Goal: Transaction & Acquisition: Purchase product/service

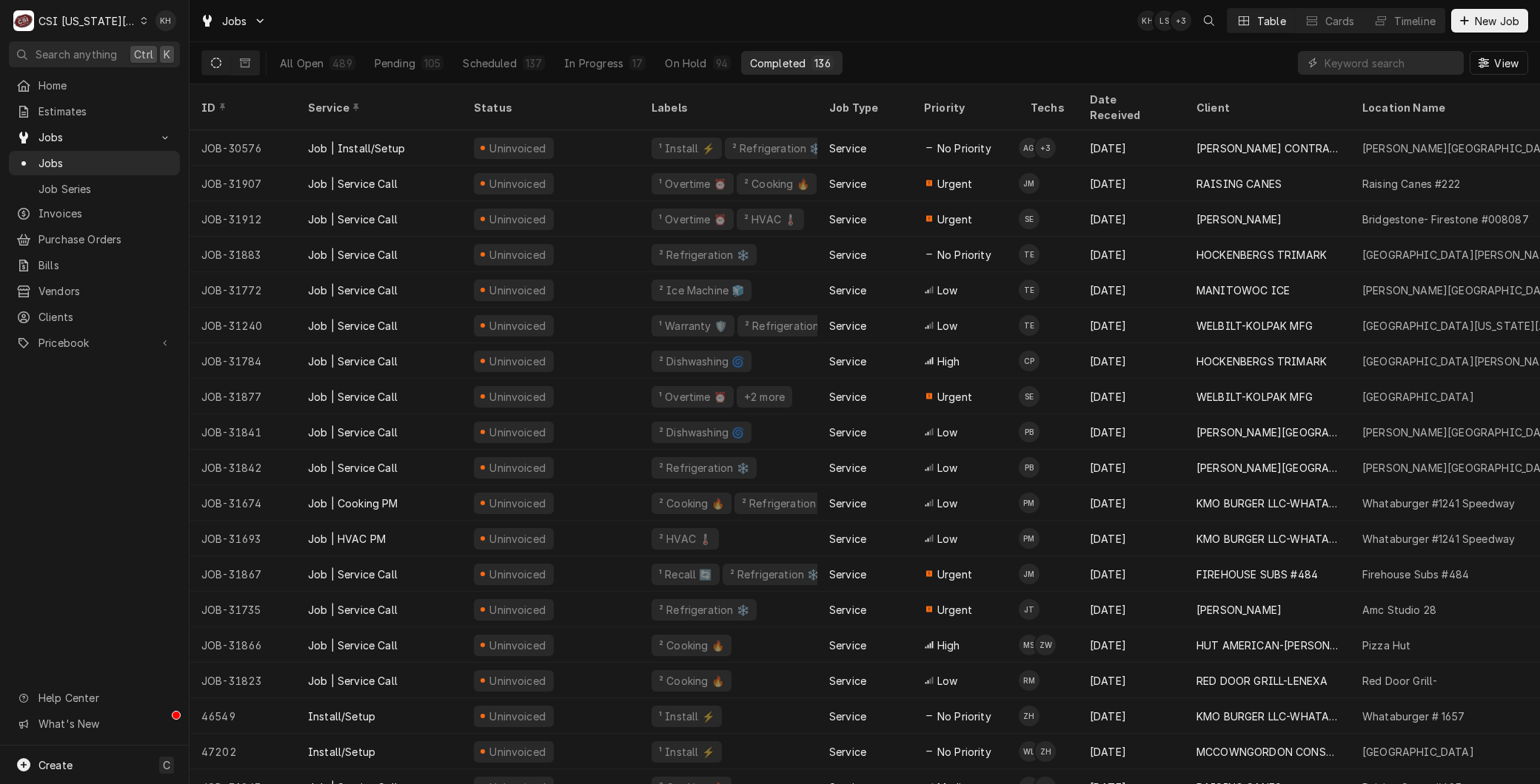
click at [129, 28] on div "C CSI Kansas City" at bounding box center [81, 20] width 143 height 29
click at [161, 62] on div "CSI [US_STATE]" at bounding box center [254, 55] width 225 height 18
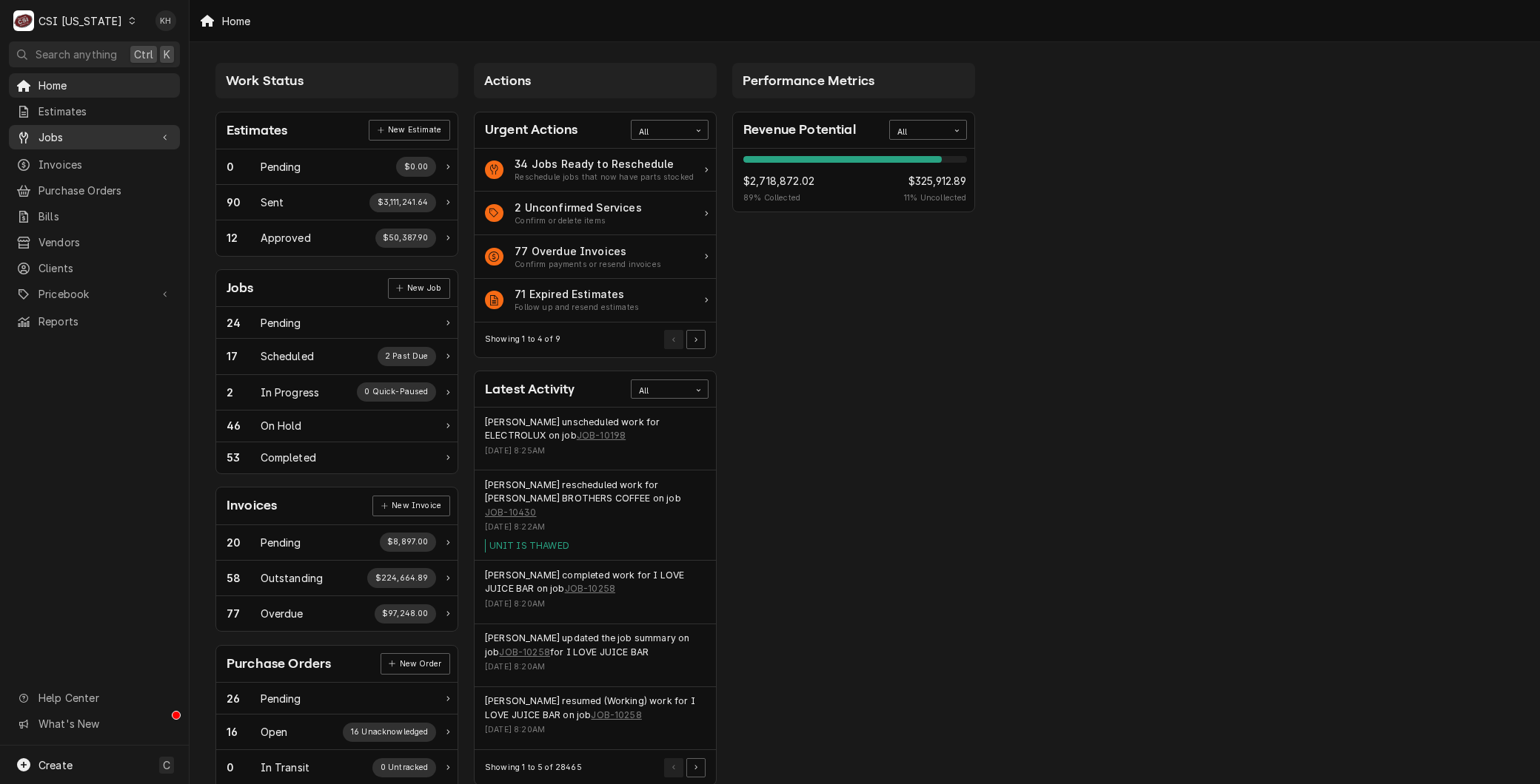
click at [67, 141] on div "Jobs" at bounding box center [94, 137] width 165 height 18
click at [65, 151] on link "Jobs" at bounding box center [94, 163] width 171 height 25
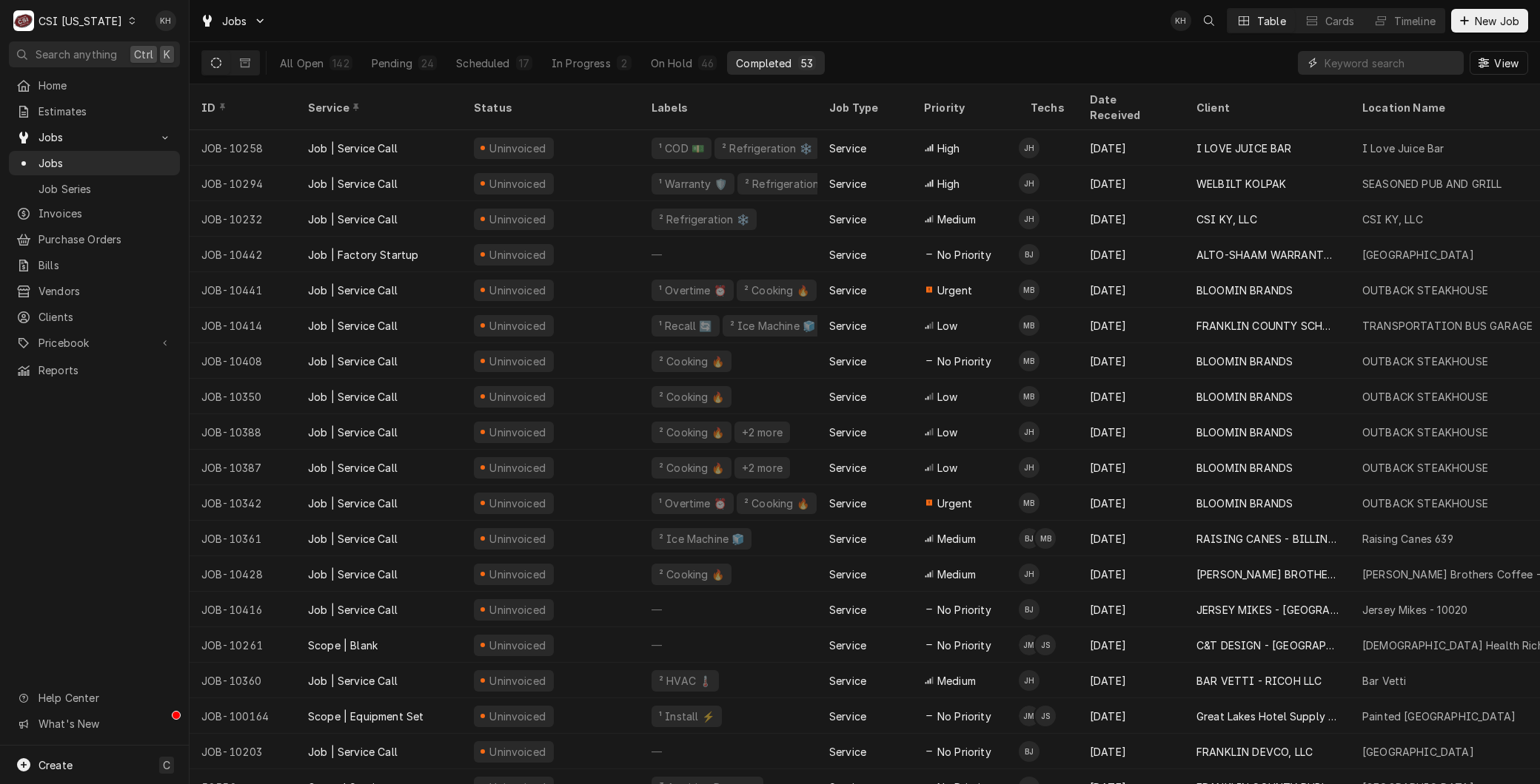
click at [1362, 58] on input "Dynamic Content Wrapper" at bounding box center [1390, 63] width 132 height 24
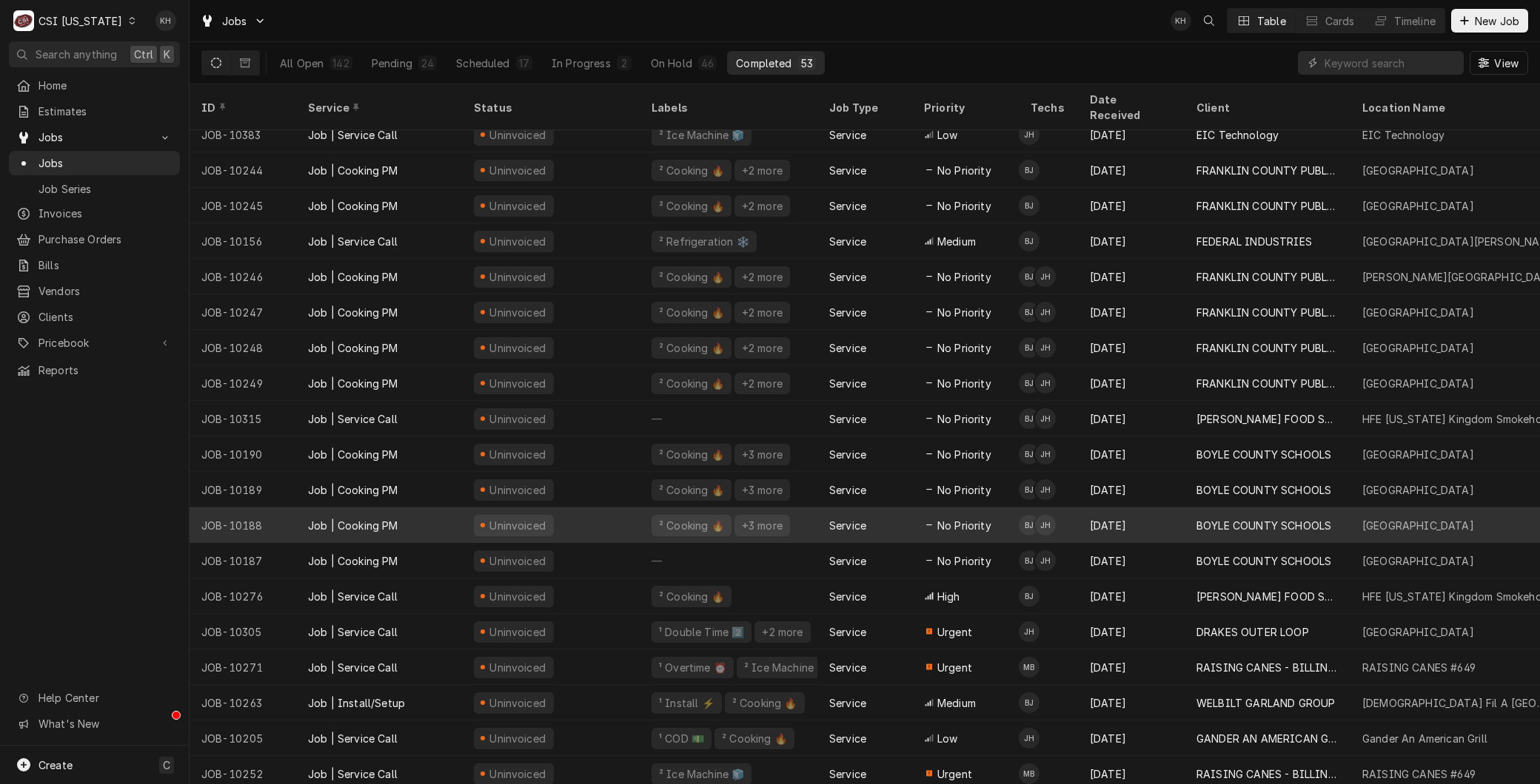
scroll to position [1222, 0]
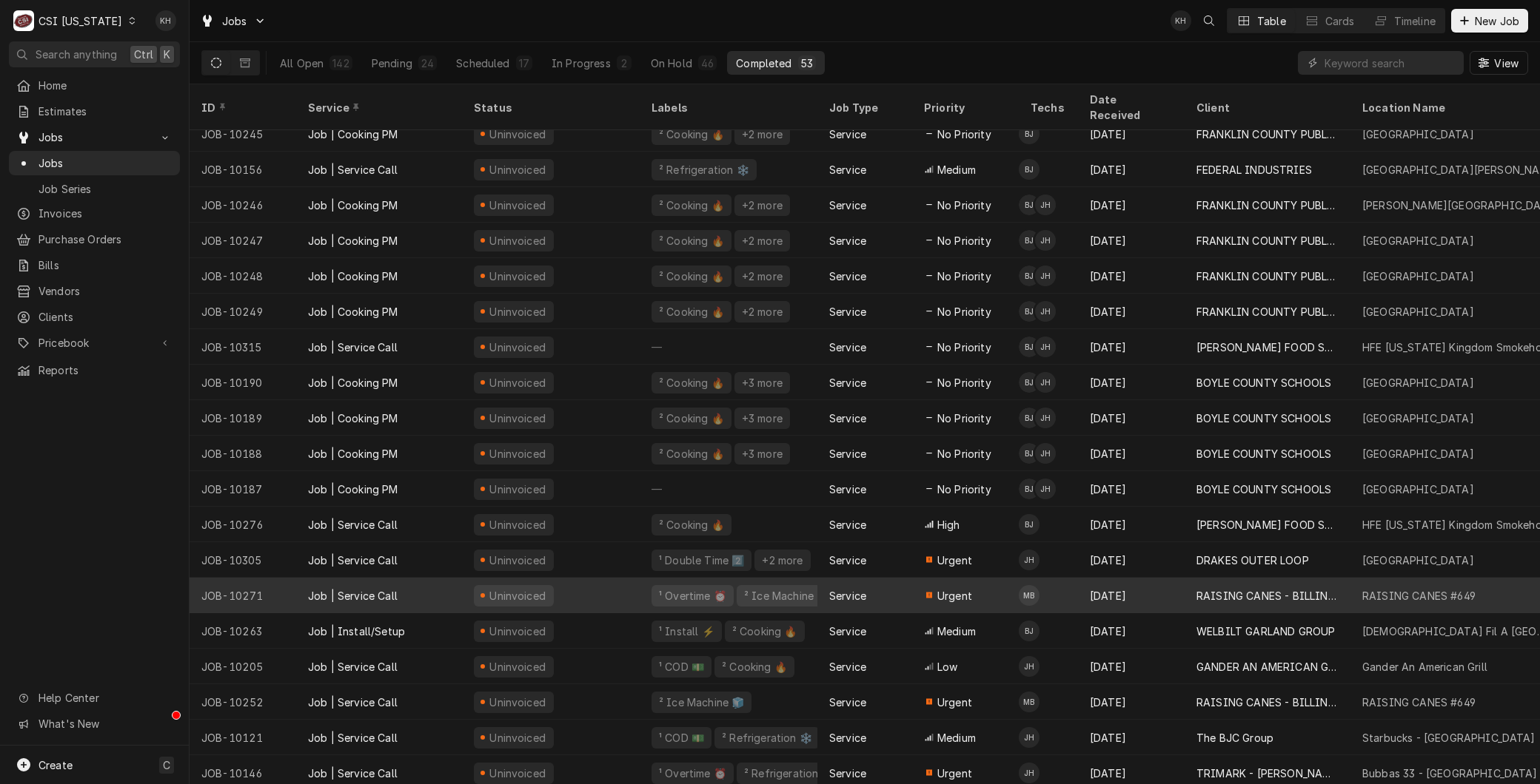
click at [279, 578] on div "JOB-10271" at bounding box center [243, 595] width 106 height 36
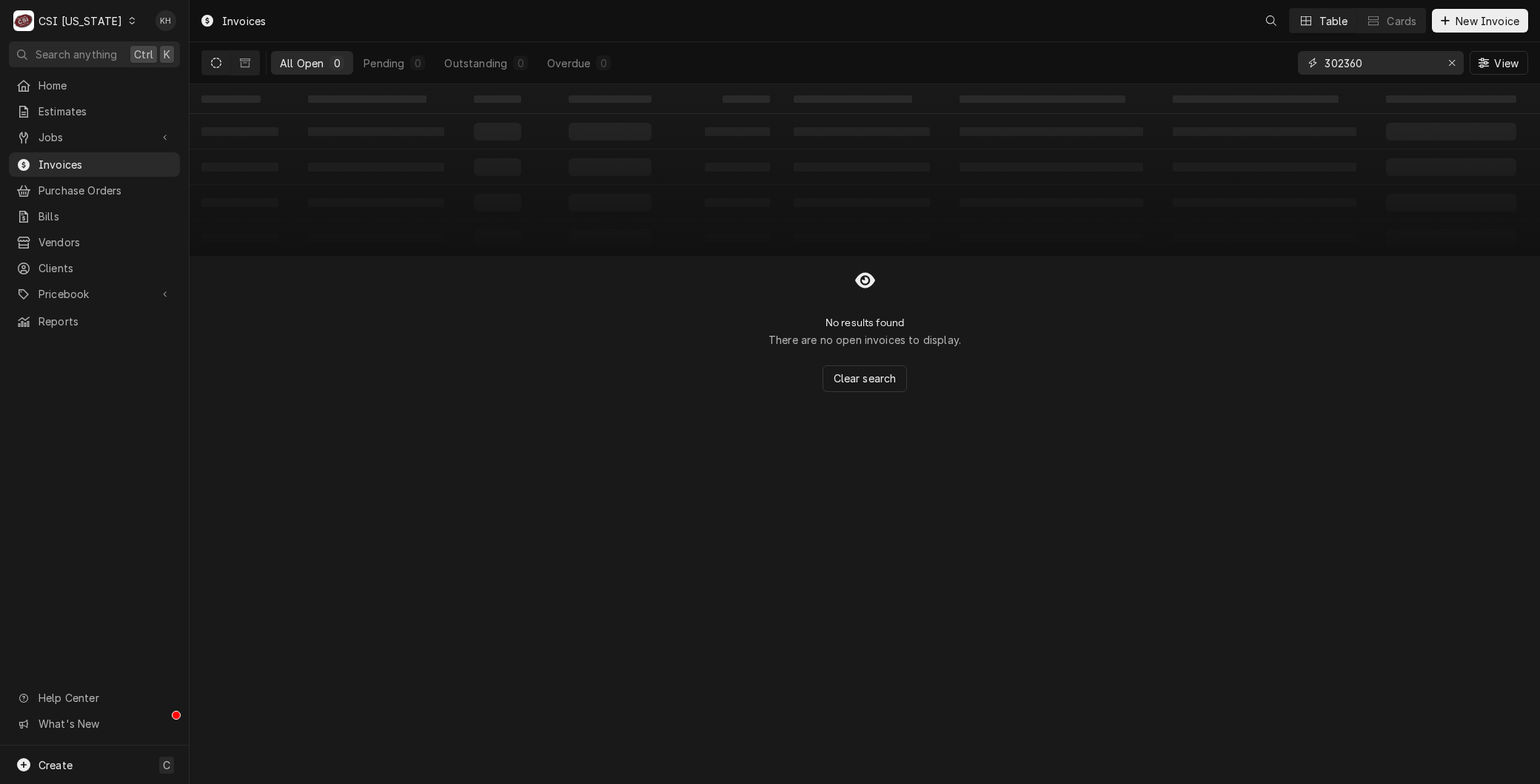
drag, startPoint x: 1402, startPoint y: 71, endPoint x: 1116, endPoint y: 47, distance: 287.0
click at [1138, 56] on div "All Open 0 Pending 0 Outstanding 0 Overdue 0 302360 View" at bounding box center [865, 62] width 1327 height 41
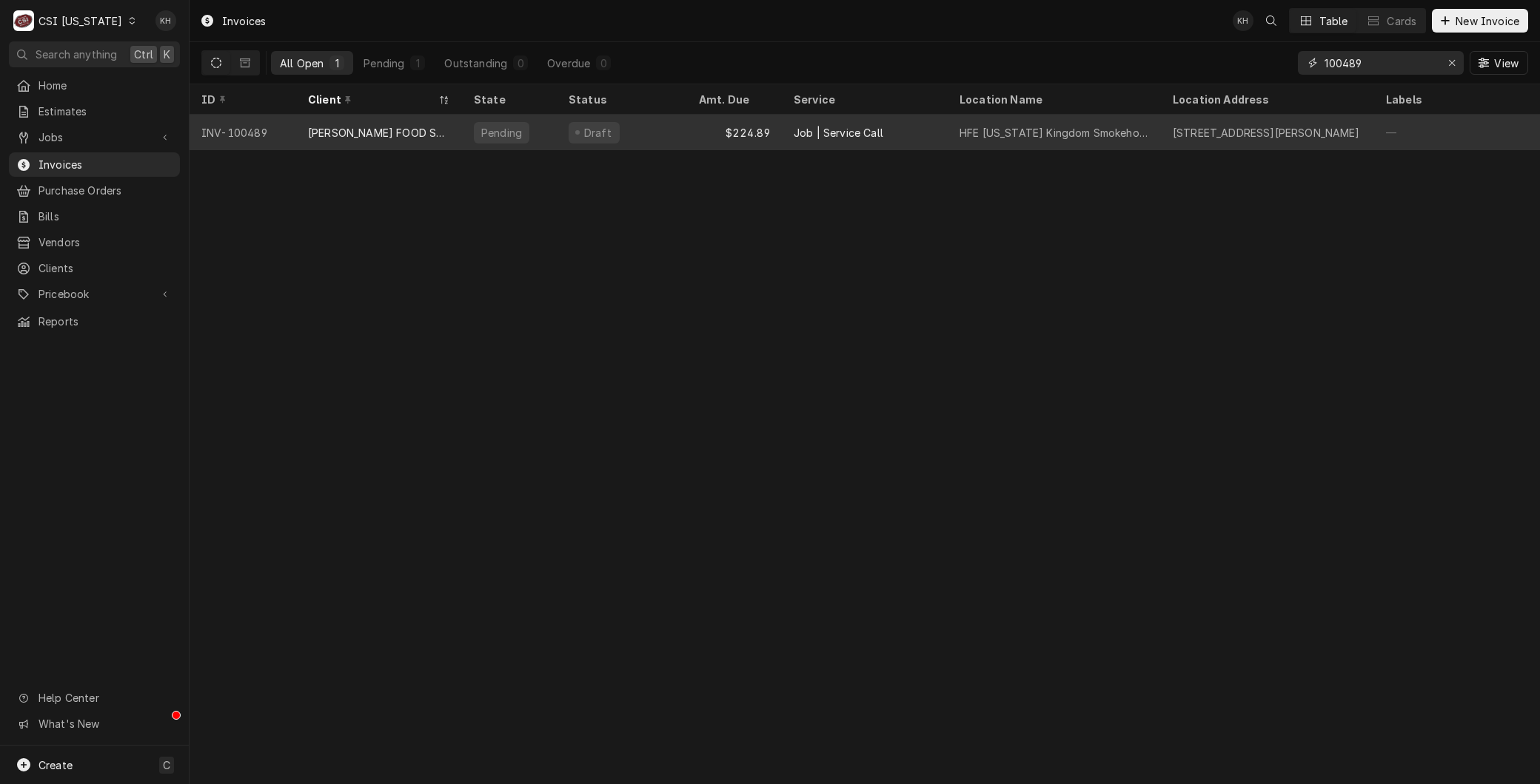
type input "100489"
click at [373, 136] on div "[PERSON_NAME] FOOD SERVICE EQUIPMENT" at bounding box center [378, 133] width 142 height 16
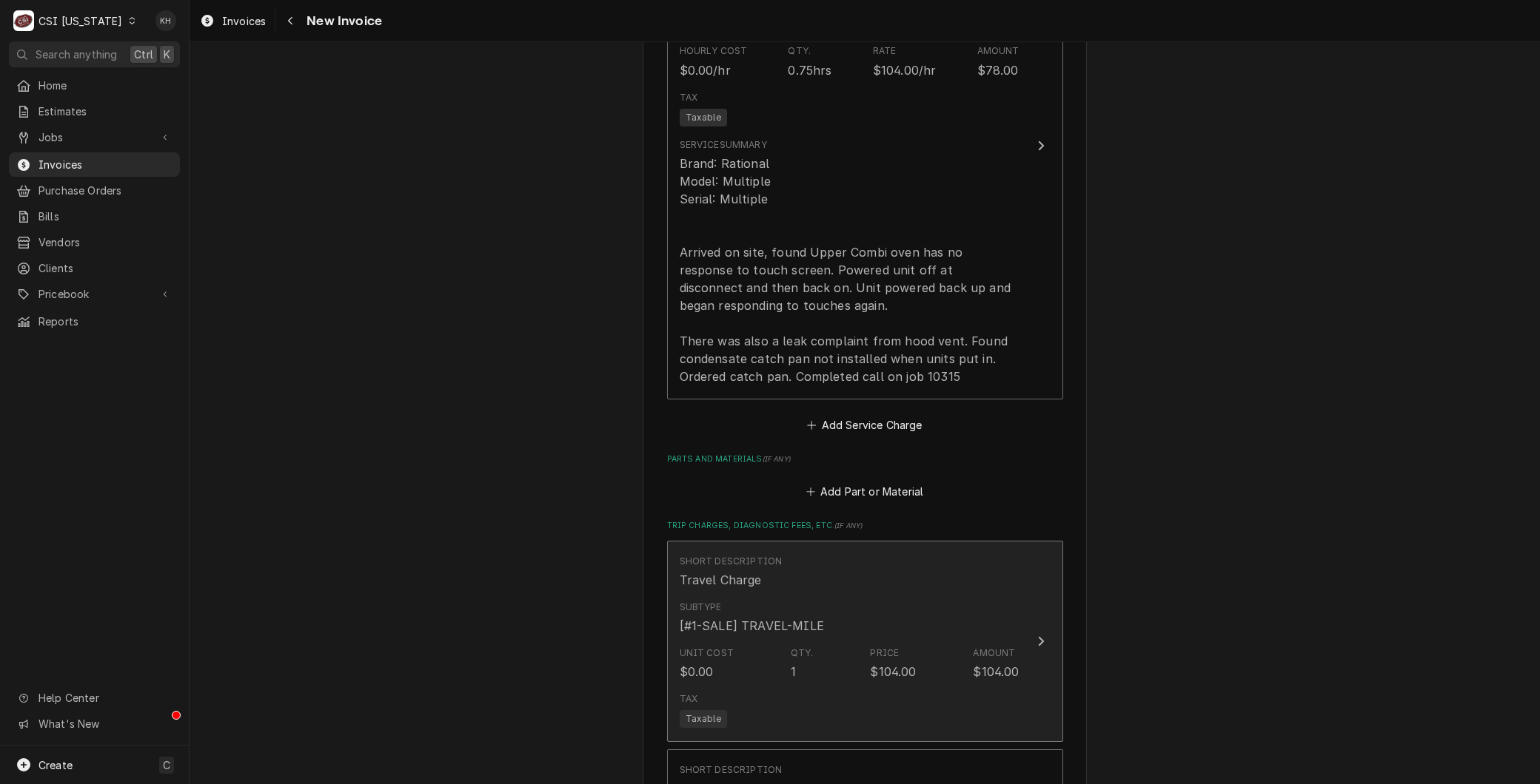
scroll to position [1644, 0]
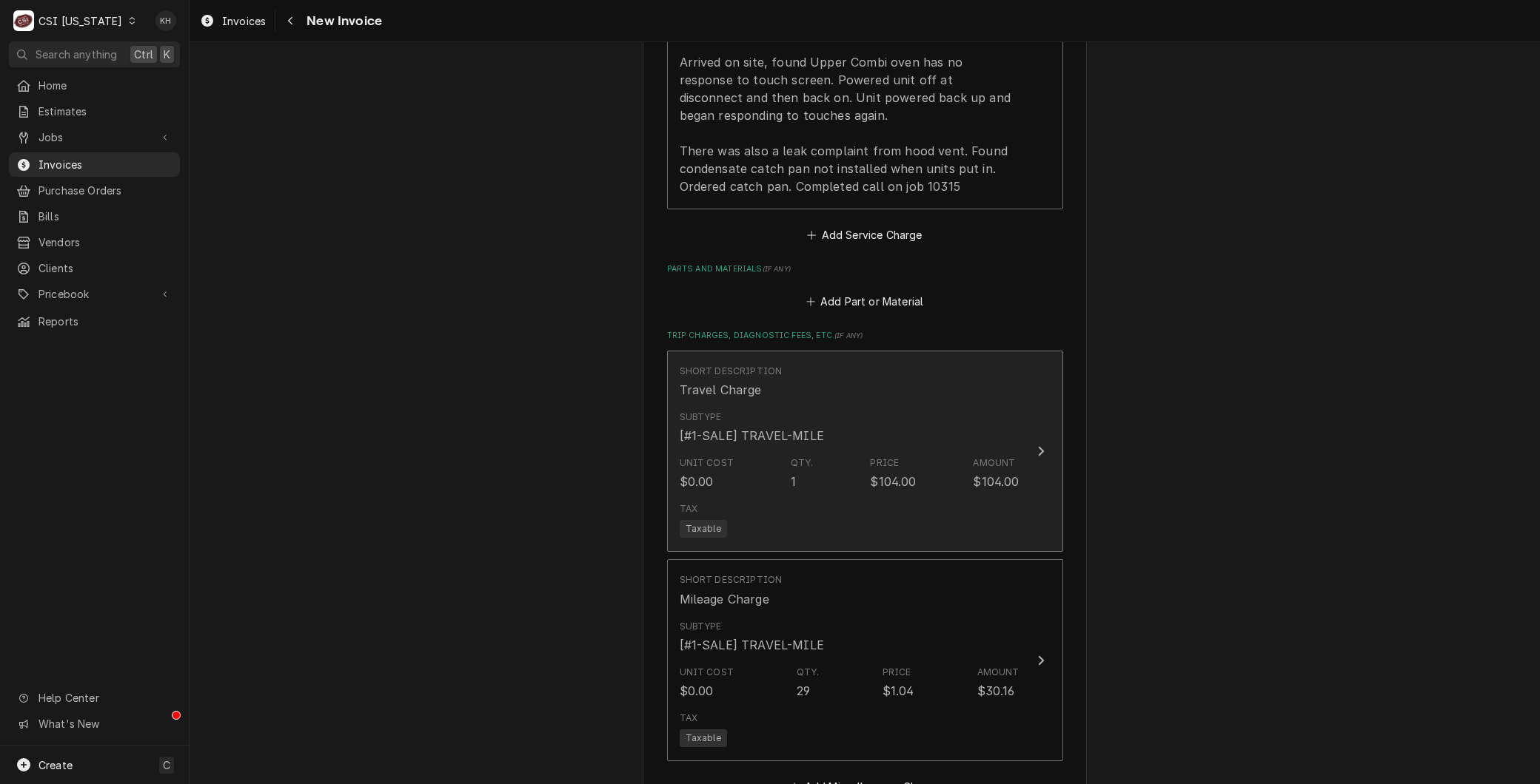
click at [718, 420] on div "Subtype [#1-SALE] TRAVEL-MILE" at bounding box center [752, 427] width 145 height 34
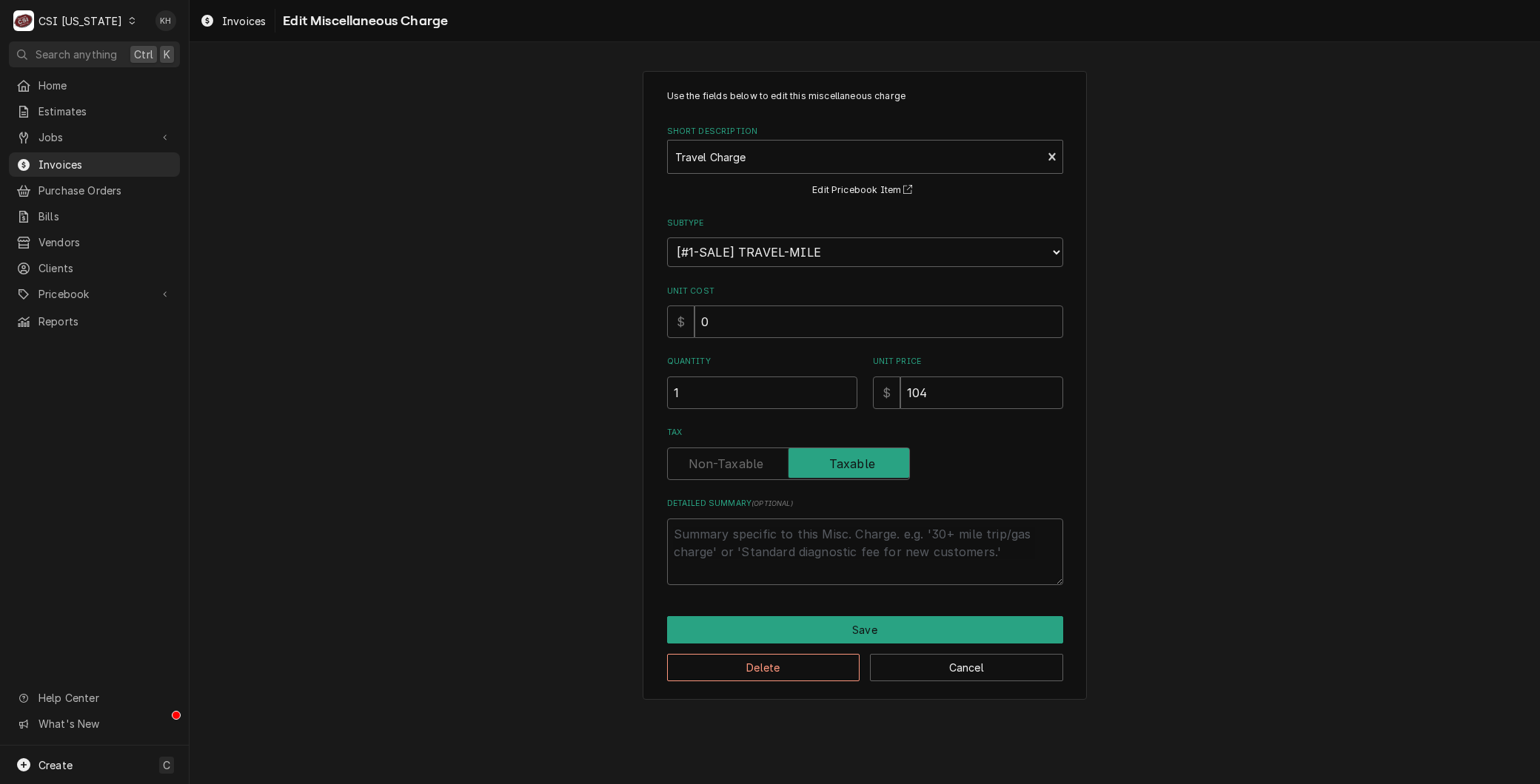
click at [746, 681] on div "Use the fields below to edit this miscellaneous charge Short Description Travel…" at bounding box center [864, 387] width 444 height 630
click at [746, 671] on button "Delete" at bounding box center [763, 668] width 193 height 27
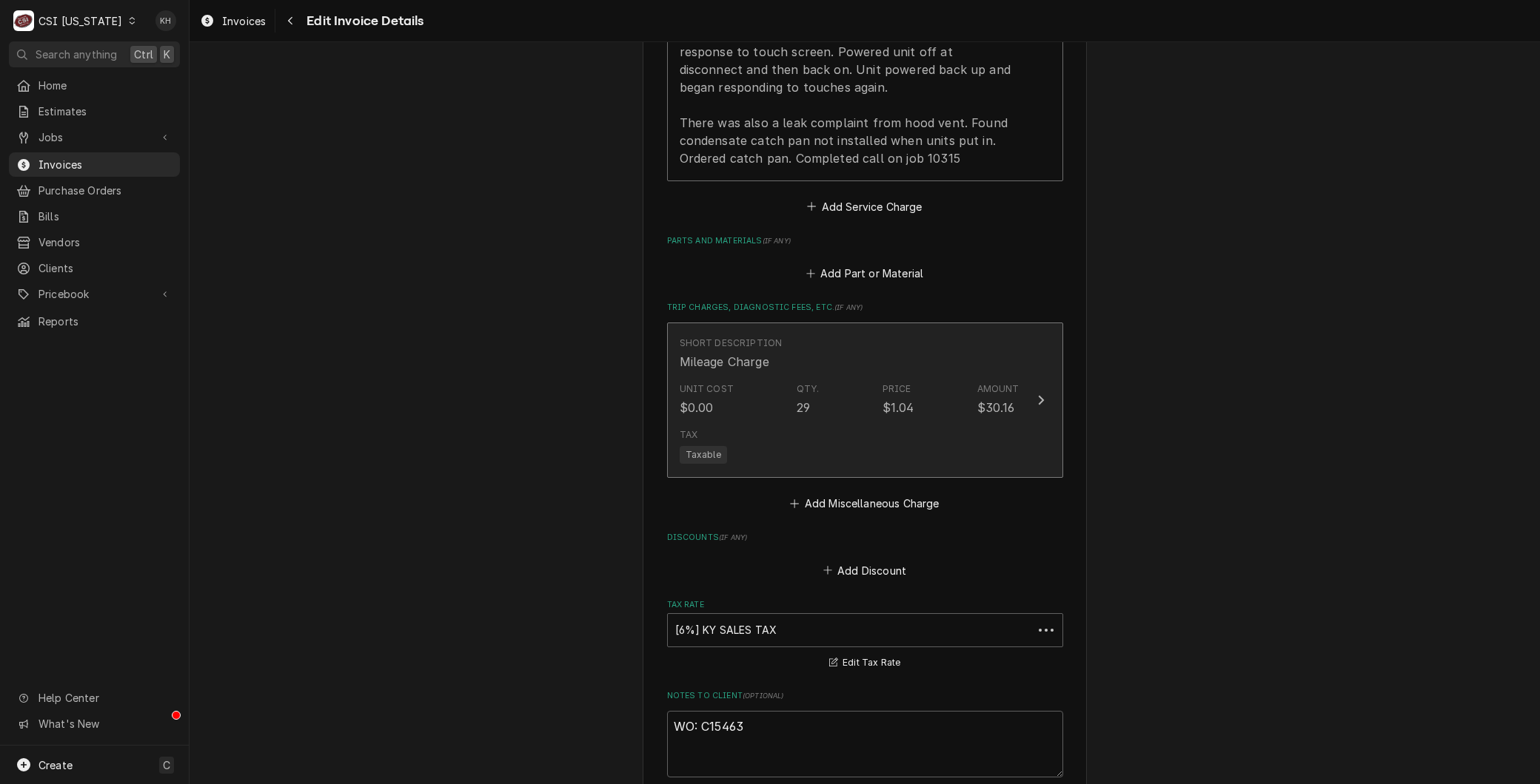
scroll to position [1672, 0]
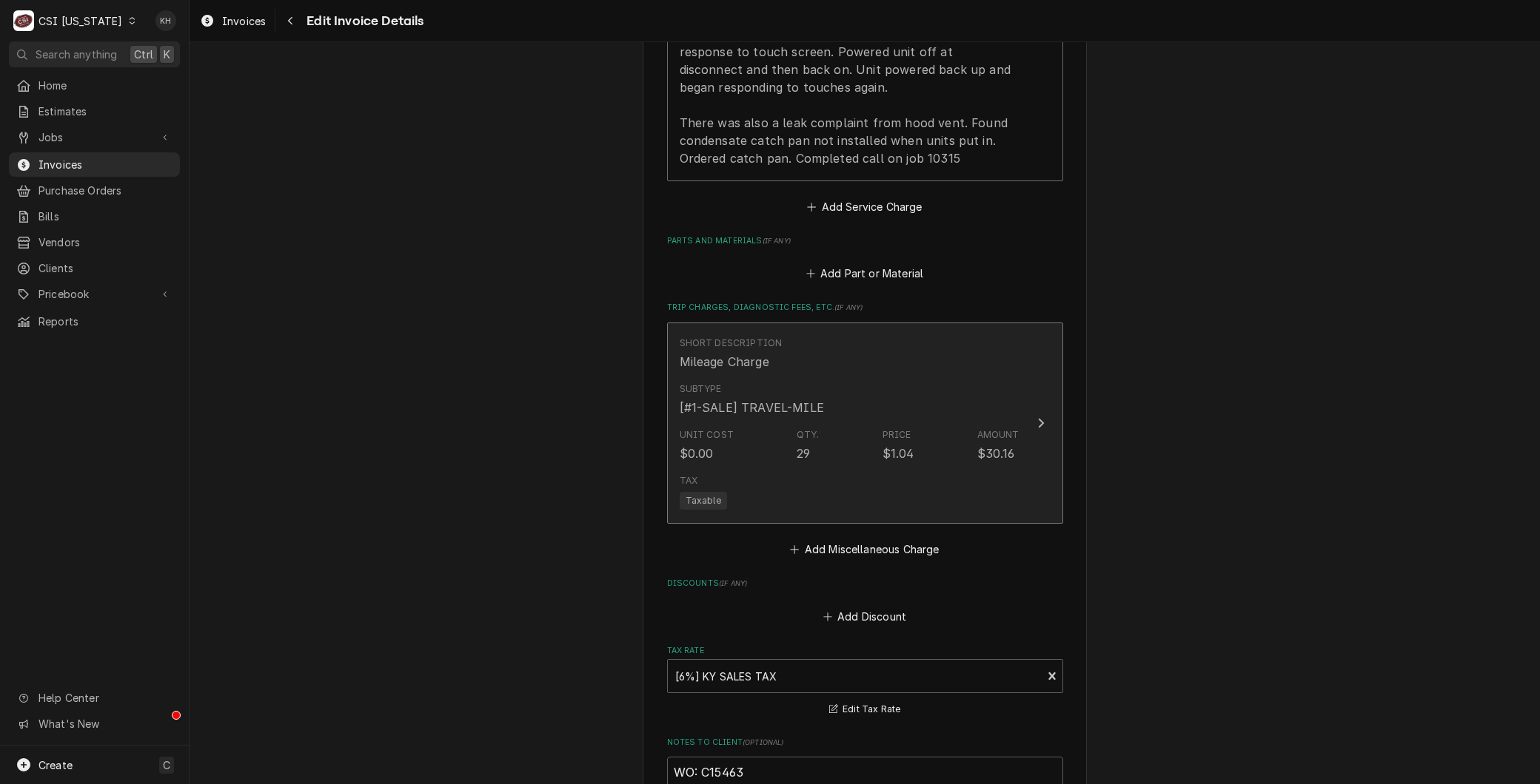
click at [742, 416] on div "Subtype [#1-SALE] TRAVEL-MILE" at bounding box center [849, 399] width 340 height 46
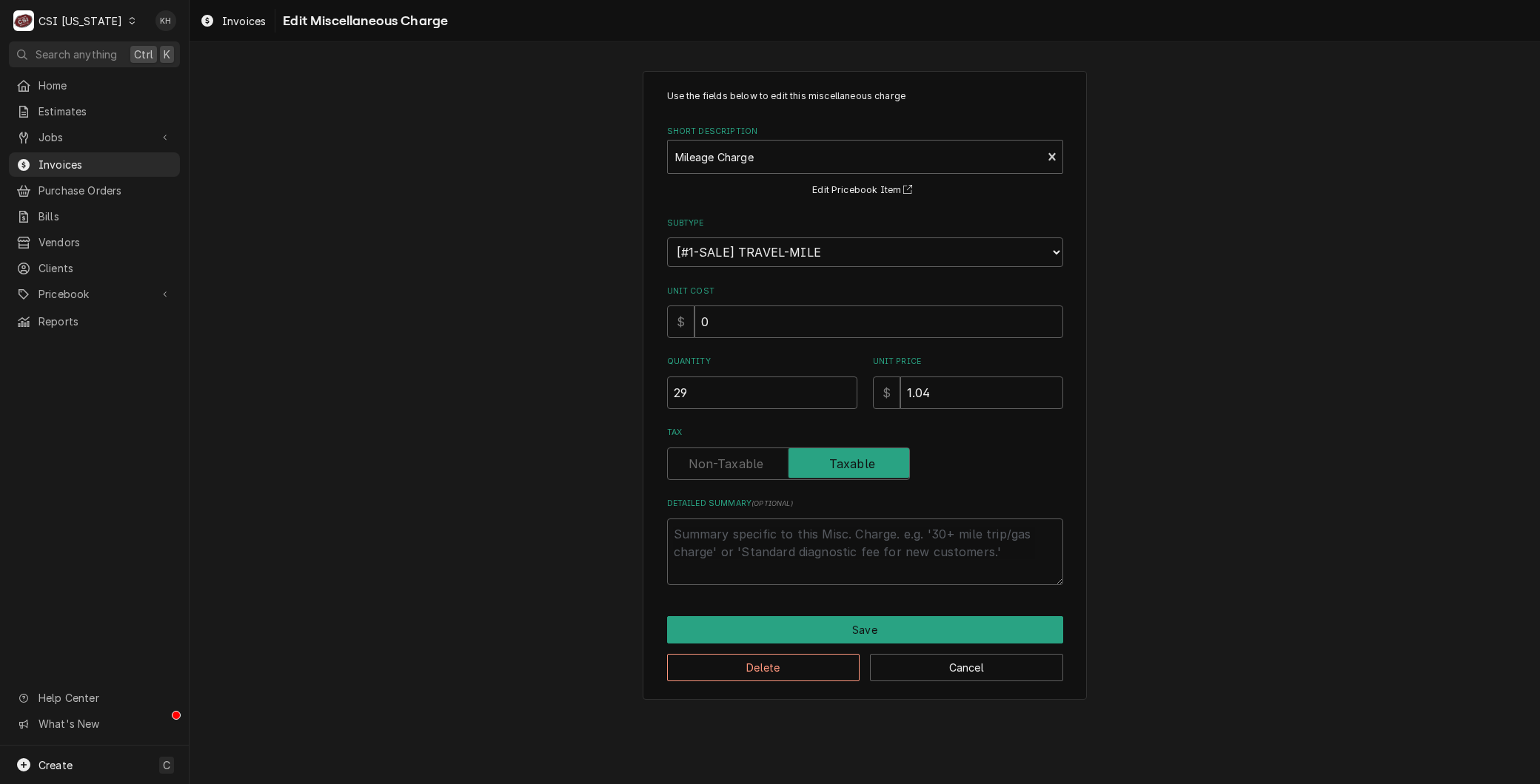
click at [733, 136] on label "Short Description" at bounding box center [865, 131] width 396 height 12
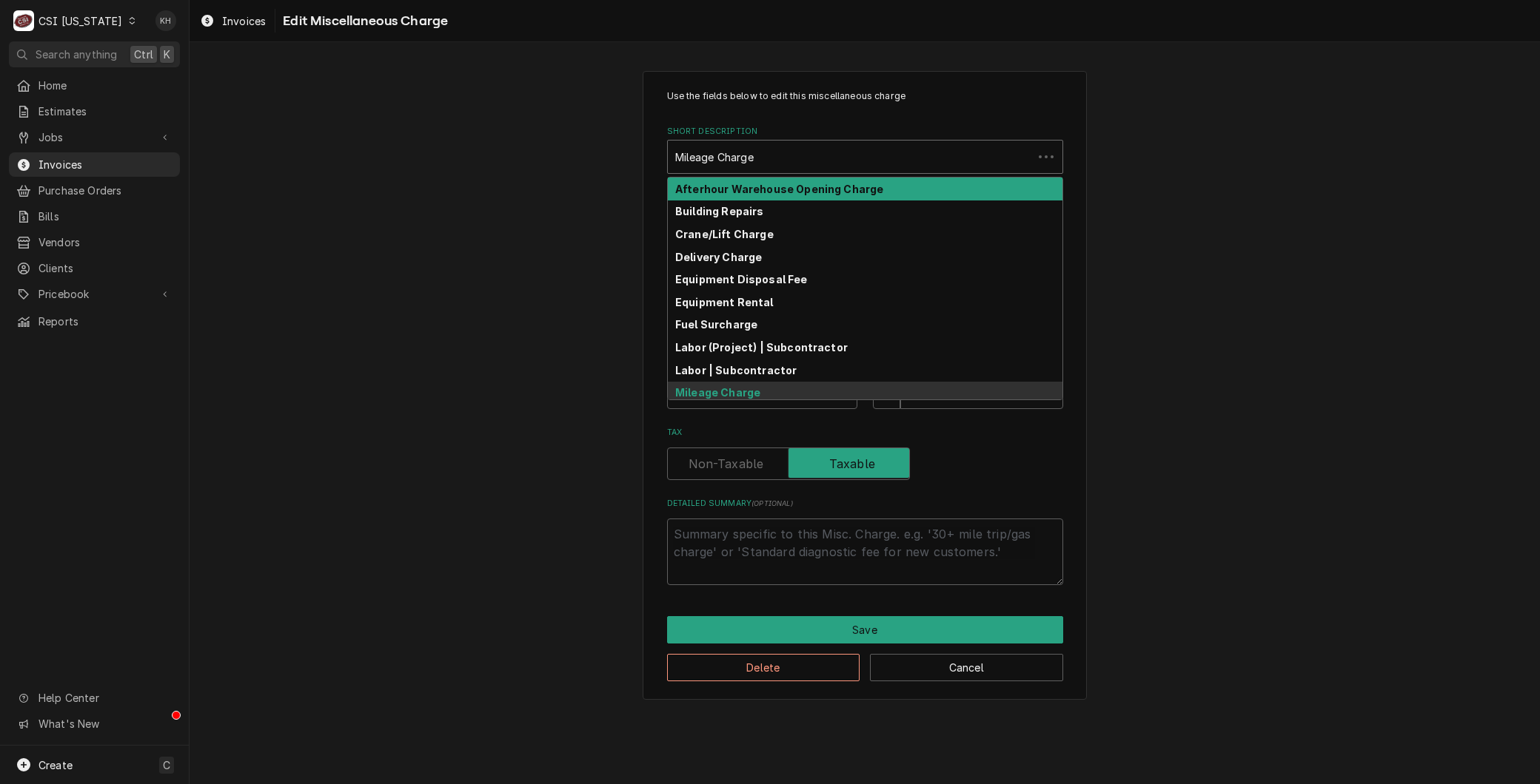
type textarea "x"
click at [730, 152] on div "Short Description" at bounding box center [850, 157] width 350 height 27
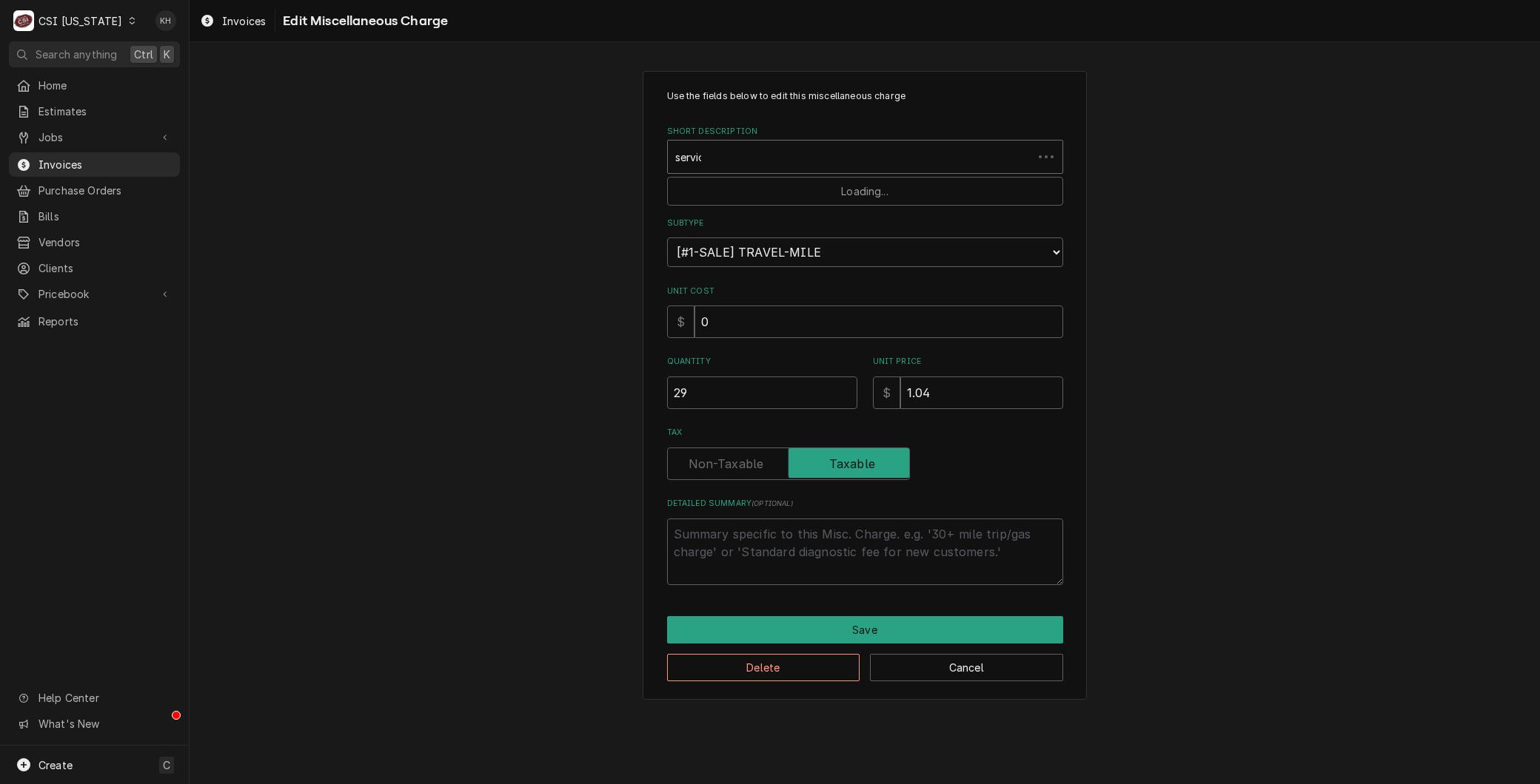
type input "service"
type textarea "x"
click at [730, 152] on div "Short Description" at bounding box center [855, 157] width 360 height 27
type input "service call"
drag, startPoint x: 469, startPoint y: 374, endPoint x: 391, endPoint y: 374, distance: 78.0
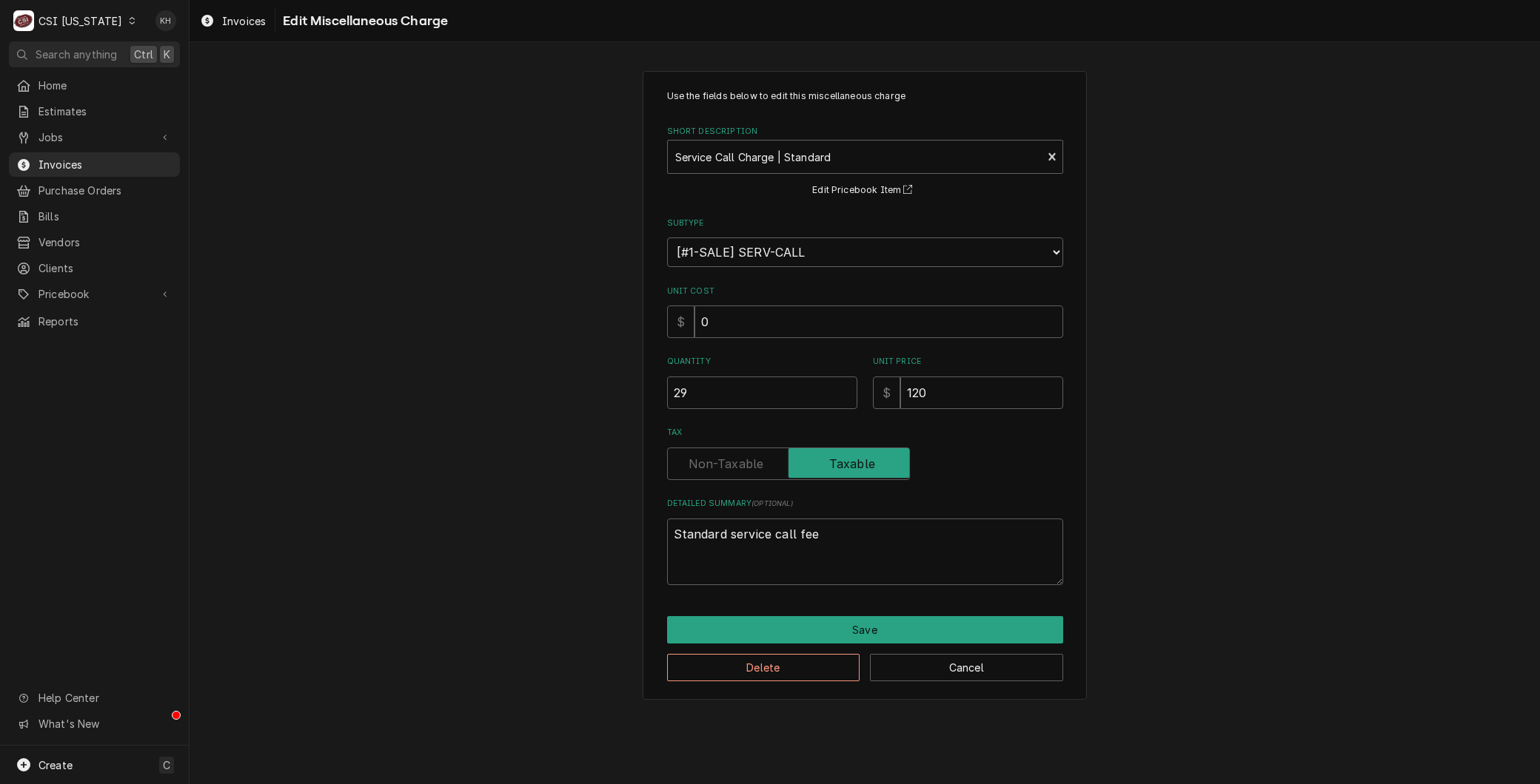
click at [391, 374] on div "Use the fields below to edit this miscellaneous charge Short Description Servic…" at bounding box center [865, 386] width 1350 height 656
drag, startPoint x: 708, startPoint y: 384, endPoint x: 454, endPoint y: 365, distance: 254.7
click at [454, 365] on div "Use the fields below to edit this miscellaneous charge Short Description Servic…" at bounding box center [865, 386] width 1350 height 656
type textarea "x"
type input "1"
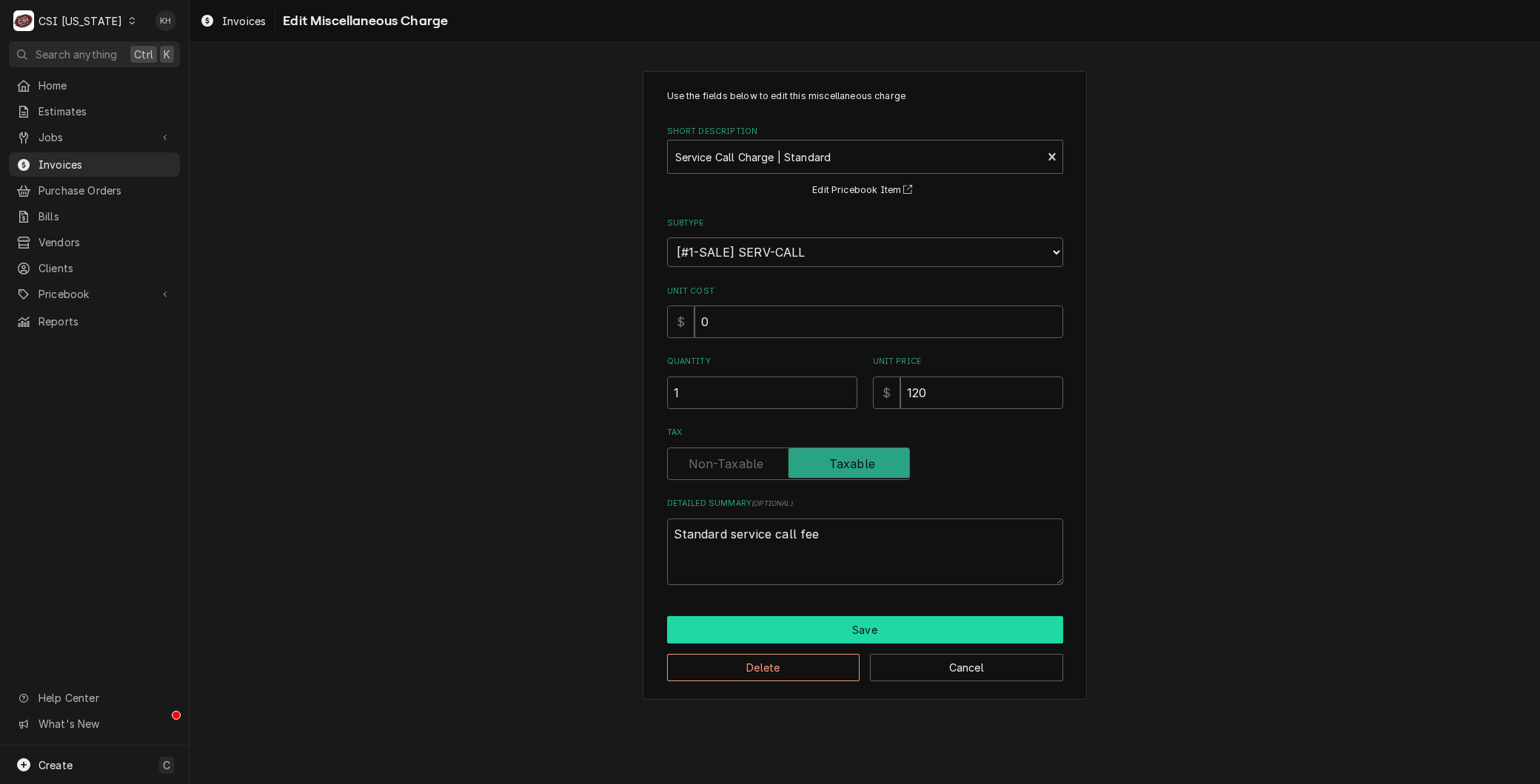
click at [829, 616] on button "Save" at bounding box center [865, 630] width 396 height 27
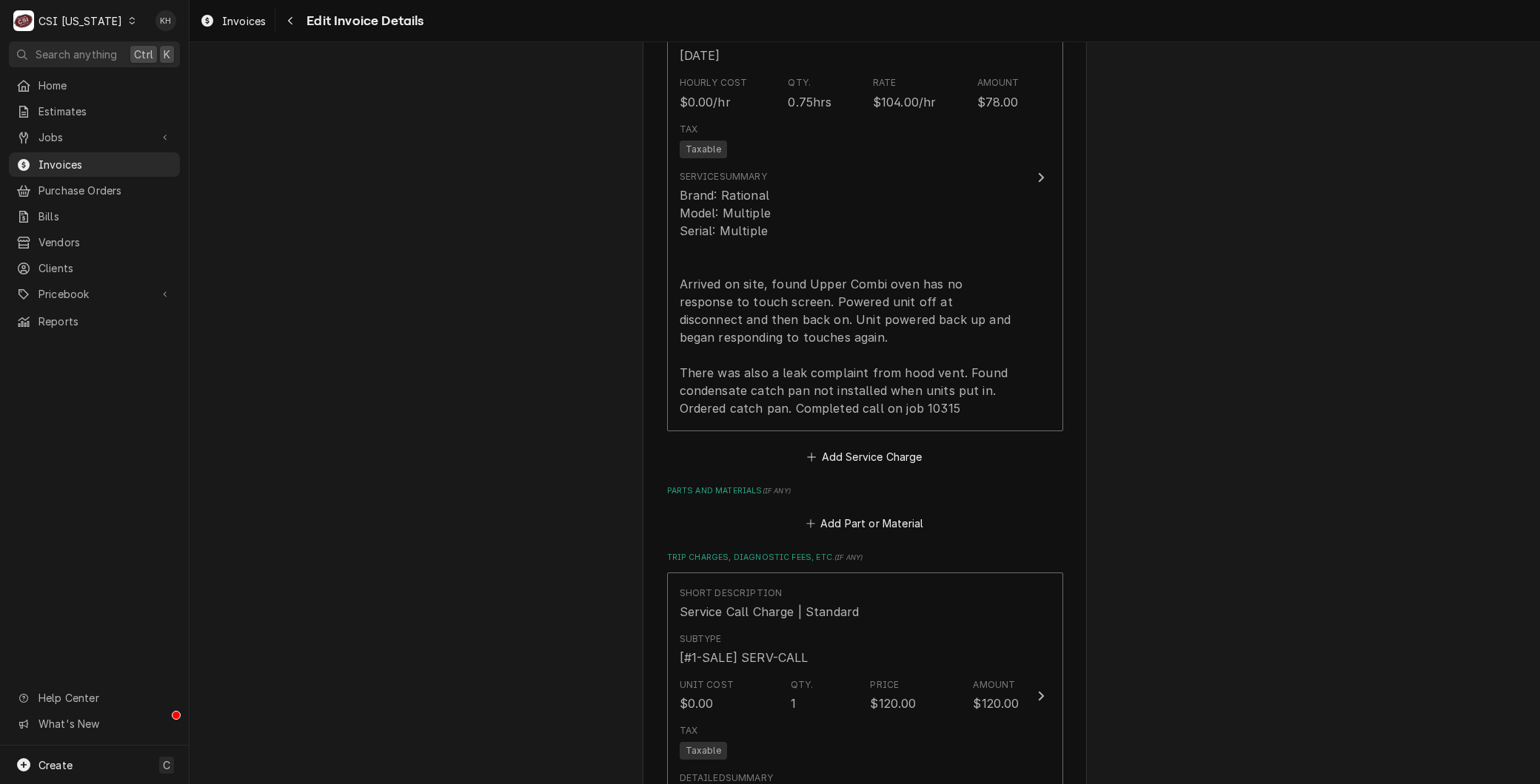
scroll to position [1093, 0]
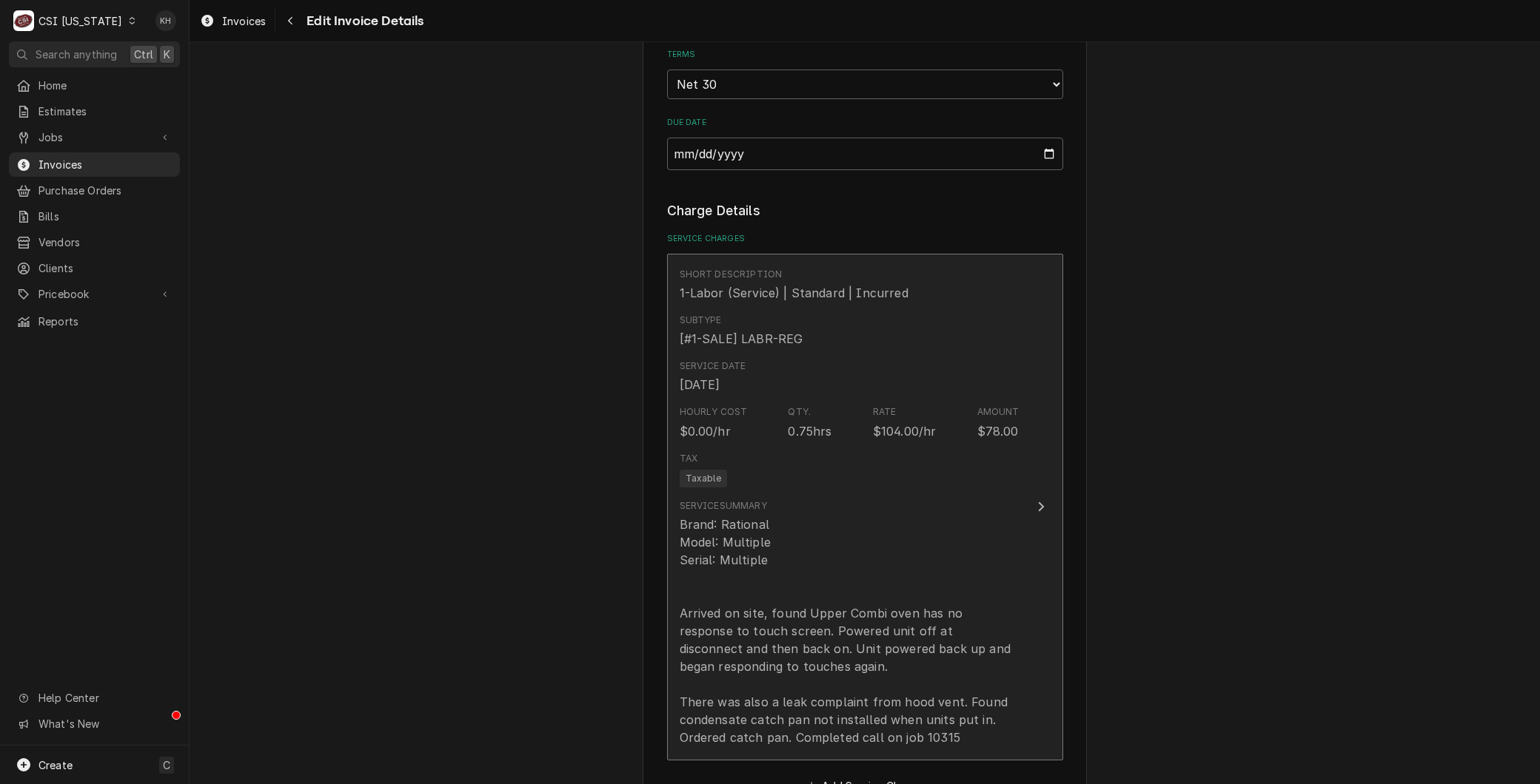
click at [816, 617] on div "Brand: Rational Model: Multiple Serial: Multiple Arrived on site, found Upper C…" at bounding box center [849, 631] width 340 height 231
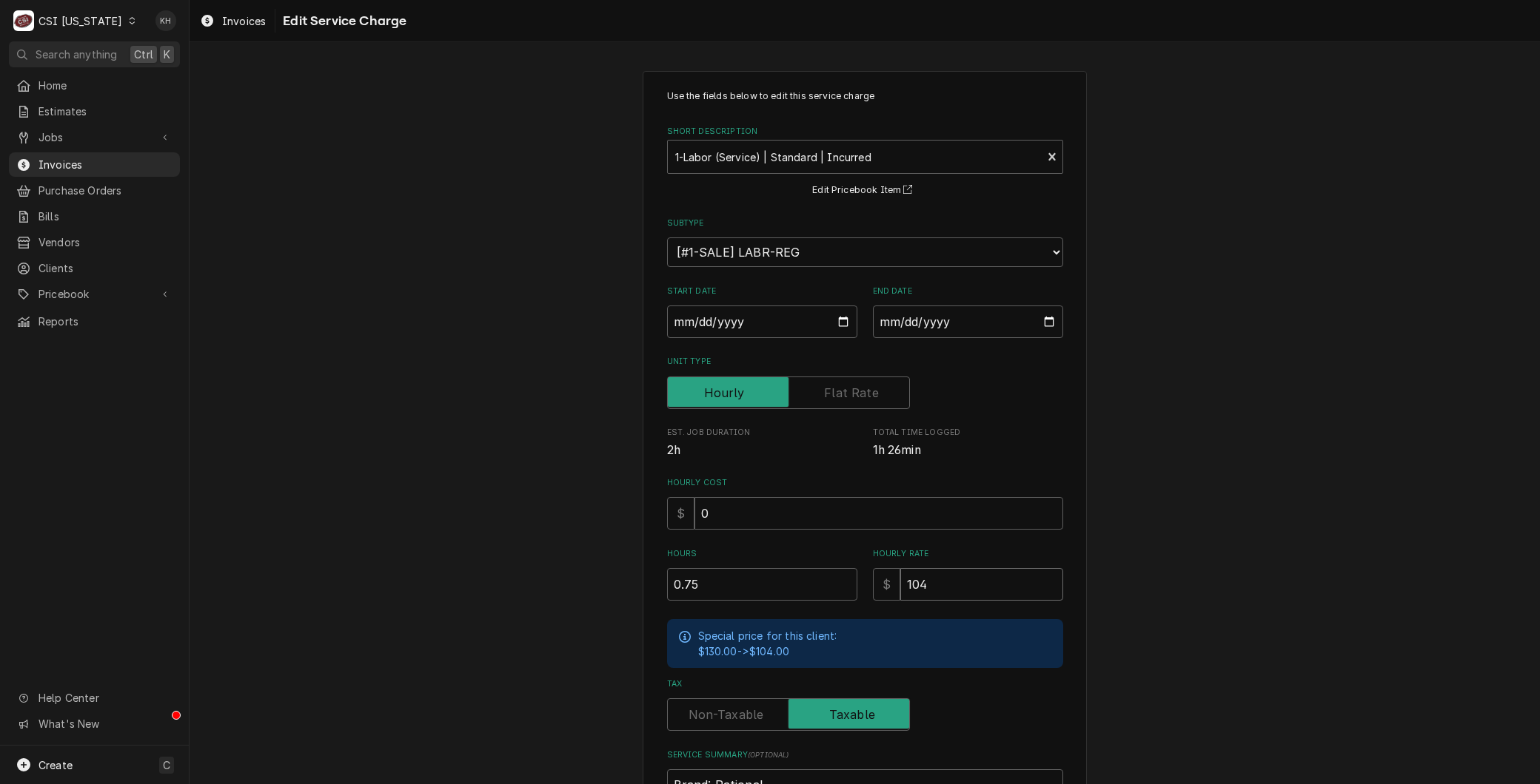
drag, startPoint x: 938, startPoint y: 577, endPoint x: 803, endPoint y: 562, distance: 135.8
click at [803, 562] on div "Hours 0.75 Hourly Rate $ 104" at bounding box center [865, 574] width 396 height 52
type textarea "x"
type input "1"
type textarea "x"
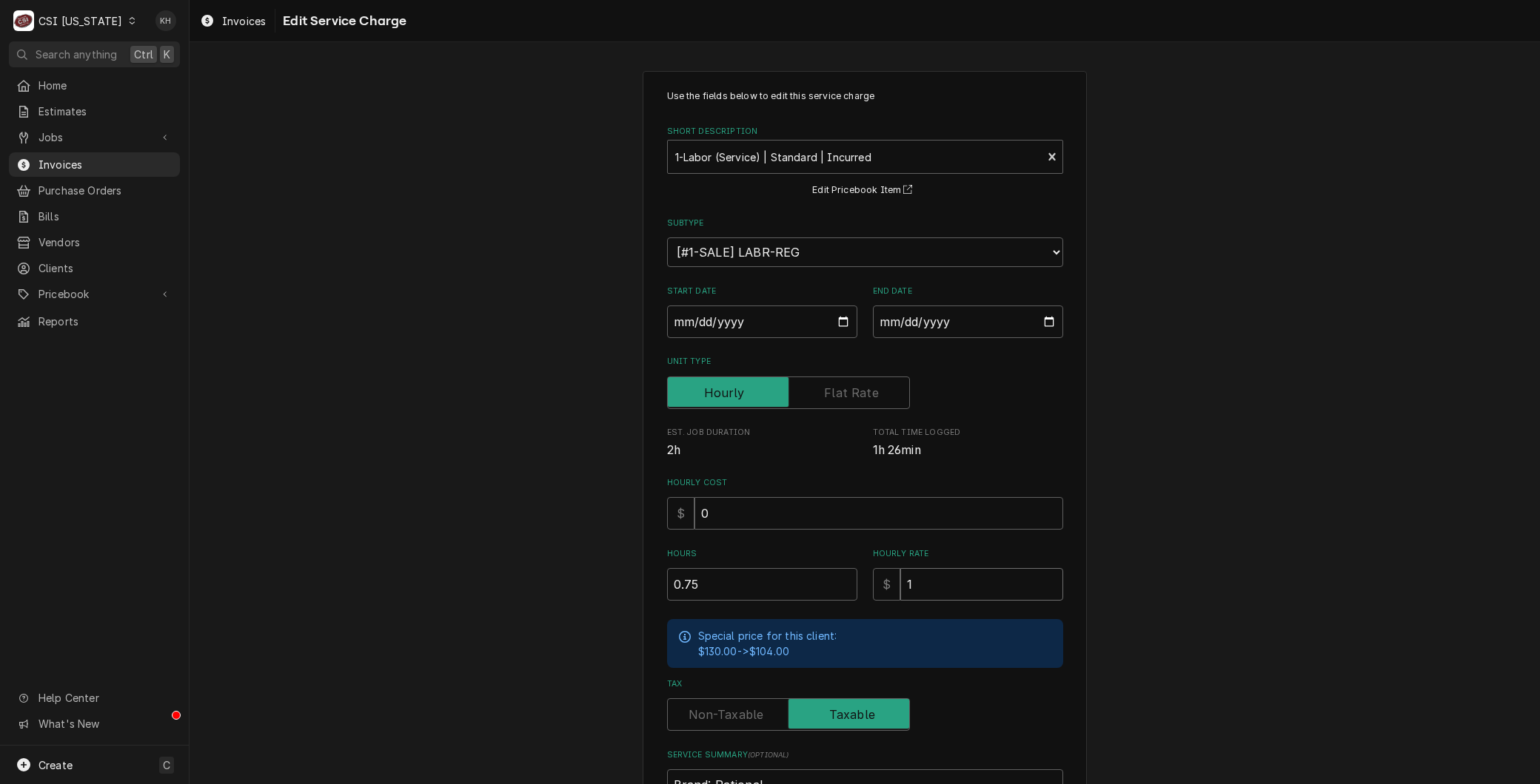
type input "14"
type textarea "x"
type input "140"
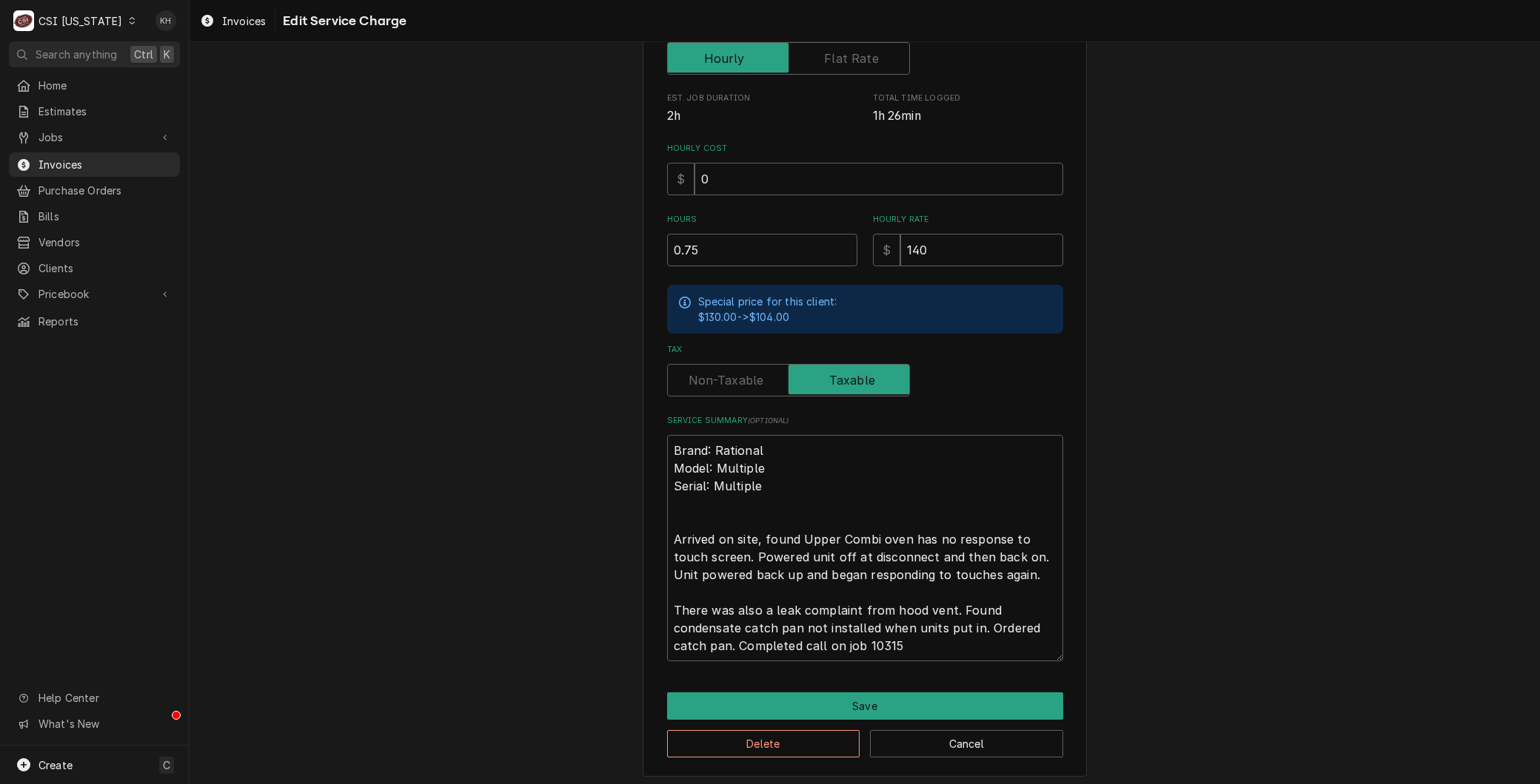
scroll to position [336, 0]
click at [827, 691] on button "Save" at bounding box center [865, 705] width 396 height 27
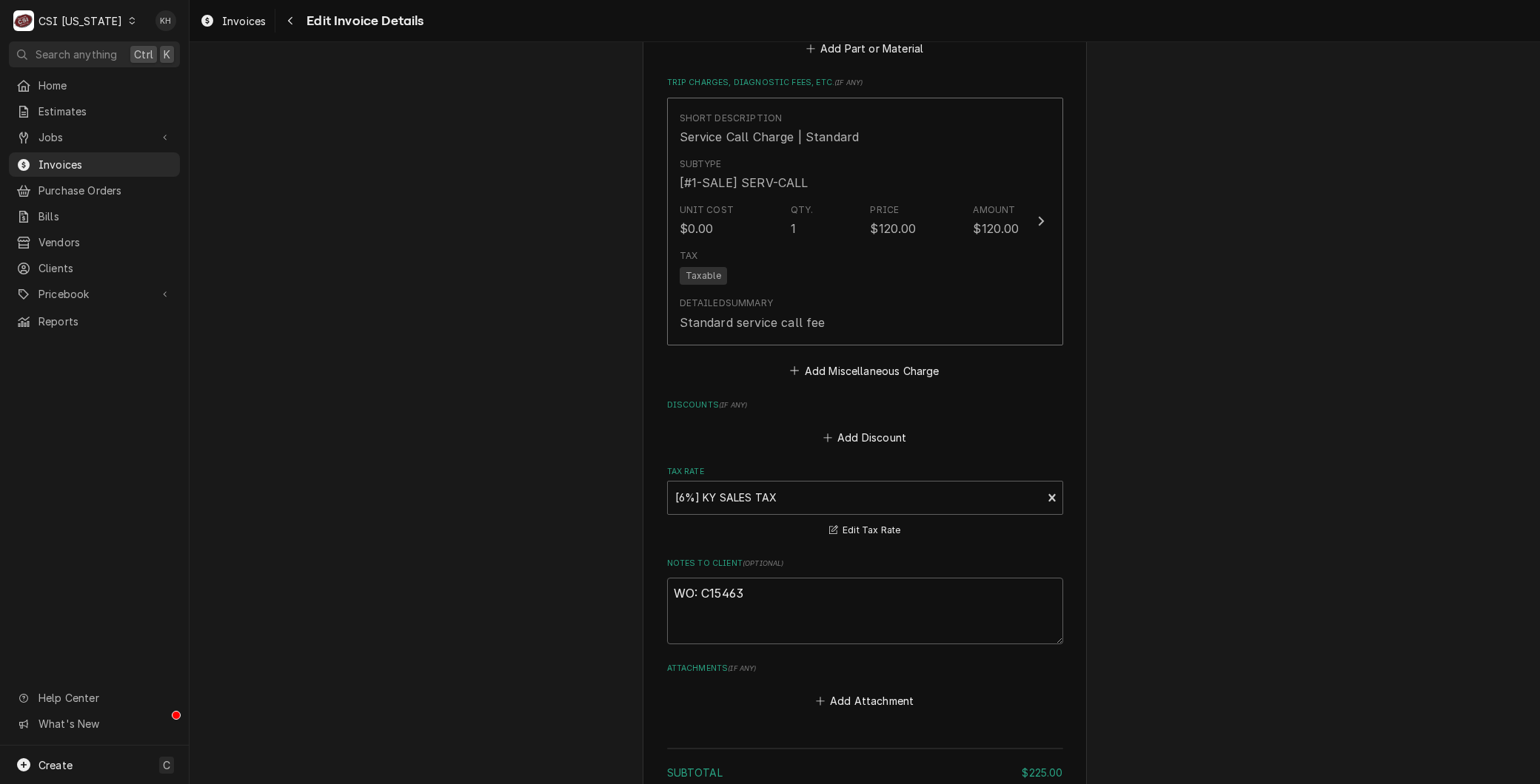
scroll to position [2245, 0]
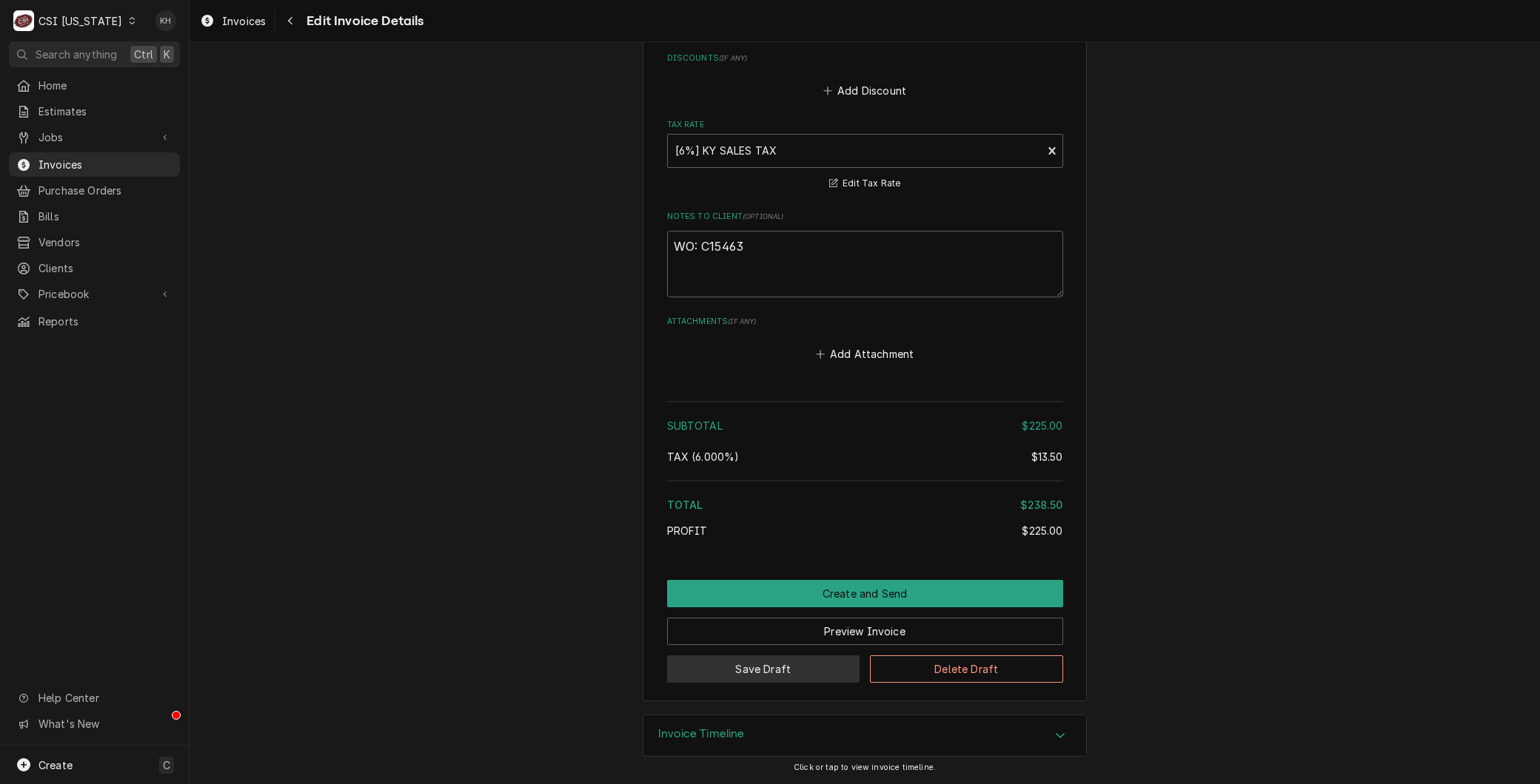
click at [779, 680] on button "Save Draft" at bounding box center [763, 670] width 193 height 27
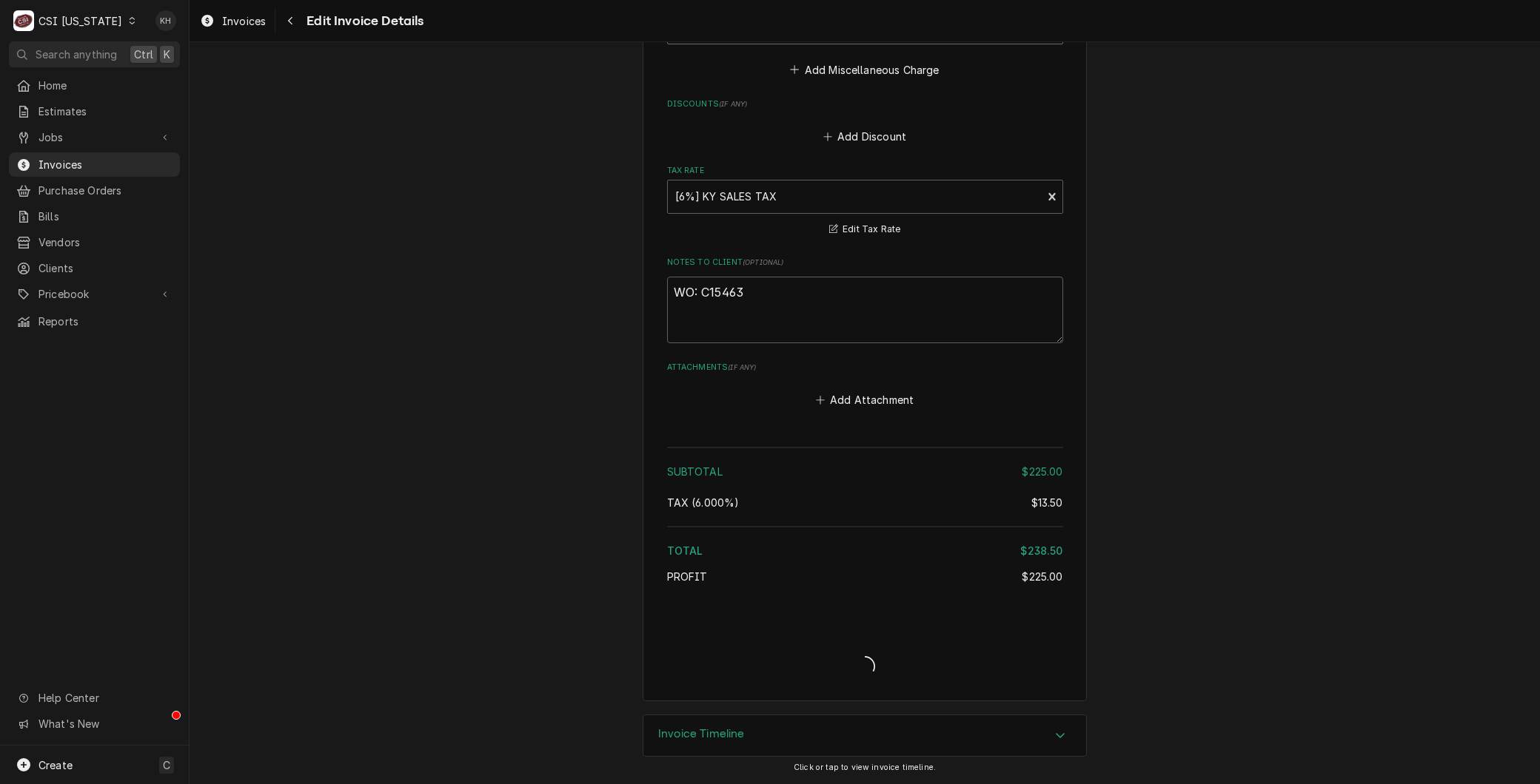
scroll to position [2198, 0]
type textarea "x"
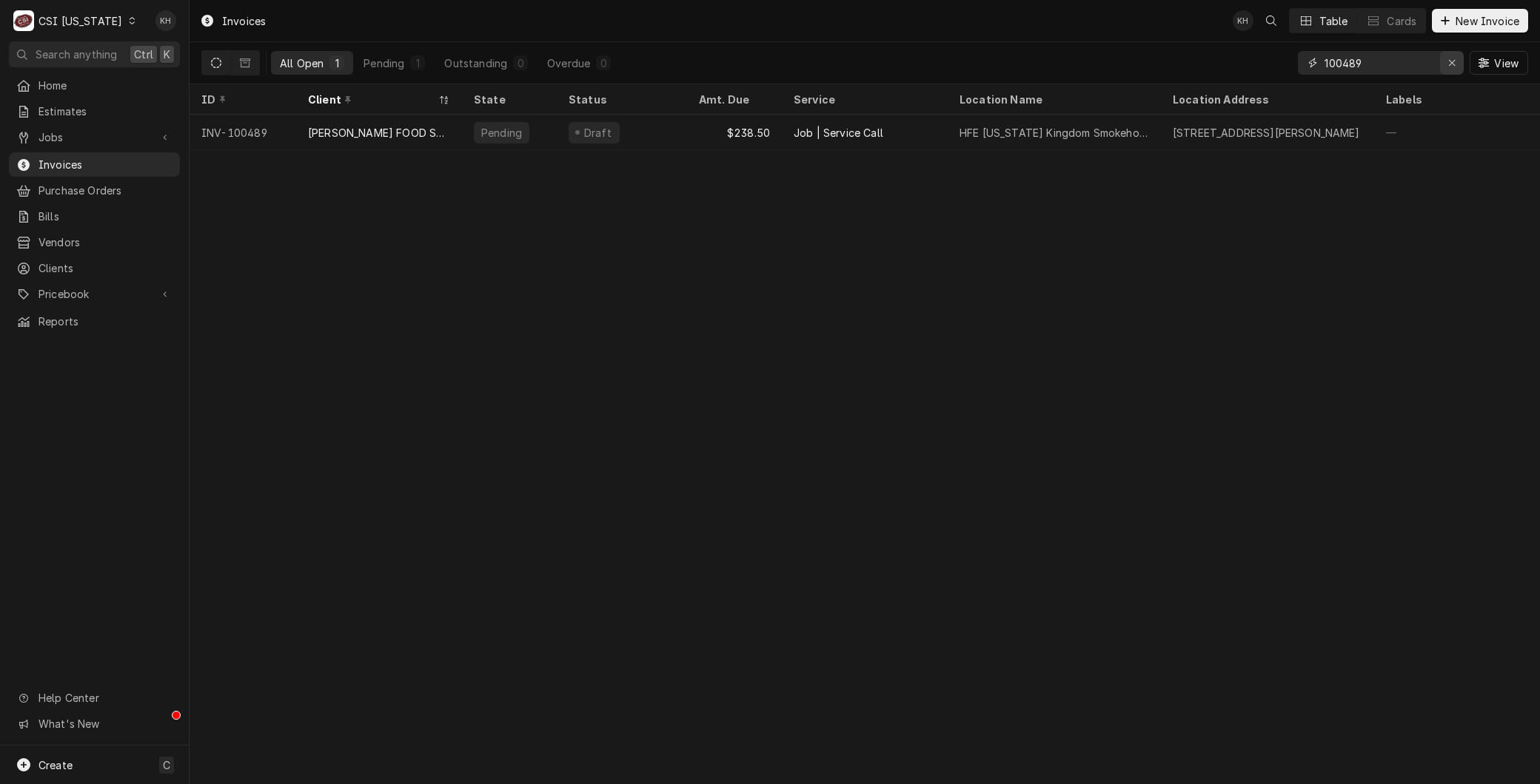
click at [1447, 56] on div "Erase input" at bounding box center [1451, 63] width 15 height 15
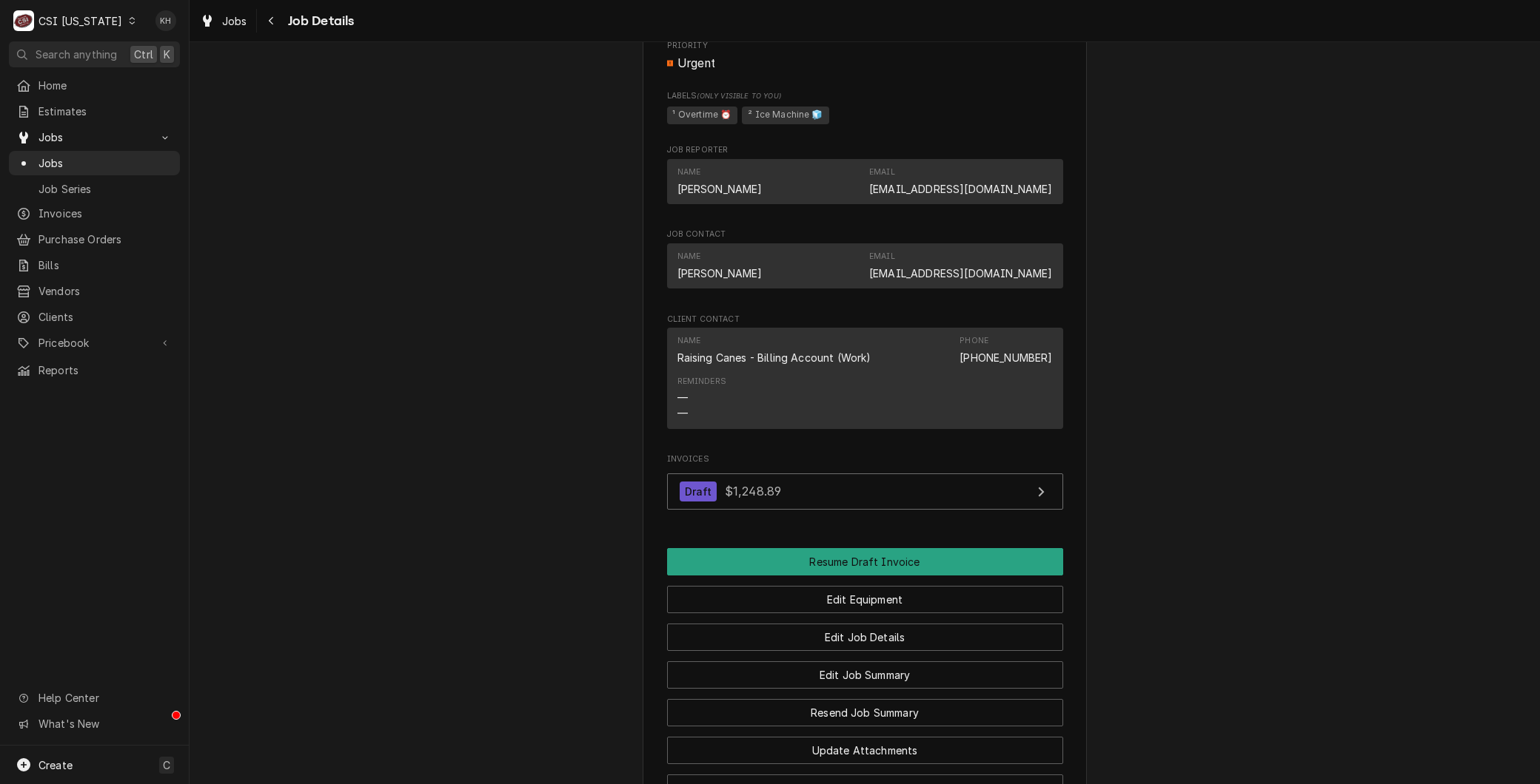
scroll to position [1233, 0]
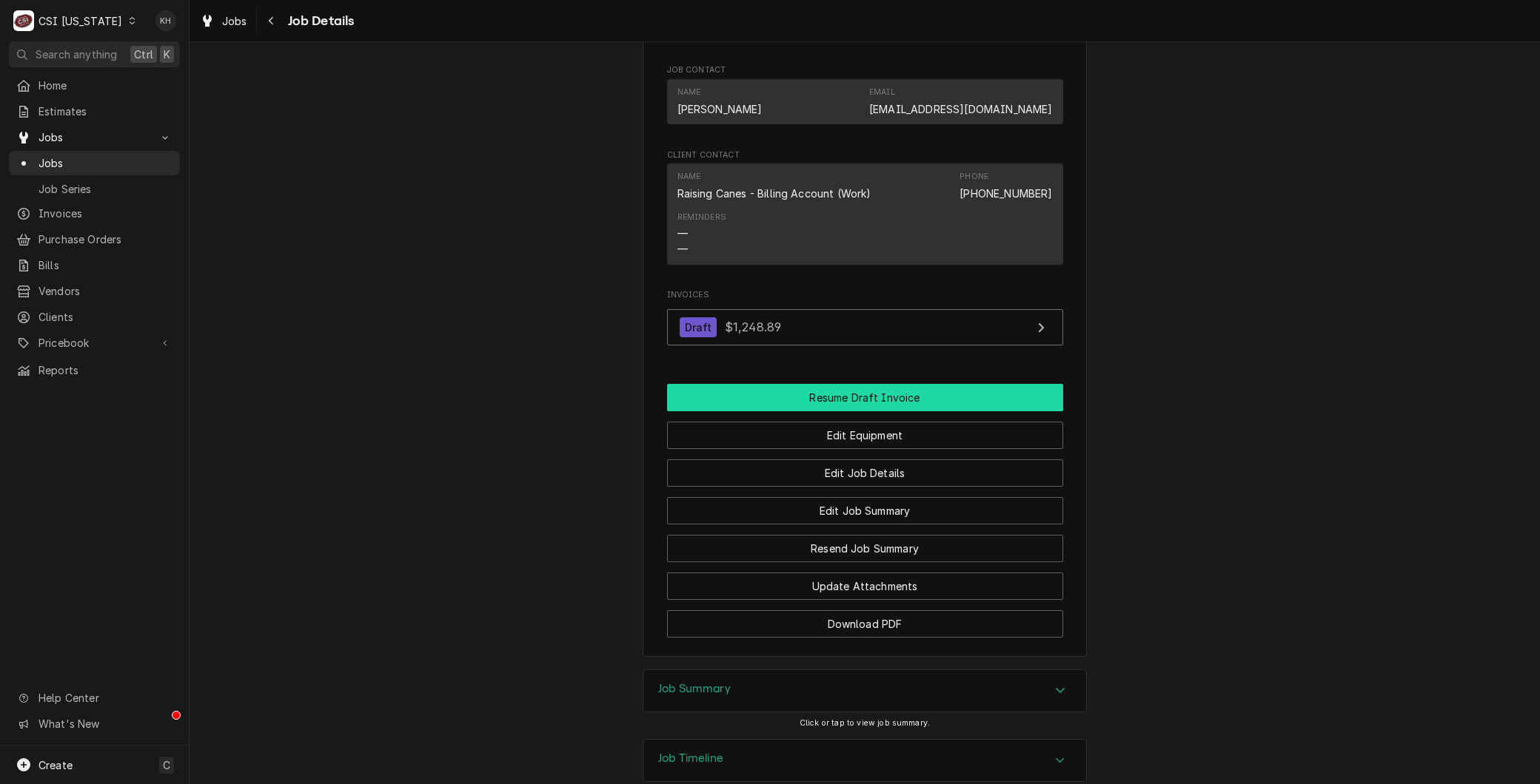
click at [837, 401] on button "Resume Draft Invoice" at bounding box center [865, 397] width 396 height 27
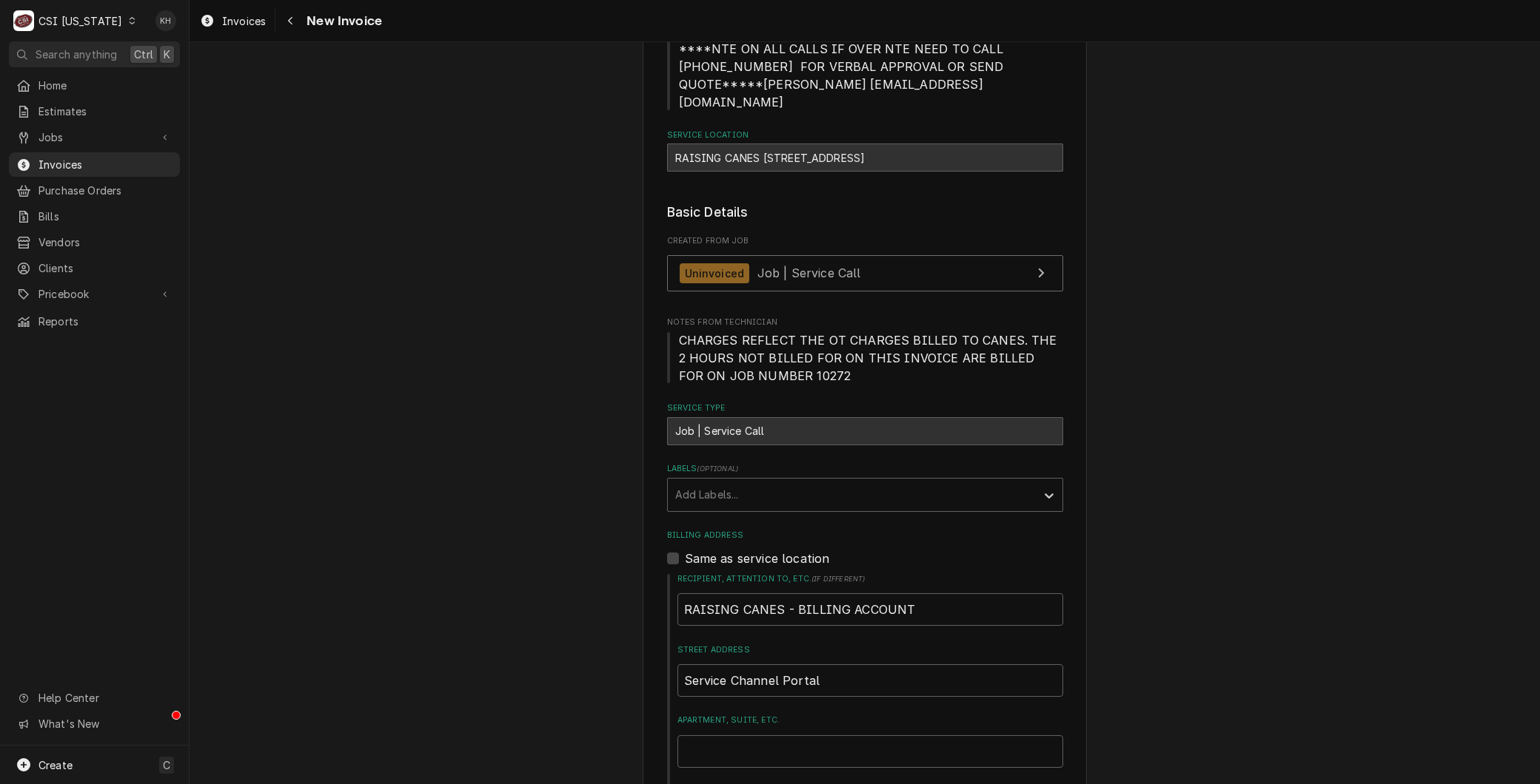
scroll to position [329, 0]
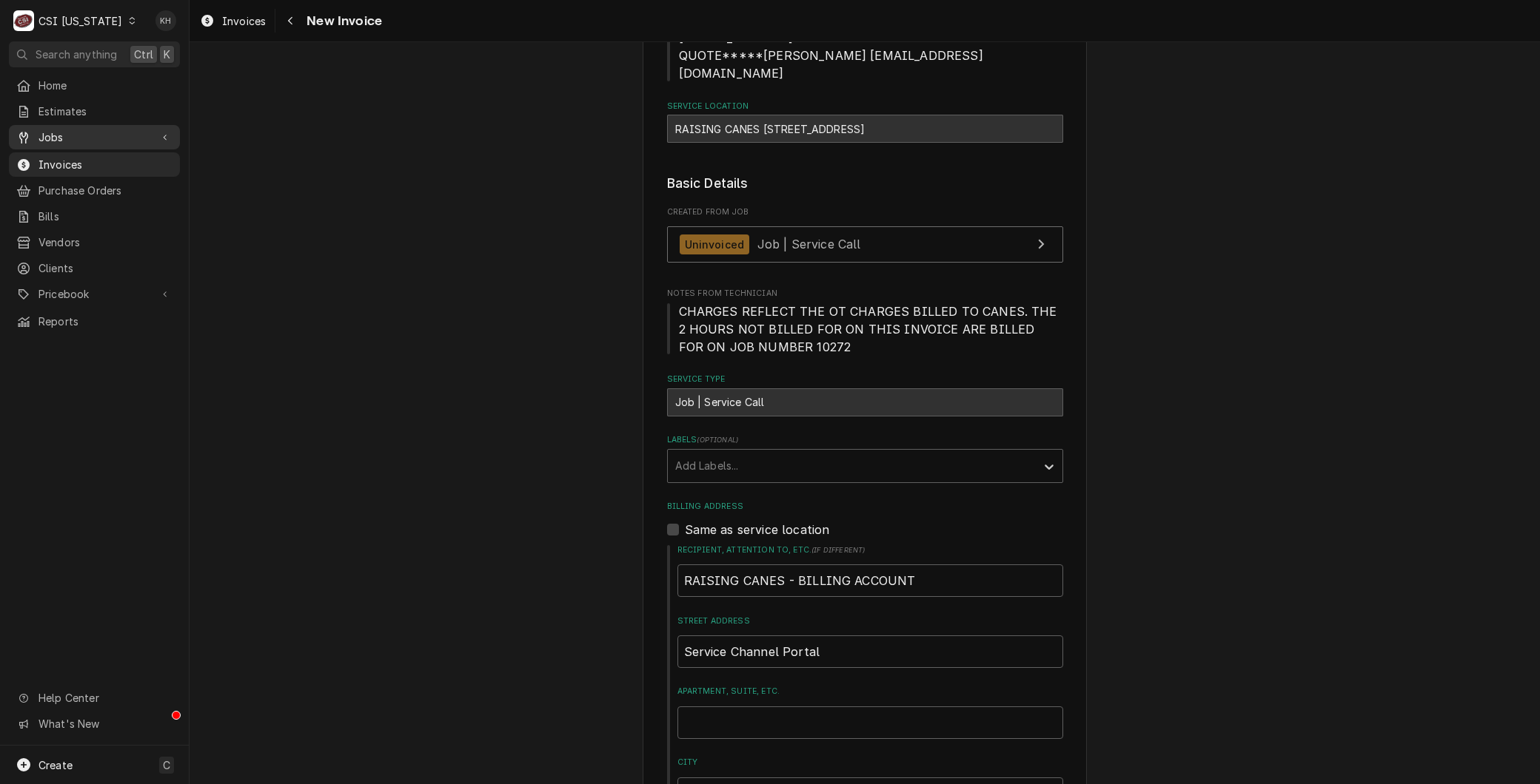
click at [60, 130] on span "Jobs" at bounding box center [94, 136] width 112 height 16
click at [79, 156] on span "Jobs" at bounding box center [105, 163] width 134 height 16
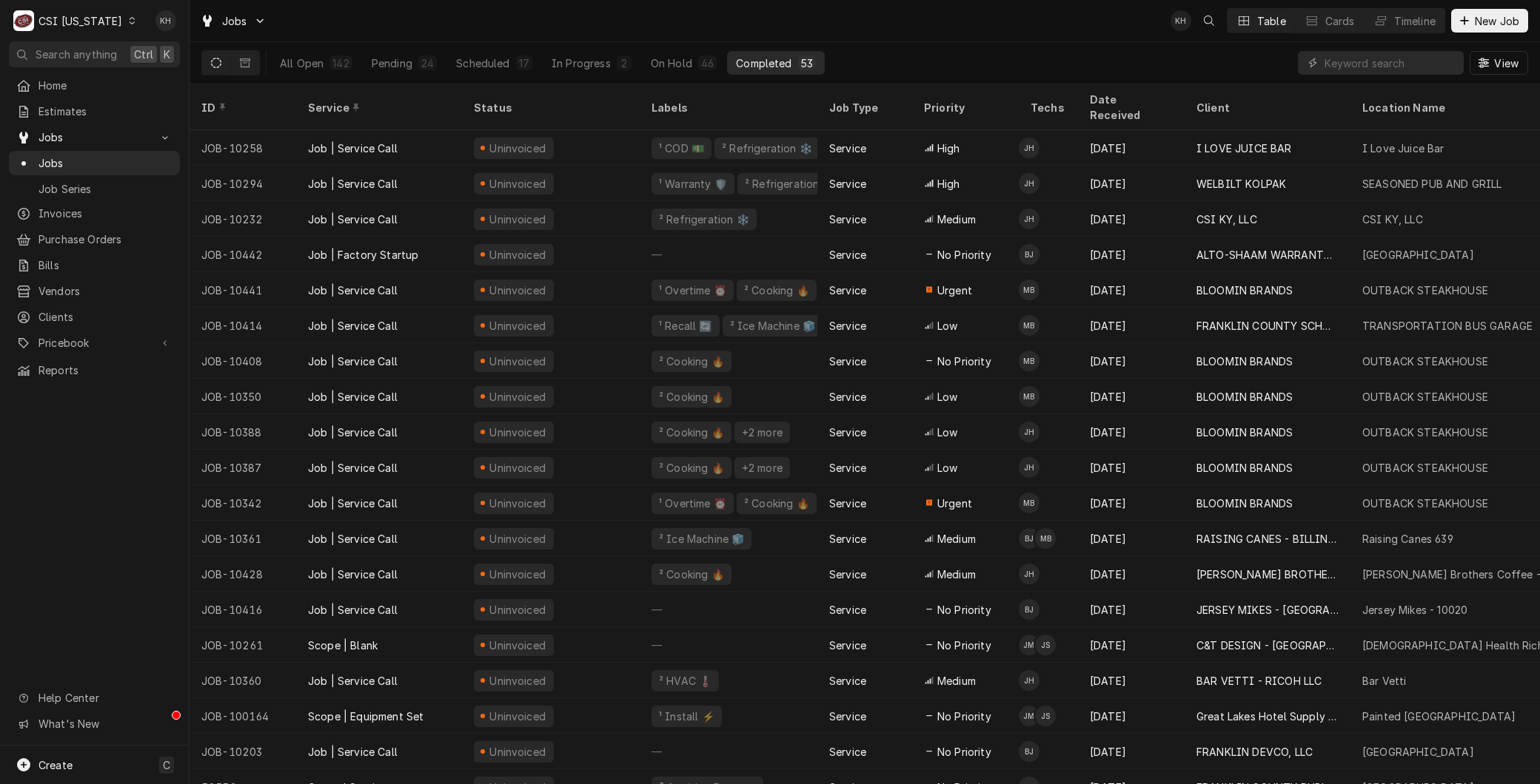
click at [1347, 79] on div "View" at bounding box center [1412, 62] width 230 height 41
click at [1347, 55] on input "Dynamic Content Wrapper" at bounding box center [1390, 63] width 132 height 24
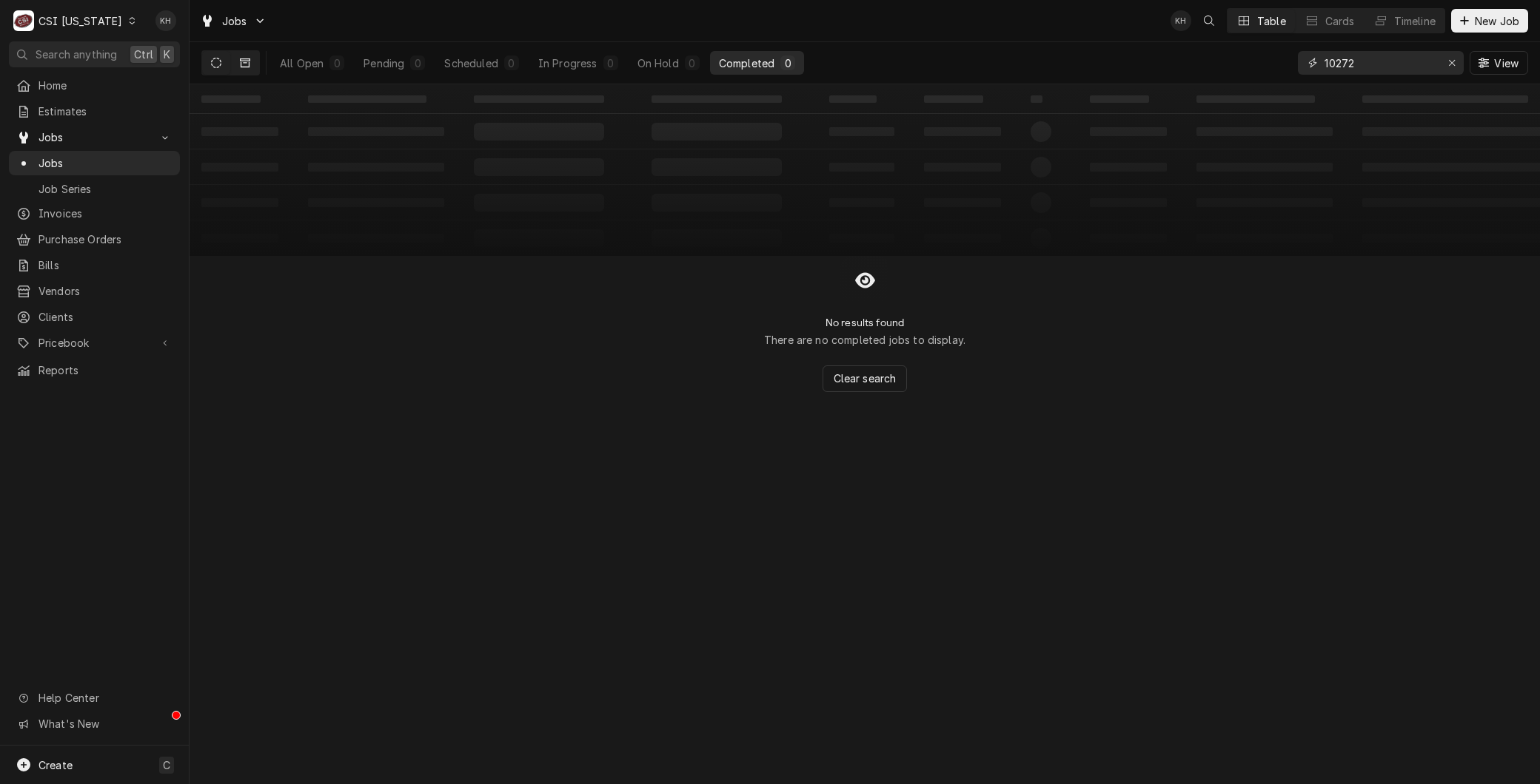
type input "10272"
click at [235, 57] on button "Dynamic Content Wrapper" at bounding box center [245, 63] width 28 height 24
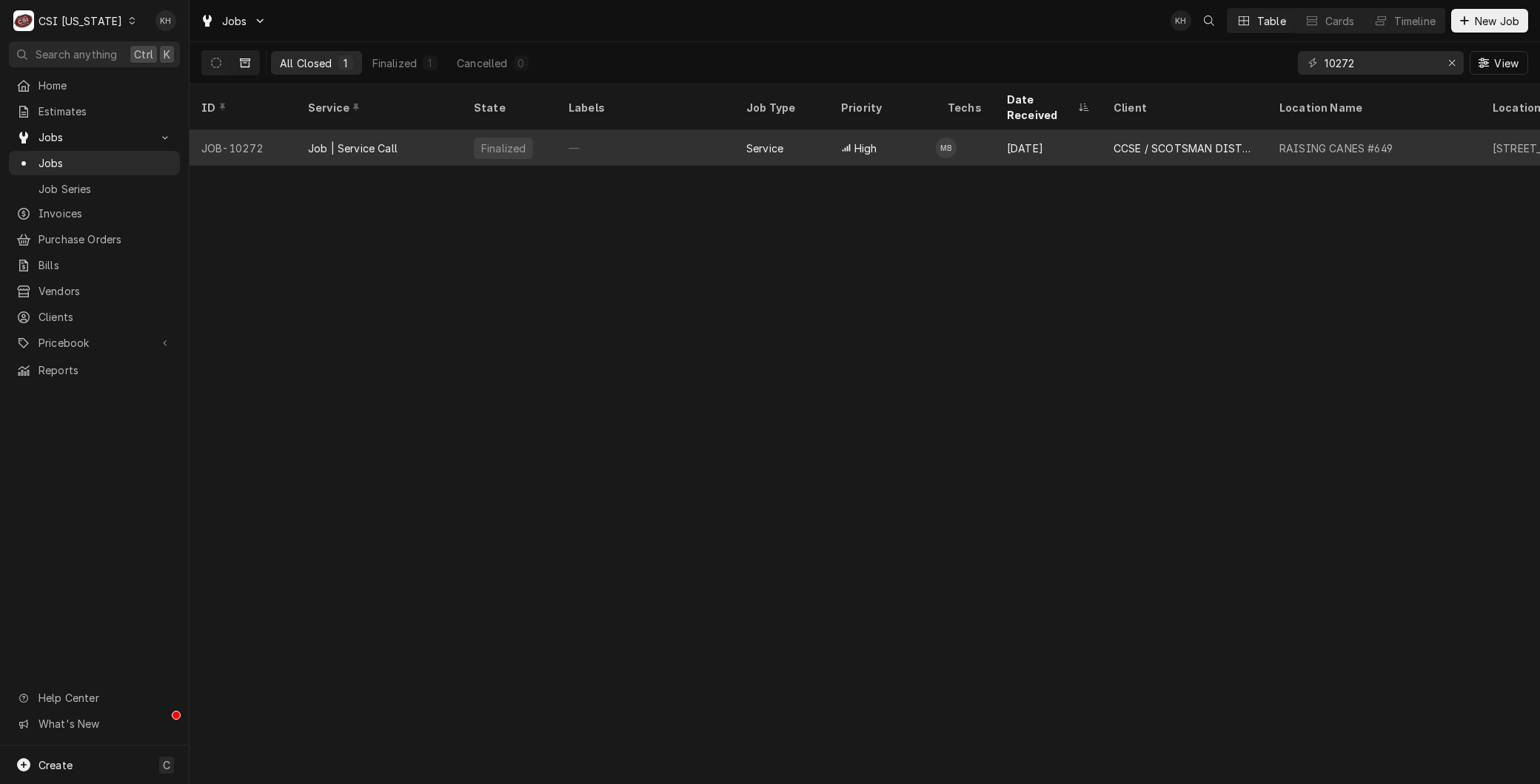
click at [241, 141] on div "JOB-10272" at bounding box center [243, 147] width 106 height 36
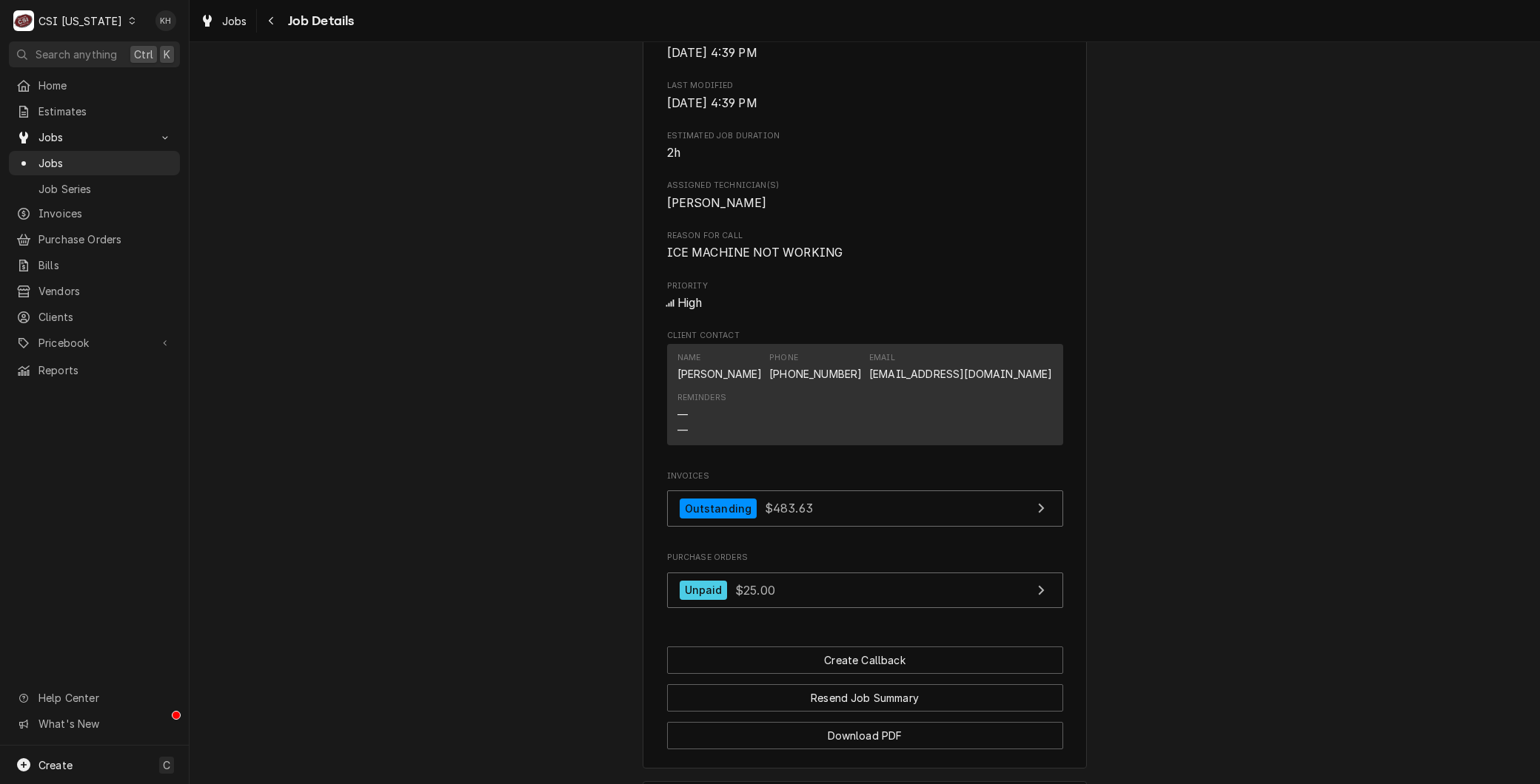
scroll to position [747, 0]
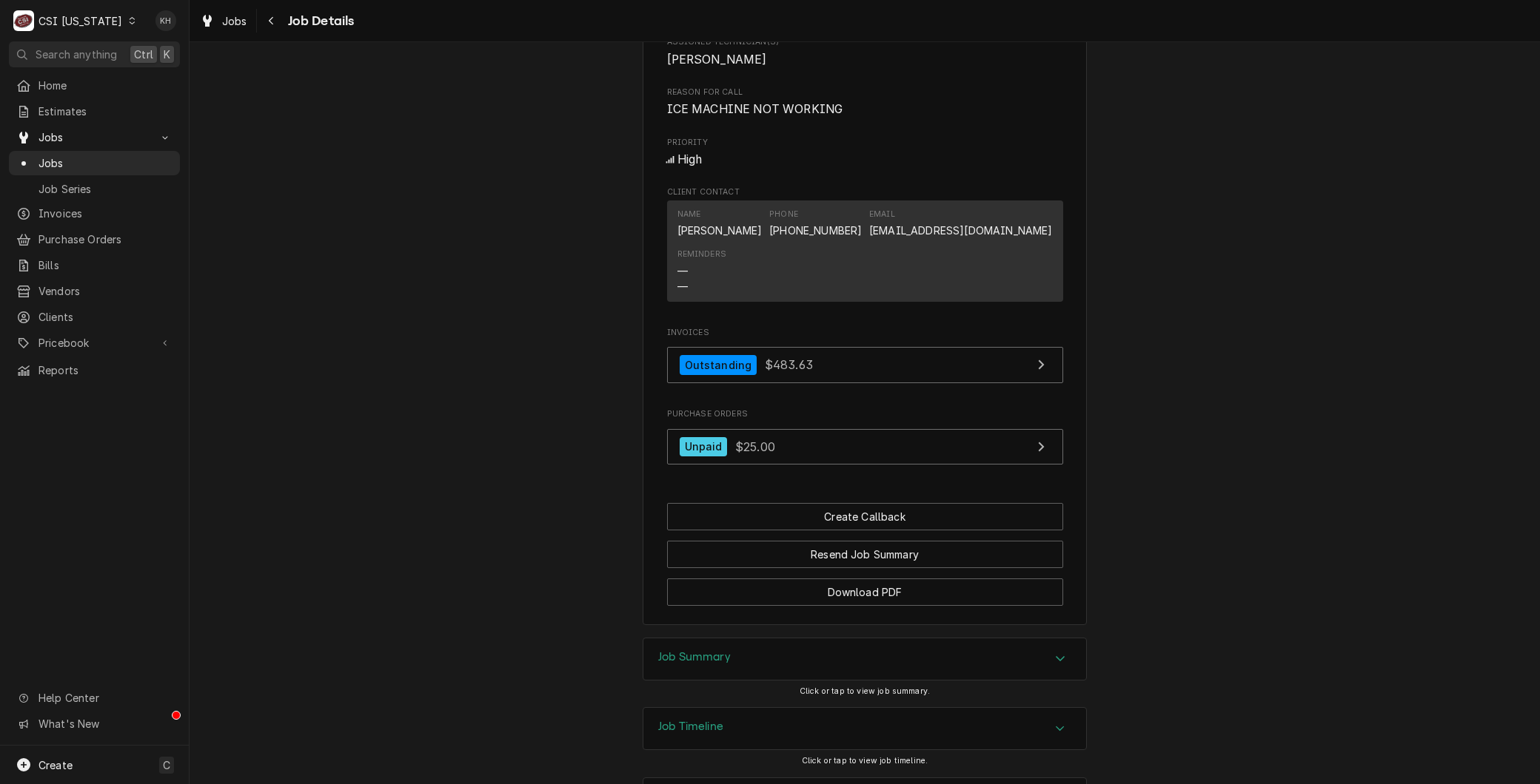
click at [704, 666] on div "Job Summary" at bounding box center [864, 659] width 442 height 41
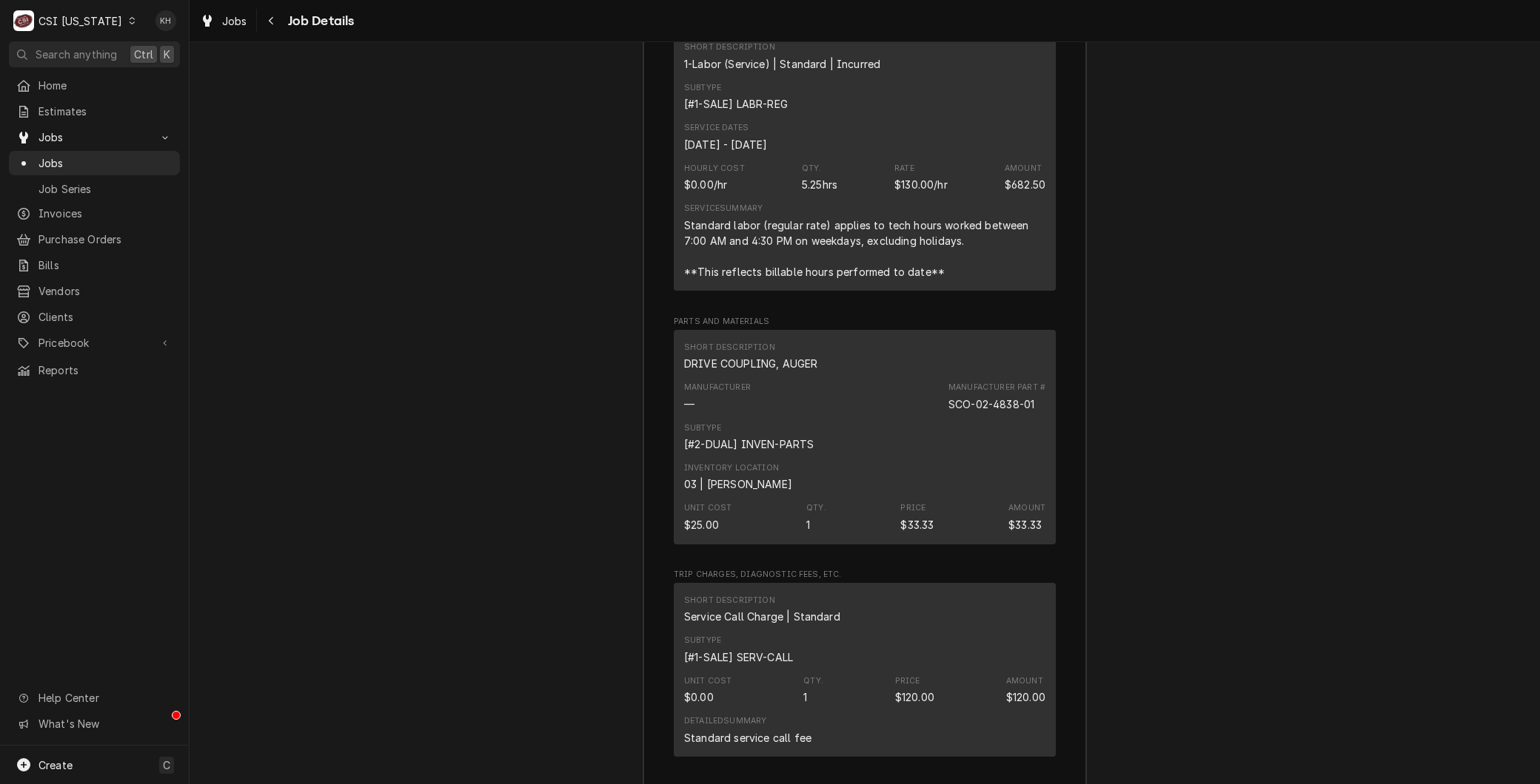
scroll to position [3131, 0]
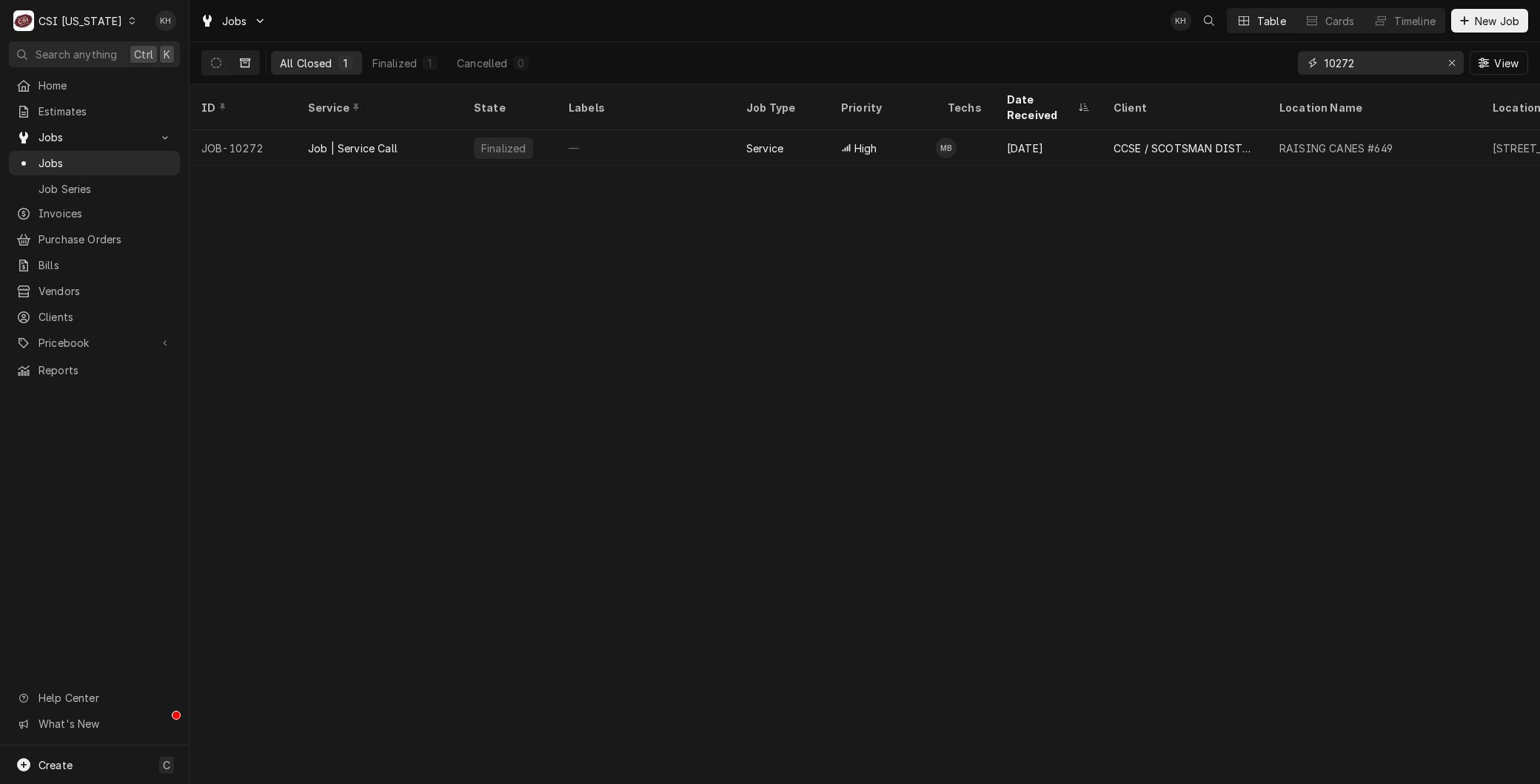
drag, startPoint x: 1382, startPoint y: 68, endPoint x: 1339, endPoint y: 68, distance: 43.0
click at [1339, 68] on input "10272" at bounding box center [1379, 63] width 111 height 24
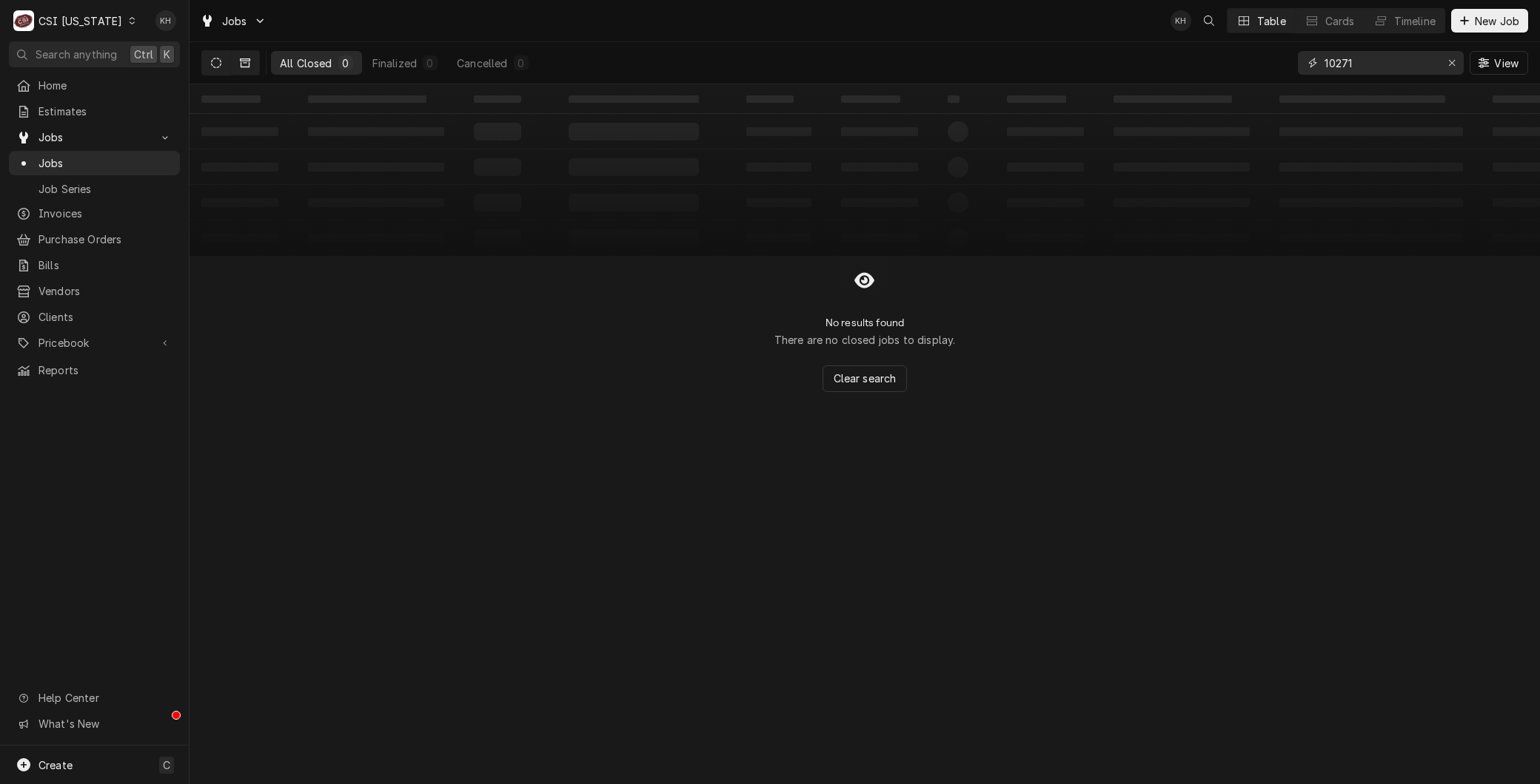
type input "10271"
click at [227, 70] on button "Dynamic Content Wrapper" at bounding box center [216, 63] width 28 height 24
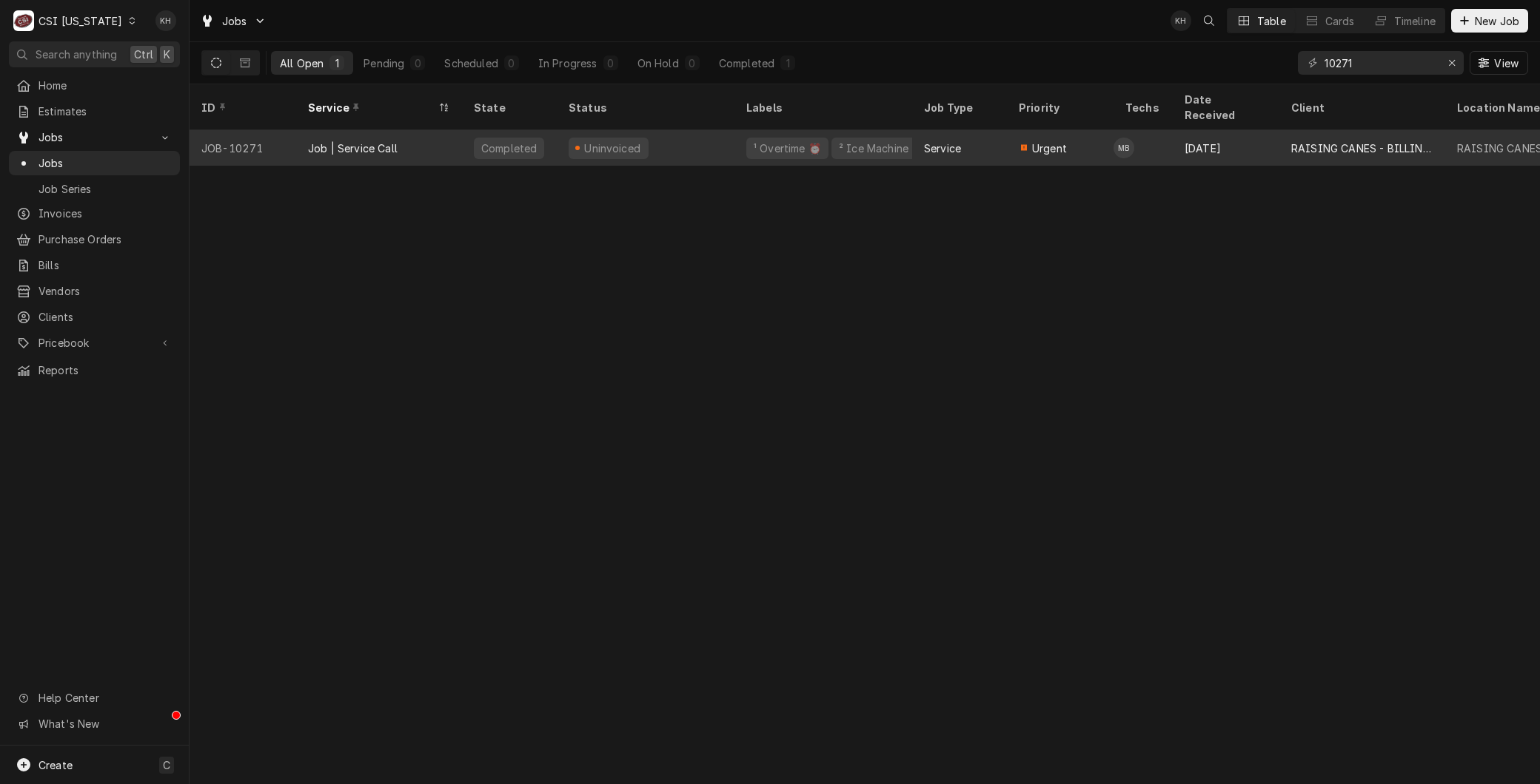
click at [327, 141] on div "Job | Service Call" at bounding box center [353, 148] width 90 height 16
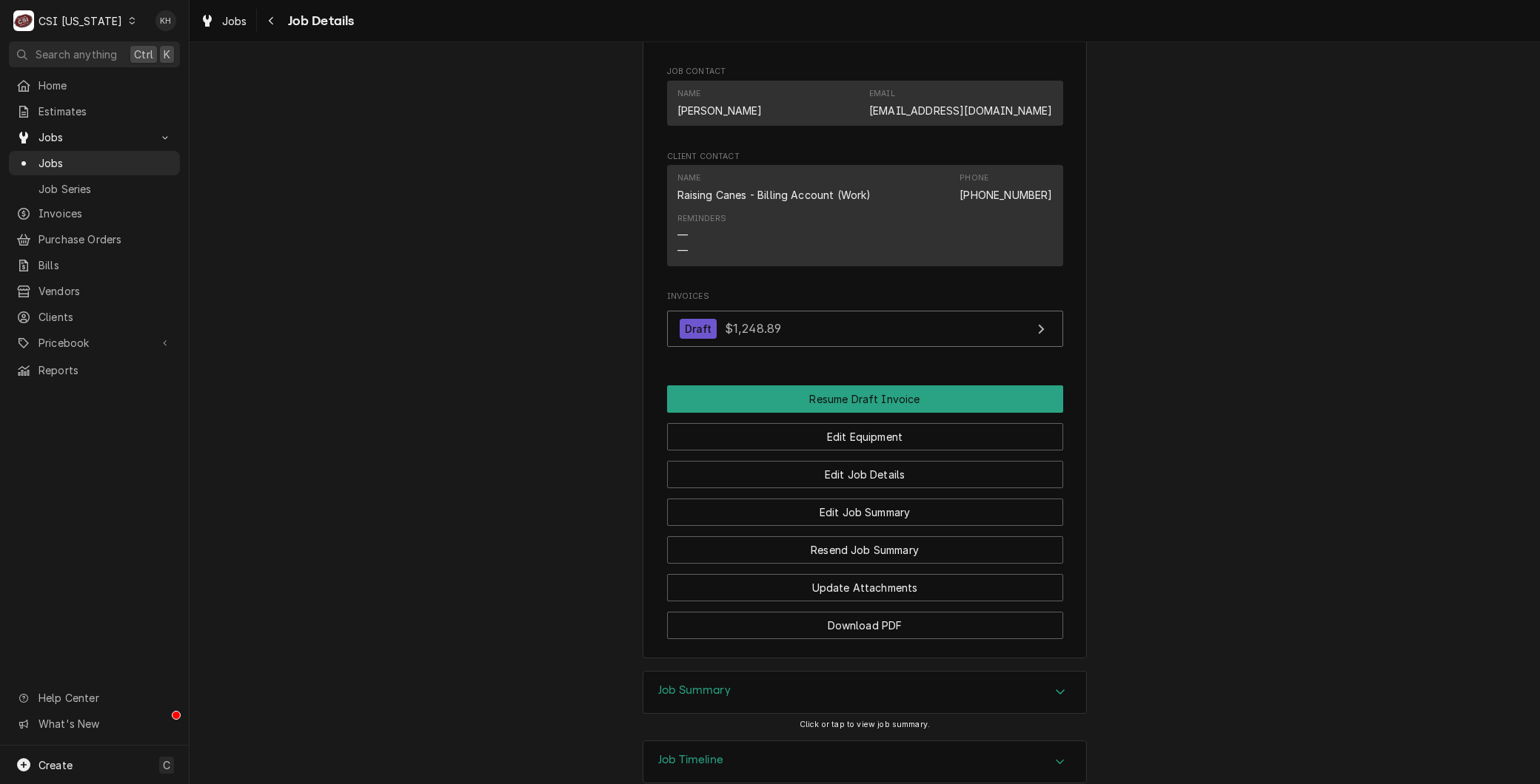
scroll to position [1233, 0]
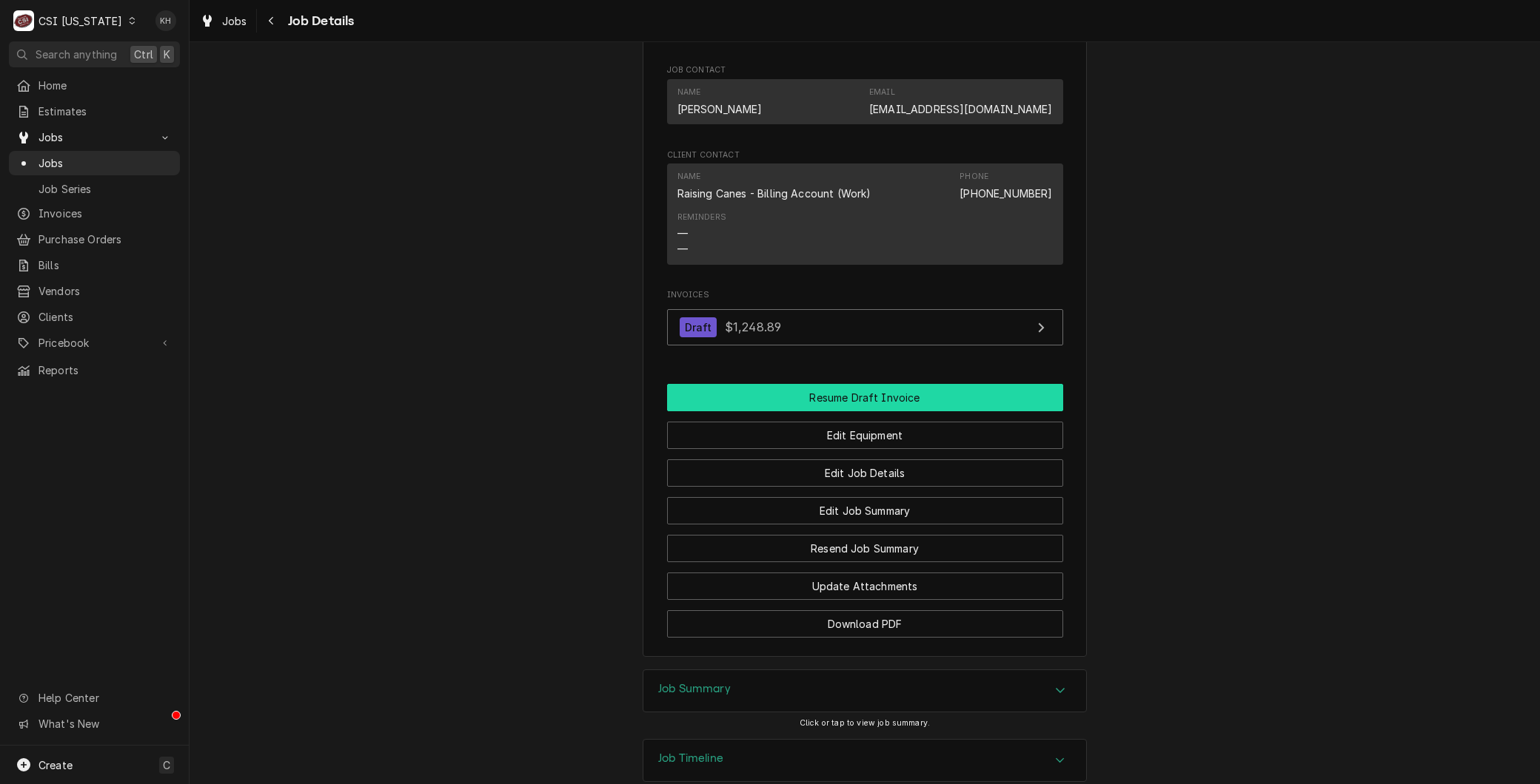
click at [842, 411] on button "Resume Draft Invoice" at bounding box center [865, 397] width 396 height 27
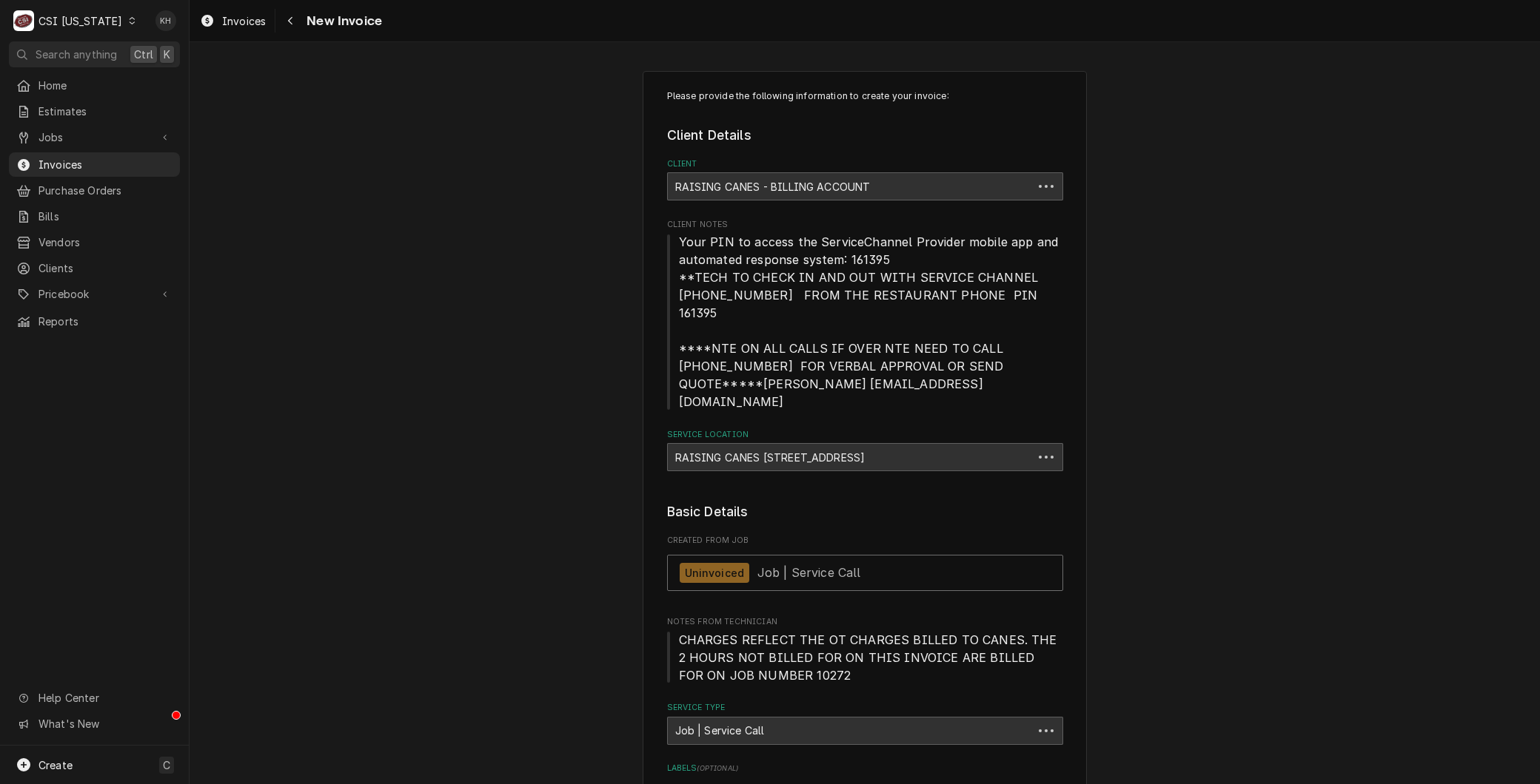
type textarea "x"
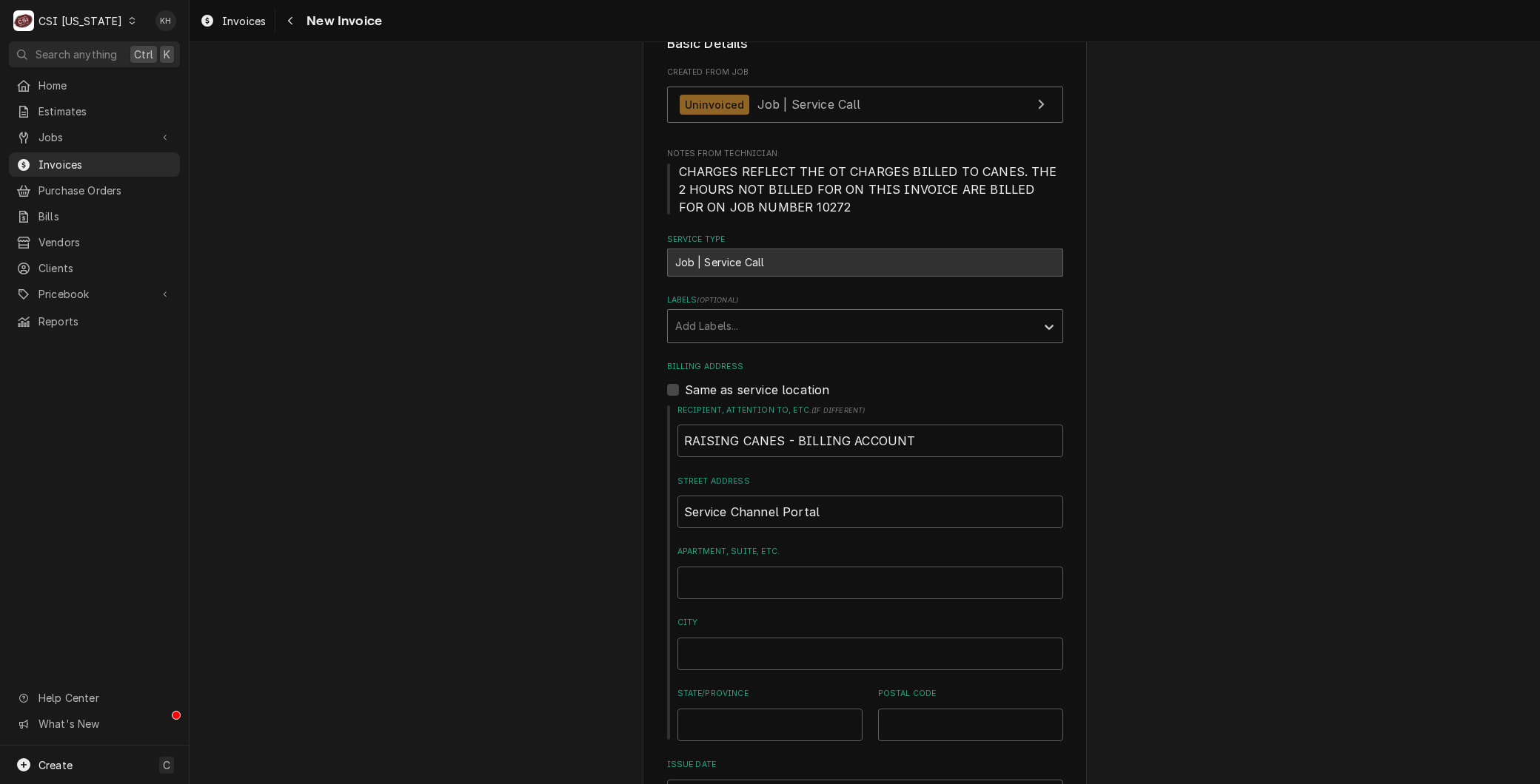
scroll to position [493, 0]
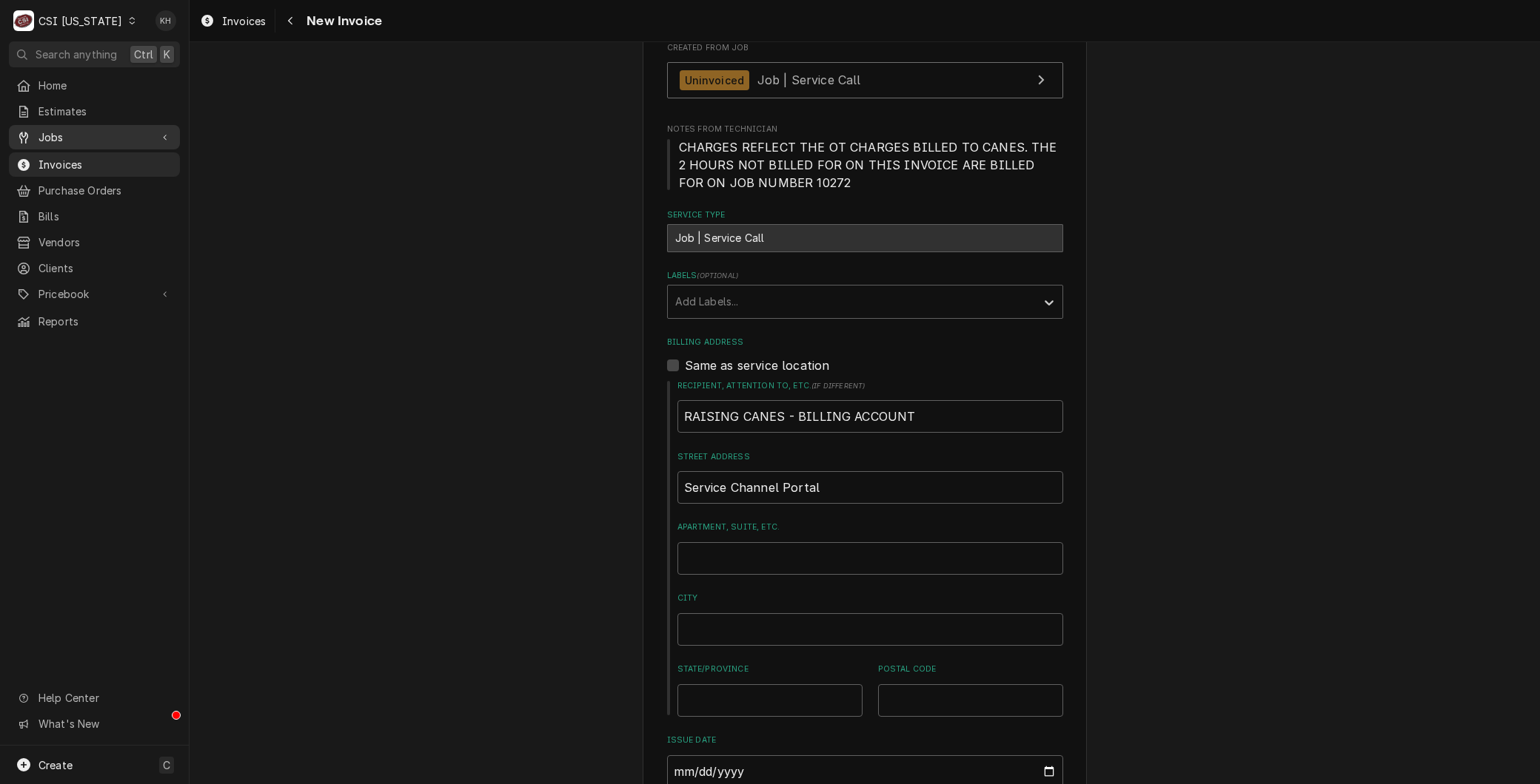
click at [26, 132] on icon "Dynamic Content Wrapper" at bounding box center [24, 137] width 9 height 12
click at [49, 165] on span "Jobs" at bounding box center [105, 163] width 134 height 16
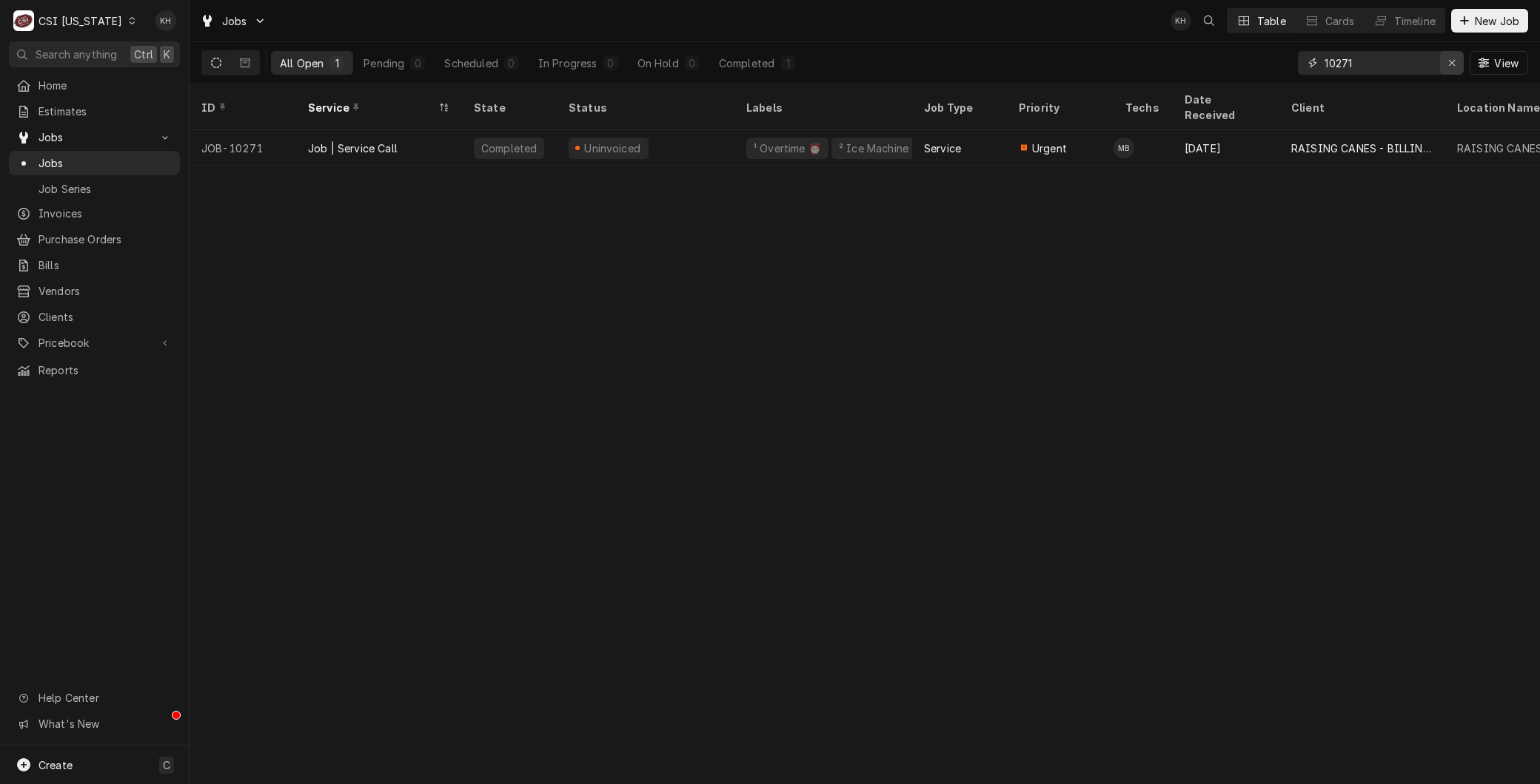
click at [1451, 68] on div "Erase input" at bounding box center [1451, 63] width 15 height 15
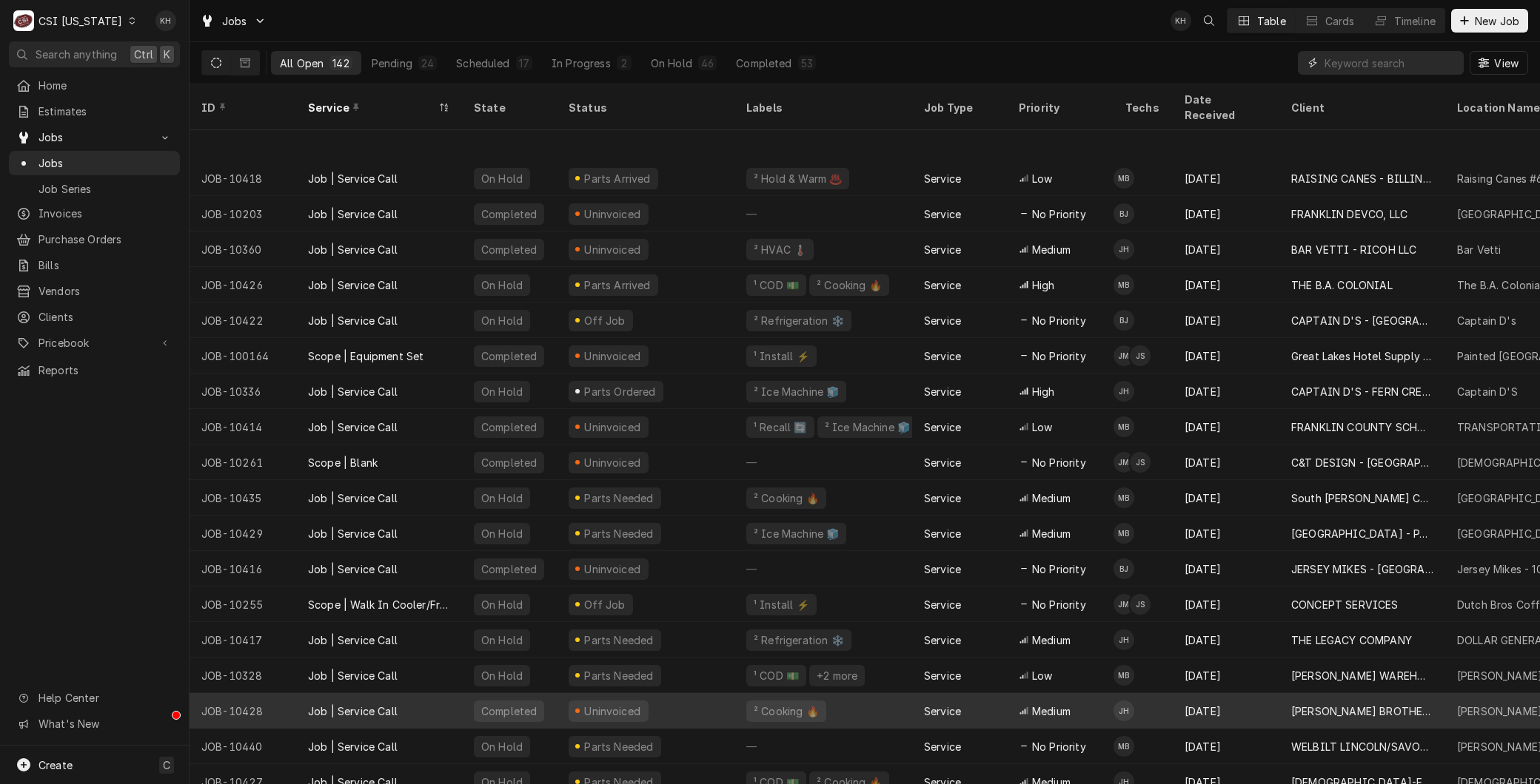
scroll to position [2785, 0]
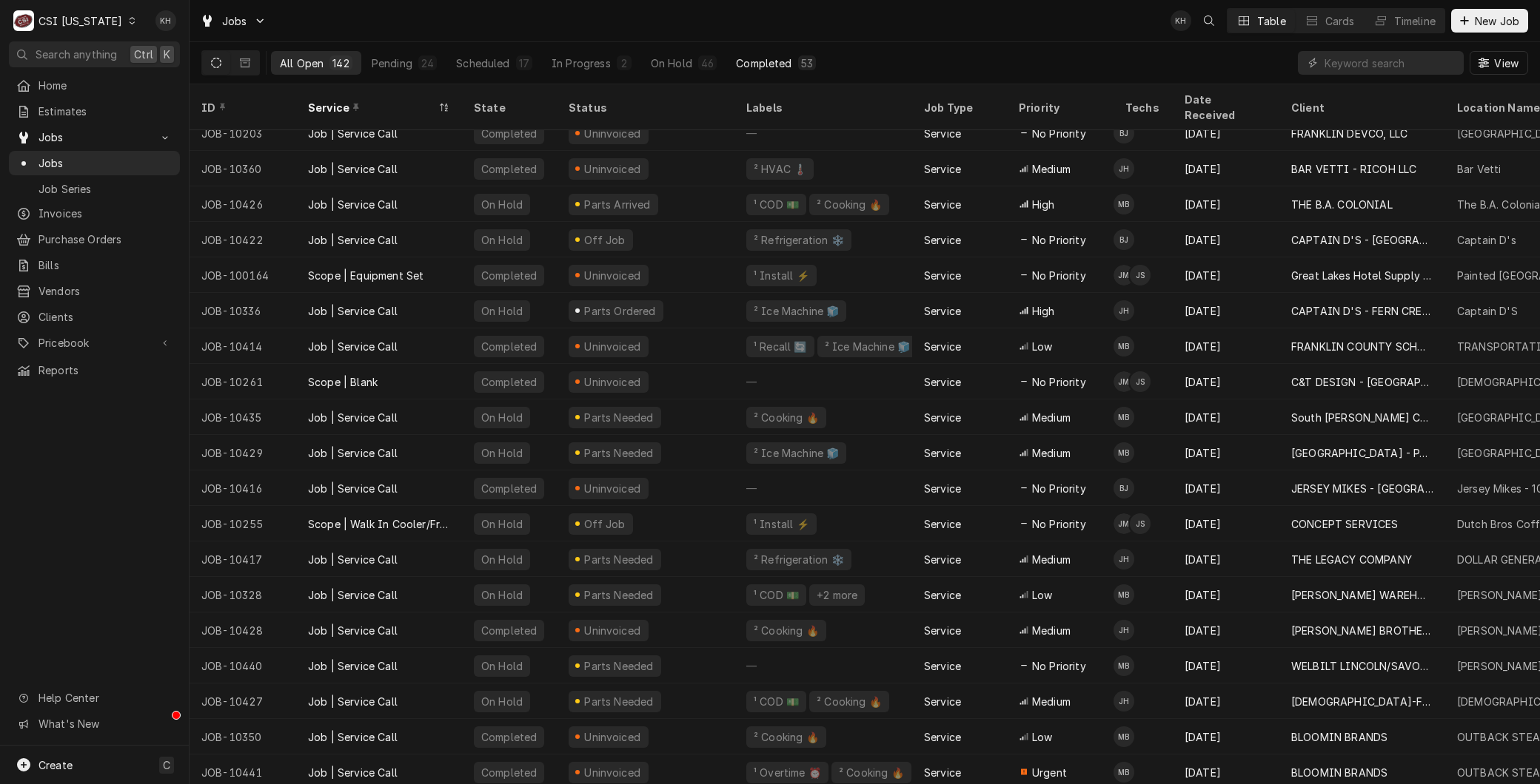
click at [761, 63] on div "Completed" at bounding box center [763, 63] width 56 height 16
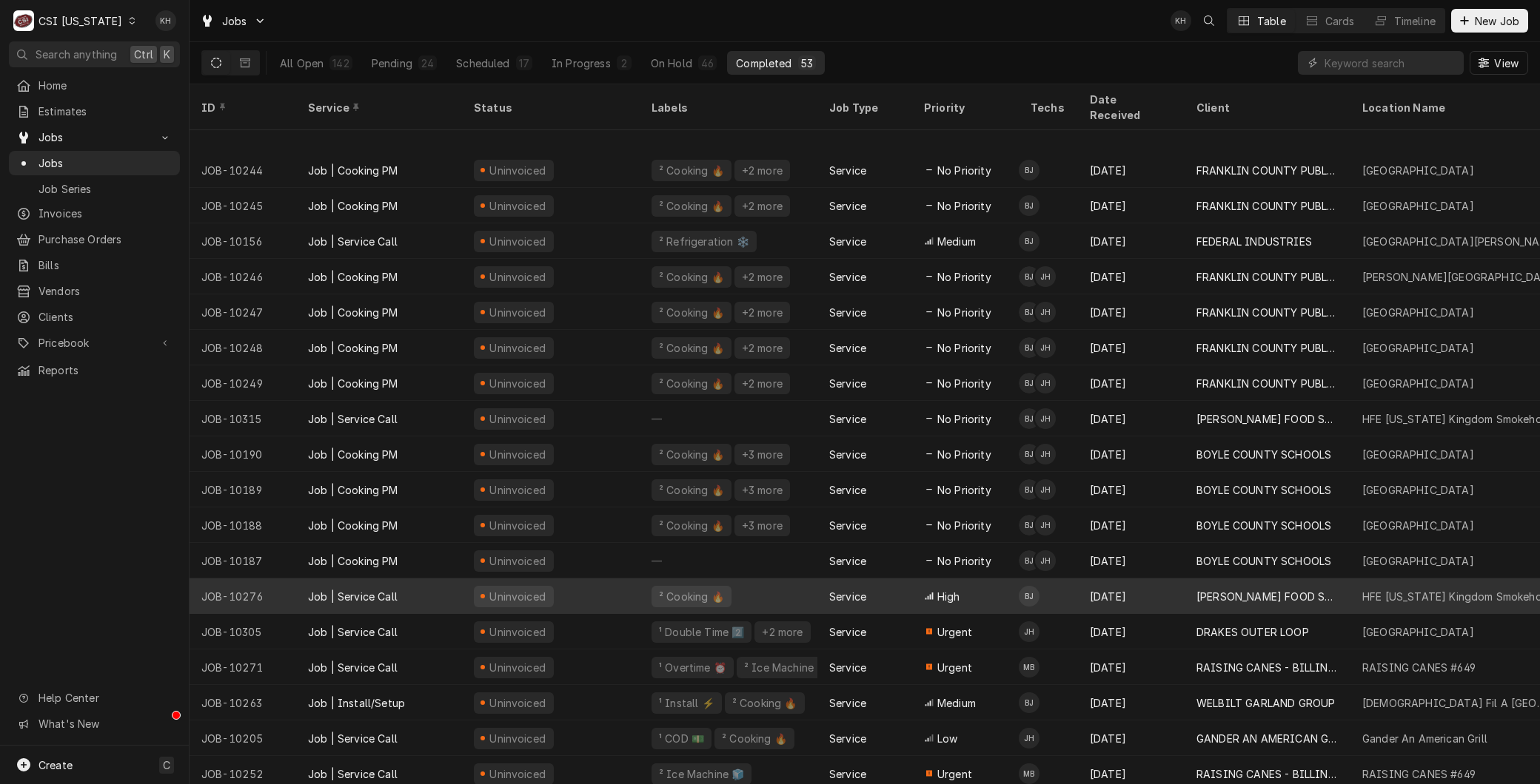
scroll to position [1222, 0]
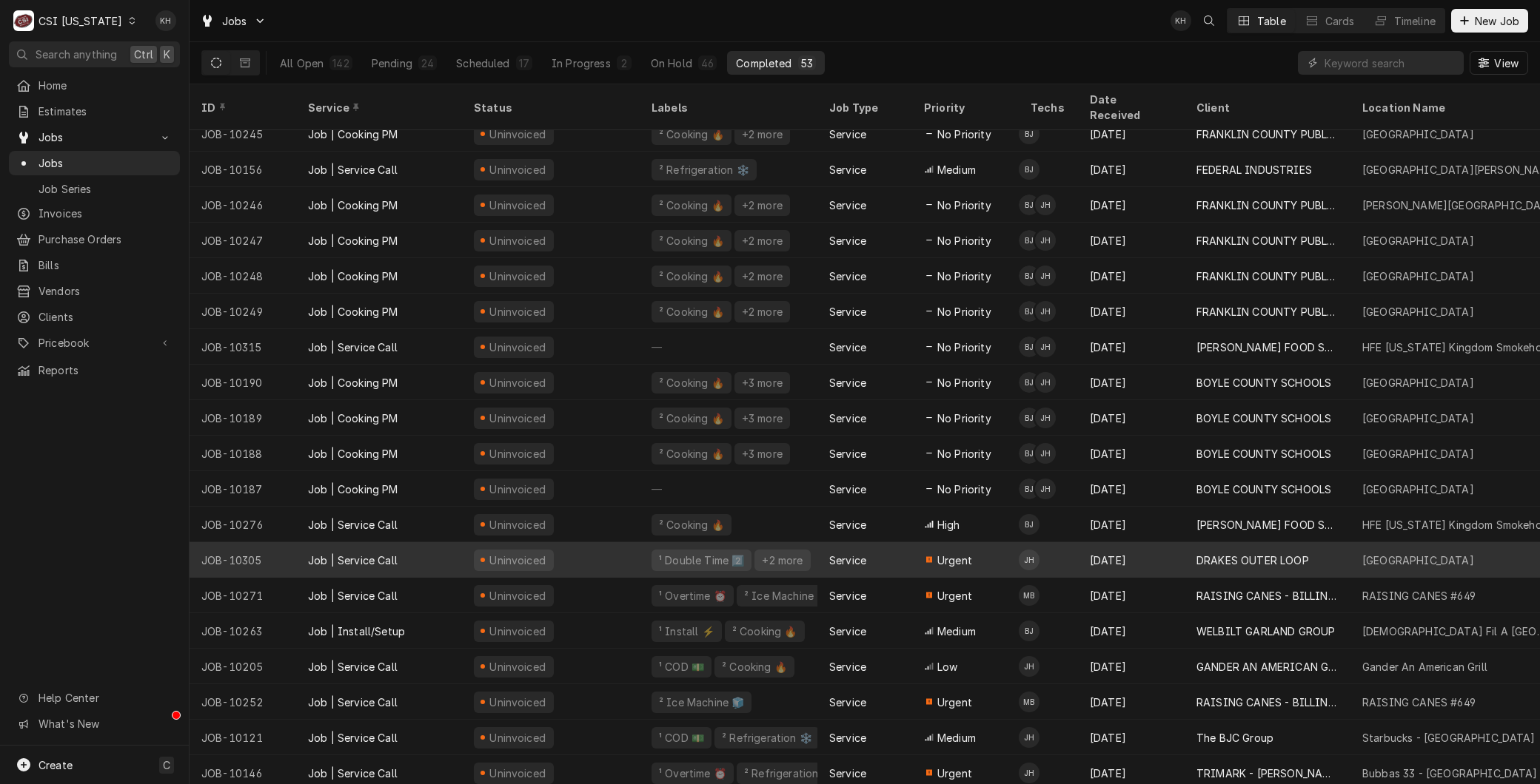
click at [972, 542] on div "Urgent" at bounding box center [965, 560] width 106 height 36
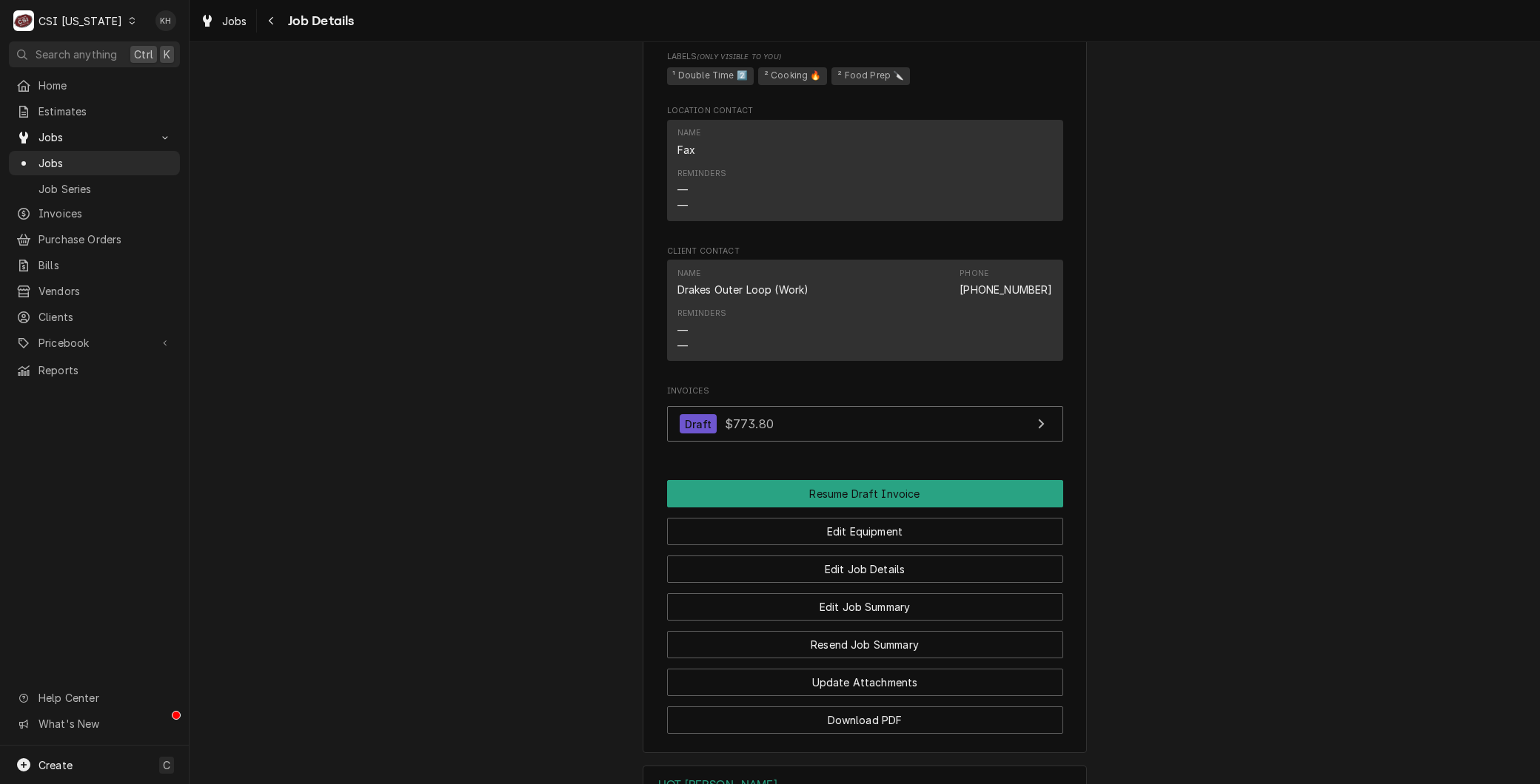
scroll to position [822, 0]
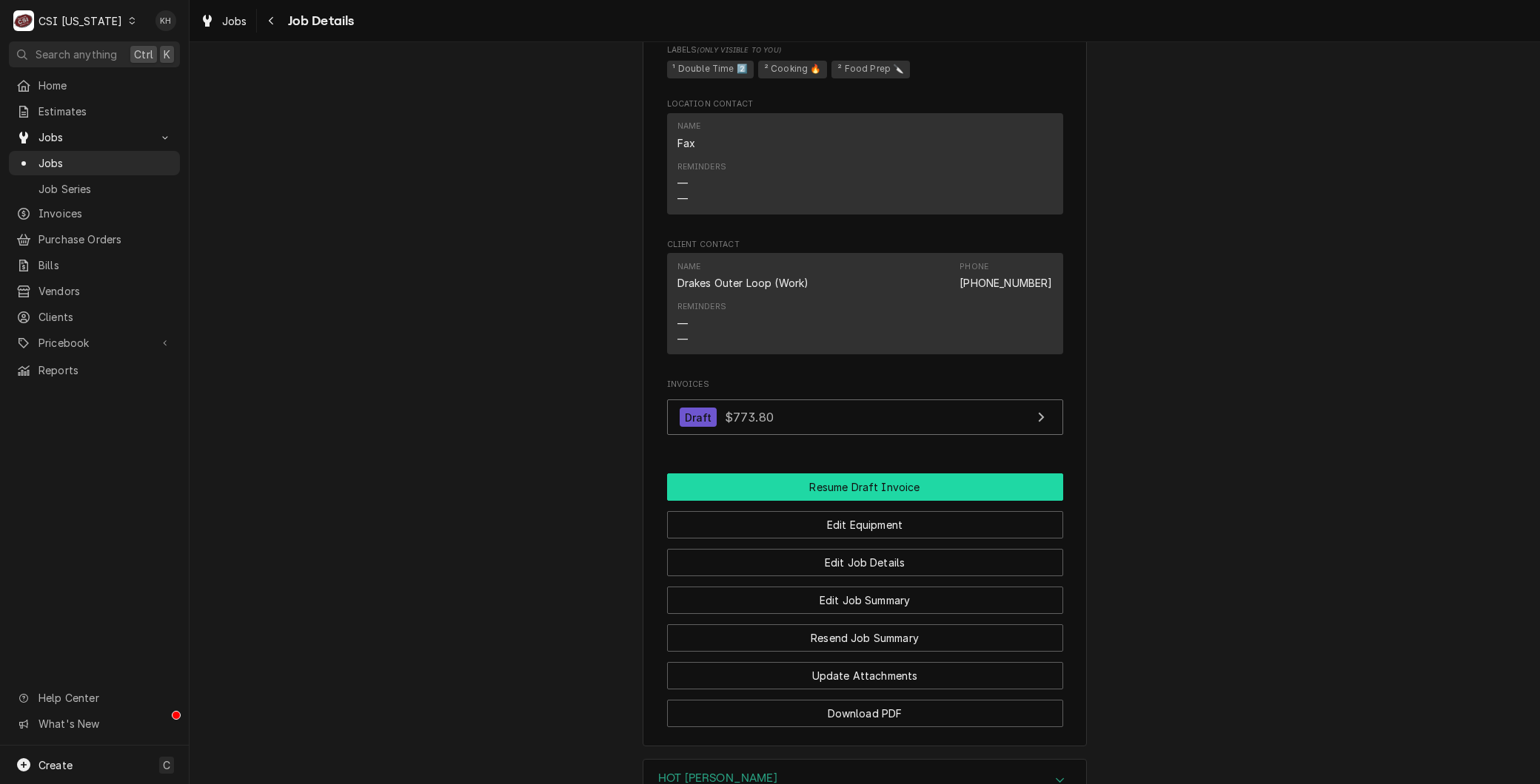
click at [873, 492] on button "Resume Draft Invoice" at bounding box center [865, 487] width 396 height 27
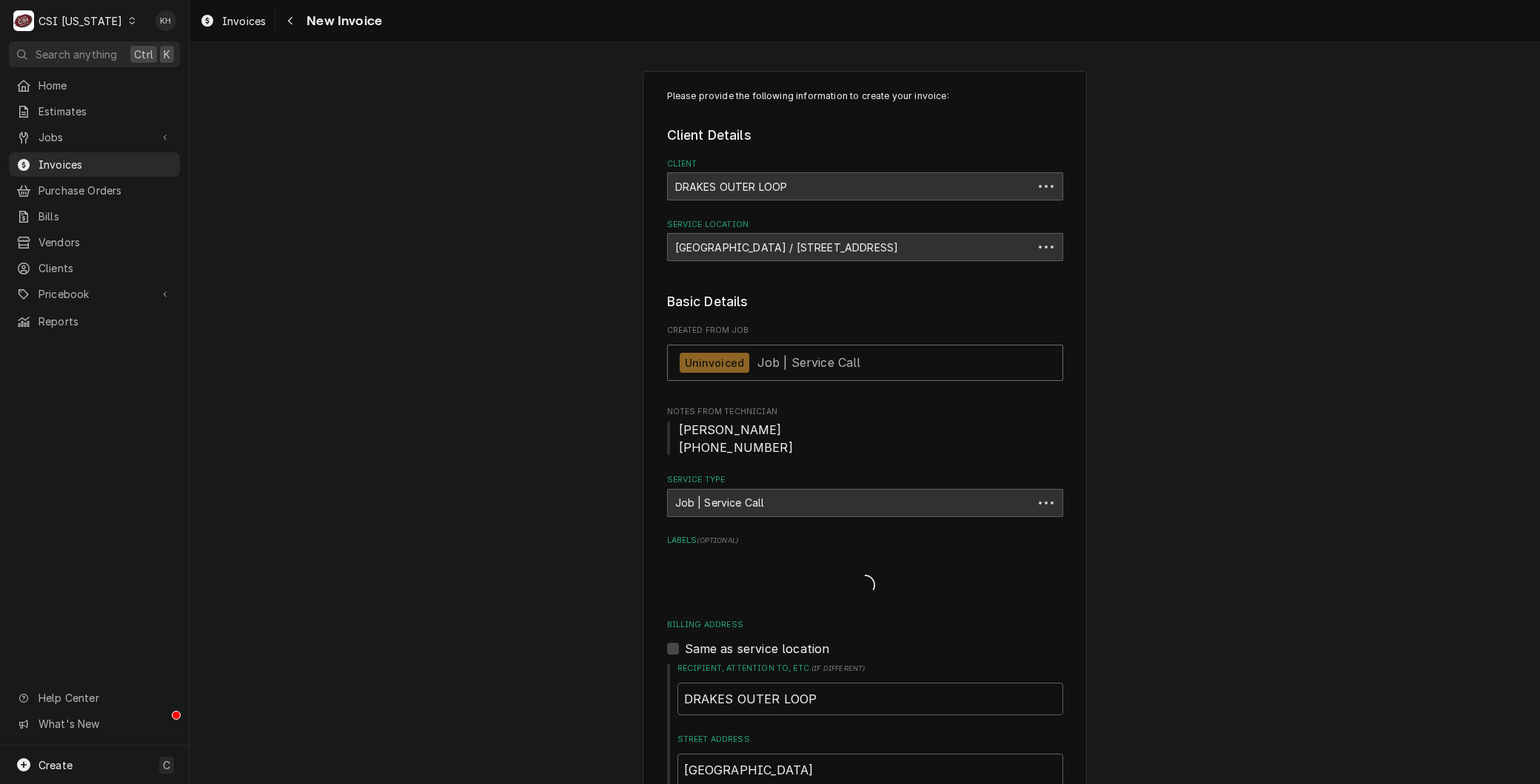
type textarea "x"
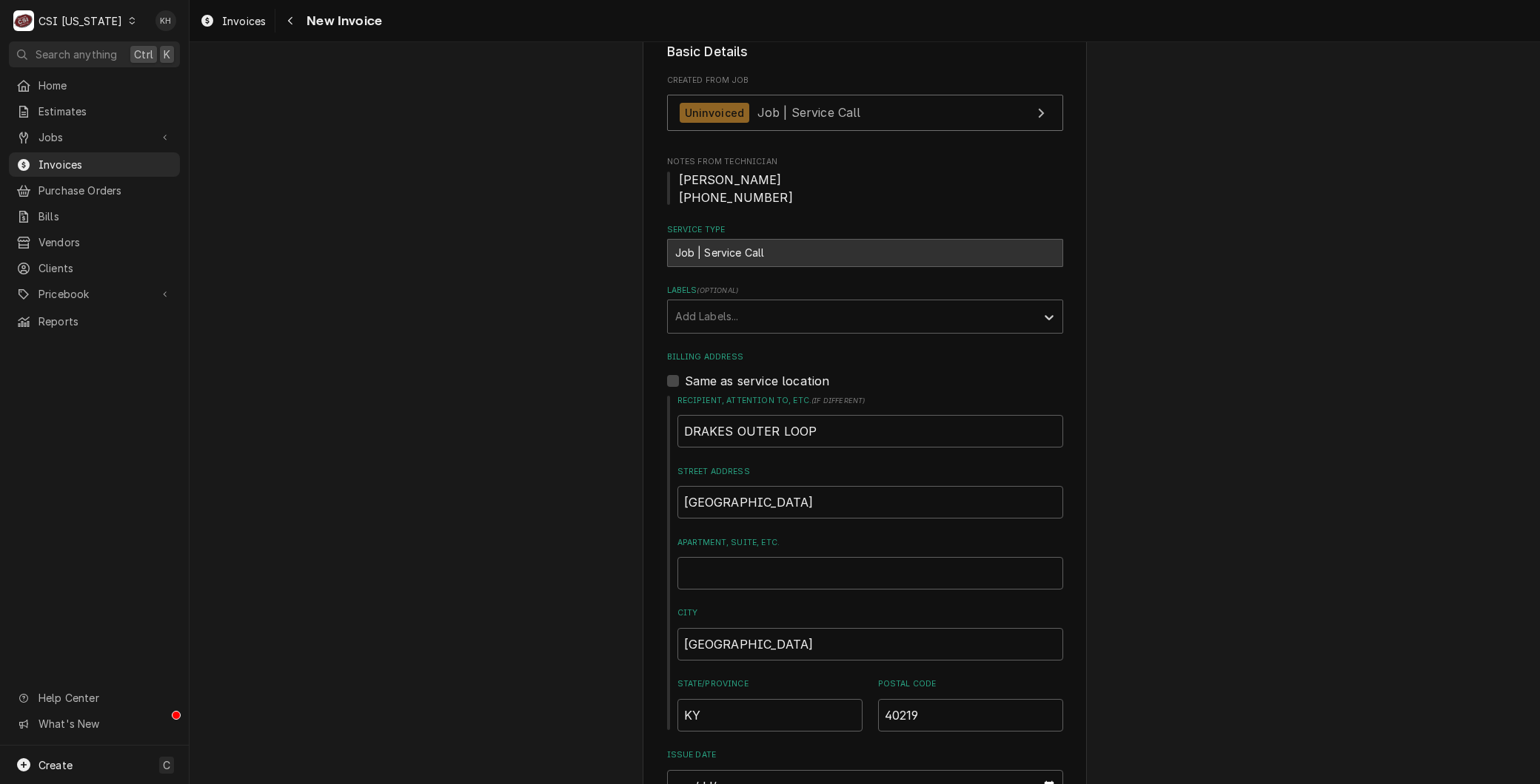
scroll to position [246, 0]
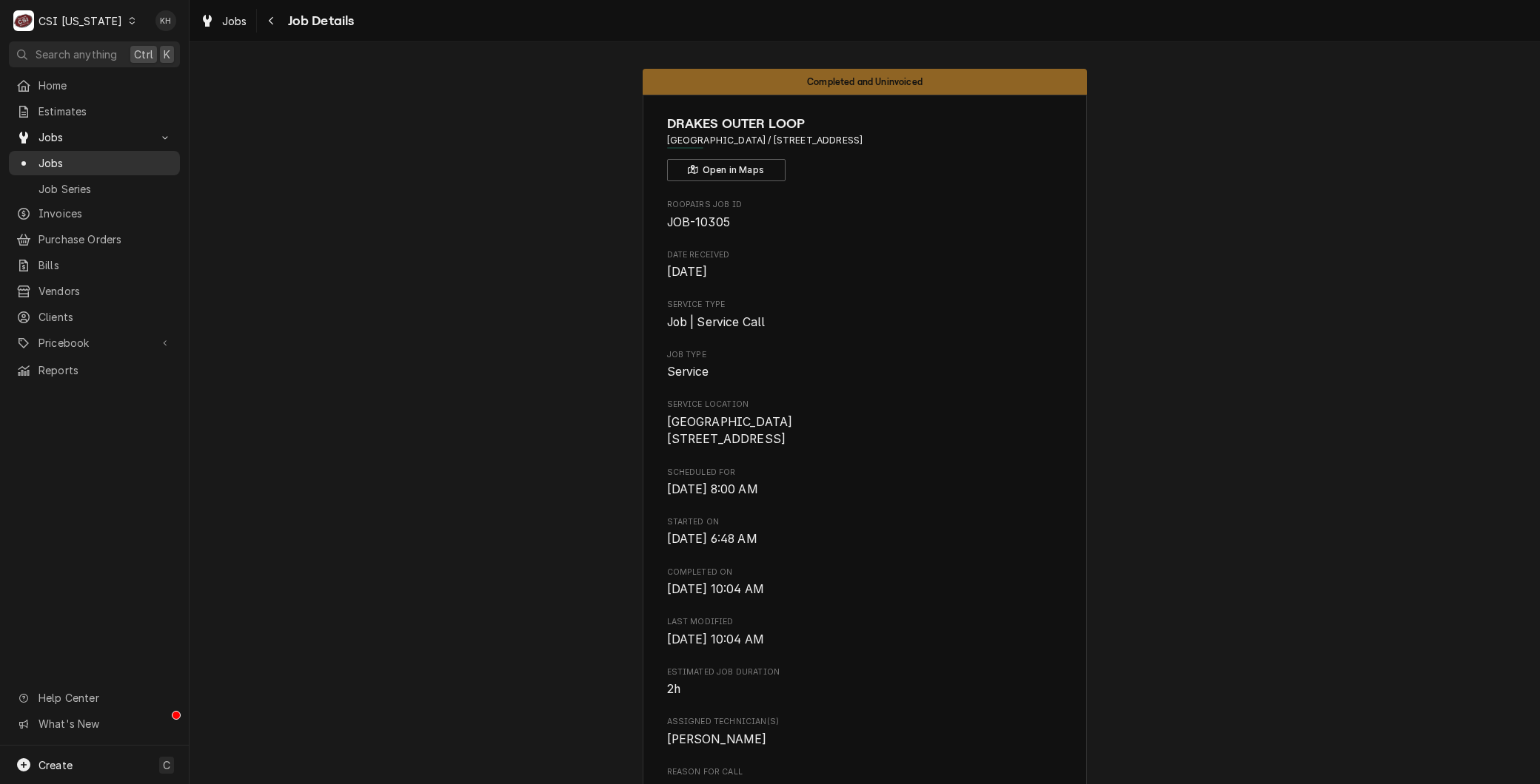
click at [35, 164] on div "Jobs" at bounding box center [94, 163] width 156 height 16
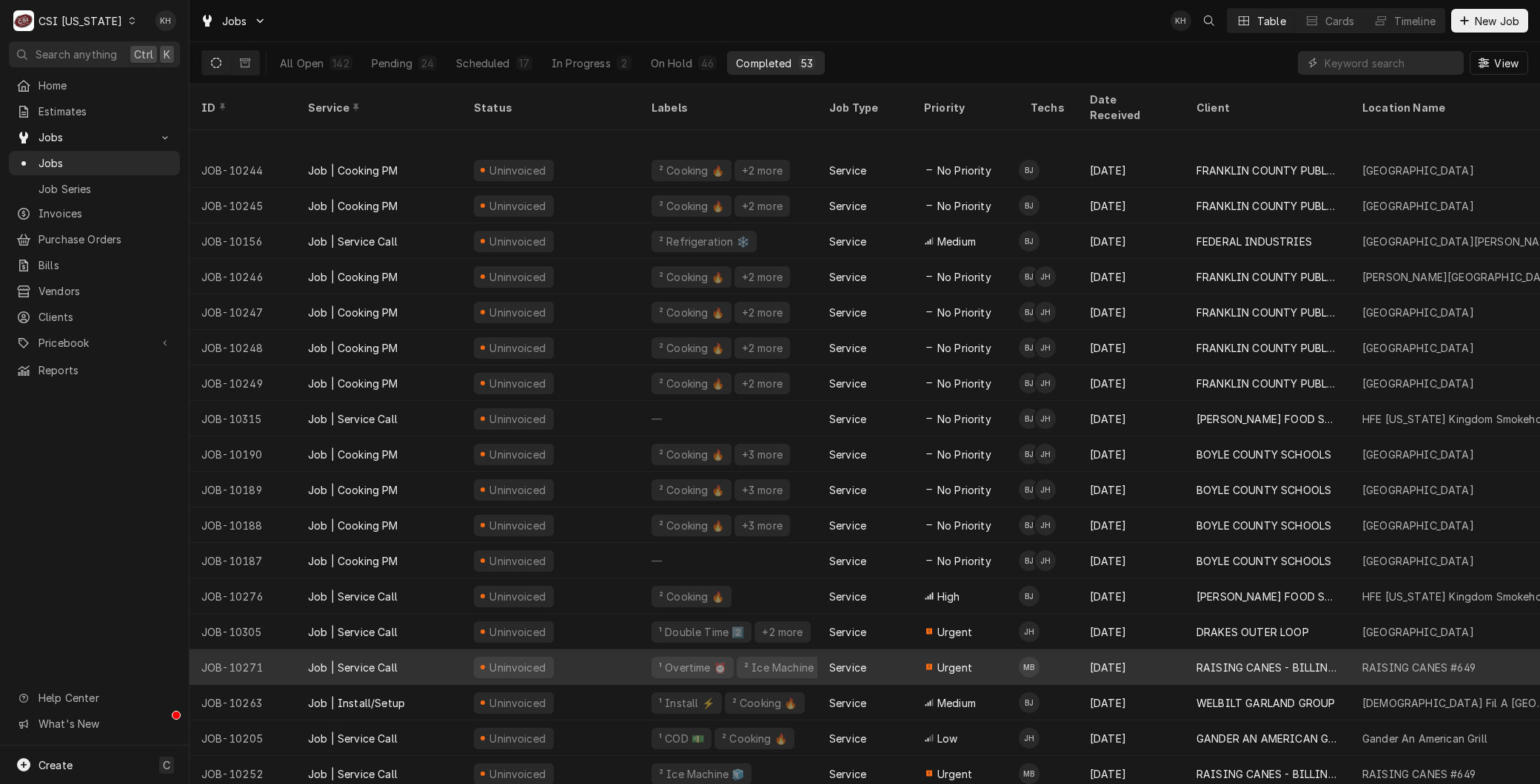
scroll to position [1222, 0]
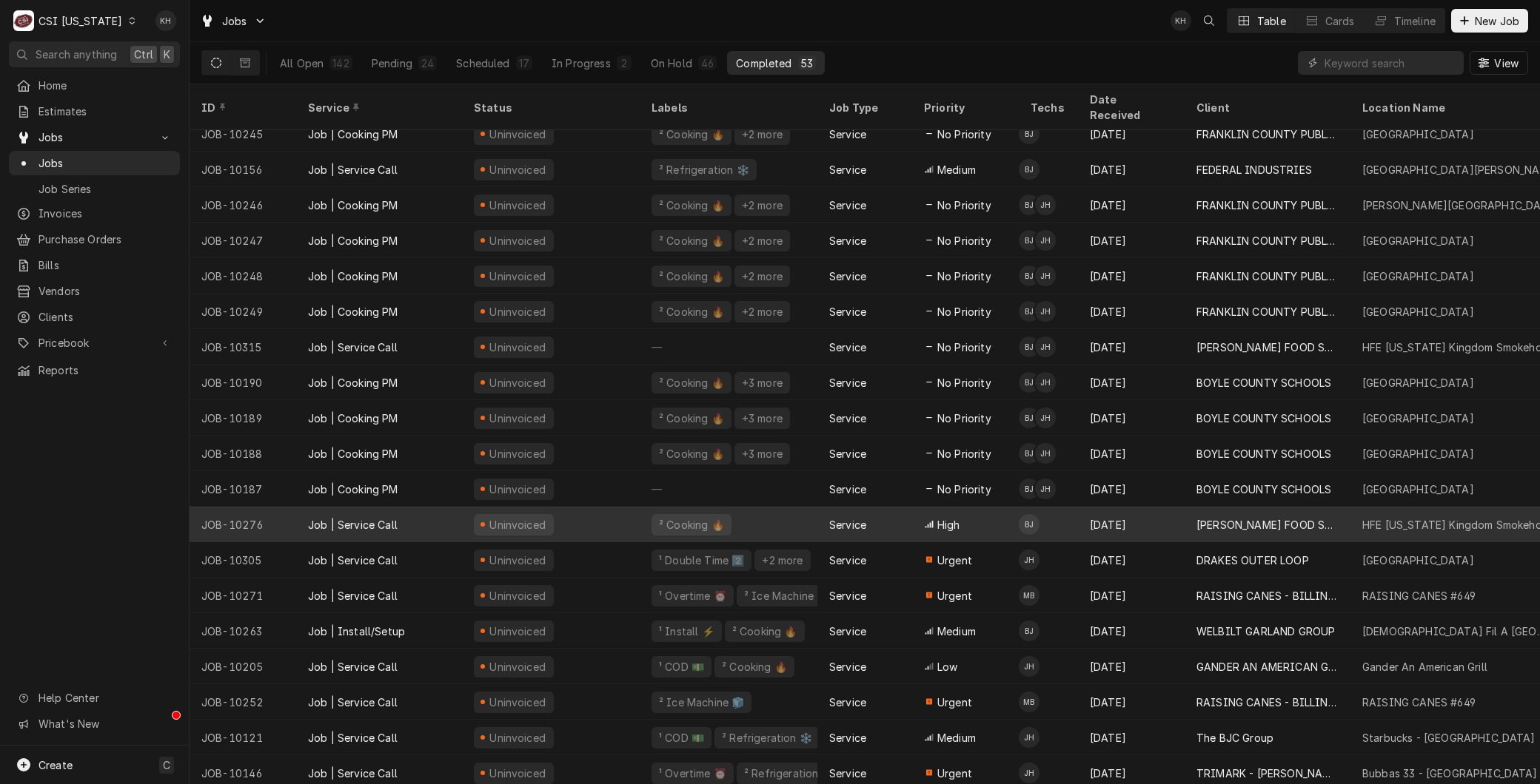
click at [1185, 506] on div "[PERSON_NAME] FOOD SERVICE EQUIPMENT" at bounding box center [1267, 524] width 166 height 36
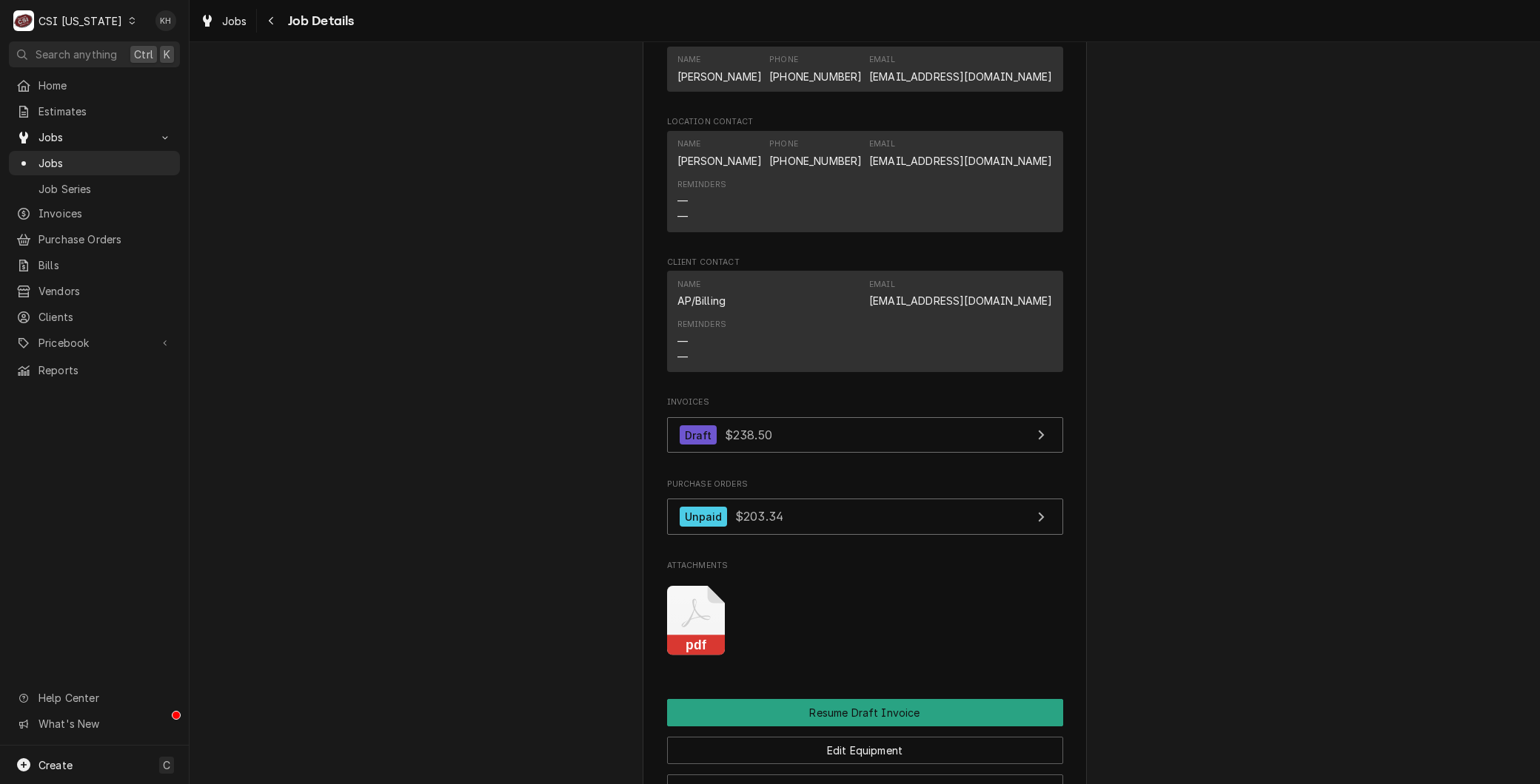
scroll to position [1480, 0]
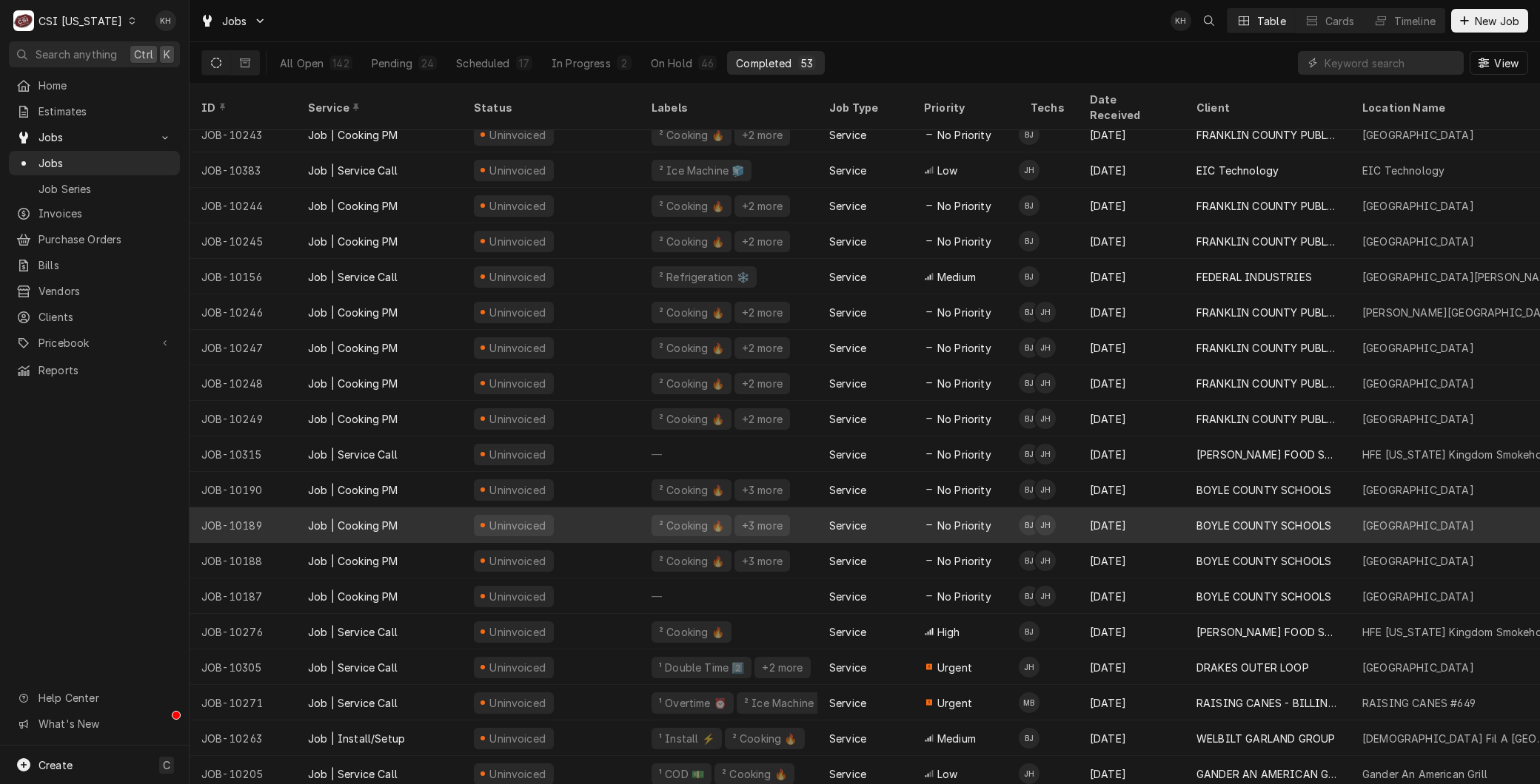
scroll to position [1150, 0]
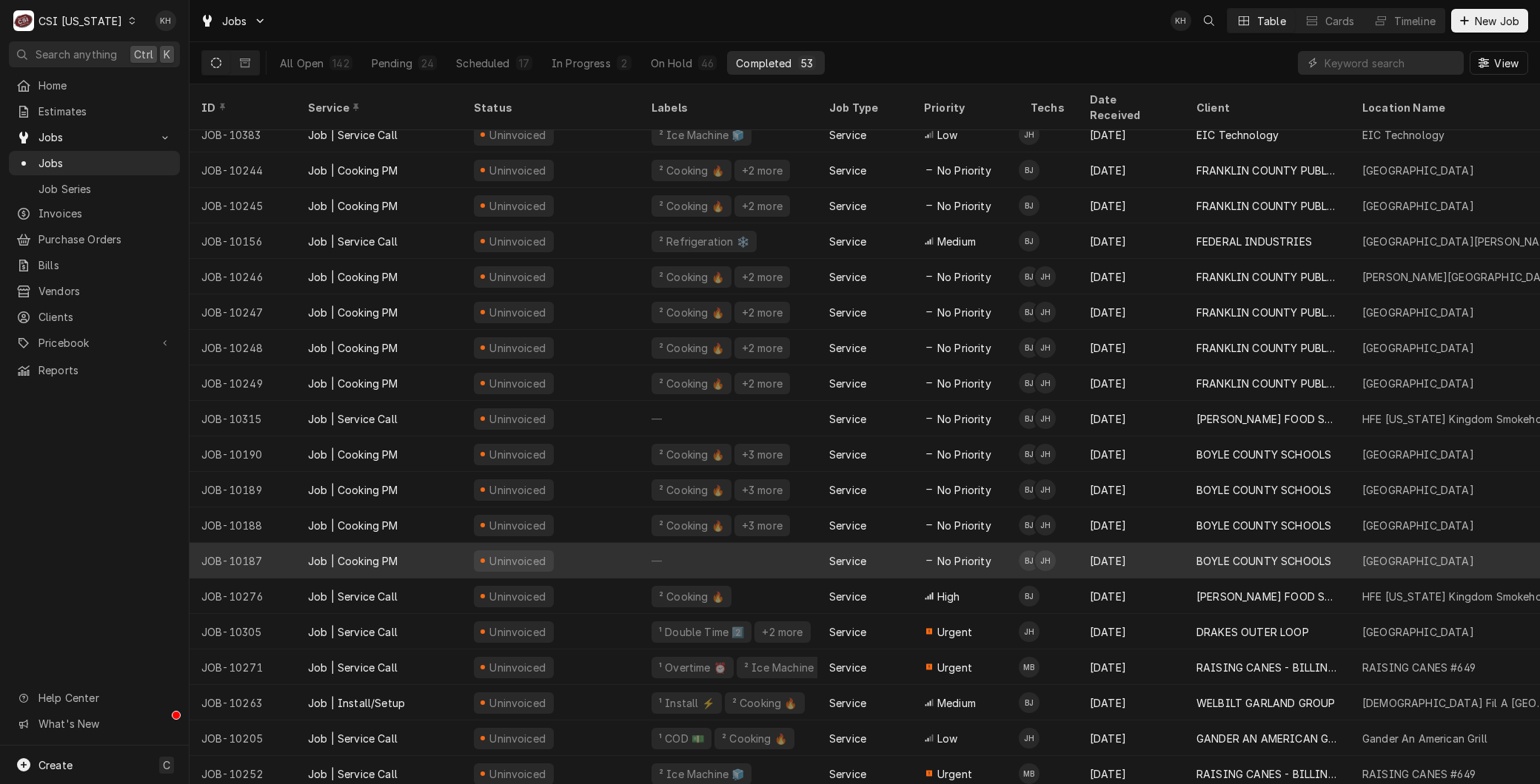
click at [386, 543] on div "Job | Cooking PM" at bounding box center [378, 561] width 166 height 36
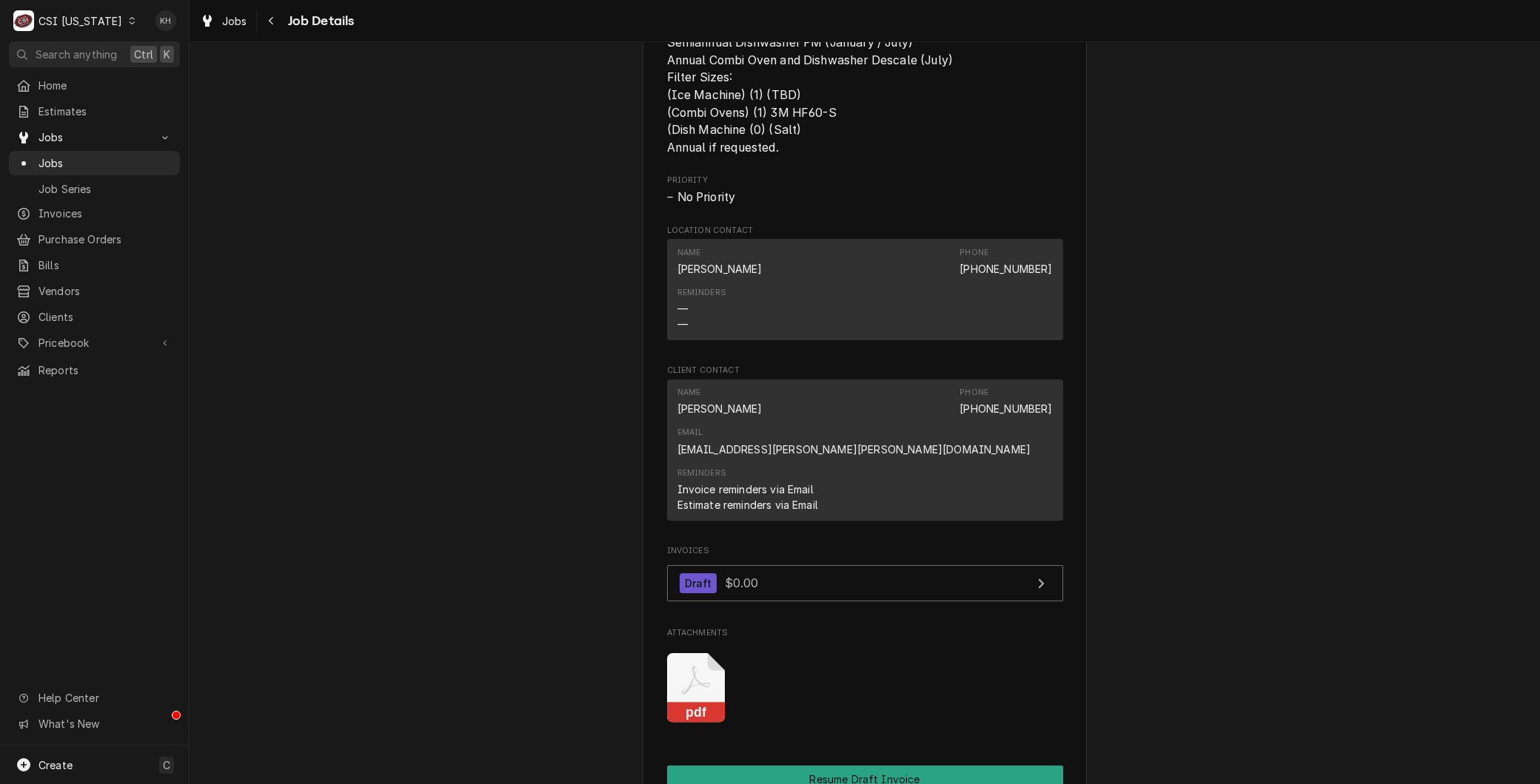
scroll to position [1233, 0]
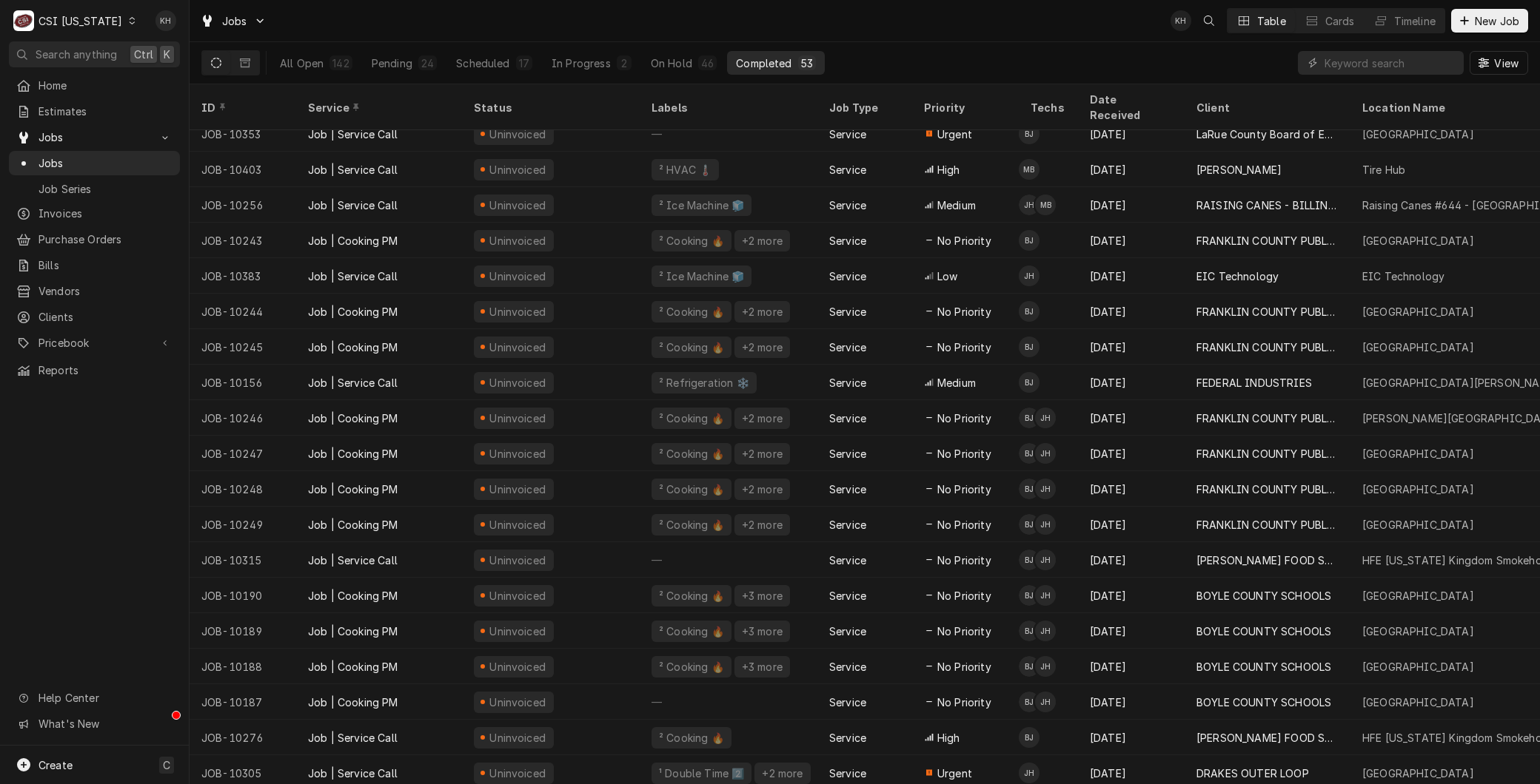
scroll to position [1115, 0]
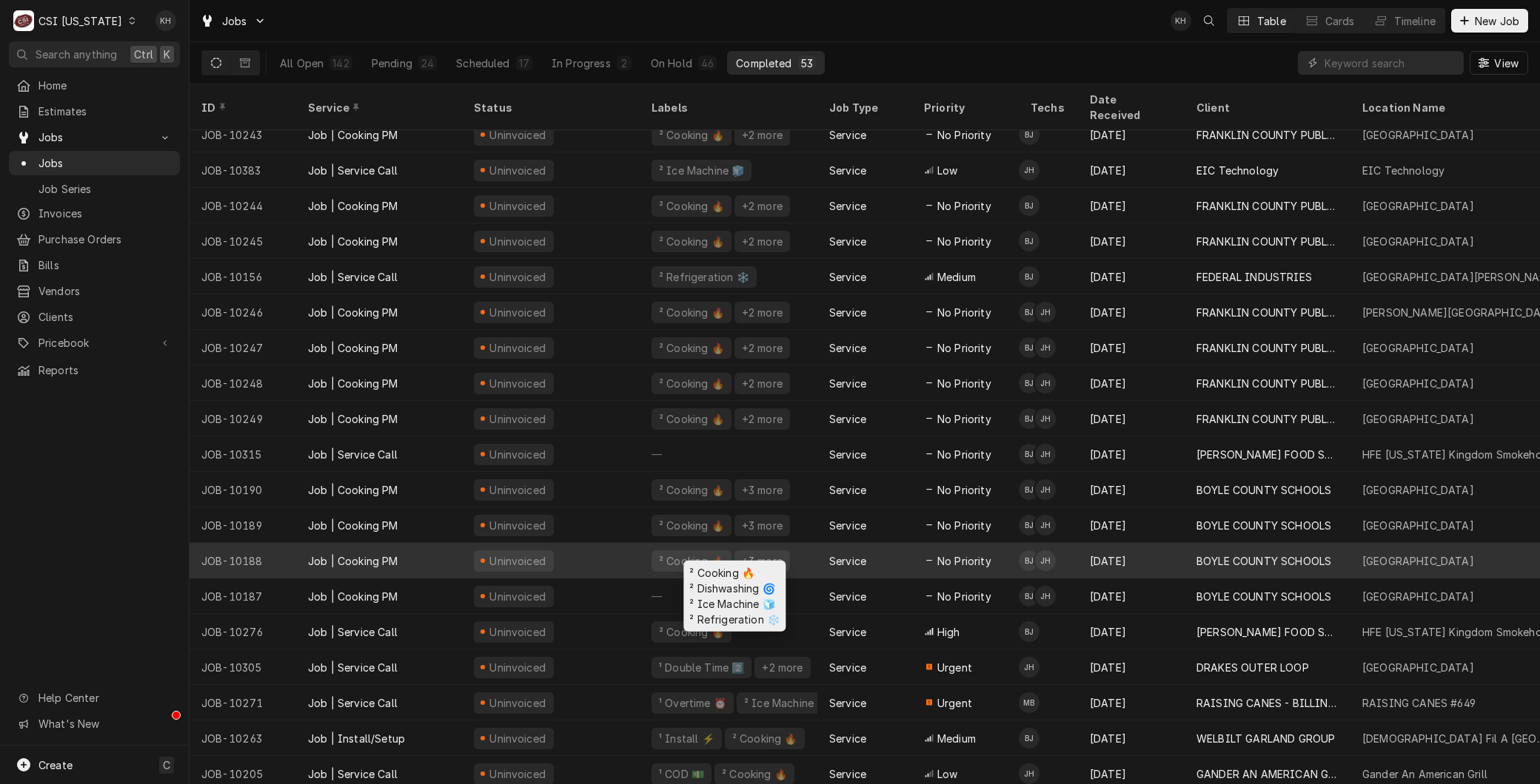
click at [641, 543] on div "² Cooking 🔥 +3 more" at bounding box center [728, 561] width 178 height 36
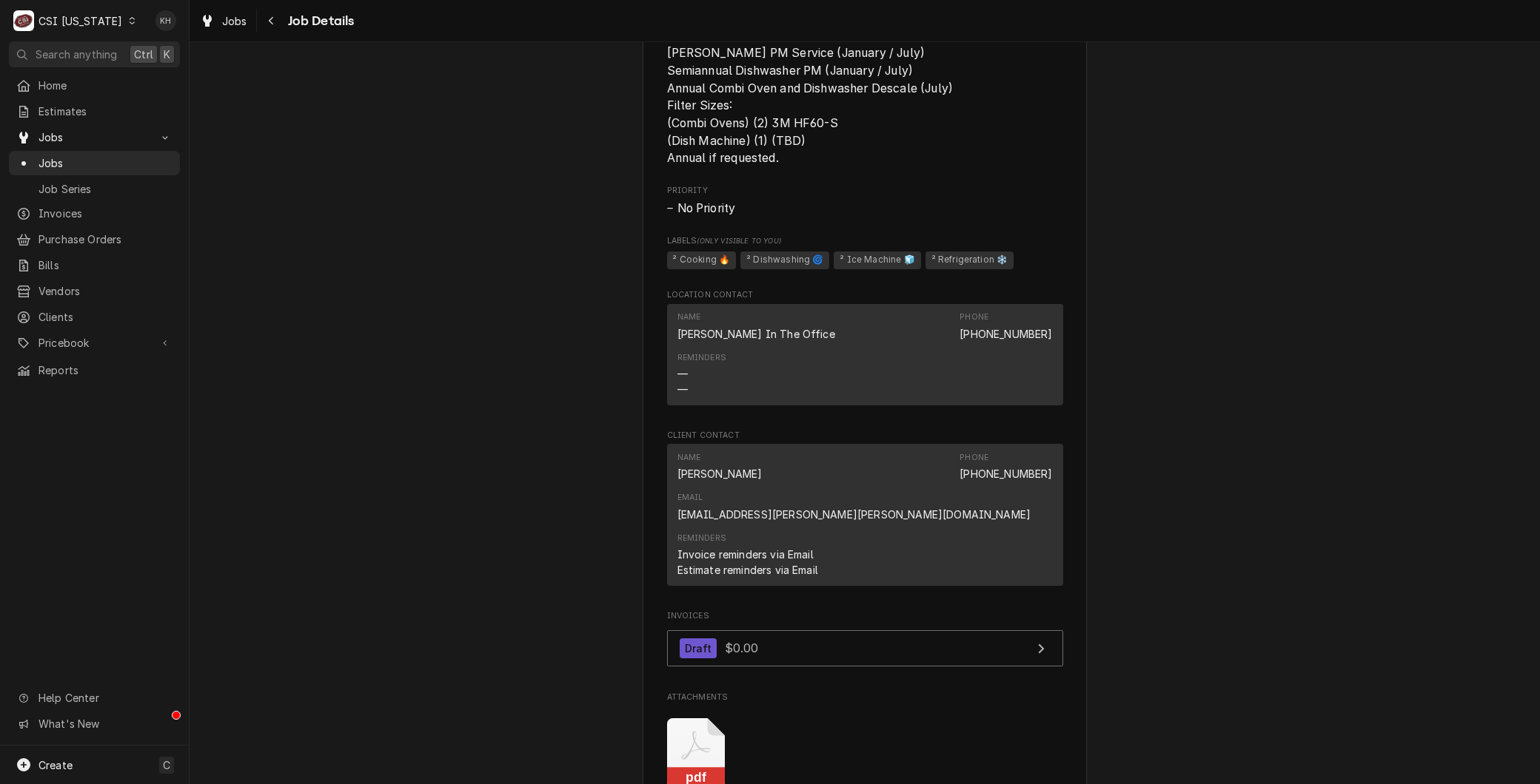
scroll to position [1233, 0]
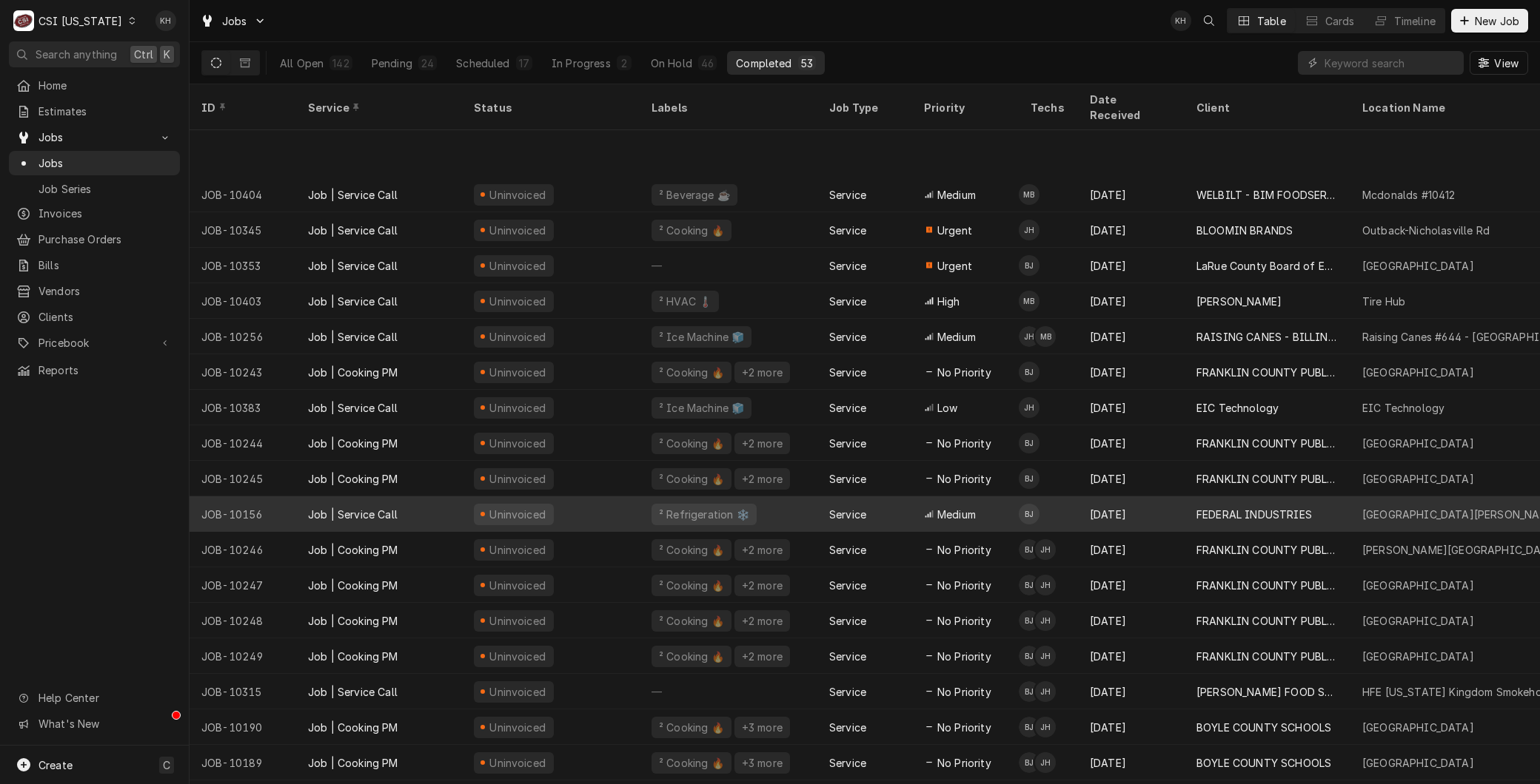
scroll to position [973, 0]
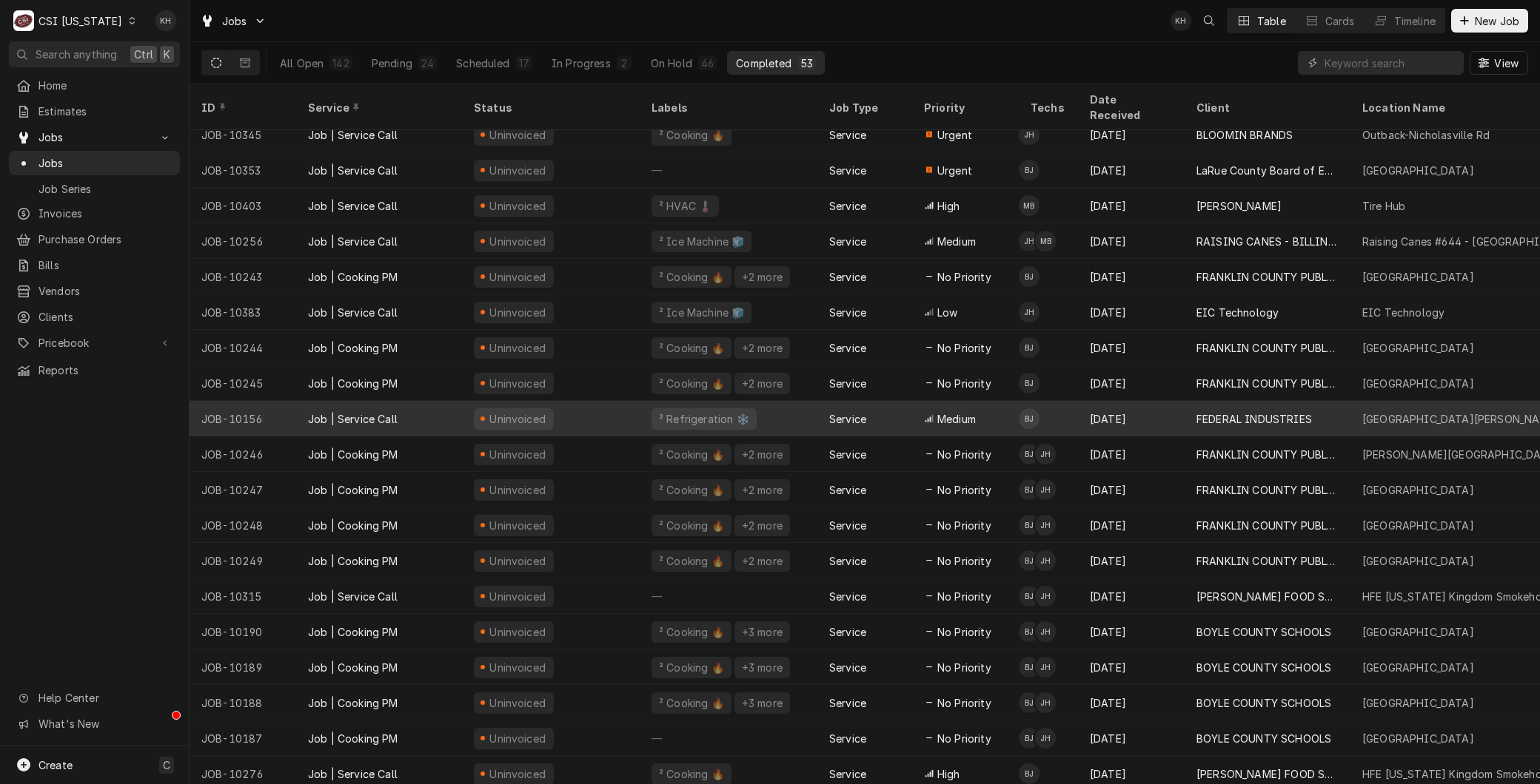
click at [573, 401] on div "Uninvoiced" at bounding box center [551, 419] width 178 height 36
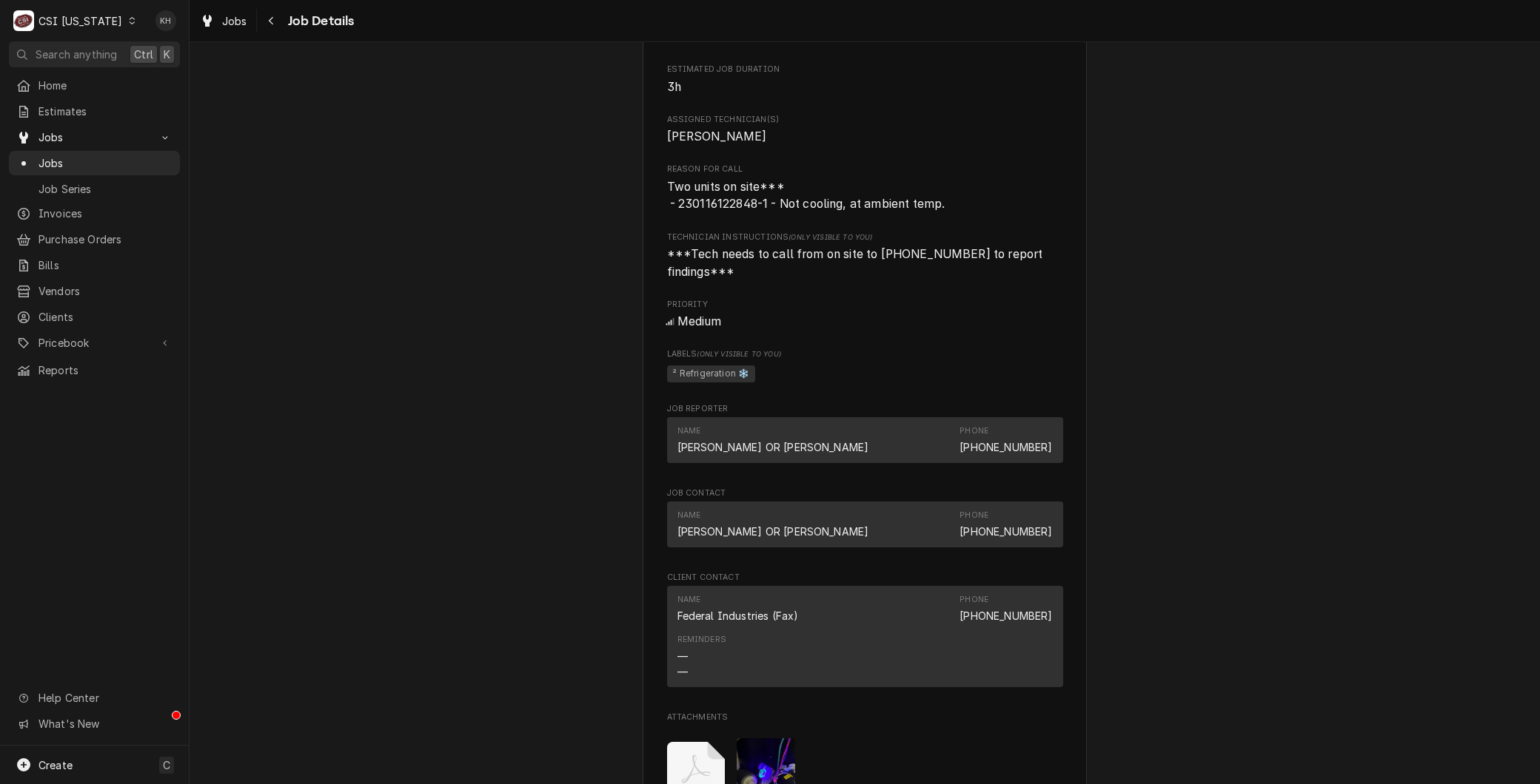
scroll to position [904, 0]
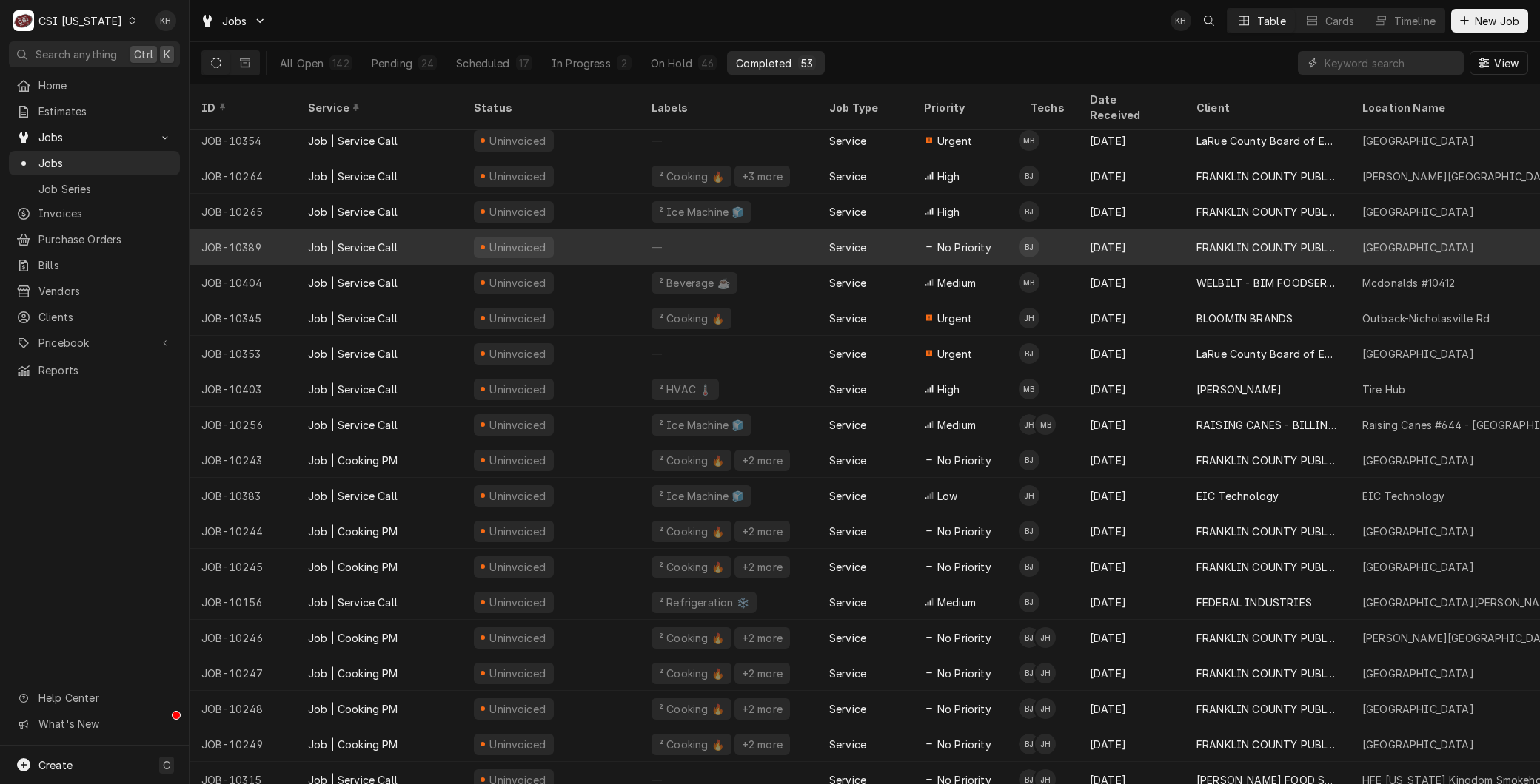
scroll to position [795, 0]
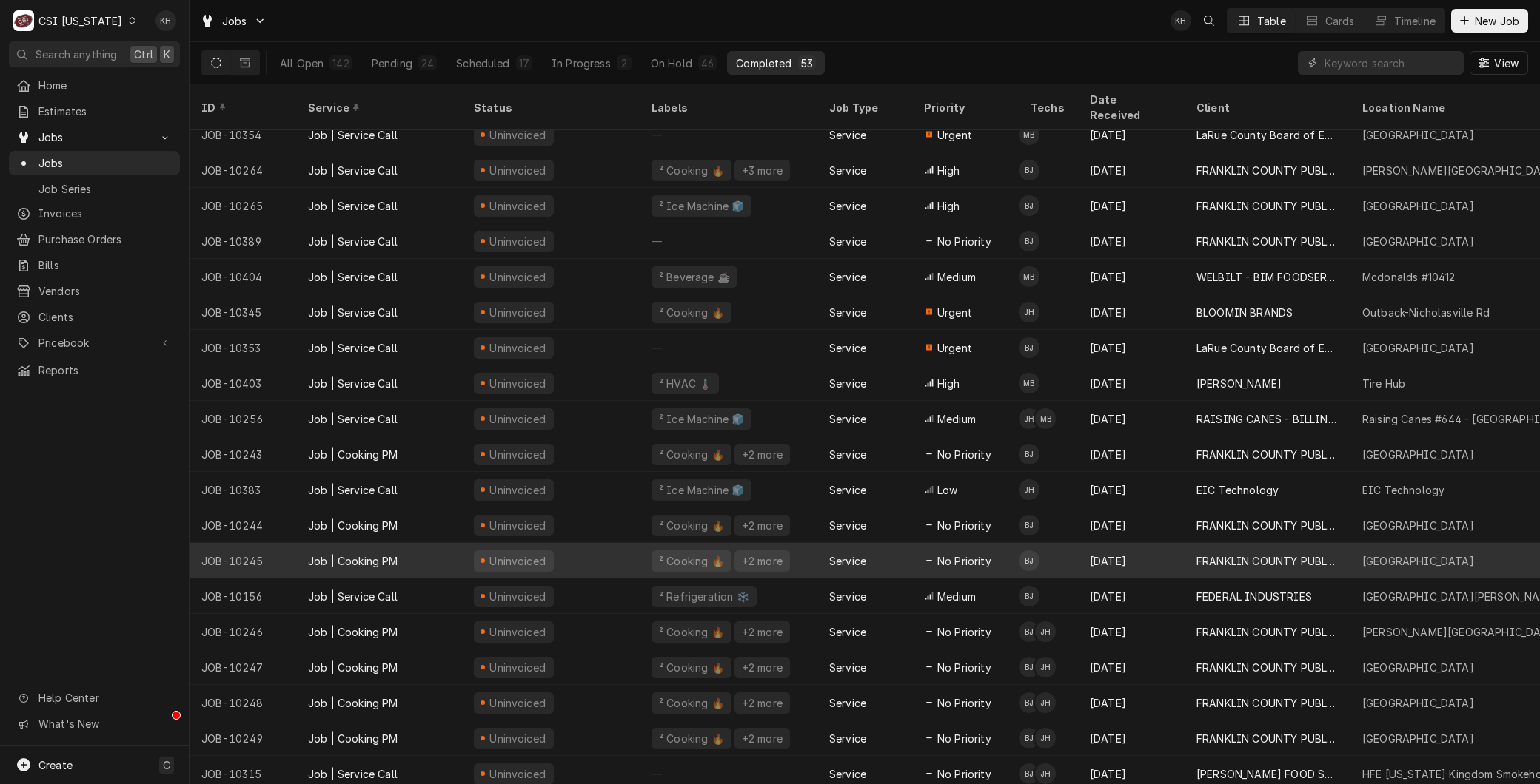
click at [711, 550] on div "² Cooking 🔥" at bounding box center [691, 561] width 80 height 21
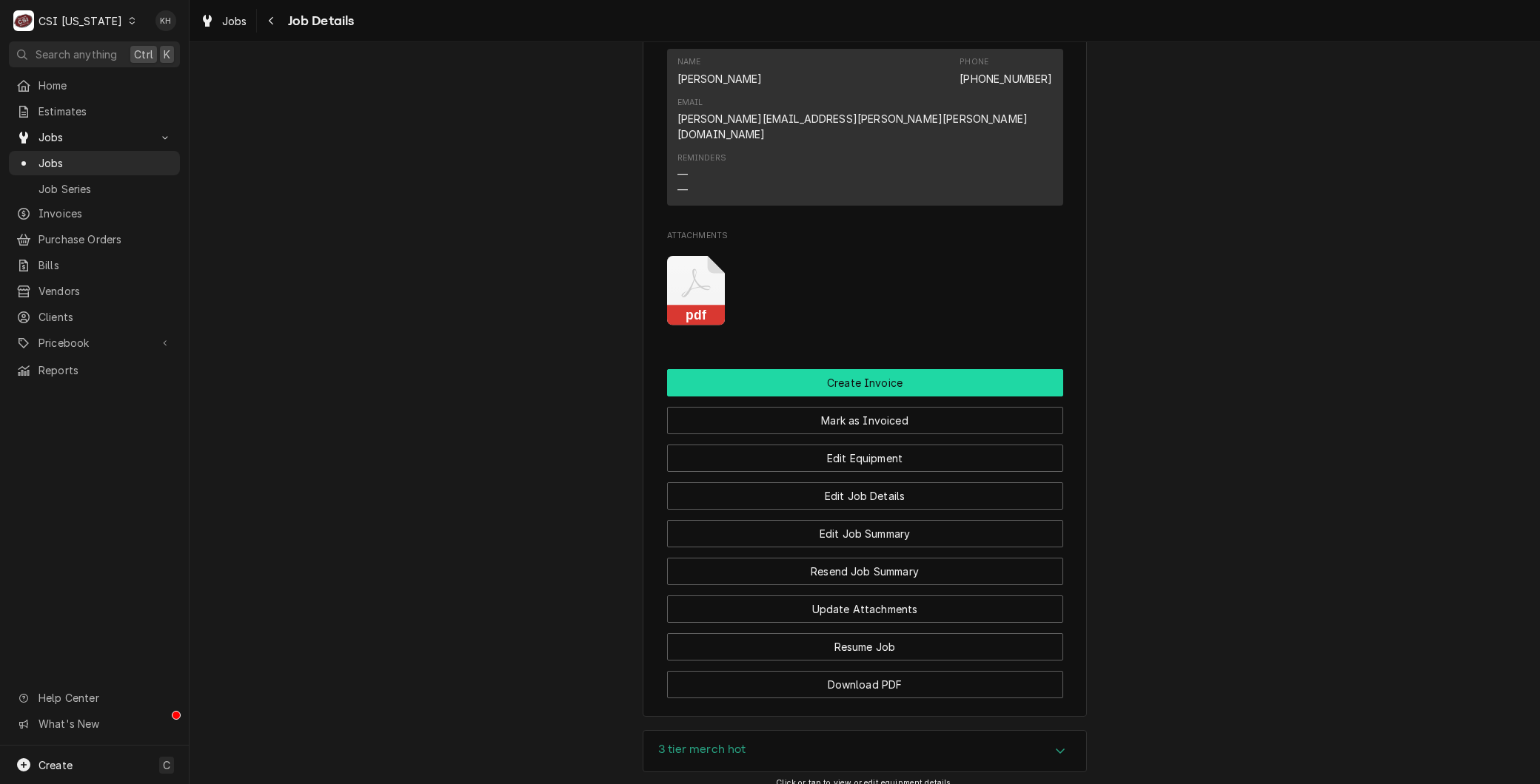
scroll to position [1150, 0]
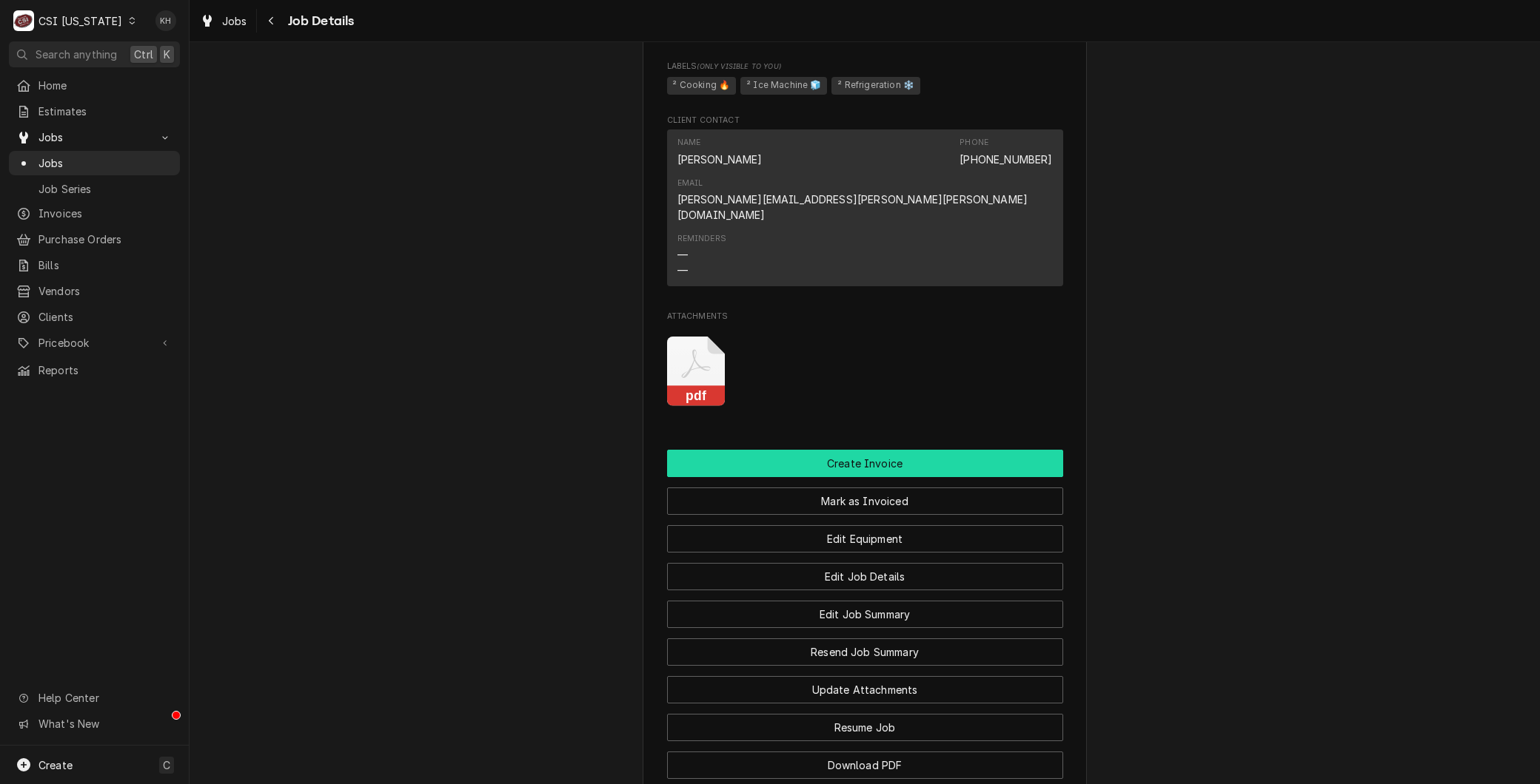
click at [869, 452] on button "Create Invoice" at bounding box center [865, 463] width 396 height 27
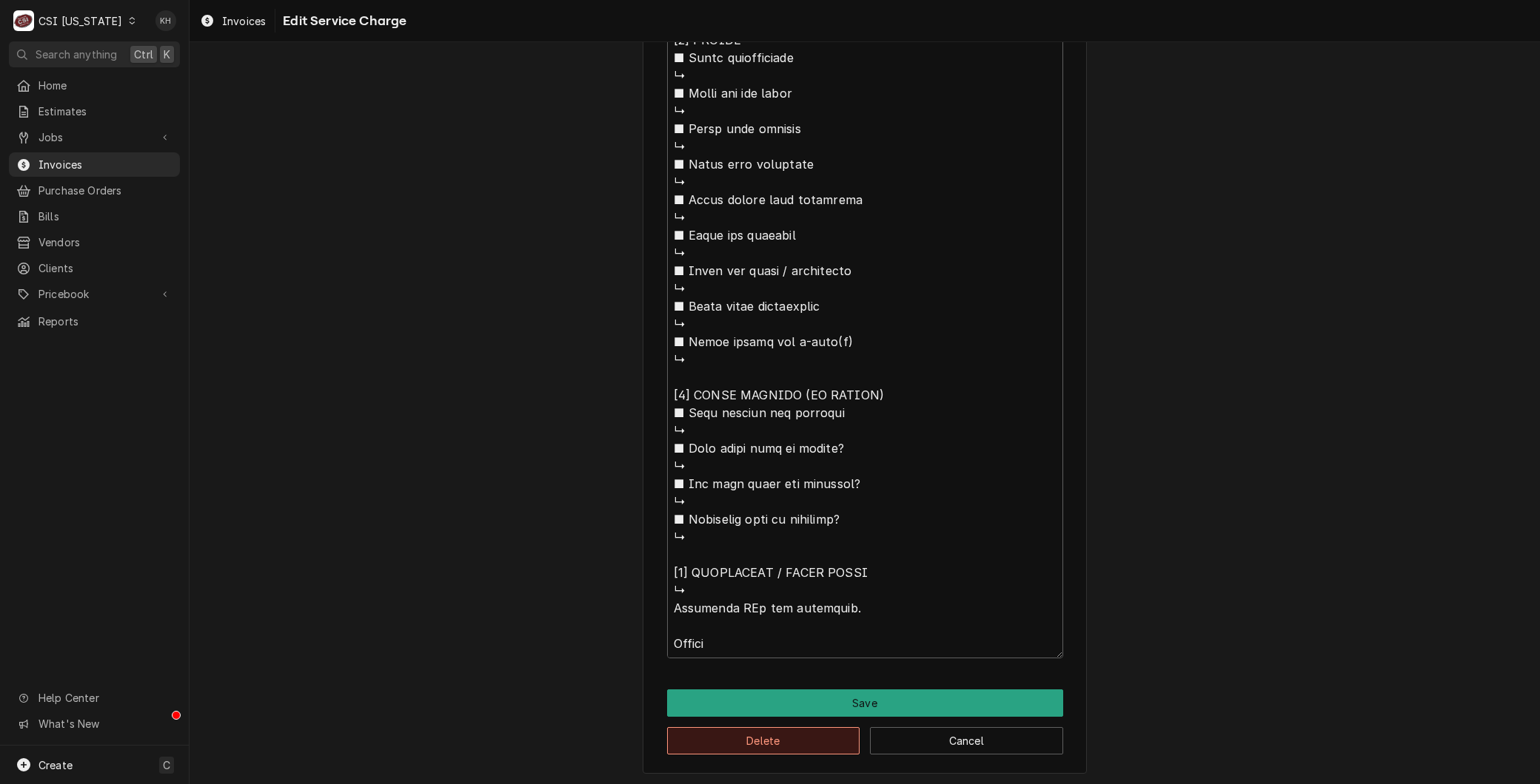
click at [746, 727] on button "Delete" at bounding box center [763, 741] width 193 height 27
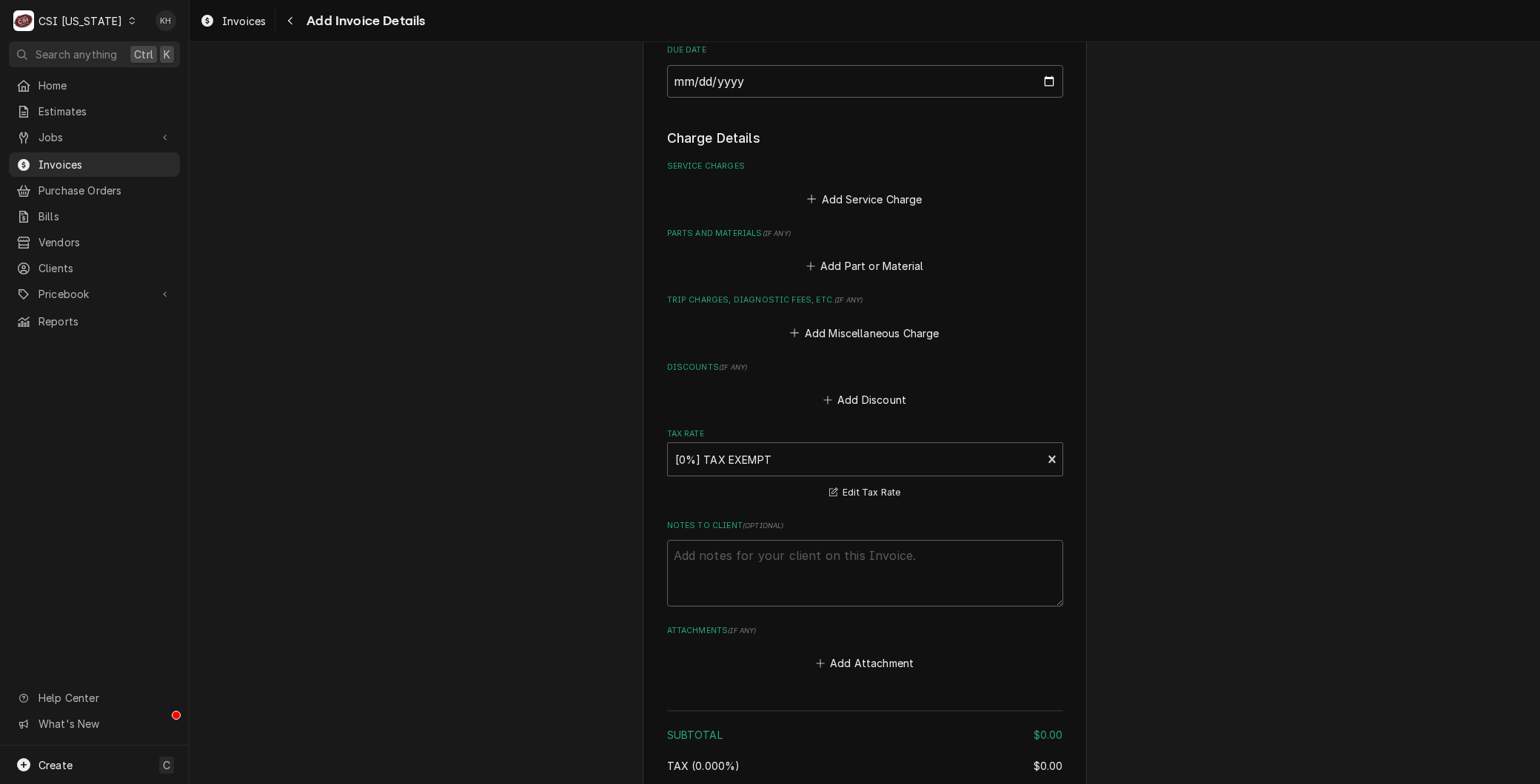
scroll to position [934, 0]
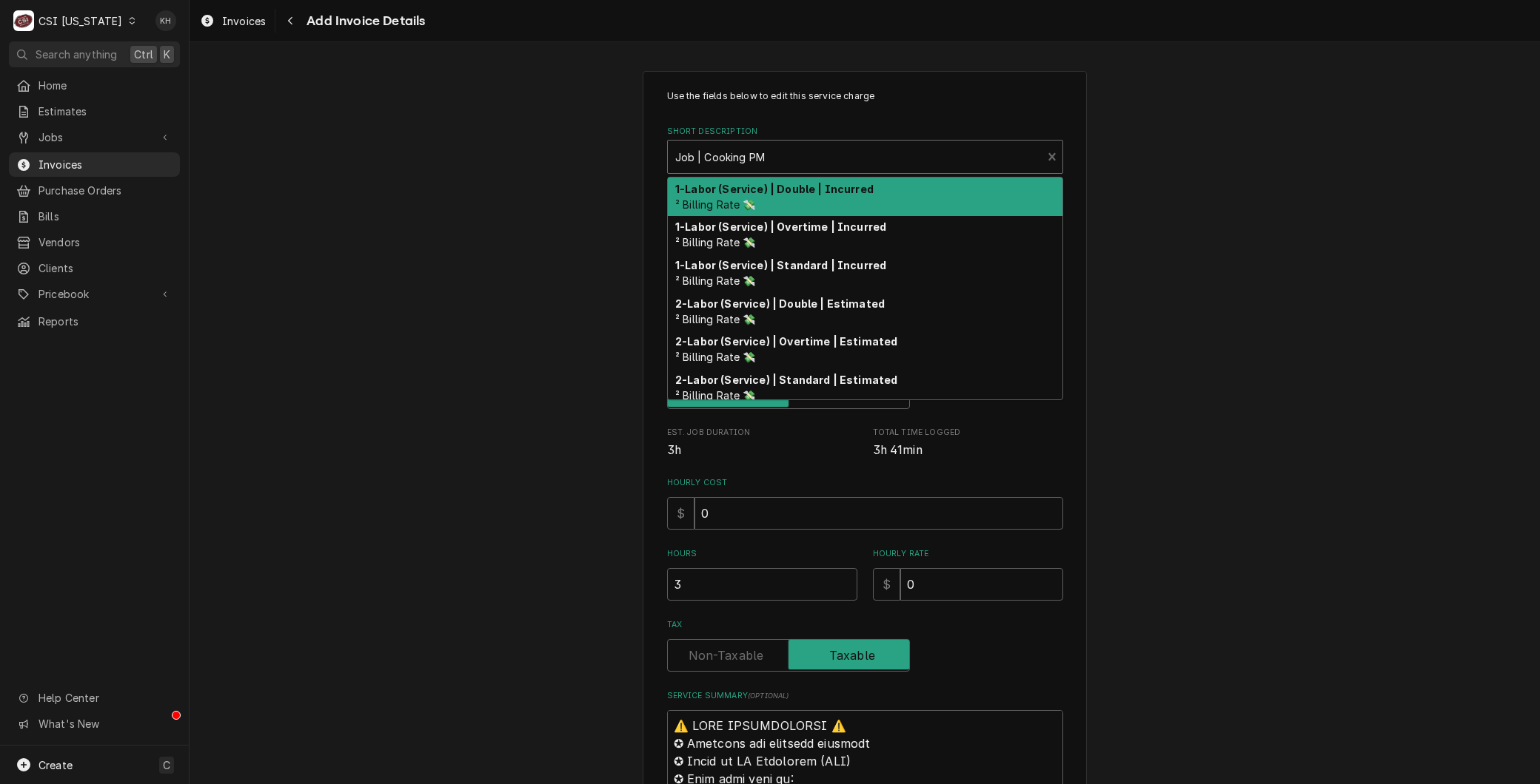
click at [738, 156] on div "Short Description" at bounding box center [855, 157] width 360 height 27
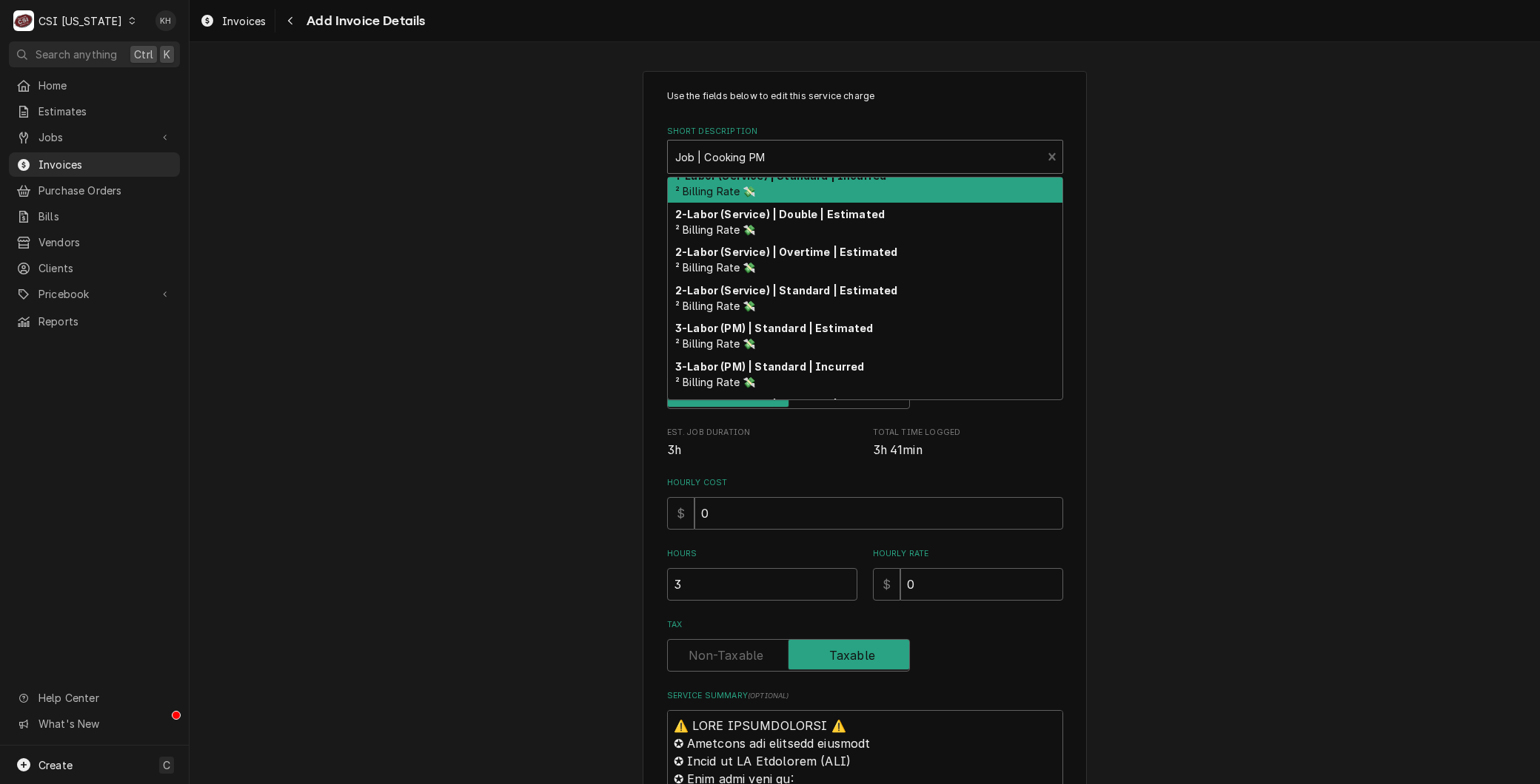
scroll to position [159, 0]
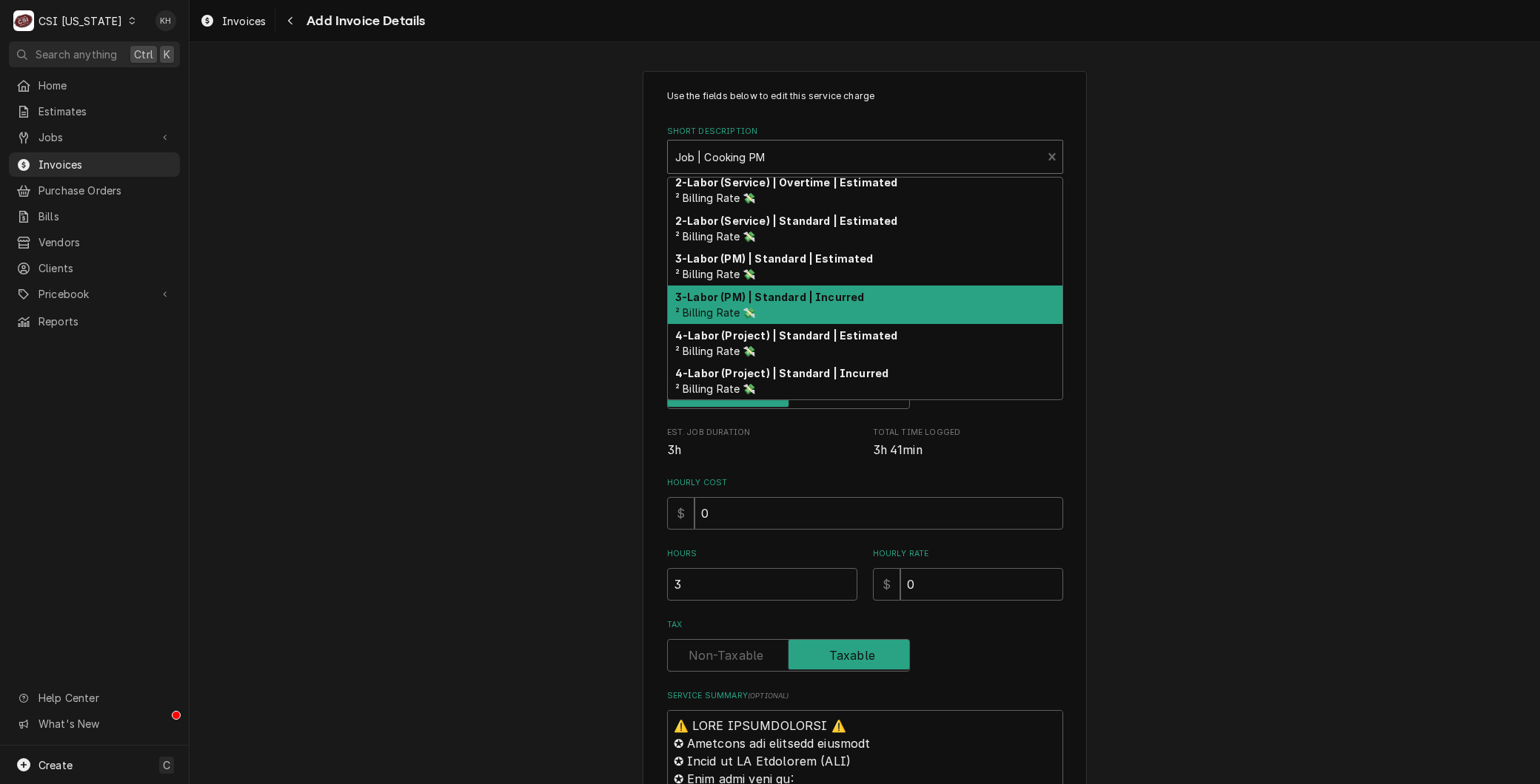
click at [760, 295] on strong "3-Labor (PM) | Standard | Incurred" at bounding box center [770, 298] width 189 height 13
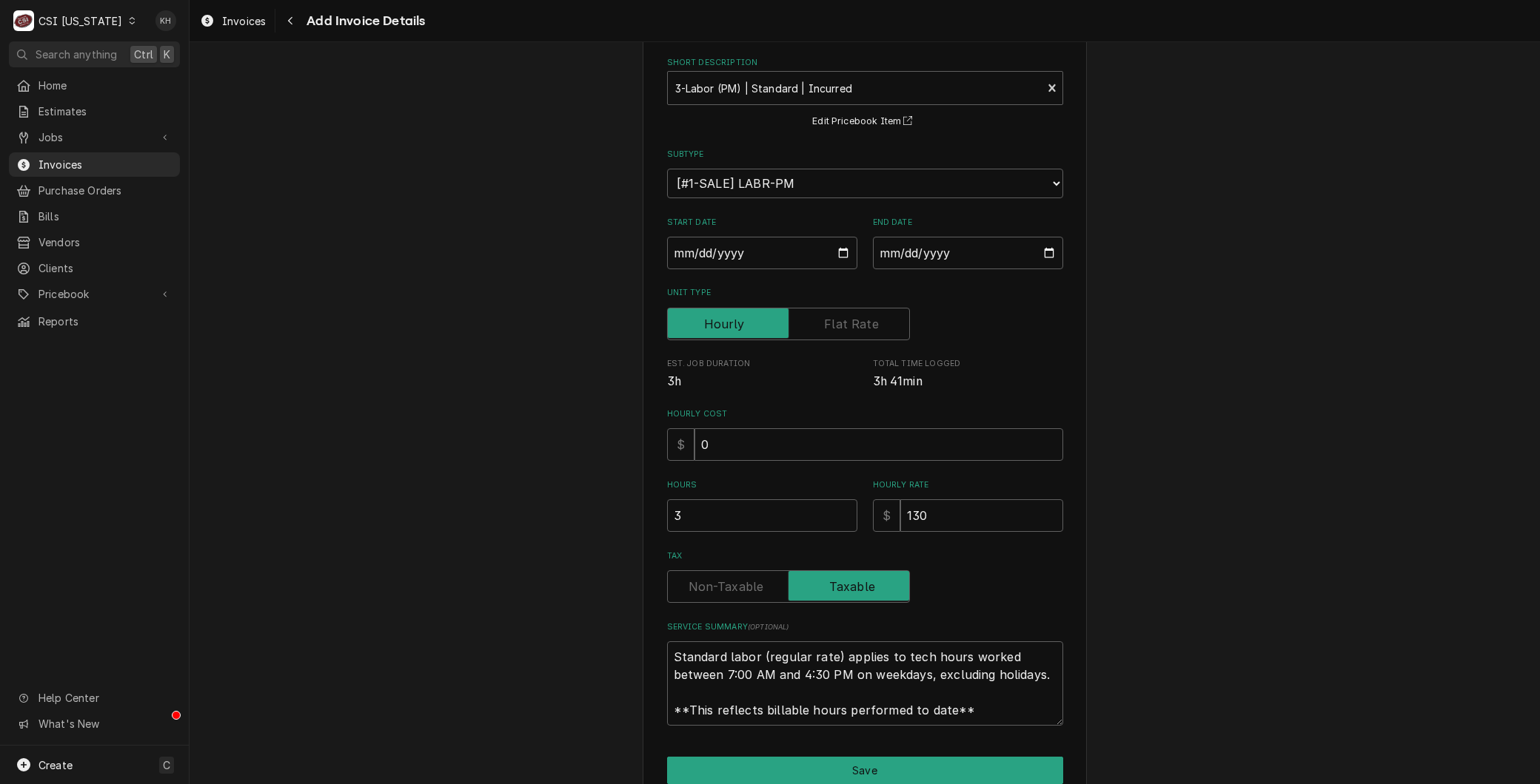
scroll to position [136, 0]
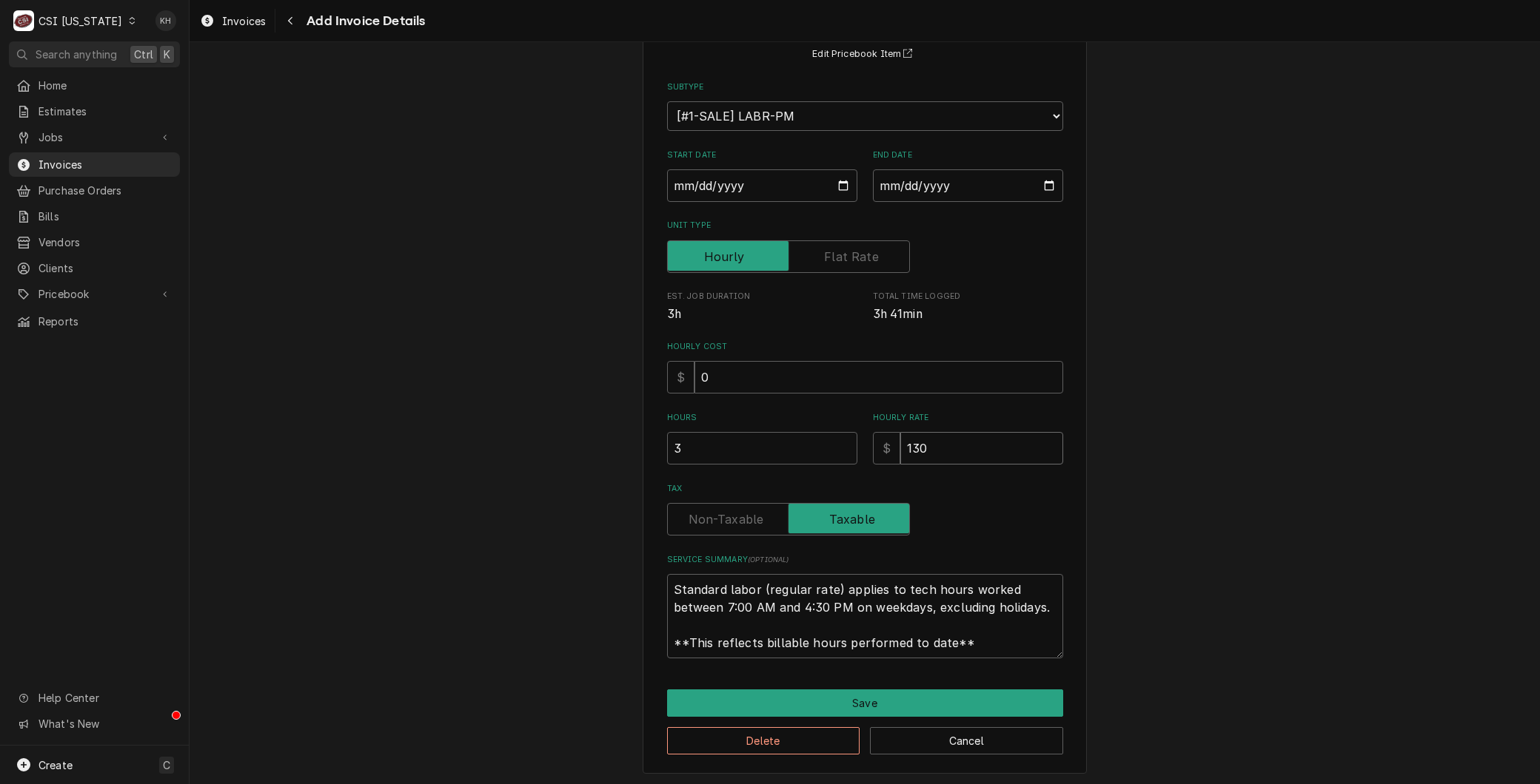
drag, startPoint x: 963, startPoint y: 448, endPoint x: 291, endPoint y: 401, distance: 673.6
click at [291, 401] on div "Use the fields below to edit this service charge Short Description 3-Labor (PM)…" at bounding box center [865, 354] width 1350 height 865
type textarea "x"
type input "0"
type textarea "x"
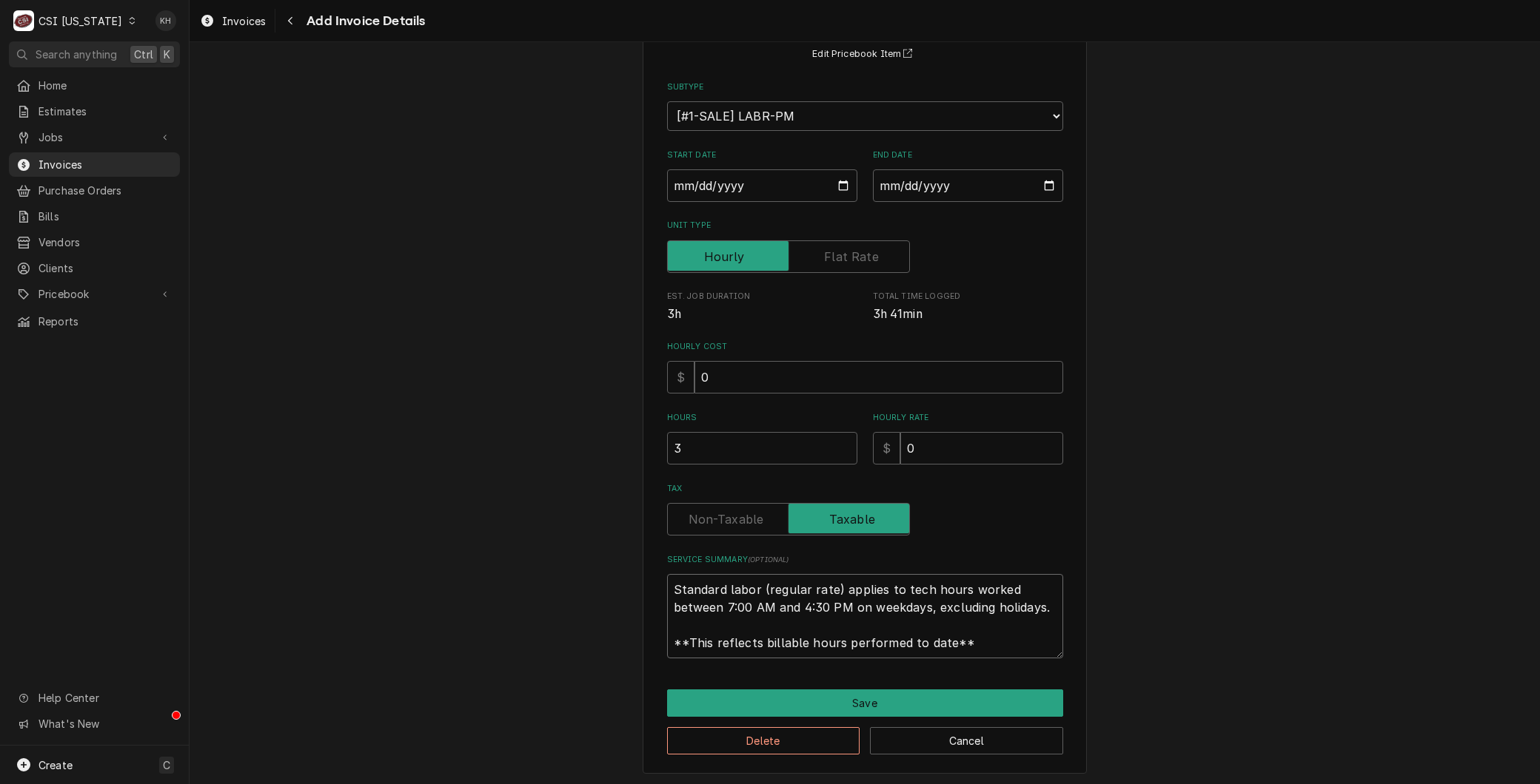
type textarea "L"
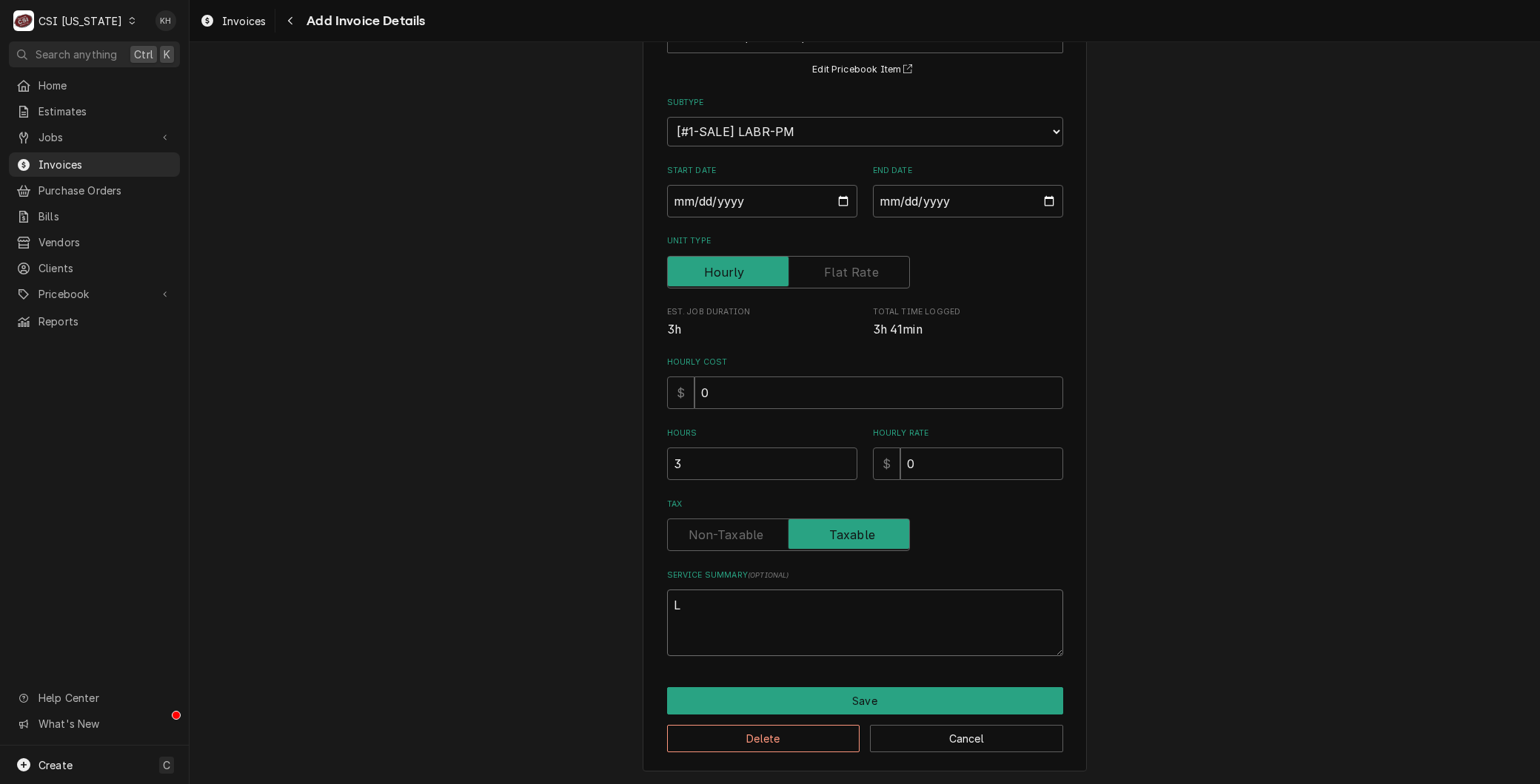
scroll to position [119, 0]
type textarea "x"
type textarea "La"
type textarea "x"
type textarea "Lab"
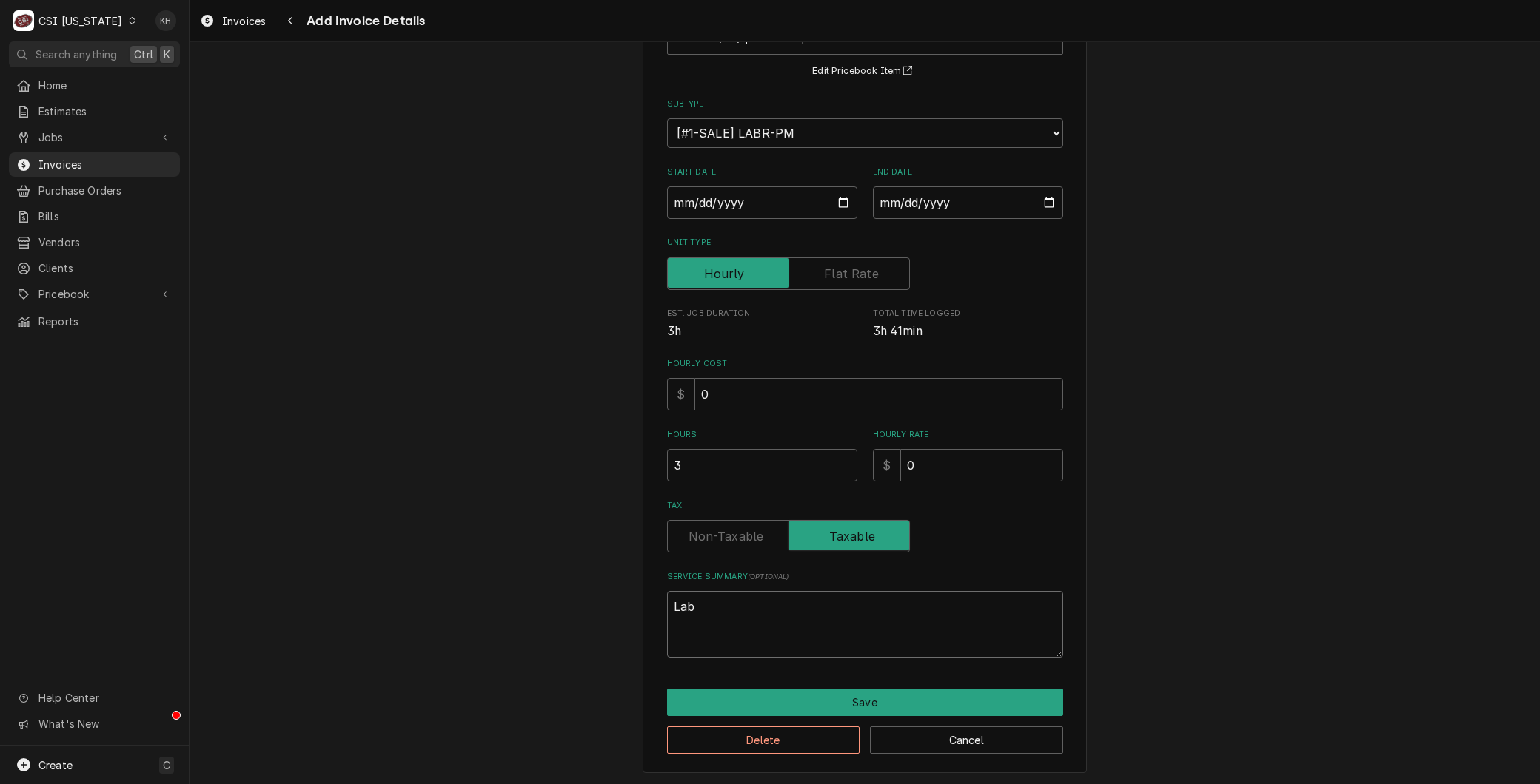
type textarea "x"
type textarea "Labo"
type textarea "x"
type textarea "Labor"
type textarea "x"
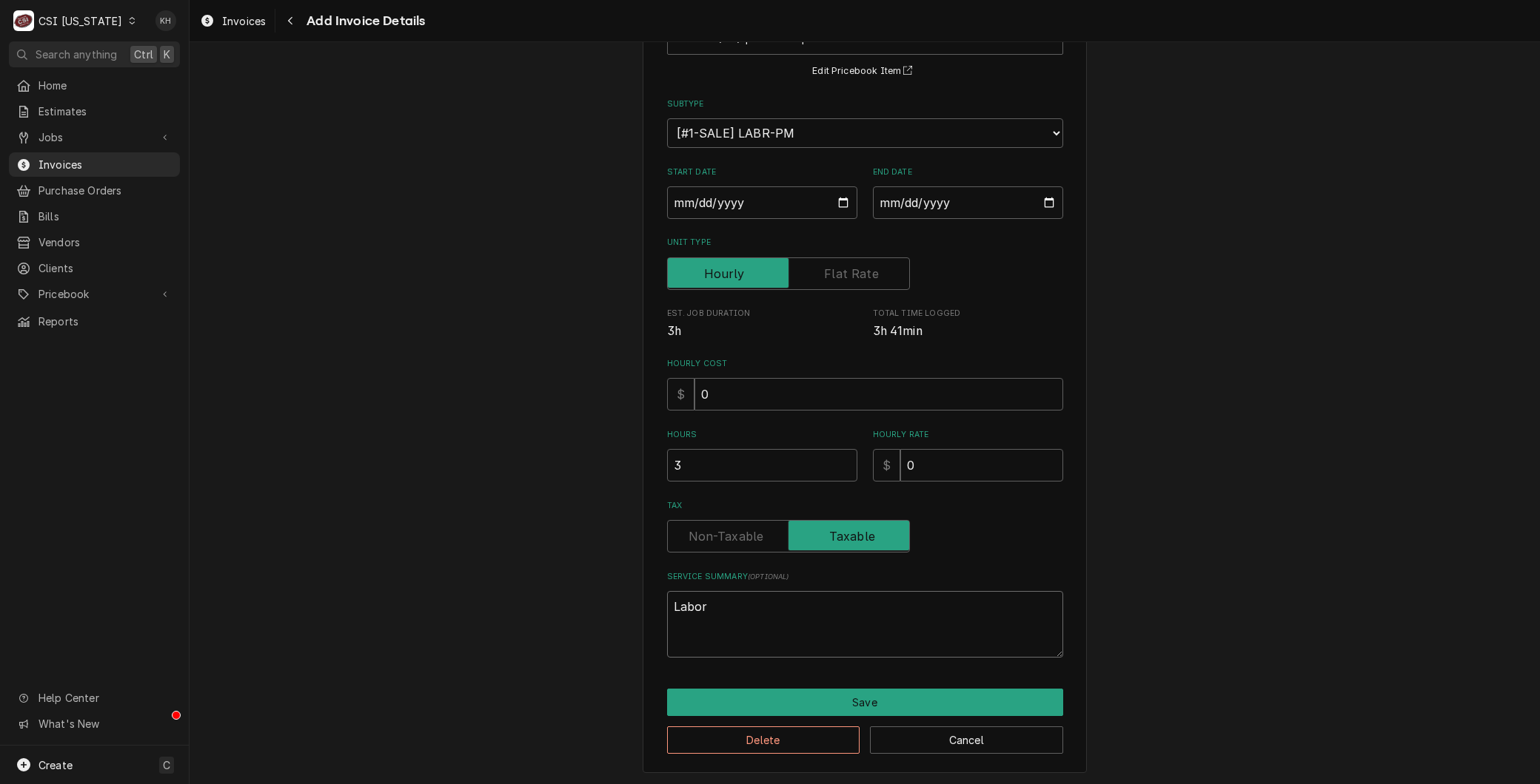
type textarea "Labor"
type textarea "x"
type textarea "Labor t"
type textarea "x"
type textarea "Labor to"
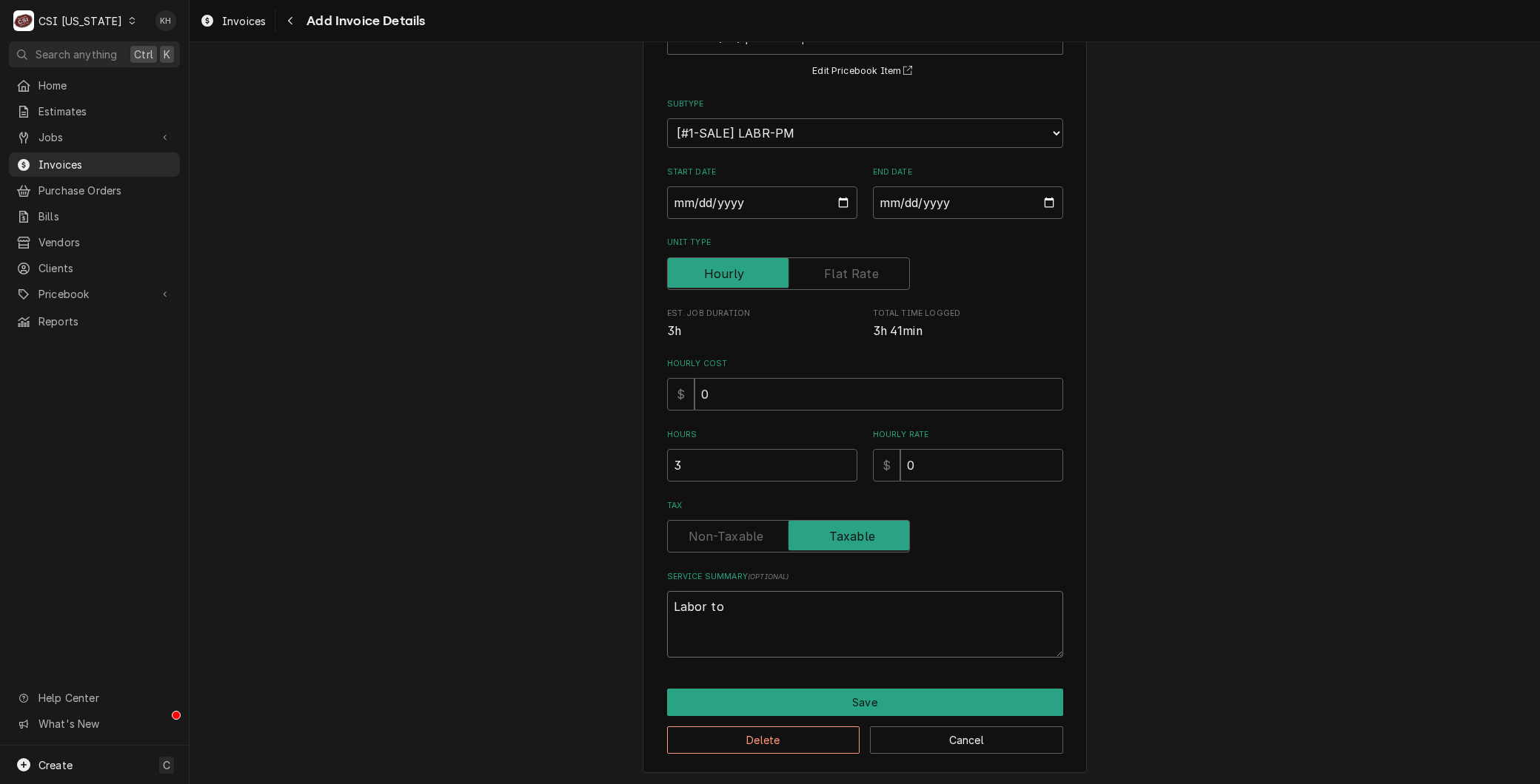
type textarea "x"
type textarea "Labor to"
type textarea "x"
type textarea "Labor to p"
type textarea "x"
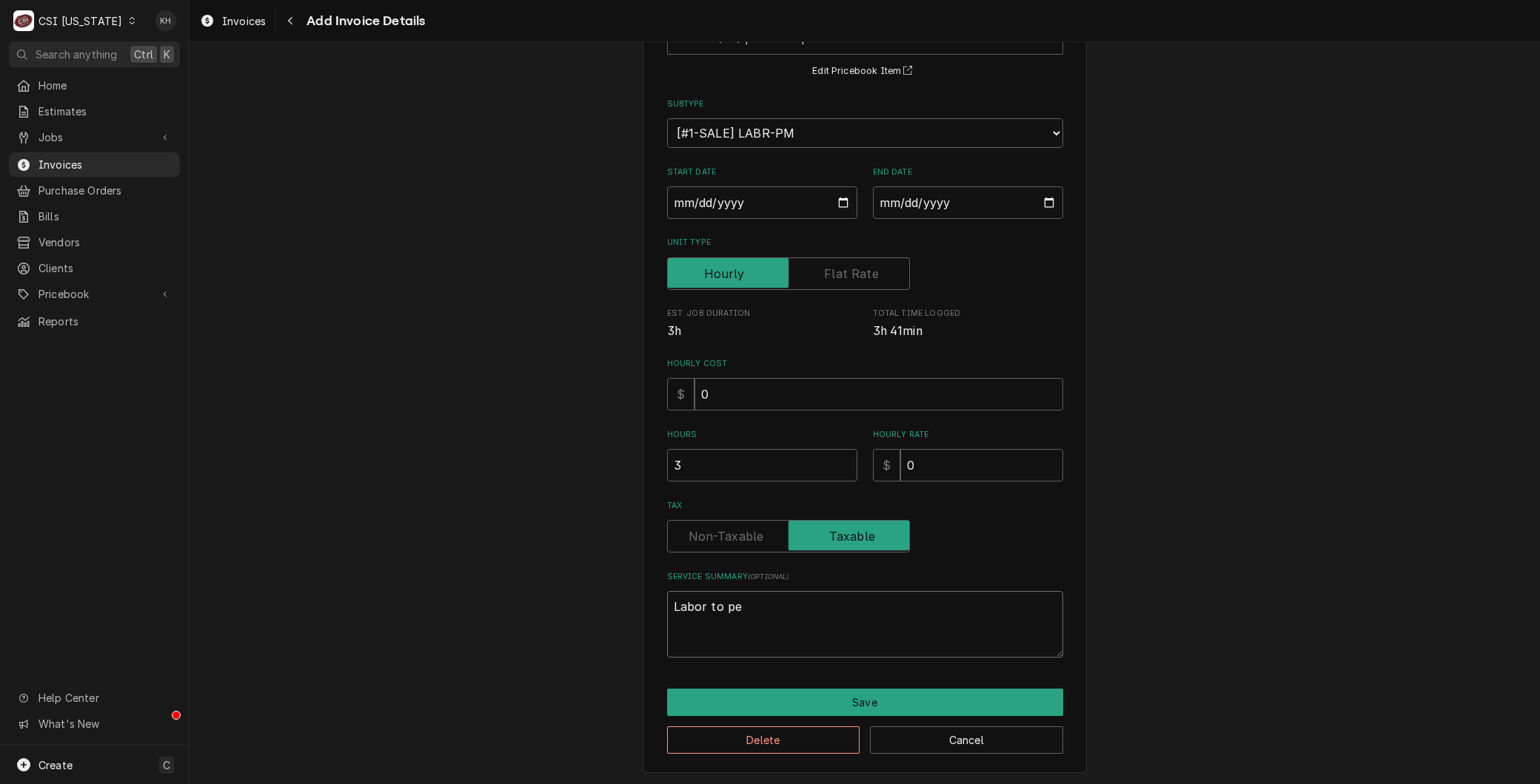
type textarea "Labor to per"
type textarea "x"
type textarea "Labor to perf"
type textarea "x"
type textarea "Labor to perfo"
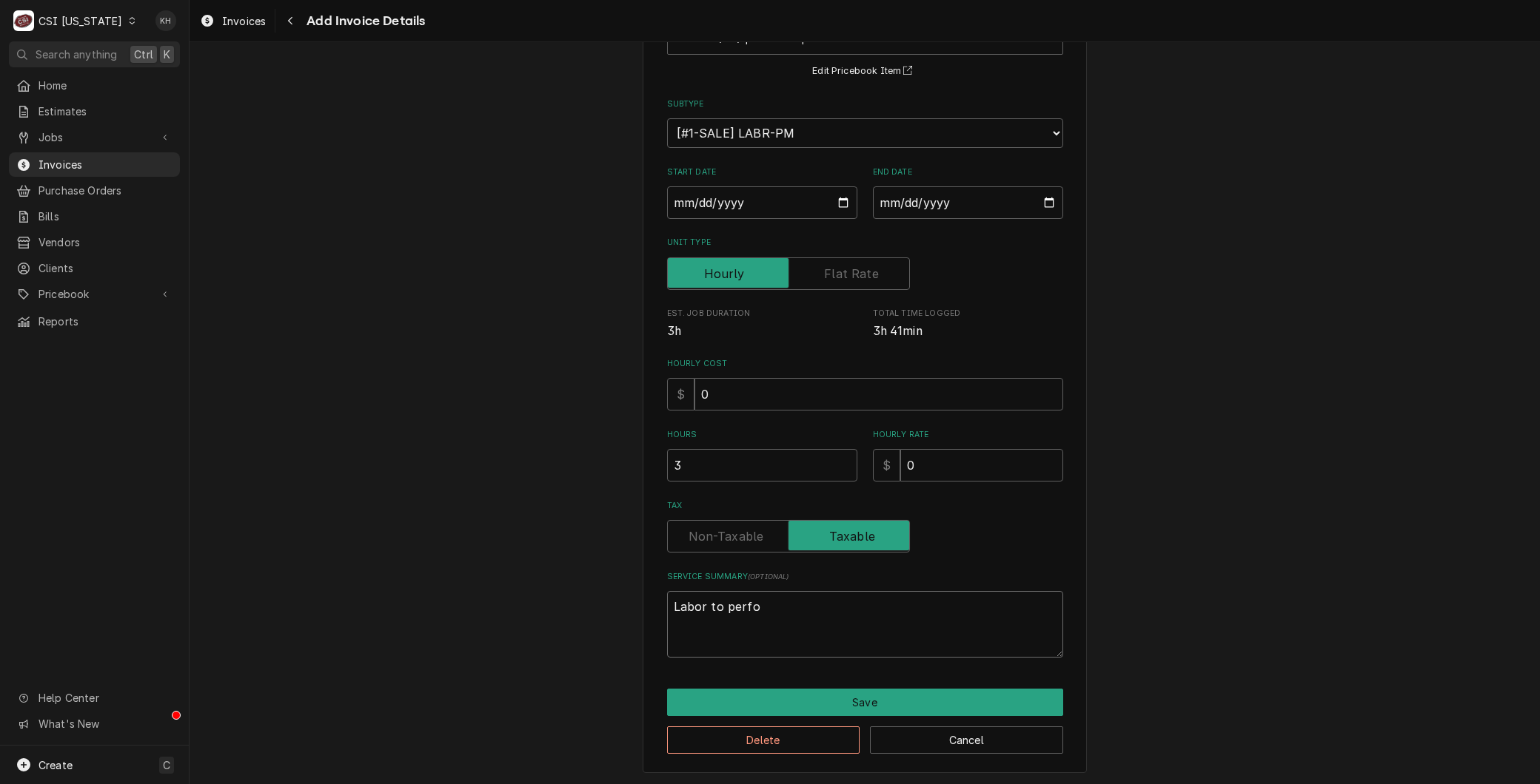
type textarea "x"
type textarea "Labor to perfor"
type textarea "x"
type textarea "Labor to perform"
type textarea "x"
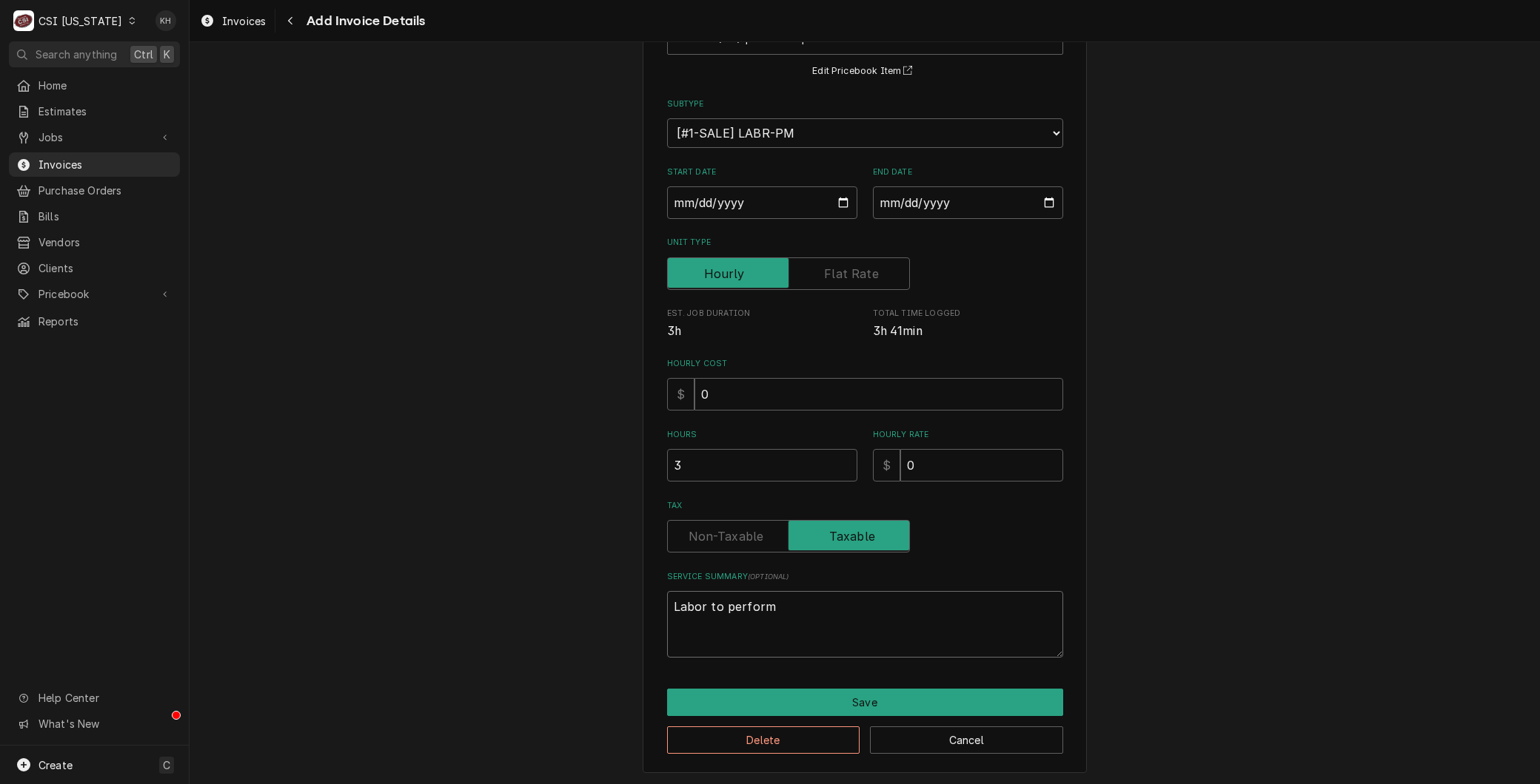
type textarea "Labor to perform"
type textarea "x"
type textarea "Labor to perform P"
type textarea "x"
type textarea "Labor to perform PM"
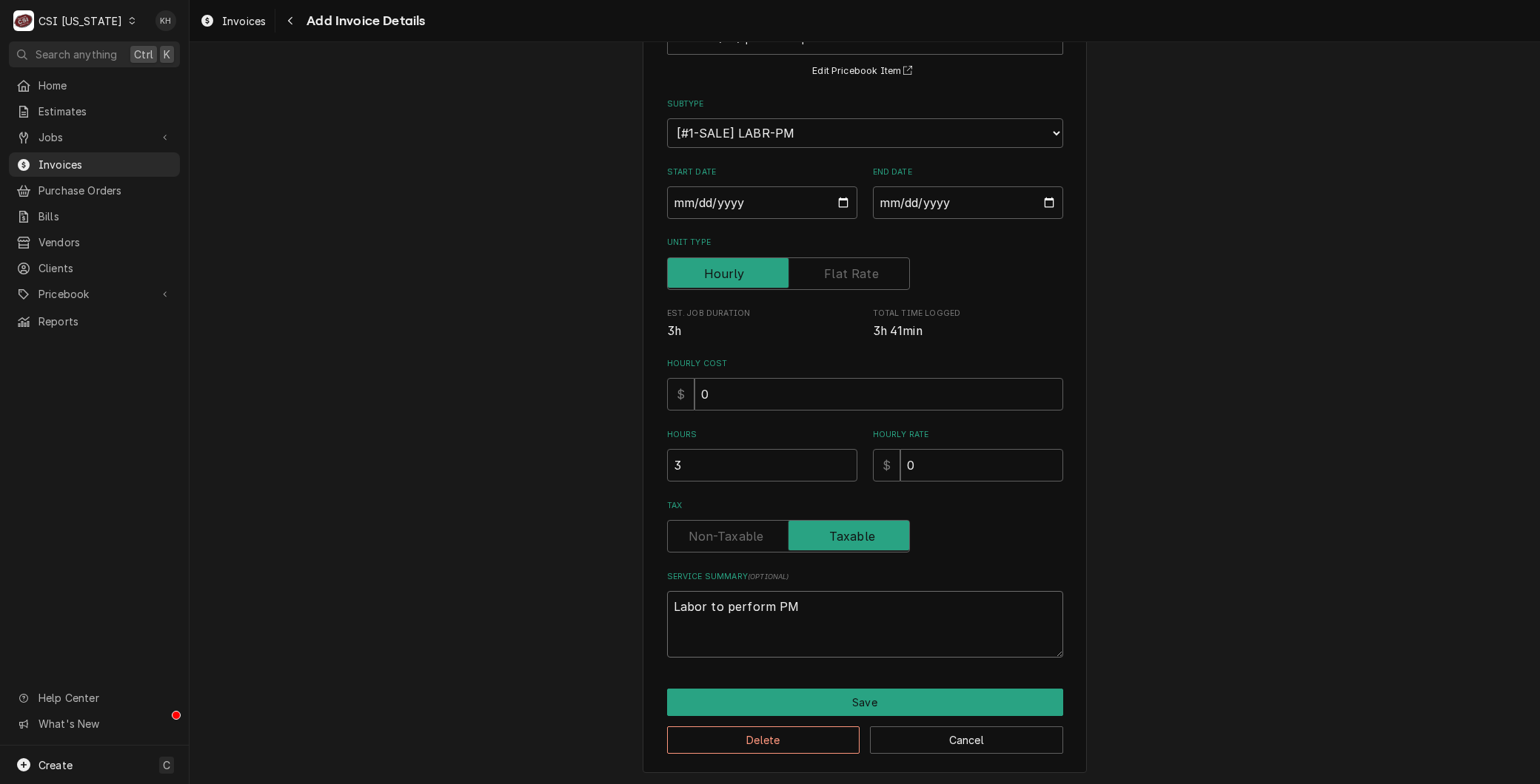
type textarea "x"
type textarea "Labor to perform PM/"
type textarea "x"
type textarea "Labor to perform PM"
type textarea "x"
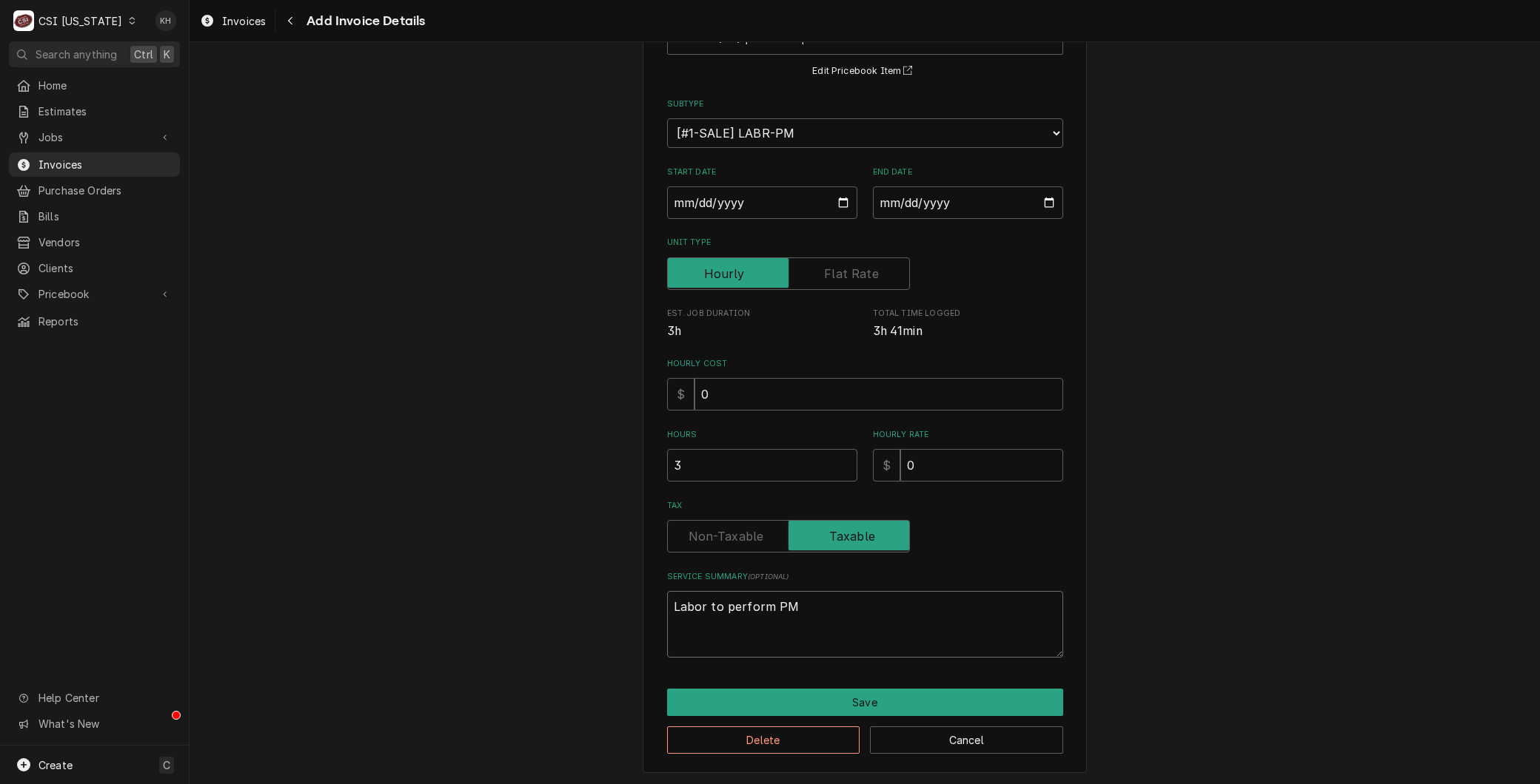
type textarea "Labor to perform P"
type textarea "x"
type textarea "Labor to perform"
type textarea "x"
type textarea "Labor to perform C"
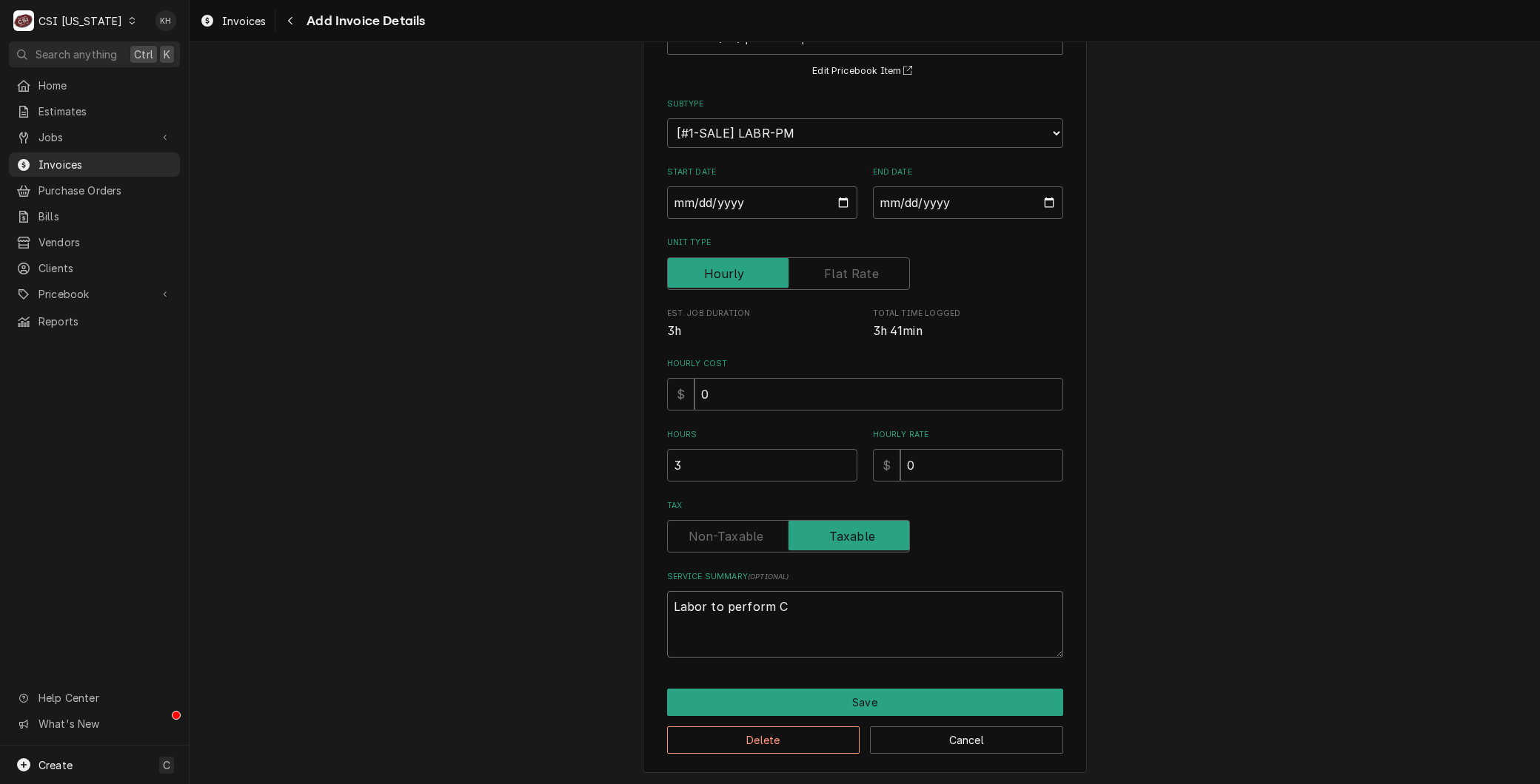
type textarea "x"
type textarea "Labor to perform Co"
type textarea "x"
type textarea "Labor to perform Coo"
type textarea "x"
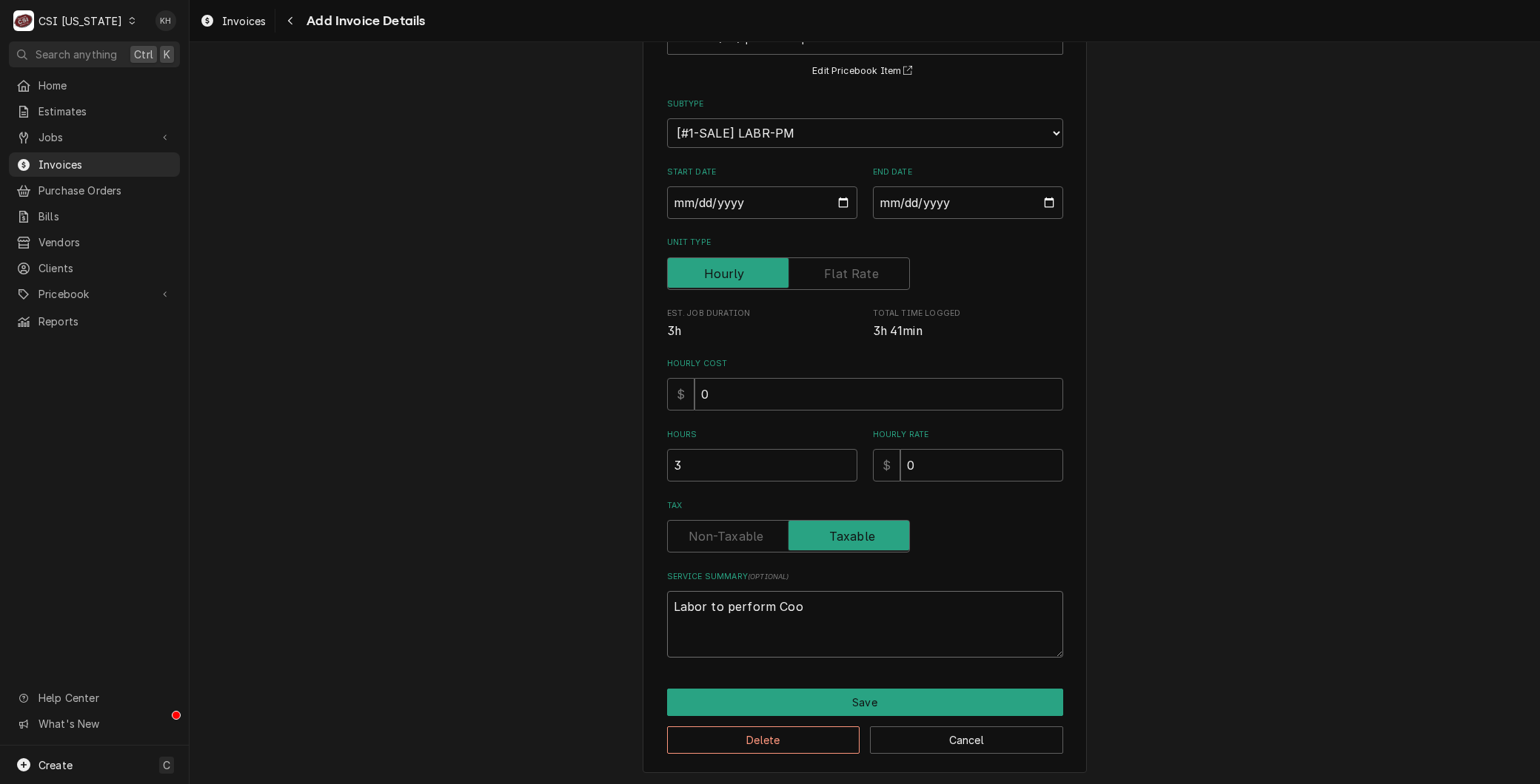
type textarea "Labor to perform Cook"
type textarea "x"
type textarea "Labor to perform Cooki"
type textarea "x"
type textarea "Labor to perform Cookin"
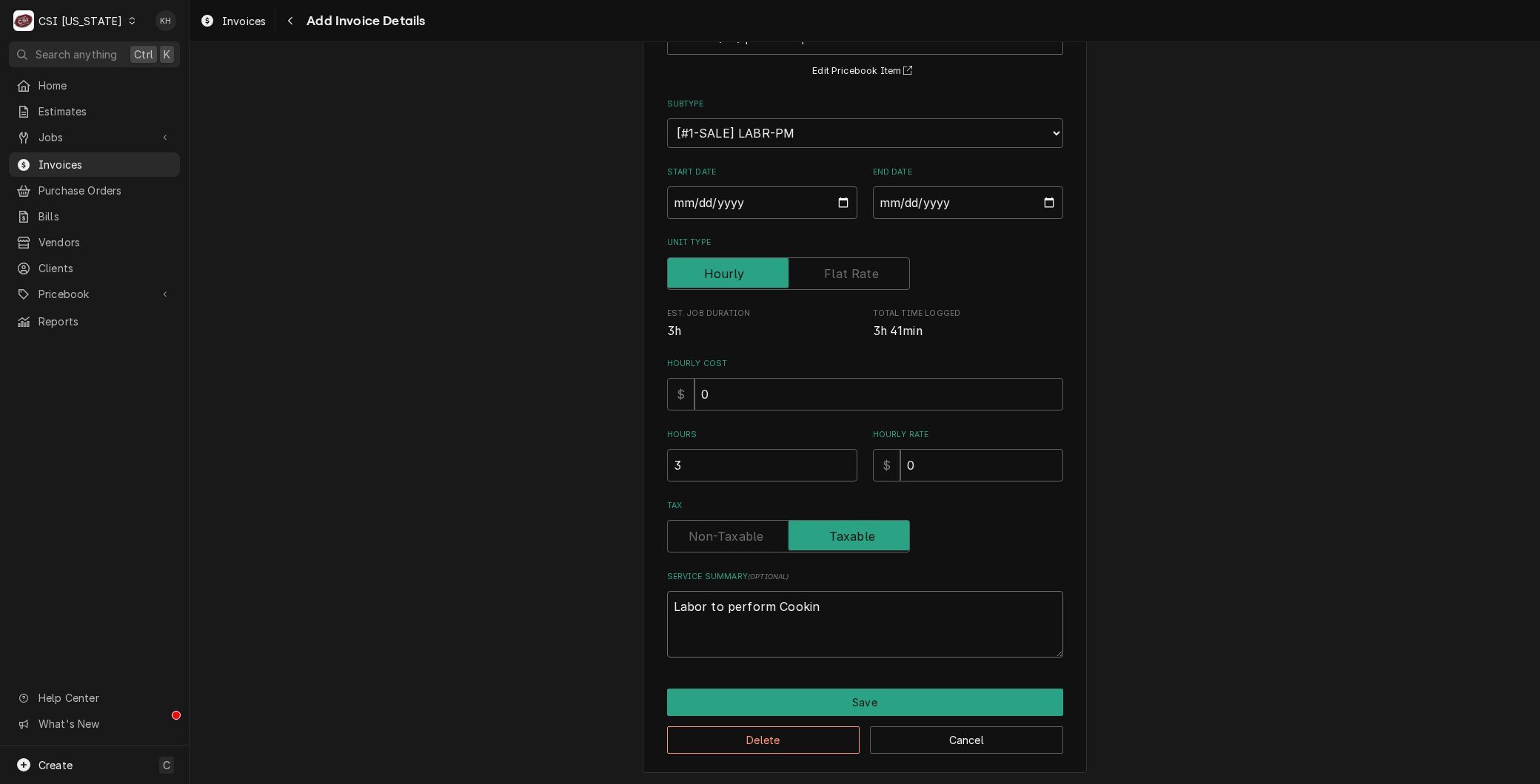
type textarea "x"
type textarea "Labor to perform Cooking"
type textarea "x"
type textarea "Labor to perform Cooking"
type textarea "x"
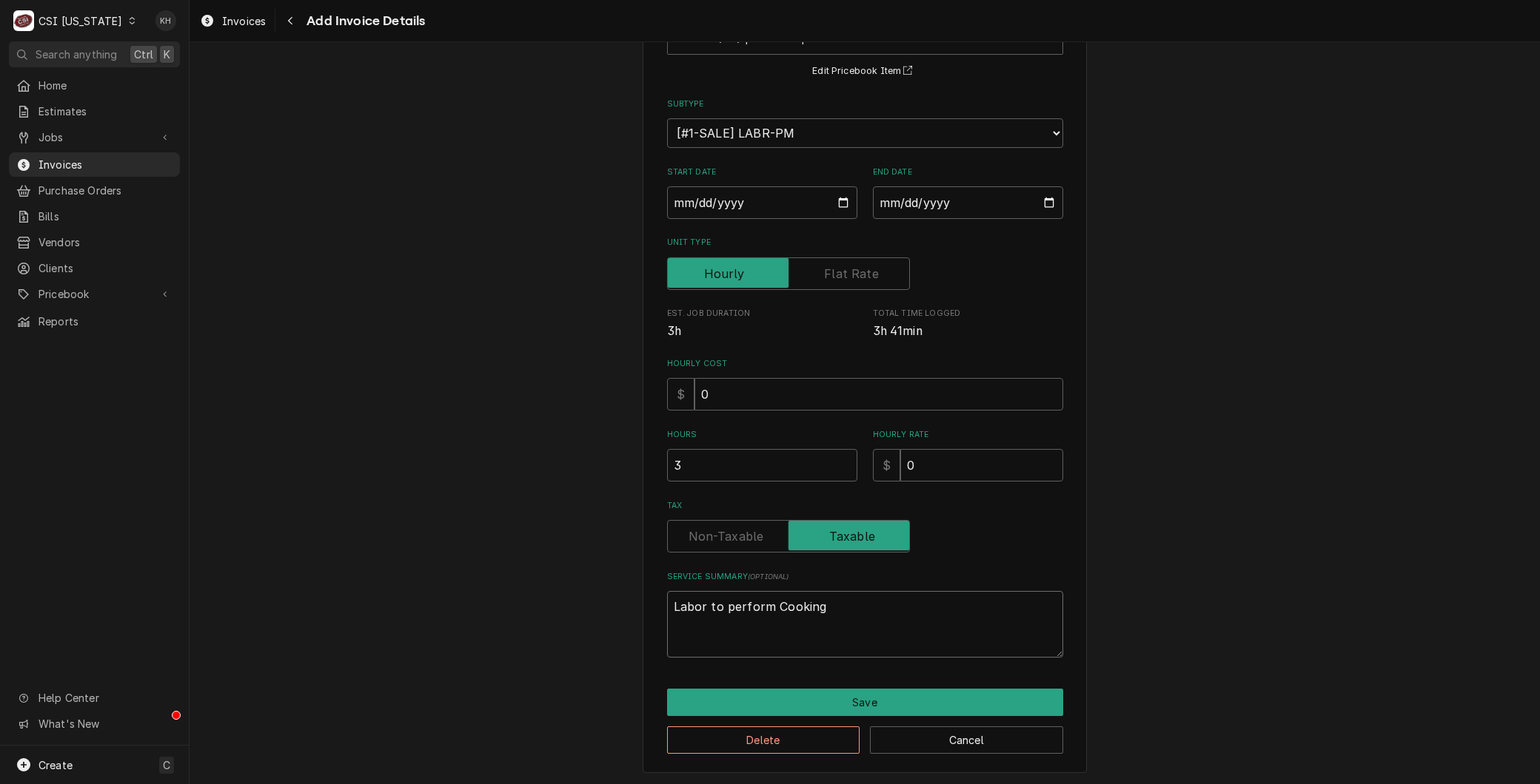
type textarea "Labor to perform Cooking P"
type textarea "x"
type textarea "Labor to perform Cooking PM"
type textarea "x"
type textarea "Labor to perform Cooking PM."
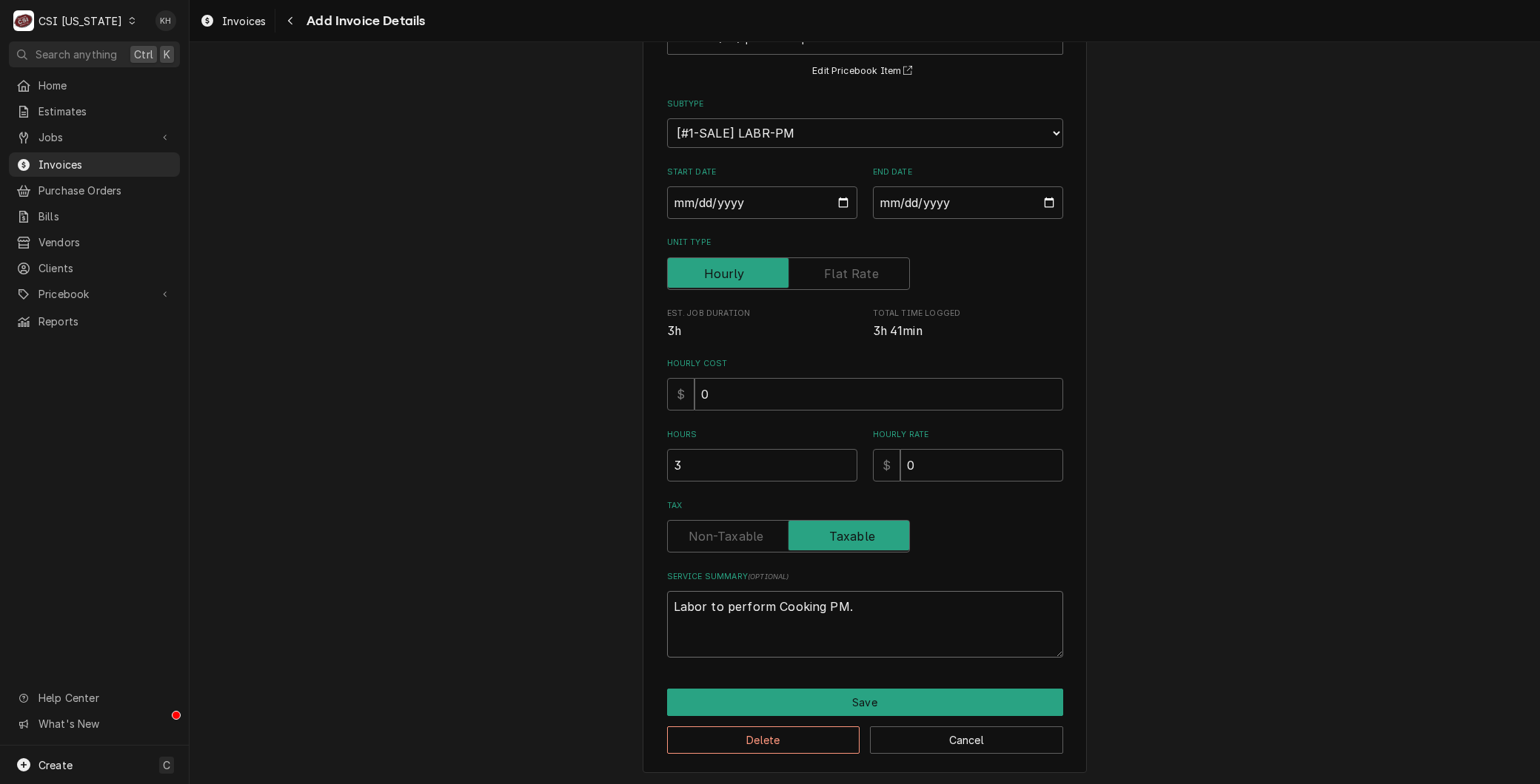
type textarea "x"
type textarea "Labor to perform Cooking PM."
click at [830, 691] on button "Save" at bounding box center [865, 702] width 396 height 27
type textarea "x"
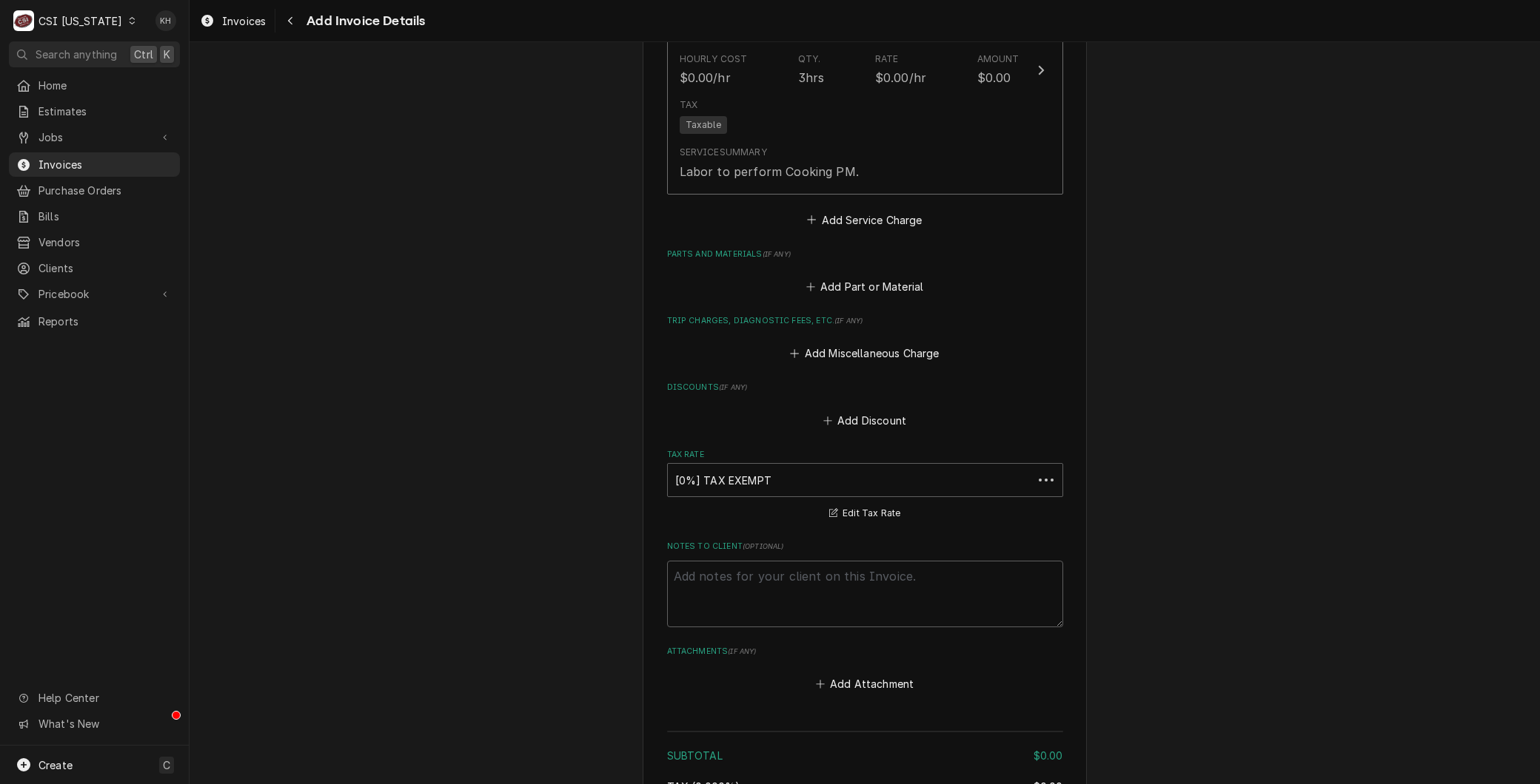
scroll to position [1426, 0]
click at [852, 281] on button "Add Part or Material" at bounding box center [864, 286] width 122 height 21
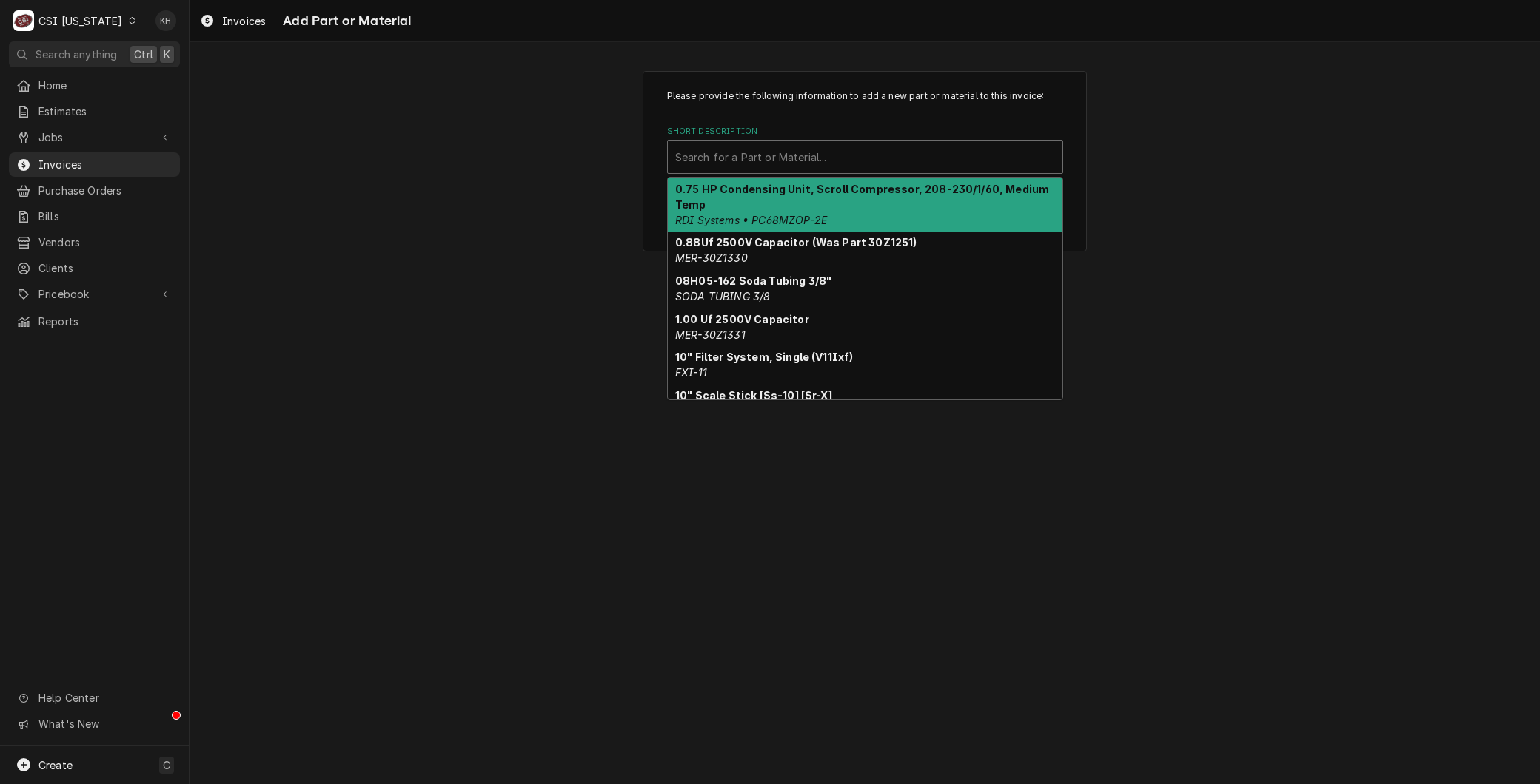
click at [704, 148] on div "Short Description" at bounding box center [865, 157] width 379 height 27
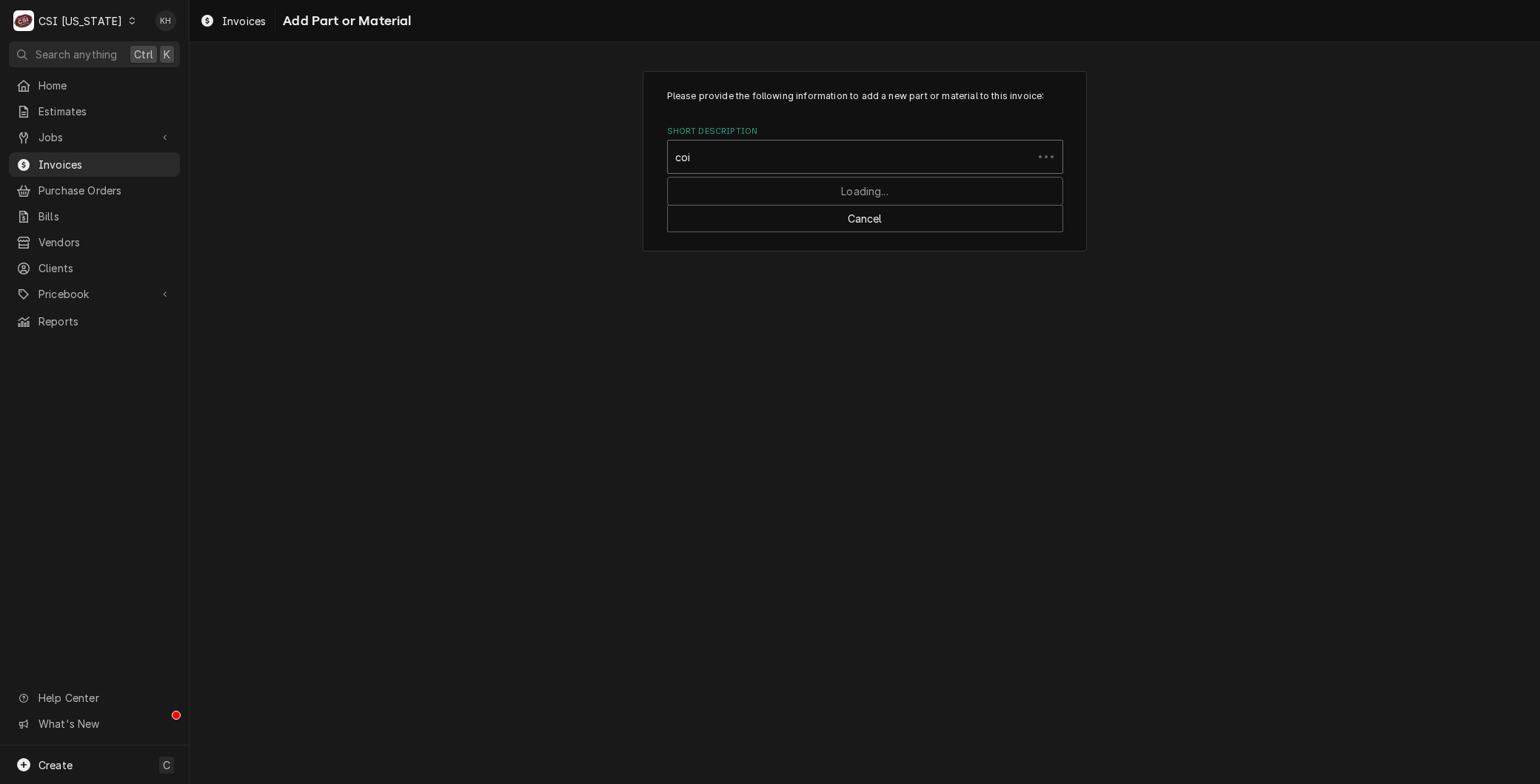
type input "coil"
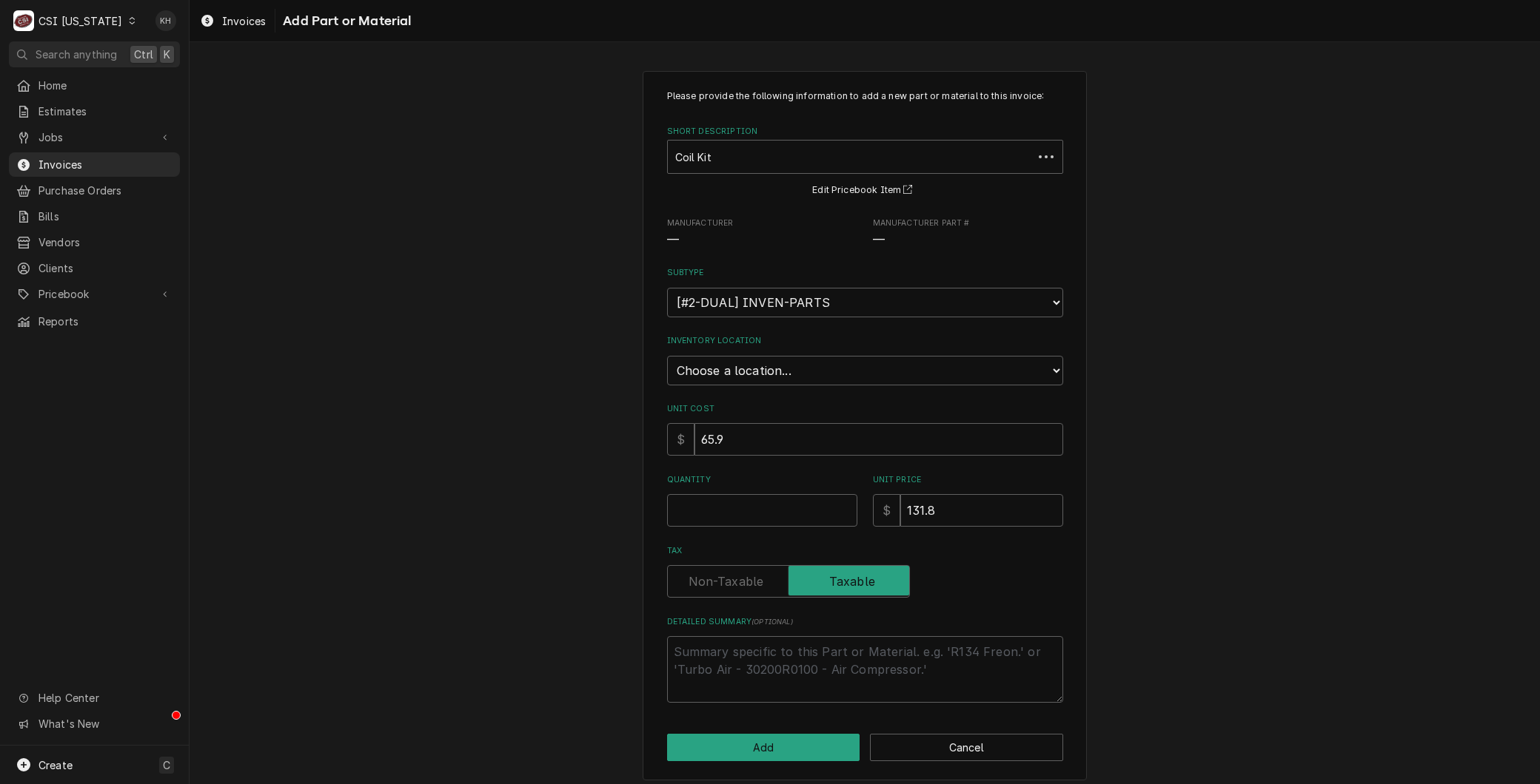
type textarea "x"
click at [783, 149] on div "Short Description" at bounding box center [855, 157] width 360 height 27
type input "coil clean"
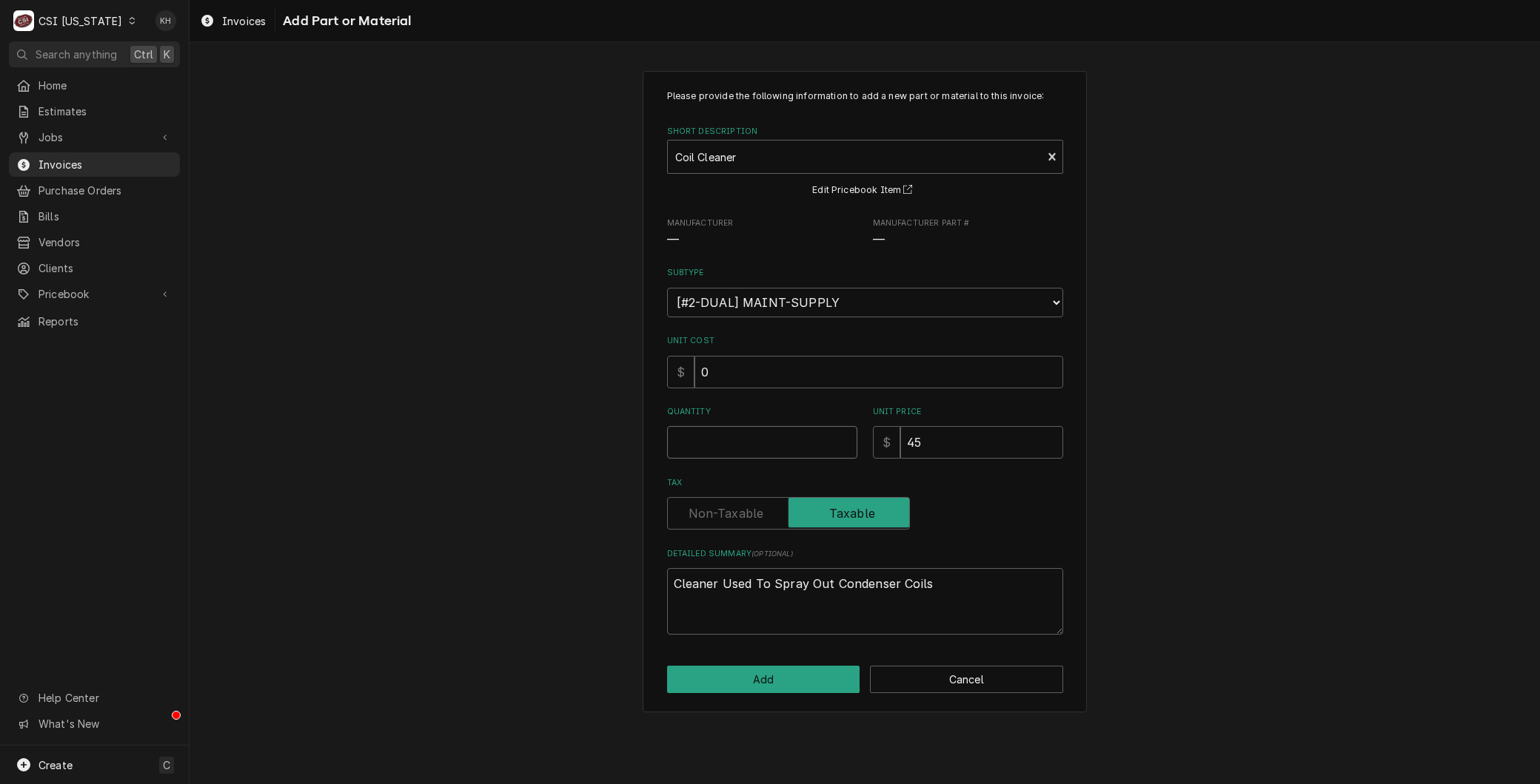
click at [668, 448] on input "Quantity" at bounding box center [762, 442] width 191 height 33
type textarea "x"
type input "1"
type textarea "x"
type input "0"
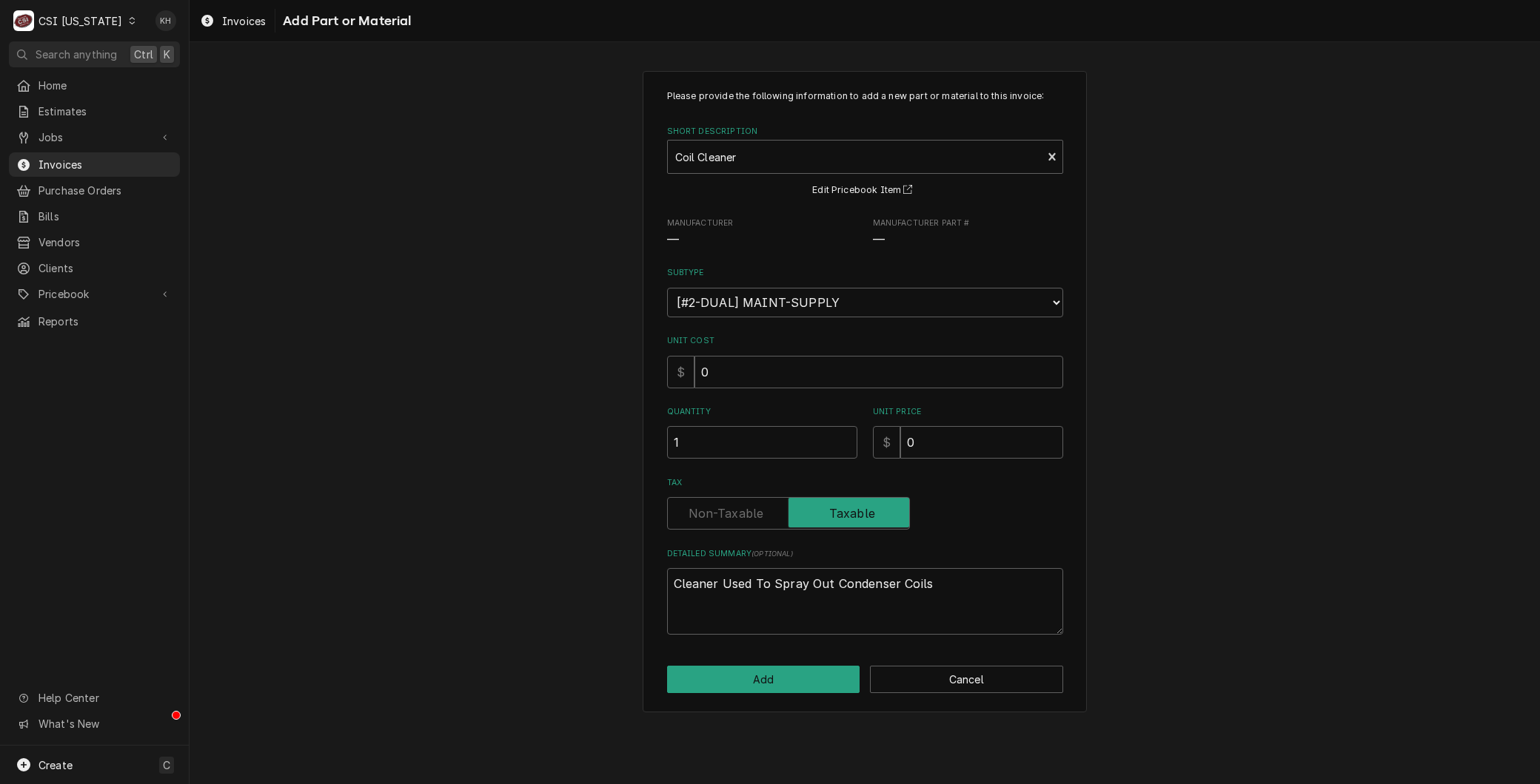
click at [738, 693] on div "Please provide the following information to add a new part or material to this …" at bounding box center [864, 392] width 444 height 641
click at [745, 657] on div "Please provide the following information to add a new part or material to this …" at bounding box center [864, 392] width 444 height 641
click at [745, 679] on button "Add" at bounding box center [763, 680] width 193 height 27
type textarea "x"
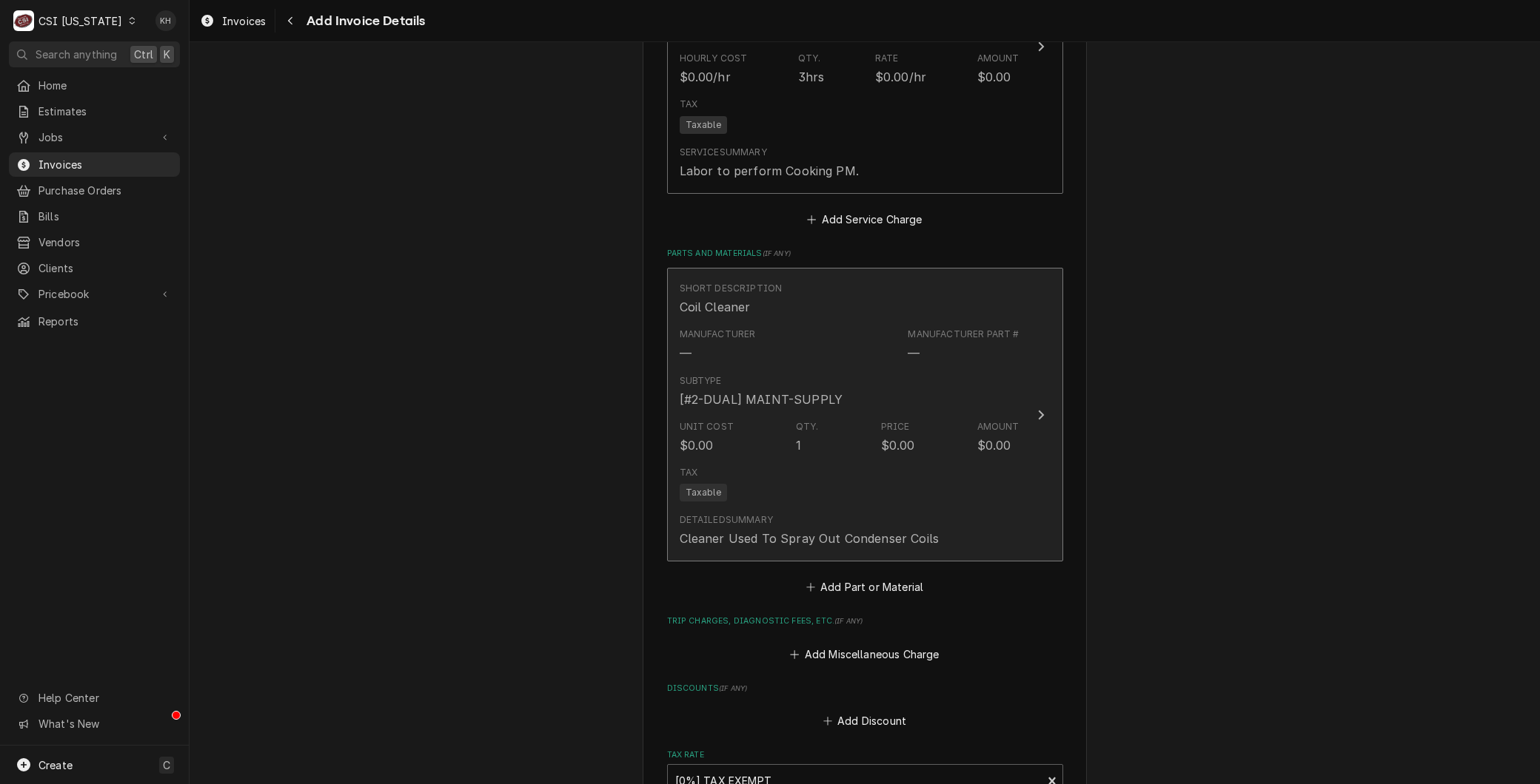
scroll to position [1454, 0]
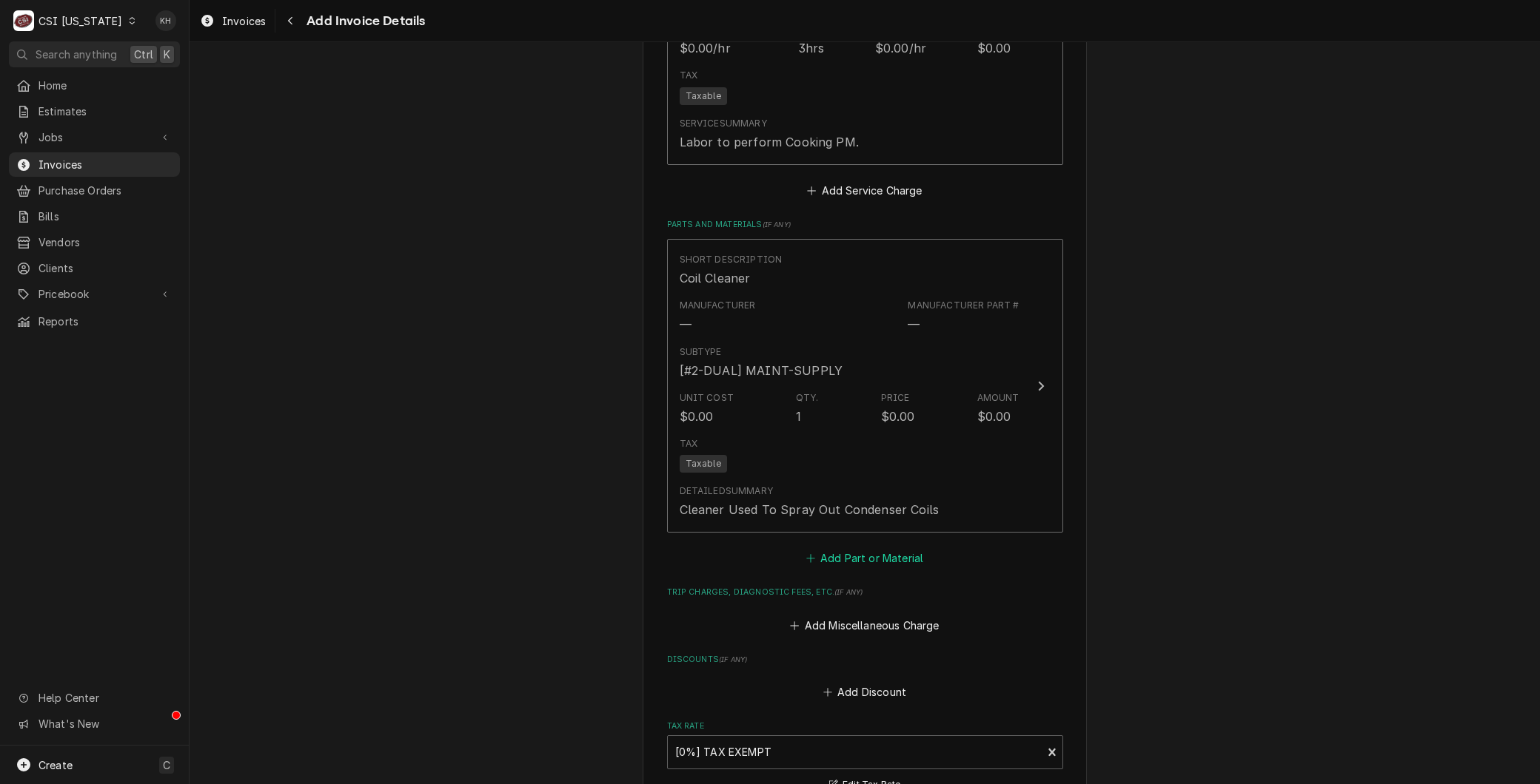
click at [893, 564] on button "Add Part or Material" at bounding box center [864, 559] width 122 height 21
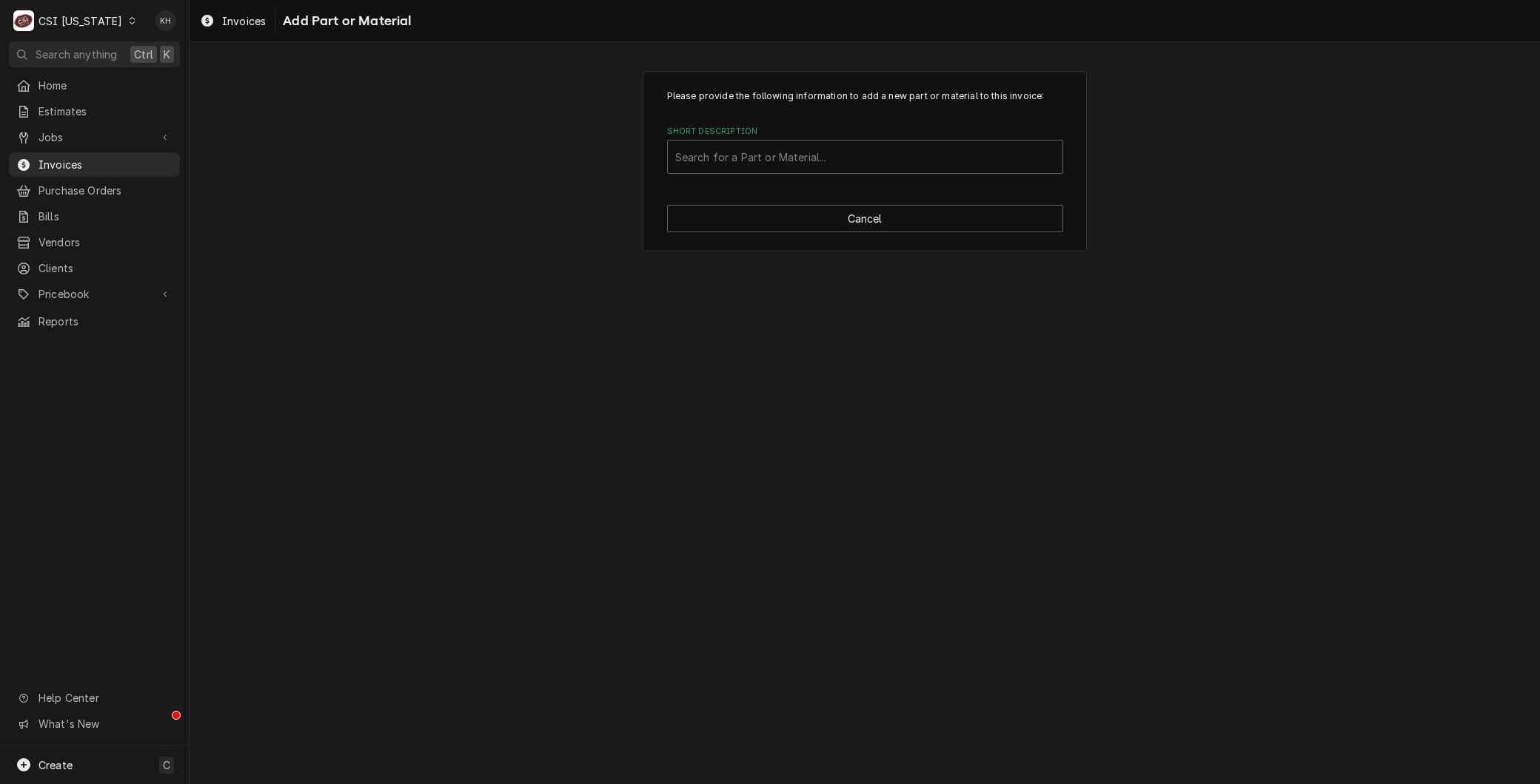
click at [707, 129] on label "Short Description" at bounding box center [865, 131] width 396 height 12
click at [707, 153] on div "Short Description" at bounding box center [865, 157] width 379 height 27
type input "filter media"
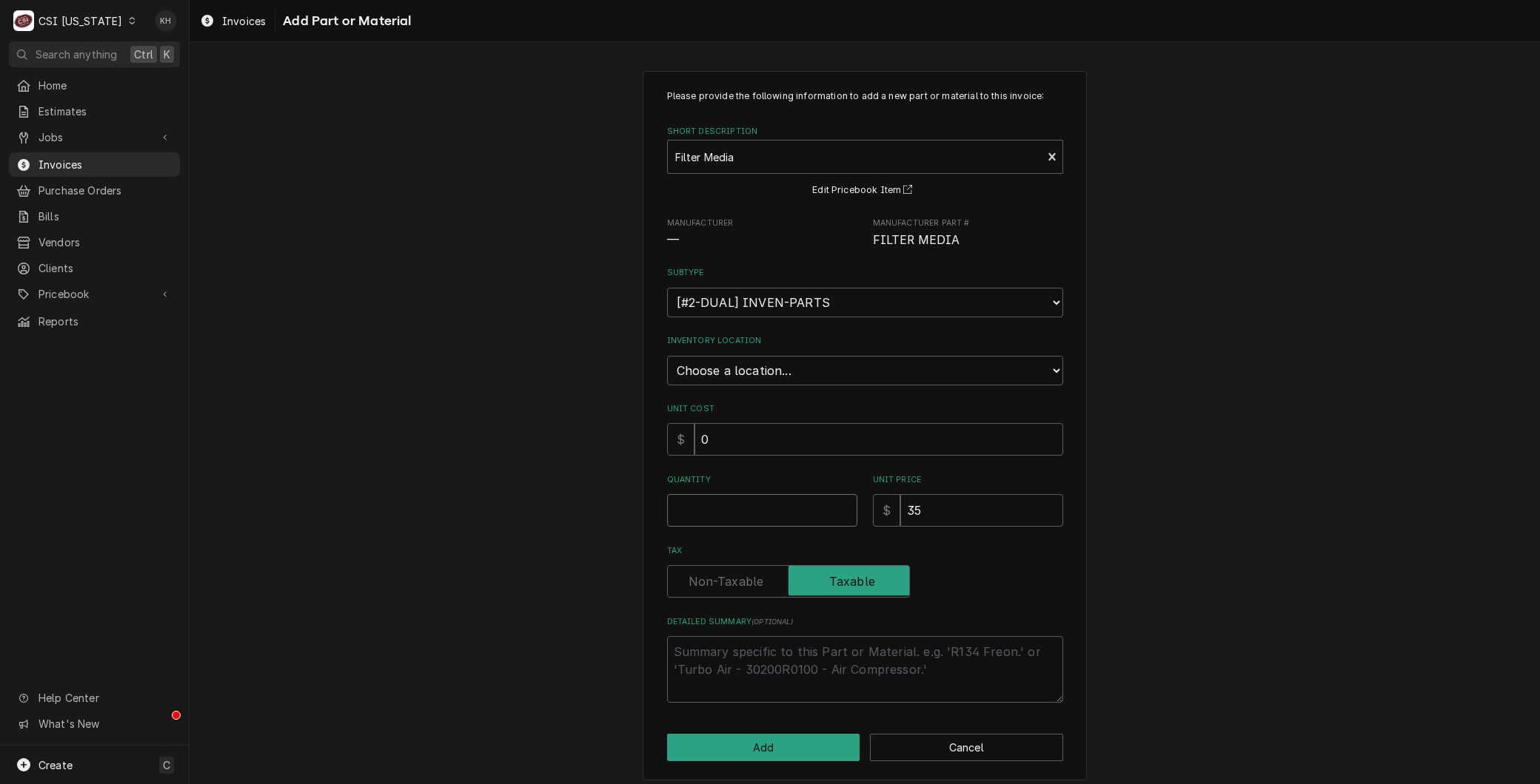
click at [691, 513] on input "Quantity" at bounding box center [762, 511] width 191 height 33
type textarea "x"
type input "1"
type textarea "x"
type input "0"
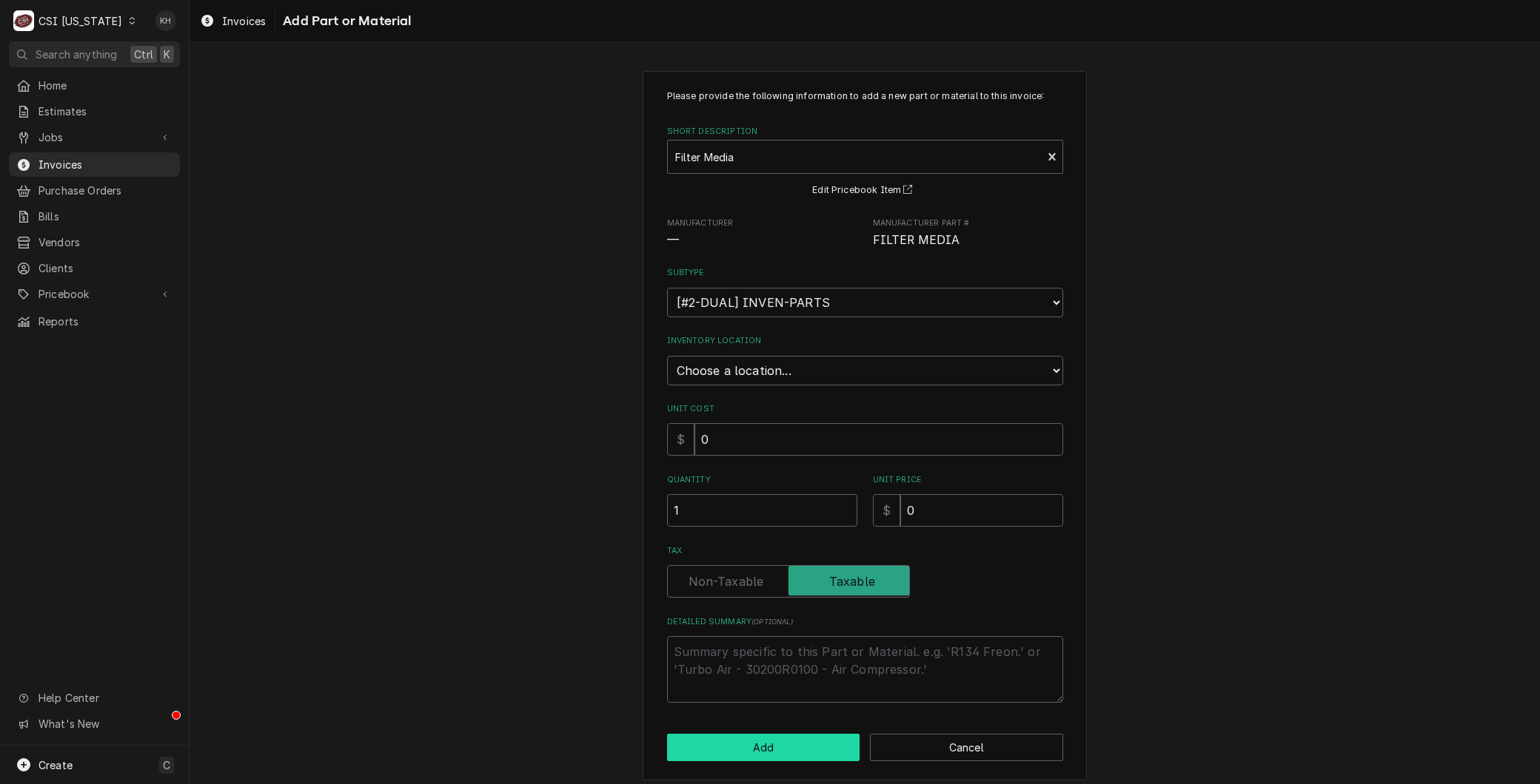
drag, startPoint x: 741, startPoint y: 722, endPoint x: 734, endPoint y: 740, distance: 19.3
click at [735, 733] on div "Please provide the following information to add a new part or material to this …" at bounding box center [864, 426] width 444 height 710
click at [734, 740] on button "Add" at bounding box center [763, 747] width 193 height 27
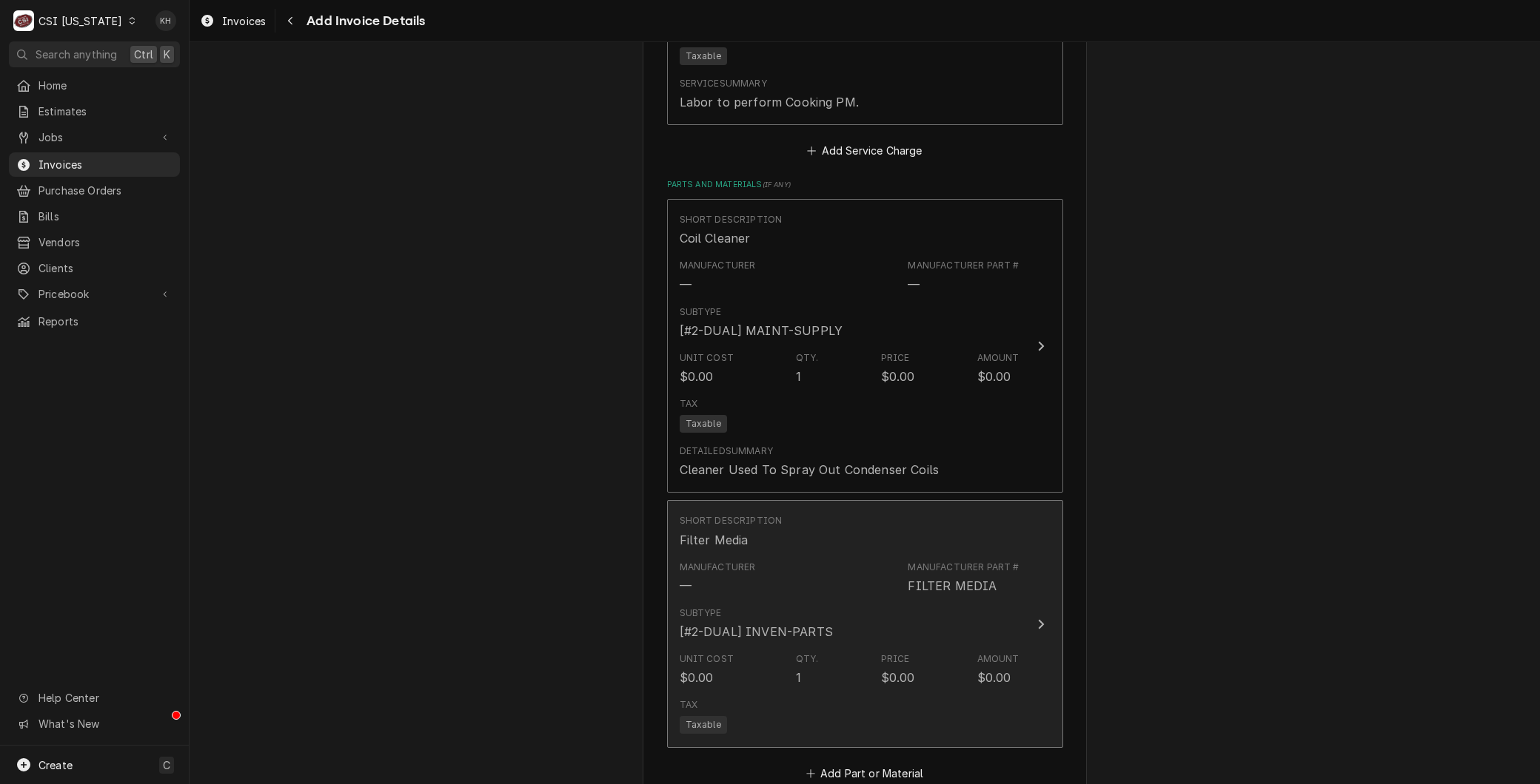
scroll to position [1644, 0]
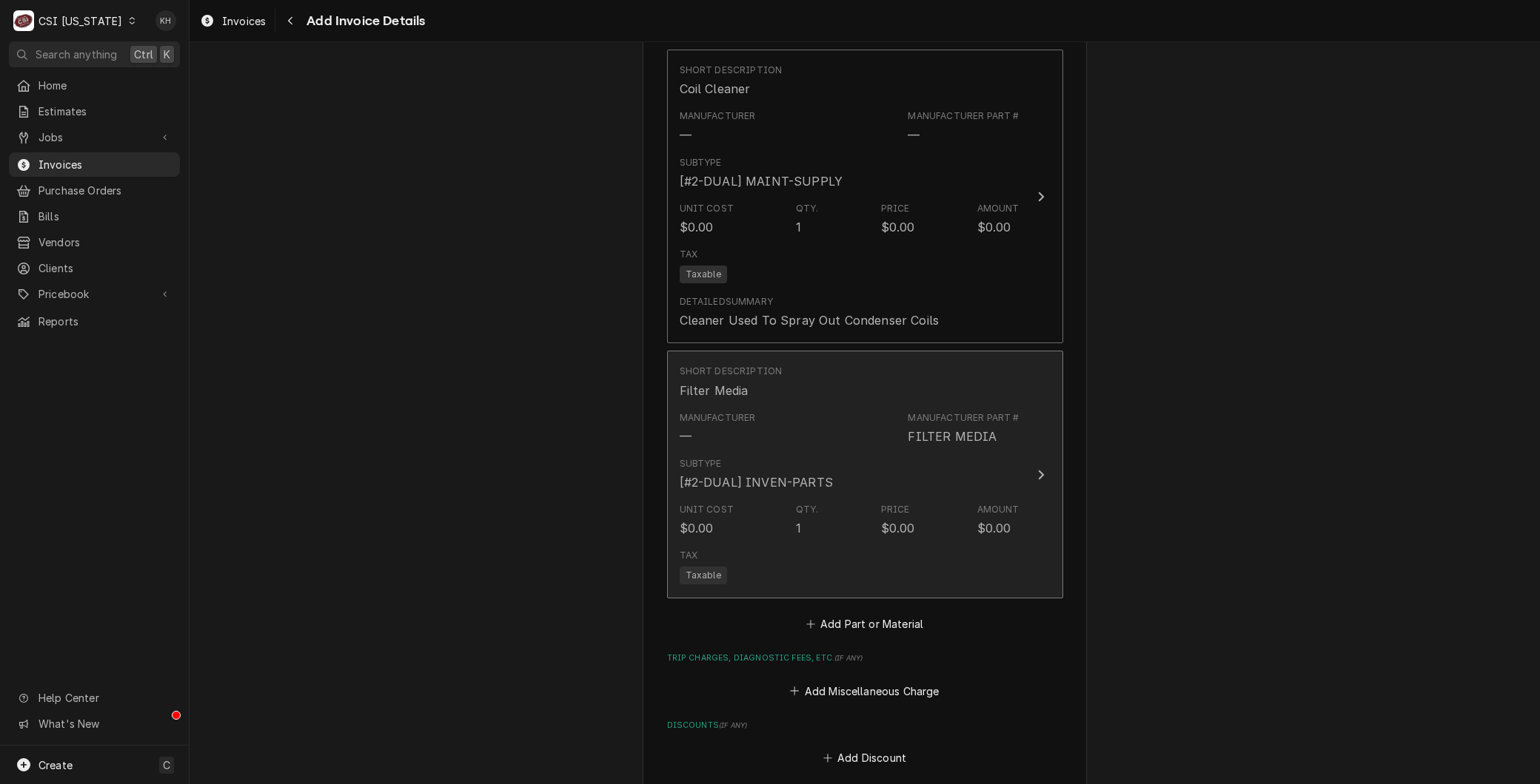
click at [749, 410] on div "Manufacturer — Manufacturer Part # FILTER MEDIA" at bounding box center [849, 429] width 340 height 46
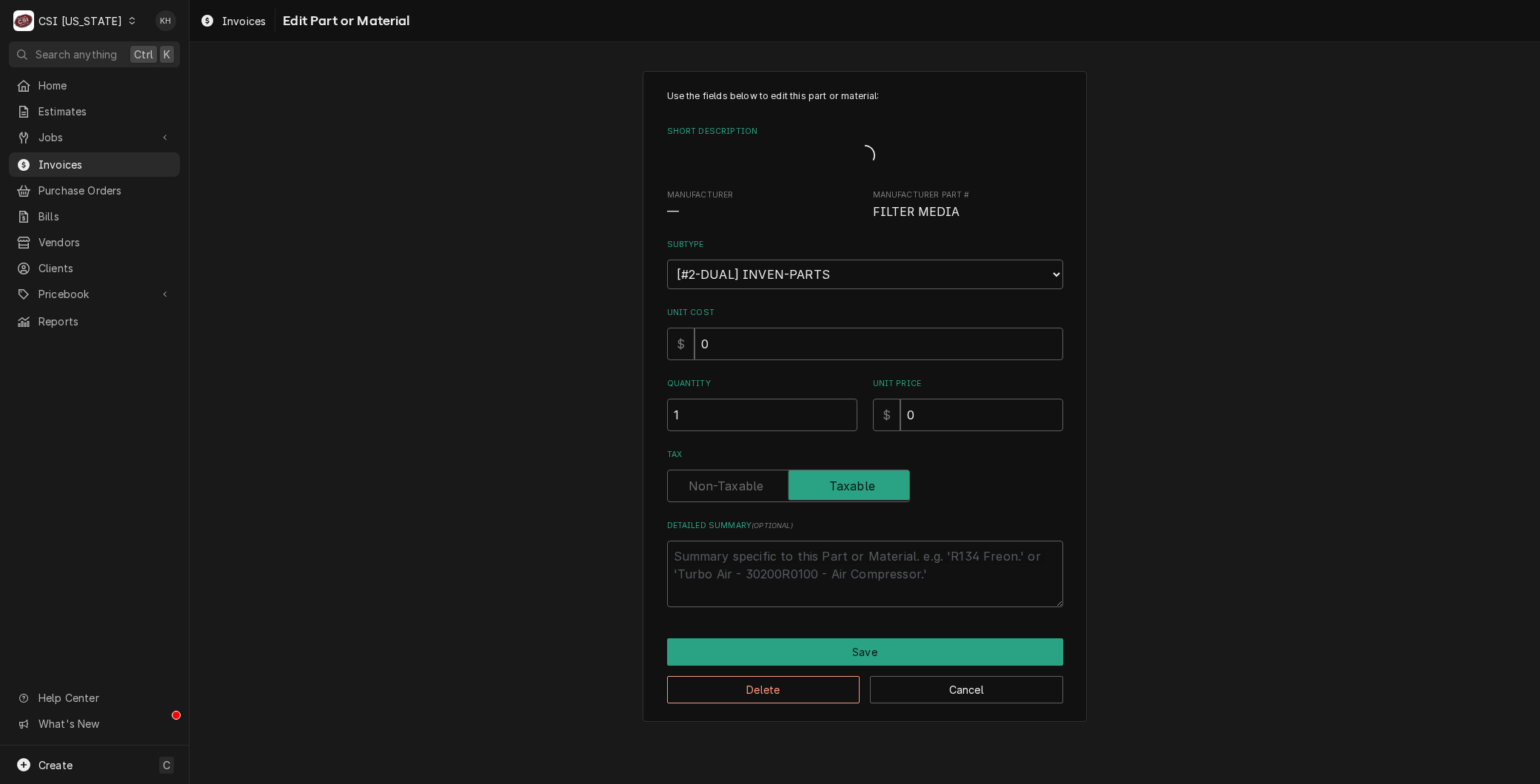
type textarea "x"
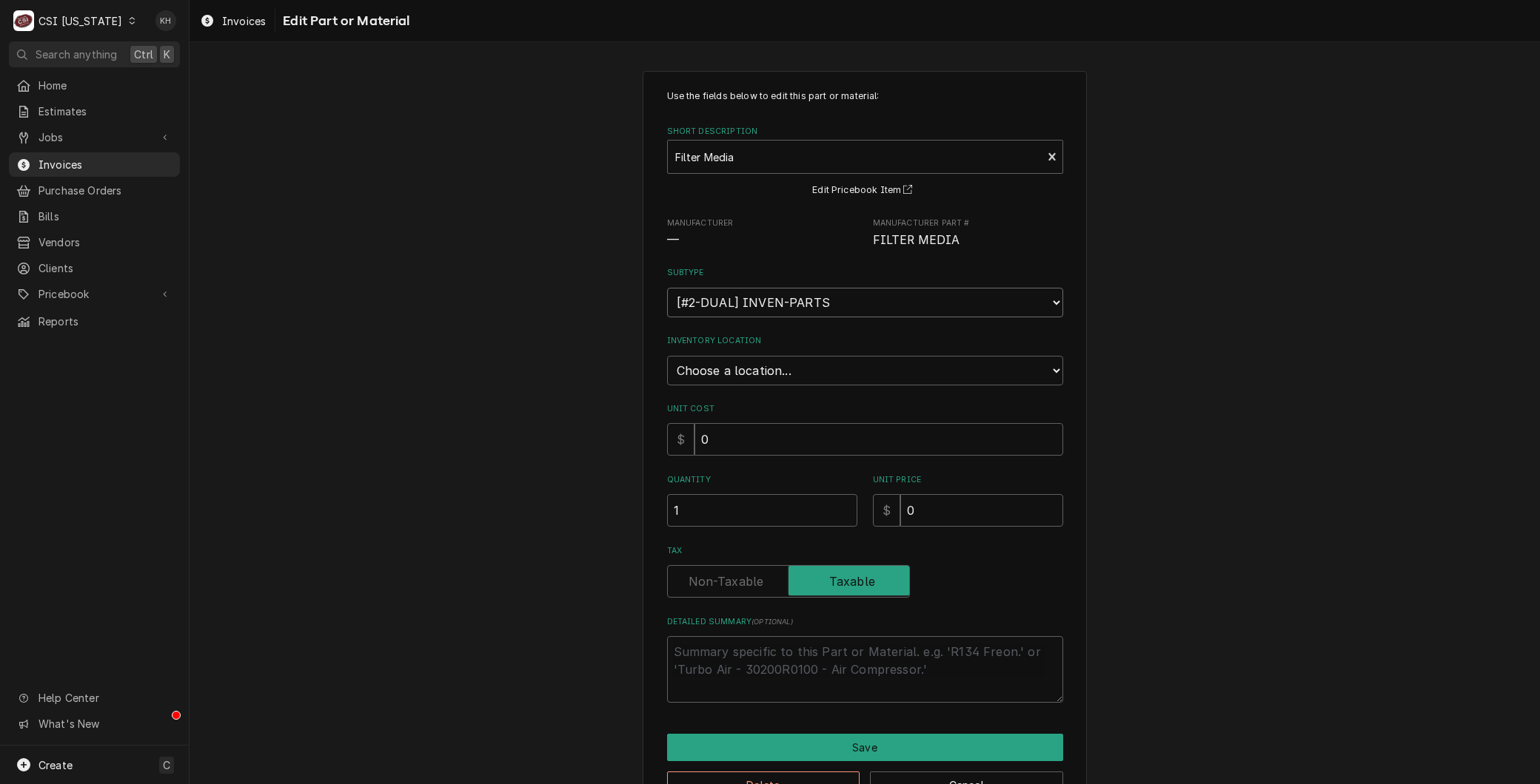
click at [766, 299] on select "Choose a subtype... [#2-DUAL] AFTERHRS-WH-CHG-2 [#2-DUAL] BEV-EQUIP [#2-DUAL] B…" at bounding box center [865, 302] width 396 height 29
select select "88"
click at [667, 288] on select "Choose a subtype... [#2-DUAL] AFTERHRS-WH-CHG-2 [#2-DUAL] BEV-EQUIP [#2-DUAL] B…" at bounding box center [865, 302] width 396 height 29
type textarea "x"
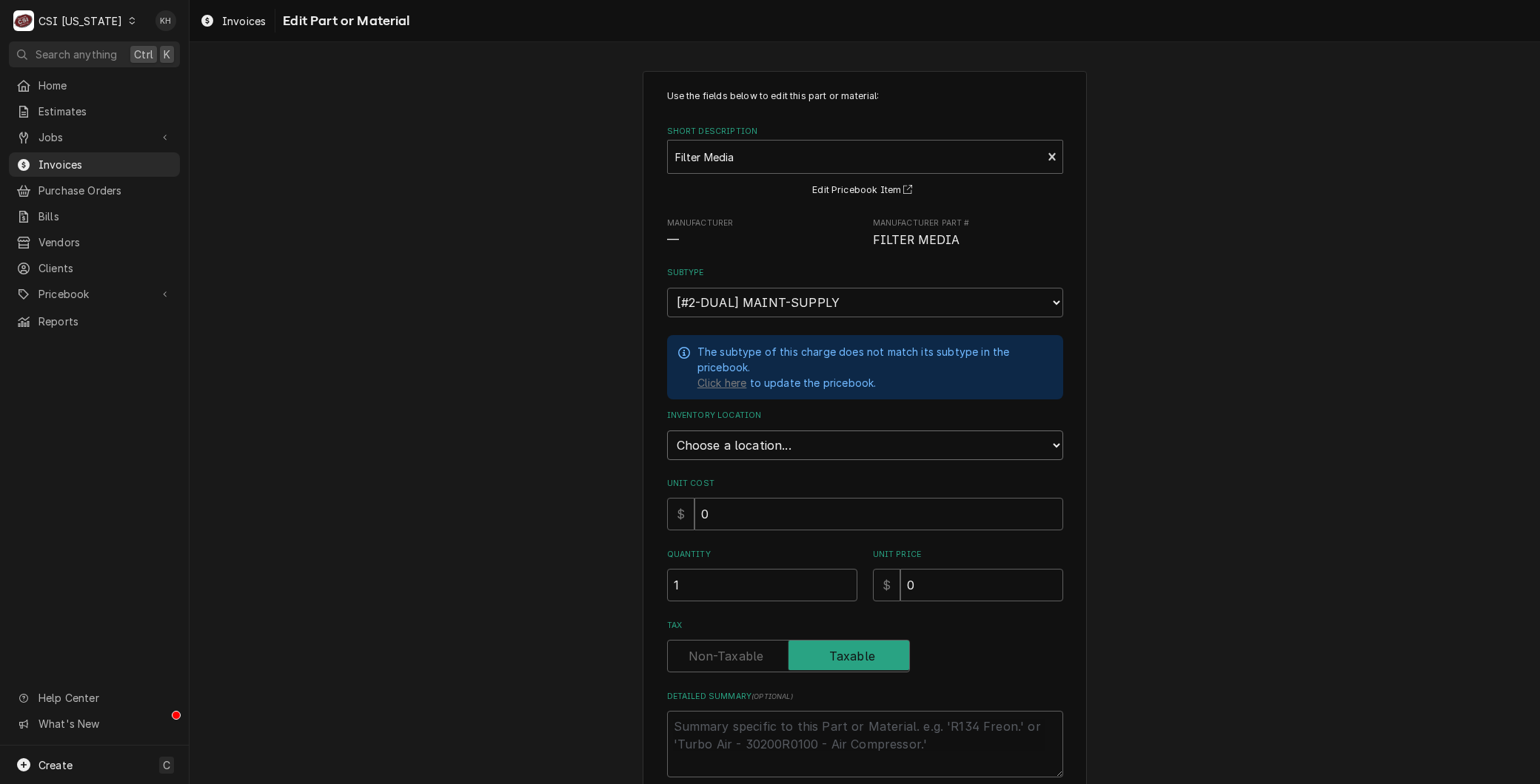
click at [750, 439] on select "Choose a location... 00 | KY WAREHOUSE 01 | BRYANT JOLLEY V#142 01 | JAY MAIDEN…" at bounding box center [865, 445] width 396 height 29
select select "632"
click at [667, 430] on select "Choose a location... 00 | KY WAREHOUSE 01 | BRYANT JOLLEY V#142 01 | JAY MAIDEN…" at bounding box center [865, 445] width 396 height 29
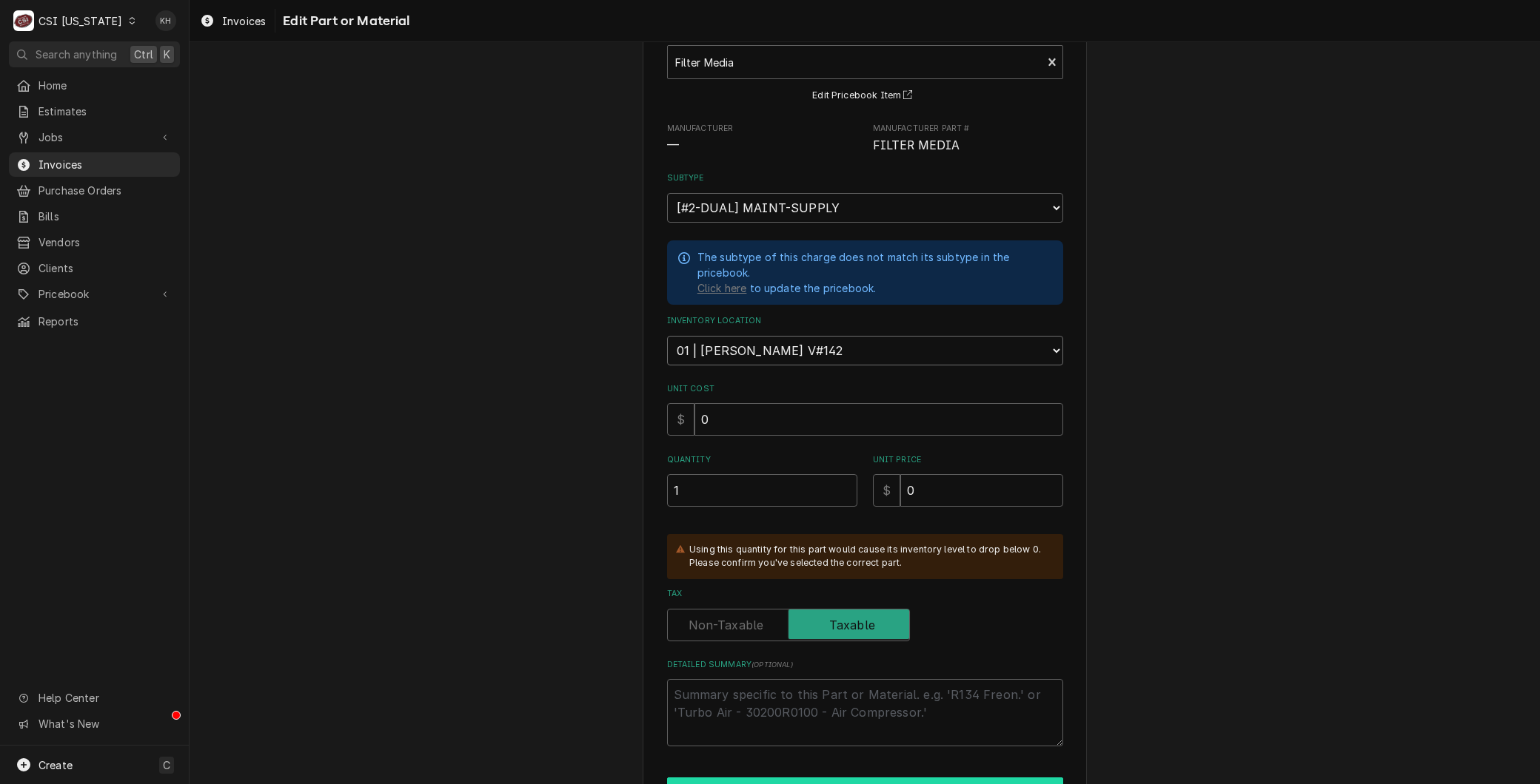
scroll to position [179, 0]
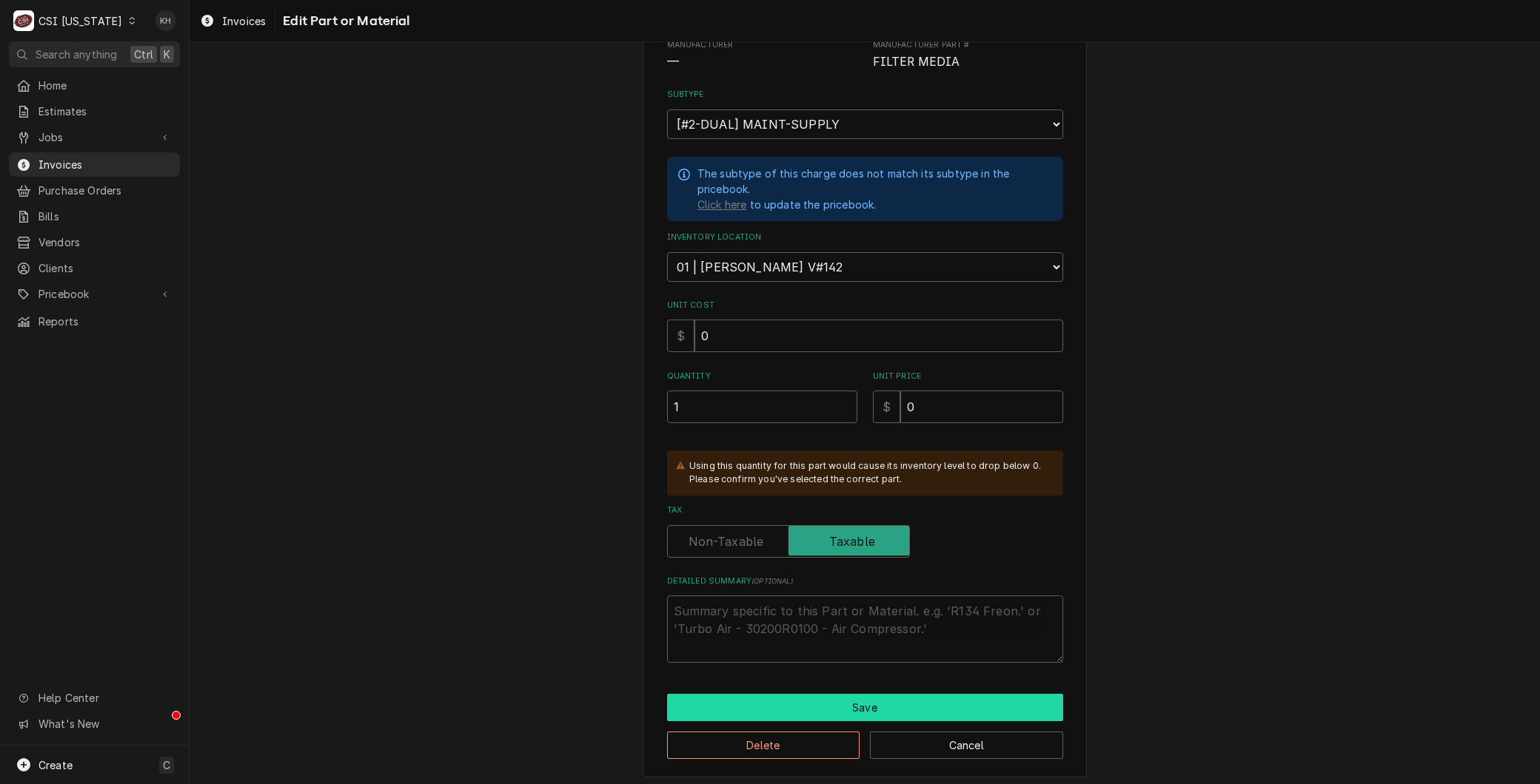
click at [838, 694] on button "Save" at bounding box center [865, 708] width 396 height 27
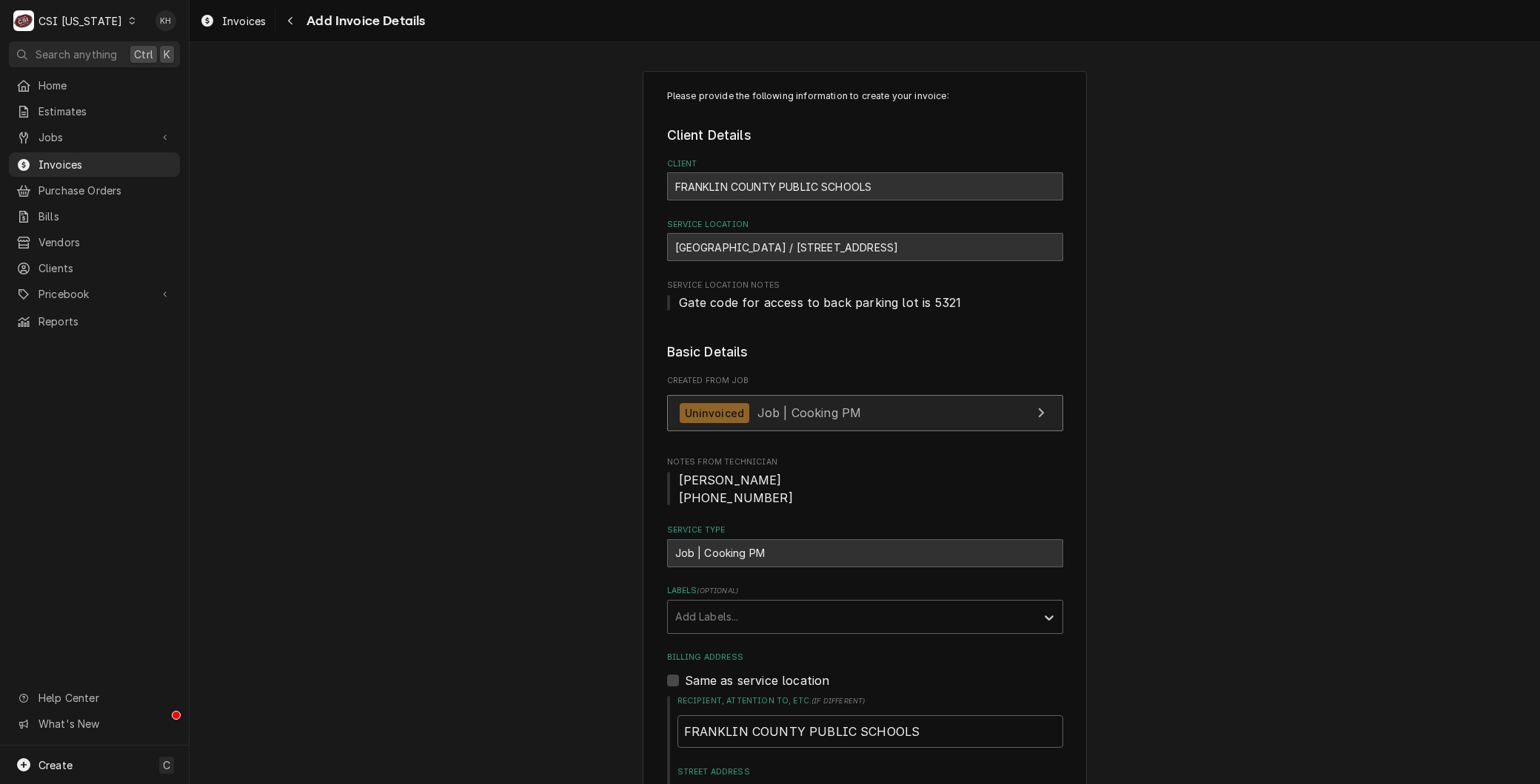
click at [791, 430] on link "Uninvoiced Job | Cooking PM" at bounding box center [865, 413] width 396 height 37
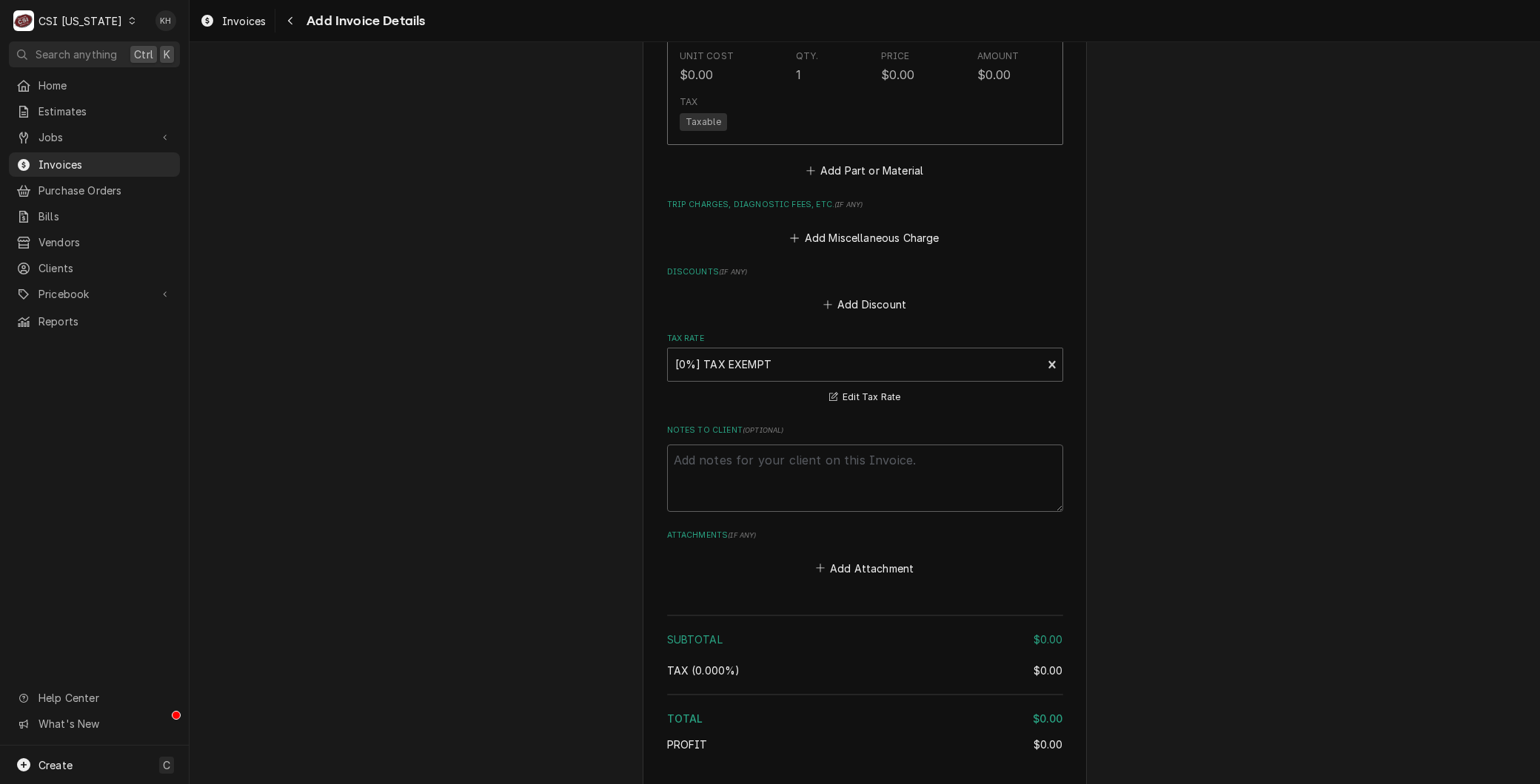
scroll to position [2250, 0]
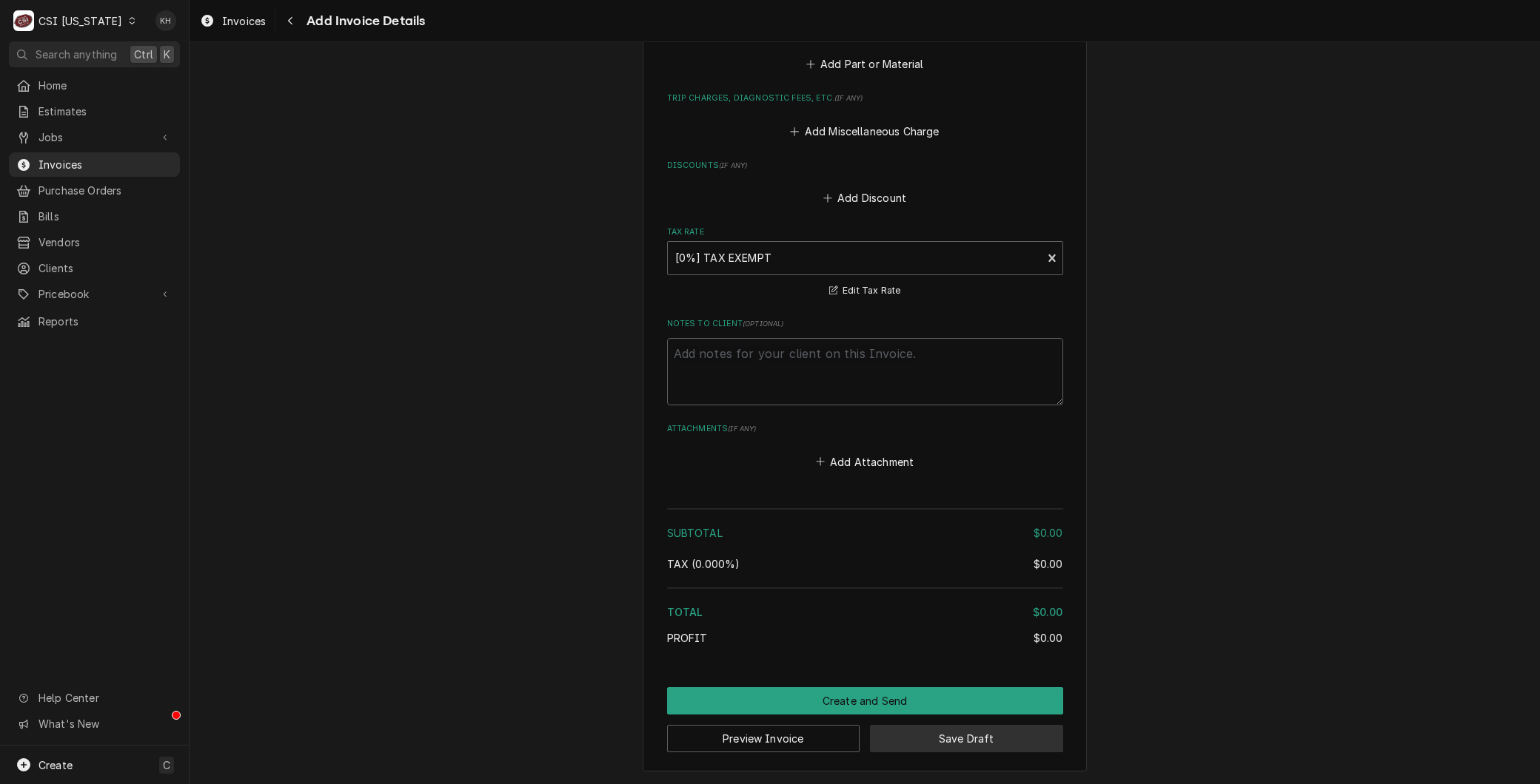
click at [966, 749] on button "Save Draft" at bounding box center [966, 739] width 193 height 27
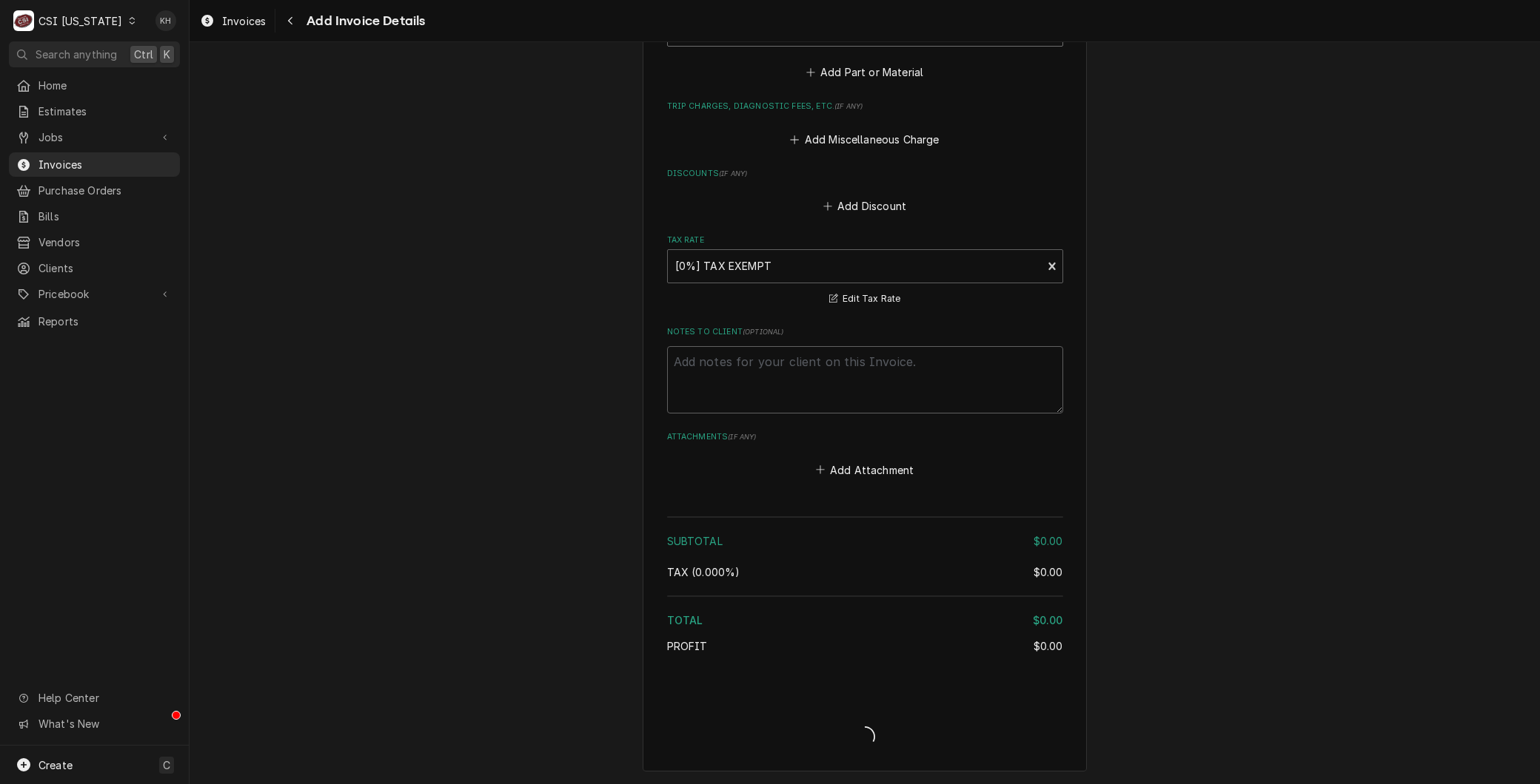
scroll to position [2240, 0]
type textarea "x"
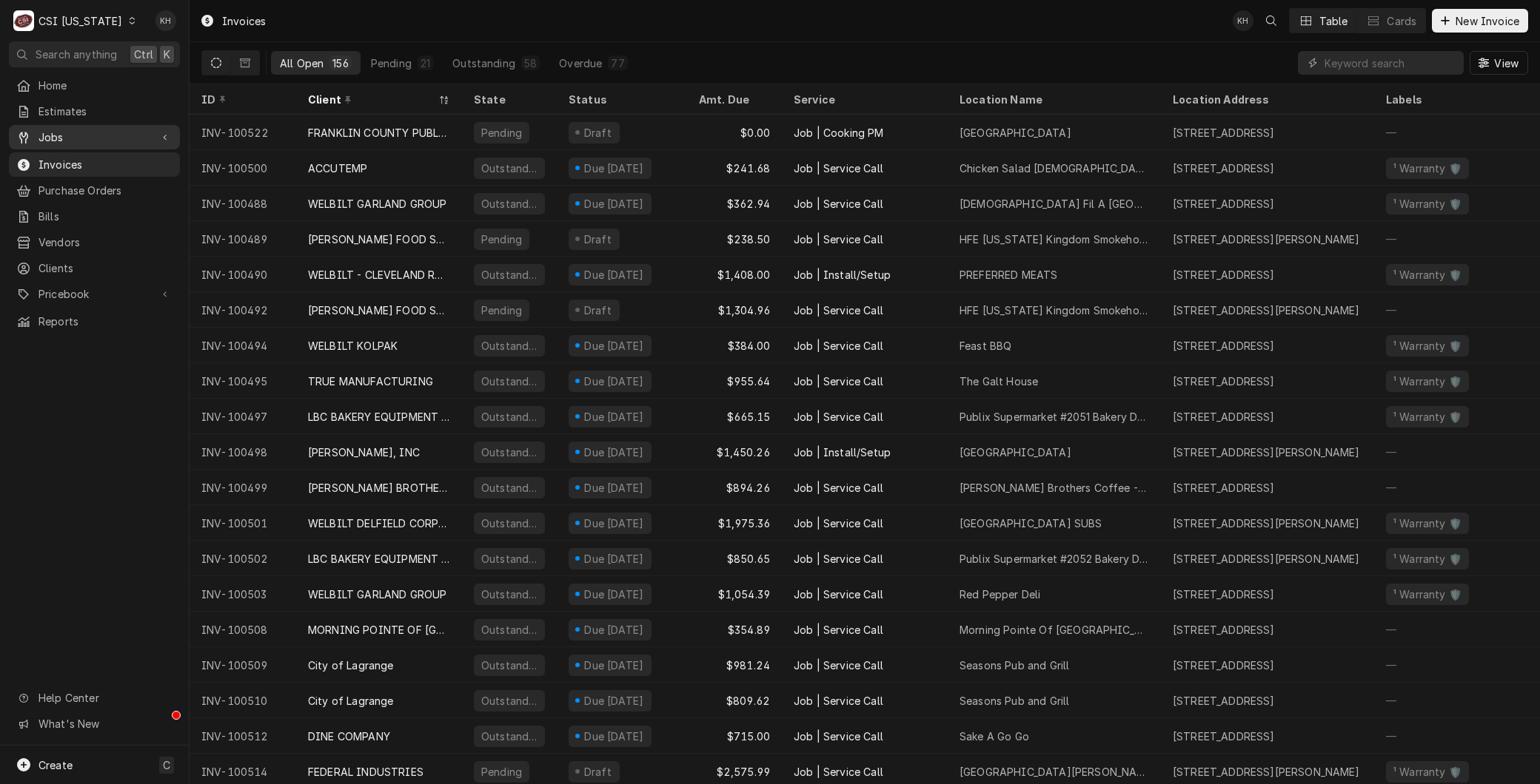
click at [56, 144] on link "Jobs" at bounding box center [94, 137] width 171 height 25
click at [63, 164] on span "Jobs" at bounding box center [105, 163] width 134 height 16
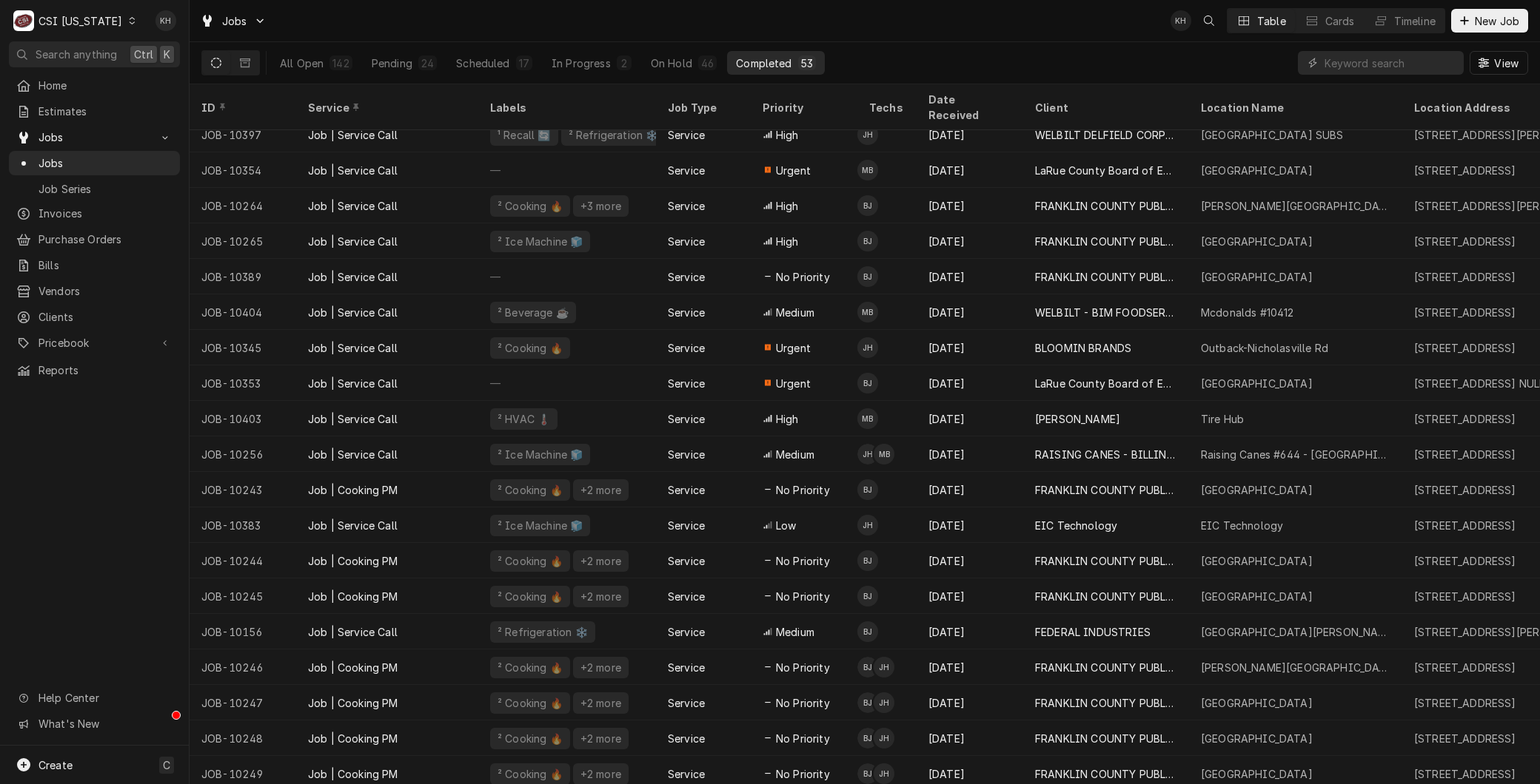
scroll to position [759, 0]
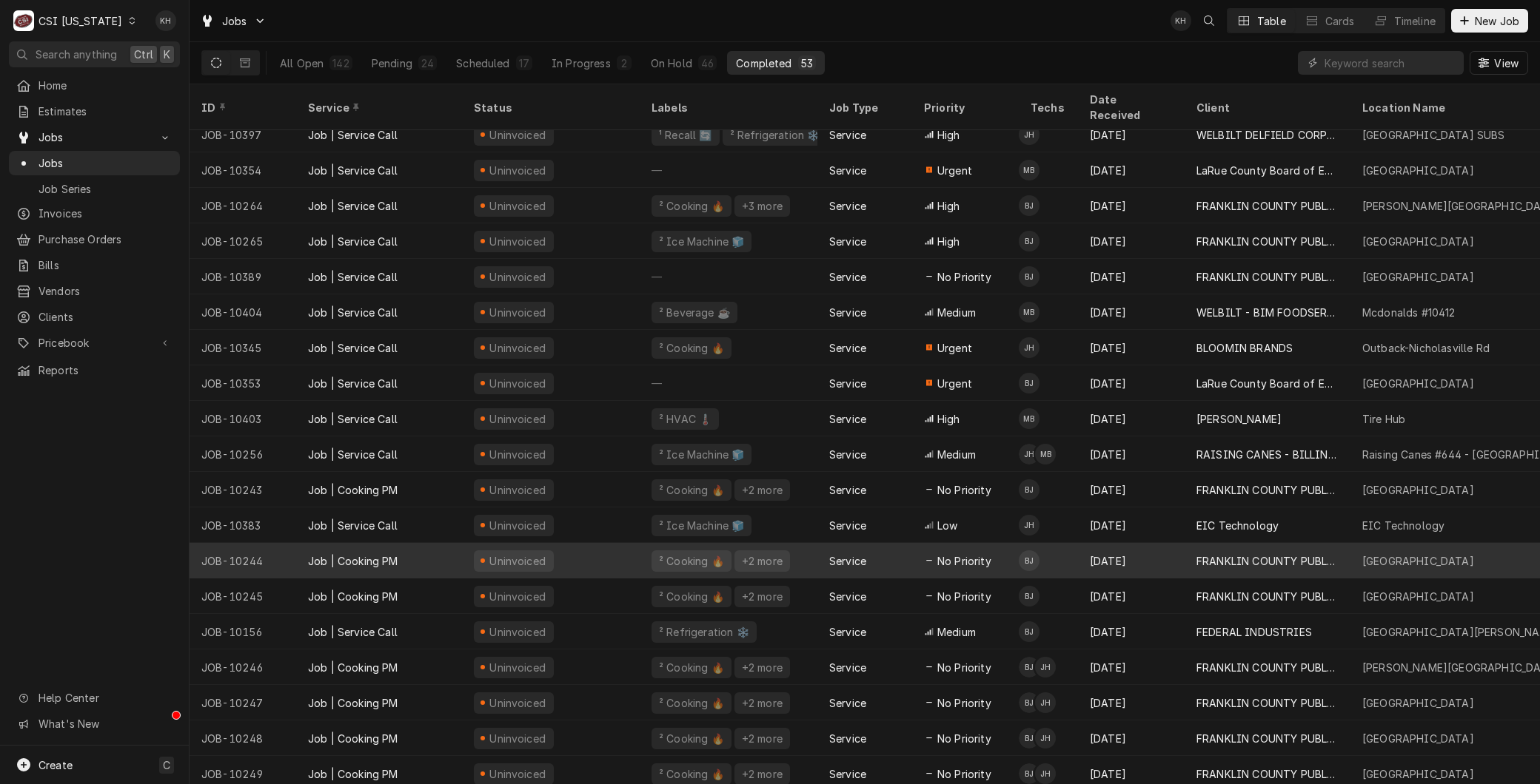
click at [432, 549] on div "Job | Cooking PM" at bounding box center [378, 561] width 166 height 36
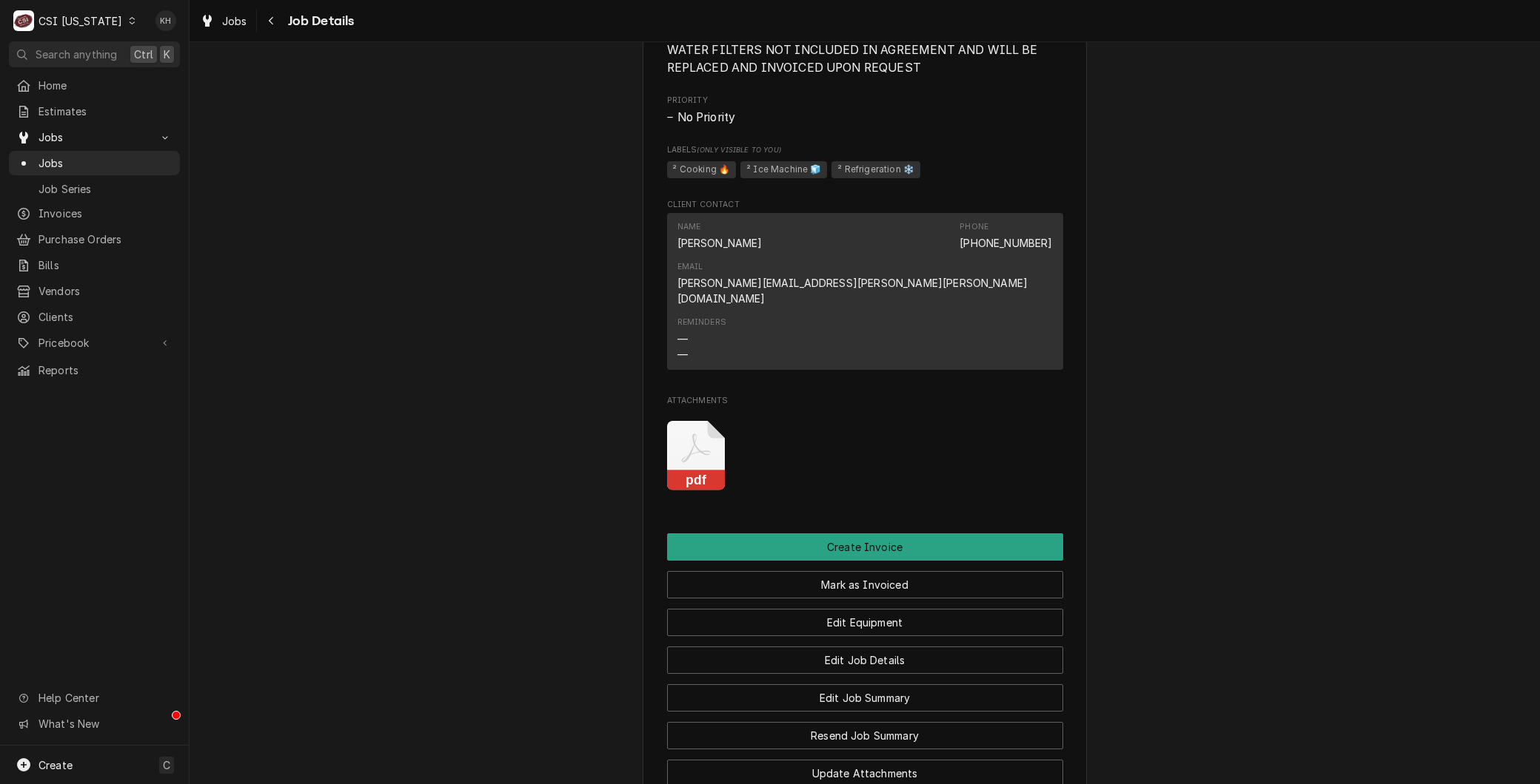
scroll to position [1150, 0]
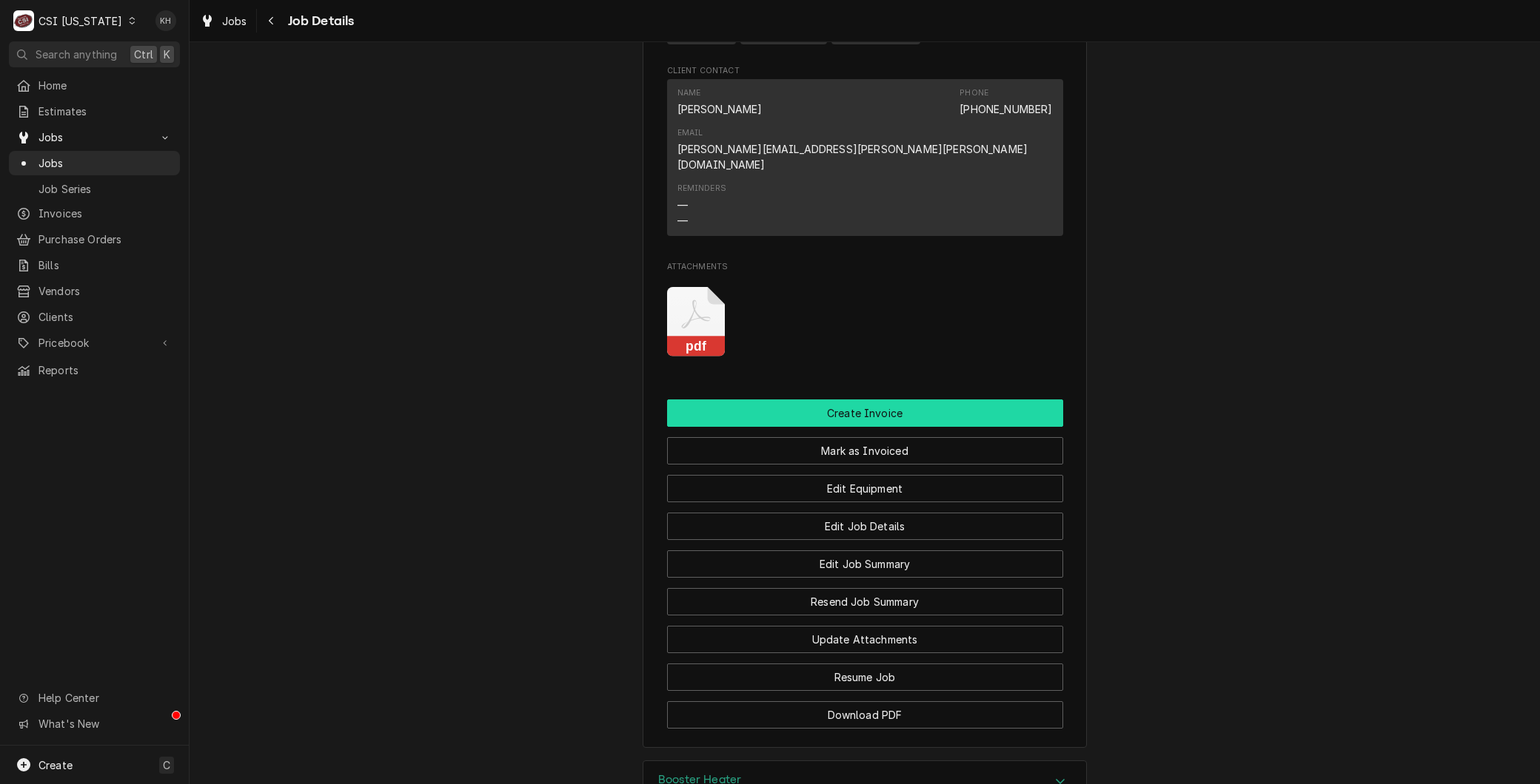
click at [877, 399] on button "Create Invoice" at bounding box center [865, 413] width 396 height 27
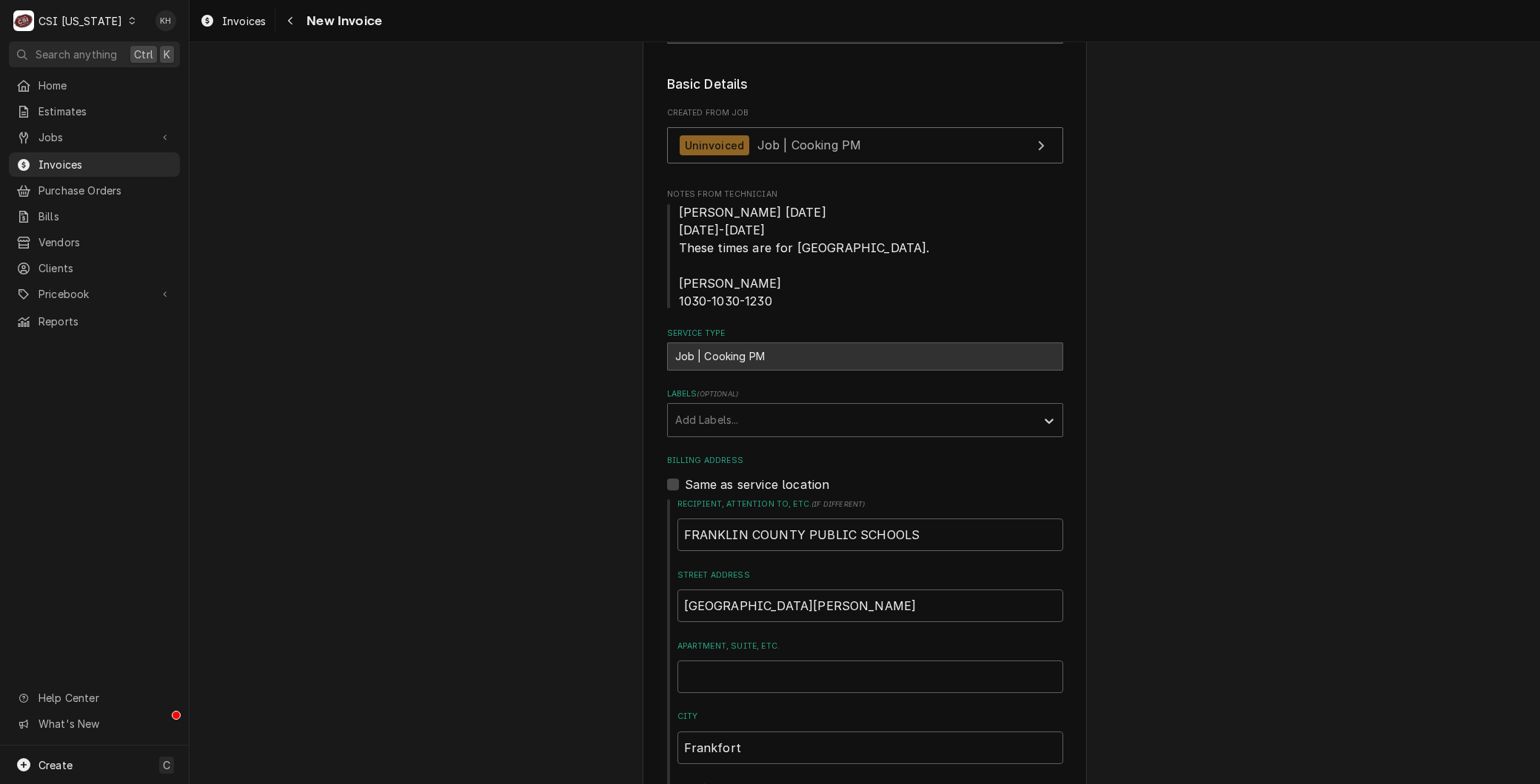
scroll to position [410, 0]
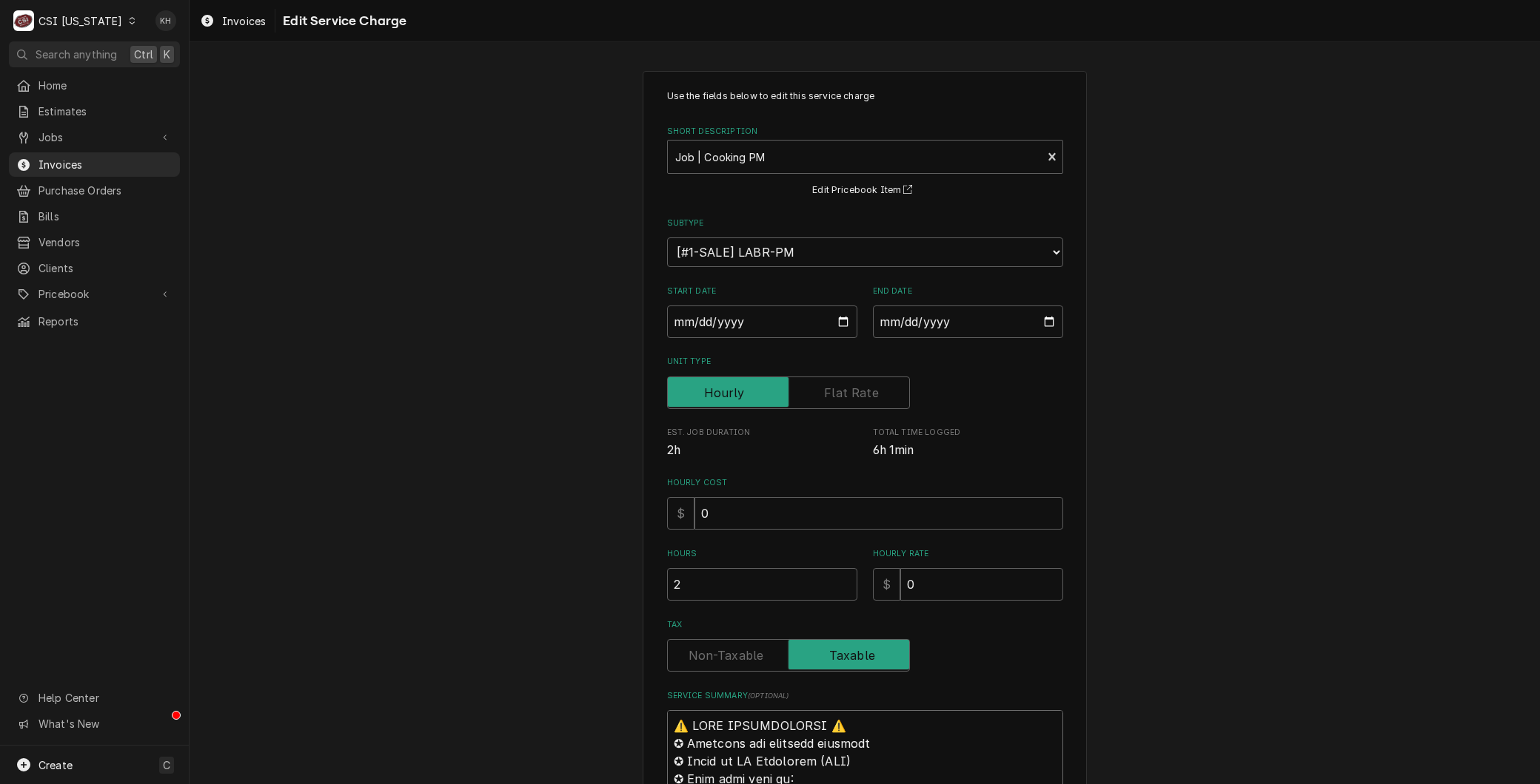
drag, startPoint x: 734, startPoint y: 646, endPoint x: 296, endPoint y: -61, distance: 831.7
click at [296, 0] on html "C CSI Kentucky KH Search anything Ctrl K Home Estimates Jobs Jobs Job Series In…" at bounding box center [770, 392] width 1540 height 784
type textarea "x"
type textarea "L"
type textarea "x"
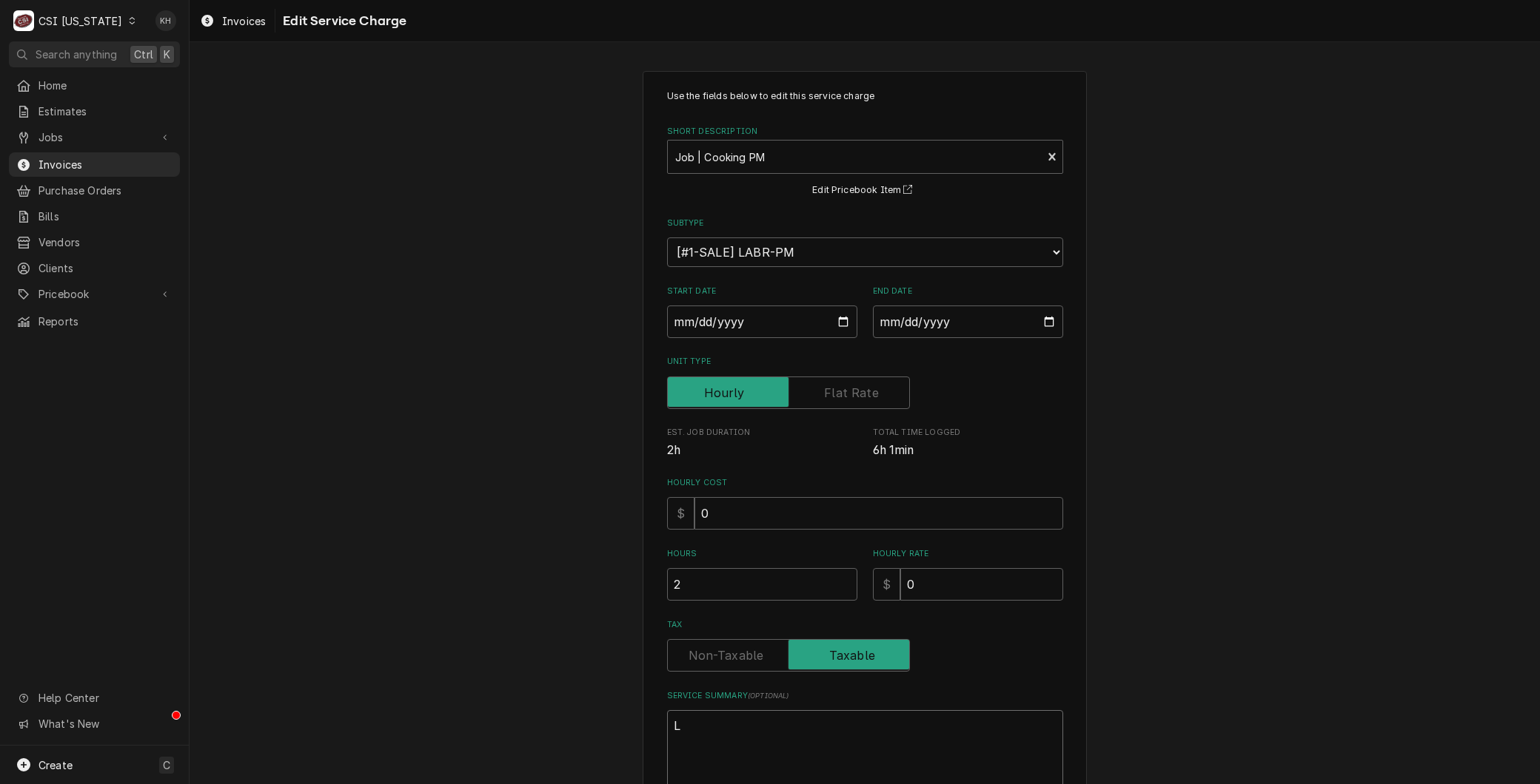
type textarea "La"
type textarea "x"
type textarea "Lab"
type textarea "x"
type textarea "Labo"
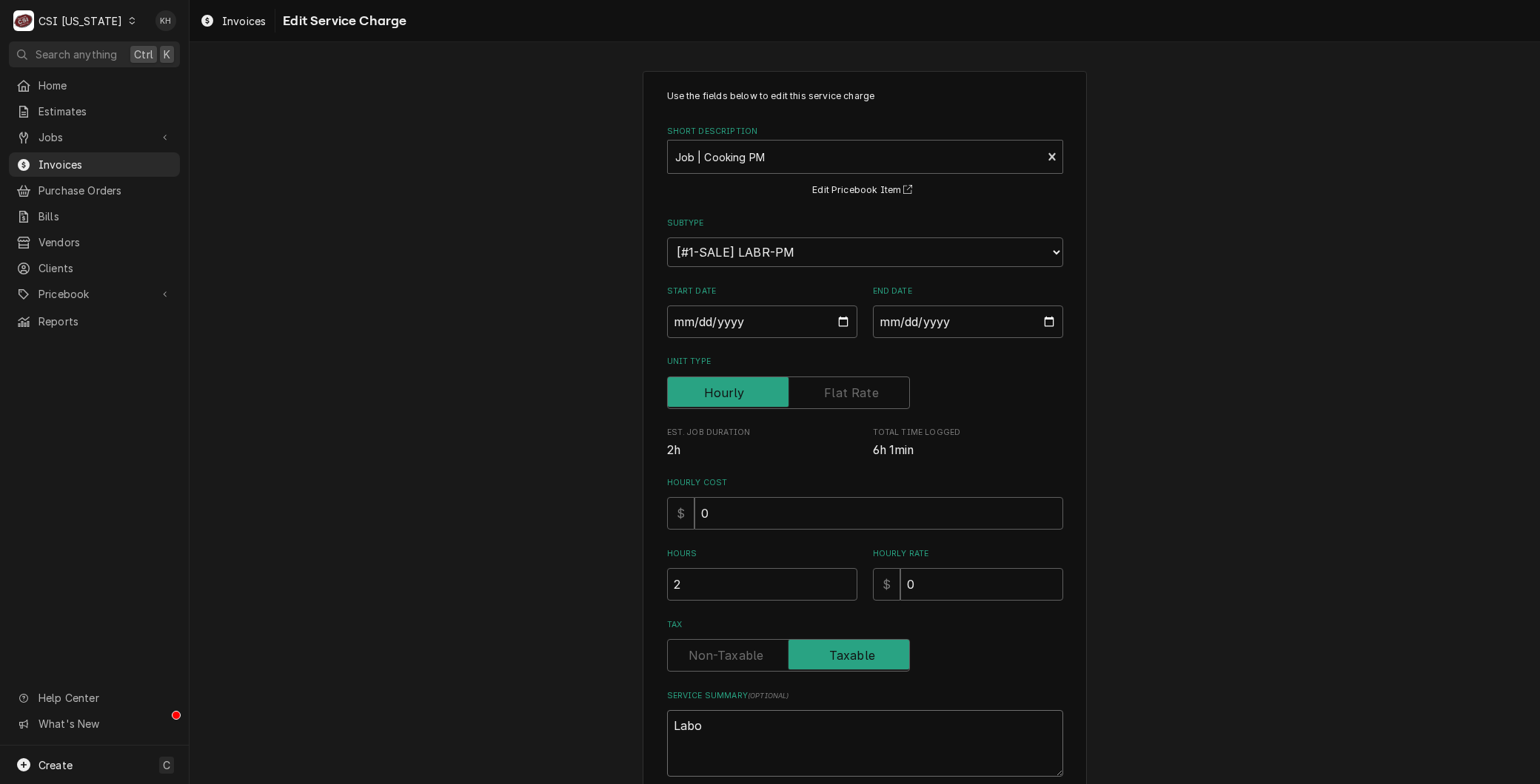
type textarea "x"
type textarea "Labor"
type textarea "x"
type textarea "Labor"
type textarea "x"
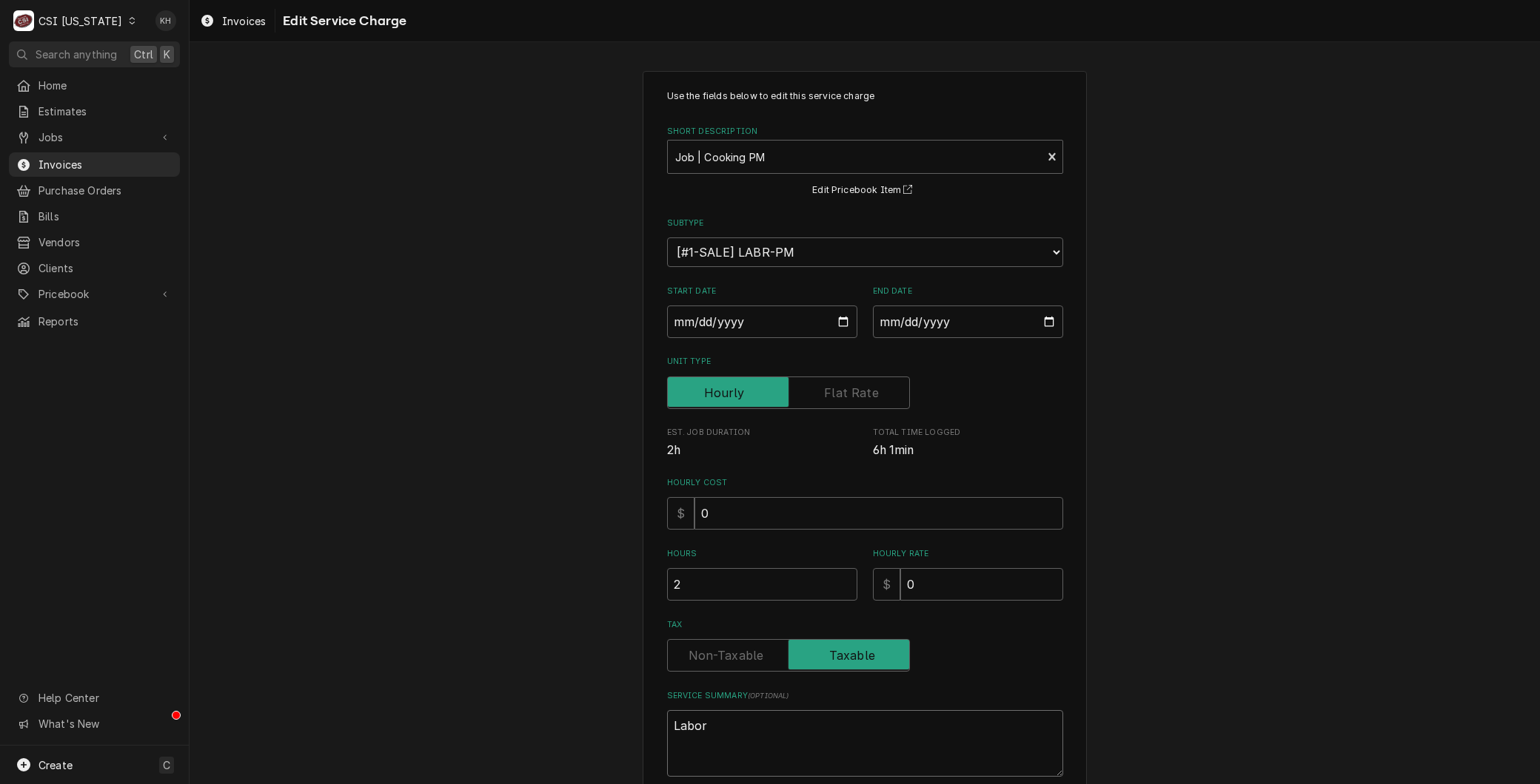
type textarea "Labor t"
type textarea "x"
type textarea "Labor tp"
type textarea "x"
type textarea "Labor tp"
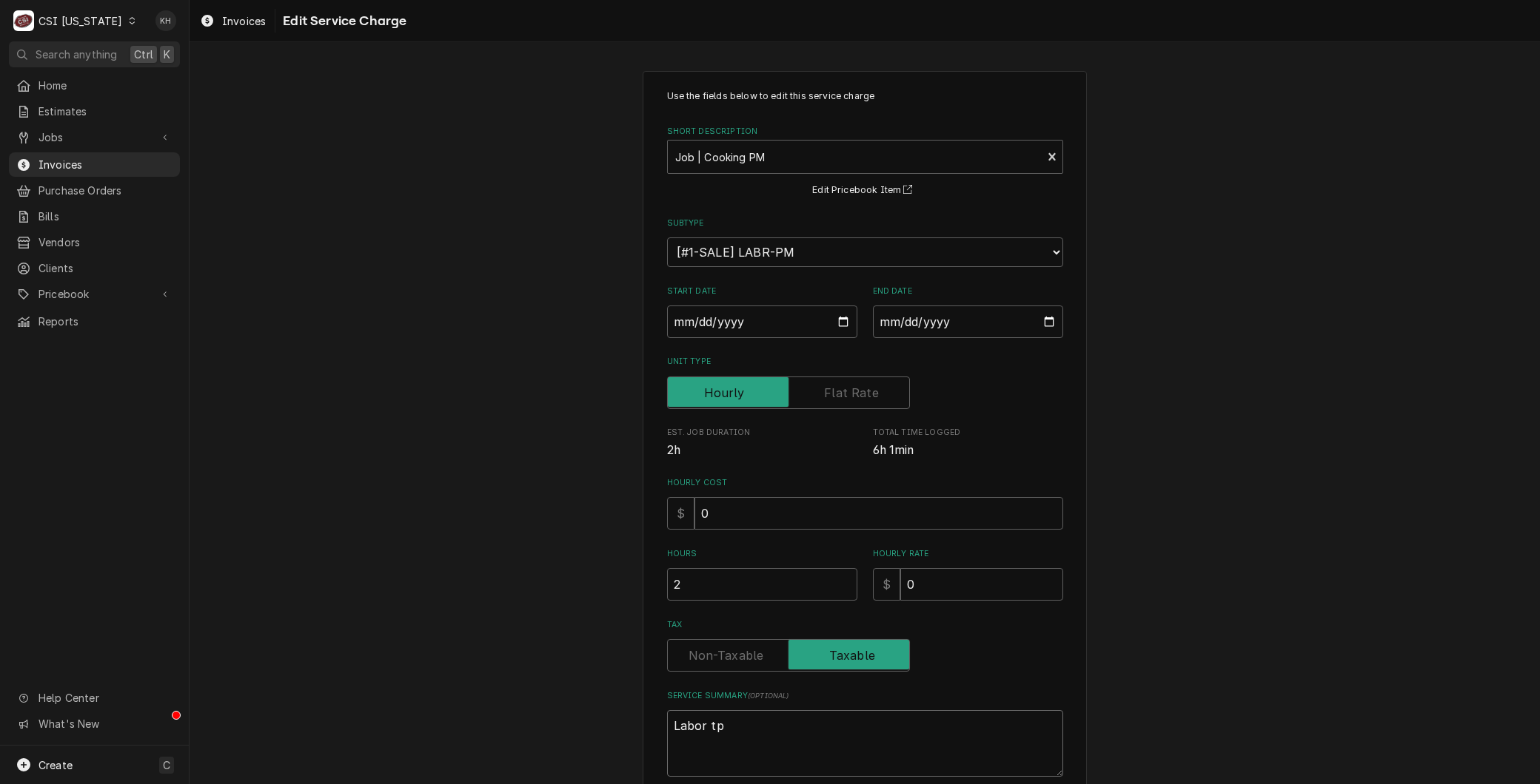
type textarea "x"
type textarea "Labor tp"
type textarea "x"
type textarea "Labor t"
click at [709, 157] on div "Short Description" at bounding box center [855, 157] width 360 height 27
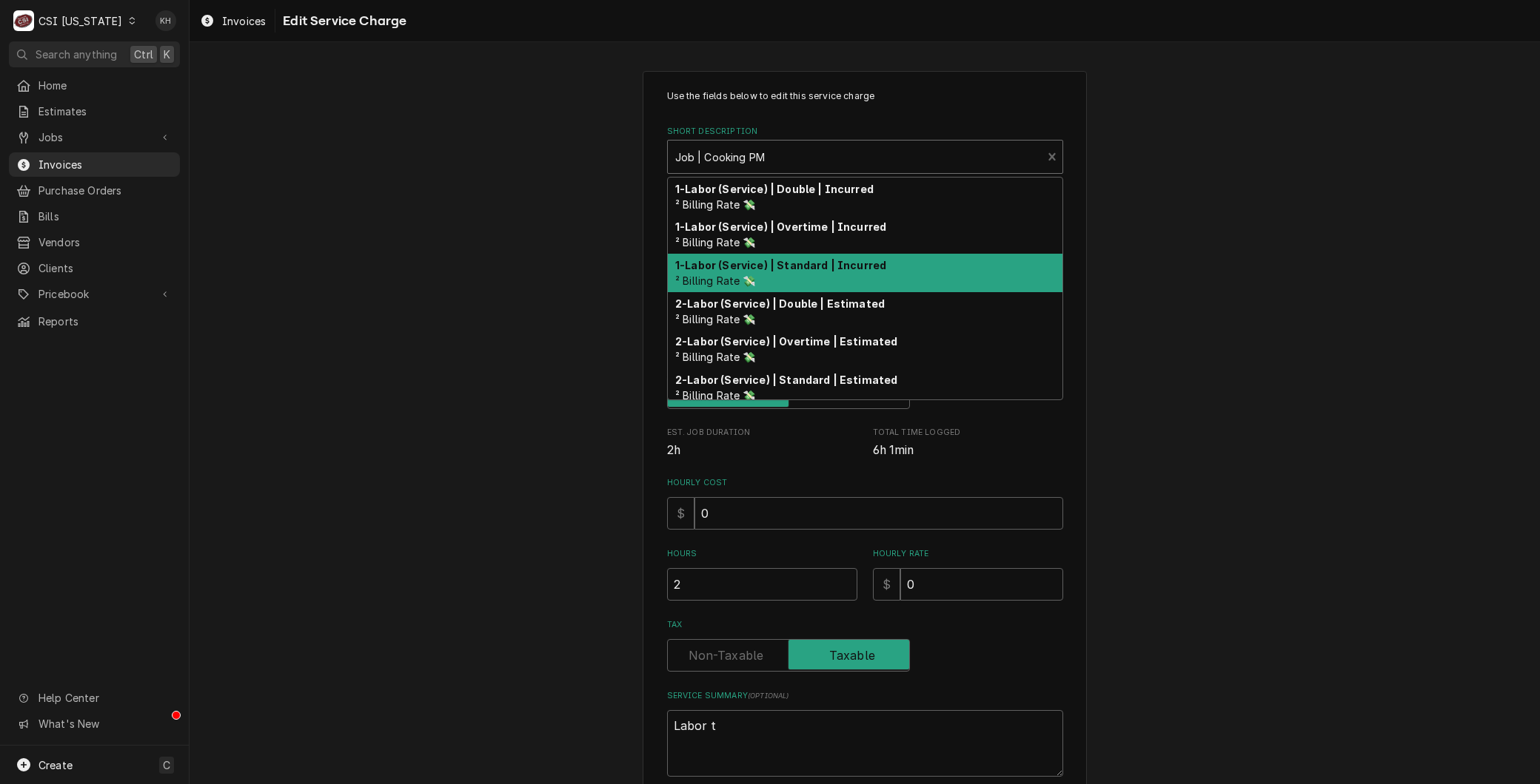
scroll to position [159, 0]
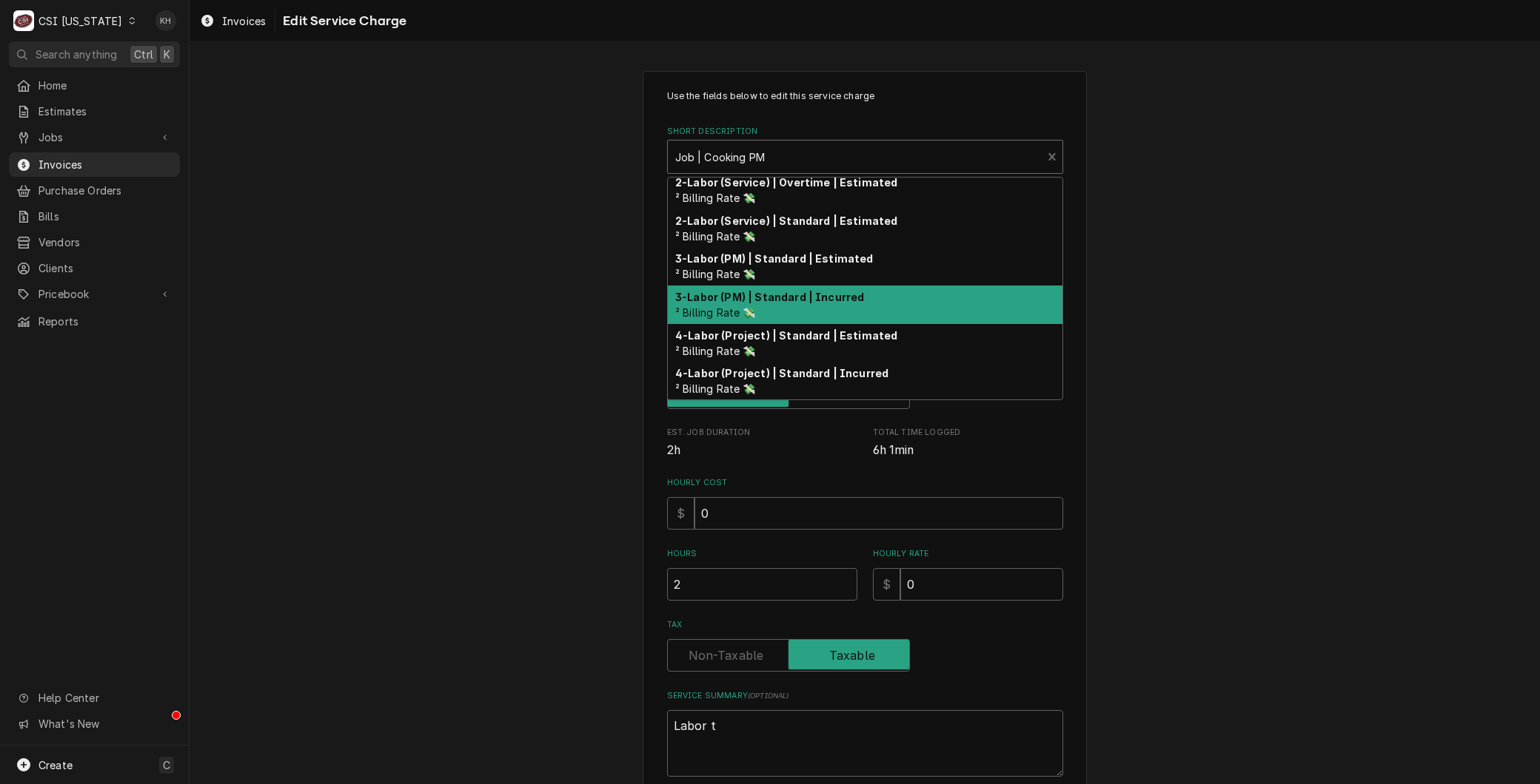
click at [714, 321] on div "3-Labor (PM) | Standard | Incurred ² Billing Rate 💸" at bounding box center [865, 305] width 395 height 38
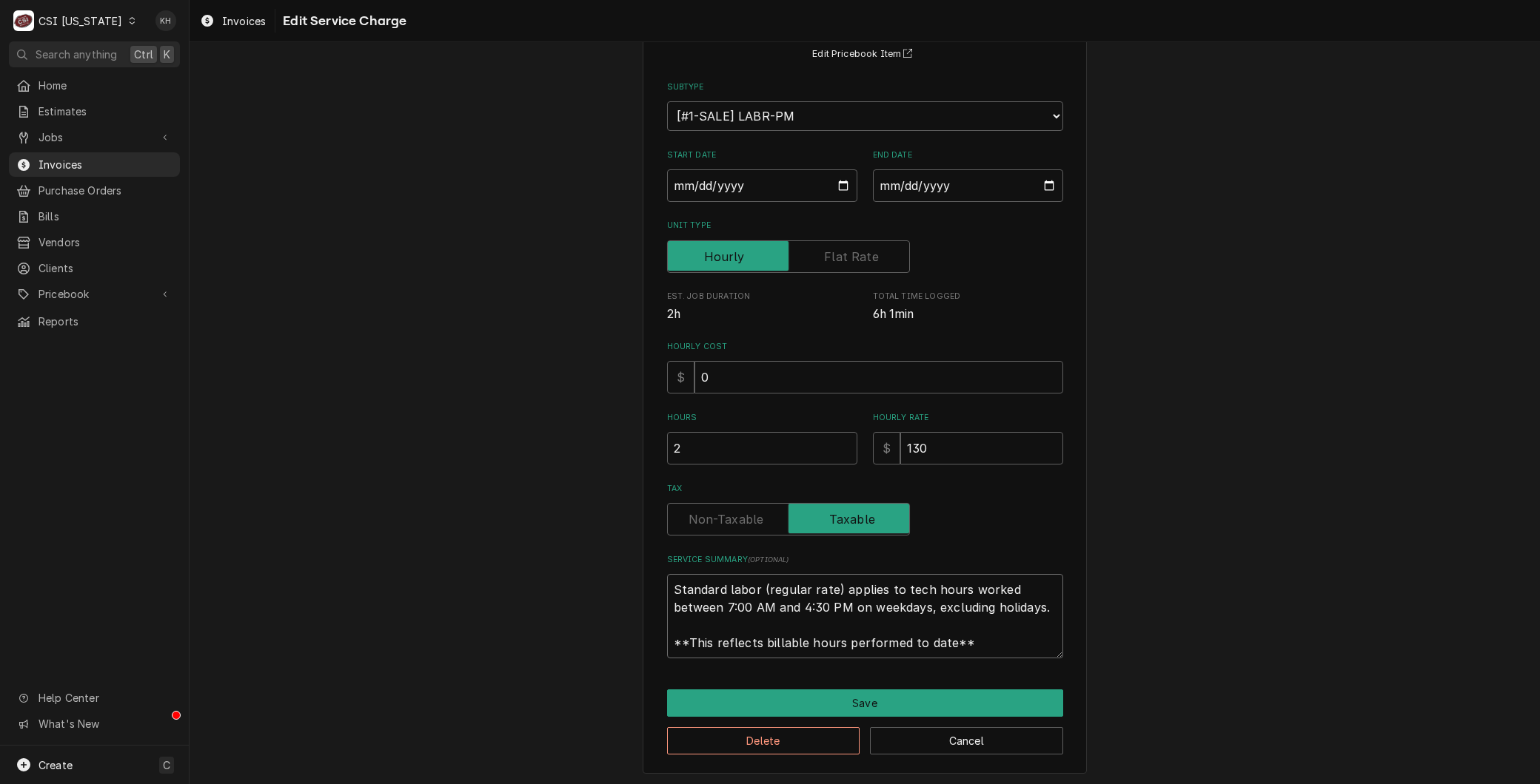
scroll to position [0, 0]
drag, startPoint x: 988, startPoint y: 648, endPoint x: 0, endPoint y: 363, distance: 1028.3
click at [0, 365] on html "C CSI Kentucky KH Search anything Ctrl K Home Estimates Jobs Jobs Job Series In…" at bounding box center [770, 392] width 1540 height 784
type textarea "x"
type textarea "L"
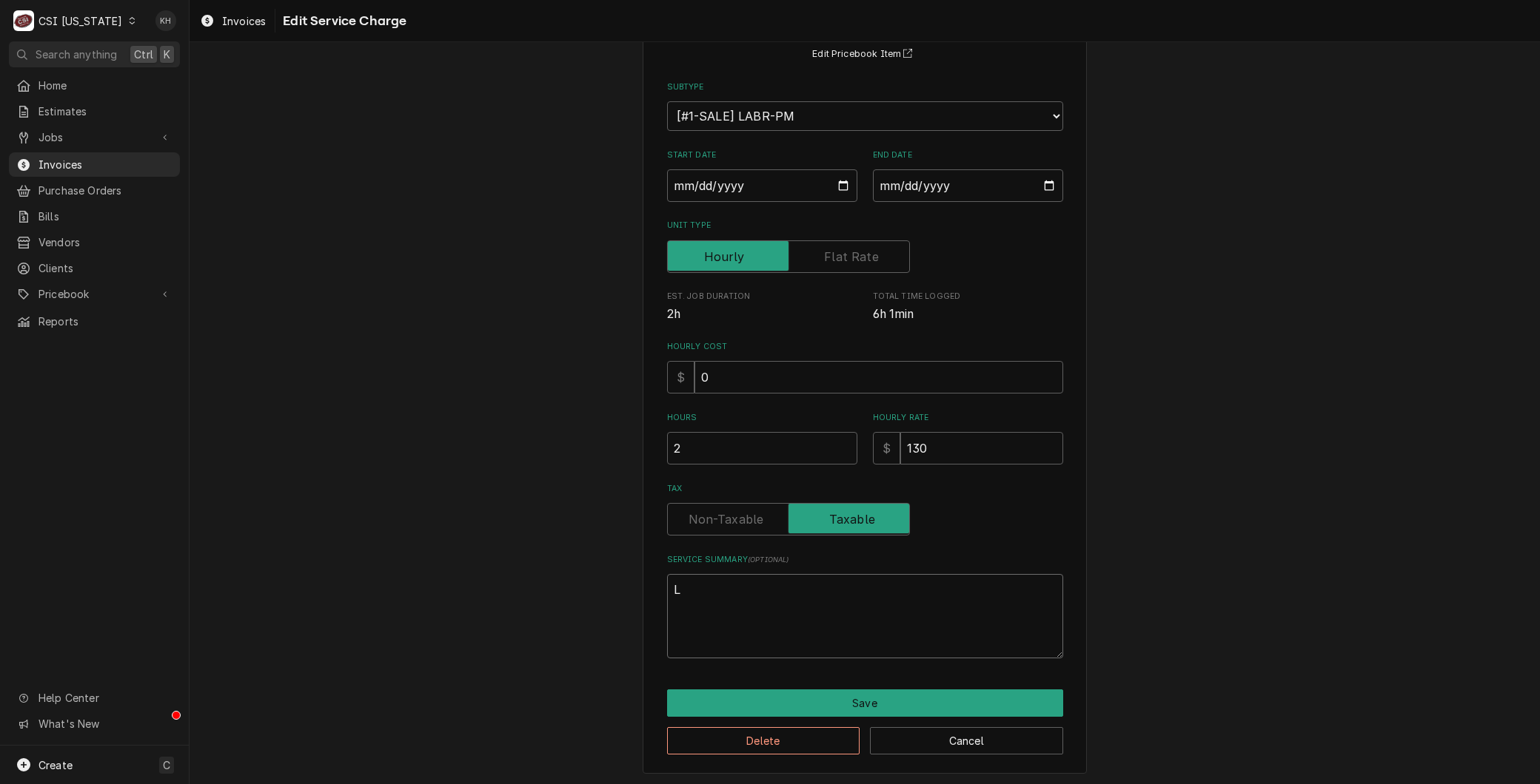
scroll to position [119, 0]
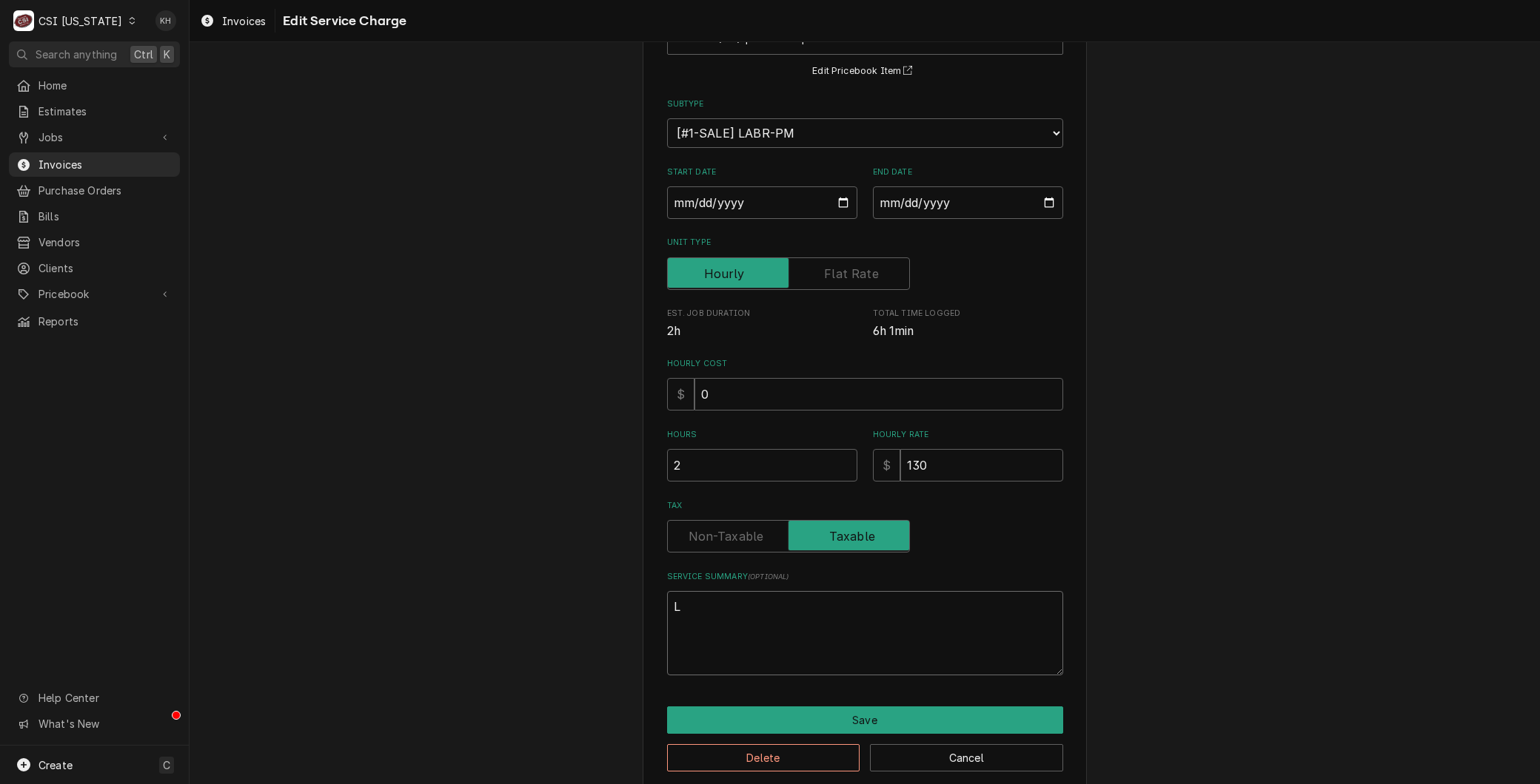
type textarea "x"
type textarea "La"
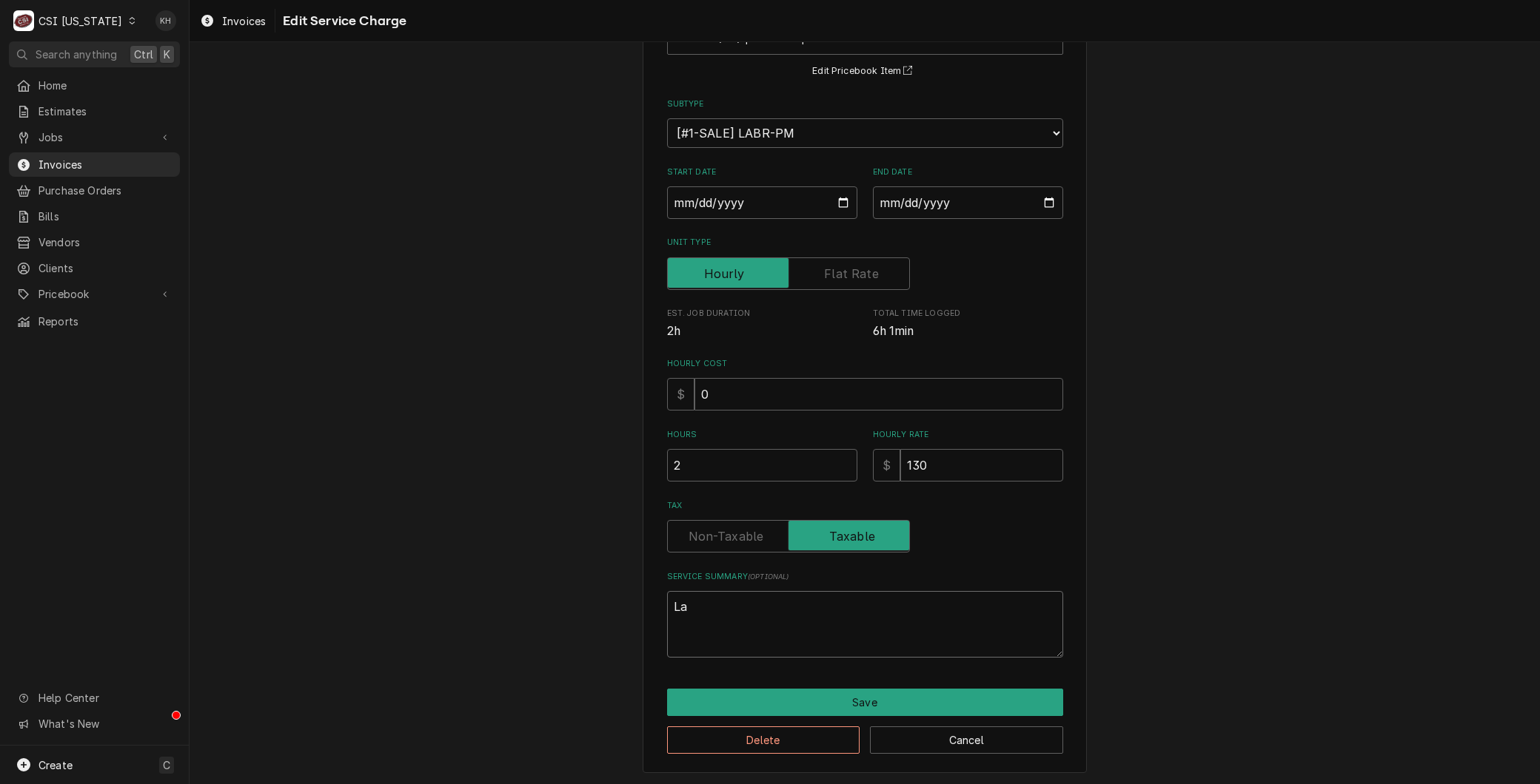
type textarea "x"
type textarea "Lab"
type textarea "x"
type textarea "Labo"
type textarea "x"
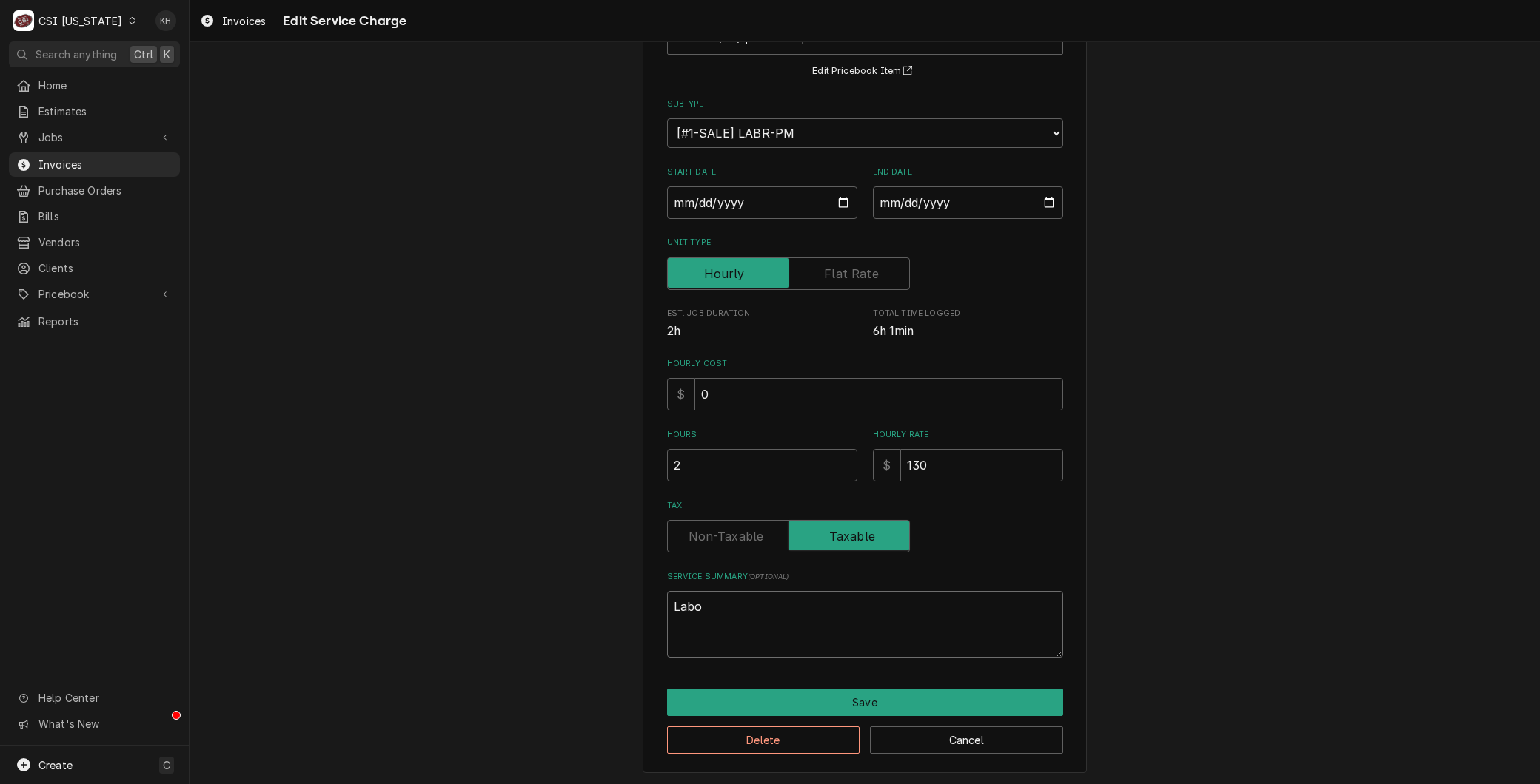
type textarea "Labor"
type textarea "x"
type textarea "Labor"
type textarea "x"
type textarea "Labor t"
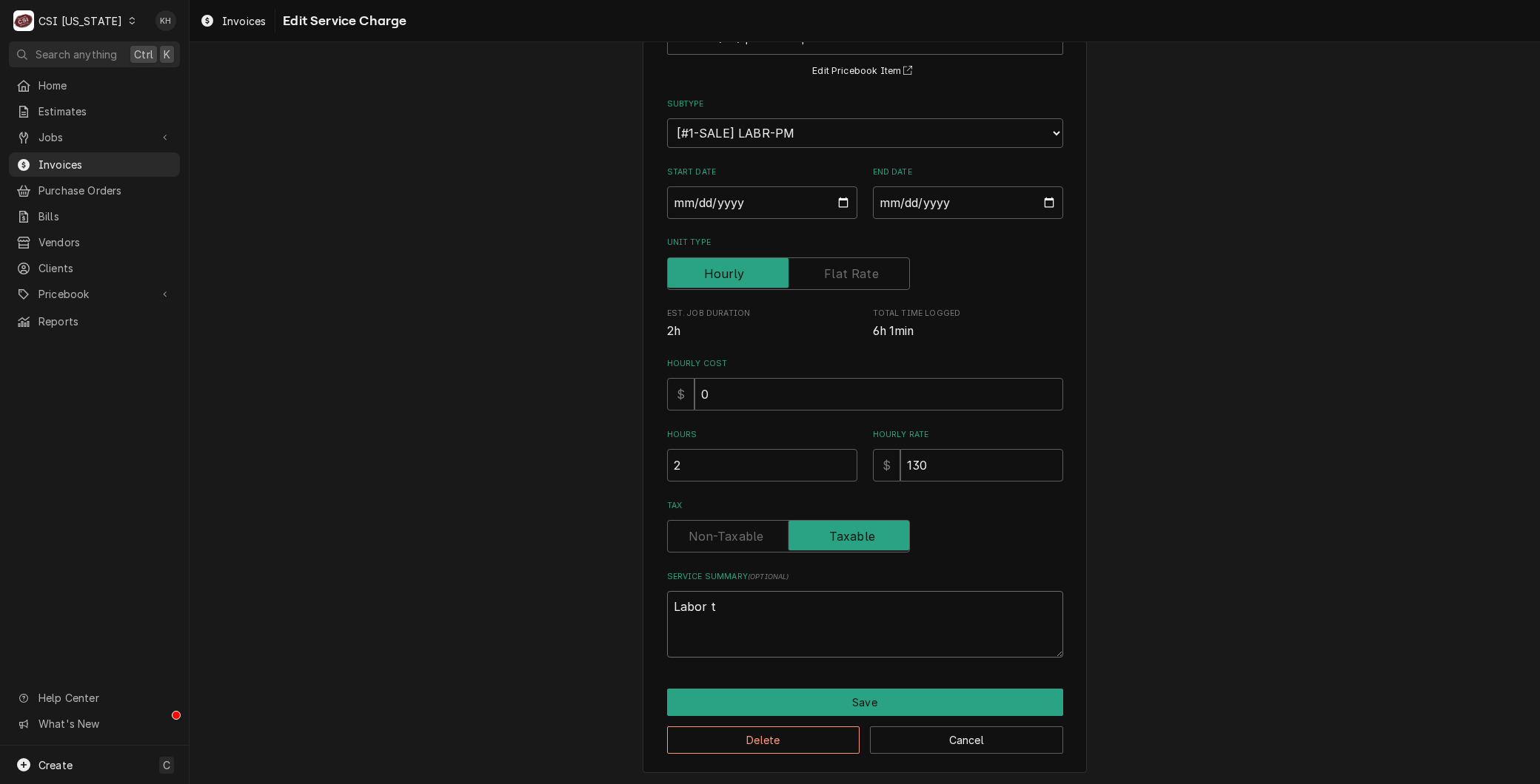
type textarea "x"
type textarea "Labor to"
type textarea "x"
type textarea "Labor to"
type textarea "x"
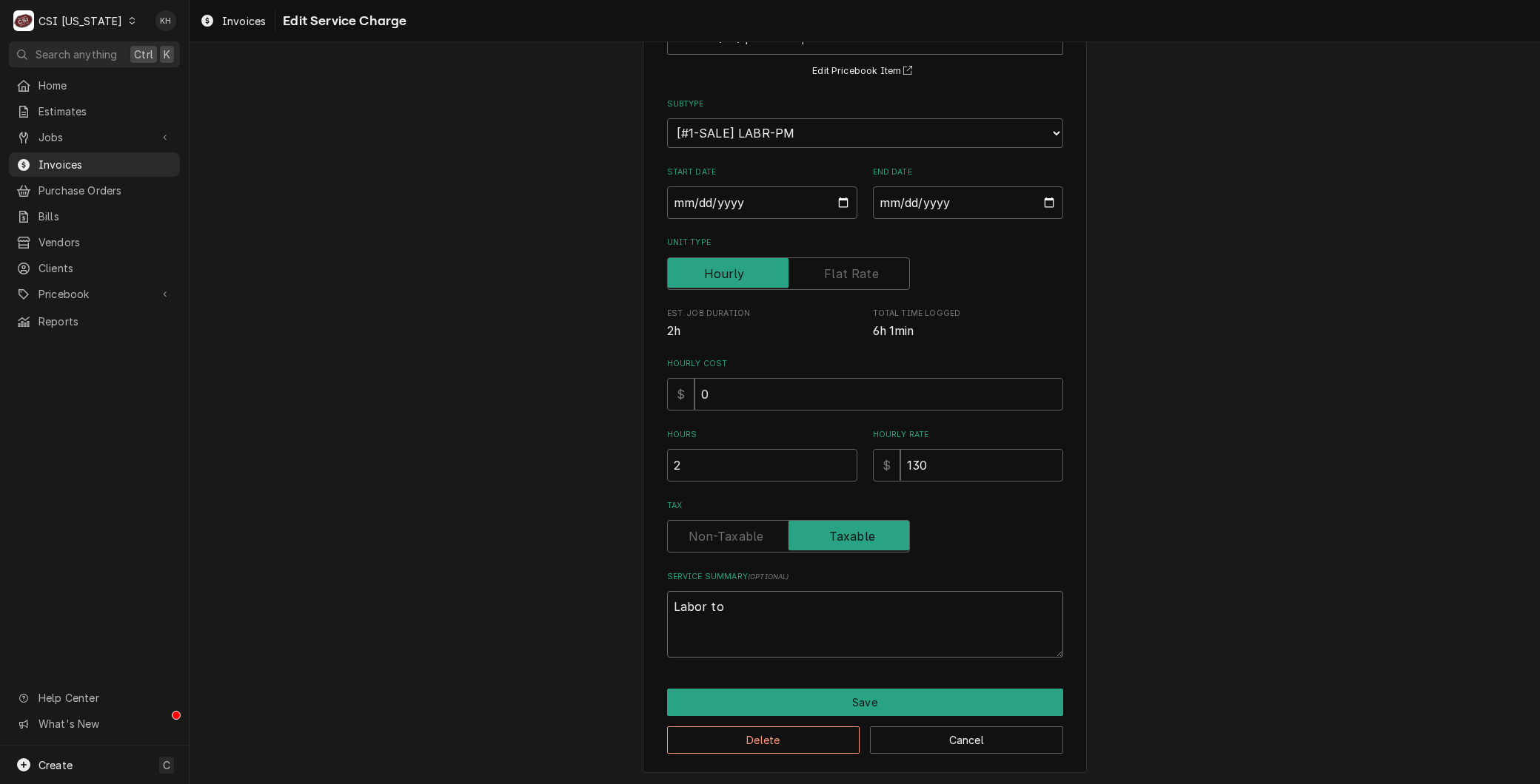
type textarea "Labor to p"
type textarea "x"
type textarea "Labor to pe"
type textarea "x"
type textarea "Labor to per"
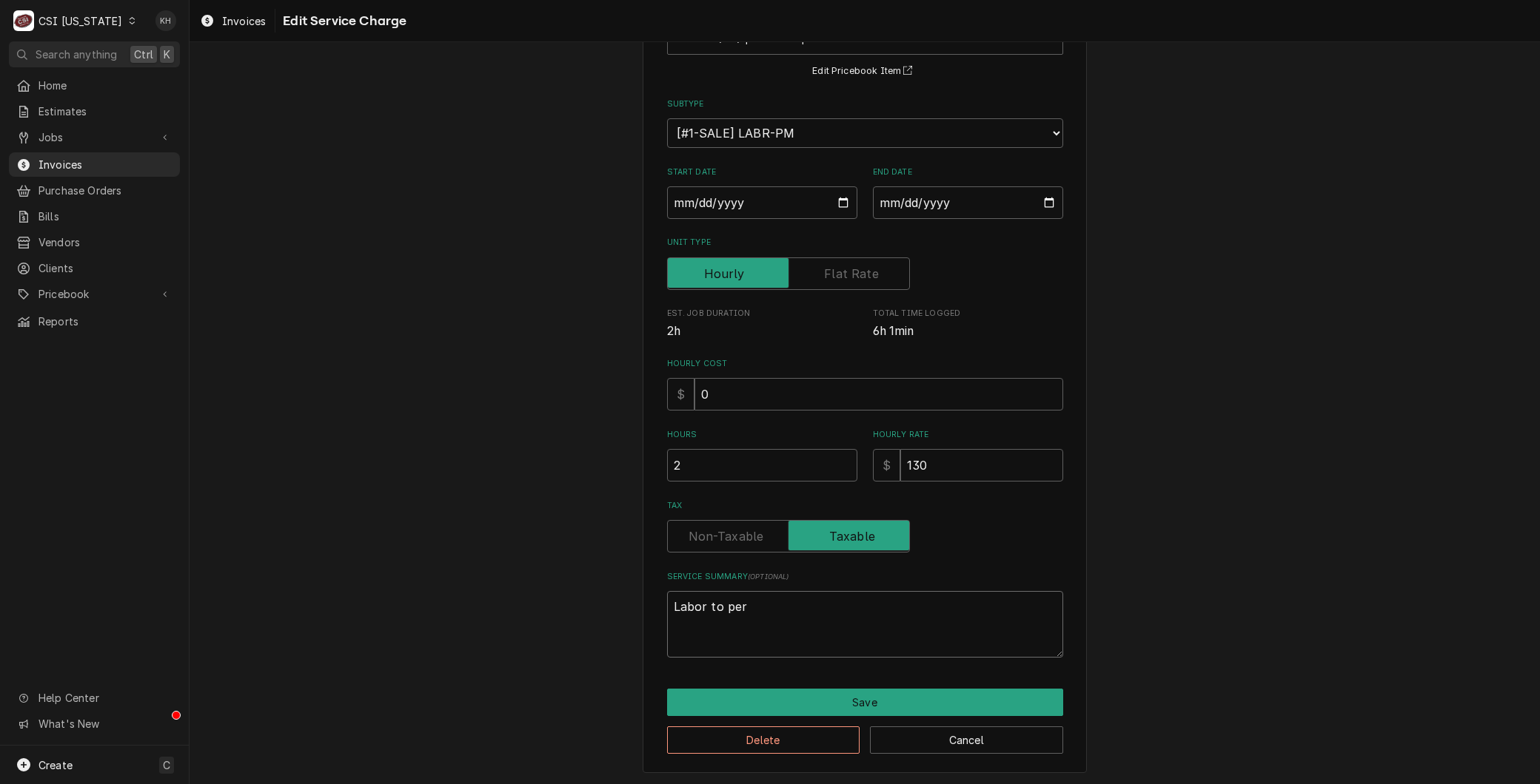
type textarea "x"
type textarea "Labor to perf"
type textarea "x"
type textarea "Labor to perfo"
type textarea "x"
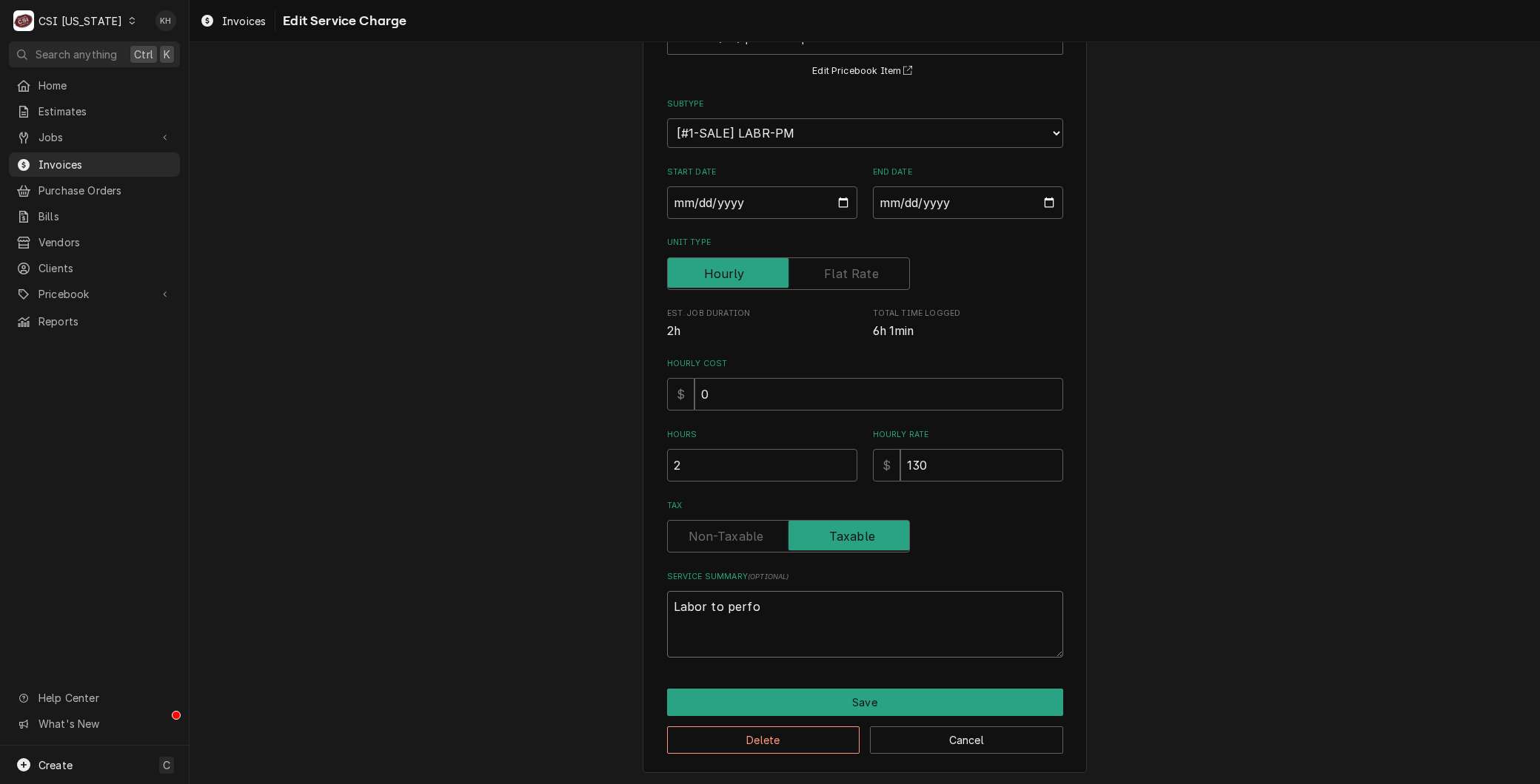
type textarea "Labor to perfor"
type textarea "x"
type textarea "Labor to perform"
type textarea "x"
type textarea "Labor to perform"
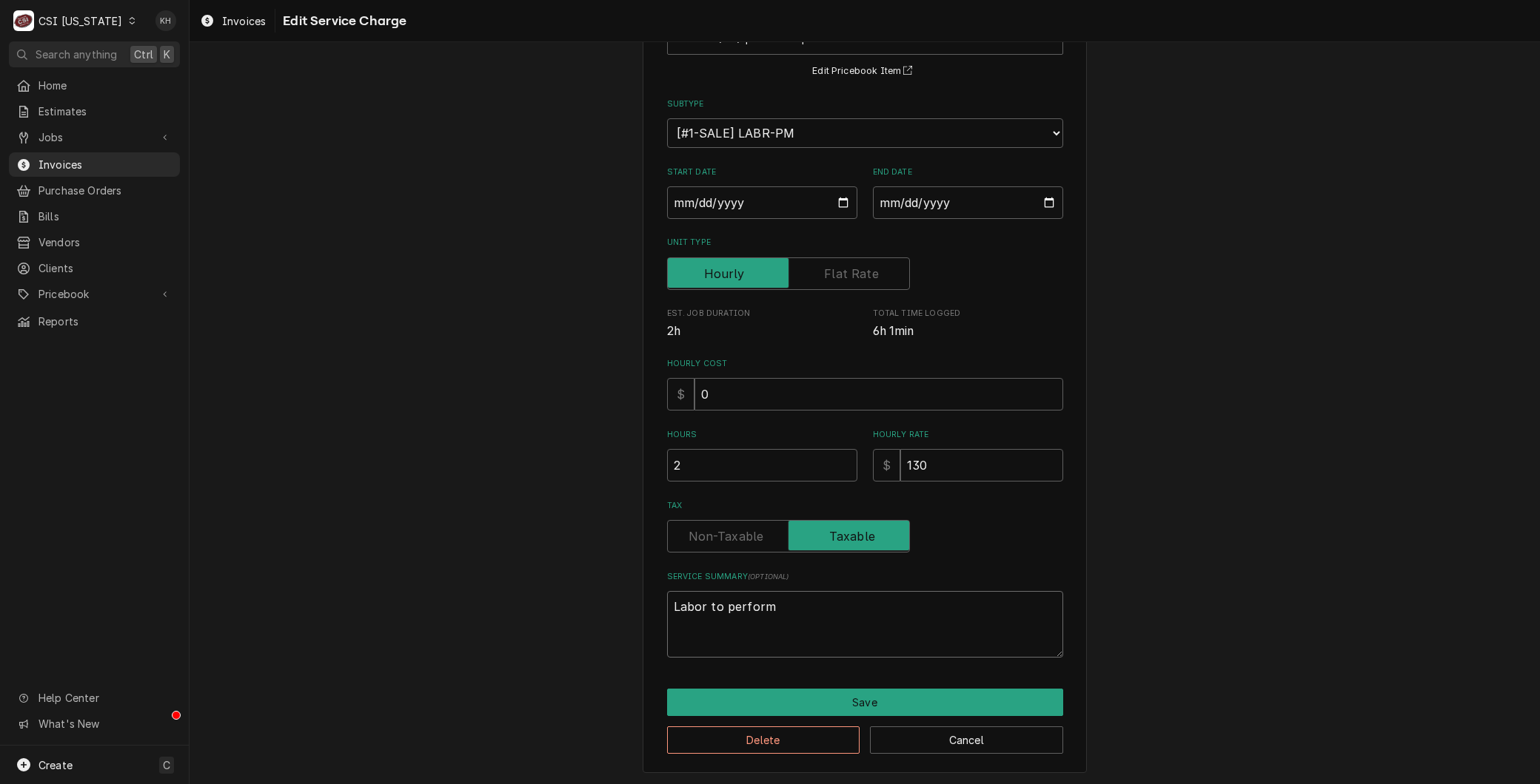
type textarea "x"
type textarea "Labor to perform P"
type textarea "x"
type textarea "Labor to perform PM"
drag, startPoint x: 953, startPoint y: 468, endPoint x: 522, endPoint y: 414, distance: 434.4
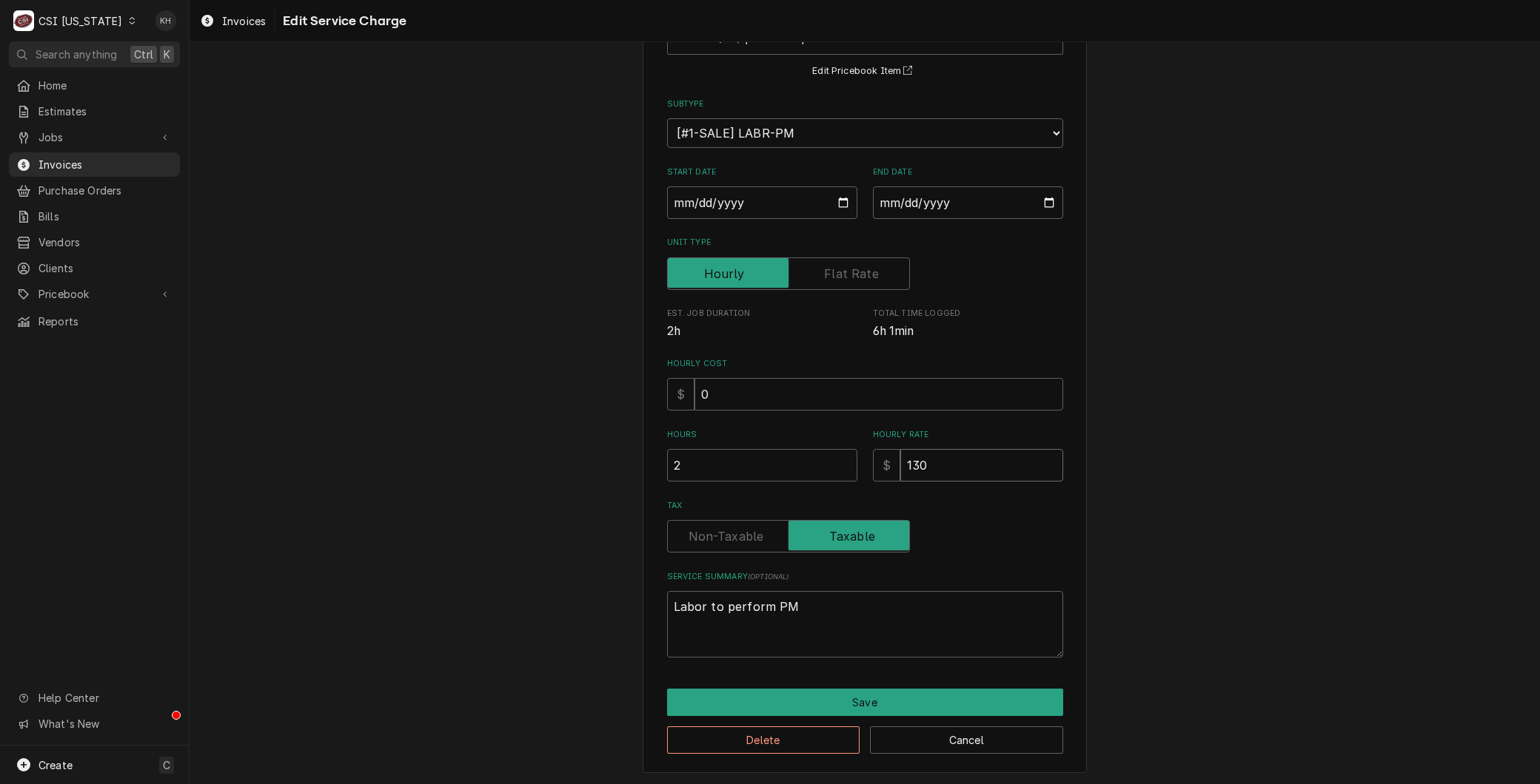
click at [531, 471] on div "Use the fields below to edit this service charge Short Description 3-Labor (PM)…" at bounding box center [865, 362] width 1350 height 847
type textarea "x"
type input "0"
click at [797, 704] on button "Save" at bounding box center [865, 702] width 396 height 27
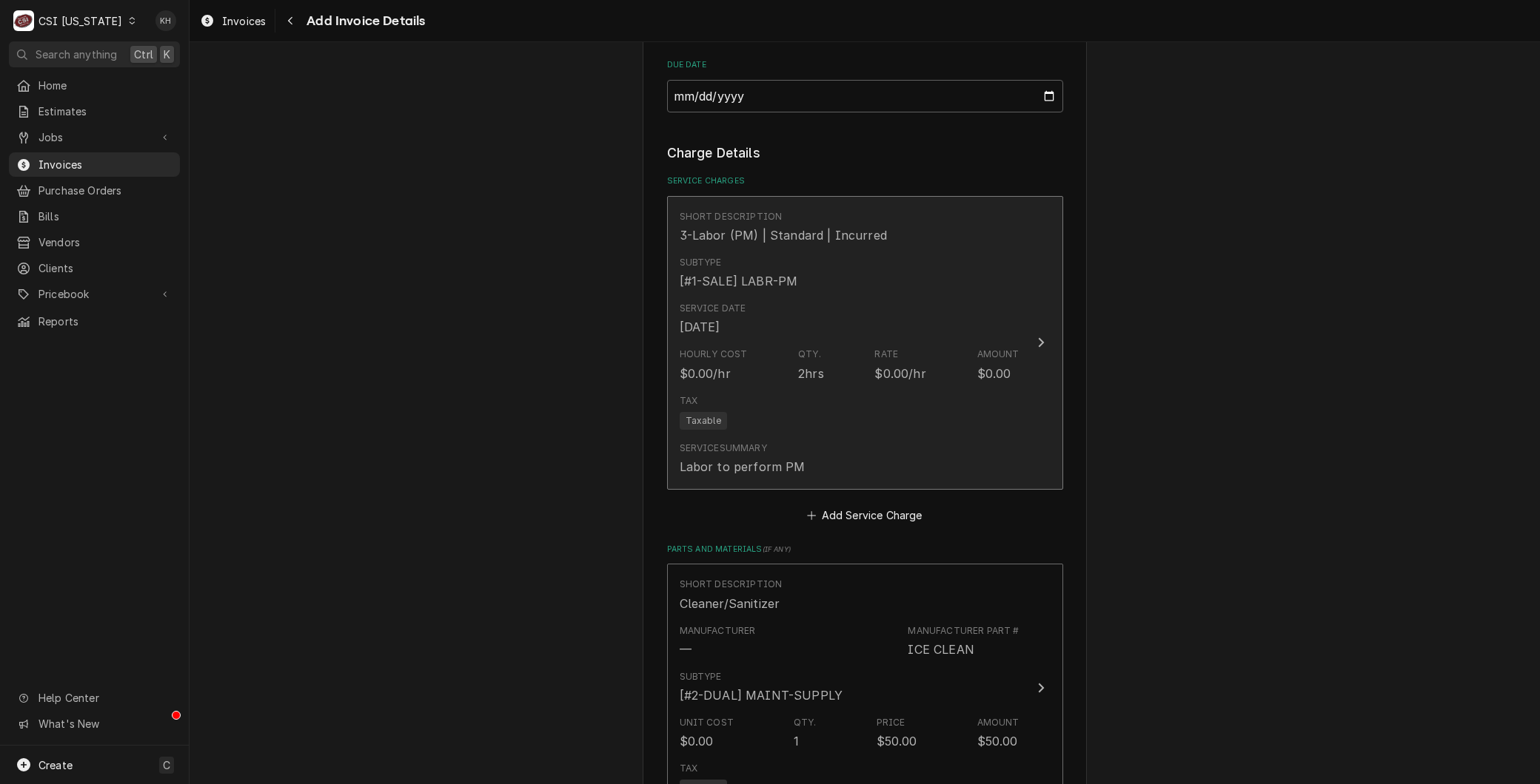
click at [850, 432] on div "Tax Taxable" at bounding box center [849, 412] width 340 height 48
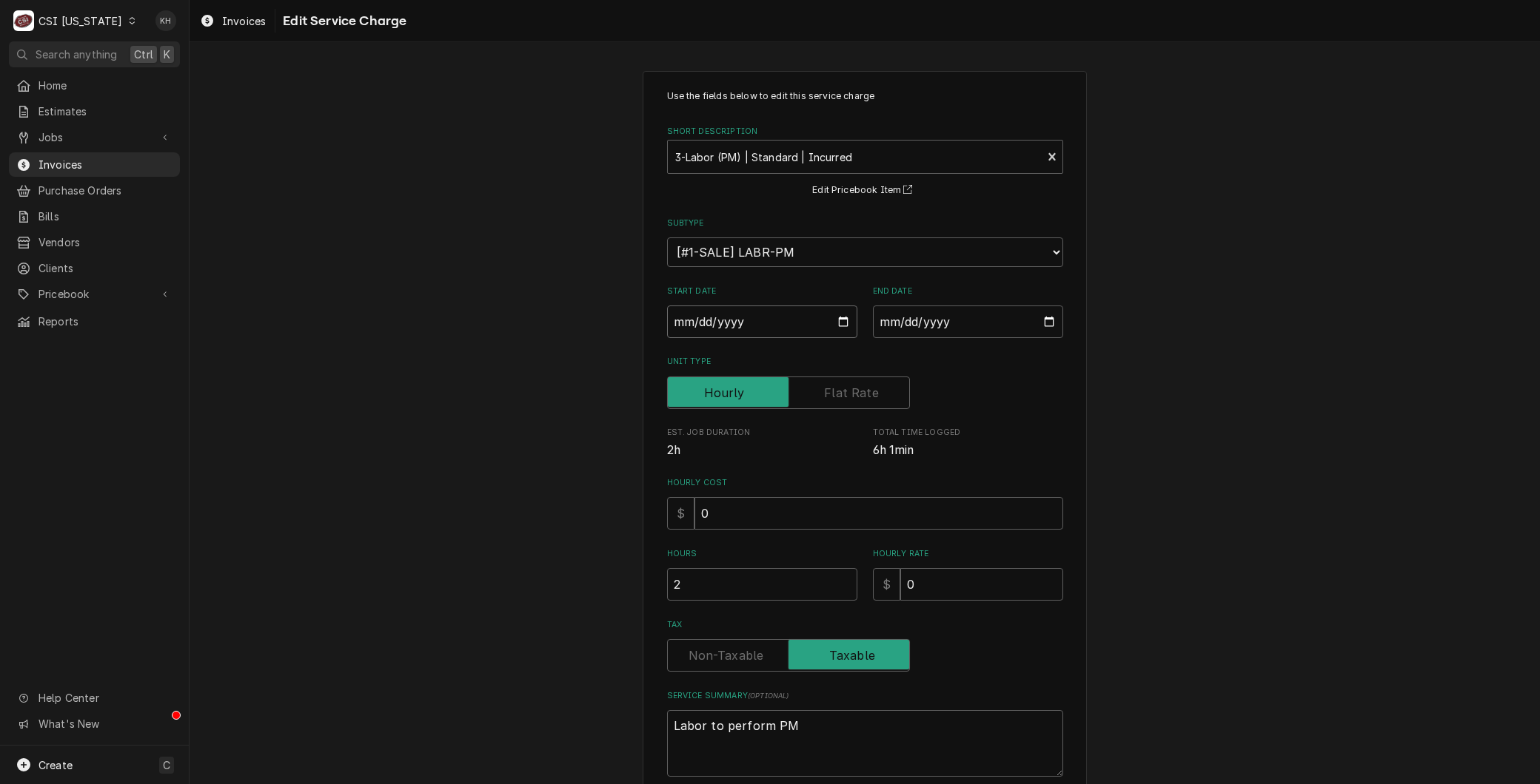
click at [838, 321] on input "2025-07-29" at bounding box center [762, 322] width 191 height 33
type textarea "x"
type input "2025-08-01"
click at [1039, 321] on input "2025-07-29" at bounding box center [968, 322] width 191 height 33
type input "2025-08-01"
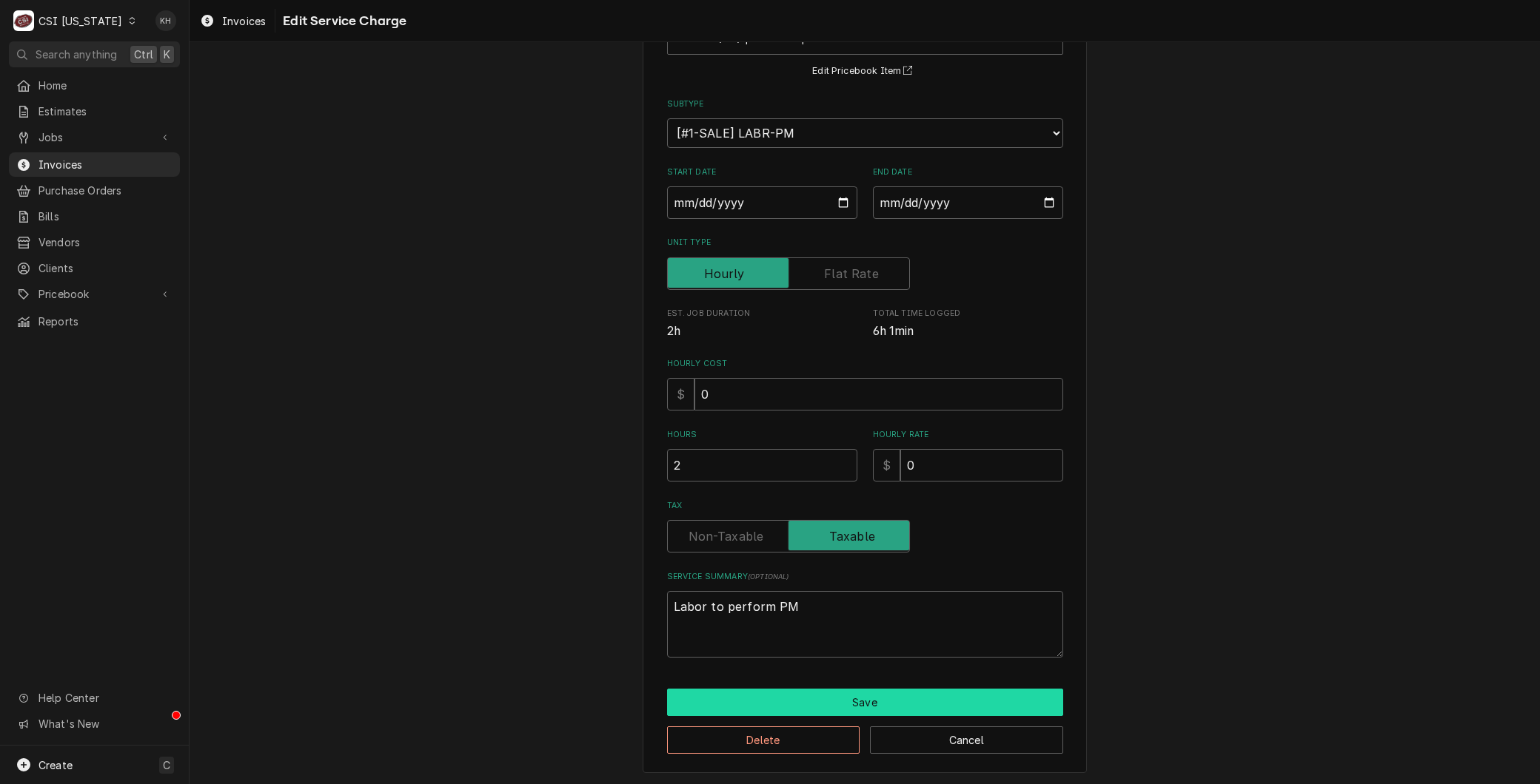
click at [831, 713] on button "Save" at bounding box center [865, 702] width 396 height 27
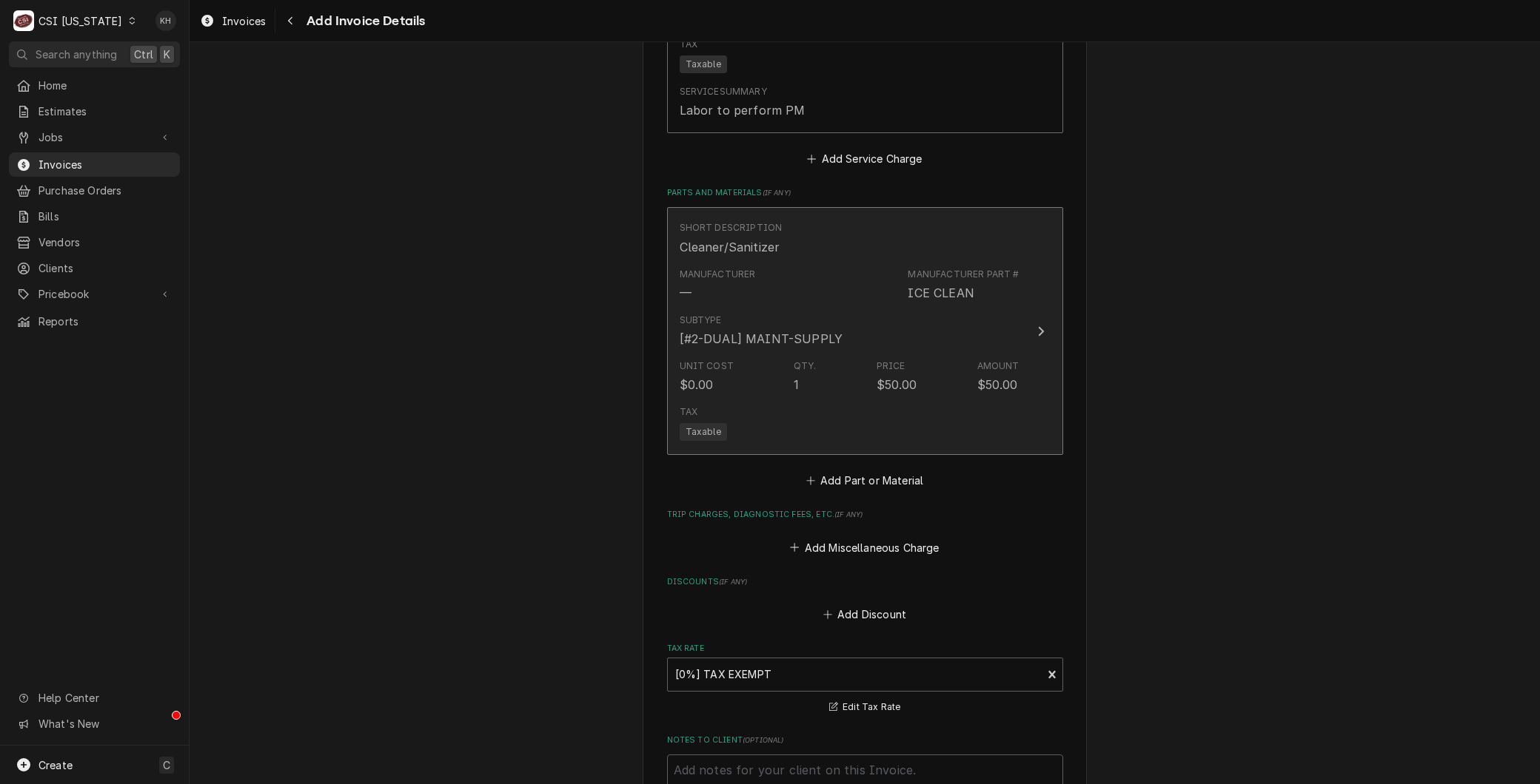
scroll to position [1544, 0]
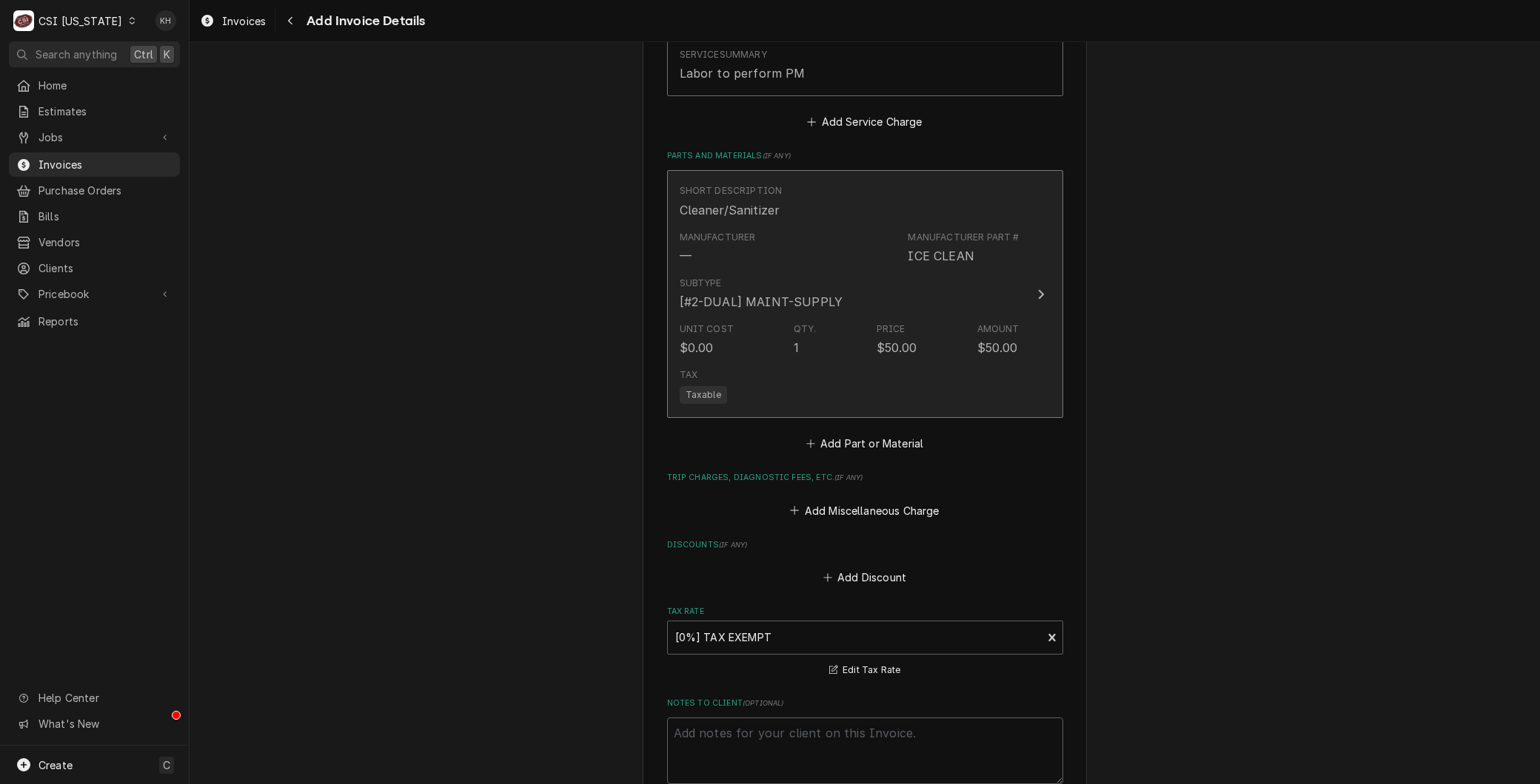
click at [877, 349] on div "$50.00" at bounding box center [897, 347] width 40 height 17
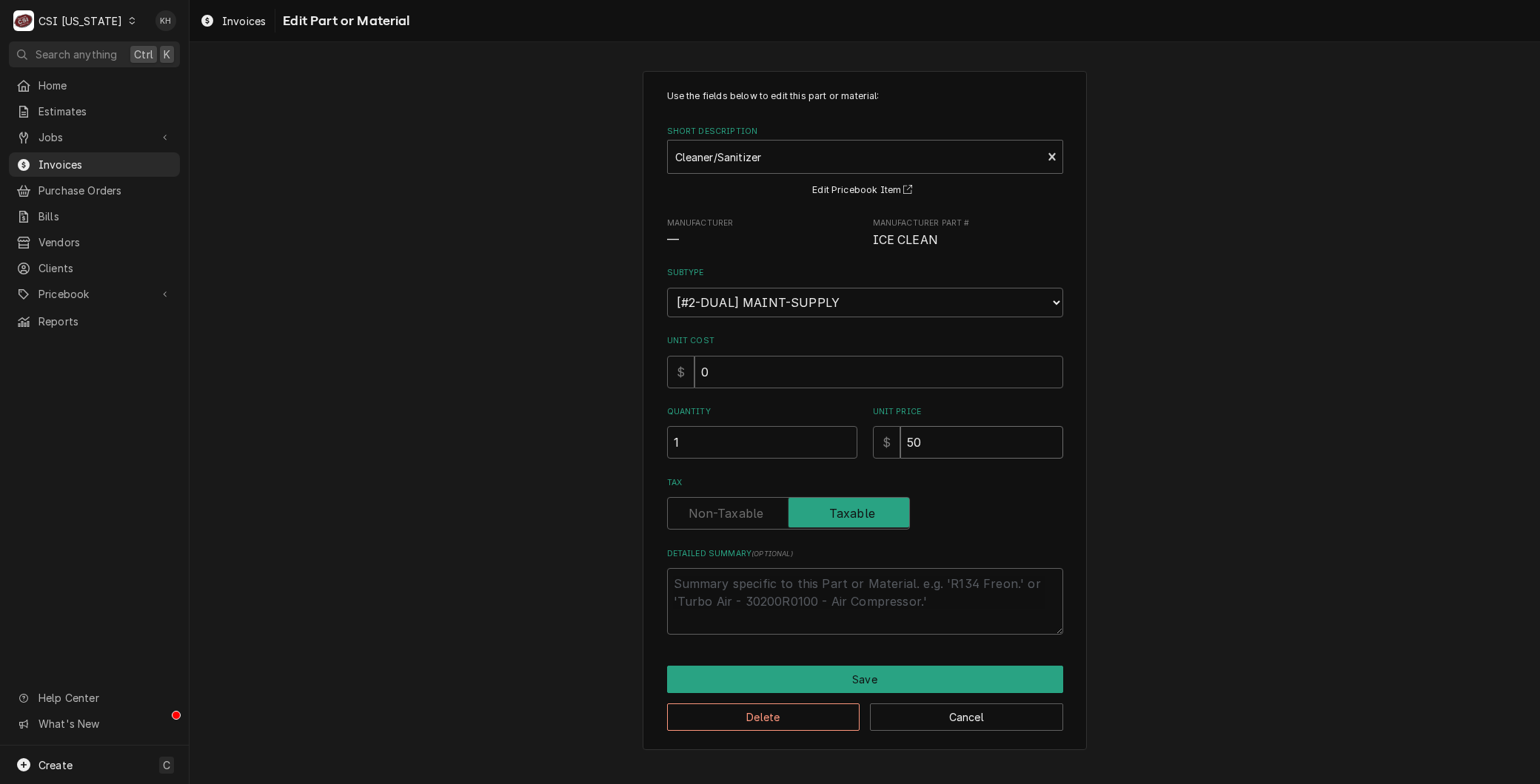
drag, startPoint x: 934, startPoint y: 440, endPoint x: 807, endPoint y: 441, distance: 127.0
click at [809, 441] on div "Quantity 1 Unit Price $ 50" at bounding box center [865, 432] width 396 height 52
type textarea "x"
type input "0"
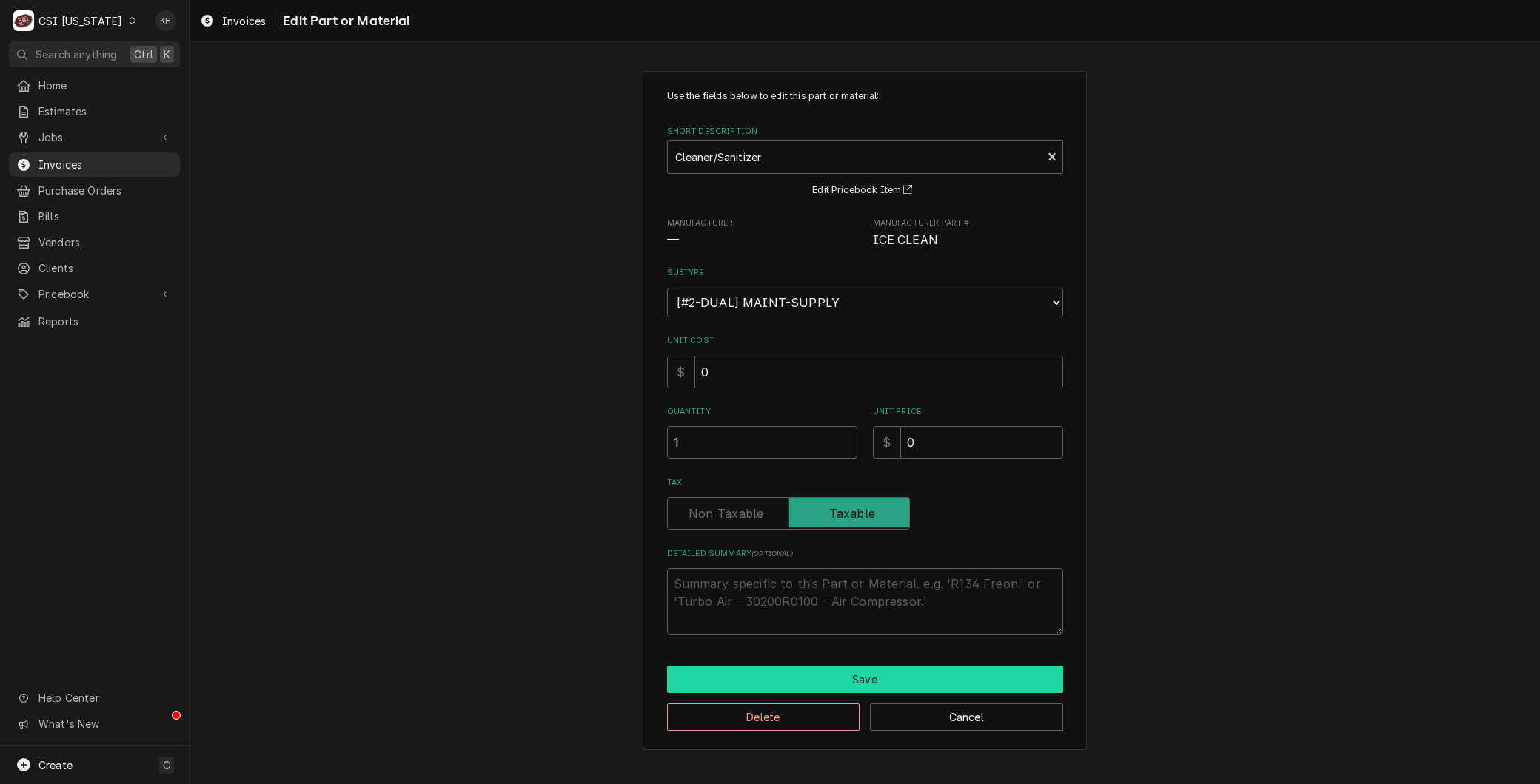
click at [879, 689] on button "Save" at bounding box center [865, 680] width 396 height 27
type textarea "x"
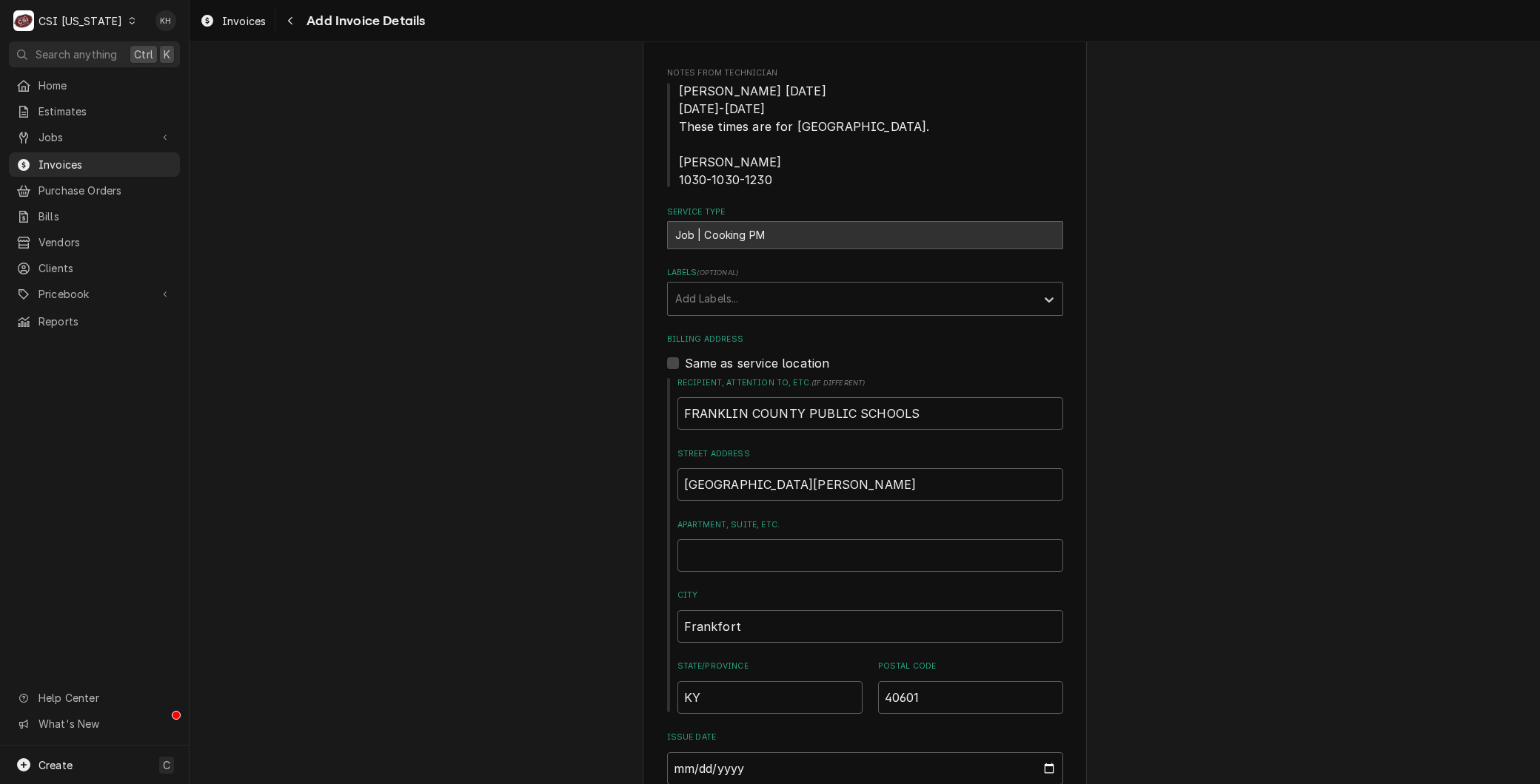
scroll to position [93, 0]
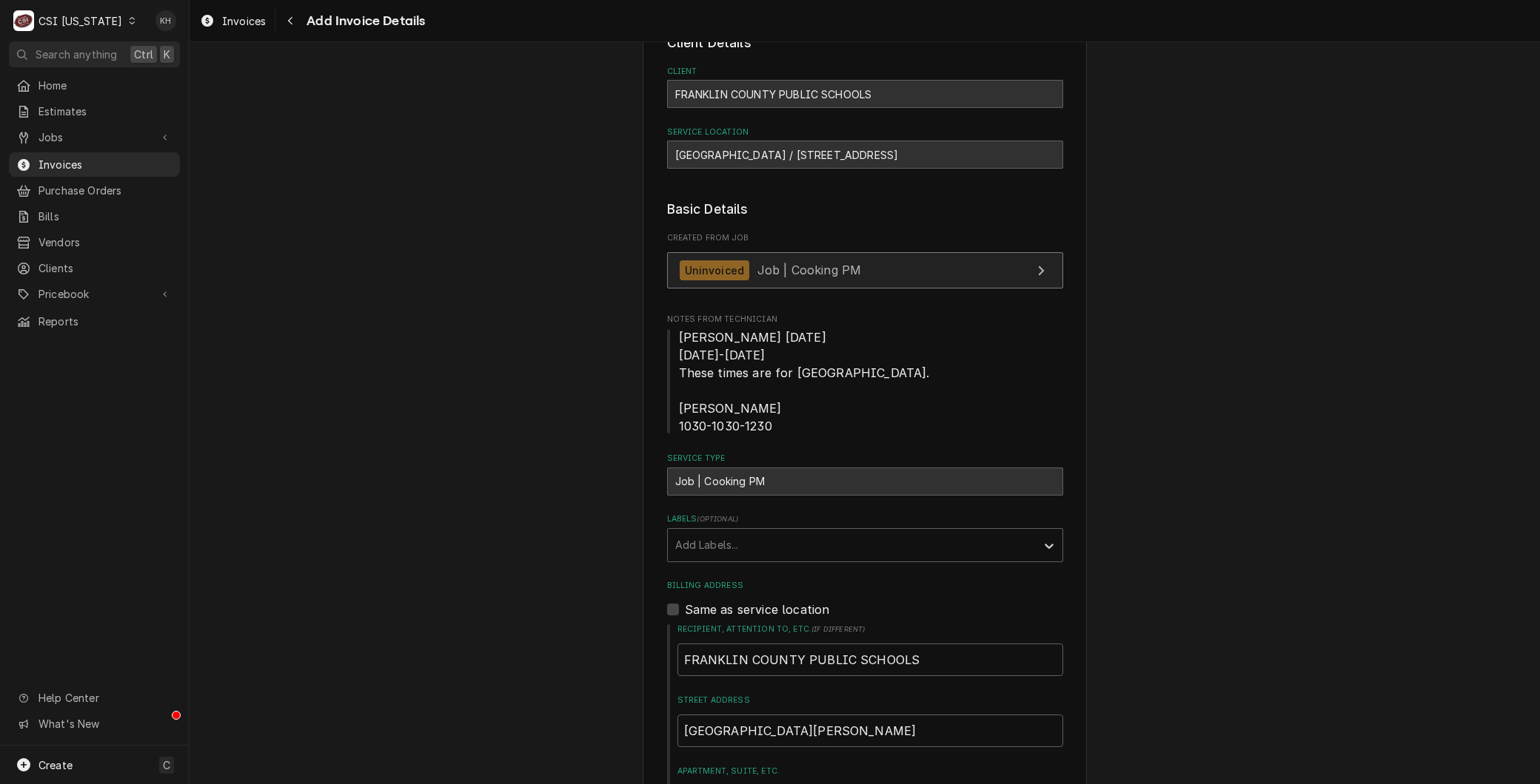
click at [731, 276] on div "Uninvoiced" at bounding box center [715, 270] width 71 height 20
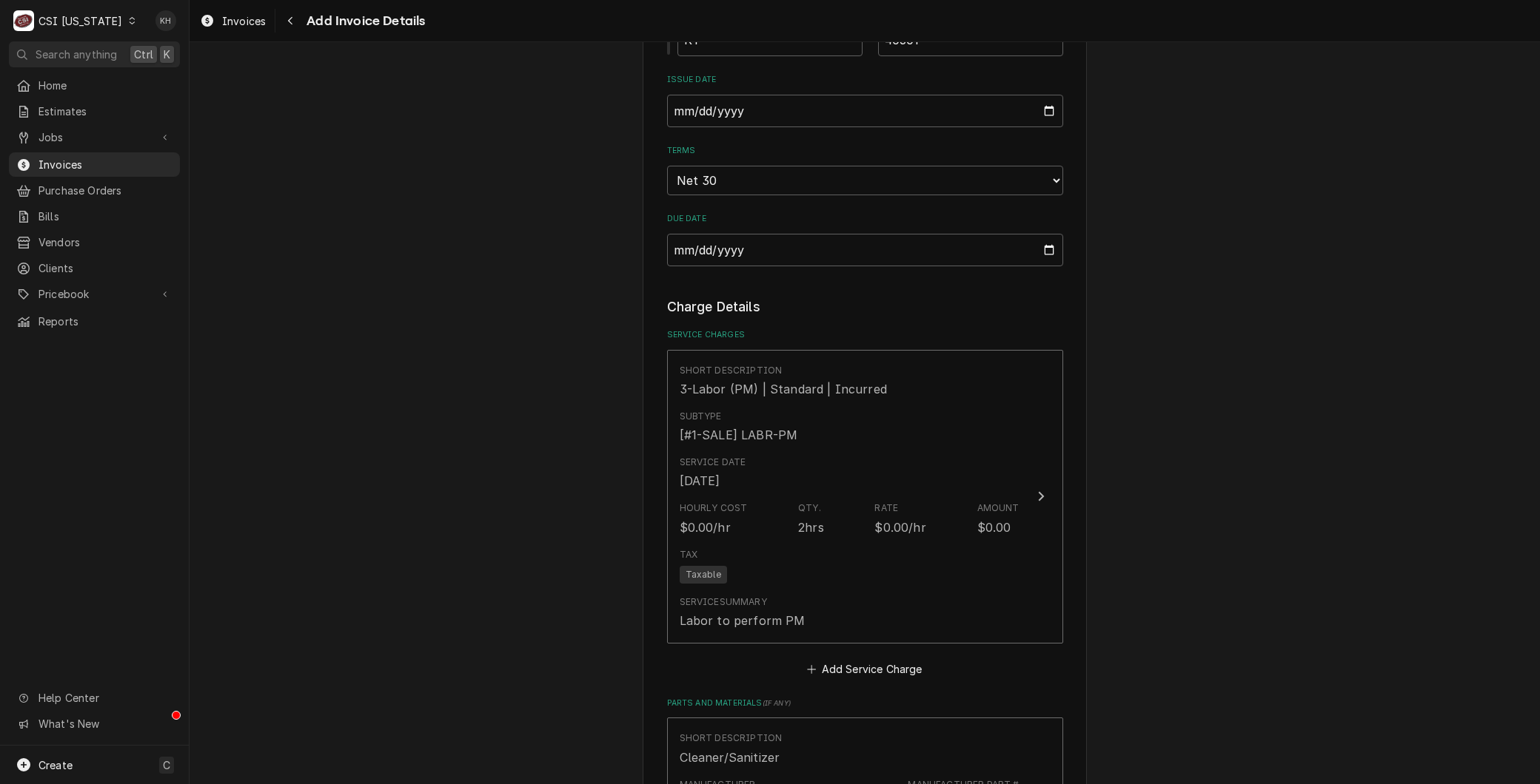
scroll to position [1409, 0]
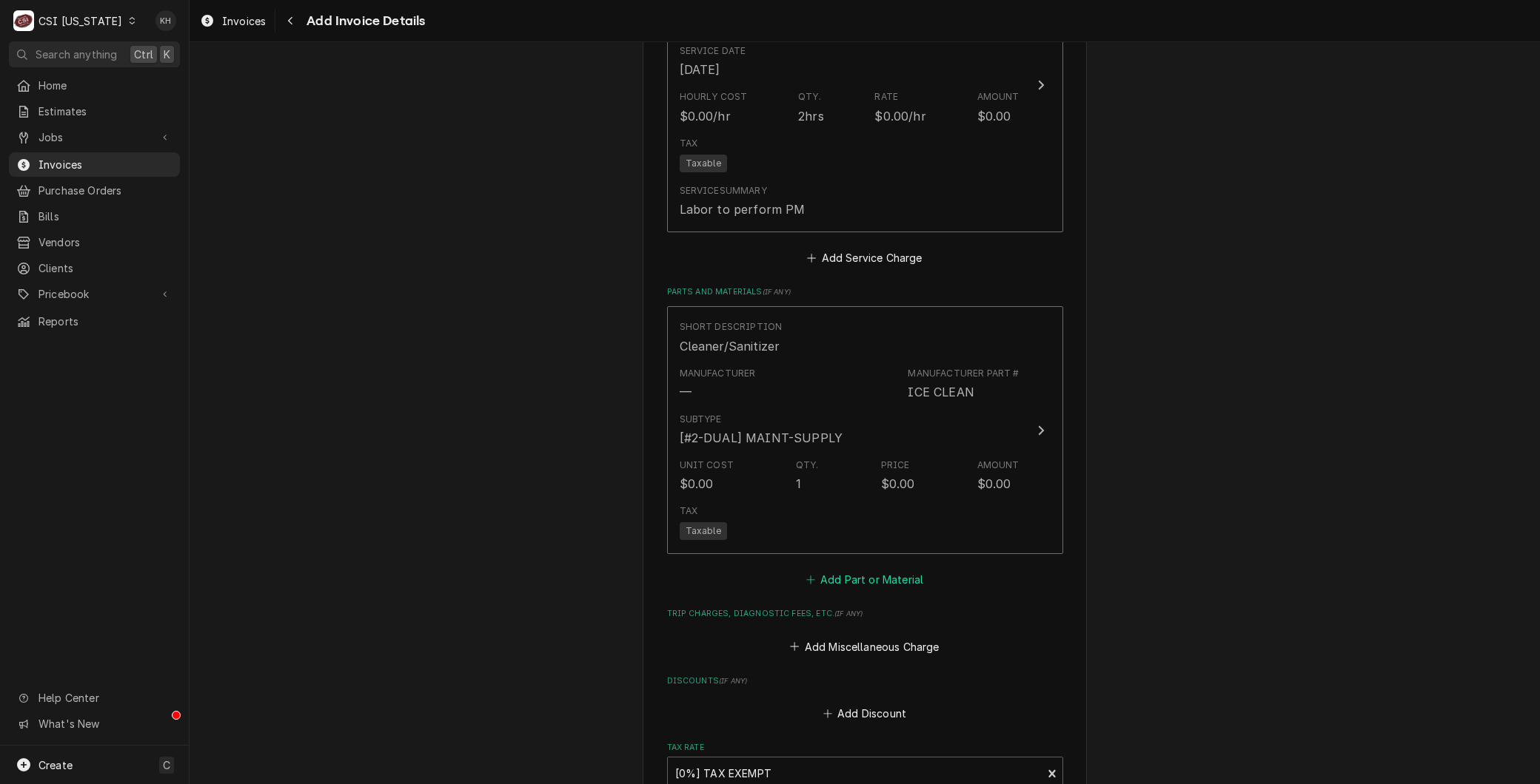
click at [846, 570] on button "Add Part or Material" at bounding box center [864, 580] width 122 height 21
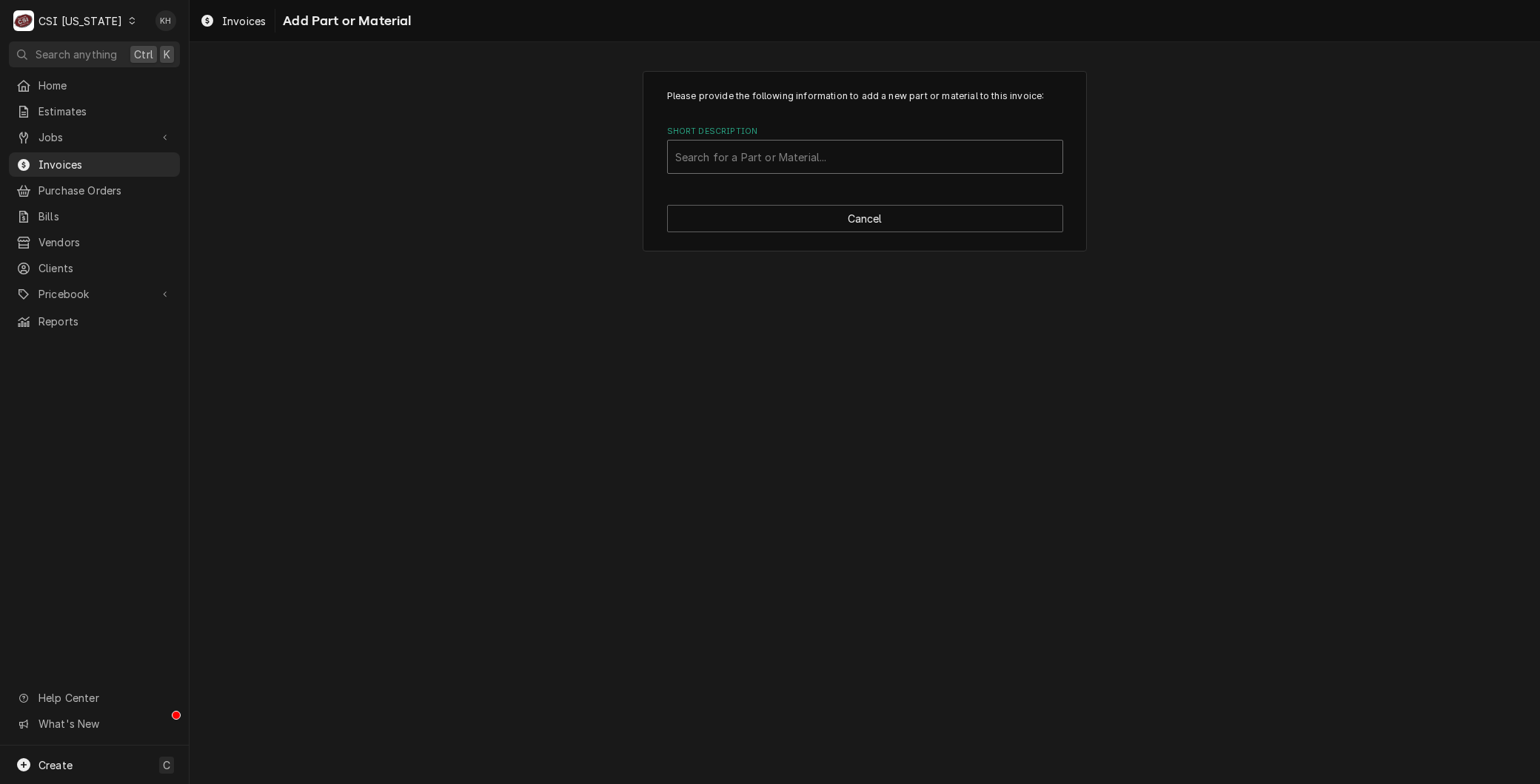
click at [722, 169] on div "Short Description" at bounding box center [865, 157] width 379 height 27
type input "coil cl"
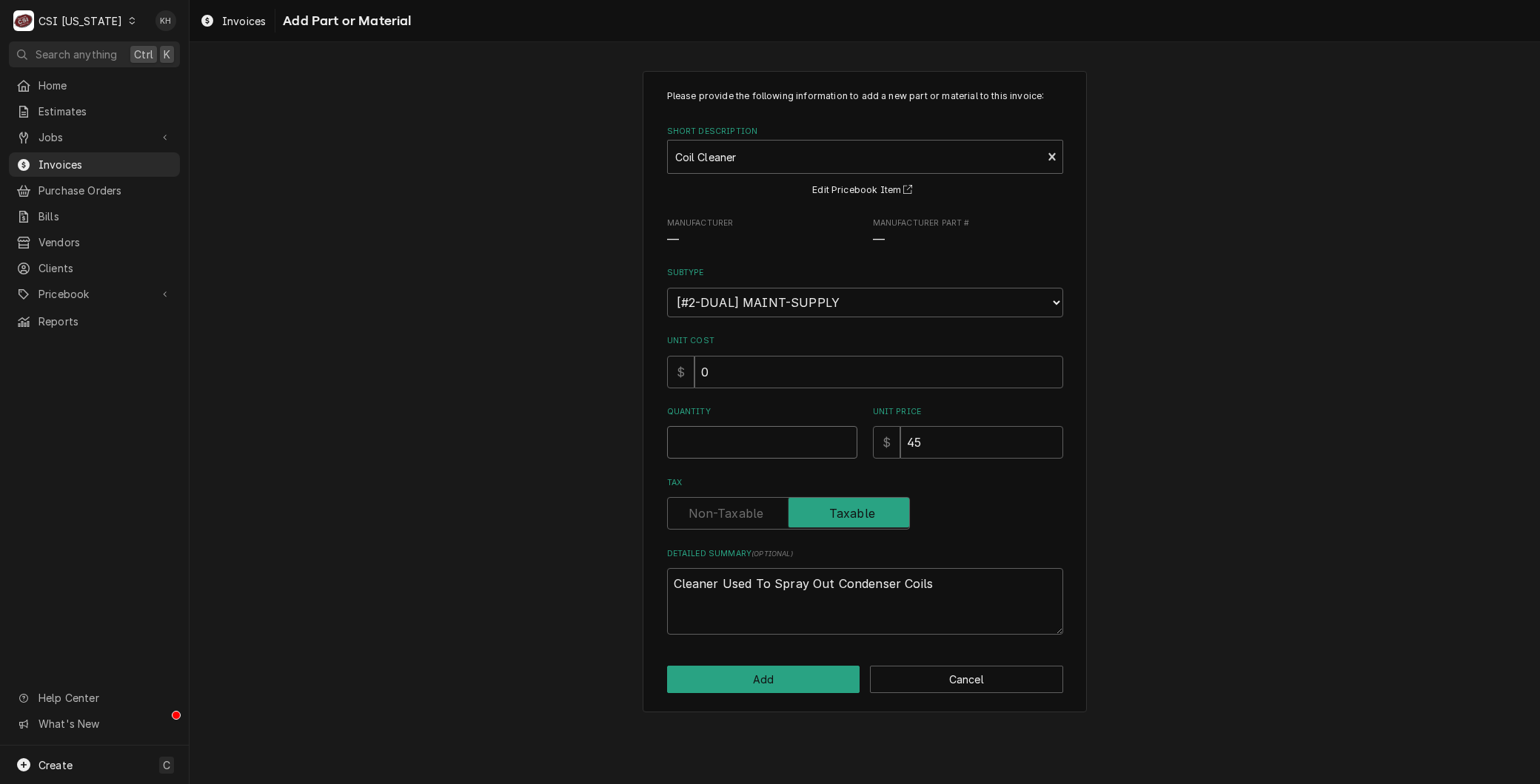
click at [733, 433] on input "Quantity" at bounding box center [762, 442] width 191 height 33
type textarea "x"
type input "1"
type textarea "x"
type input "0"
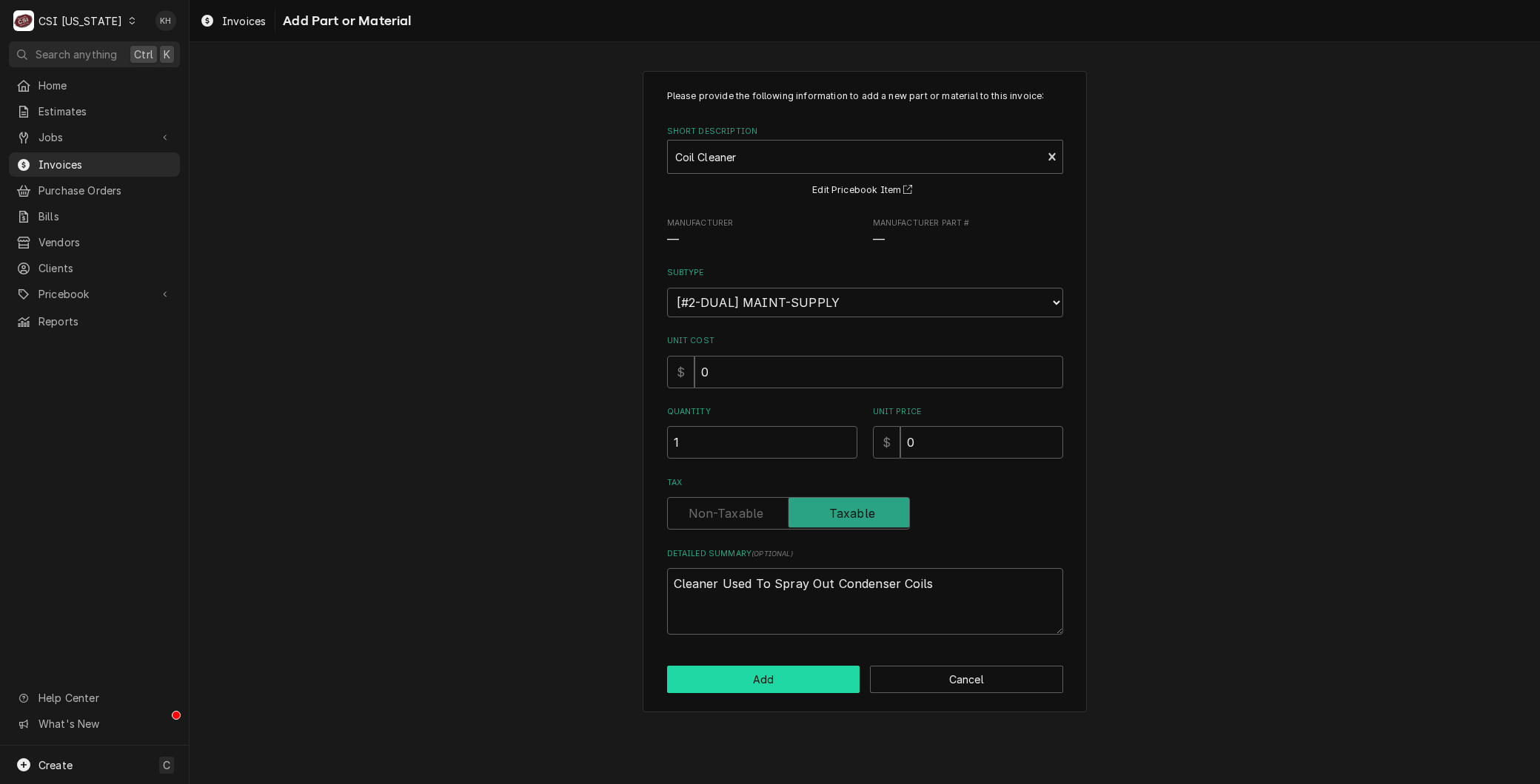
click at [770, 670] on button "Add" at bounding box center [763, 680] width 193 height 27
type textarea "x"
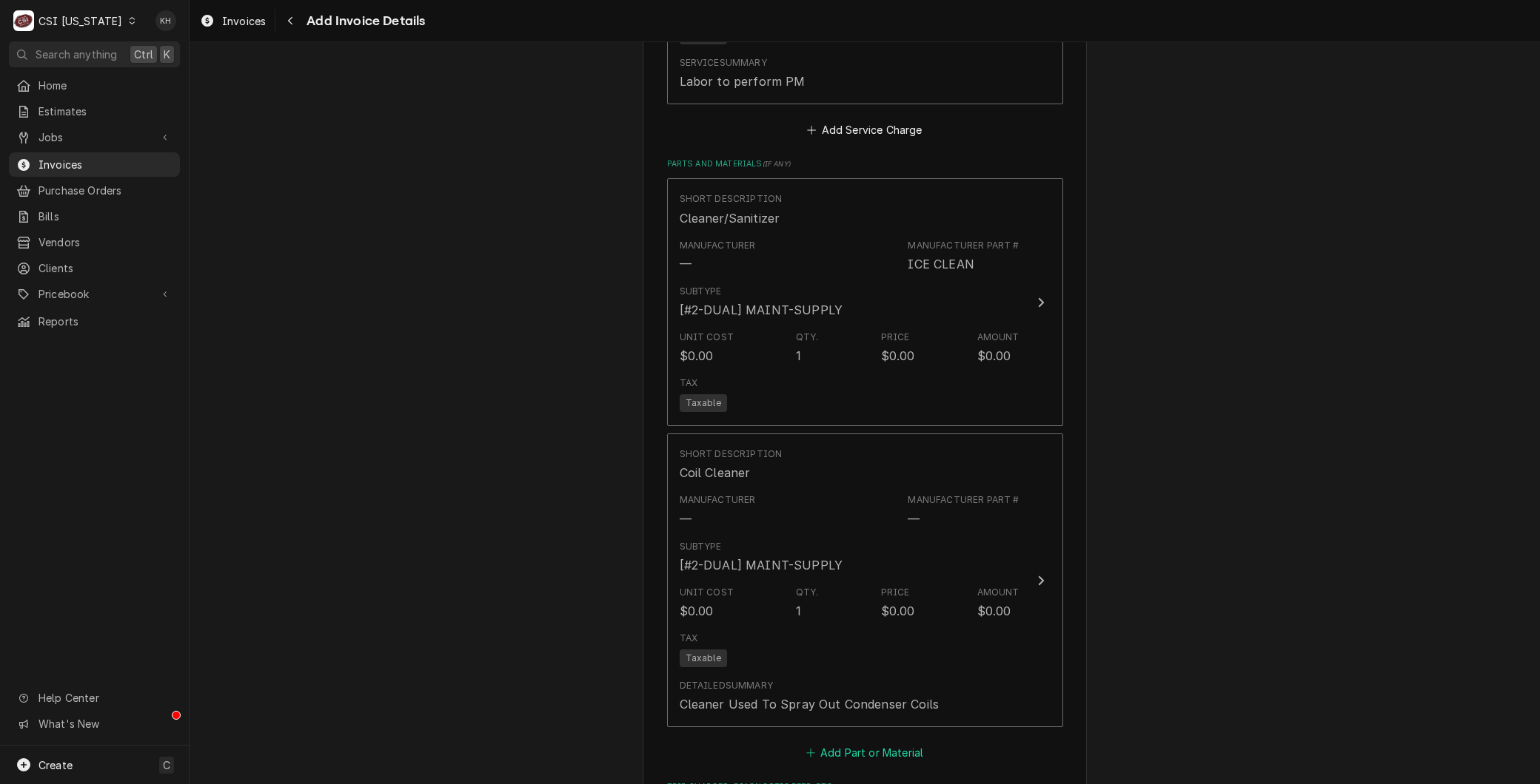
scroll to position [1765, 0]
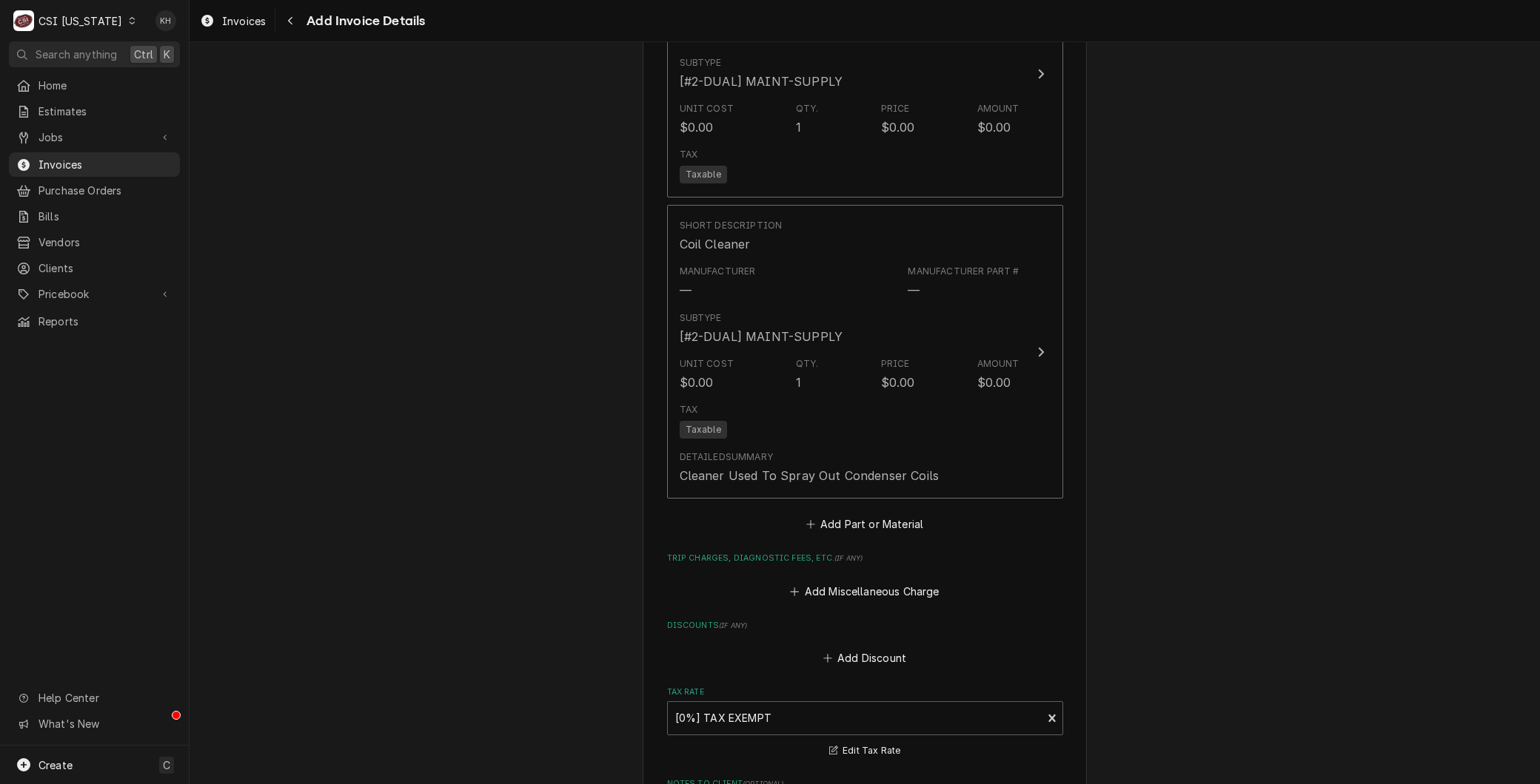
click at [835, 512] on div "Short Description Cleaner/Sanitizer Manufacturer — Manufacturer Part # ICE CLEA…" at bounding box center [865, 242] width 396 height 585
click at [819, 512] on div "Short Description Cleaner/Sanitizer Manufacturer — Manufacturer Part # ICE CLEA…" at bounding box center [865, 242] width 396 height 585
click at [838, 537] on fieldset "Charge Details Service Charges Short Description 3-Labor (PM) | Standard | Incu…" at bounding box center [865, 231] width 396 height 1403
click at [840, 528] on button "Add Part or Material" at bounding box center [864, 525] width 122 height 21
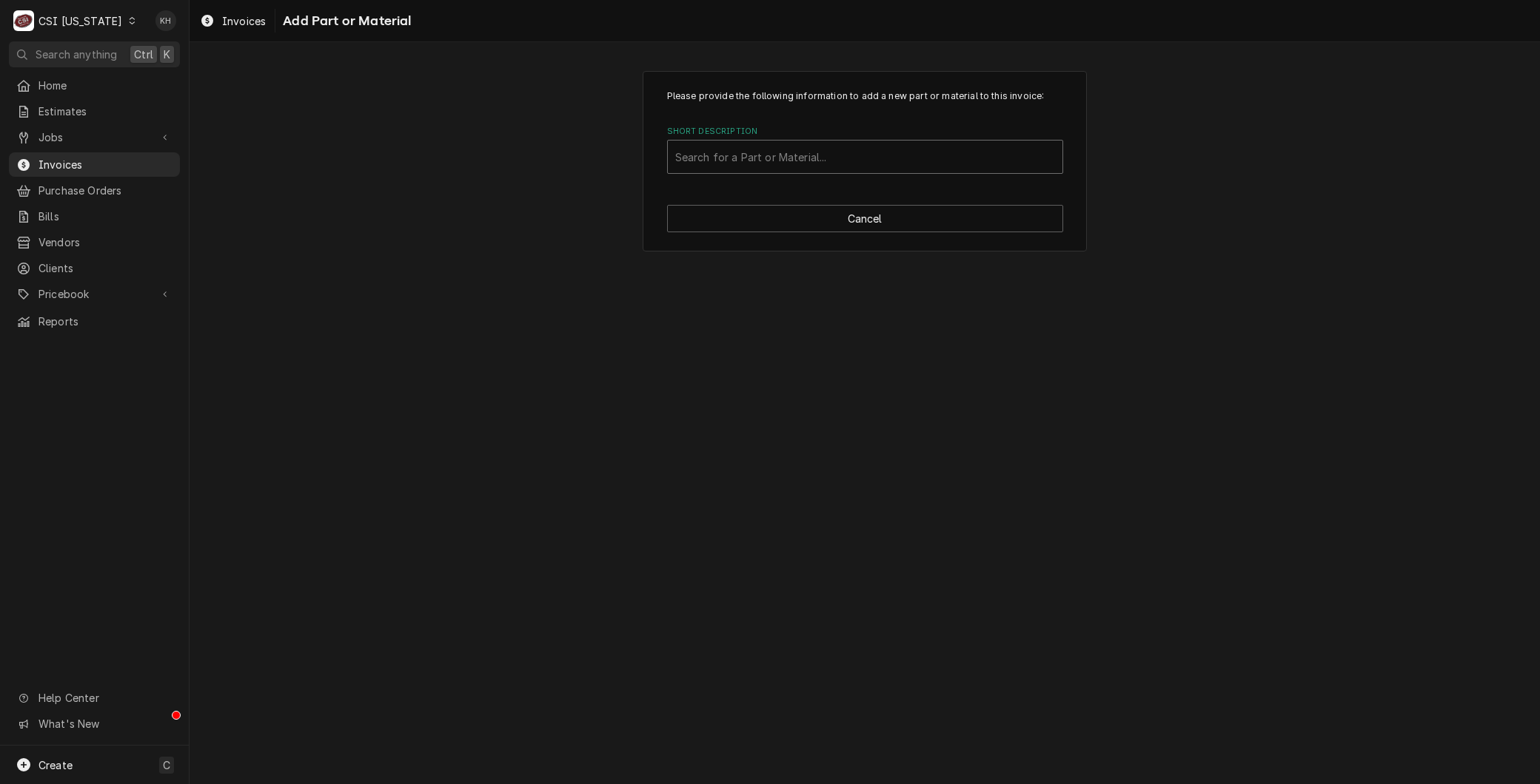
click at [699, 145] on div "Short Description" at bounding box center [865, 157] width 379 height 27
type input "filter med"
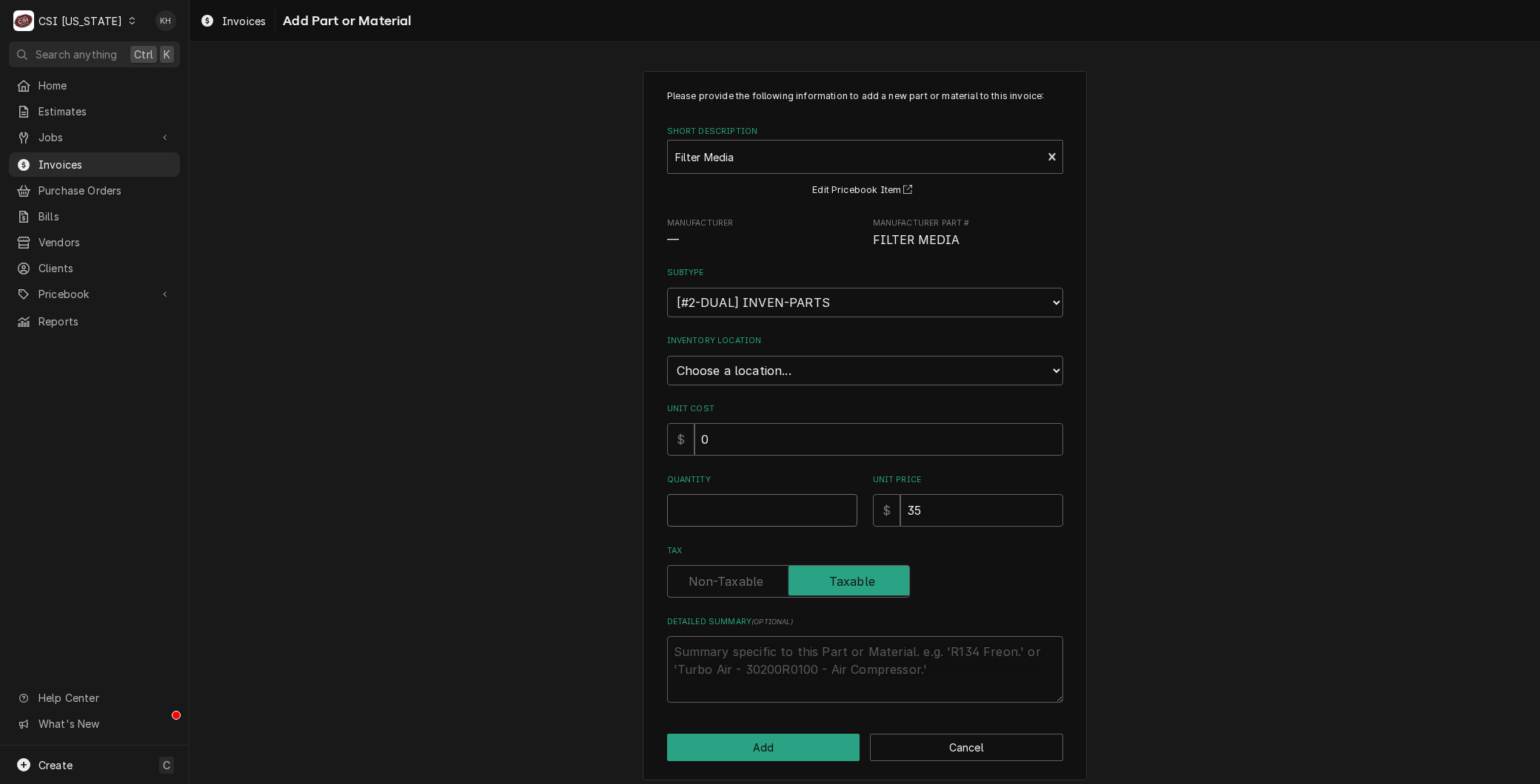
click at [712, 521] on input "Quantity" at bounding box center [762, 511] width 191 height 33
type textarea "x"
type input "1"
type textarea "x"
type input "0"
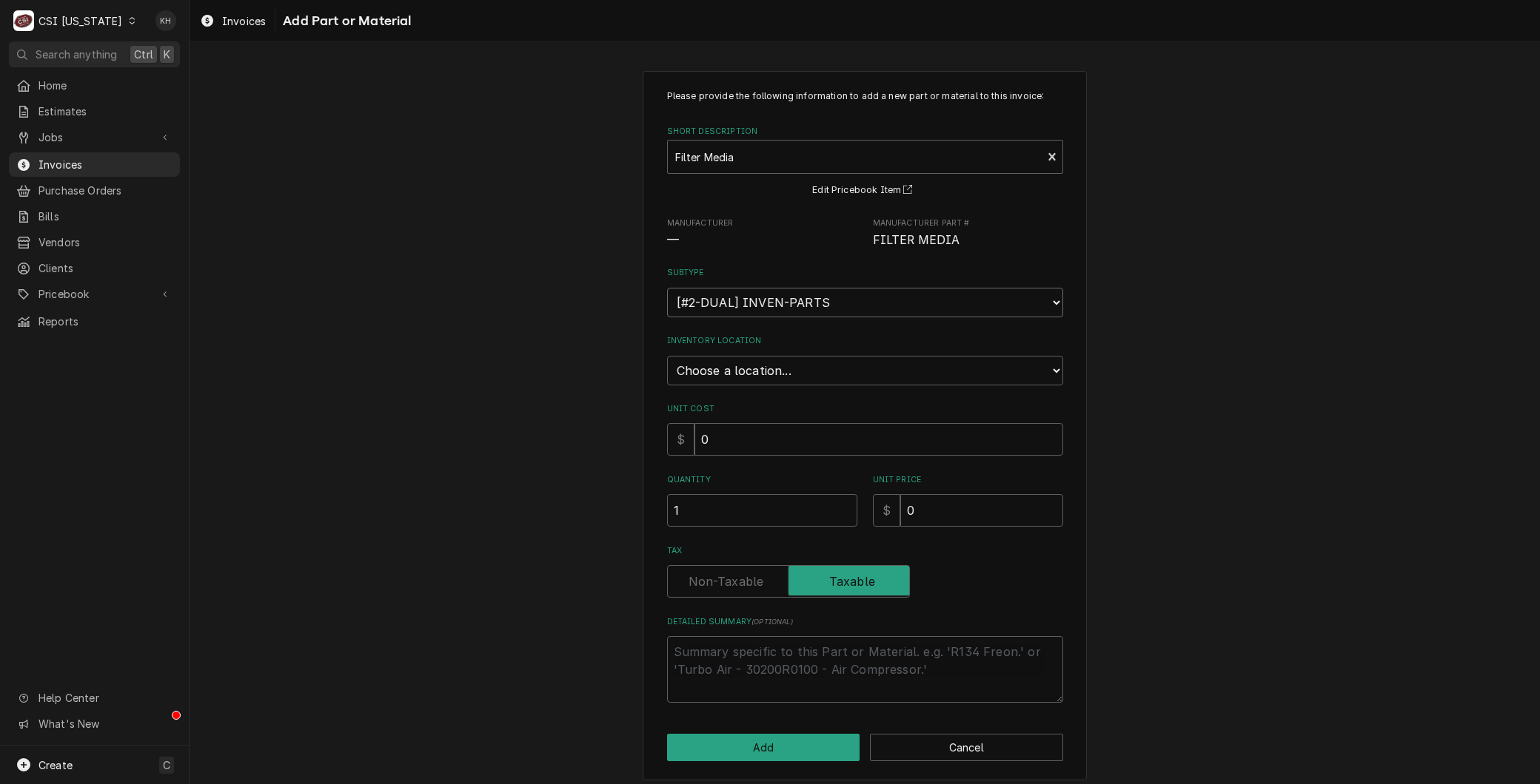
click at [735, 301] on select "Choose a subtype... [#2-DUAL] AFTERHRS-WH-CHG-2 [#2-DUAL] BEV-EQUIP [#2-DUAL] B…" at bounding box center [865, 302] width 396 height 29
select select "88"
click at [667, 288] on select "Choose a subtype... [#2-DUAL] AFTERHRS-WH-CHG-2 [#2-DUAL] BEV-EQUIP [#2-DUAL] B…" at bounding box center [865, 302] width 396 height 29
type textarea "x"
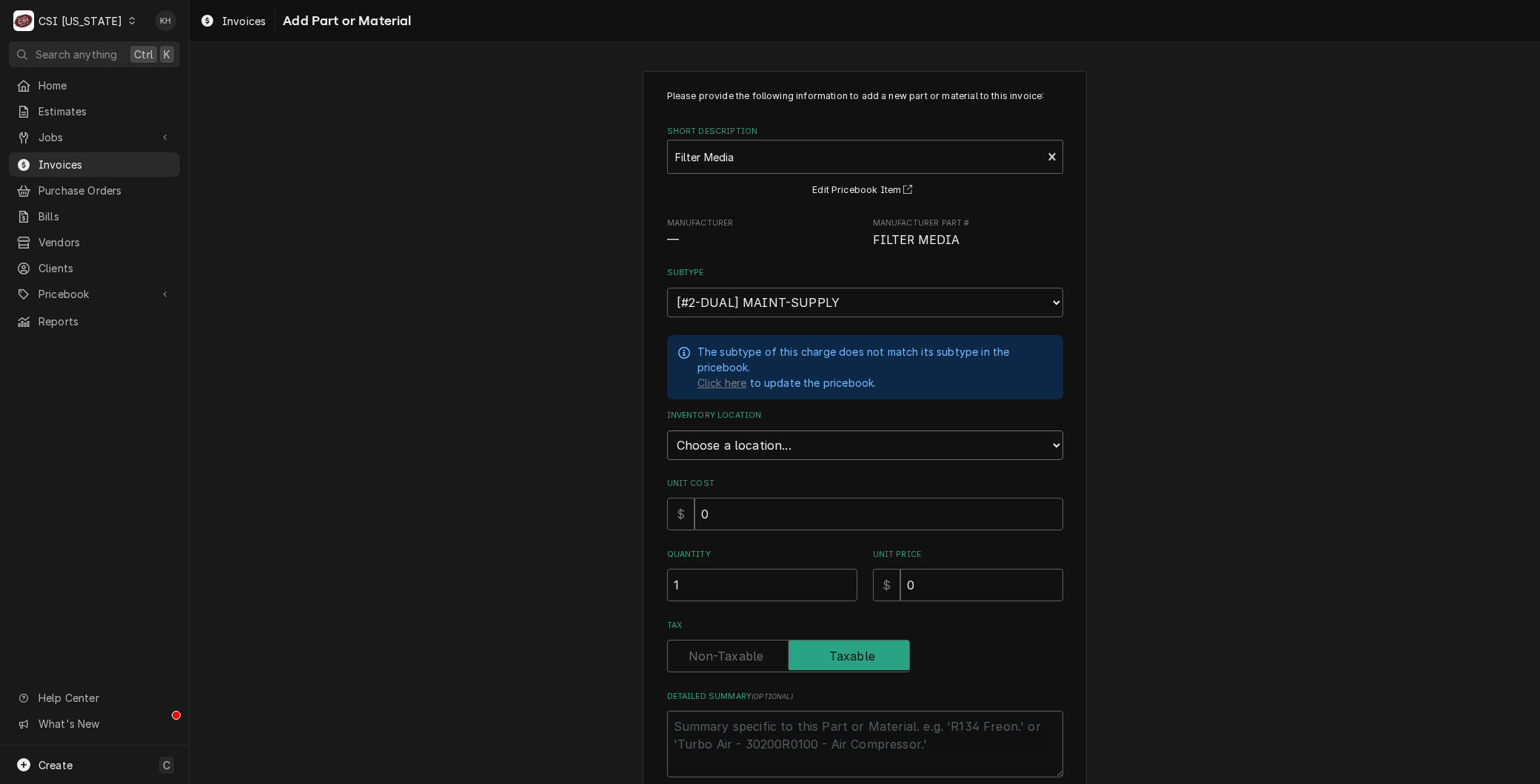
click at [741, 438] on select "Choose a location... 00 | KY WAREHOUSE 01 | BRYANT JOLLEY V#142 01 | JAY MAIDEN…" at bounding box center [865, 445] width 396 height 29
select select "632"
click at [667, 430] on select "Choose a location... 00 | KY WAREHOUSE 01 | BRYANT JOLLEY V#142 01 | JAY MAIDEN…" at bounding box center [865, 445] width 396 height 29
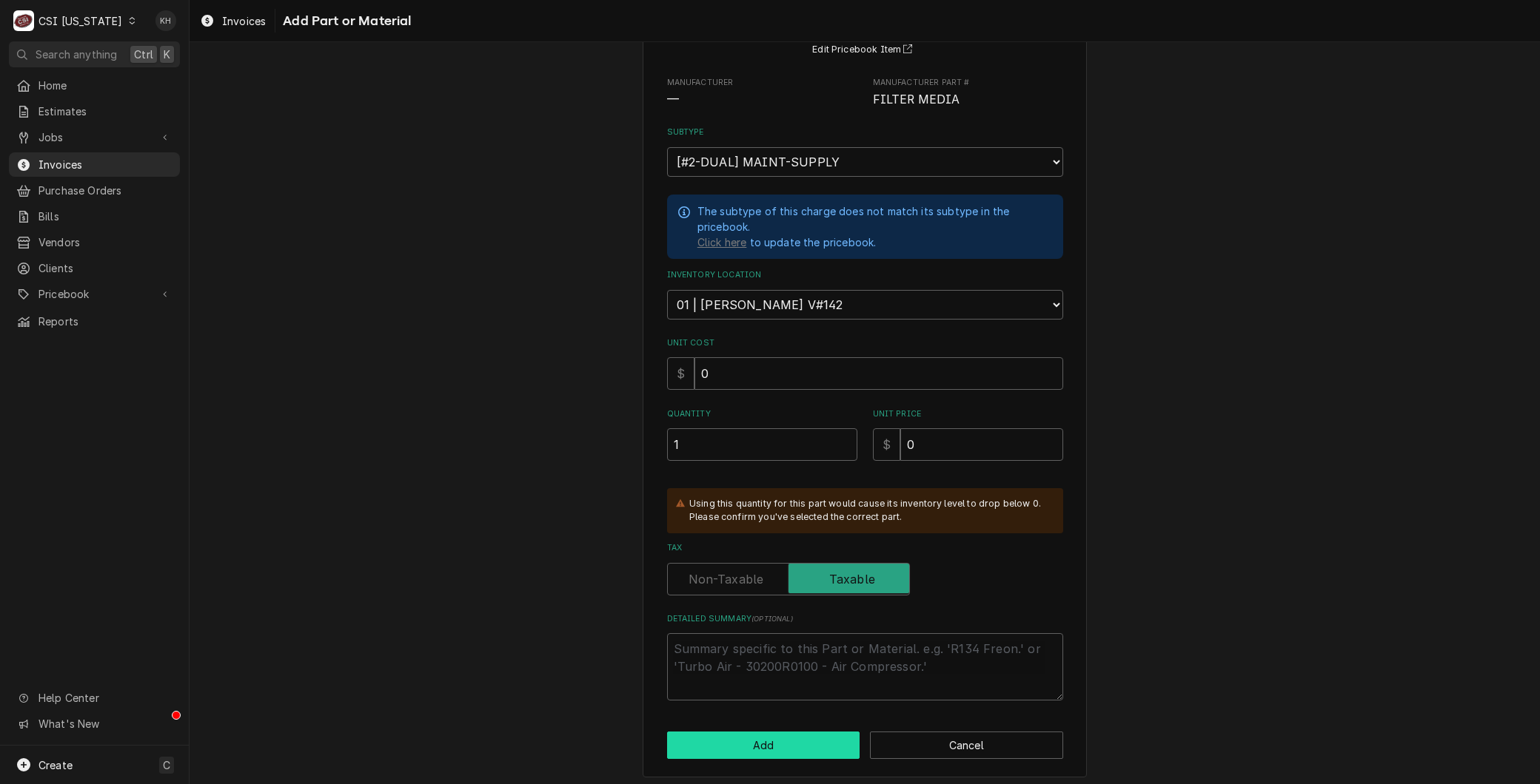
click at [755, 744] on button "Add" at bounding box center [763, 746] width 193 height 27
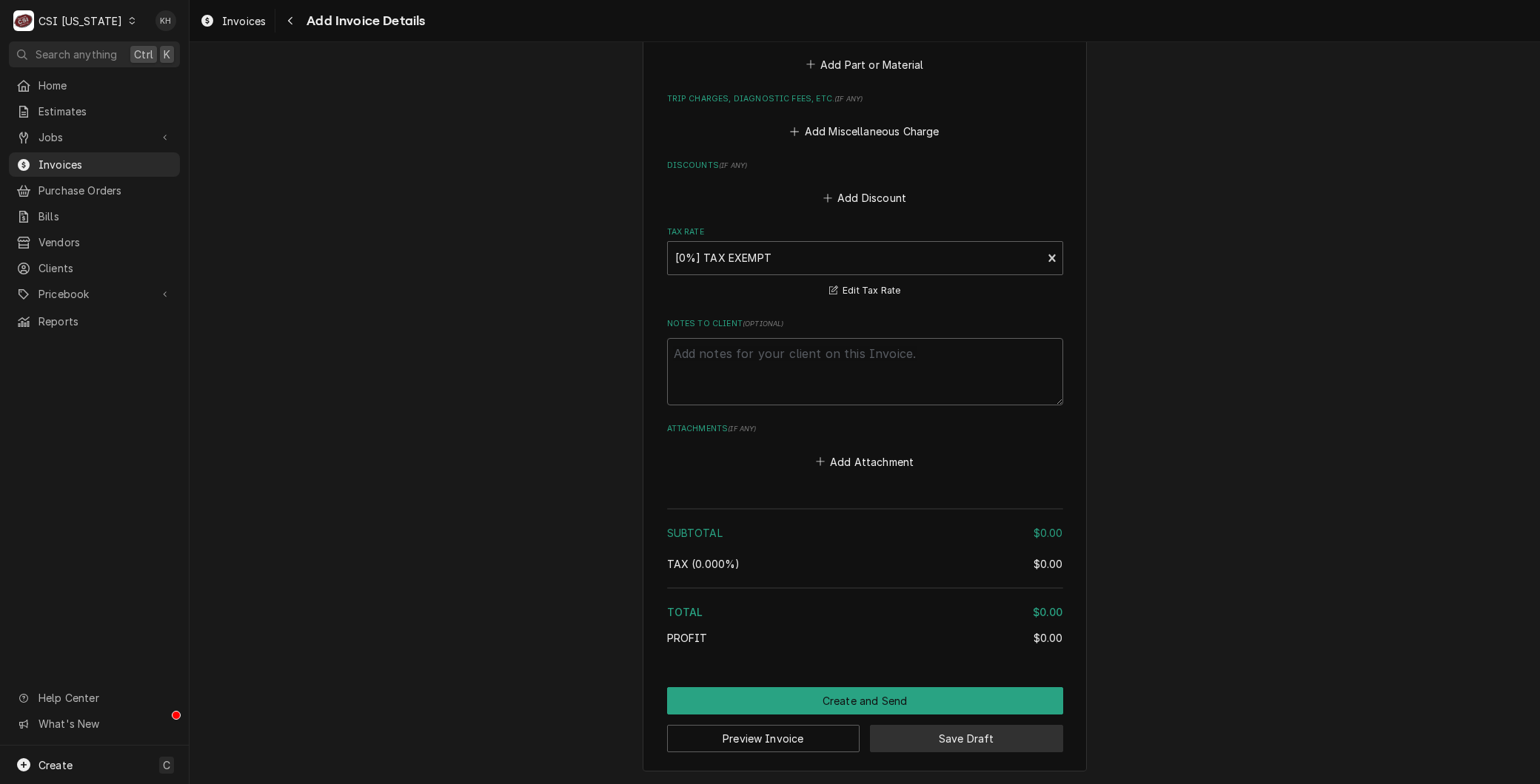
click at [948, 735] on button "Save Draft" at bounding box center [966, 739] width 193 height 27
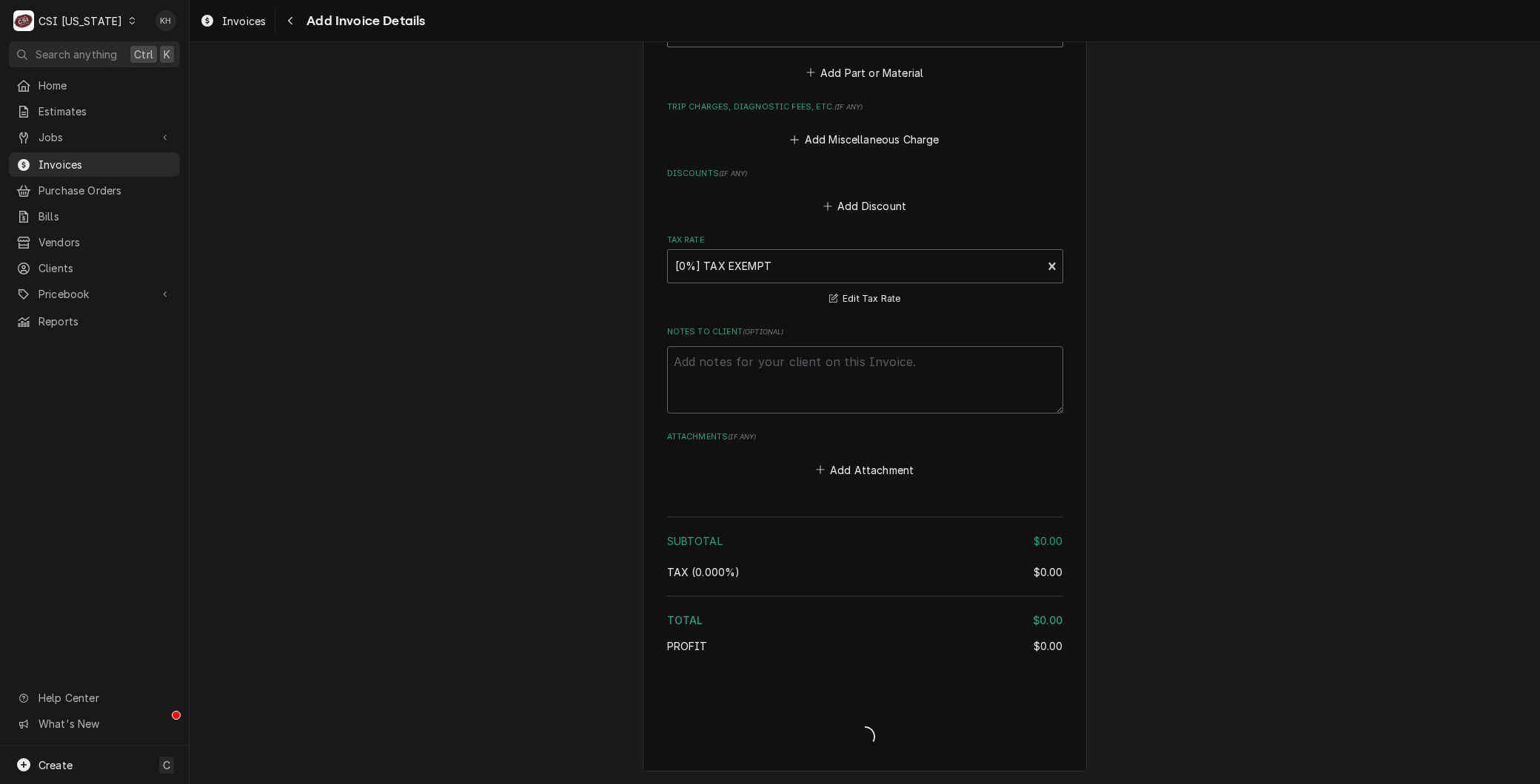
type textarea "x"
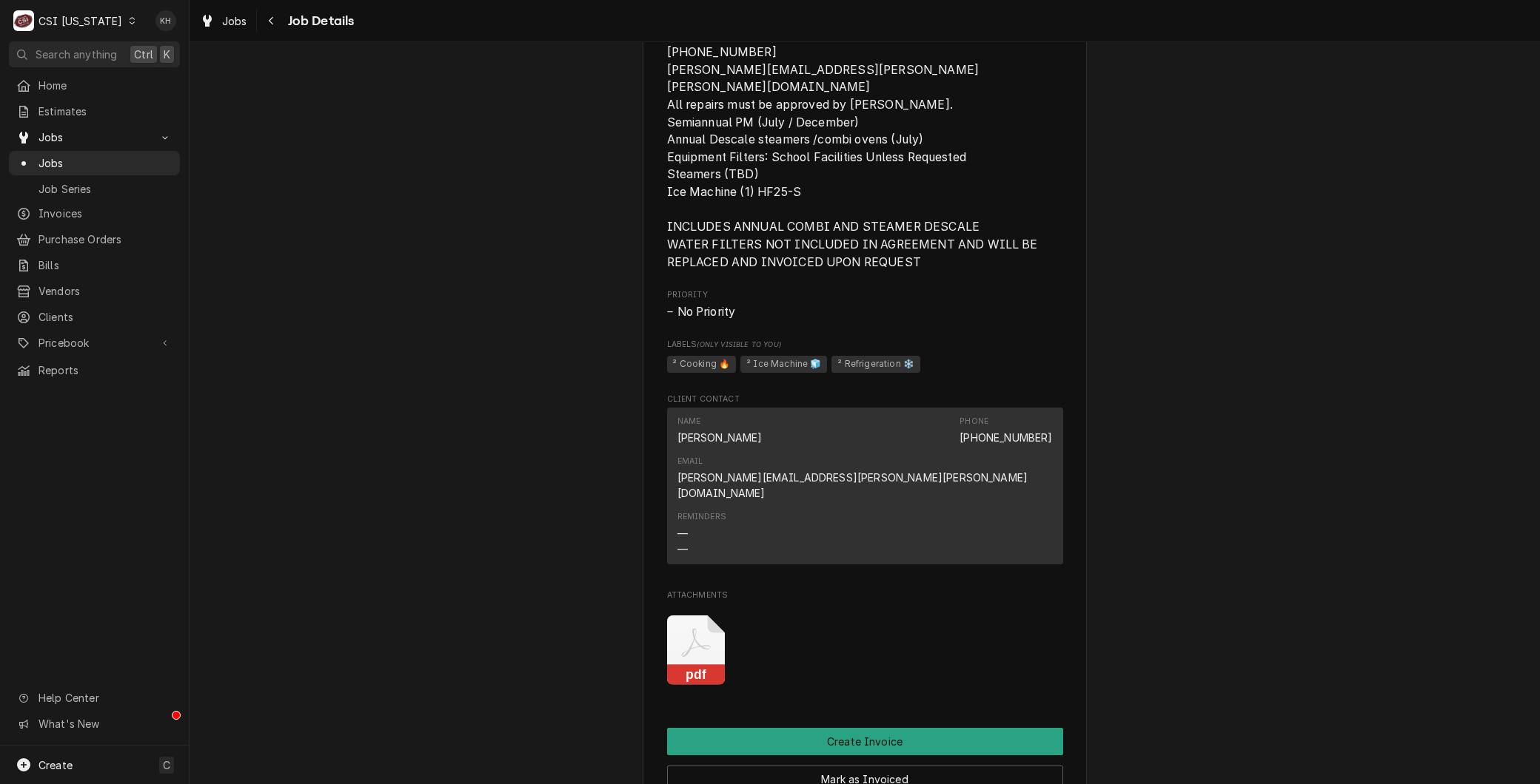
scroll to position [1233, 0]
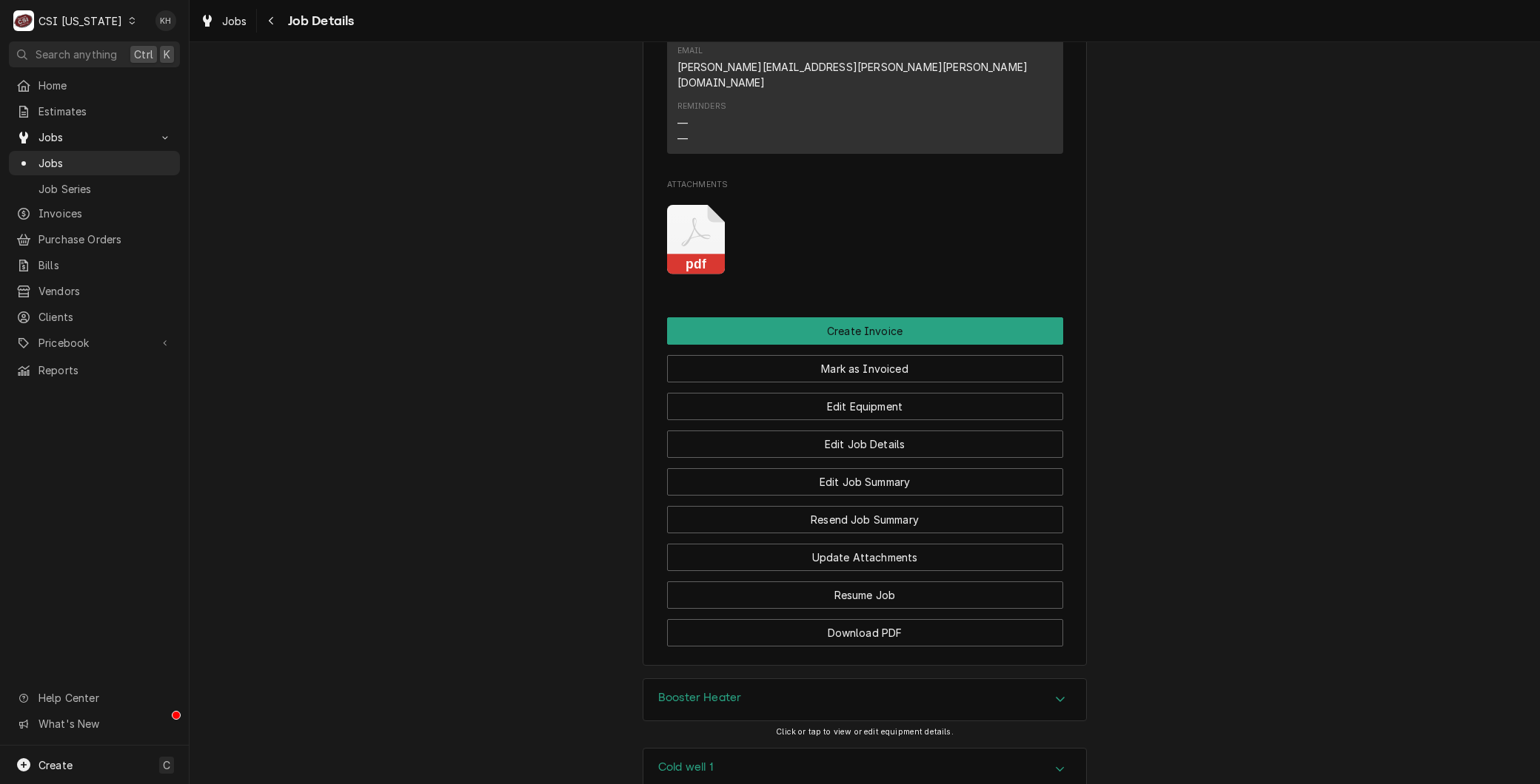
click at [721, 241] on div "pdf" at bounding box center [865, 240] width 396 height 93
click at [726, 225] on div "pdf" at bounding box center [865, 240] width 396 height 93
click at [667, 225] on icon "pdf" at bounding box center [696, 240] width 59 height 71
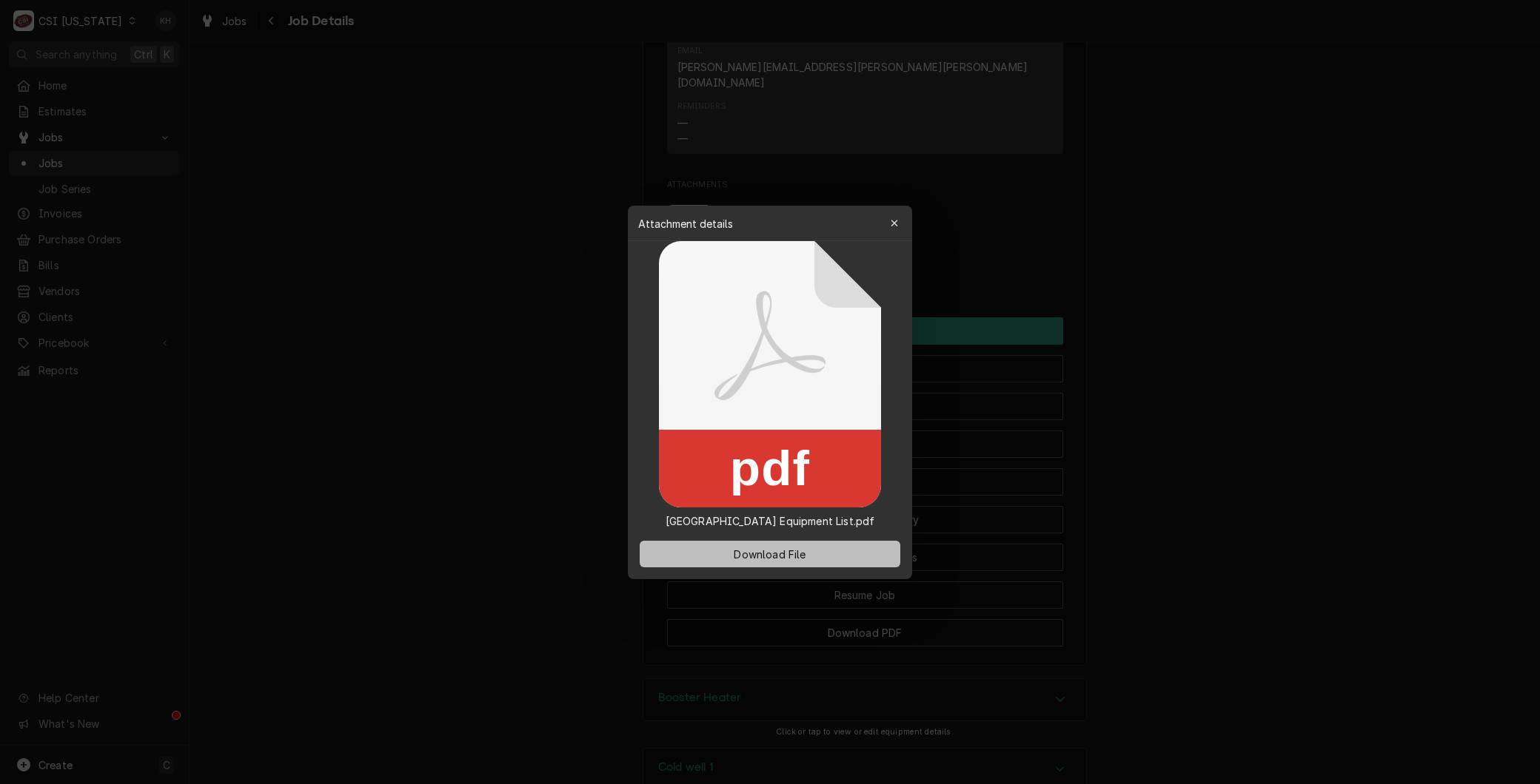
click at [762, 543] on button "Download File" at bounding box center [770, 554] width 260 height 27
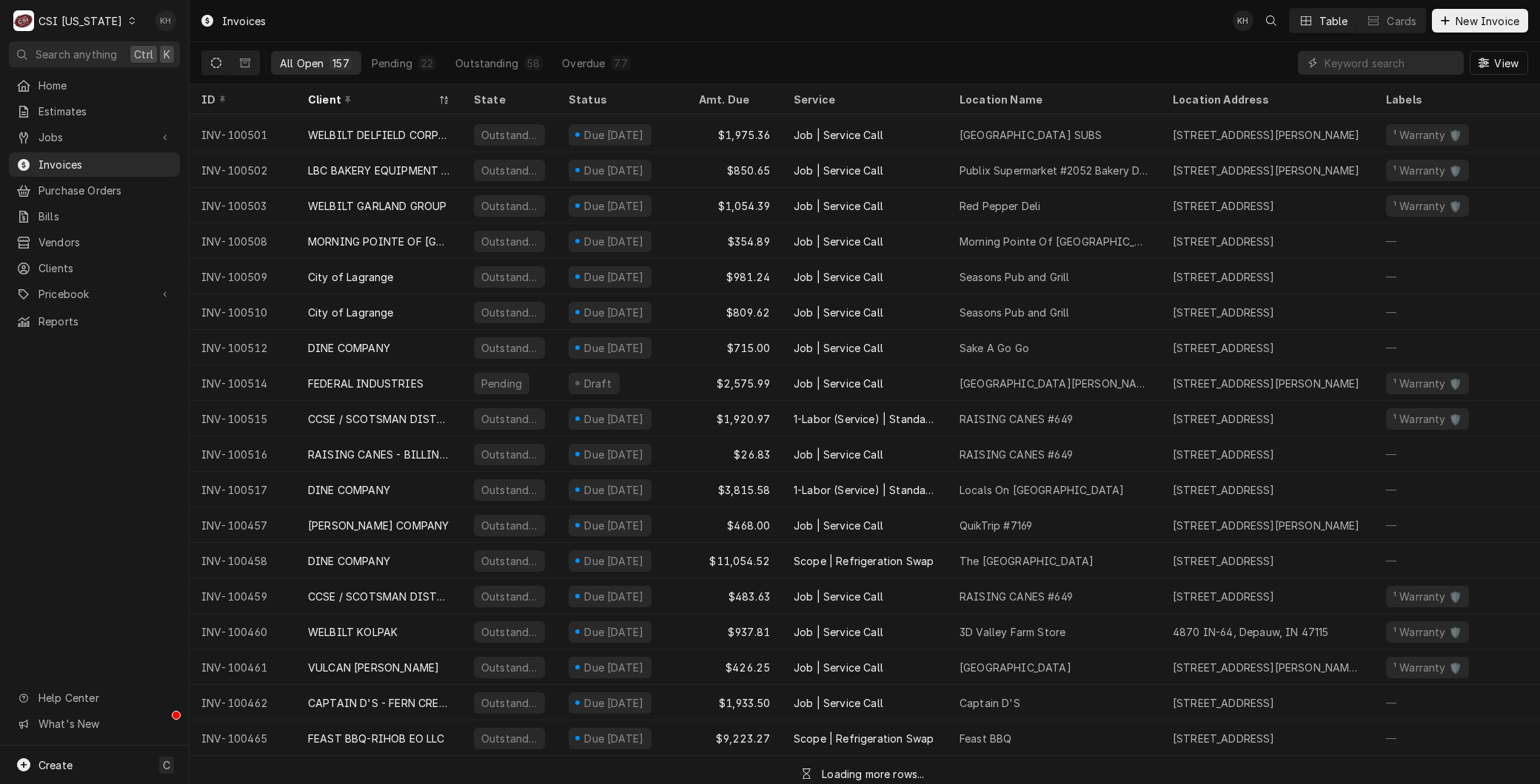
scroll to position [441, 0]
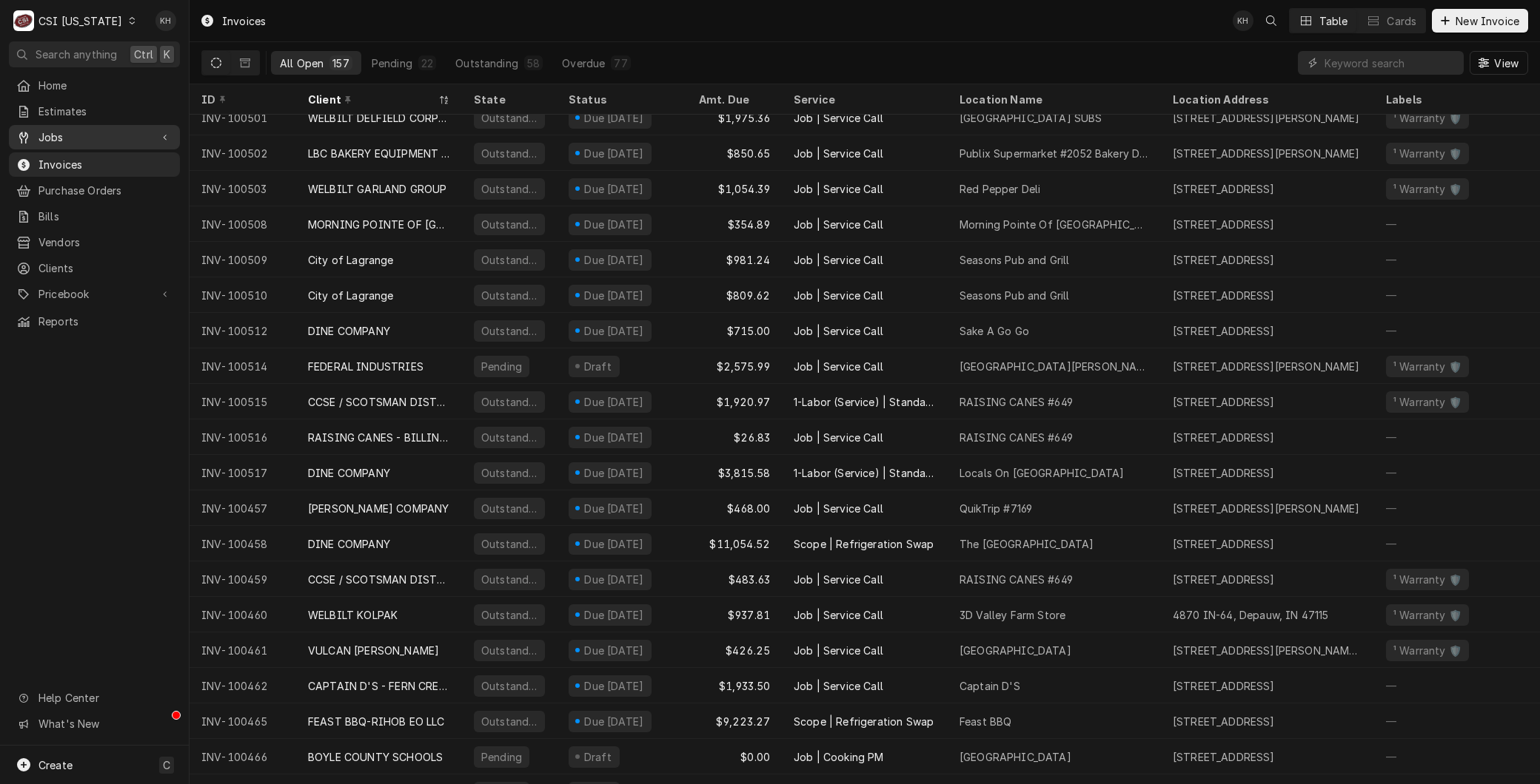
drag, startPoint x: 63, startPoint y: 116, endPoint x: 64, endPoint y: 126, distance: 10.0
click at [63, 116] on div "Estimates" at bounding box center [94, 111] width 165 height 18
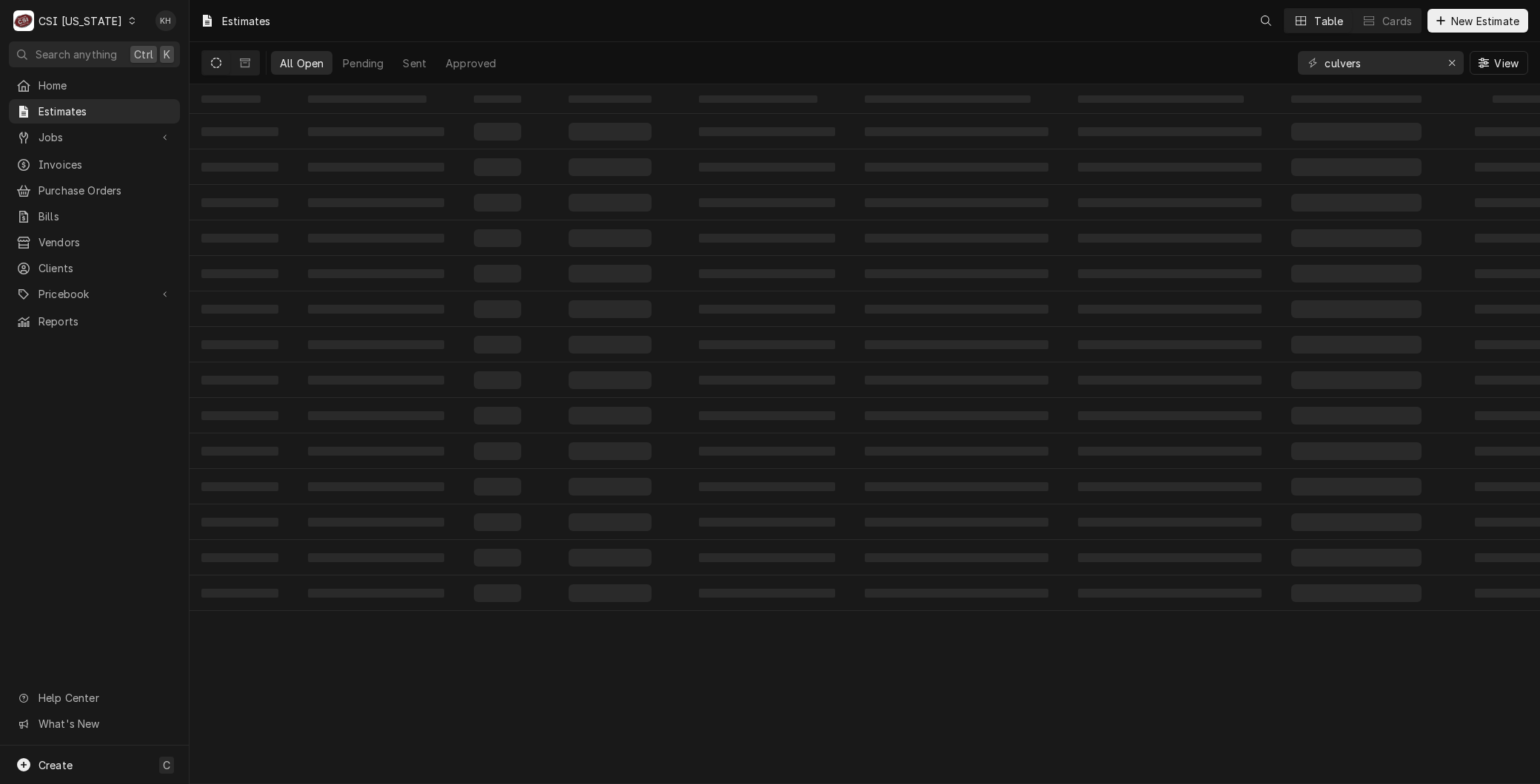
click at [60, 136] on span "Jobs" at bounding box center [94, 136] width 112 height 16
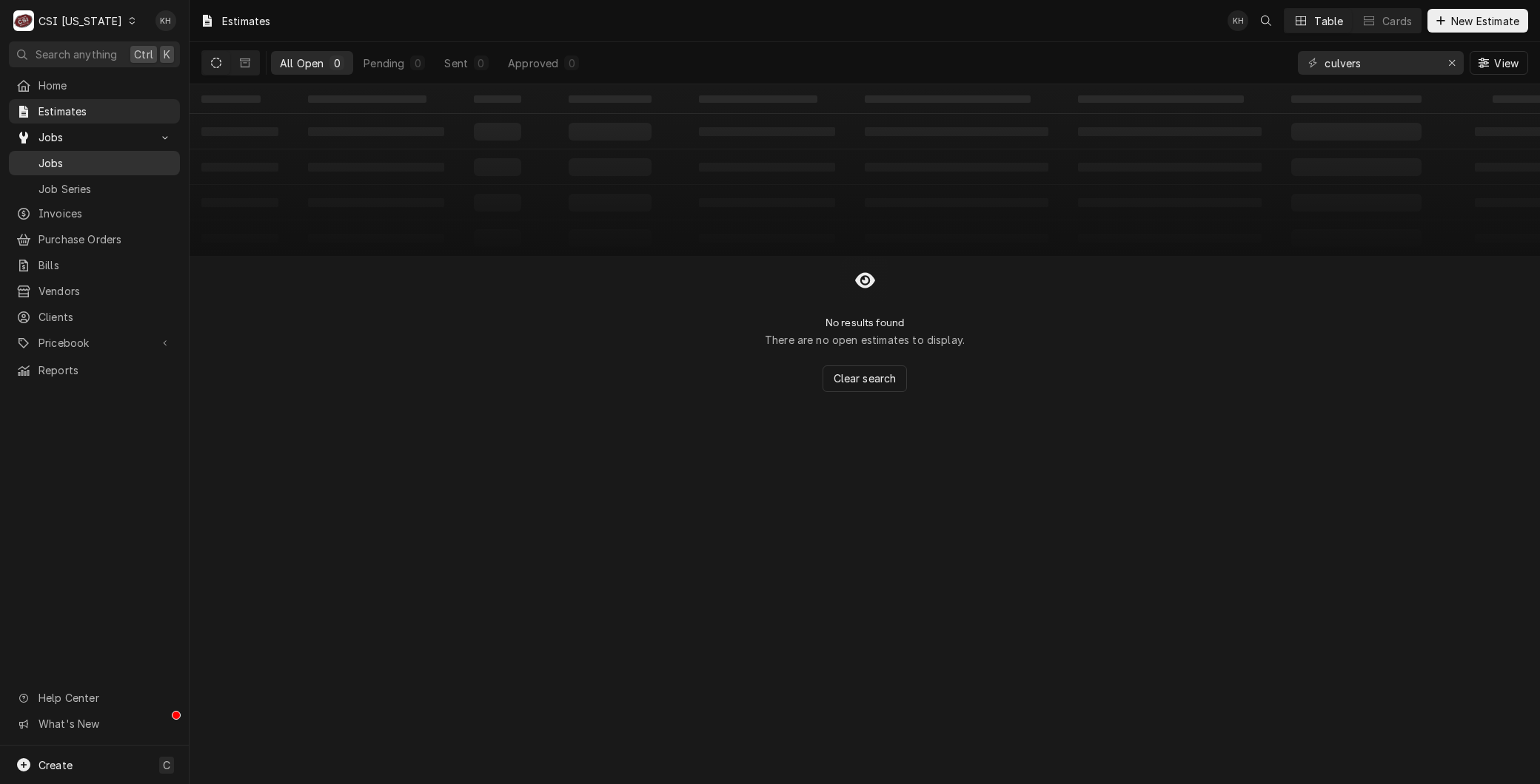
click at [79, 156] on span "Jobs" at bounding box center [105, 163] width 134 height 16
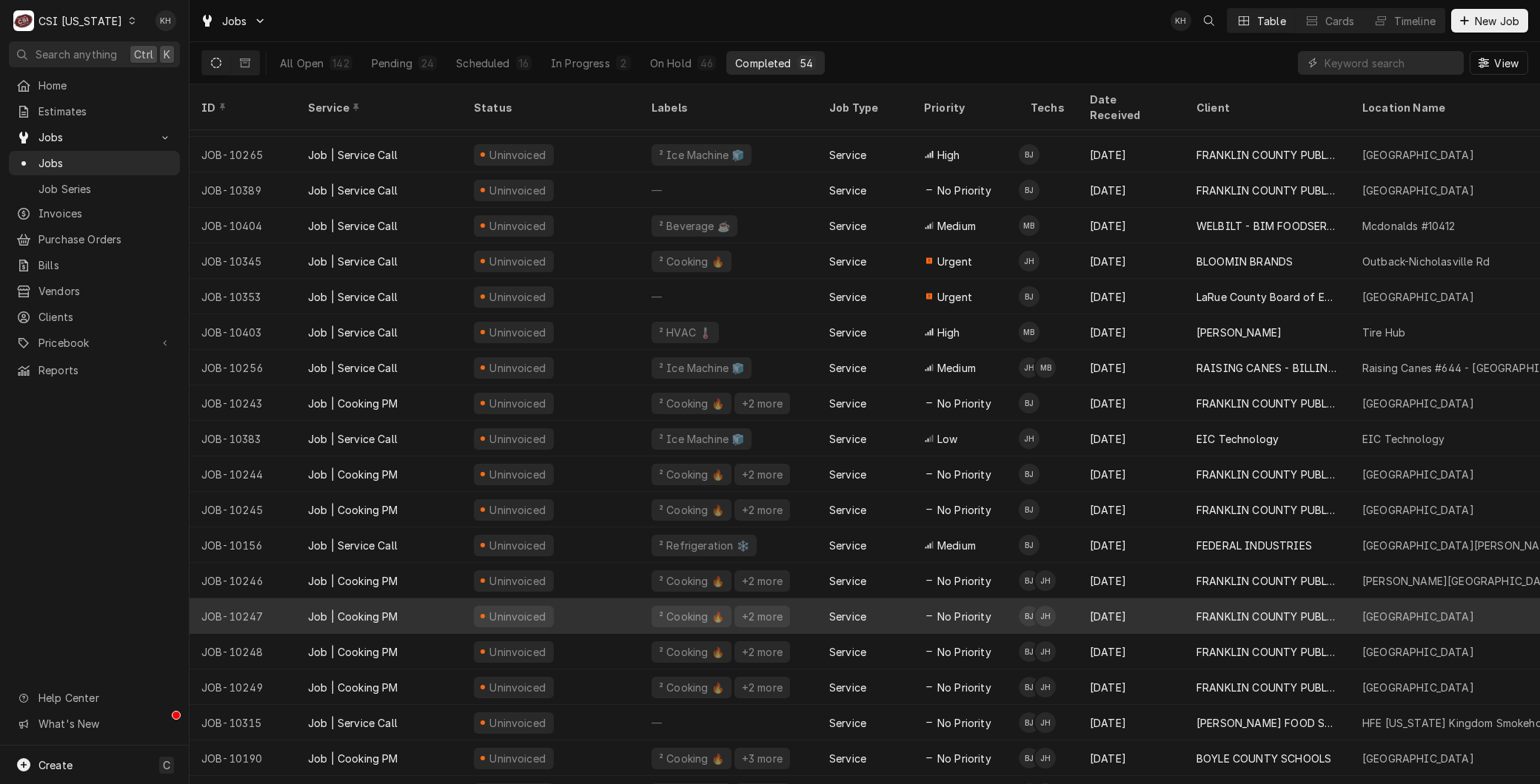
scroll to position [879, 0]
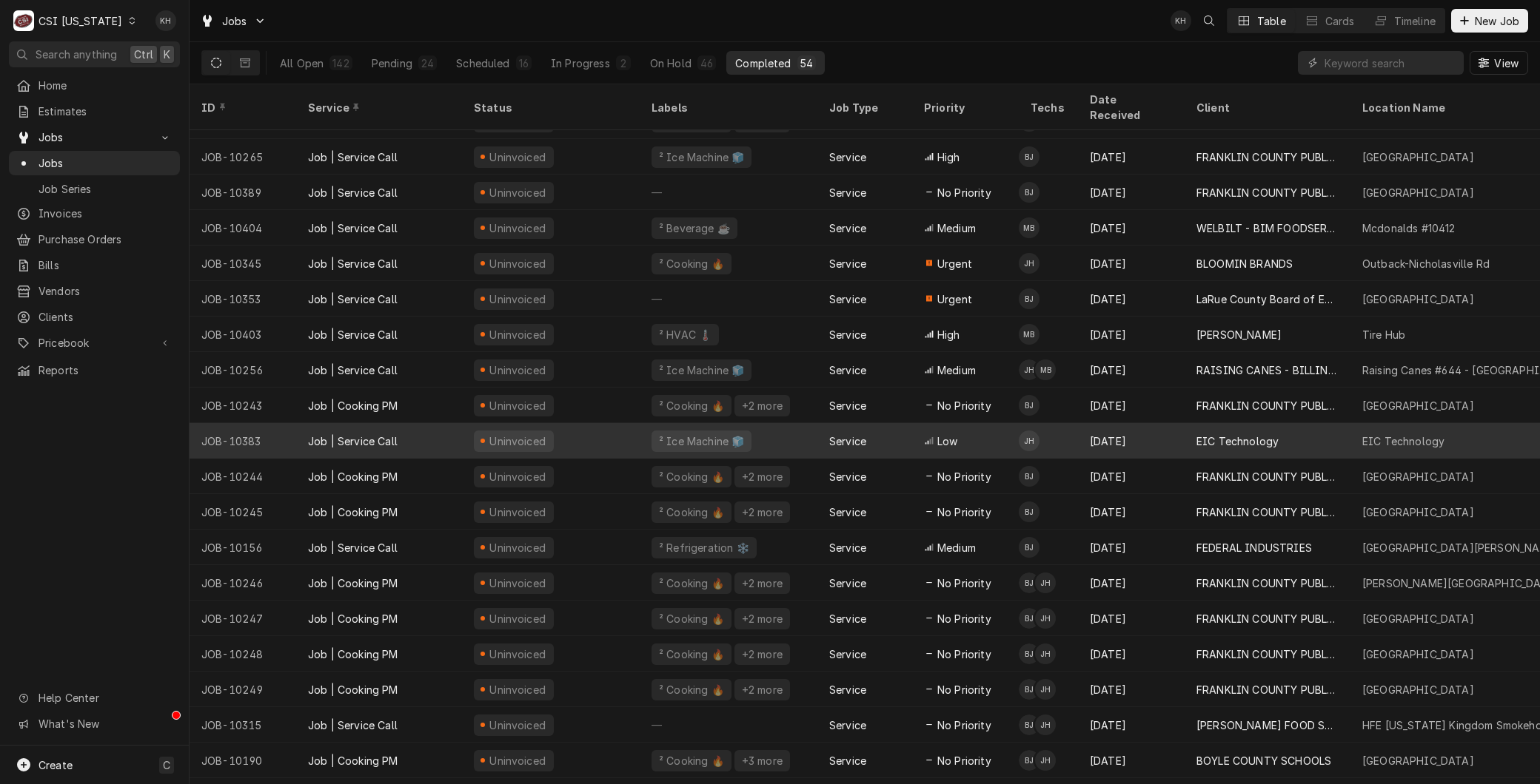
click at [291, 423] on div "JOB-10383" at bounding box center [243, 441] width 106 height 36
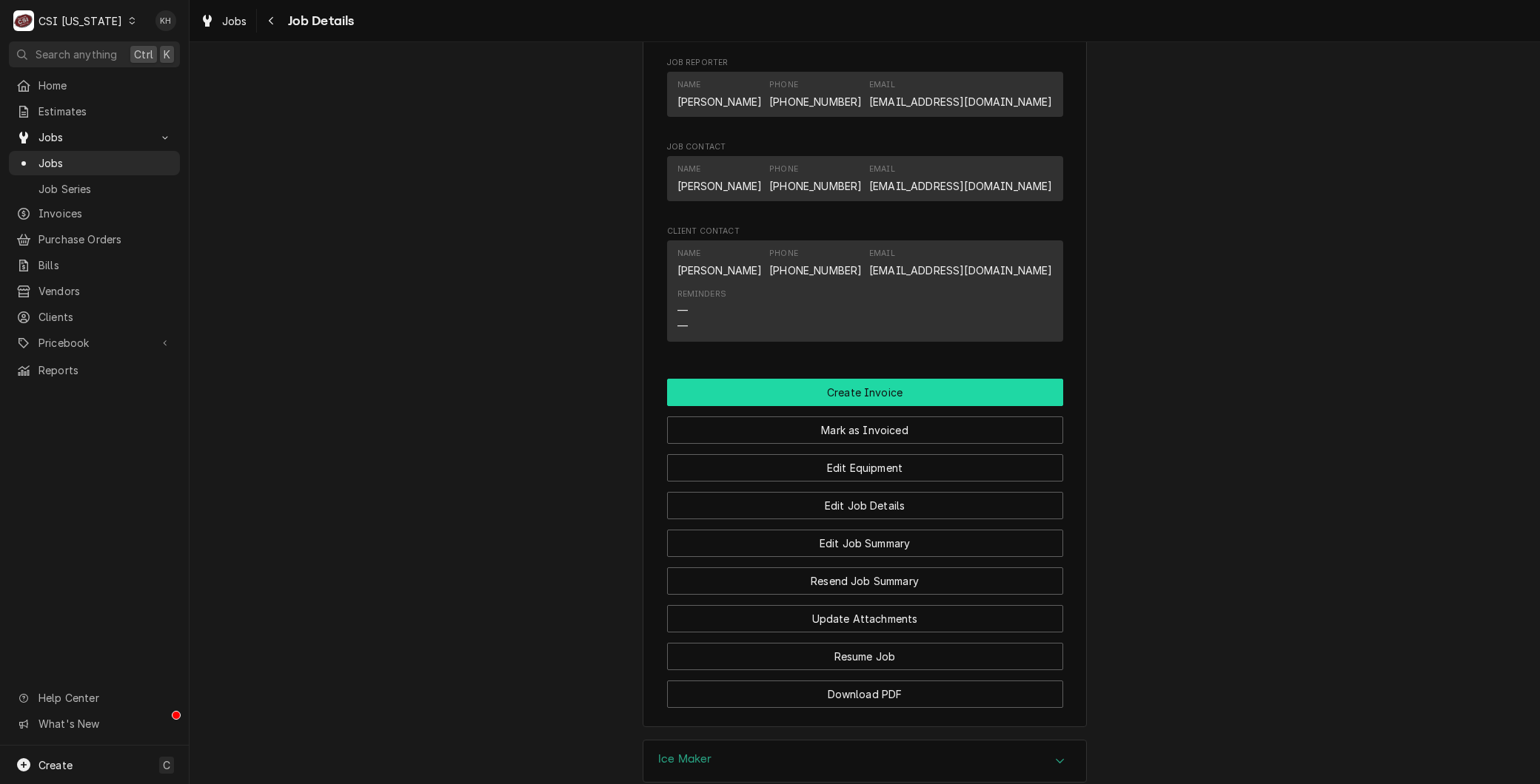
click at [852, 404] on button "Create Invoice" at bounding box center [865, 393] width 396 height 27
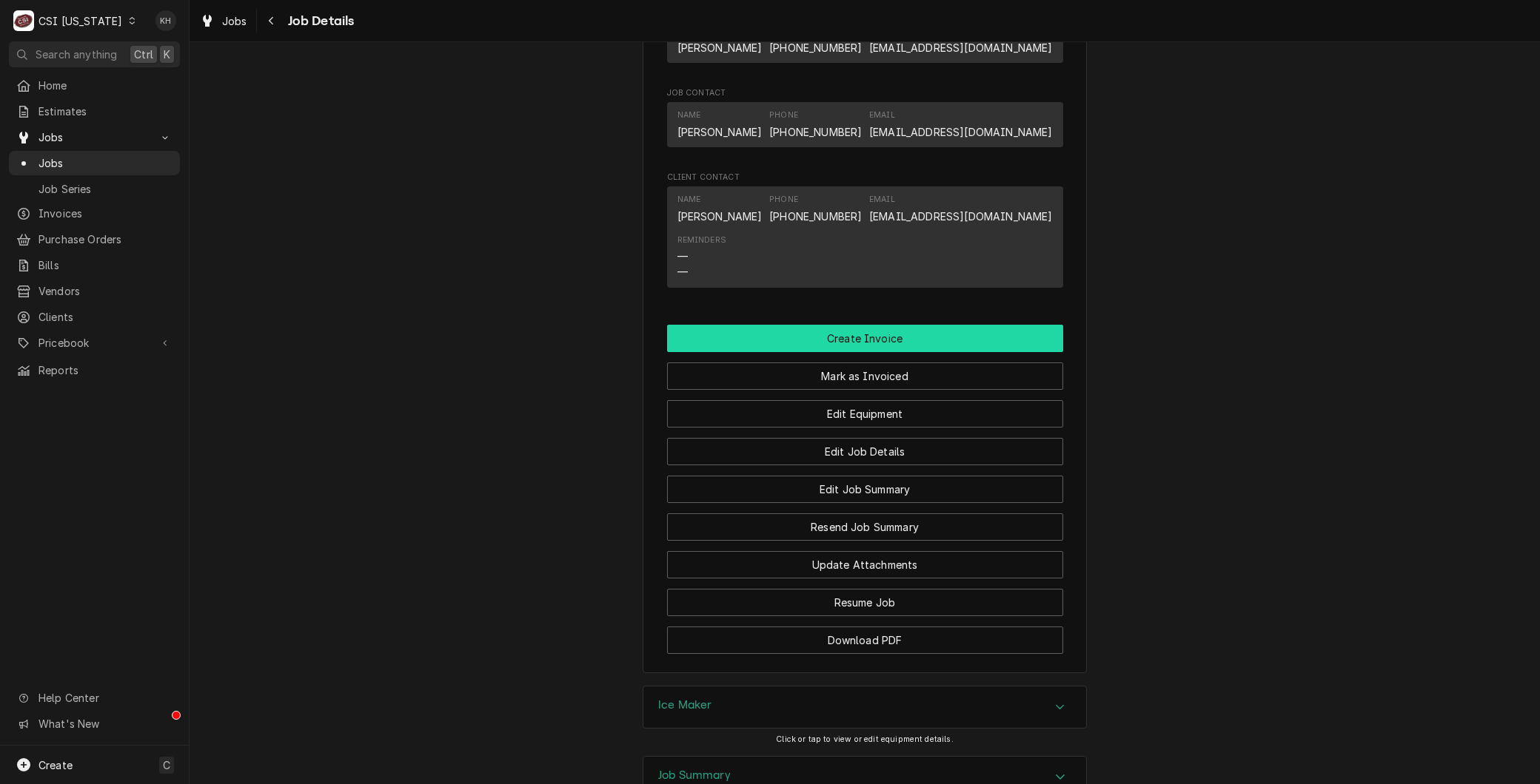
scroll to position [1150, 0]
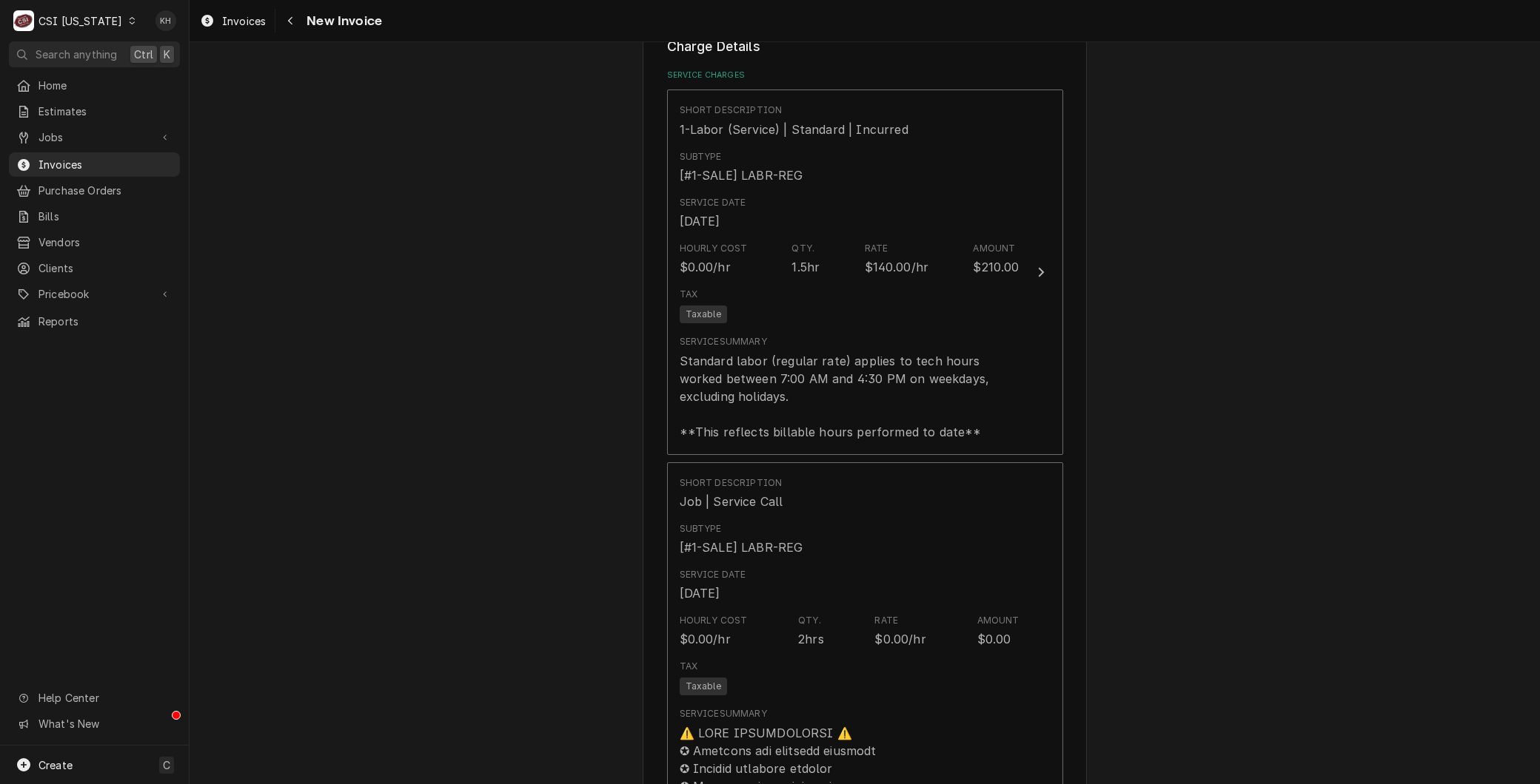
scroll to position [986, 0]
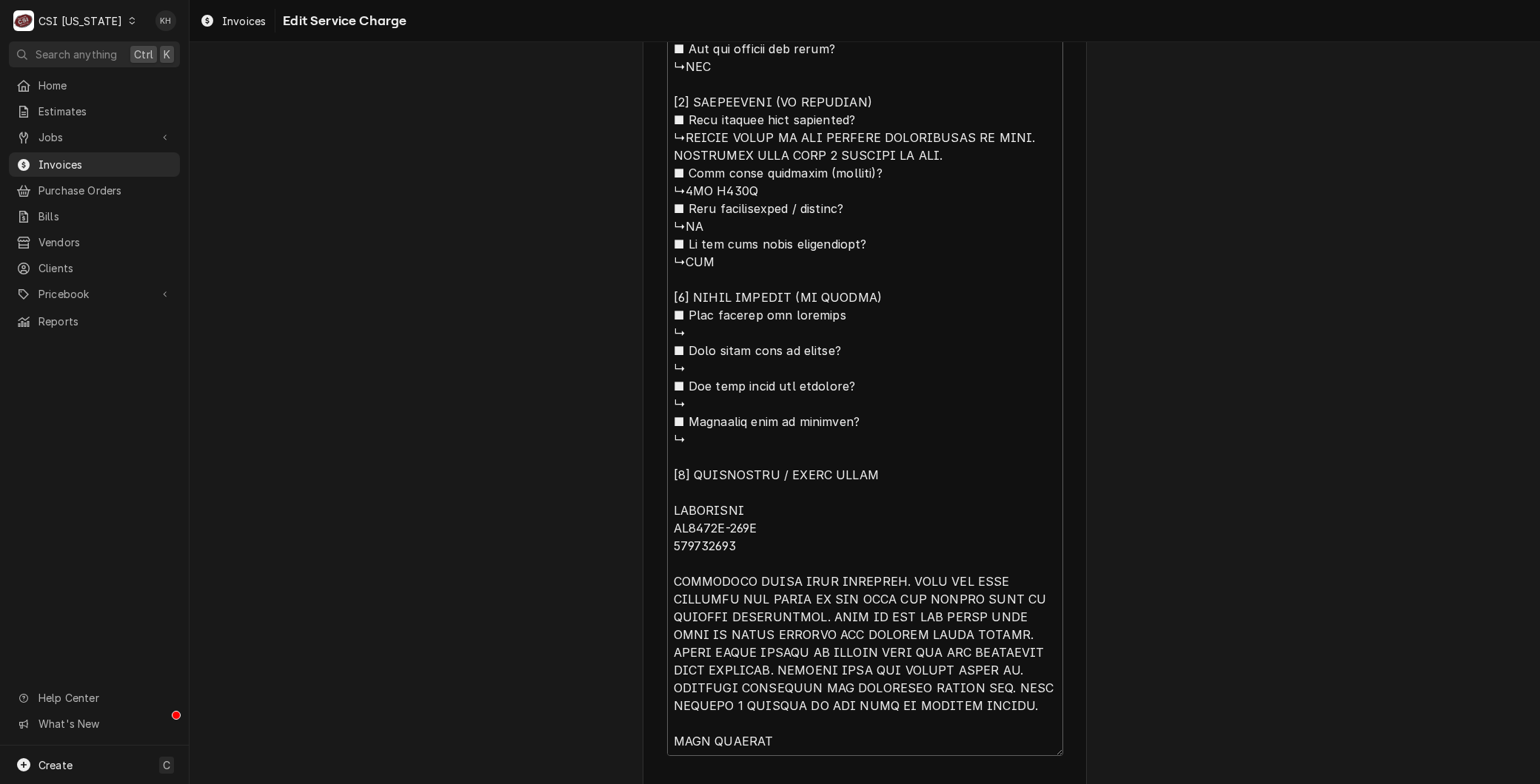
scroll to position [1343, 0]
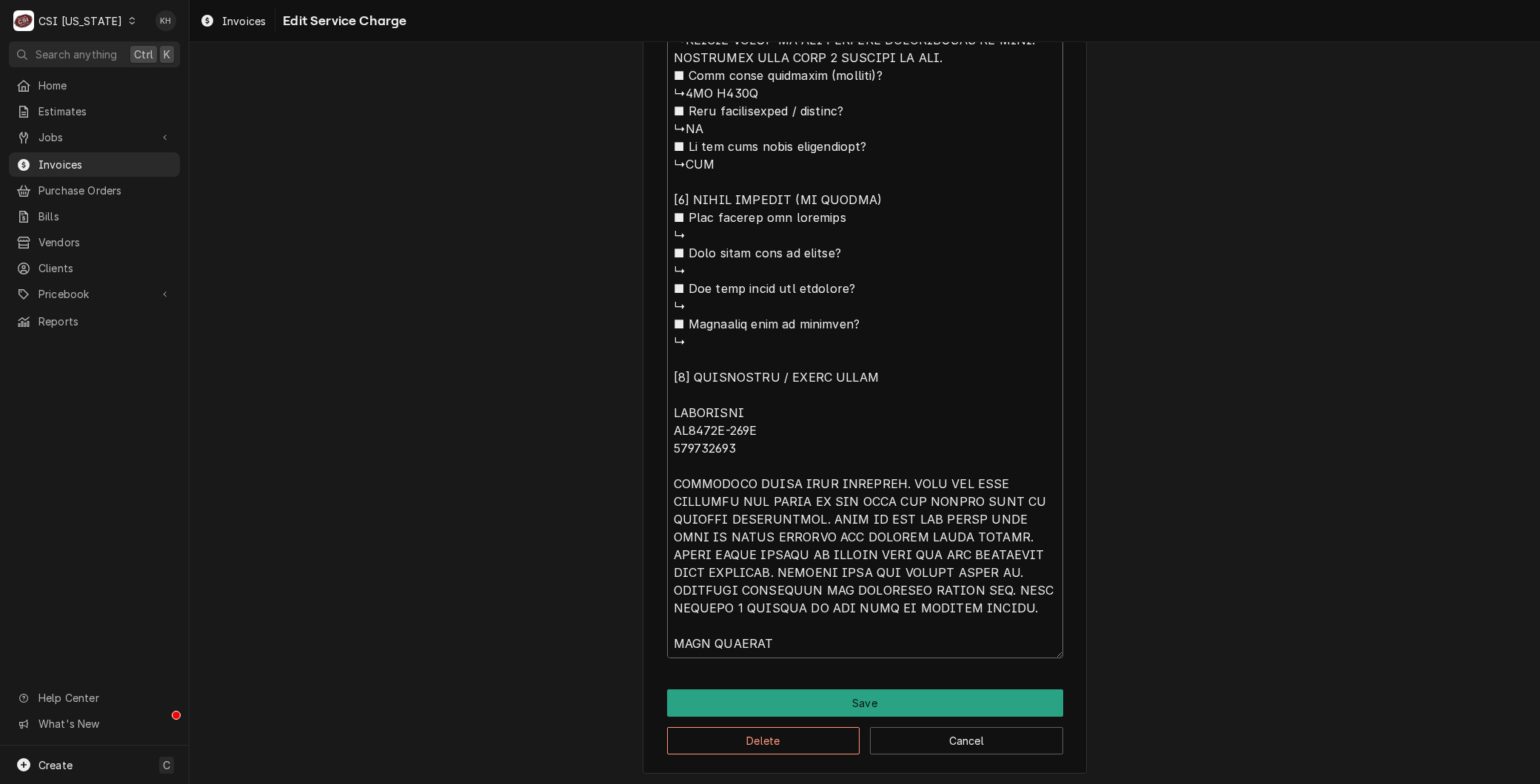
click at [793, 545] on textarea "Service Summary ( optional )" at bounding box center [865, 13] width 396 height 1291
click at [785, 550] on textarea "Service Summary ( optional )" at bounding box center [865, 13] width 396 height 1291
click at [776, 728] on button "Delete" at bounding box center [763, 741] width 193 height 27
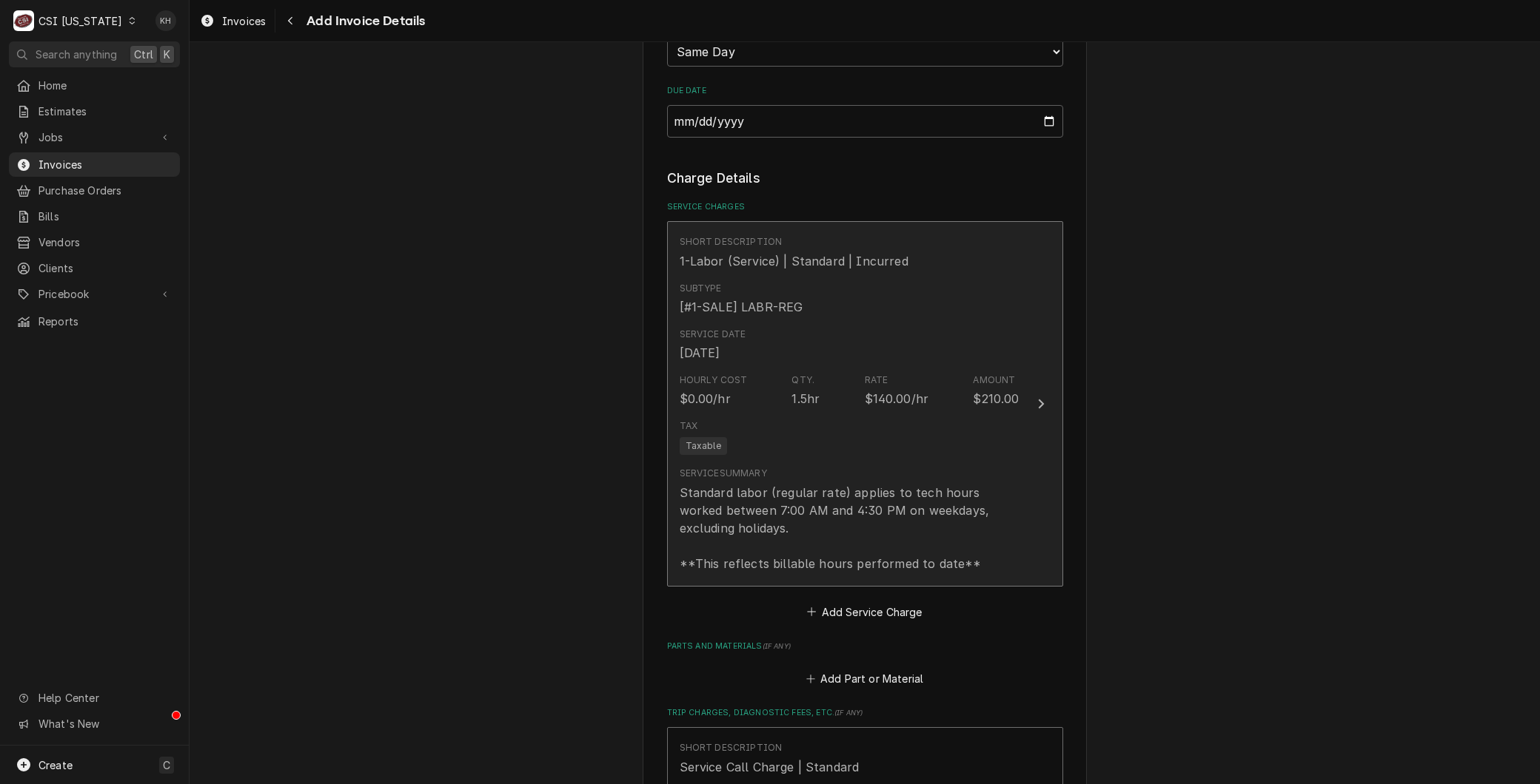
click at [884, 365] on div "Service Date Aug 1, 2025" at bounding box center [849, 344] width 340 height 46
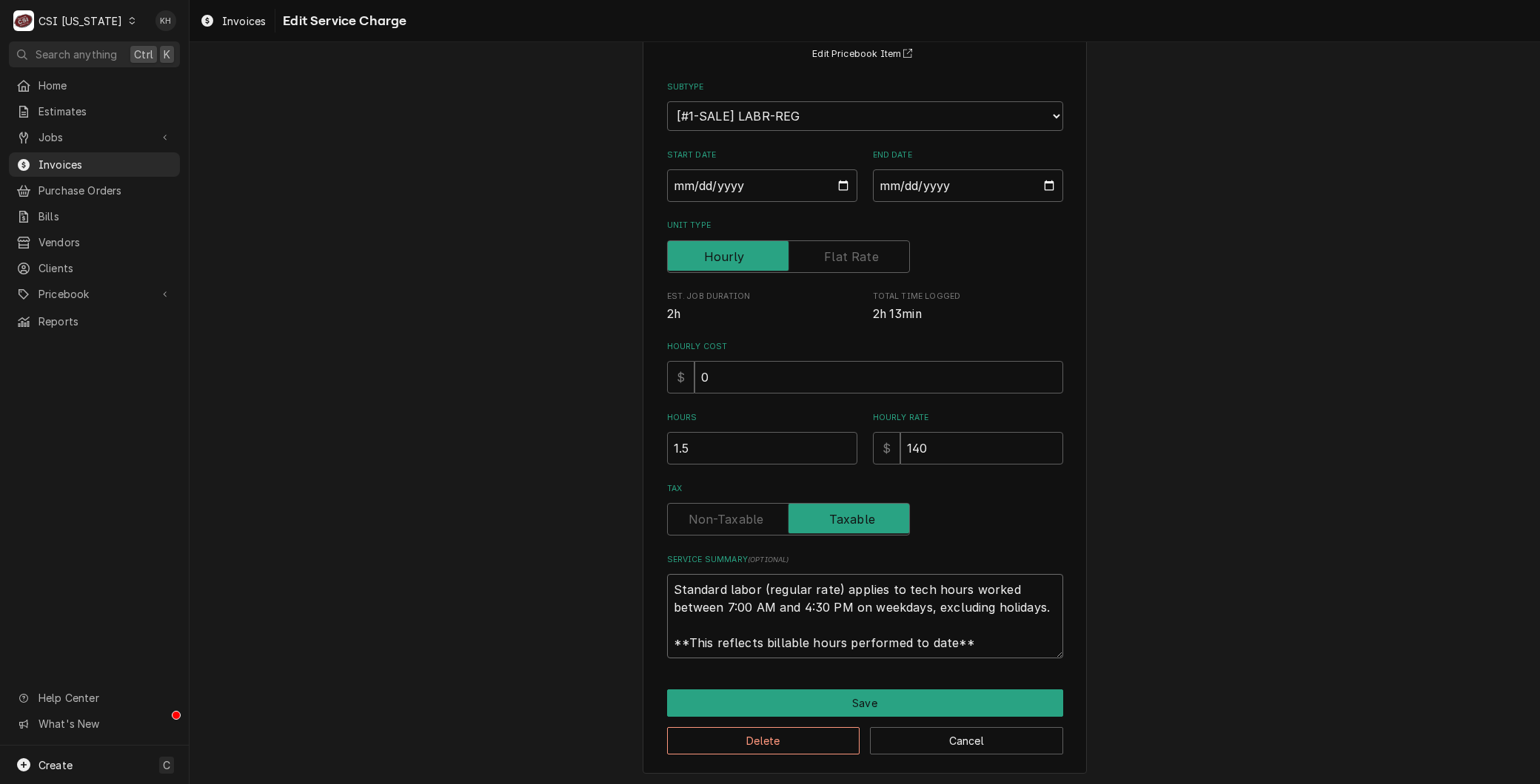
drag, startPoint x: 985, startPoint y: 649, endPoint x: 430, endPoint y: 445, distance: 591.3
click at [427, 445] on div "Use the fields below to edit this service charge Short Description 1-Labor (Ser…" at bounding box center [865, 354] width 1350 height 865
paste textarea "⚠️ 𝗙𝗢𝗥𝗠 𝗜𝗡𝗦𝗧𝗥𝗨𝗖𝗧𝗜𝗢𝗡𝗦 ⚠️ ✪ 𝗖𝗼𝗺𝗽𝗹𝗲𝘁𝗲 𝗮𝗹𝗹 𝗿𝗲𝗹𝗲𝘃𝗮𝗻𝘁 𝘀𝗲𝗰𝘁𝗶𝗼𝗻𝘀 ✪ 𝗣𝗿𝗼𝘃𝗶𝗱𝗲 𝗱𝗲𝘁𝗮𝗶𝗹𝗲𝗱 𝗮𝗻𝘀…"
type textarea "x"
type textarea "⚠️ 𝗙𝗢𝗥𝗠 𝗜𝗡𝗦𝗧𝗥𝗨𝗖𝗧𝗜𝗢𝗡𝗦 ⚠️ ✪ 𝗖𝗼𝗺𝗽𝗹𝗲𝘁𝗲 𝗮𝗹𝗹 𝗿𝗲𝗹𝗲𝘃𝗮𝗻𝘁 𝘀𝗲𝗰𝘁𝗶𝗼𝗻𝘀 ✪ 𝗣𝗿𝗼𝘃𝗶𝗱𝗲 𝗱𝗲𝘁𝗮𝗶𝗹𝗲𝗱 𝗮𝗻𝘀…"
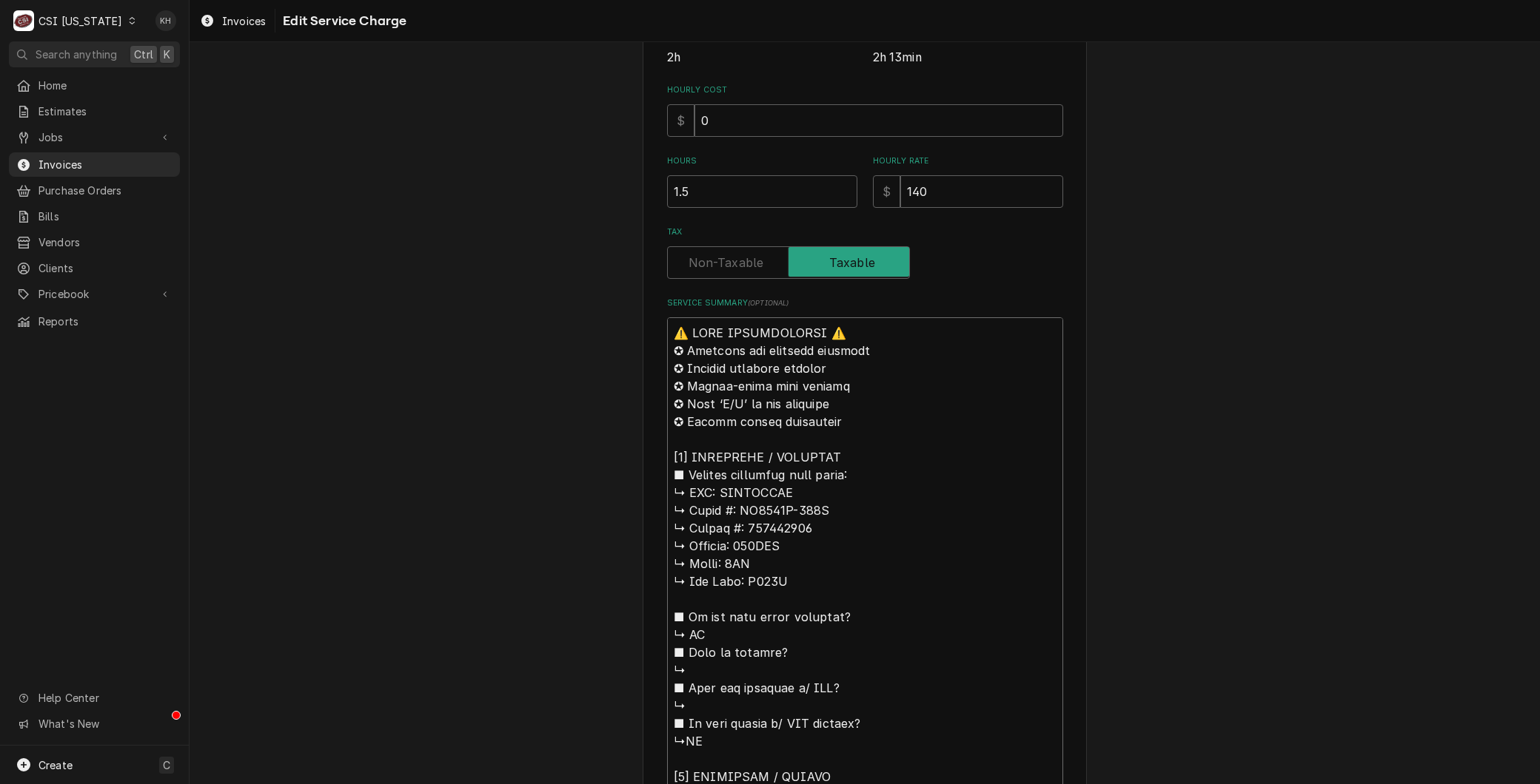
scroll to position [392, 0]
drag, startPoint x: 715, startPoint y: 489, endPoint x: 416, endPoint y: 217, distance: 404.2
click at [416, 217] on div "Use the fields below to edit this service charge Short Description 1-Labor (Ser…" at bounding box center [865, 702] width 1350 height 2072
type textarea "x"
type textarea "BMANITOWOC ↳ 𝗠𝗼𝗱𝗲𝗹 #: UY0240A-161B ↳ 𝗦𝗲𝗿𝗶𝗮𝗹 #: 310308344 ↳ 𝗩𝗼𝗹𝘁𝗮𝗴𝗲: 115VAC ↳ 𝗣𝗵…"
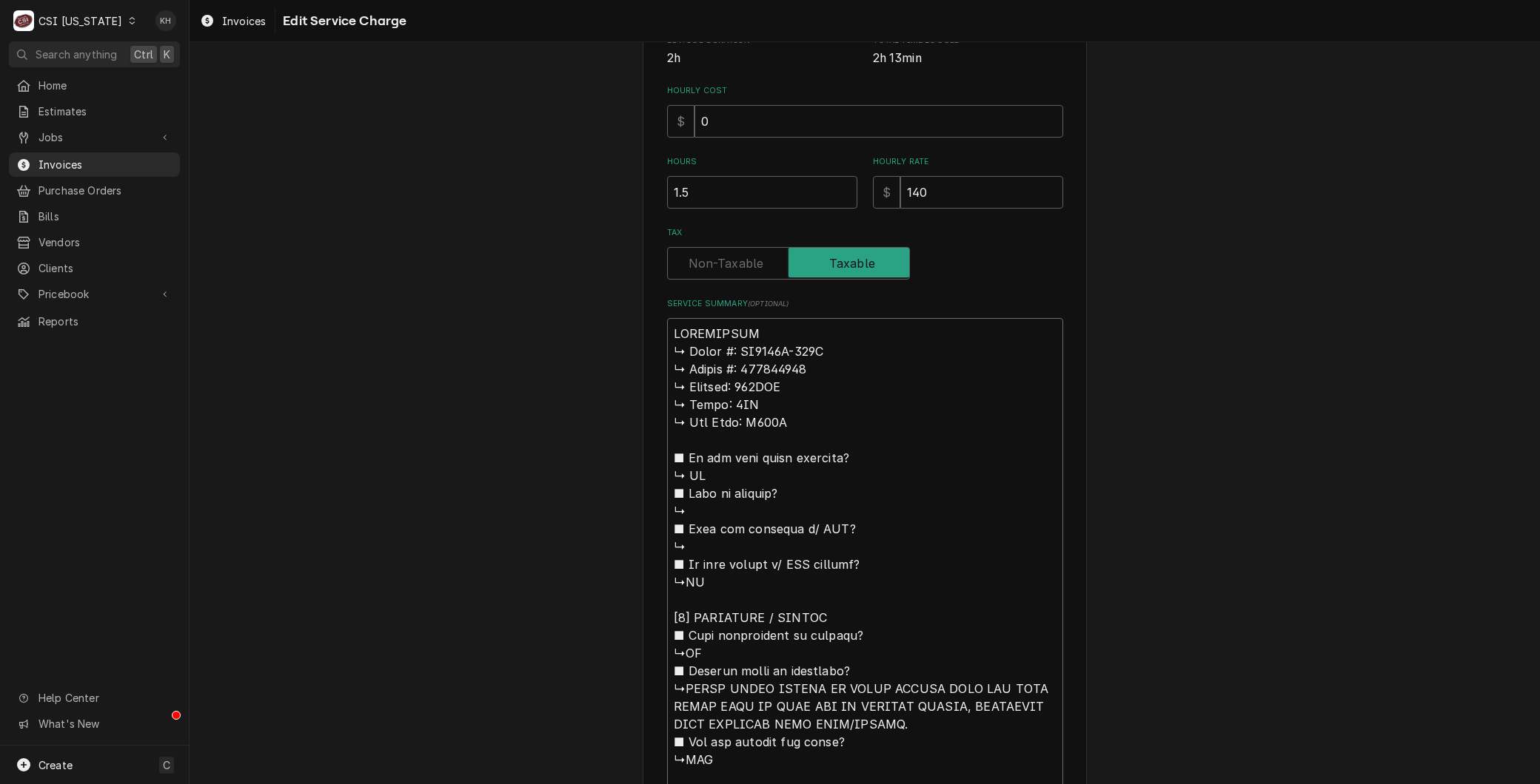
type textarea "x"
type textarea "BrNMANITOWOC ↳ 𝗠𝗼𝗱𝗲𝗹 #: UY0240A-161B ↳ 𝗦𝗲𝗿𝗶𝗮𝗹 #: 310308344 ↳ 𝗩𝗼𝗹𝘁𝗮𝗴𝗲: 115VAC ↳ …"
type textarea "x"
type textarea "BrMANITOWOC ↳ 𝗠𝗼𝗱𝗲𝗹 #: UY0240A-161B ↳ 𝗦𝗲𝗿𝗶𝗮𝗹 #: 310308344 ↳ 𝗩𝗼𝗹𝘁𝗮𝗴𝗲: 115VAC ↳ 𝗣…"
type textarea "x"
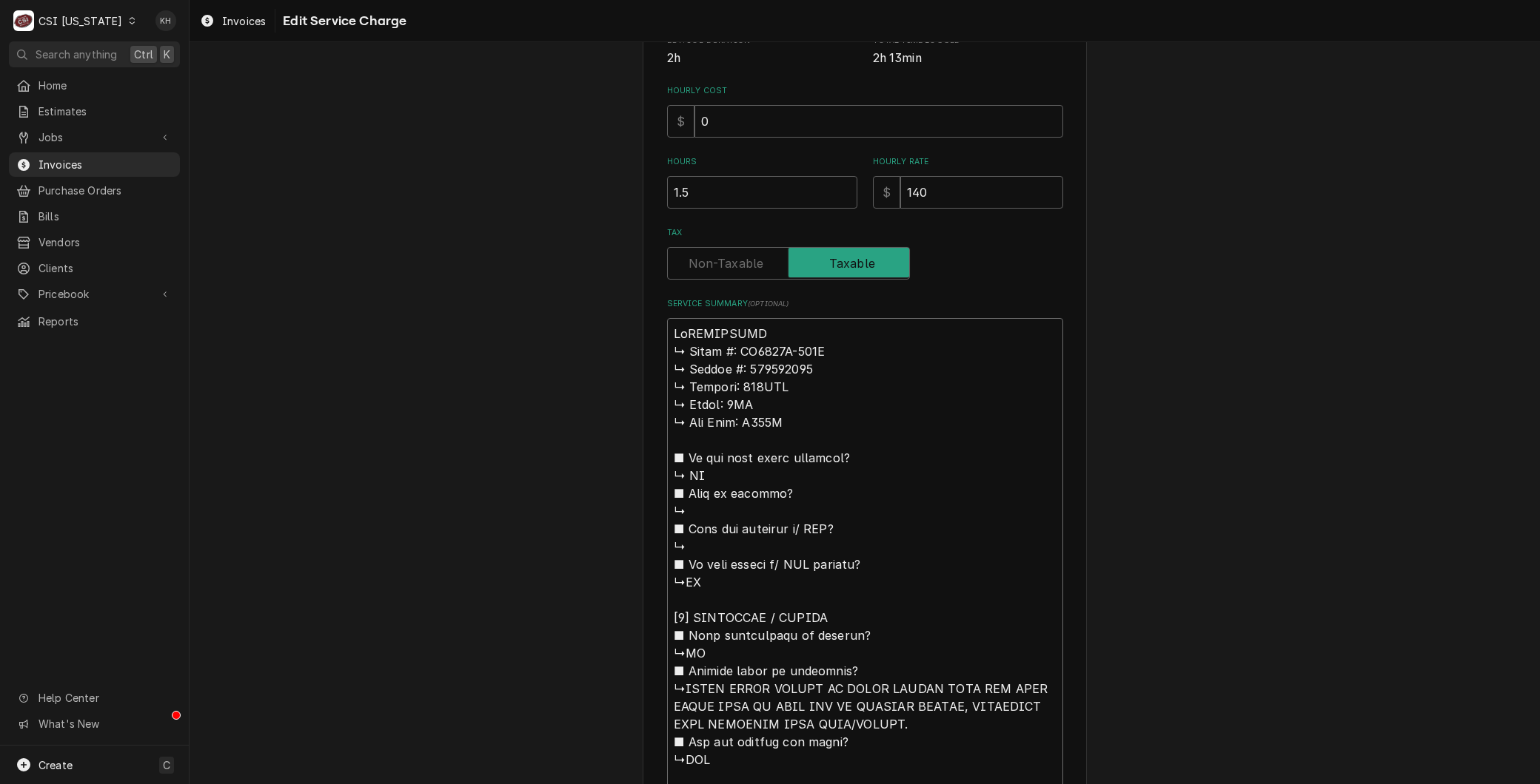
type textarea "BrAMANITOWOC ↳ 𝗠𝗼𝗱𝗲𝗹 #: UY0240A-161B ↳ 𝗦𝗲𝗿𝗶𝗮𝗹 #: 310308344 ↳ 𝗩𝗼𝗹𝘁𝗮𝗴𝗲: 115VAC ↳ …"
type textarea "x"
type textarea "BrMANITOWOC ↳ 𝗠𝗼𝗱𝗲𝗹 #: UY0240A-161B ↳ 𝗦𝗲𝗿𝗶𝗮𝗹 #: 310308344 ↳ 𝗩𝗼𝗹𝘁𝗮𝗴𝗲: 115VAC ↳ 𝗣…"
type textarea "x"
type textarea "BranMANITOWOC ↳ 𝗠𝗼𝗱𝗲𝗹 #: UY0240A-161B ↳ 𝗦𝗲𝗿𝗶𝗮𝗹 #: 310308344 ↳ 𝗩𝗼𝗹𝘁𝗮𝗴𝗲: 115VAC ↳…"
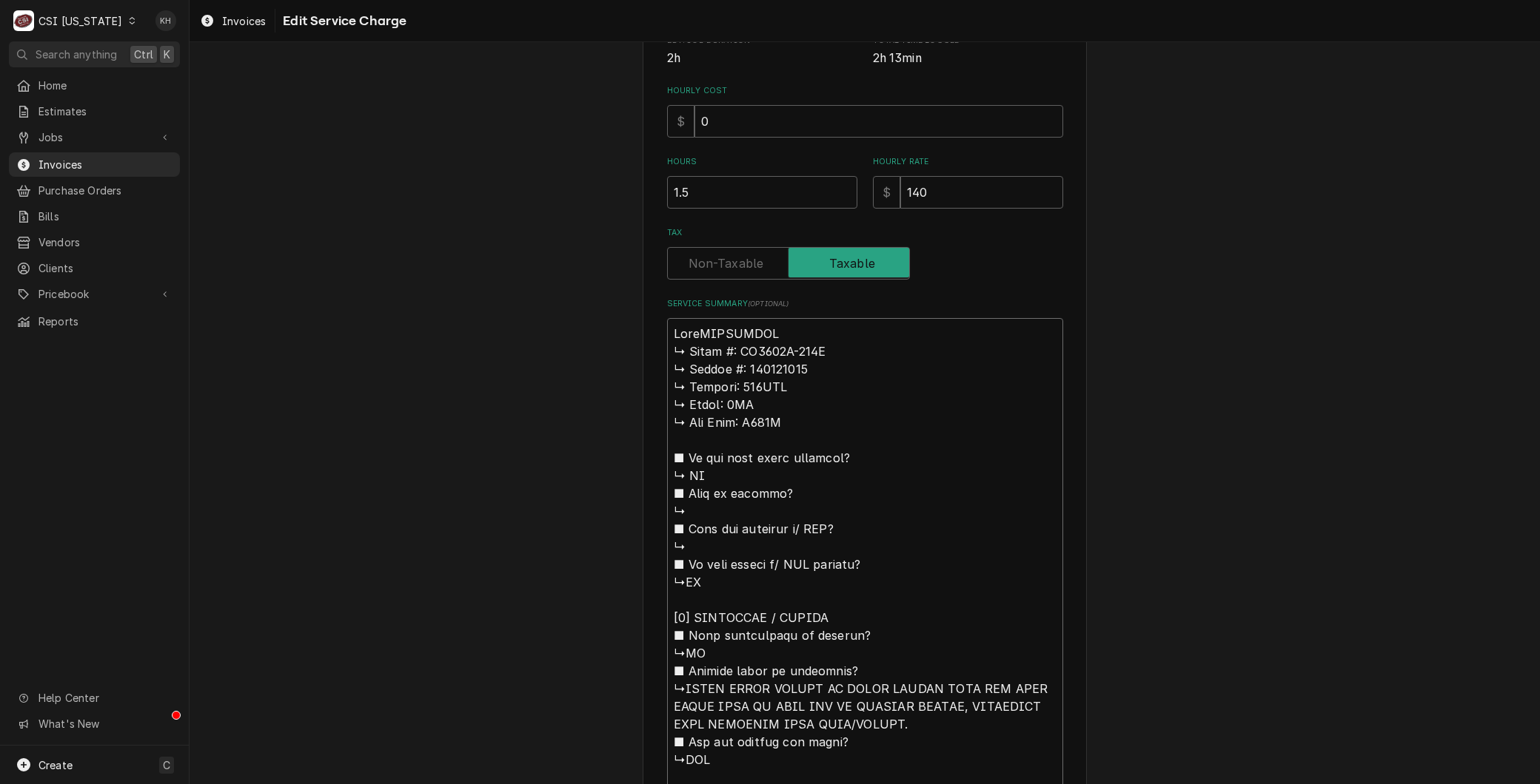
type textarea "x"
type textarea "BranfMANITOWOC ↳ 𝗠𝗼𝗱𝗲𝗹 #: UY0240A-161B ↳ 𝗦𝗲𝗿𝗶𝗮𝗹 #: 310308344 ↳ 𝗩𝗼𝗹𝘁𝗮𝗴𝗲: 115VAC …"
type textarea "x"
type textarea "BranMANITOWOC ↳ 𝗠𝗼𝗱𝗲𝗹 #: UY0240A-161B ↳ 𝗦𝗲𝗿𝗶𝗮𝗹 #: 310308344 ↳ 𝗩𝗼𝗹𝘁𝗮𝗴𝗲: 115VAC ↳…"
type textarea "x"
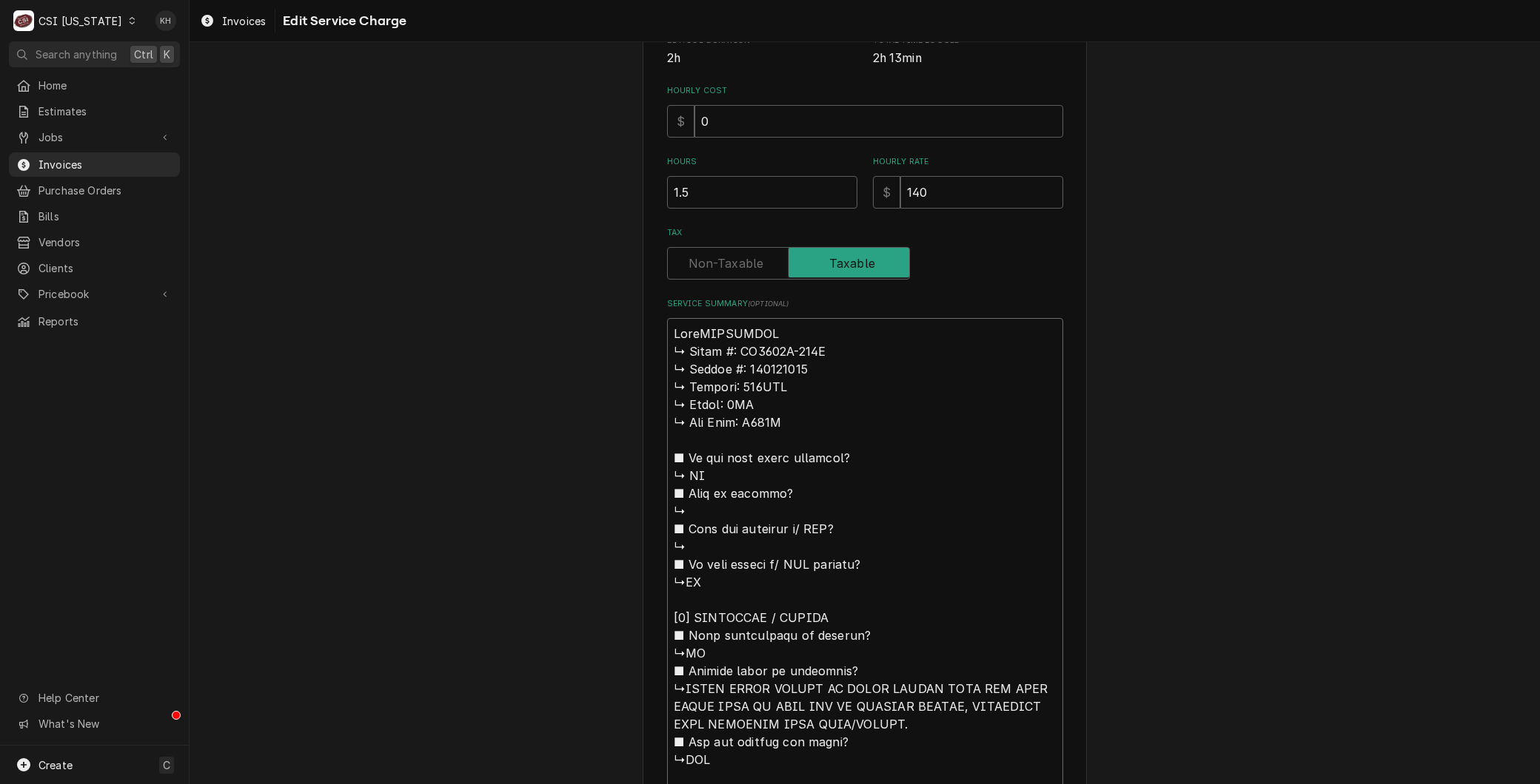
type textarea "BrandMANITOWOC ↳ 𝗠𝗼𝗱𝗲𝗹 #: UY0240A-161B ↳ 𝗦𝗲𝗿𝗶𝗮𝗹 #: 310308344 ↳ 𝗩𝗼𝗹𝘁𝗮𝗴𝗲: 115VAC …"
type textarea "x"
type textarea "Brand:MANITOWOC ↳ 𝗠𝗼𝗱𝗲𝗹 #: UY0240A-161B ↳ 𝗦𝗲𝗿𝗶𝗮𝗹 #: 310308344 ↳ 𝗩𝗼𝗹𝘁𝗮𝗴𝗲: 115VAC…"
type textarea "x"
type textarea "Brand: MANITOWOC ↳ 𝗠𝗼𝗱𝗲𝗹 #: UY0240A-161B ↳ 𝗦𝗲𝗿𝗶𝗮𝗹 #: 310308344 ↳ 𝗩𝗼𝗹𝘁𝗮𝗴𝗲: 115VA…"
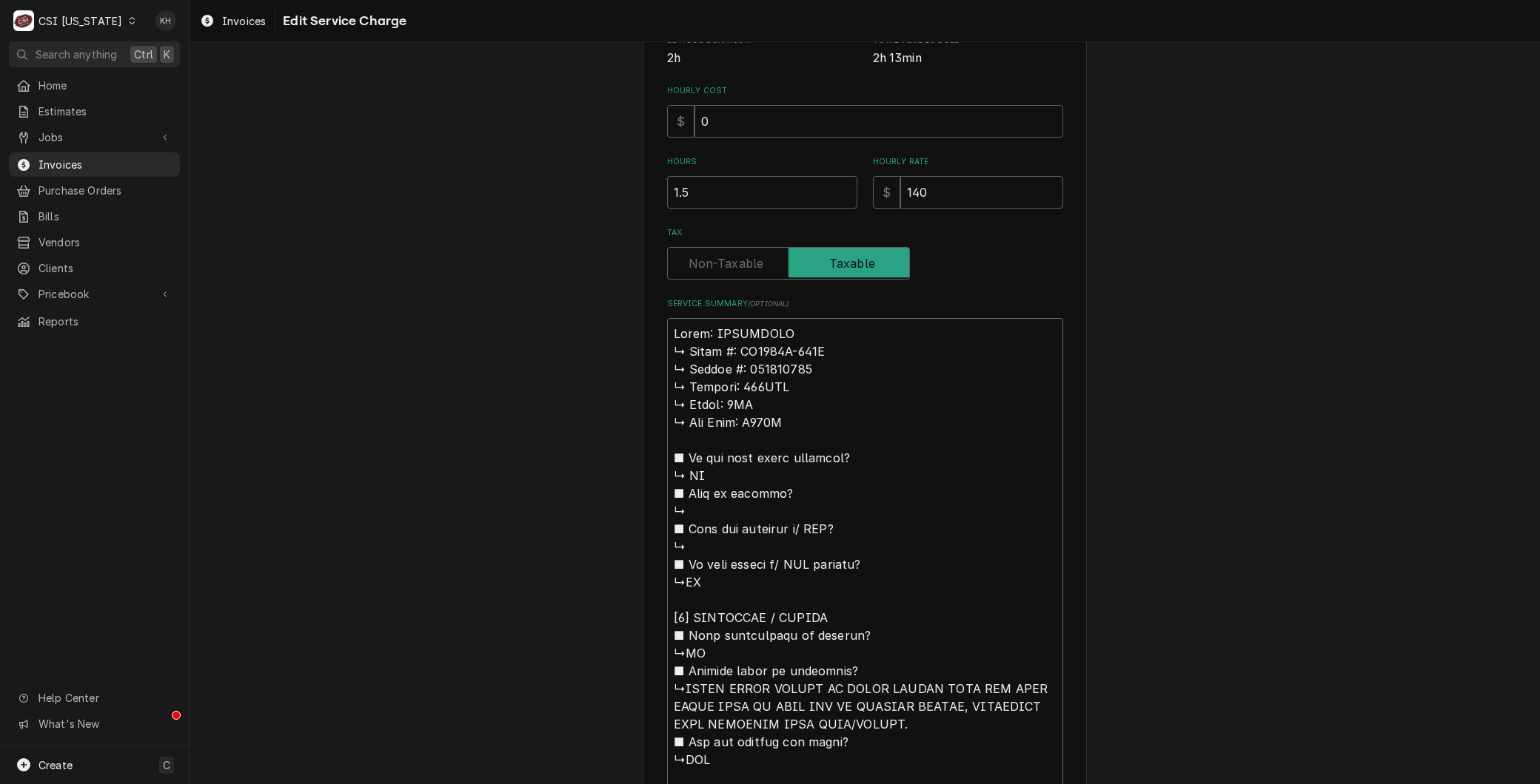
type textarea "x"
type textarea "Brand: MANITOWOC 𝗠𝗼𝗱𝗲𝗹 #: UY0240A-161B ↳ 𝗦𝗲𝗿𝗶𝗮𝗹 #: 310308344 ↳ 𝗩𝗼𝗹𝘁𝗮𝗴𝗲: 115VAC …"
type textarea "x"
type textarea "Brand: MANITOWOC 𝗠𝗼𝗱𝗲𝗹 #: UY0240A-161B ↳ 𝗦𝗲𝗿𝗶𝗮𝗹 #: 310308344 ↳ 𝗩𝗼𝗹𝘁𝗮𝗴𝗲: 115VAC …"
type textarea "x"
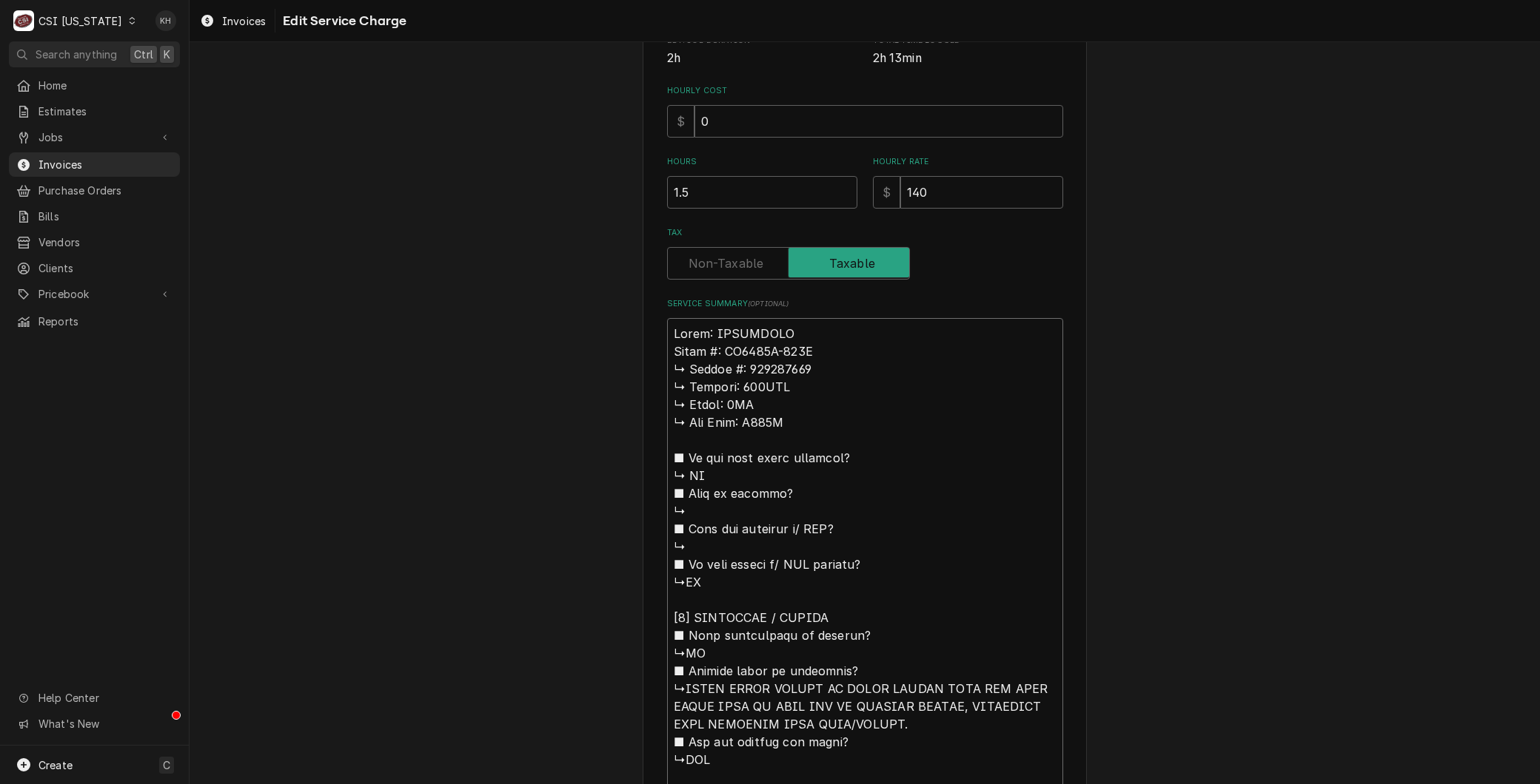
type textarea "Brand: MANITOWOC 𝗼𝗱𝗲𝗹 #: UY0240A-161B ↳ 𝗦𝗲𝗿𝗶𝗮𝗹 #: 310308344 ↳ 𝗩𝗼𝗹𝘁𝗮𝗴𝗲: 115VAC ↳…"
type textarea "x"
type textarea "Brand: MANITOWOC 𝗱𝗲𝗹 #: UY0240A-161B ↳ 𝗦𝗲𝗿𝗶𝗮𝗹 #: 310308344 ↳ 𝗩𝗼𝗹𝘁𝗮𝗴𝗲: 115VAC ↳ …"
type textarea "x"
type textarea "Brand: MANITOWOC 𝗲𝗹 #: UY0240A-161B ↳ 𝗦𝗲𝗿𝗶𝗮𝗹 #: 310308344 ↳ 𝗩𝗼𝗹𝘁𝗮𝗴𝗲: 115VAC ↳ 𝗣…"
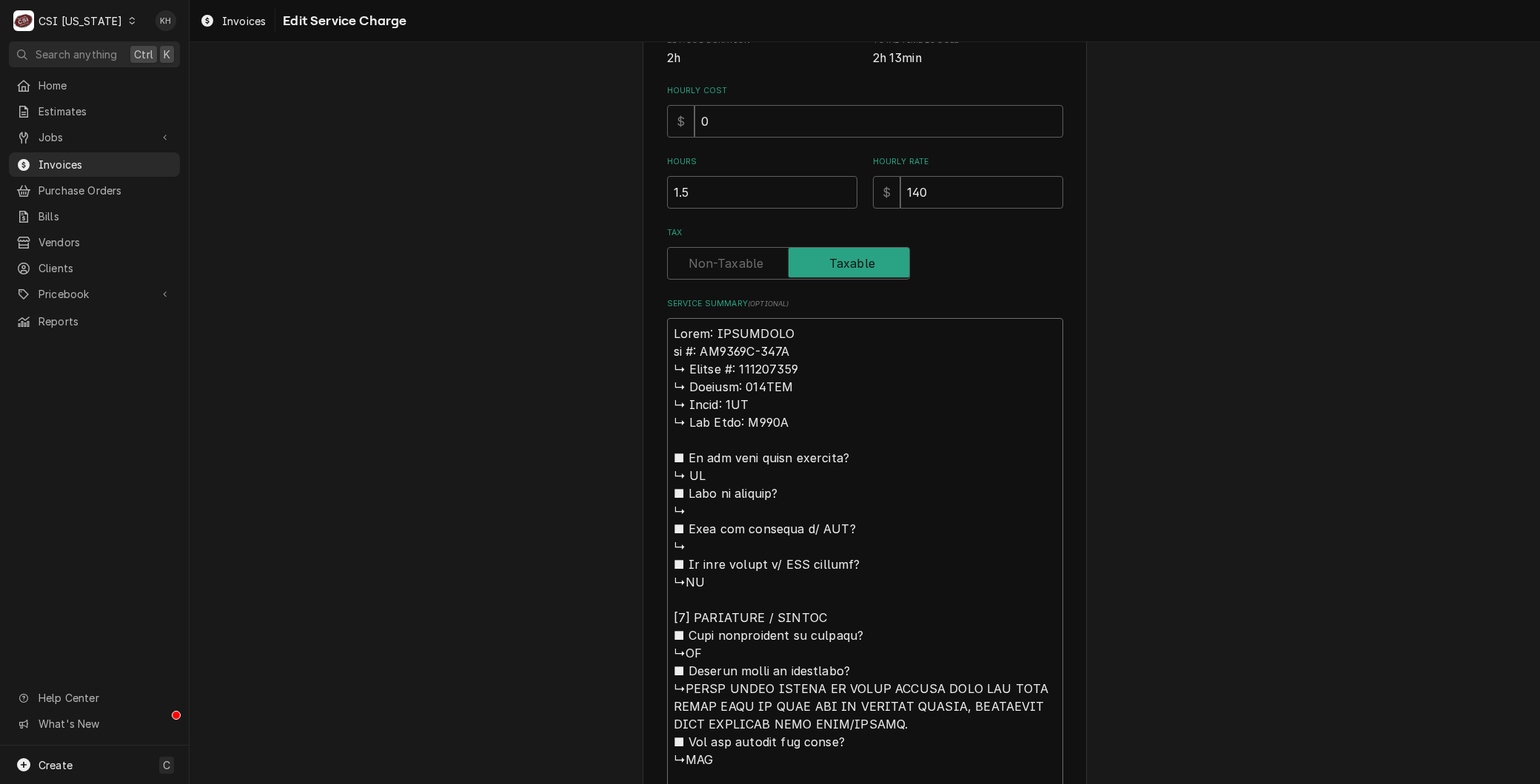
type textarea "x"
type textarea "Brand: MANITOWOC 𝗹 #: UY0240A-161B ↳ 𝗦𝗲𝗿𝗶𝗮𝗹 #: 310308344 ↳ 𝗩𝗼𝗹𝘁𝗮𝗴𝗲: 115VAC ↳ 𝗣𝗵…"
type textarea "x"
type textarea "Brand: MANITOWOC #: UY0240A-161B ↳ 𝗦𝗲𝗿𝗶𝗮𝗹 #: 310308344 ↳ 𝗩𝗼𝗹𝘁𝗮𝗴𝗲: 115VAC ↳ 𝗣𝗵𝗮𝘀…"
type textarea "x"
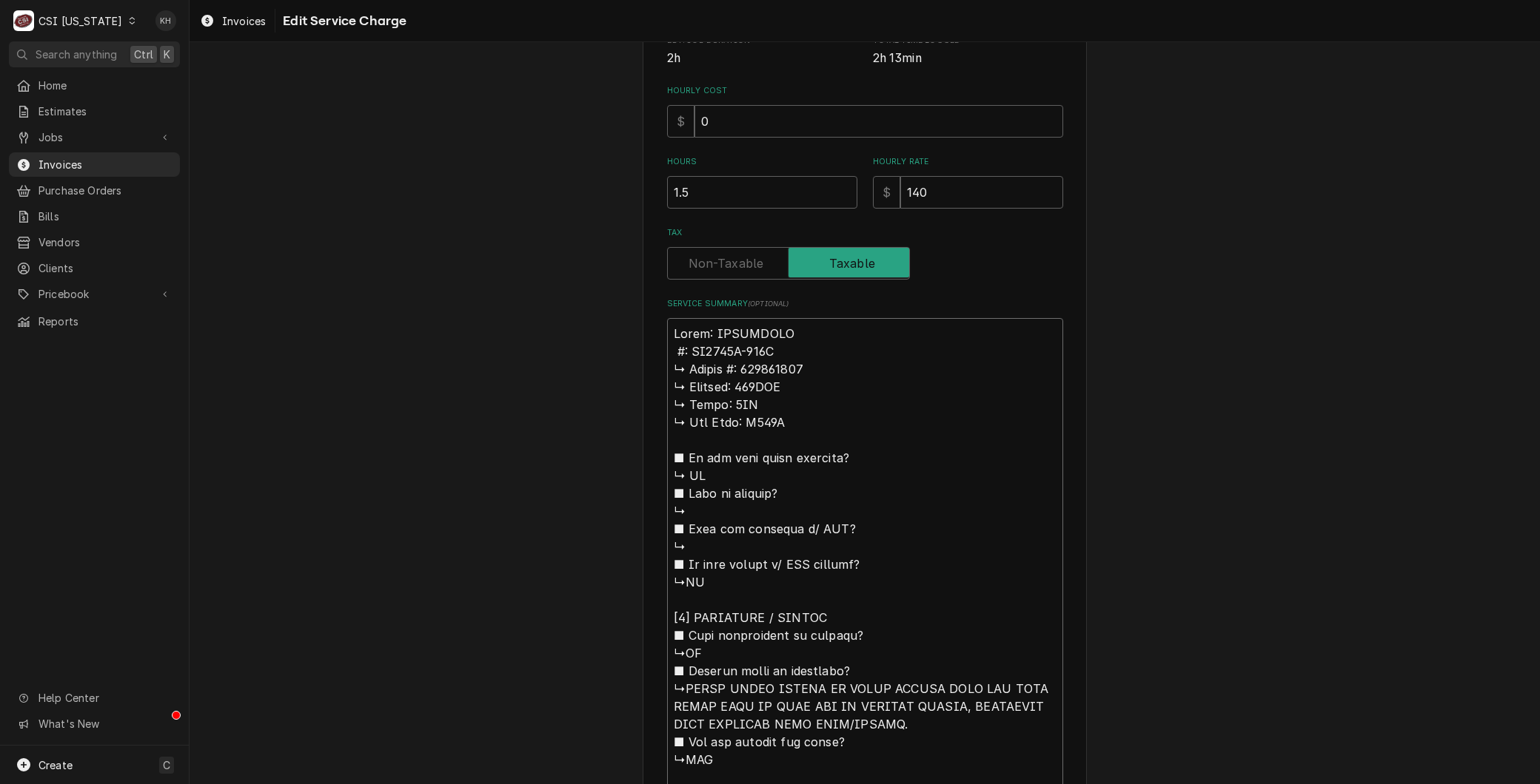
type textarea "Brand: MANITOWOC #: UY0240A-161B ↳ 𝗦𝗲𝗿𝗶𝗮𝗹 #: 310308344 ↳ 𝗩𝗼𝗹𝘁𝗮𝗴𝗲: 115VAC ↳ 𝗣𝗵𝗮𝘀…"
type textarea "x"
type textarea "Brand: MANITOWOC : UY0240A-161B ↳ 𝗦𝗲𝗿𝗶𝗮𝗹 #: 310308344 ↳ 𝗩𝗼𝗹𝘁𝗮𝗴𝗲: 115VAC ↳ 𝗣𝗵𝗮𝘀𝗲…"
type textarea "x"
type textarea "Brand: MANITOWOC M: UY0240A-161B ↳ 𝗦𝗲𝗿𝗶𝗮𝗹 #: 310308344 ↳ 𝗩𝗼𝗹𝘁𝗮𝗴𝗲: 115VAC ↳ 𝗣𝗵𝗮𝘀…"
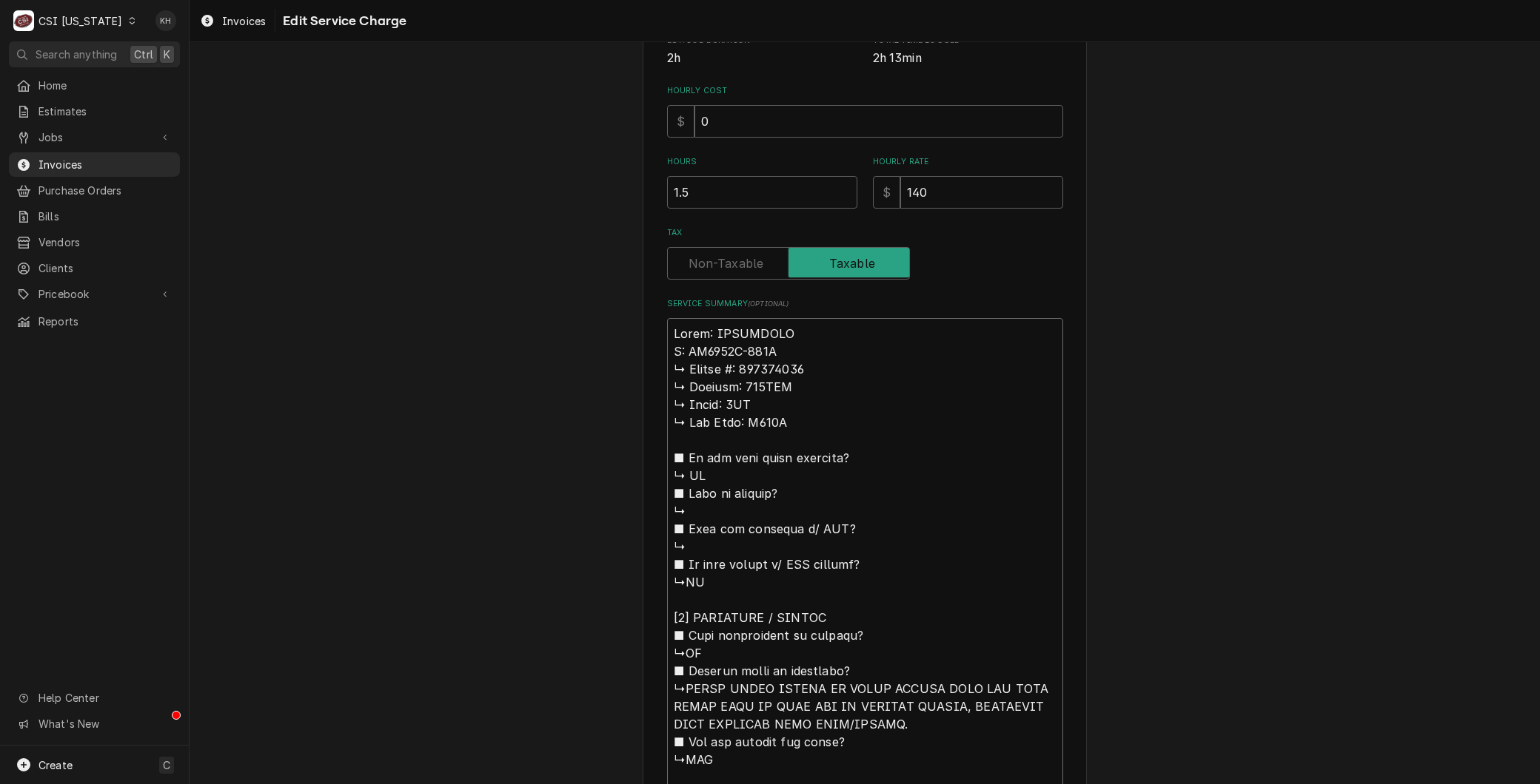
type textarea "x"
type textarea "Brand: MANITOWOC Mo: UY0240A-161B ↳ 𝗦𝗲𝗿𝗶𝗮𝗹 #: 310308344 ↳ 𝗩𝗼𝗹𝘁𝗮𝗴𝗲: 115VAC ↳ 𝗣𝗵𝗮…"
type textarea "x"
type textarea "Brand: MANITOWOC Mod: UY0240A-161B ↳ 𝗦𝗲𝗿𝗶𝗮𝗹 #: 310308344 ↳ 𝗩𝗼𝗹𝘁𝗮𝗴𝗲: 115VAC ↳ 𝗣𝗵…"
type textarea "x"
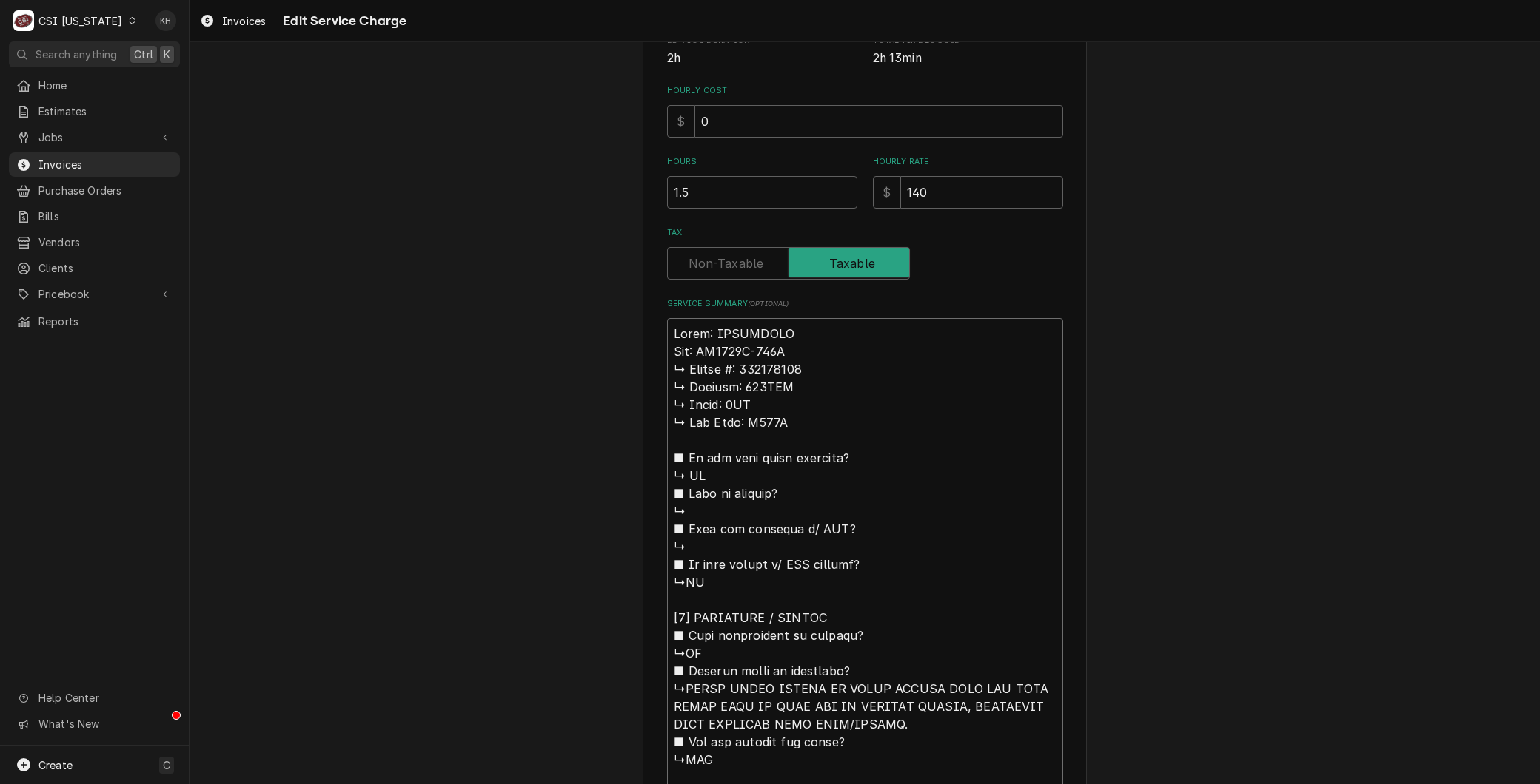
type textarea "Brand: MANITOWOC Mode: UY0240A-161B ↳ 𝗦𝗲𝗿𝗶𝗮𝗹 #: 310308344 ↳ 𝗩𝗼𝗹𝘁𝗮𝗴𝗲: 115VAC ↳ 𝗣…"
type textarea "x"
type textarea "Brand: MANITOWOC Model: UY0240A-161B ↳ 𝗦𝗲𝗿𝗶𝗮𝗹 #: 310308344 ↳ 𝗩𝗼𝗹𝘁𝗮𝗴𝗲: 115VAC ↳ …"
type textarea "x"
type textarea "Brand: MANITOWOC Model: UY0240A-161B 𝗦𝗲𝗿𝗶𝗮𝗹 #: 310308344 ↳ 𝗩𝗼𝗹𝘁𝗮𝗴𝗲: 115VAC ↳ 𝗣𝗵…"
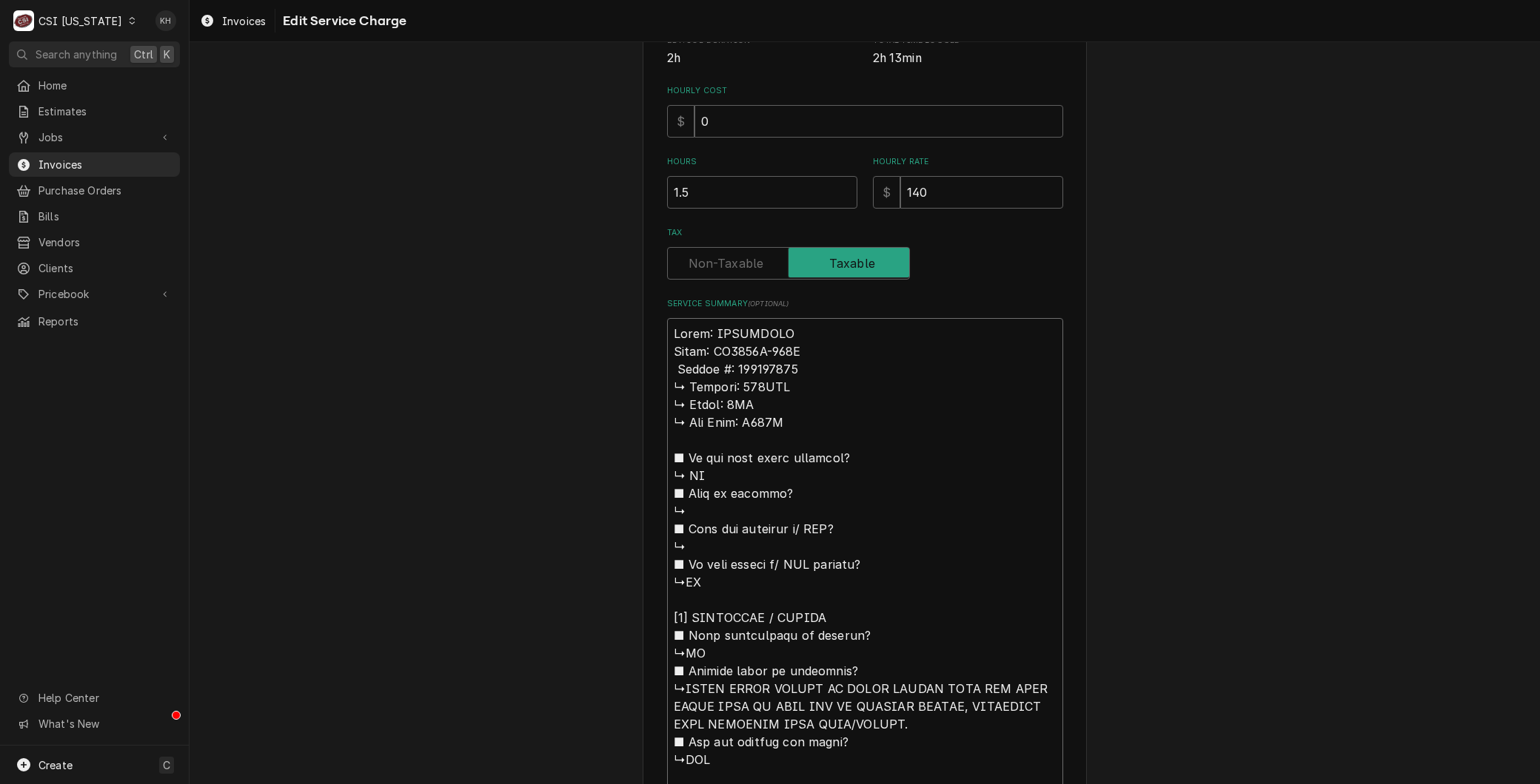
type textarea "x"
type textarea "Brand: MANITOWOC Model: UY0240A-161B 𝗦𝗲𝗿𝗶𝗮𝗹 #: 310308344 ↳ 𝗩𝗼𝗹𝘁𝗮𝗴𝗲: 115VAC ↳ 𝗣𝗵…"
type textarea "x"
type textarea "Brand: MANITOWOC Model: UY0240A-161B 𝗲𝗿𝗶𝗮𝗹 #: 310308344 ↳ 𝗩𝗼𝗹𝘁𝗮𝗴𝗲: 115VAC ↳ 𝗣𝗵𝗮…"
type textarea "x"
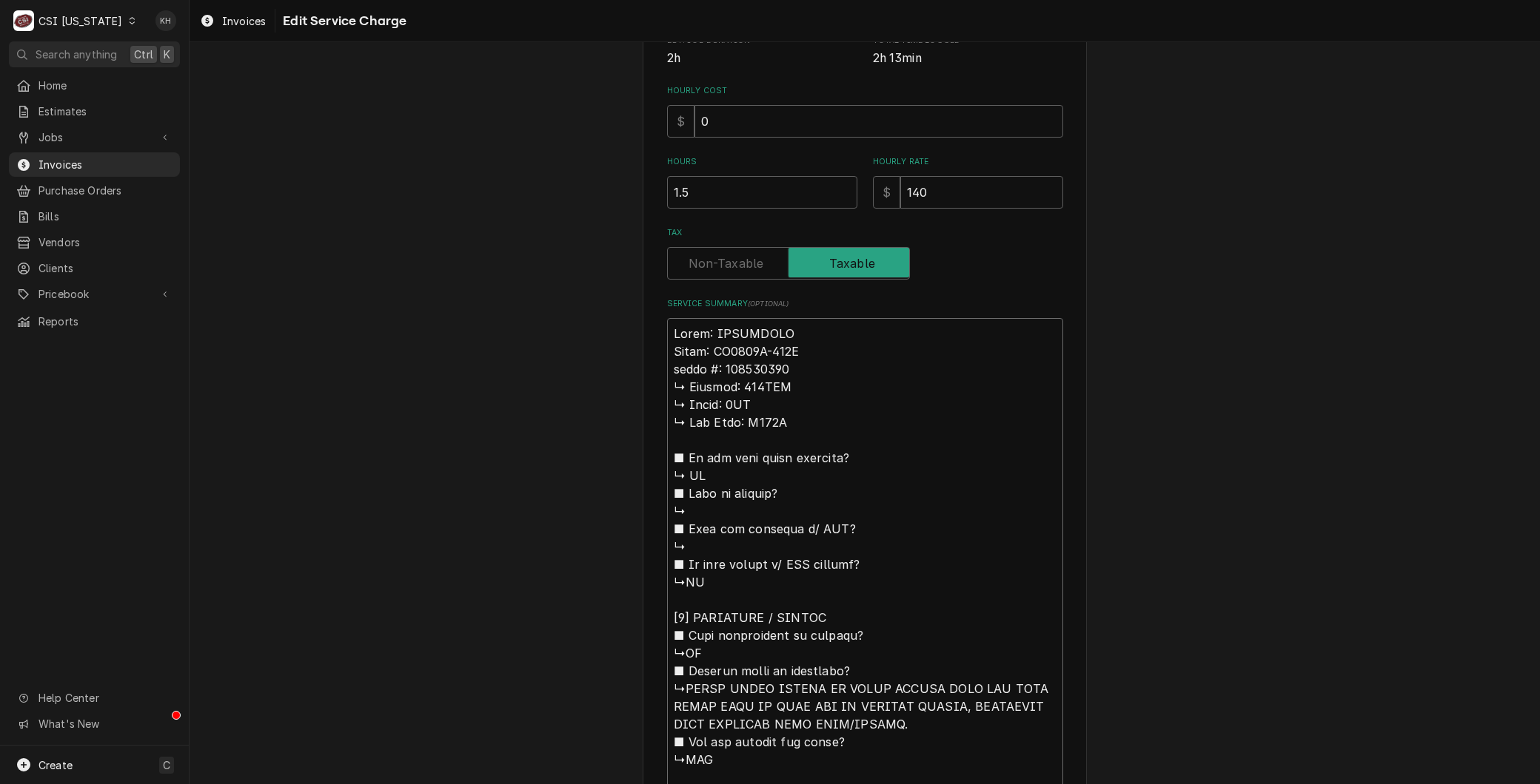
type textarea "Brand: MANITOWOC Model: UY0240A-161B 𝗿𝗶𝗮𝗹 #: 310308344 ↳ 𝗩𝗼𝗹𝘁𝗮𝗴𝗲: 115VAC ↳ 𝗣𝗵𝗮𝘀…"
type textarea "x"
type textarea "Brand: MANITOWOC Model: UY0240A-161B 𝗶𝗮𝗹 #: 310308344 ↳ 𝗩𝗼𝗹𝘁𝗮𝗴𝗲: 115VAC ↳ 𝗣𝗵𝗮𝘀𝗲…"
type textarea "x"
type textarea "Brand: MANITOWOC Model: UY0240A-161B 𝗮𝗹 #: 310308344 ↳ 𝗩𝗼𝗹𝘁𝗮𝗴𝗲: 115VAC ↳ 𝗣𝗵𝗮𝘀𝗲:…"
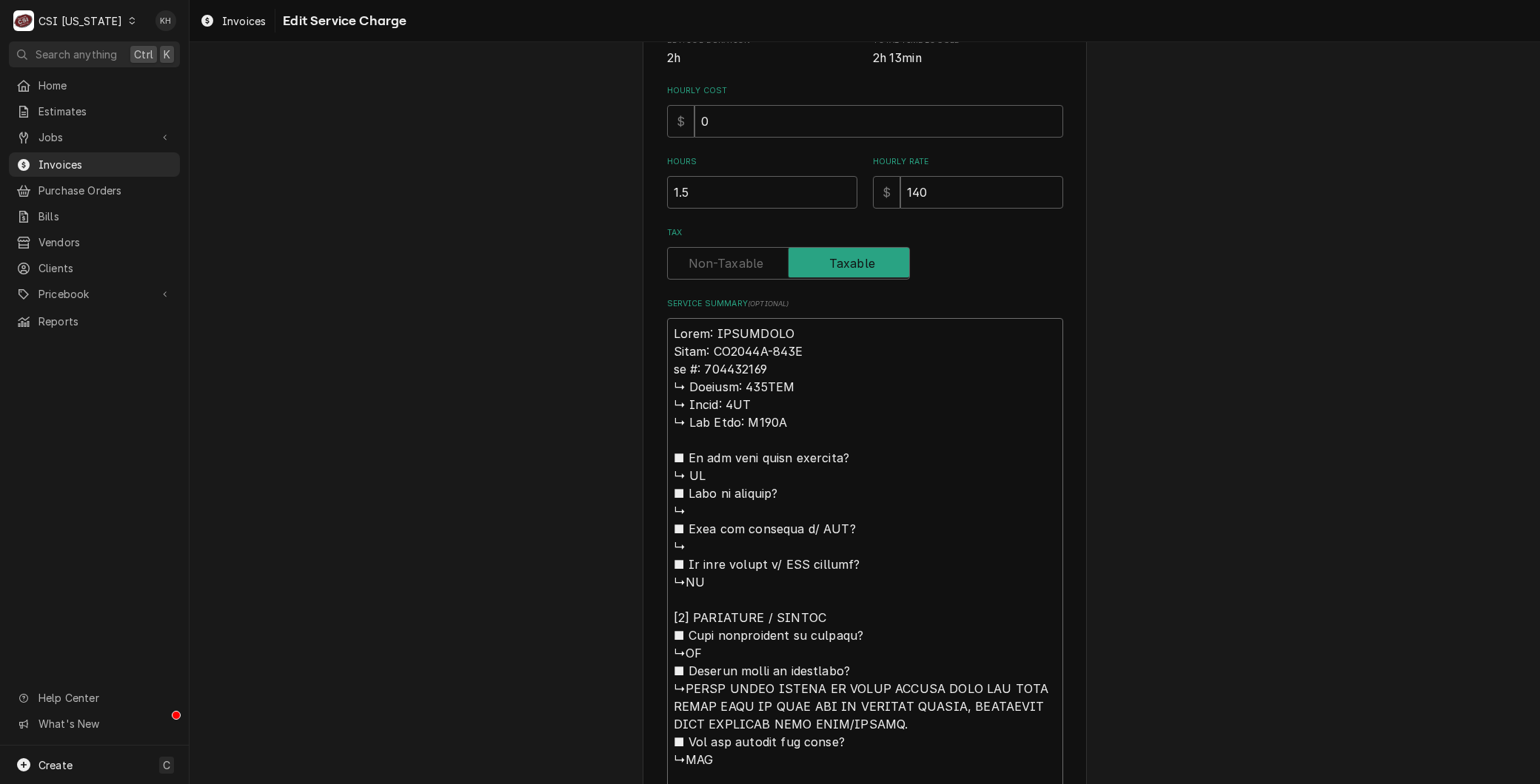
type textarea "x"
type textarea "Brand: MANITOWOC Model: UY0240A-161B 𝗹 #: 310308344 ↳ 𝗩𝗼𝗹𝘁𝗮𝗴𝗲: 115VAC ↳ 𝗣𝗵𝗮𝘀𝗲: …"
type textarea "x"
type textarea "Brand: MANITOWOC Model: UY0240A-161B #: 310308344 ↳ 𝗩𝗼𝗹𝘁𝗮𝗴𝗲: 115VAC ↳ 𝗣𝗵𝗮𝘀𝗲: 1P…"
type textarea "x"
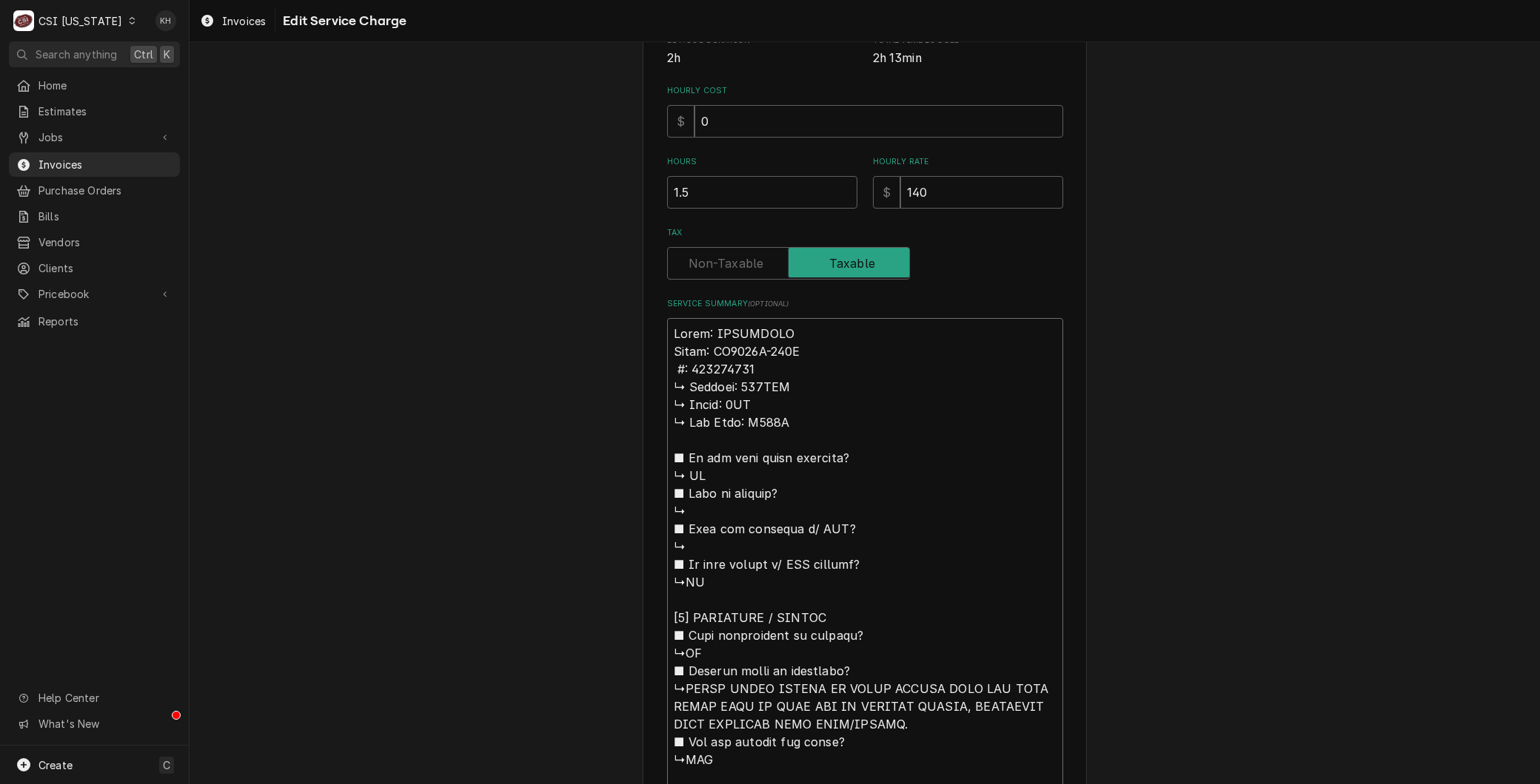
type textarea "Brand: MANITOWOC Model: UY0240A-161B #: 310308344 ↳ 𝗩𝗼𝗹𝘁𝗮𝗴𝗲: 115VAC ↳ 𝗣𝗵𝗮𝘀𝗲: 1P…"
type textarea "x"
type textarea "Brand: MANITOWOC Model: UY0240A-161B : 310308344 ↳ 𝗩𝗼𝗹𝘁𝗮𝗴𝗲: 115VAC ↳ 𝗣𝗵𝗮𝘀𝗲: 1PH…"
type textarea "x"
type textarea "Brand: MANITOWOC Model: UY0240A-161B S: 310308344 ↳ 𝗩𝗼𝗹𝘁𝗮𝗴𝗲: 115VAC ↳ 𝗣𝗵𝗮𝘀𝗲: 1P…"
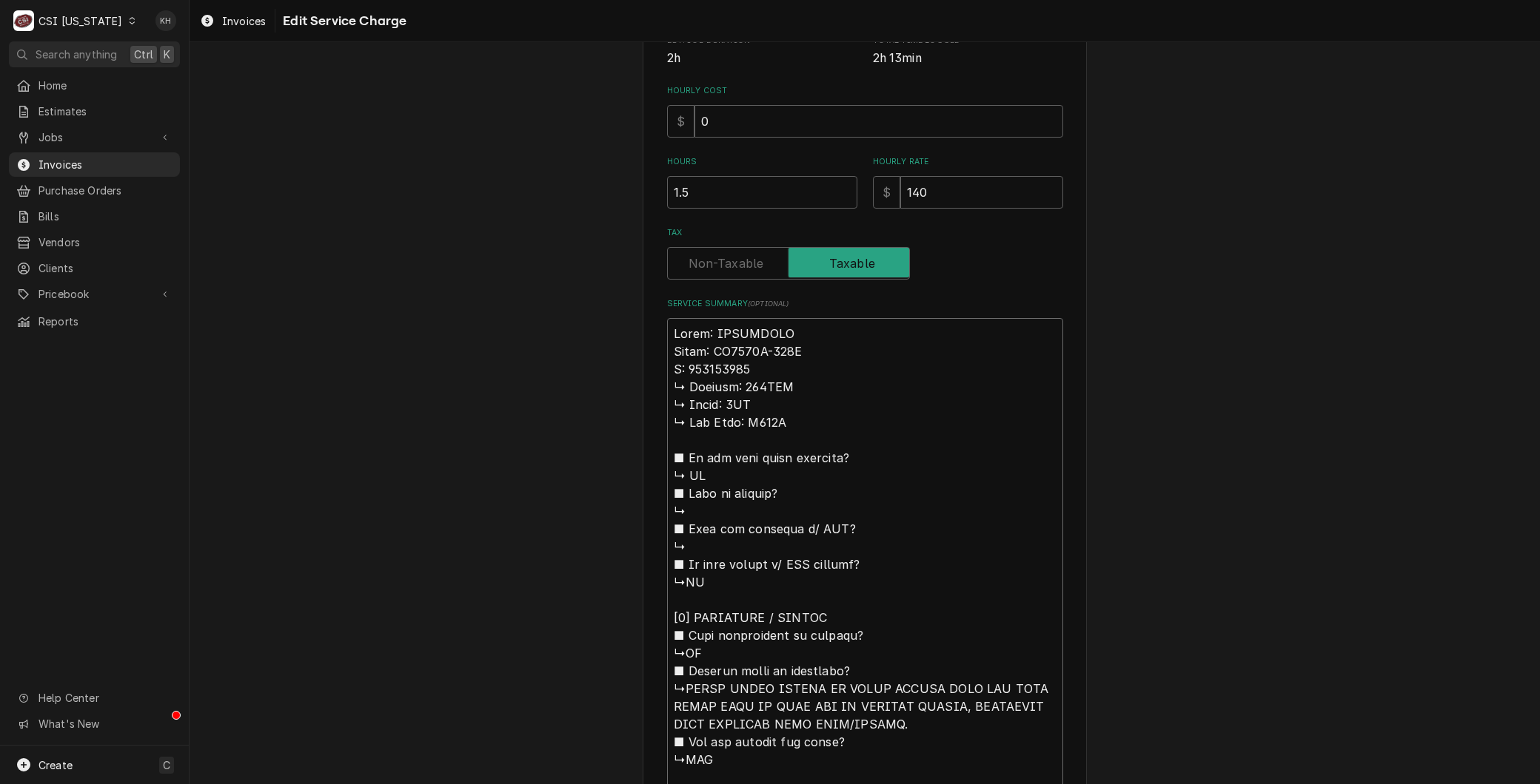
type textarea "x"
type textarea "Brand: MANITOWOC Model: UY0240A-161B Se: 310308344 ↳ 𝗩𝗼𝗹𝘁𝗮𝗴𝗲: 115VAC ↳ 𝗣𝗵𝗮𝘀𝗲: 1…"
type textarea "x"
type textarea "Brand: MANITOWOC Model: UY0240A-161B Ser: 310308344 ↳ 𝗩𝗼𝗹𝘁𝗮𝗴𝗲: 115VAC ↳ 𝗣𝗵𝗮𝘀𝗲: …"
type textarea "x"
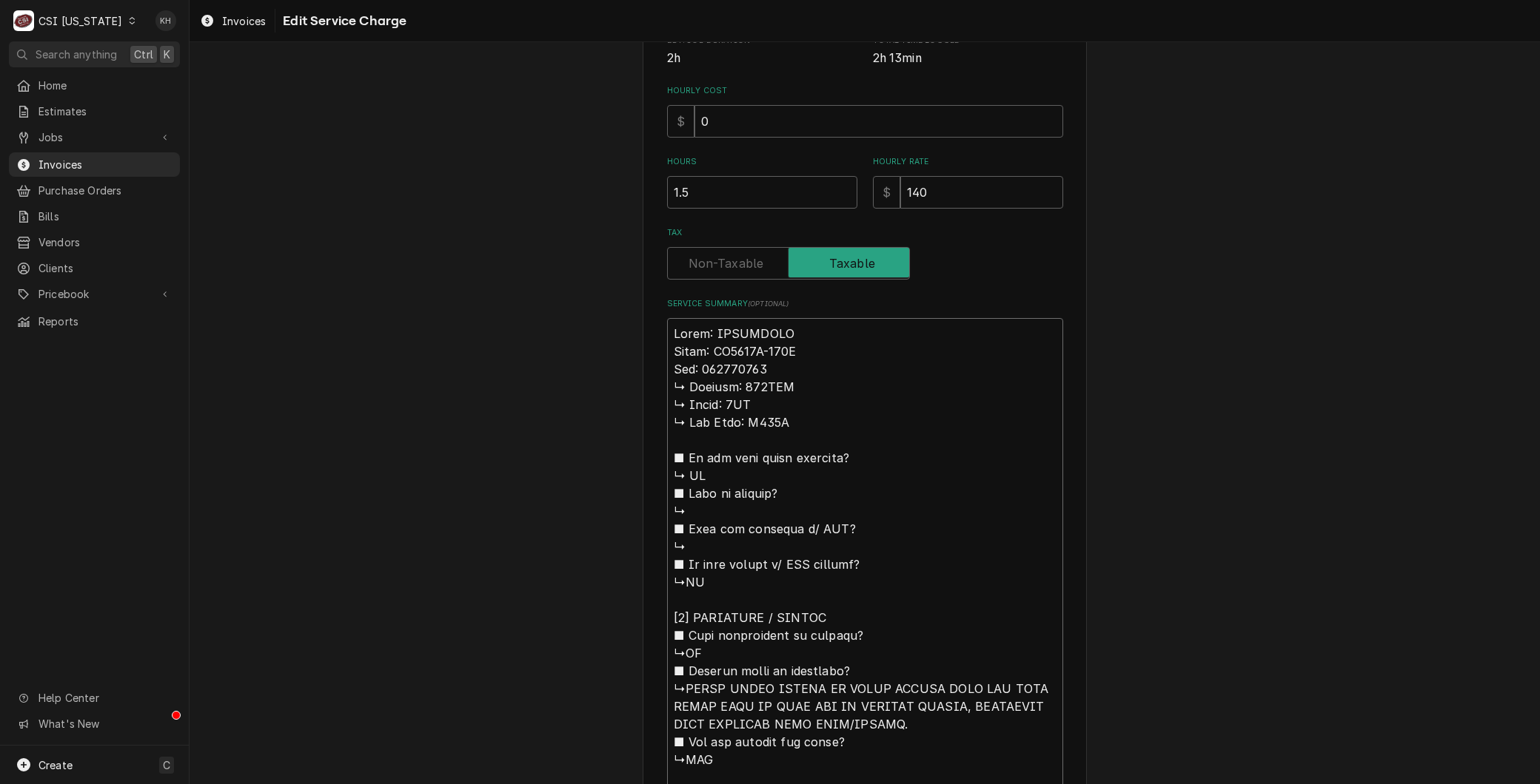
type textarea "Brand: MANITOWOC Model: UY0240A-161B Seri: 310308344 ↳ 𝗩𝗼𝗹𝘁𝗮𝗴𝗲: 115VAC ↳ 𝗣𝗵𝗮𝘀𝗲:…"
type textarea "x"
type textarea "Brand: MANITOWOC Model: UY0240A-161B Seria: 310308344 ↳ 𝗩𝗼𝗹𝘁𝗮𝗴𝗲: 115VAC ↳ 𝗣𝗵𝗮𝘀𝗲…"
type textarea "x"
type textarea "Brand: MANITOWOC Model: UY0240A-161B Serial: 310308344 ↳ 𝗩𝗼𝗹𝘁𝗮𝗴𝗲: 115VAC ↳ 𝗣𝗵𝗮𝘀…"
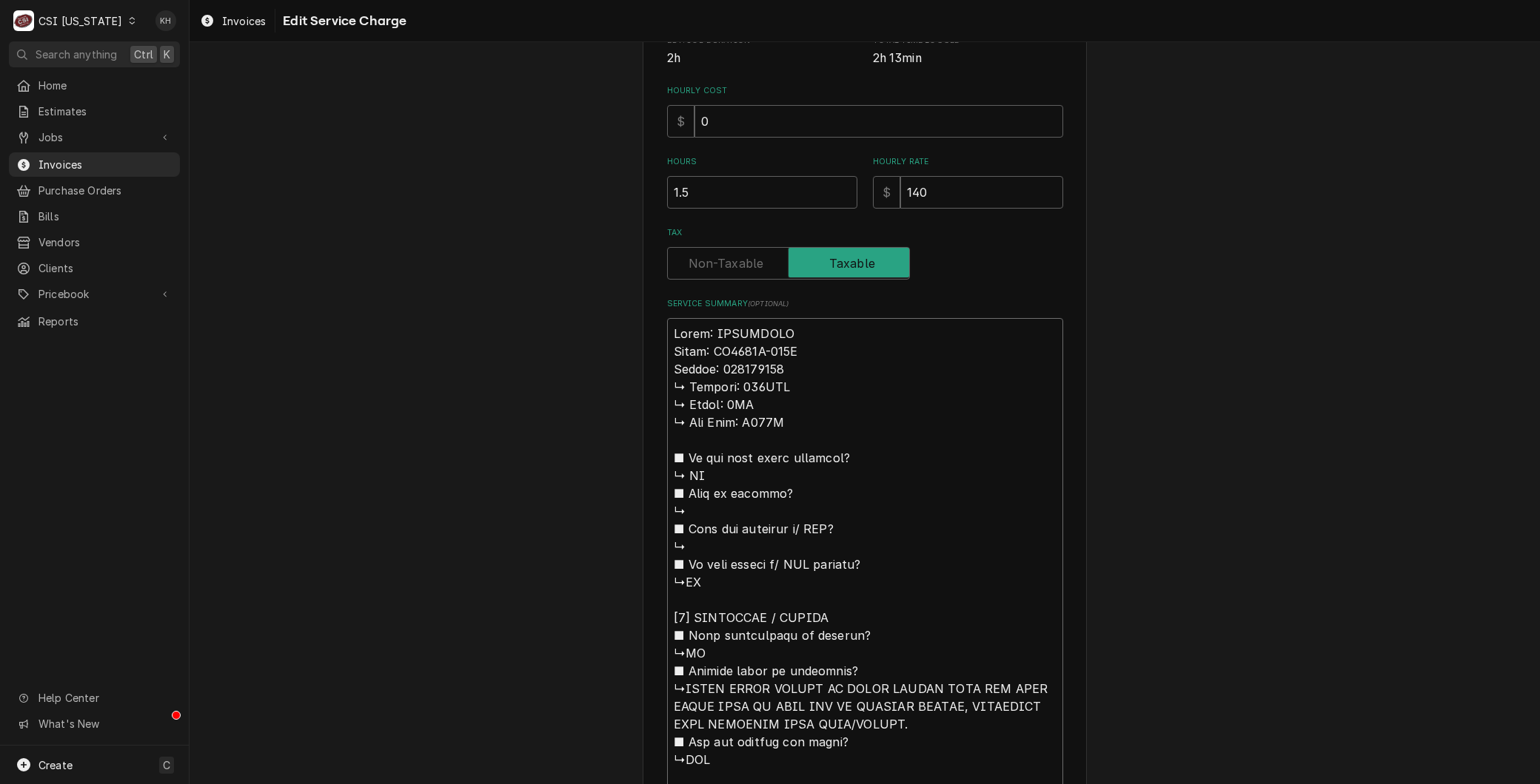
drag, startPoint x: 690, startPoint y: 689, endPoint x: 609, endPoint y: 390, distance: 309.8
click at [609, 390] on div "Use the fields below to edit this service charge Short Description 1-Labor (Ser…" at bounding box center [865, 622] width 1350 height 1913
type textarea "x"
type textarea "Brand: MANITOWOC Model: UY0240A-161B Serial: 310308344 OUND WATER SUPPLY TO WAT…"
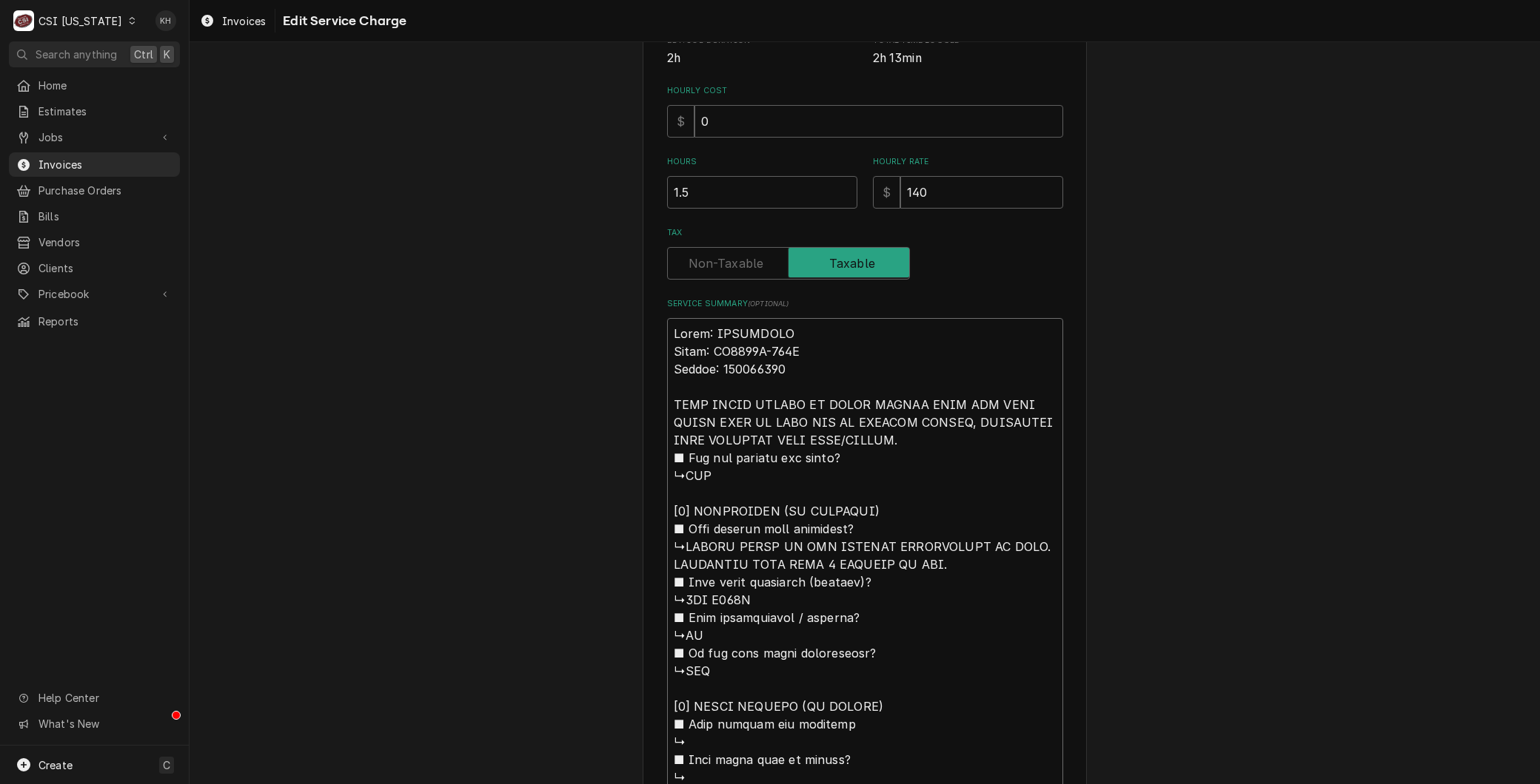
type textarea "x"
type textarea "Brand: MANITOWOC Model: UY0240A-161B Serial: 310308344 OUND WATER SUPPLY TO WAT…"
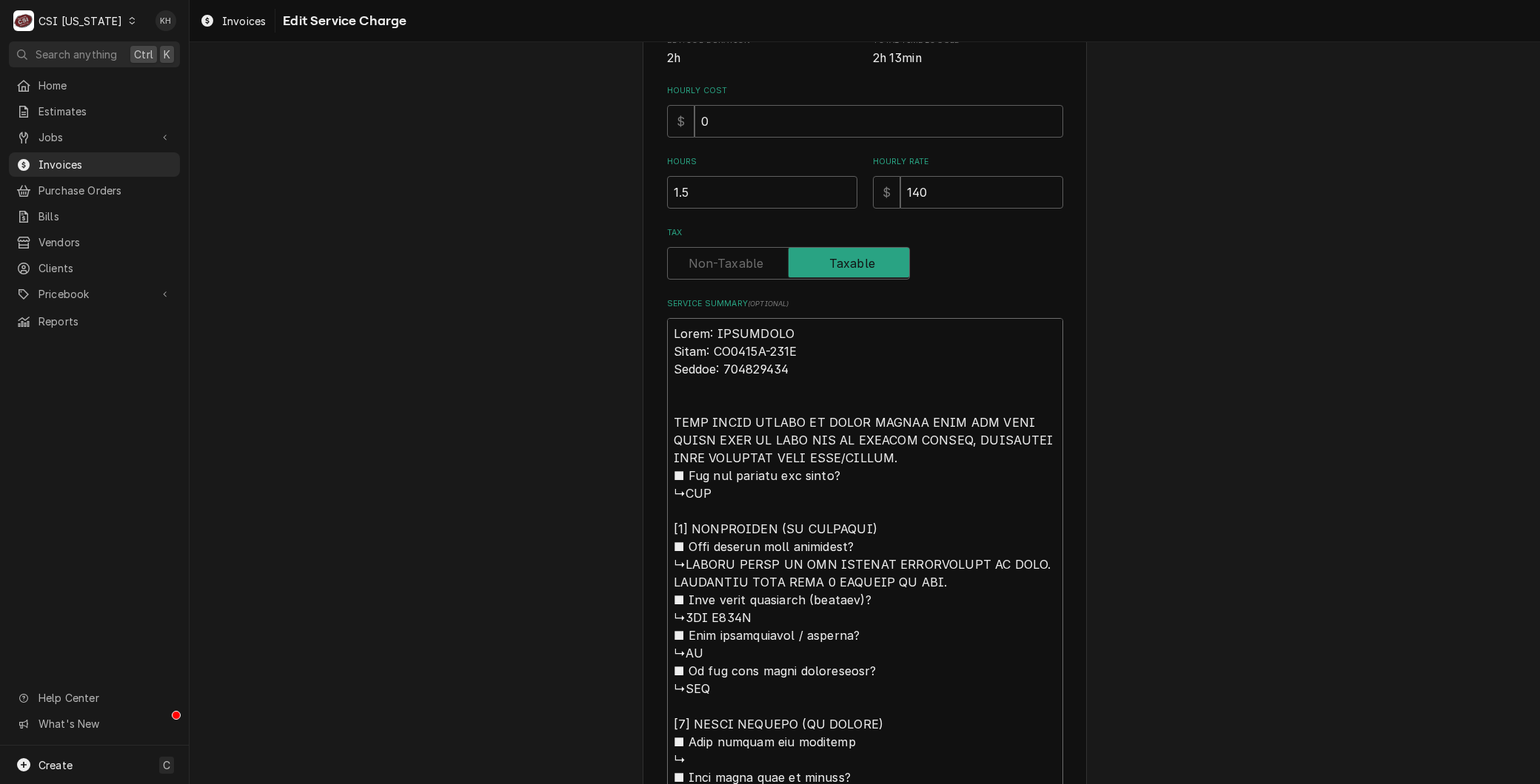
type textarea "x"
type textarea "Brand: MANITOWOC Model: UY0240A-161B Serial: 310308344 AOUND WATER SUPPLY TO WA…"
type textarea "x"
type textarea "Brand: MANITOWOC Model: UY0240A-161B Serial: 310308344 ArOUND WATER SUPPLY TO W…"
type textarea "x"
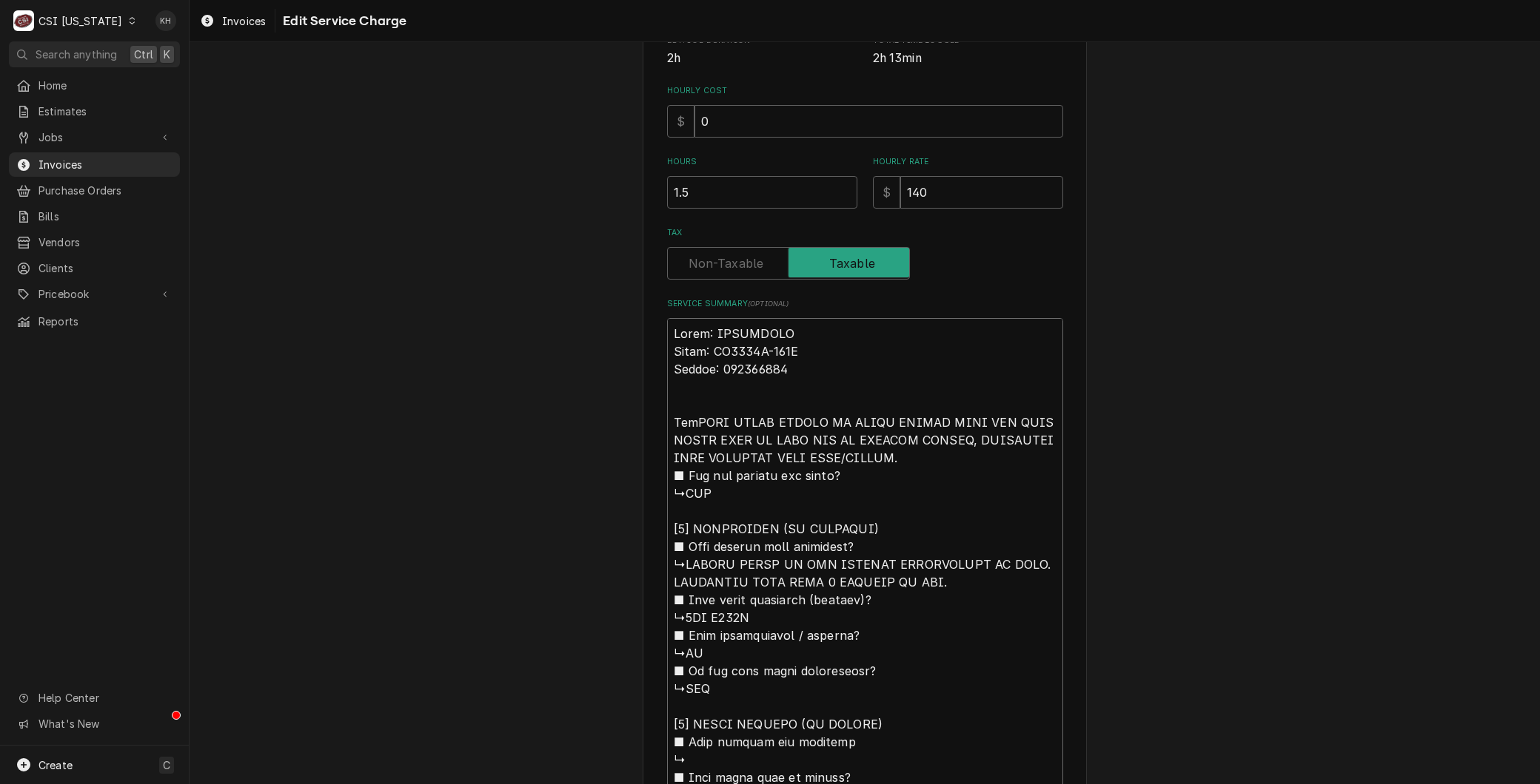
type textarea "Brand: MANITOWOC Model: UY0240A-161B Serial: 310308344 ArriOUND WATER SUPPLY TO…"
type textarea "x"
type textarea "Brand: MANITOWOC Model: UY0240A-161B Serial: 310308344 ArrivOUND WATER SUPPLY T…"
type textarea "x"
type textarea "Brand: MANITOWOC Model: UY0240A-161B Serial: 310308344 ArriveOUND WATER SUPPLY …"
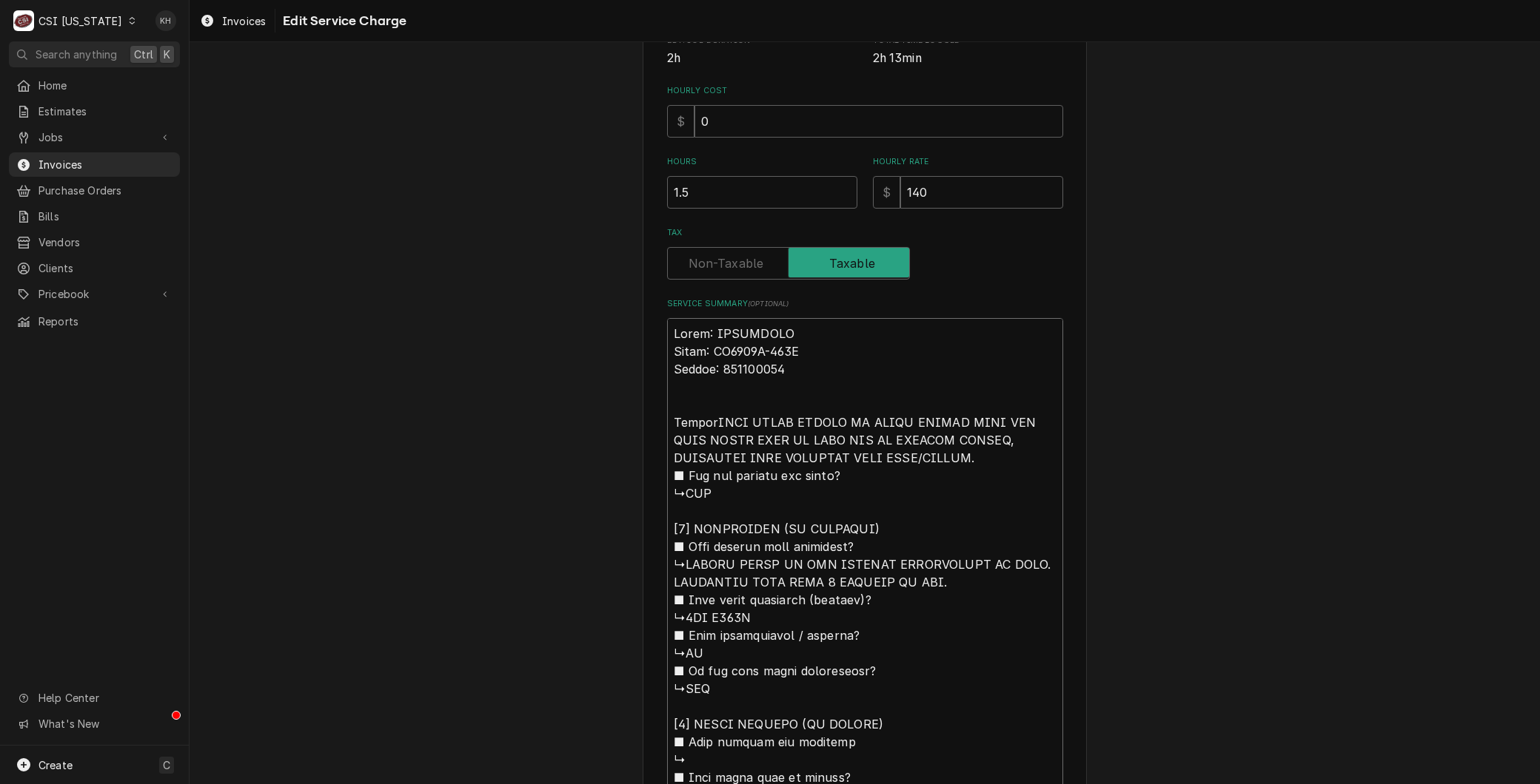
type textarea "x"
type textarea "Brand: MANITOWOC Model: UY0240A-161B Serial: 310308344 ArrivedOUND WATER SUPPLY…"
type textarea "x"
type textarea "Brand: MANITOWOC Model: UY0240A-161B Serial: 310308344 Arrived OUND WATER SUPPL…"
type textarea "x"
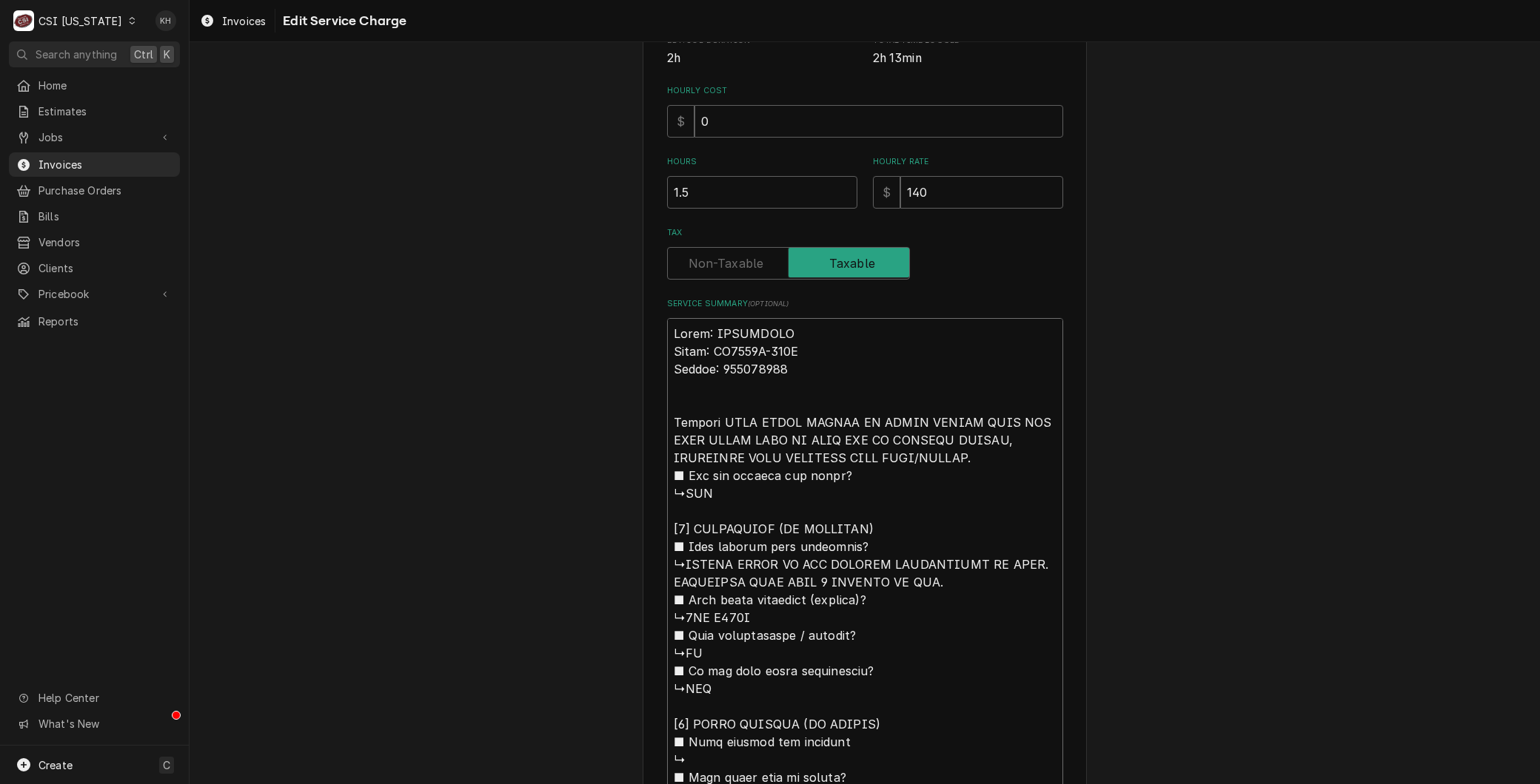
type textarea "Brand: MANITOWOC Model: UY0240A-161B Serial: 310308344 Arrived oOUND WATER SUPP…"
type textarea "x"
type textarea "Brand: MANITOWOC Model: UY0240A-161B Serial: 310308344 Arrived onOUND WATER SUP…"
type textarea "x"
type textarea "Brand: MANITOWOC Model: UY0240A-161B Serial: 310308344 Arrived on OUND WATER SU…"
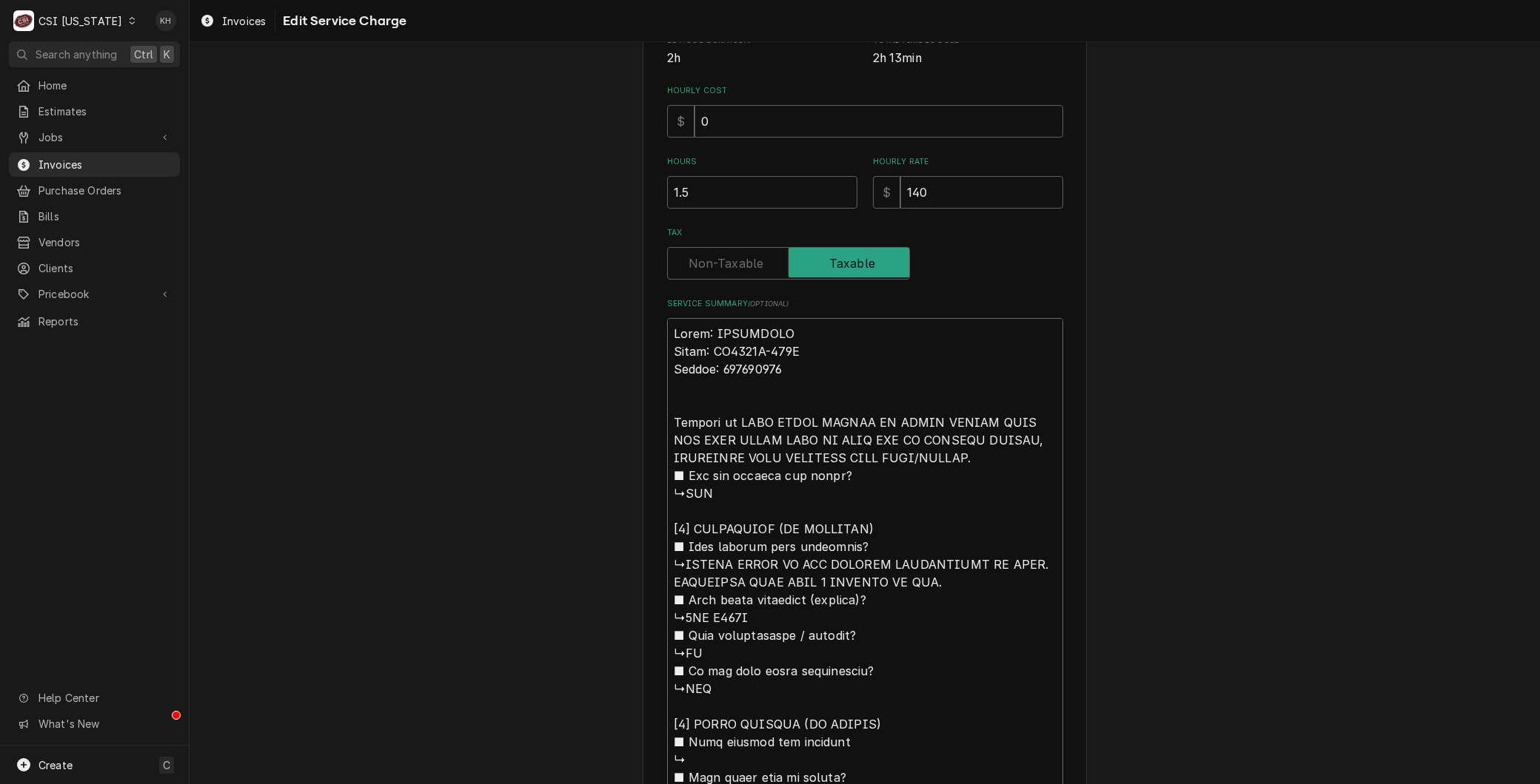
type textarea "x"
type textarea "Brand: MANITOWOC Model: UY0240A-161B Serial: 310308344 Arrived on sOUND WATER S…"
type textarea "x"
type textarea "Brand: MANITOWOC Model: UY0240A-161B Serial: 310308344 Arrived on siOUND WATER …"
type textarea "x"
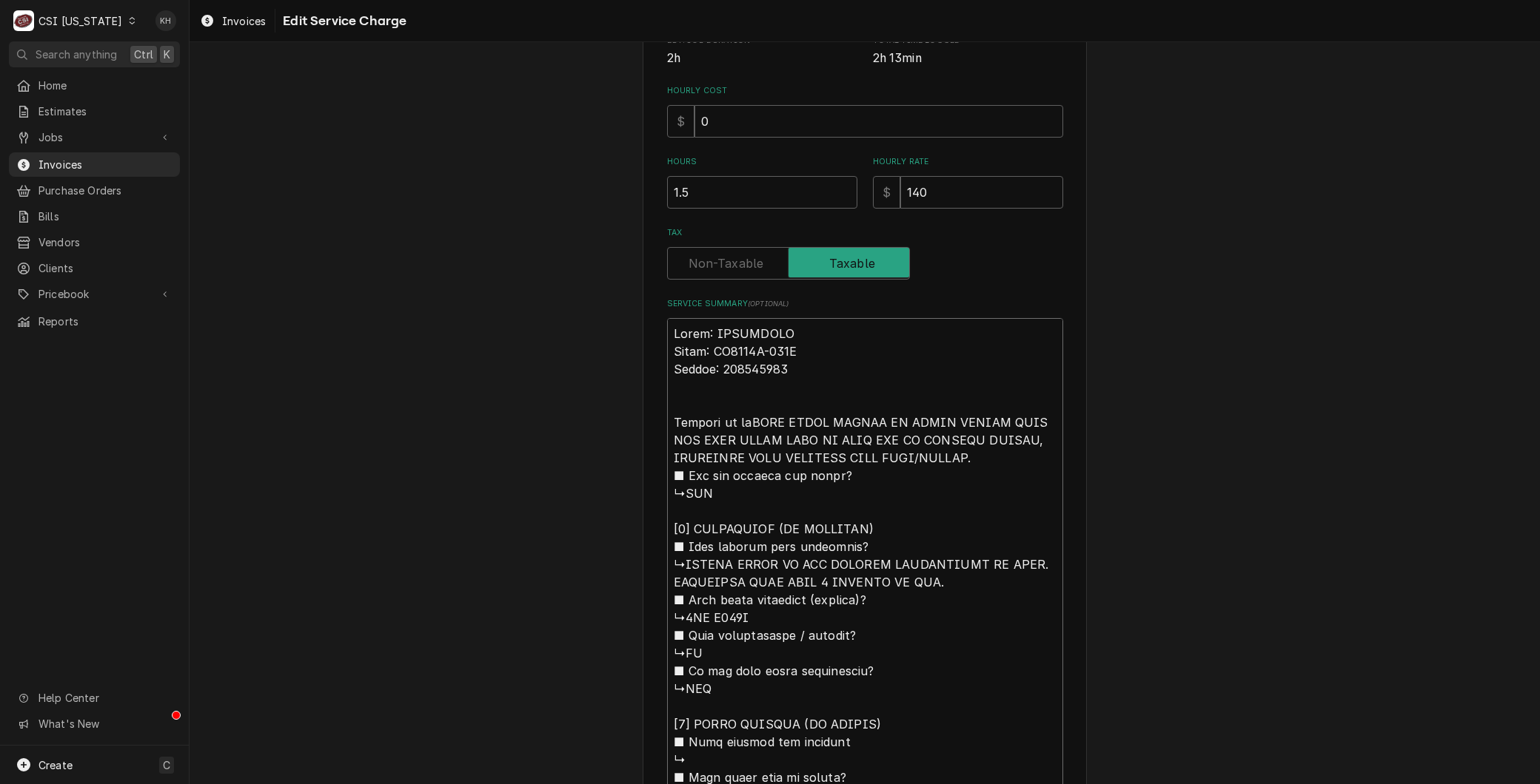
type textarea "Brand: MANITOWOC Model: UY0240A-161B Serial: 310308344 Arrived on sitOUND WATER…"
type textarea "x"
type textarea "Brand: MANITOWOC Model: UY0240A-161B Serial: 310308344 Arrived on siteOUND WATE…"
type textarea "x"
type textarea "Brand: MANITOWOC Model: UY0240A-161B Serial: 310308344 Arrived on site,OUND WAT…"
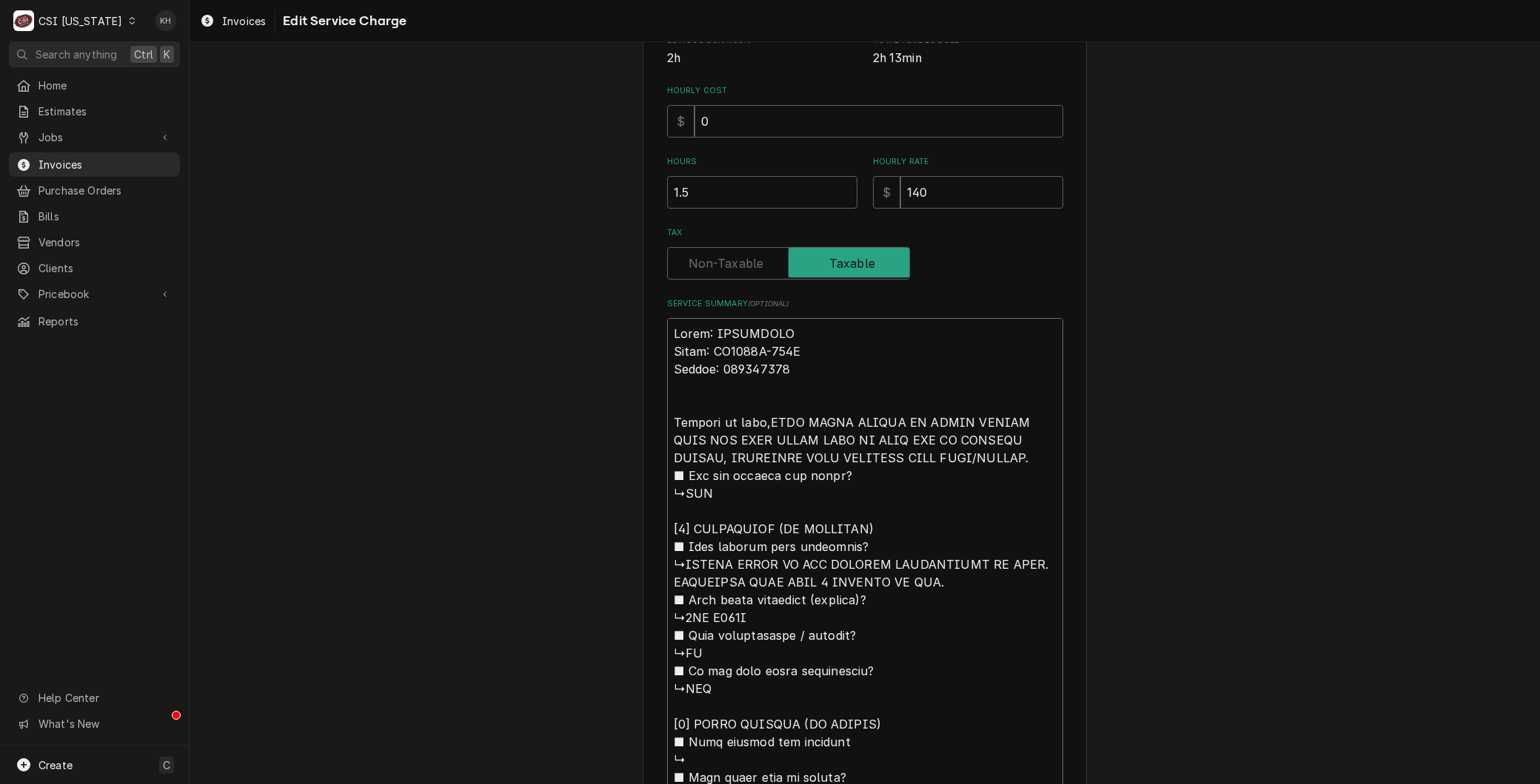
type textarea "x"
type textarea "Brand: MANITOWOC Model: UY0240A-161B Serial: 310308344 Arrived on site, OUND WA…"
type textarea "x"
type textarea "Brand: MANITOWOC Model: UY0240A-161B Serial: 310308344 Arrived on site, wOUND W…"
type textarea "x"
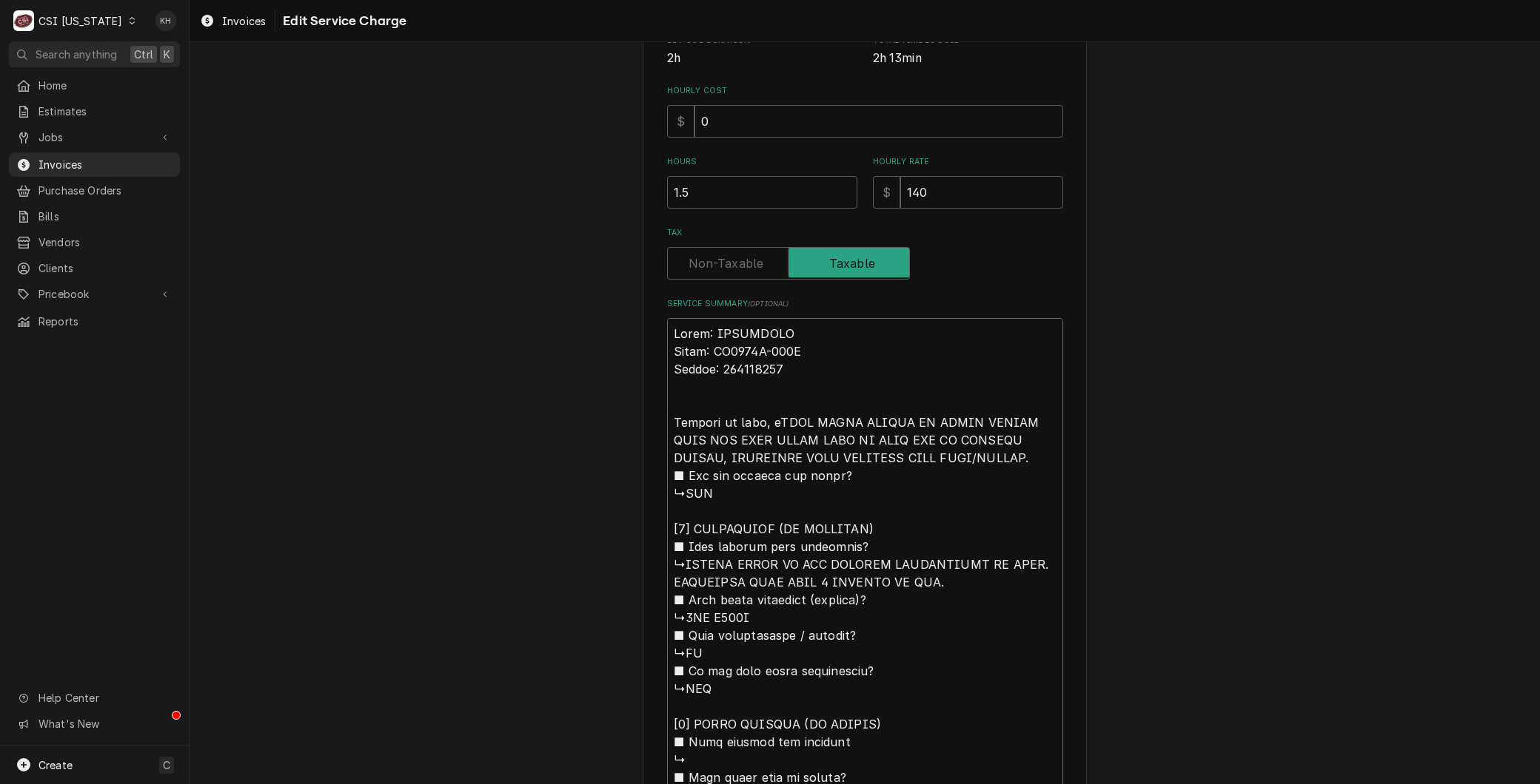
type textarea "Brand: MANITOWOC Model: UY0240A-161B Serial: 310308344 Arrived on site, waOUND …"
type textarea "x"
type textarea "Brand: MANITOWOC Model: UY0240A-161B Serial: 310308344 Arrived on site, wOUND W…"
type textarea "x"
type textarea "Brand: MANITOWOC Model: UY0240A-161B Serial: 310308344 Arrived on site, OUND WA…"
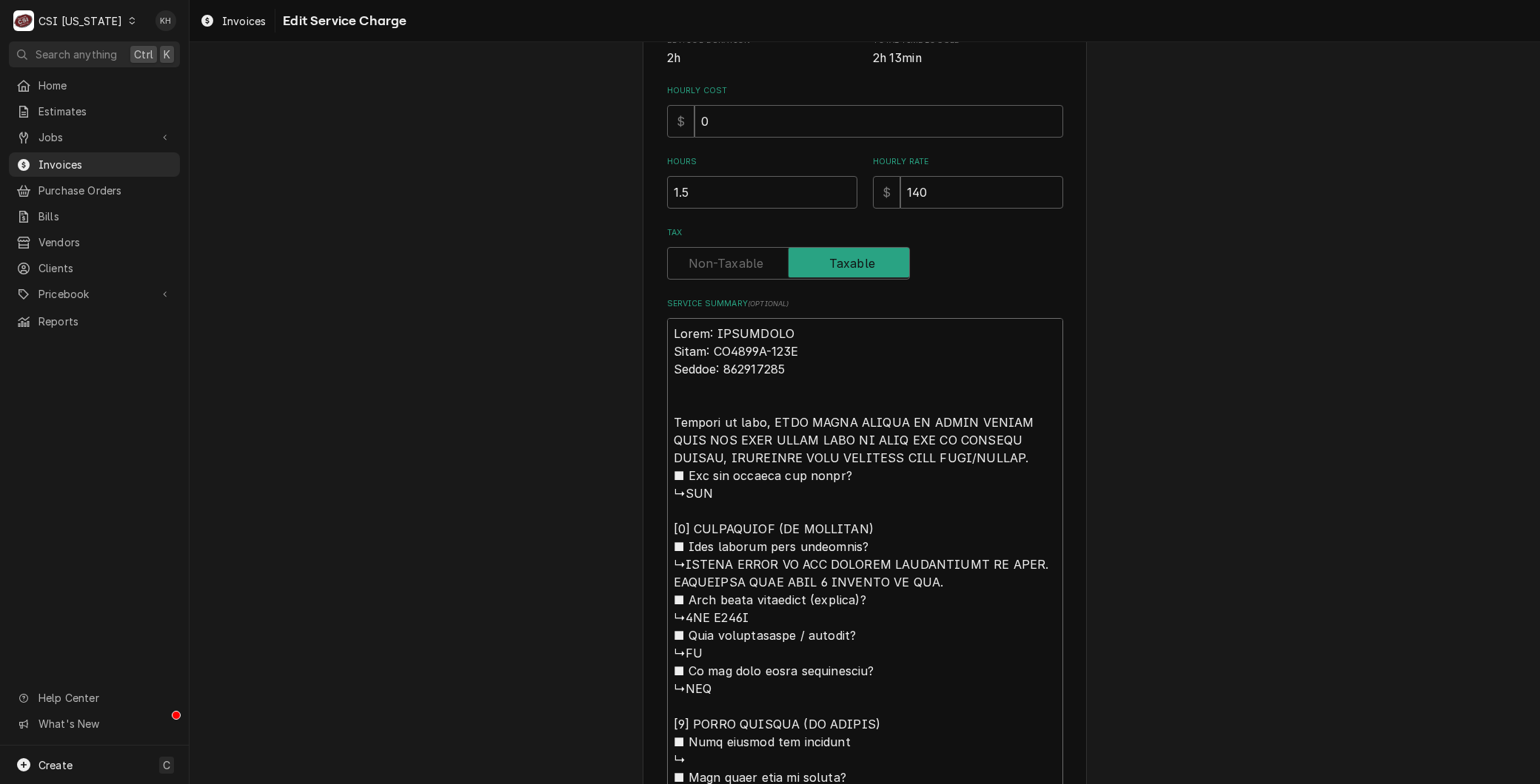
type textarea "x"
type textarea "Brand: MANITOWOC Model: UY0240A-161B Serial: 310308344 Arrived on site, fOUND W…"
type textarea "x"
type textarea "Brand: MANITOWOC Model: UY0240A-161B Serial: 310308344 Arrived on site, foOUND …"
type textarea "x"
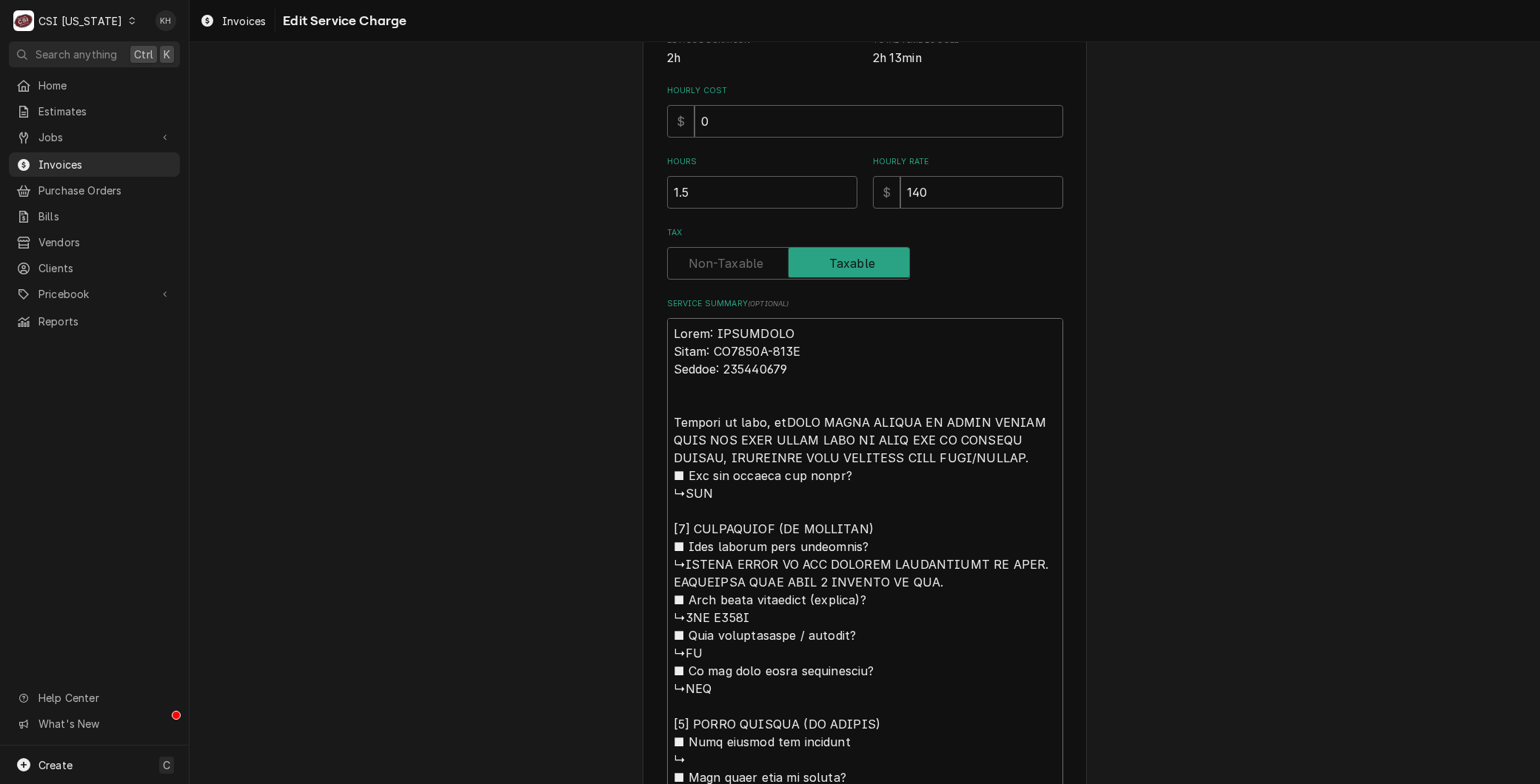
type textarea "Brand: MANITOWOC Model: UY0240A-161B Serial: 310308344 Arrived on site, fouOUND…"
type textarea "x"
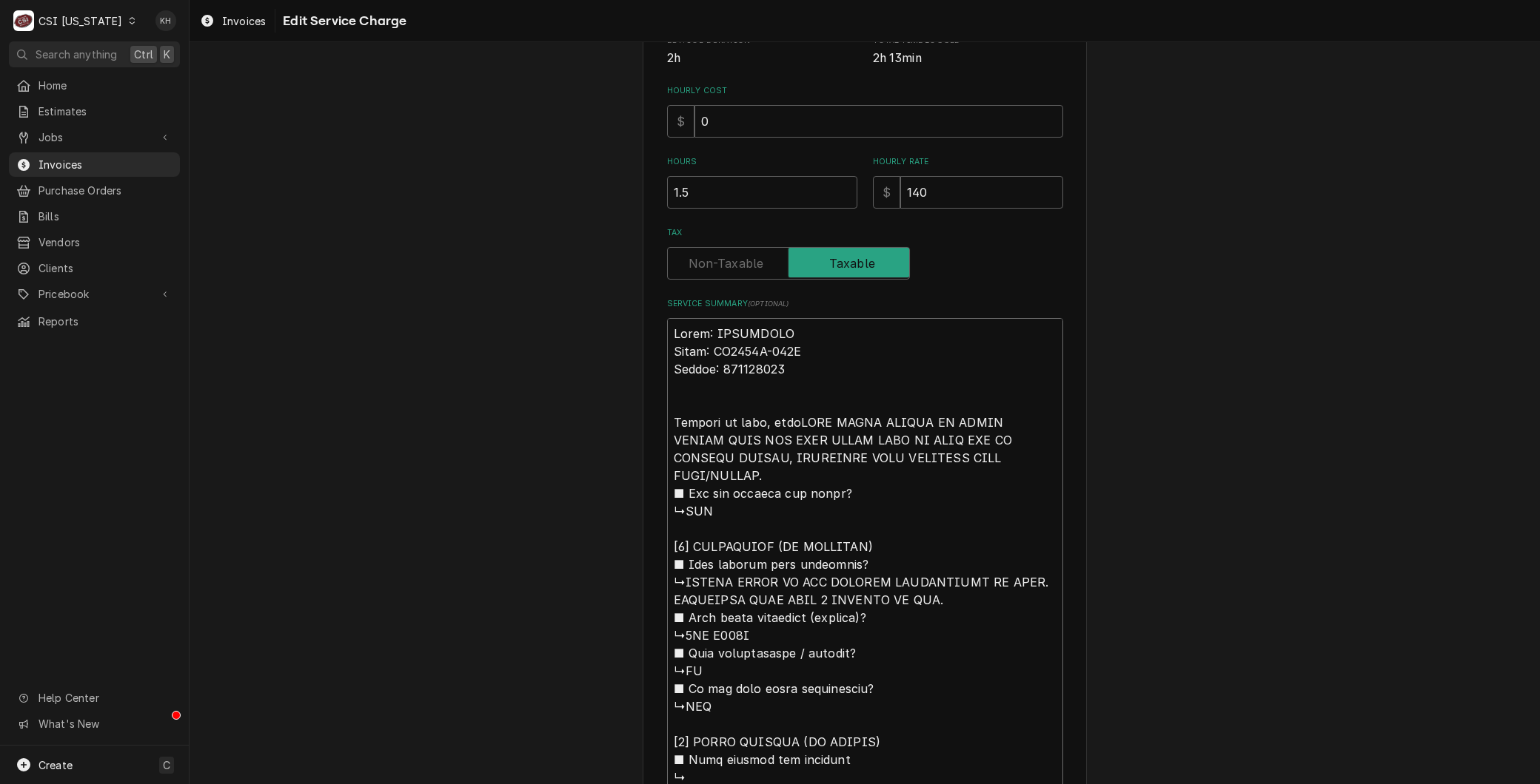
type textarea "Brand: MANITOWOC Model: UY0240A-161B Serial: 310308344 Arrived on site, foundOU…"
type textarea "x"
type textarea "Brand: MANITOWOC Model: UY0240A-161B Serial: 310308344 Arrived on site, found O…"
type textarea "x"
type textarea "Brand: MANITOWOC Model: UY0240A-161B Serial: 310308344 Arrived on site, found w…"
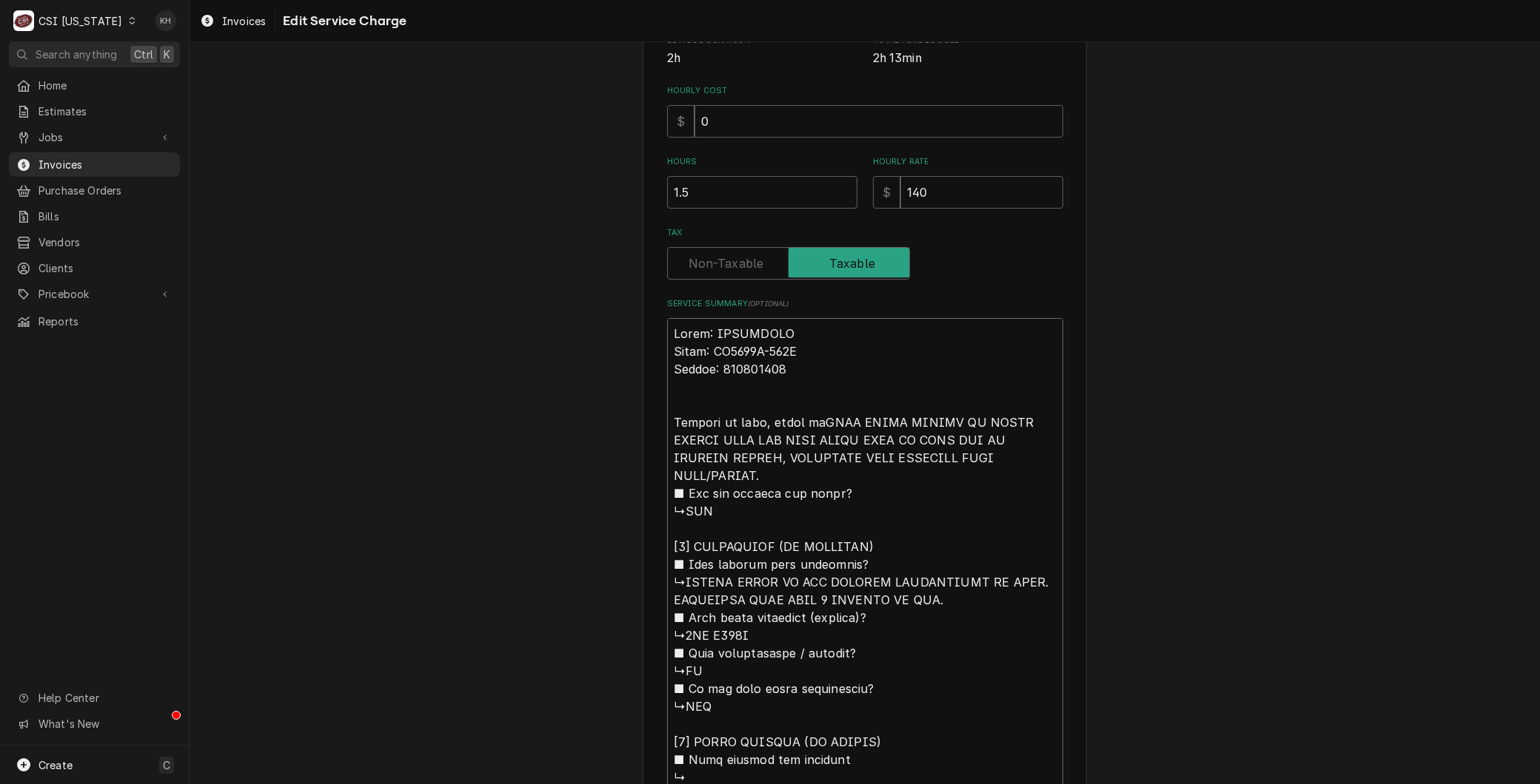
type textarea "x"
type textarea "Brand: MANITOWOC Model: UY0240A-161B Serial: 310308344 Arrived on site, found w…"
type textarea "x"
type textarea "Brand: MANITOWOC Model: UY0240A-161B Serial: 310308344 Arrived on site, found w…"
type textarea "x"
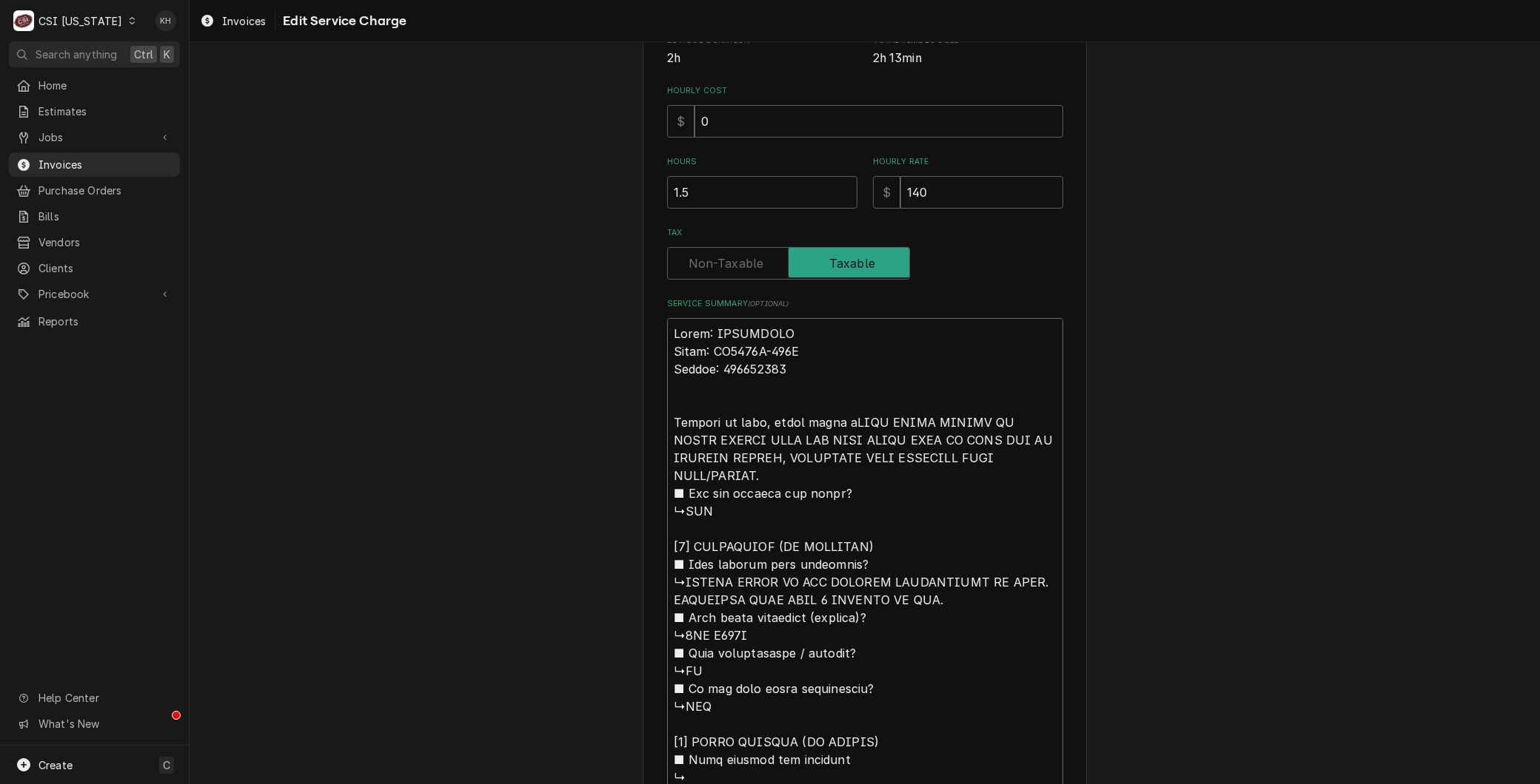
type textarea "Brand: MANITOWOC Model: UY0240A-161B Serial: 310308344 Arrived on site, found w…"
type textarea "x"
type textarea "Brand: MANITOWOC Model: UY0240A-161B Serial: 310308344 Arrived on site, found w…"
type textarea "x"
type textarea "Brand: MANITOWOC Model: UY0240A-161B Serial: 310308344 Arrived on site, found w…"
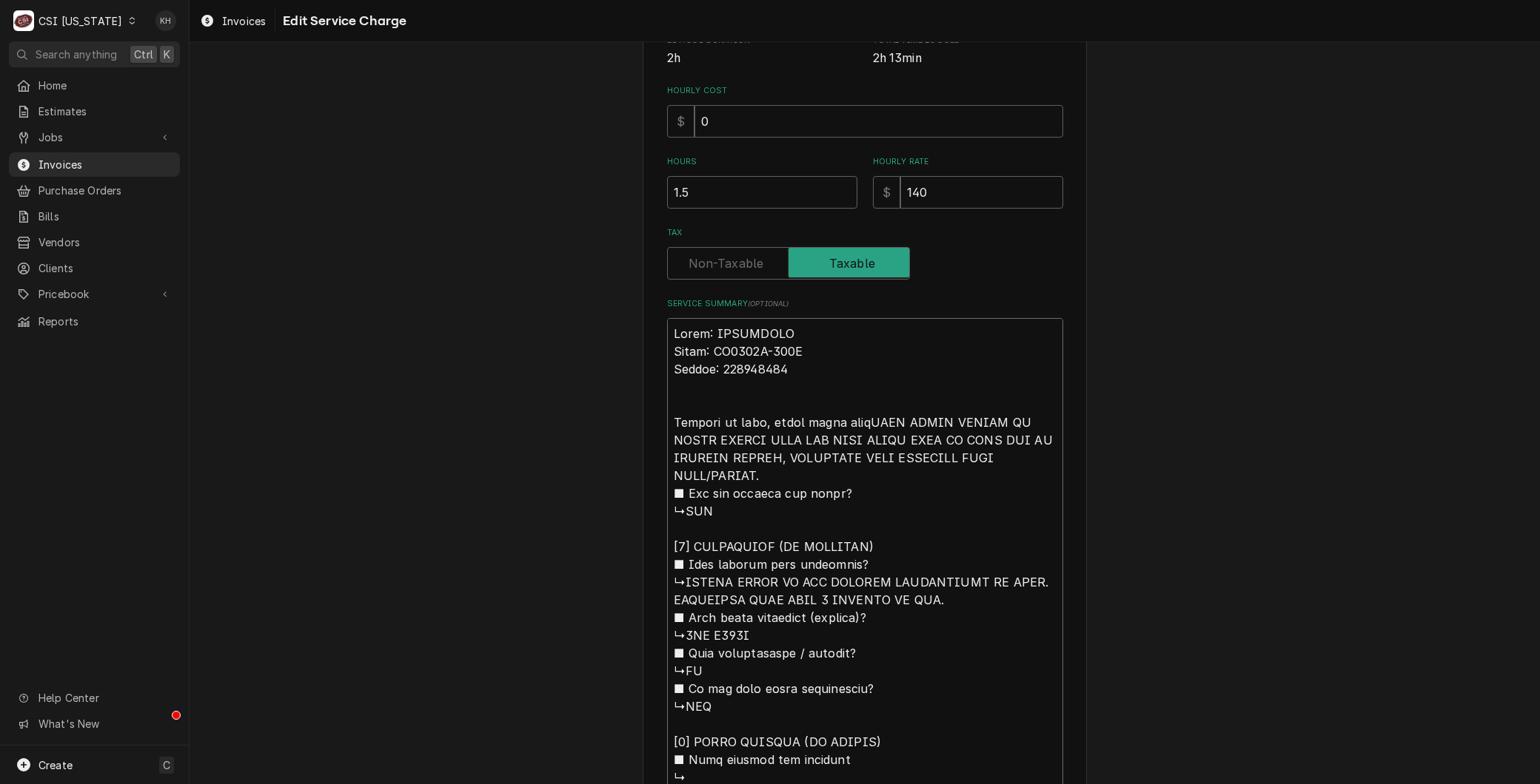
type textarea "x"
type textarea "Brand: MANITOWOC Model: UY0240A-161B Serial: 310308344 Arrived on site, found w…"
type textarea "x"
type textarea "Brand: MANITOWOC Model: UY0240A-161B Serial: 310308344 Arrived on site, found w…"
type textarea "x"
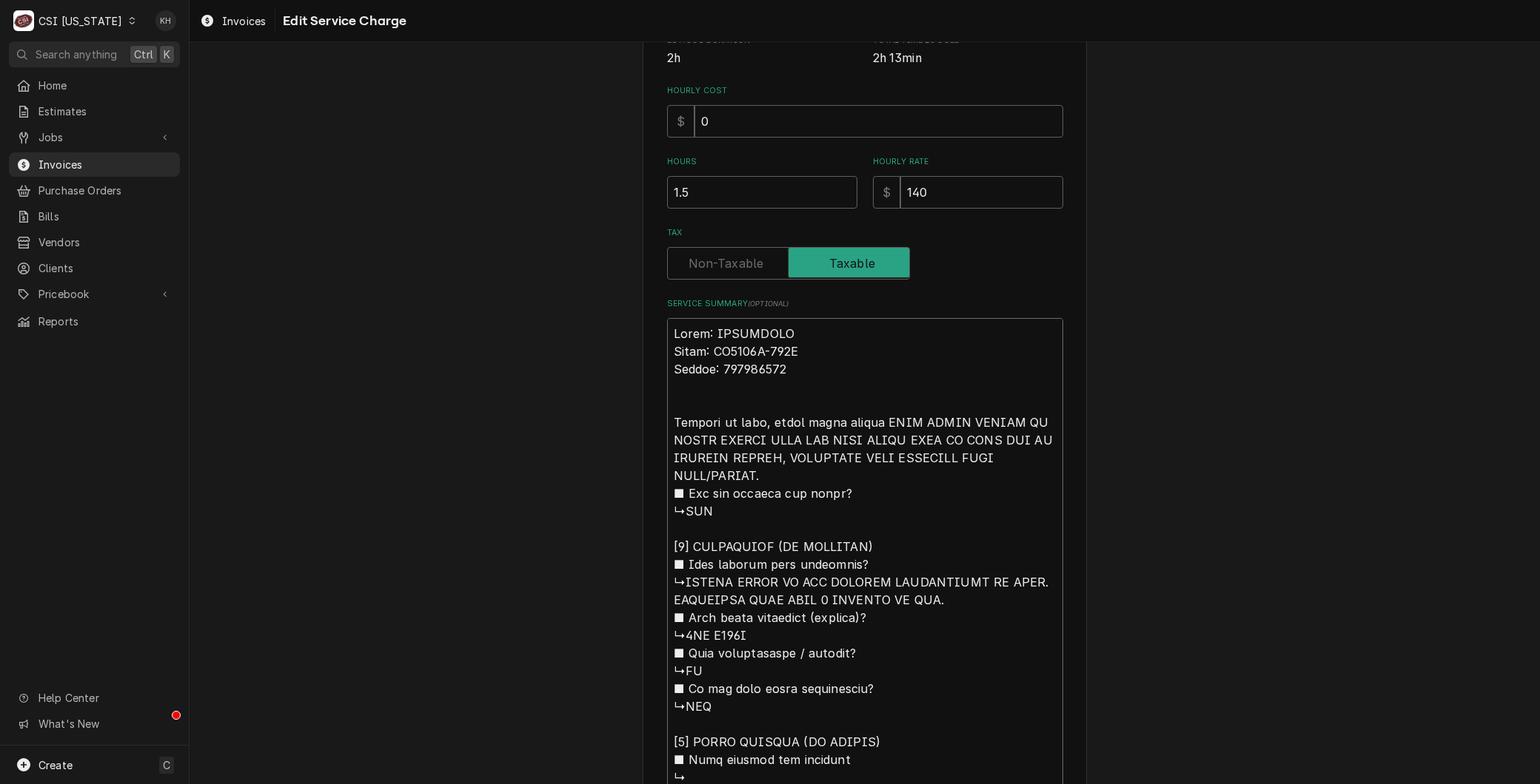
type textarea "Brand: MANITOWOC Model: UY0240A-161B Serial: 310308344 Arrived on site, found w…"
type textarea "x"
type textarea "Brand: MANITOWOC Model: UY0240A-161B Serial: 310308344 Arrived on site, found w…"
type textarea "x"
type textarea "Brand: MANITOWOC Model: UY0240A-161B Serial: 310308344 Arrived on site, found w…"
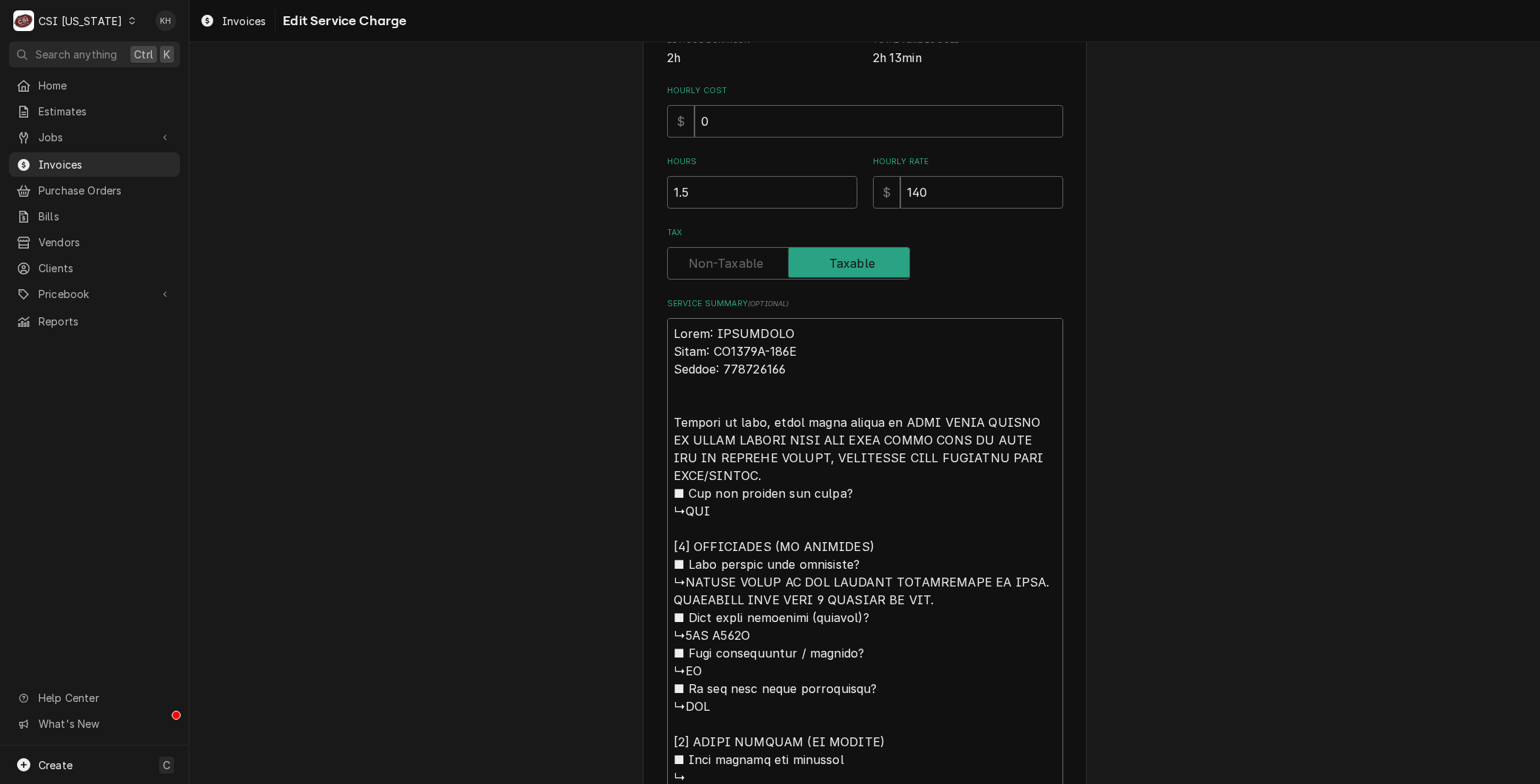
type textarea "x"
type textarea "Brand: MANITOWOC Model: UY0240A-161B Serial: 310308344 Arrived on site, found w…"
type textarea "x"
type textarea "Brand: MANITOWOC Model: UY0240A-161B Serial: 310308344 Arrived on site, found w…"
type textarea "x"
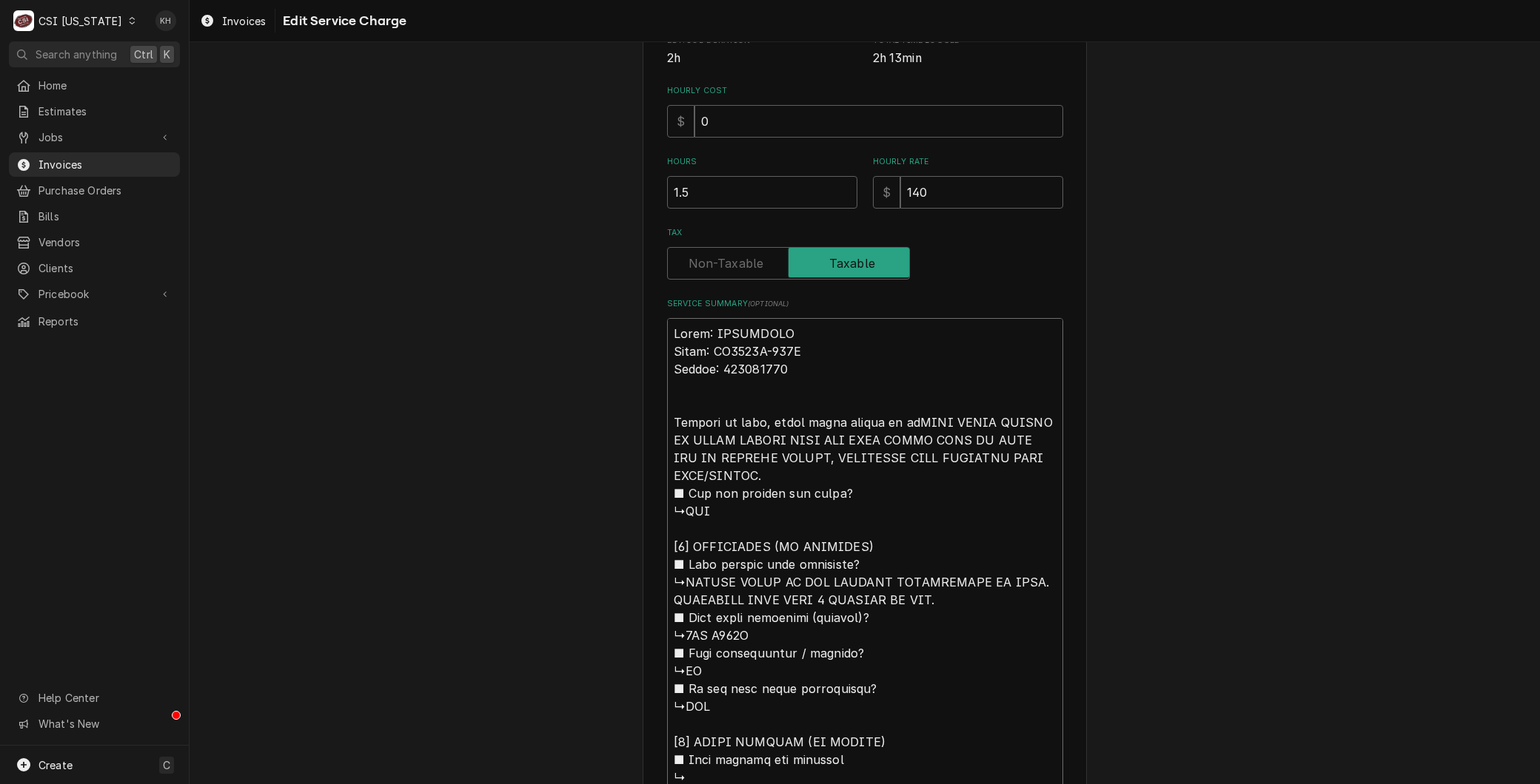
type textarea "Brand: MANITOWOC Model: UY0240A-161B Serial: 310308344 Arrived on site, found w…"
type textarea "x"
type textarea "Brand: MANITOWOC Model: UY0240A-161B Serial: 310308344 Arrived on site, found w…"
type textarea "x"
type textarea "Brand: MANITOWOC Model: UY0240A-161B Serial: 310308344 Arrived on site, found w…"
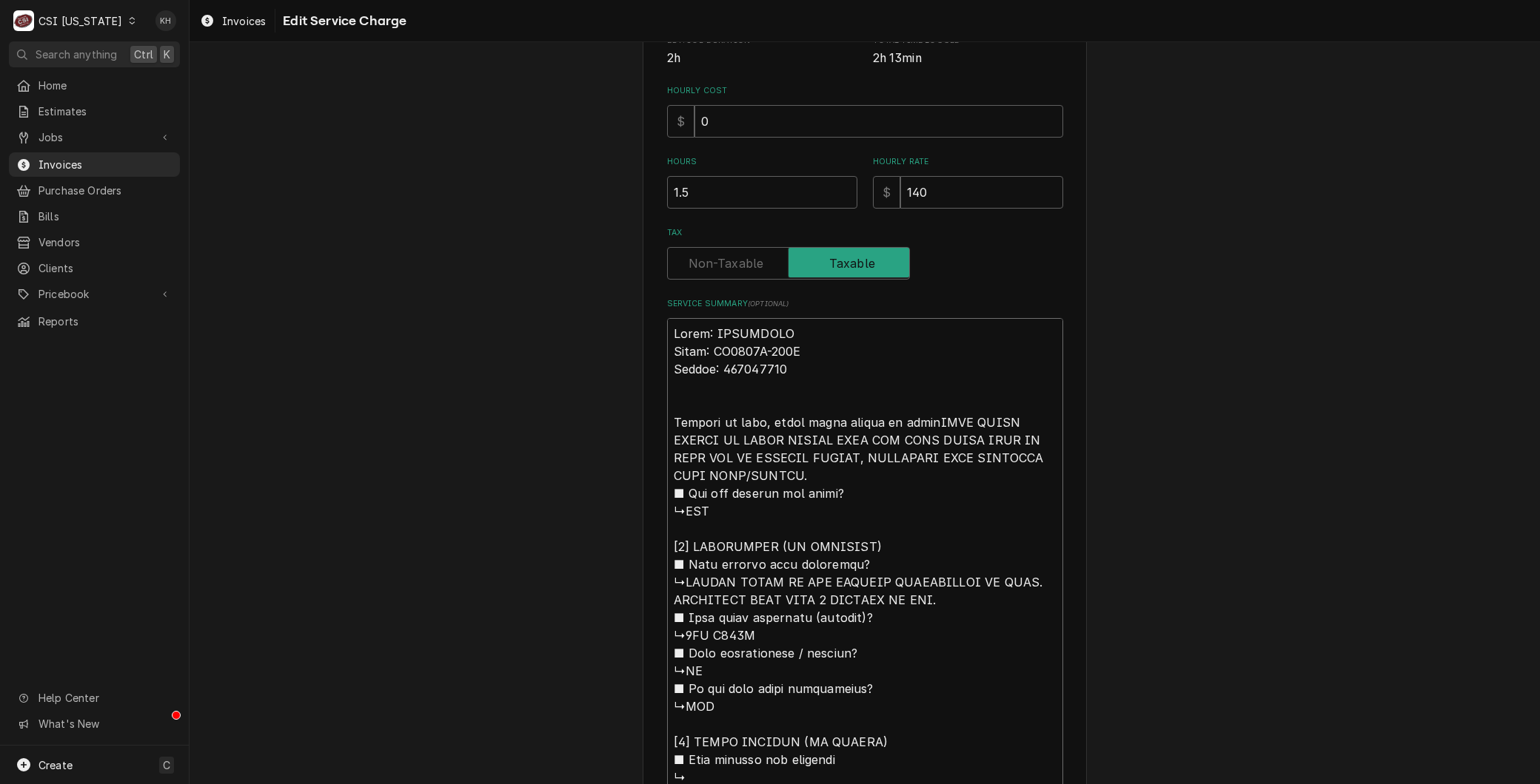
type textarea "x"
type textarea "Brand: MANITOWOC Model: UY0240A-161B Serial: 310308344 Arrived on site, found w…"
type textarea "x"
type textarea "Brand: MANITOWOC Model: UY0240A-161B Serial: 310308344 Arrived on site, found w…"
type textarea "x"
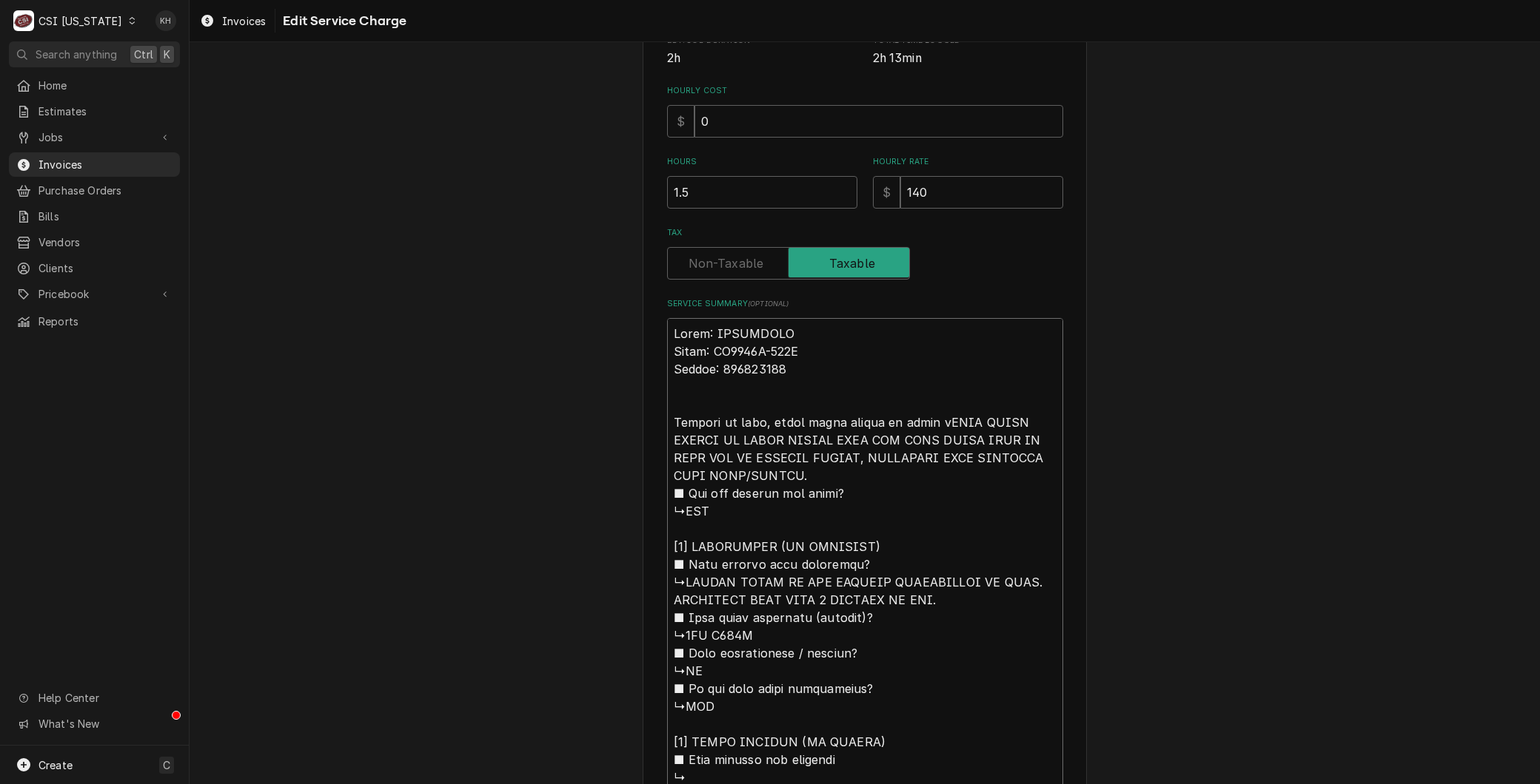
type textarea "Brand: MANITOWOC Model: UY0240A-161B Serial: 310308344 Arrived on site, found w…"
type textarea "x"
type textarea "Brand: MANITOWOC Model: UY0240A-161B Serial: 310308344 Arrived on site, found w…"
type textarea "x"
type textarea "Brand: MANITOWOC Model: UY0240A-161B Serial: 310308344 Arrived on site, found w…"
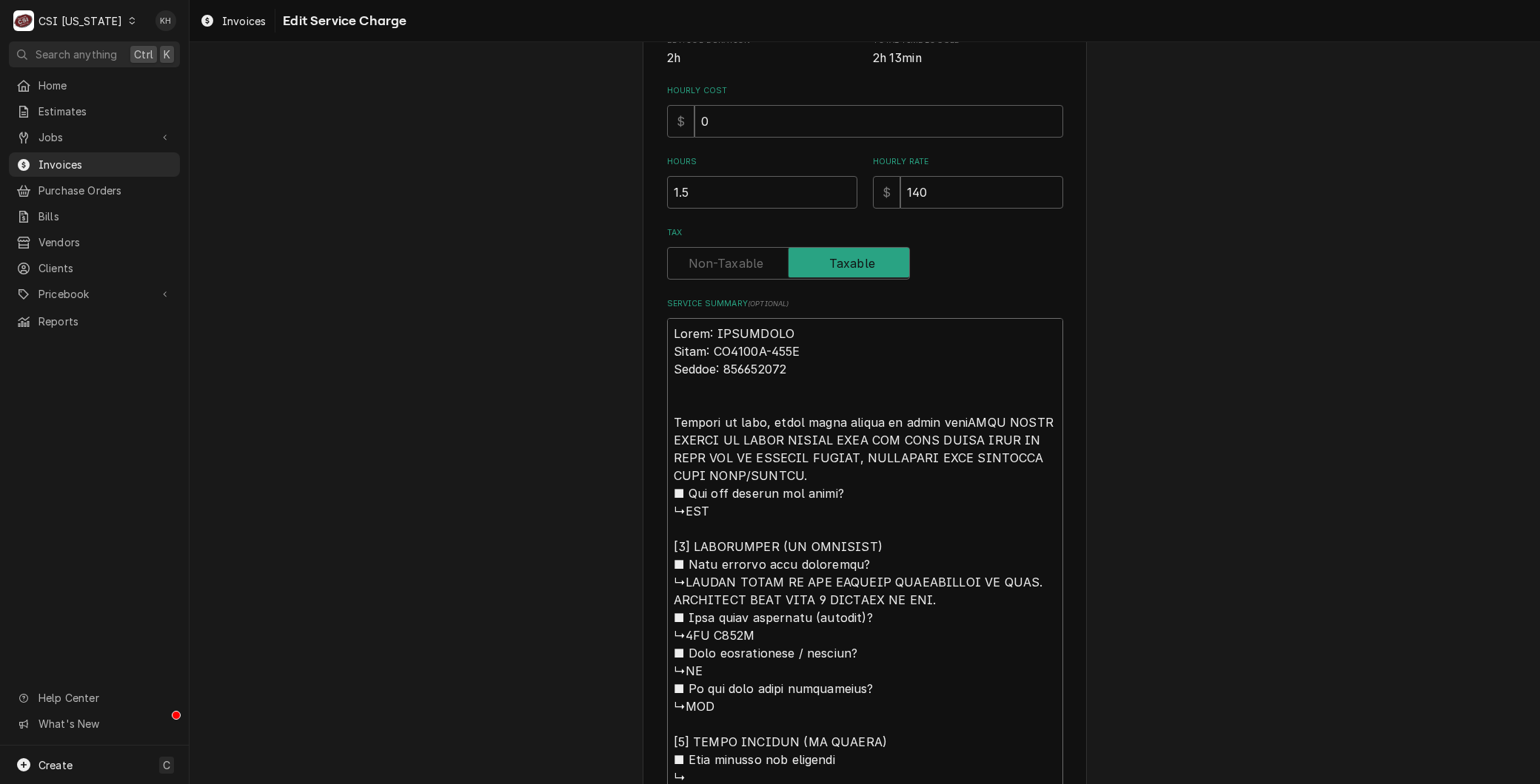
type textarea "x"
type textarea "Brand: MANITOWOC Model: UY0240A-161B Serial: 310308344 Arrived on site, found w…"
type textarea "x"
type textarea "Brand: MANITOWOC Model: UY0240A-161B Serial: 310308344 Arrived on site, found w…"
type textarea "x"
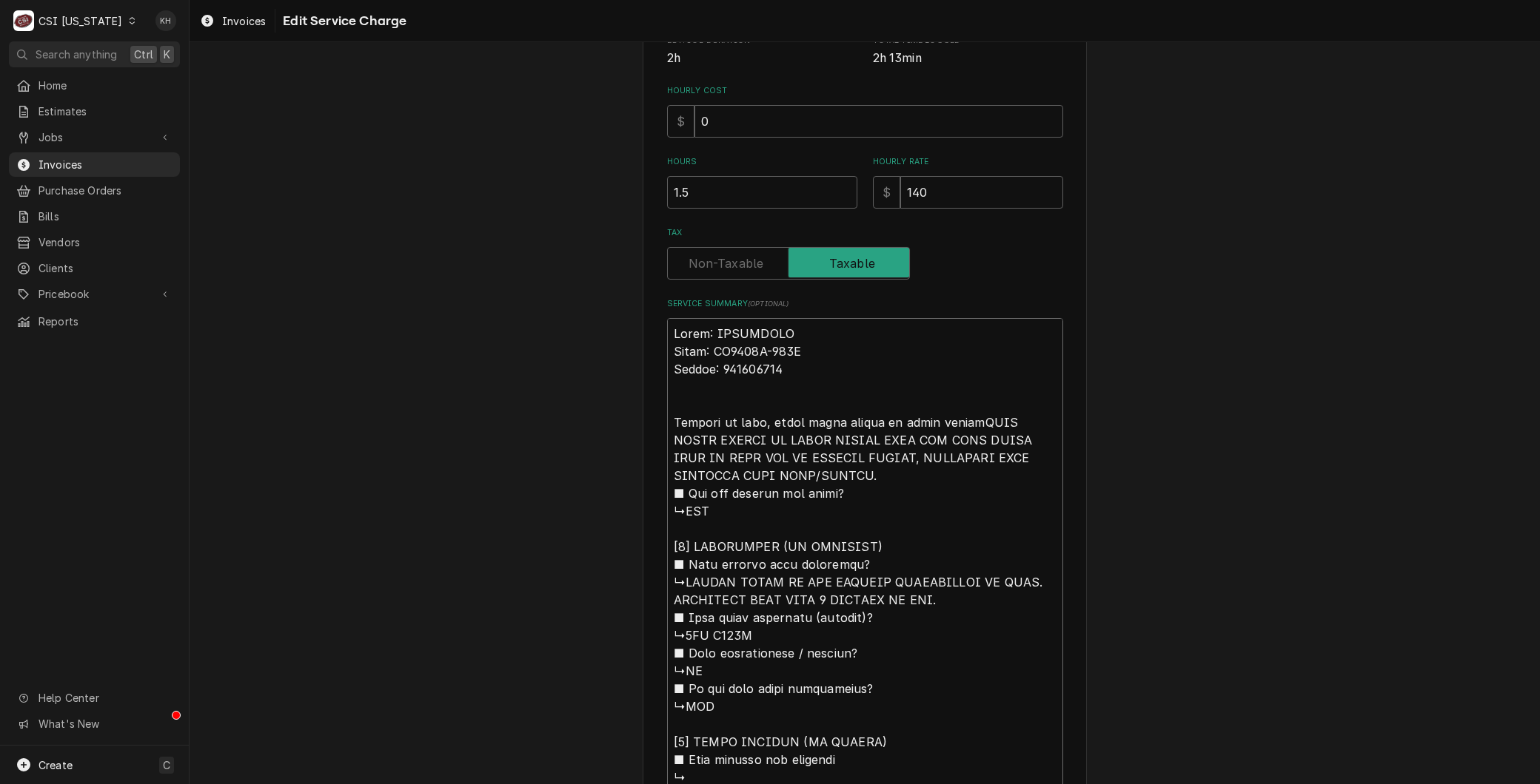
type textarea "Brand: MANITOWOC Model: UY0240A-161B Serial: 310308344 Arrived on site, found w…"
type textarea "x"
type textarea "Brand: MANITOWOC Model: UY0240A-161B Serial: 310308344 Arrived on site, found w…"
type textarea "x"
type textarea "Brand: MANITOWOC Model: UY0240A-161B Serial: 310308344 Arrived on site, found w…"
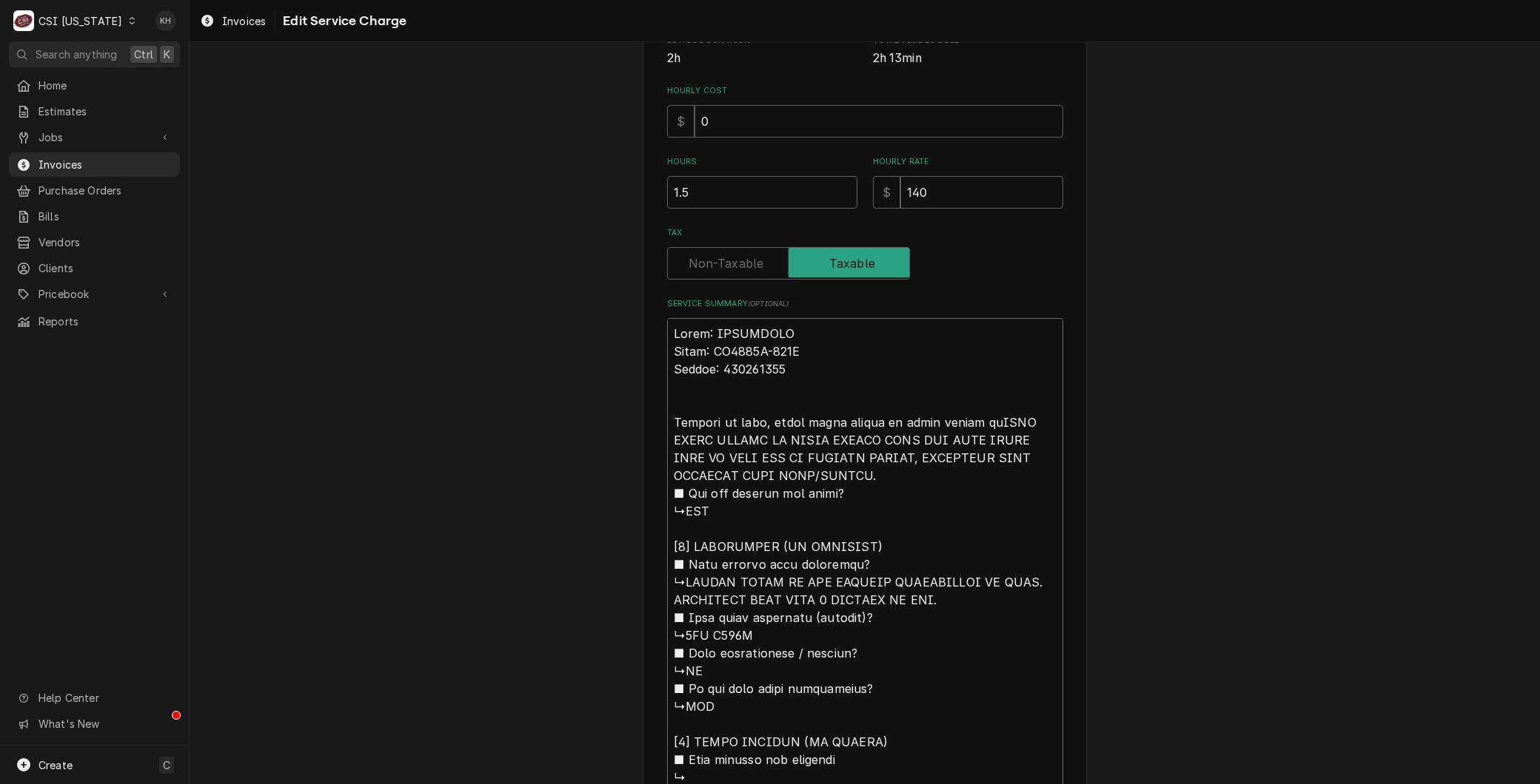
type textarea "x"
type textarea "Brand: MANITOWOC Model: UY0240A-161B Serial: 310308344 Arrived on site, found w…"
type textarea "x"
type textarea "Brand: MANITOWOC Model: UY0240A-161B Serial: 310308344 Arrived on site, found w…"
type textarea "x"
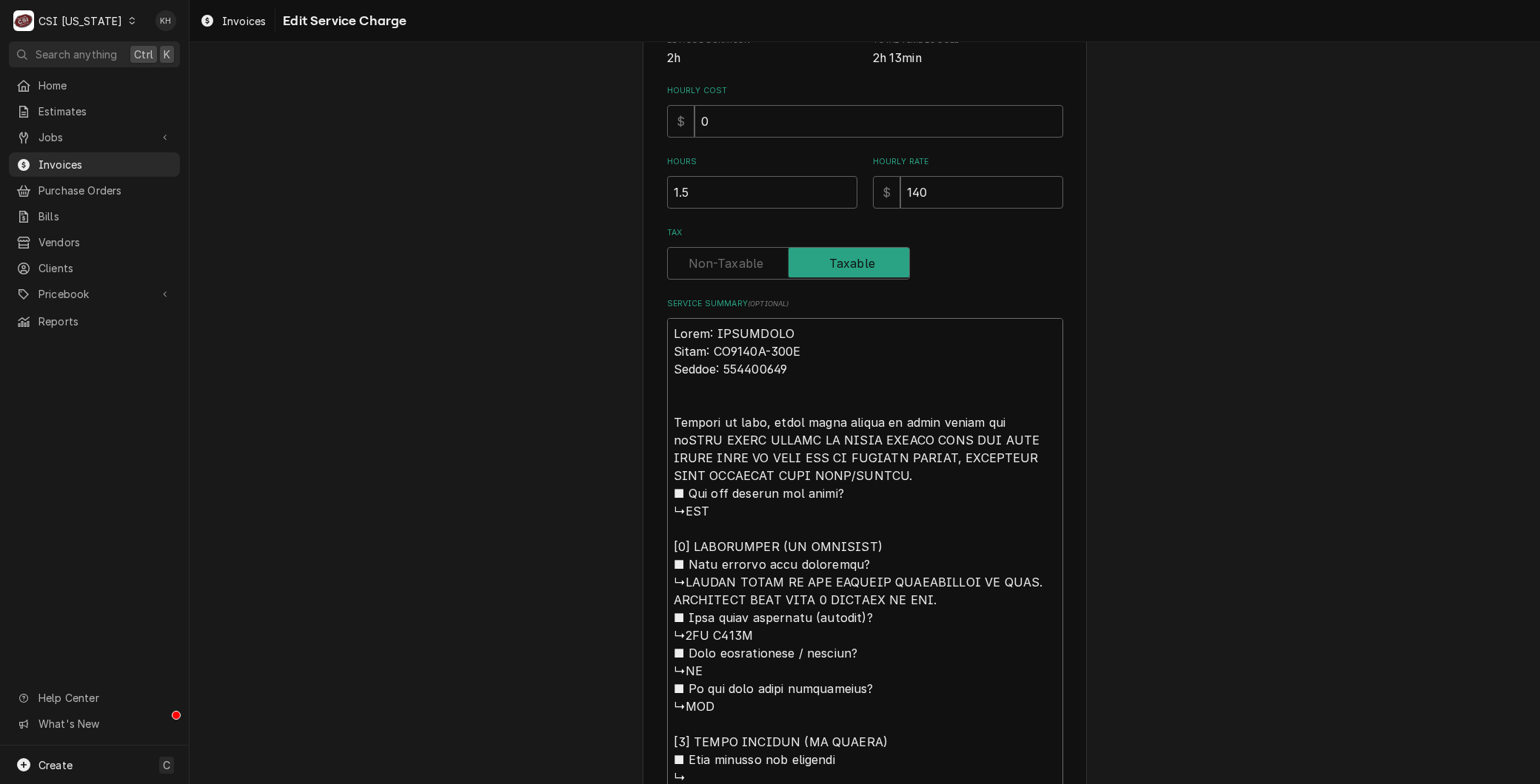
type textarea "Brand: MANITOWOC Model: UY0240A-161B Serial: 310308344 Arrived on site, found w…"
type textarea "x"
type textarea "Brand: MANITOWOC Model: UY0240A-161B Serial: 310308344 Arrived on site, found w…"
type textarea "x"
type textarea "Brand: MANITOWOC Model: UY0240A-161B Serial: 310308344 Arrived on site, found w…"
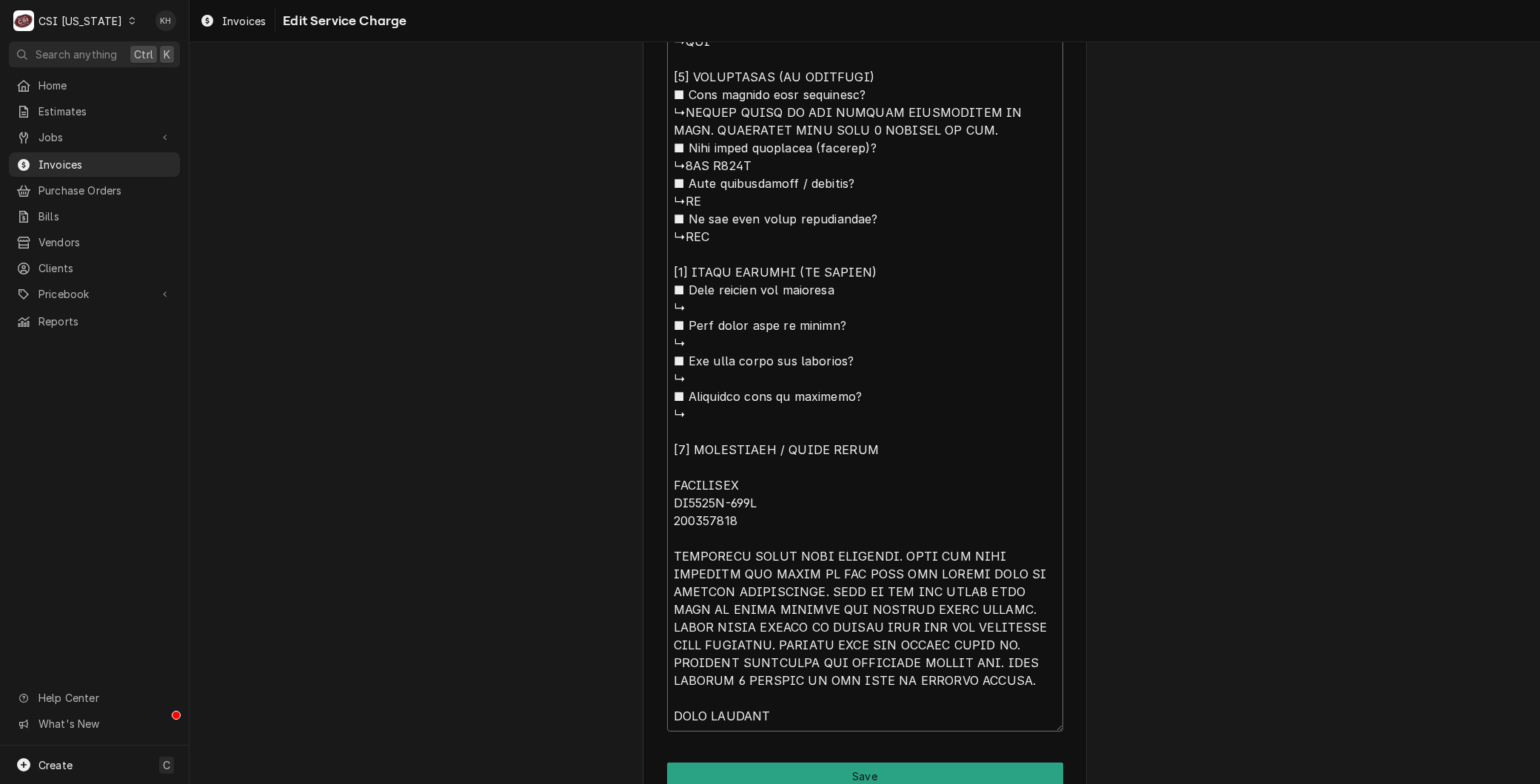
scroll to position [988, 0]
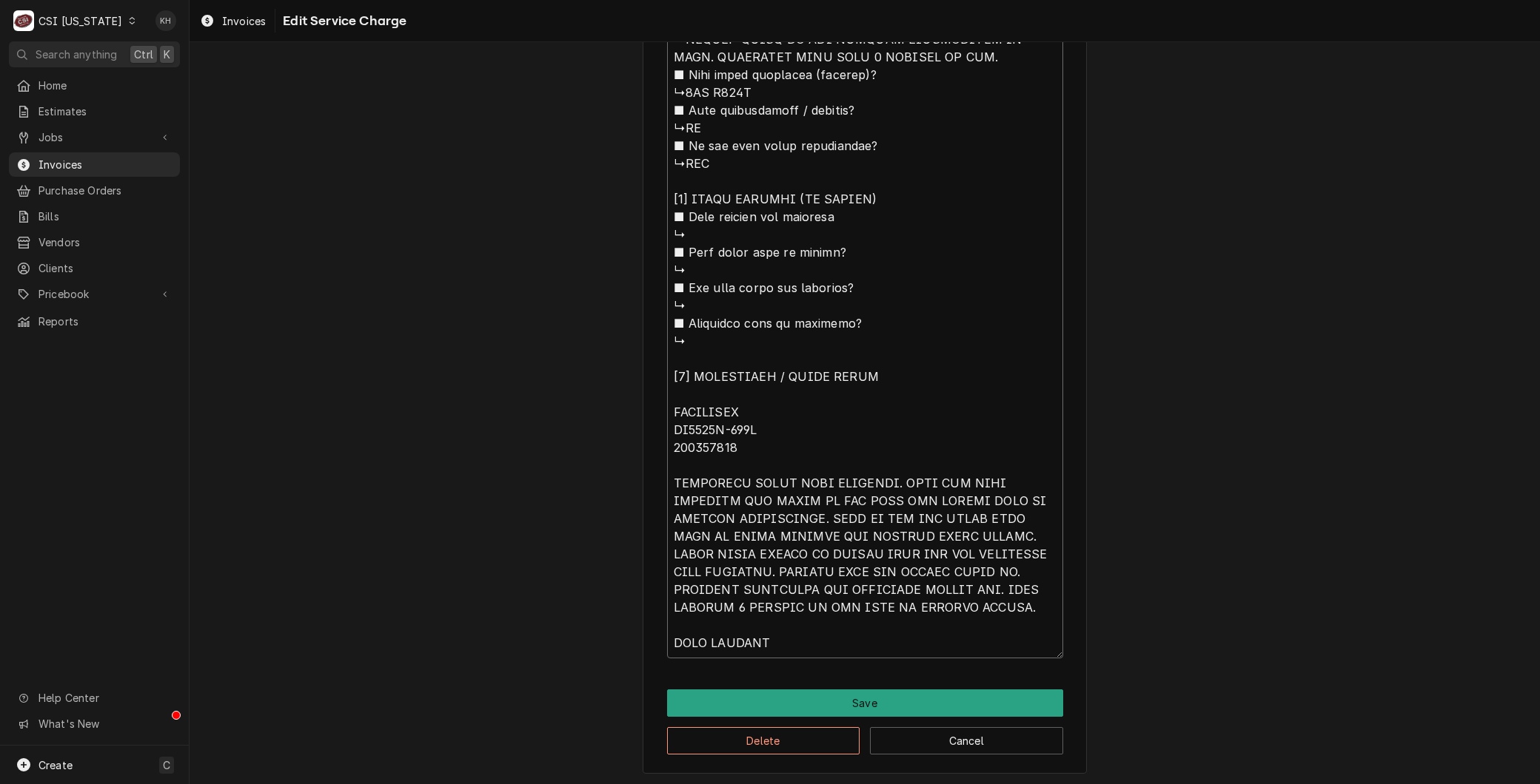
drag, startPoint x: 967, startPoint y: 462, endPoint x: 882, endPoint y: 645, distance: 201.8
click at [882, 645] on textarea "Service Summary ( optional )" at bounding box center [865, 190] width 396 height 937
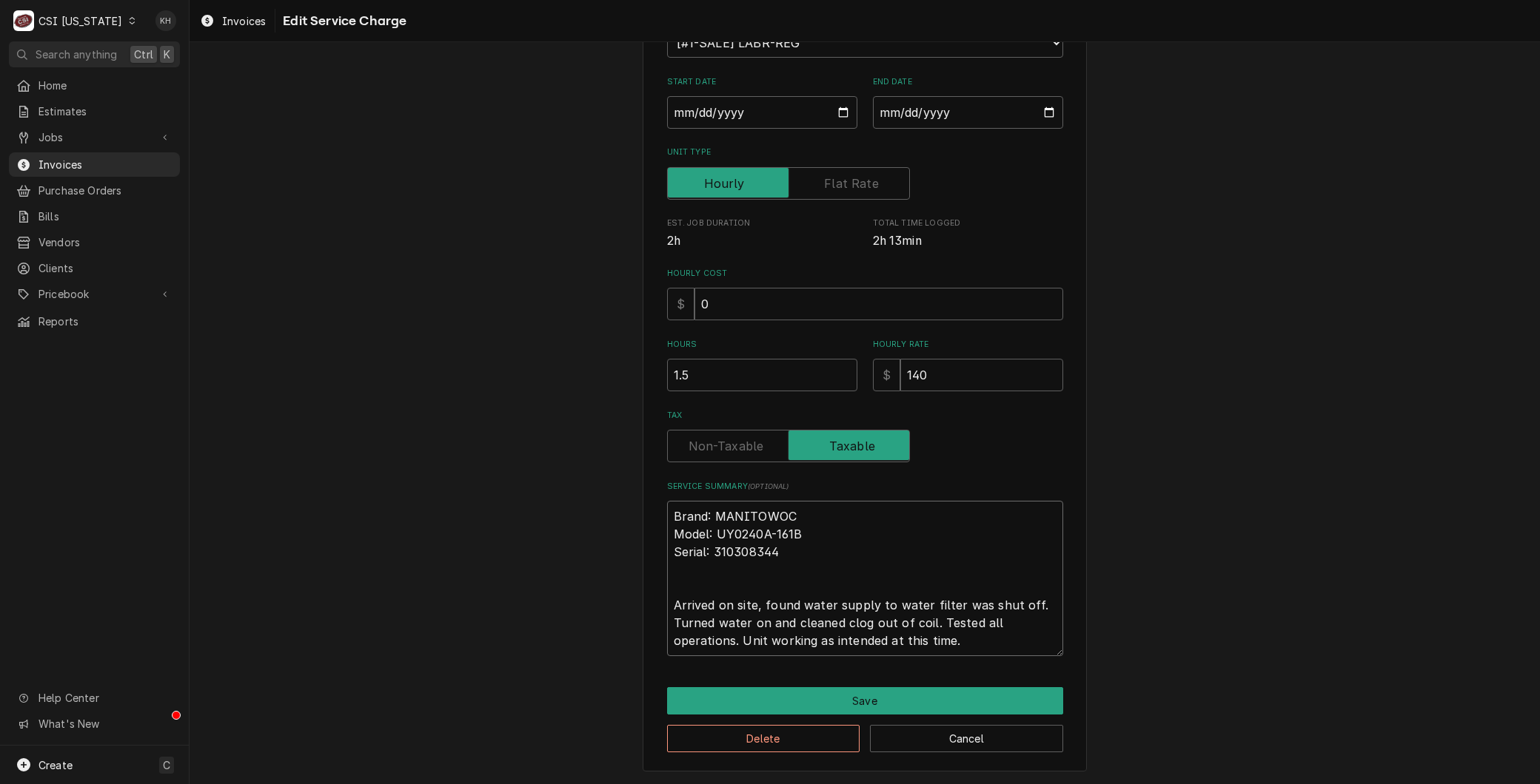
scroll to position [208, 0]
click at [882, 696] on button "Save" at bounding box center [865, 702] width 396 height 27
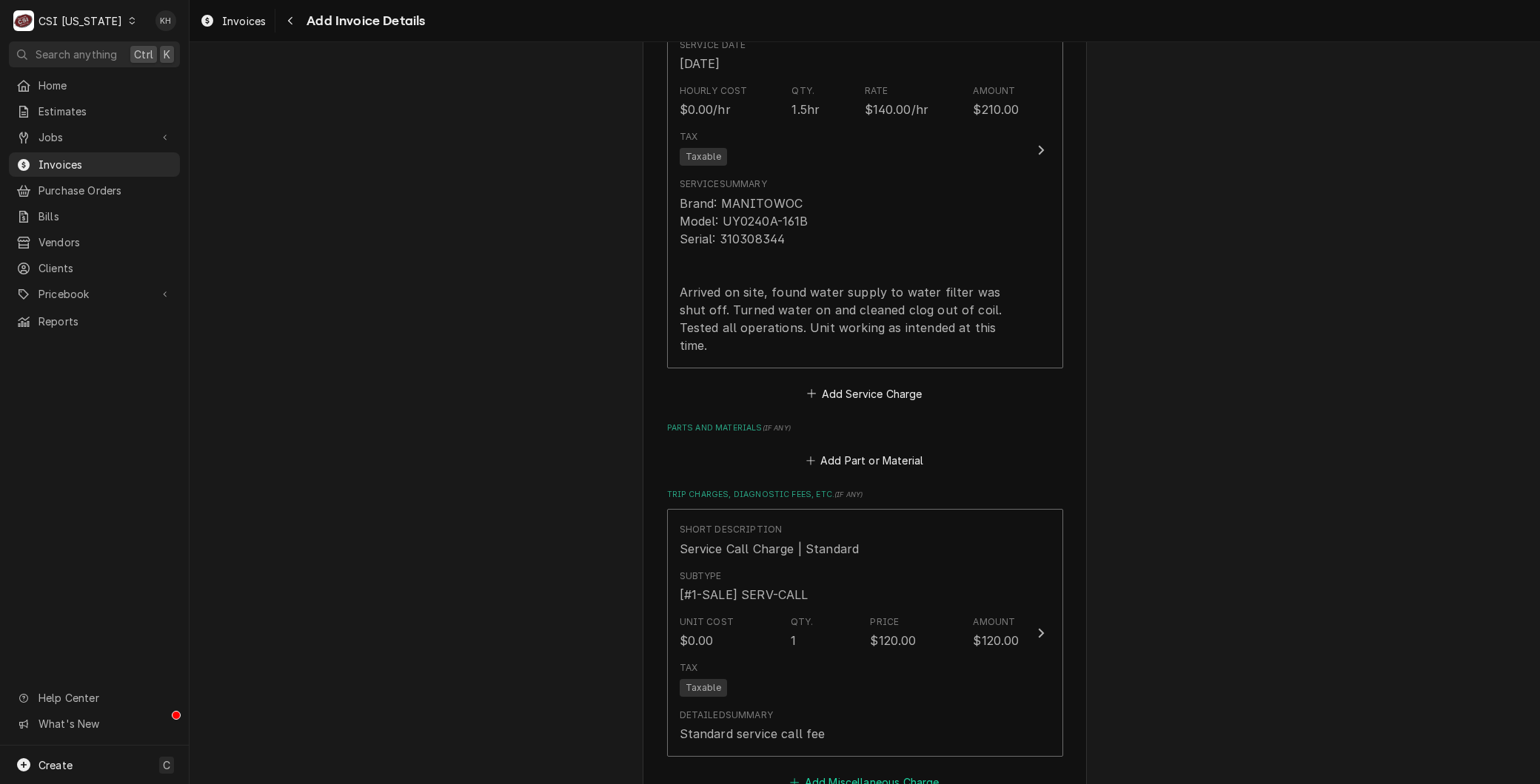
scroll to position [1315, 0]
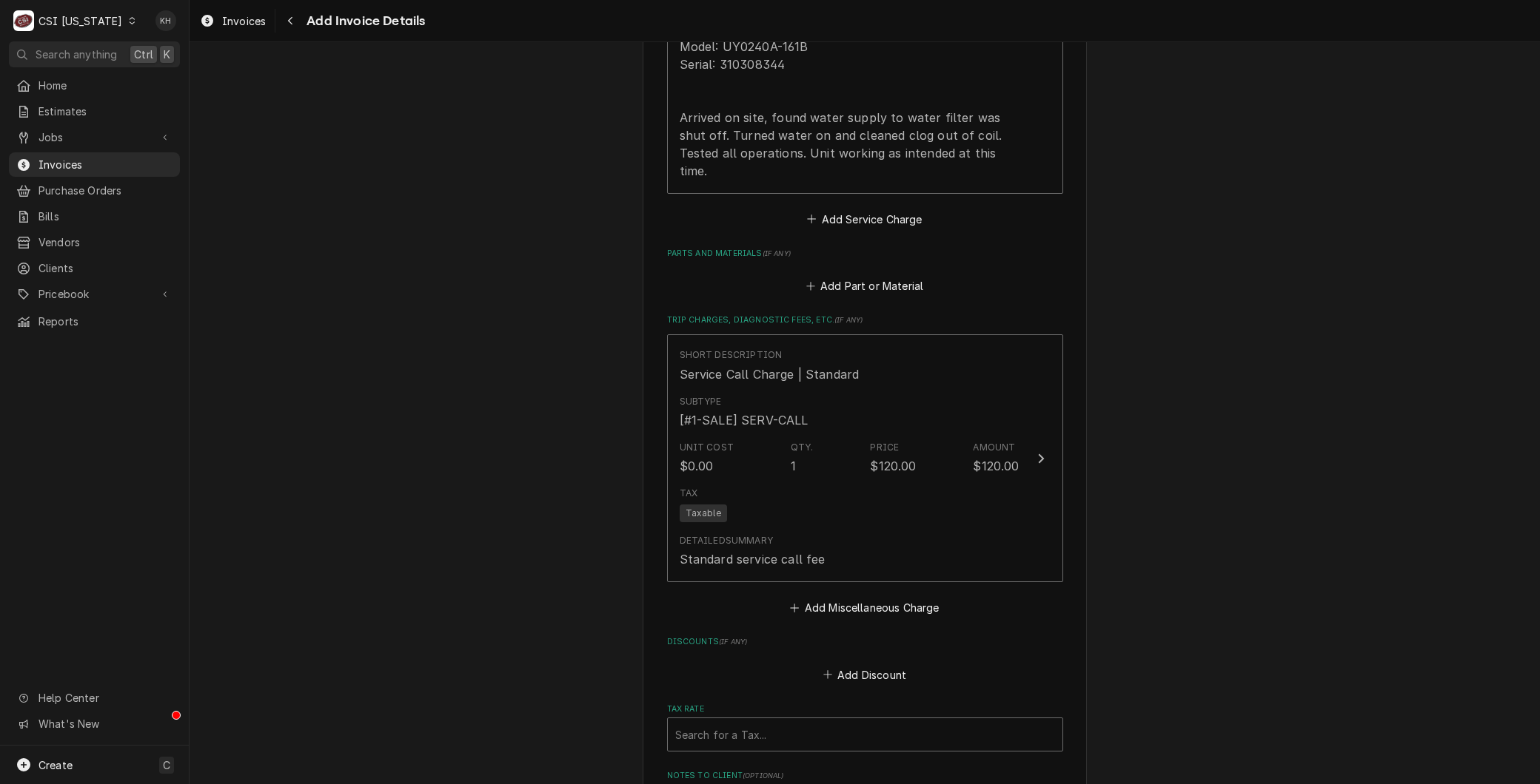
click at [705, 722] on div "Tax Rate" at bounding box center [865, 735] width 379 height 27
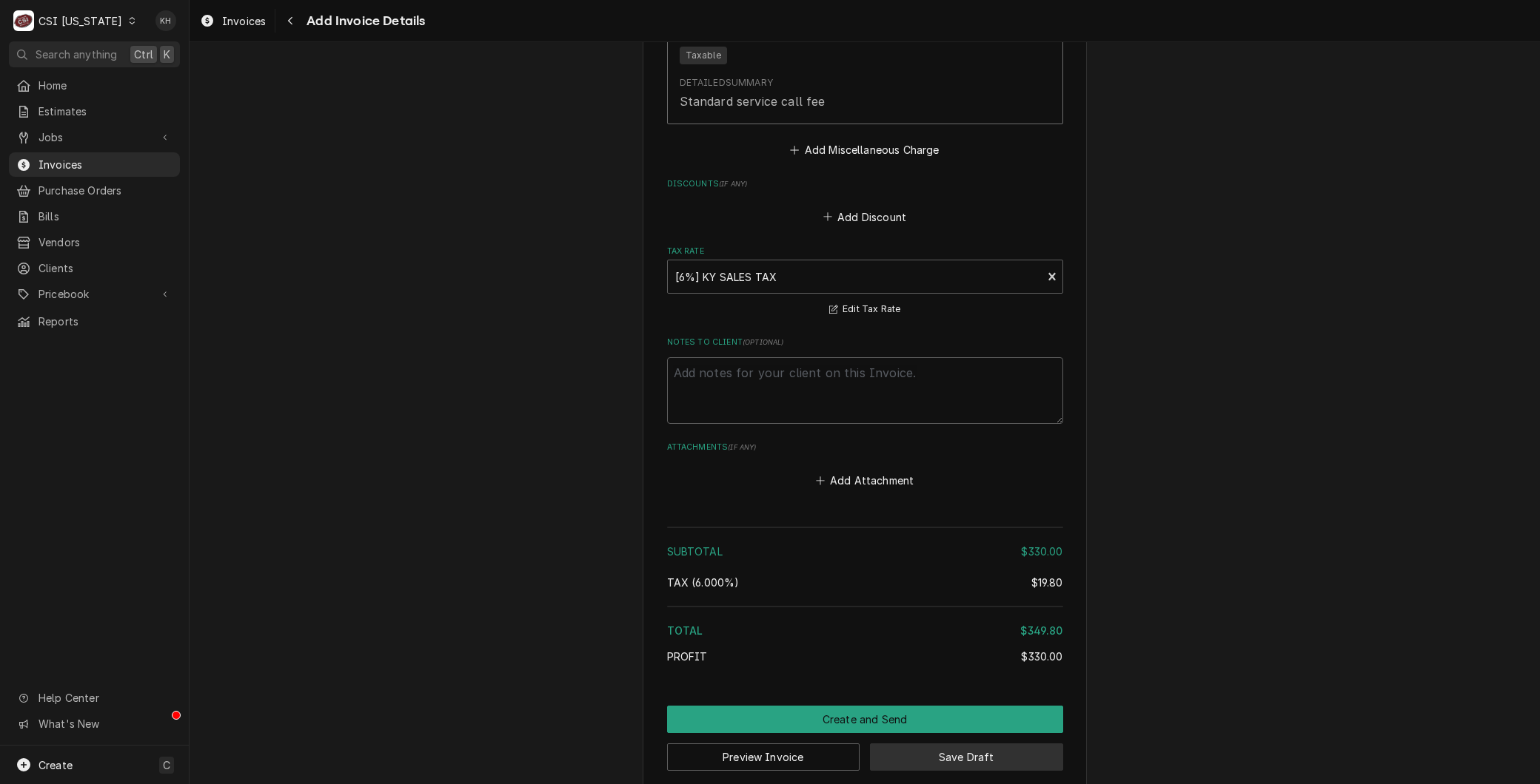
click at [994, 744] on button "Save Draft" at bounding box center [966, 757] width 193 height 27
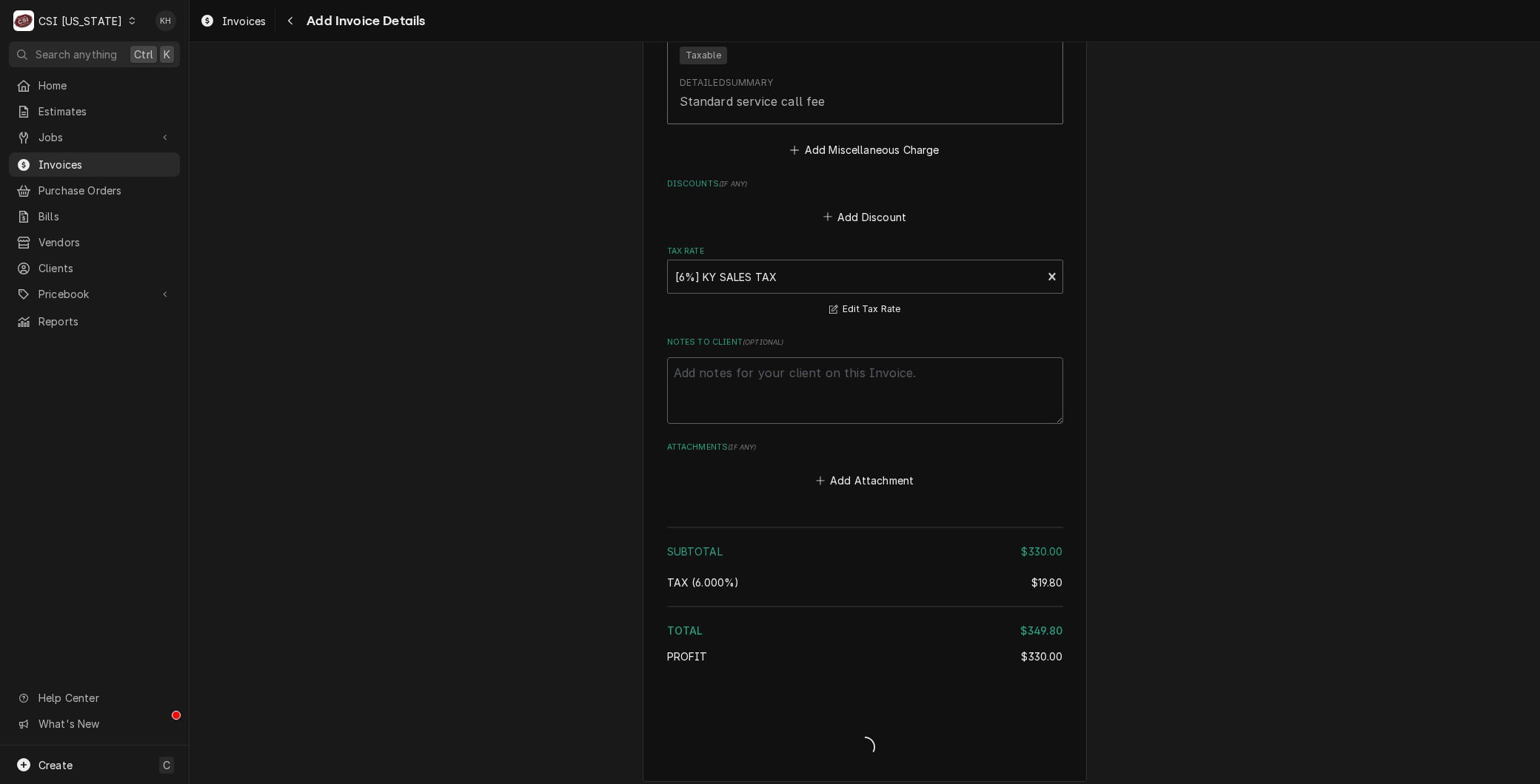
scroll to position [1765, 0]
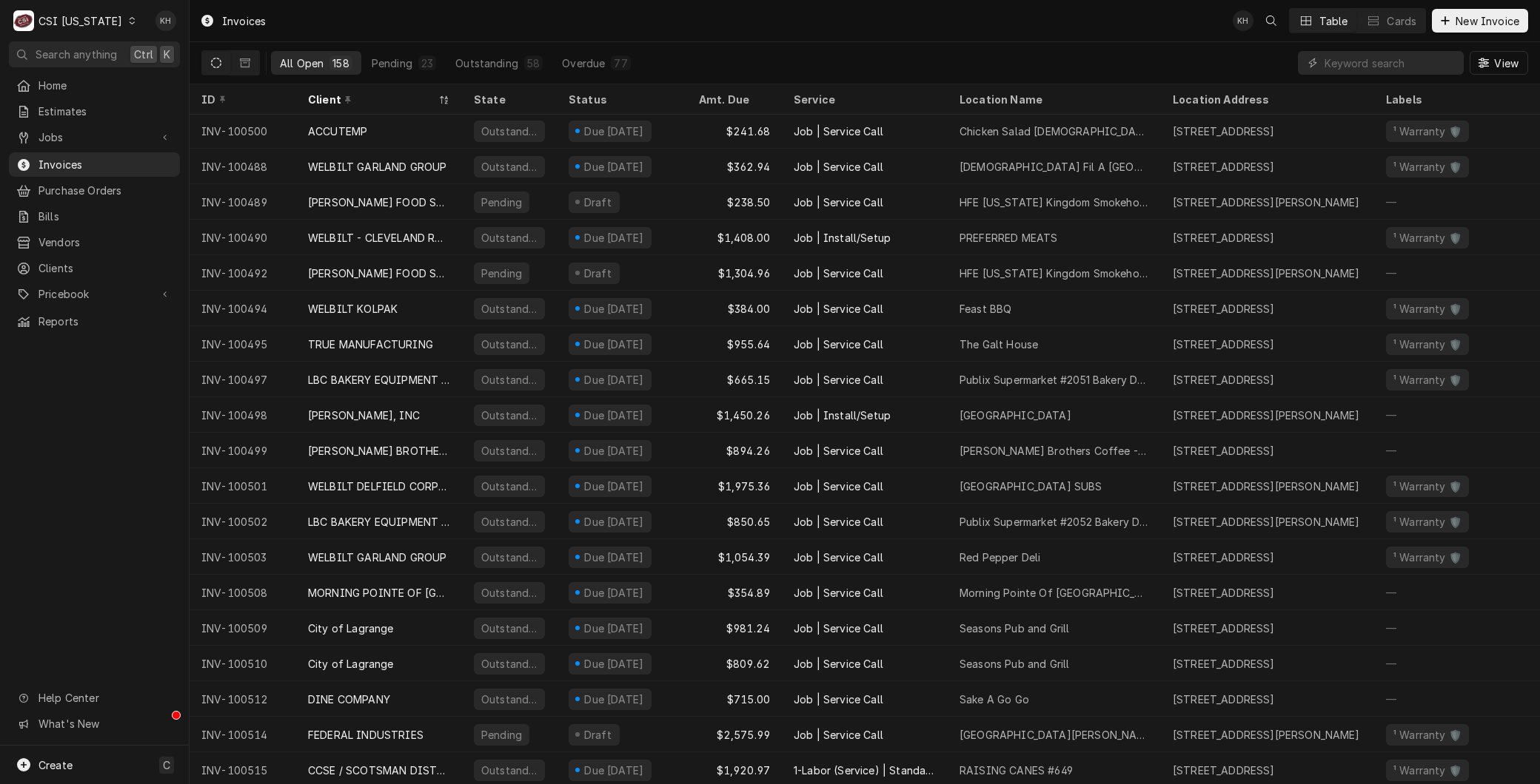
scroll to position [86, 0]
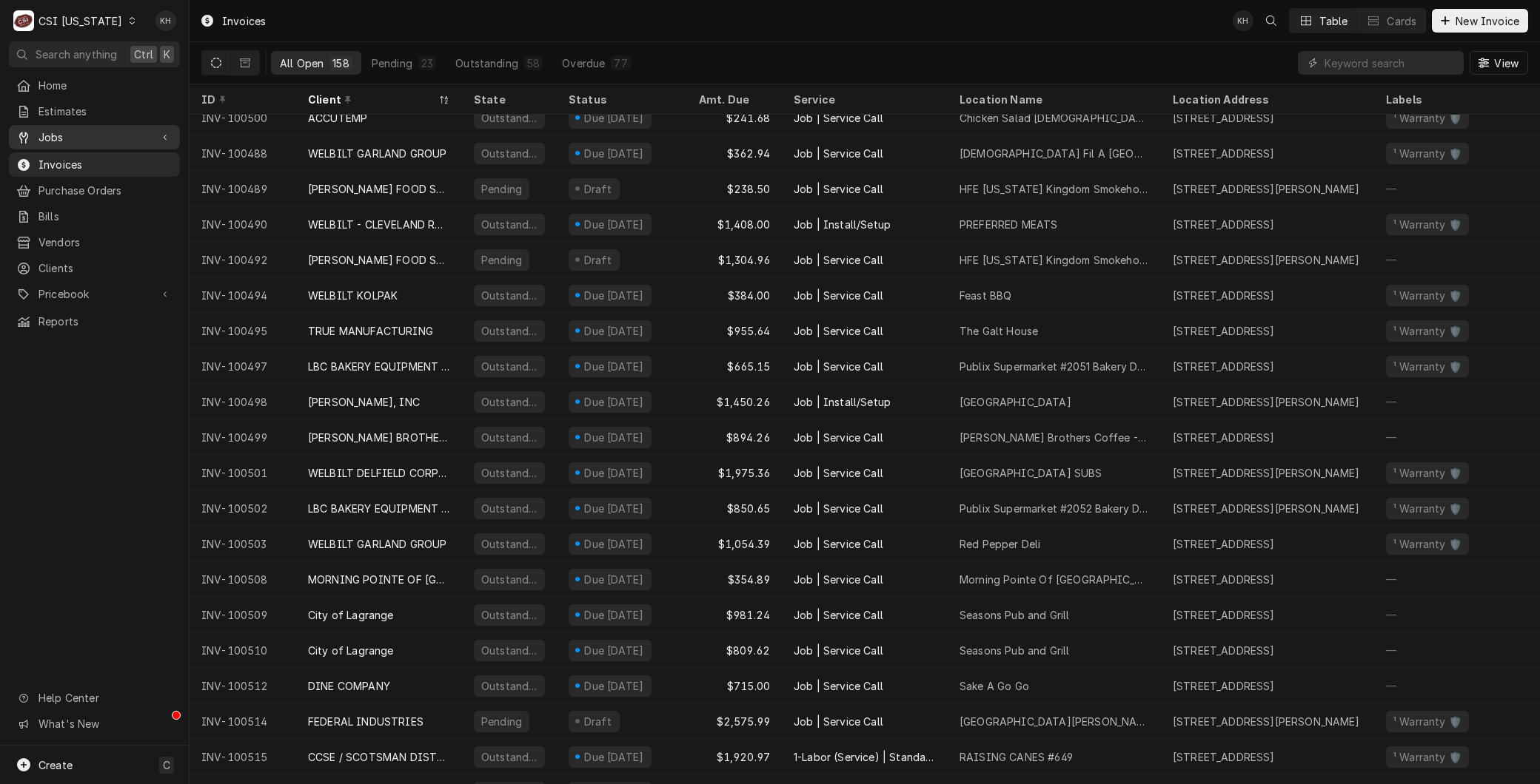
click at [56, 129] on span "Jobs" at bounding box center [94, 136] width 112 height 16
click at [56, 156] on span "Jobs" at bounding box center [105, 163] width 134 height 16
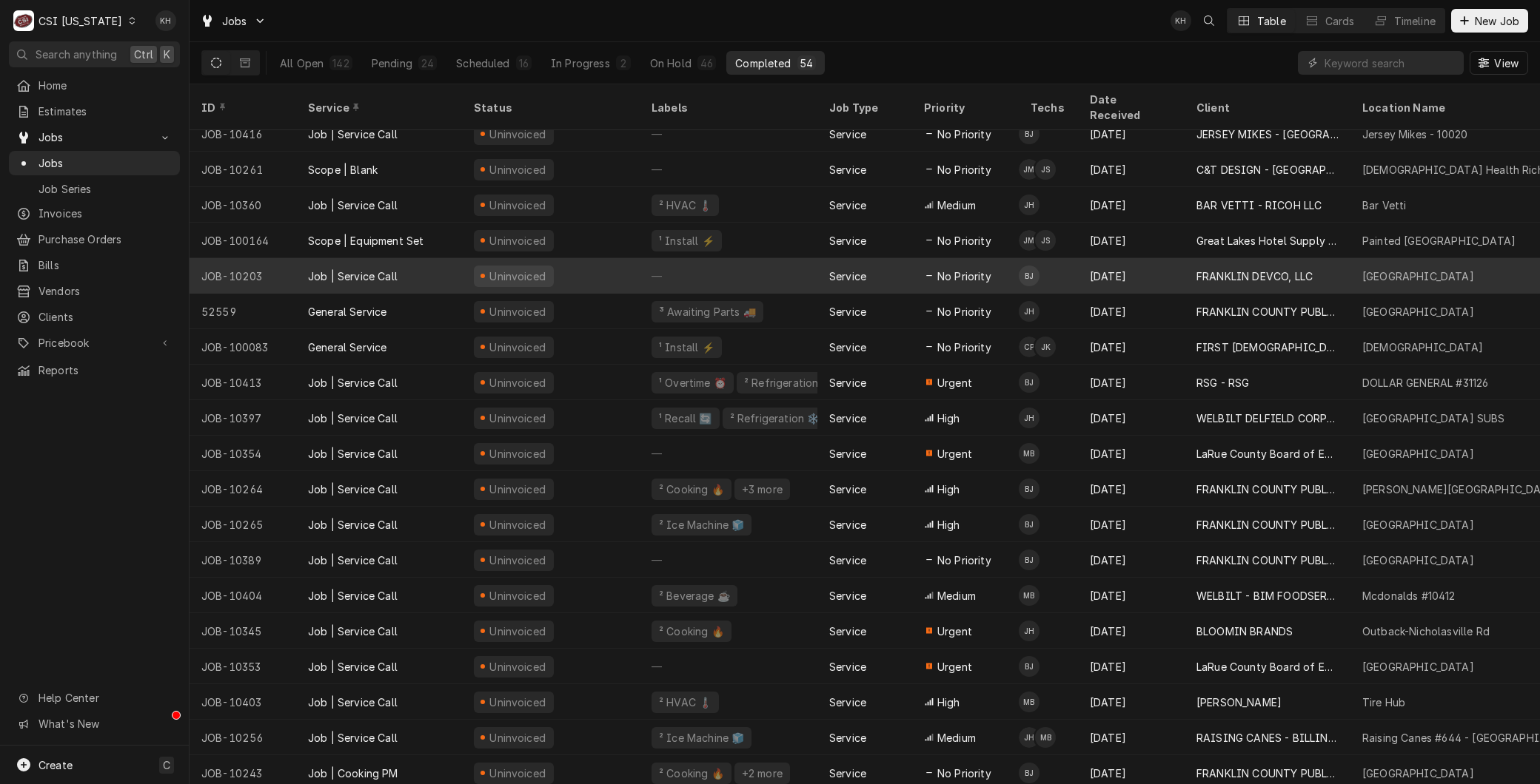
scroll to position [617, 0]
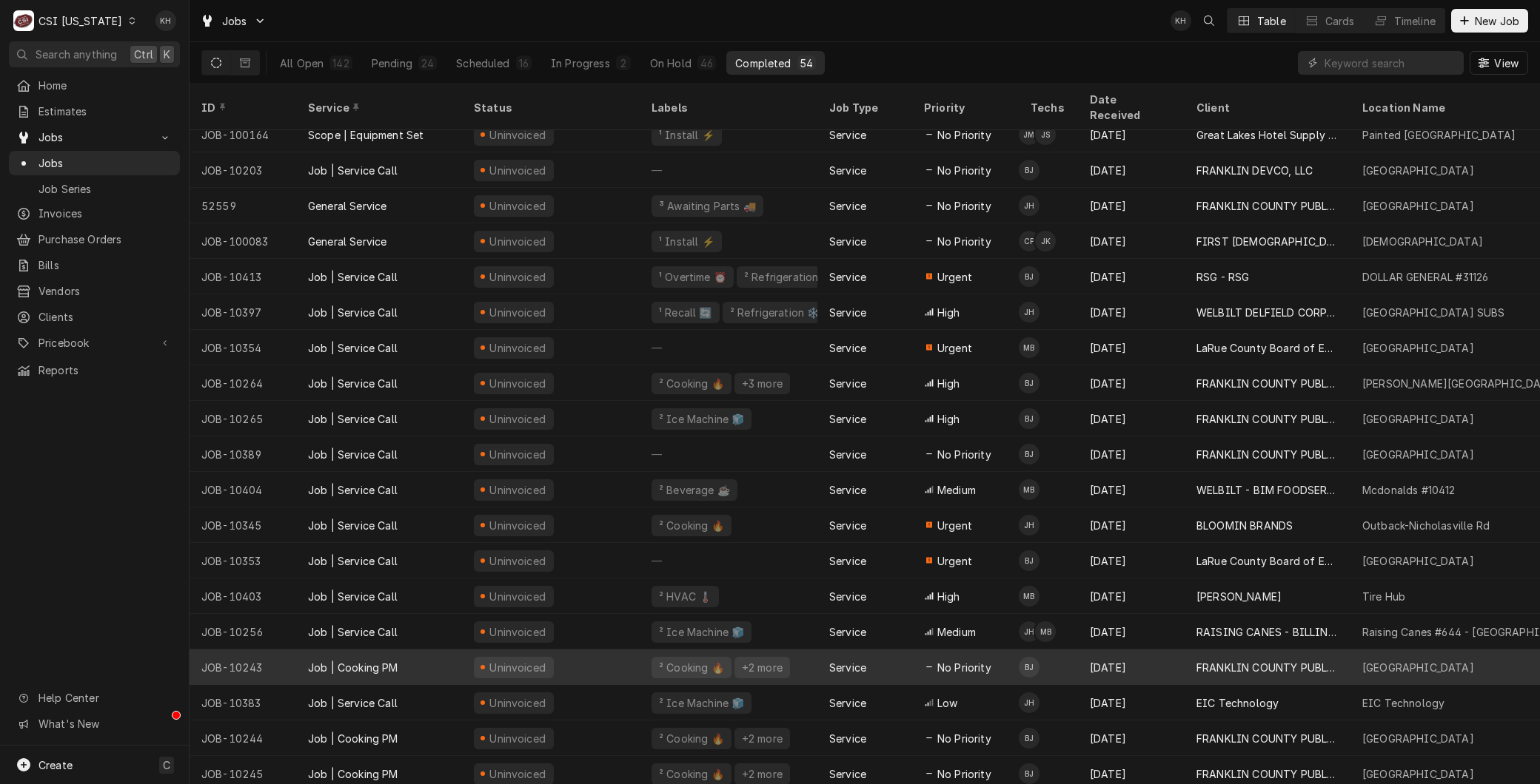
click at [351, 660] on div "Job | Cooking PM" at bounding box center [353, 668] width 91 height 16
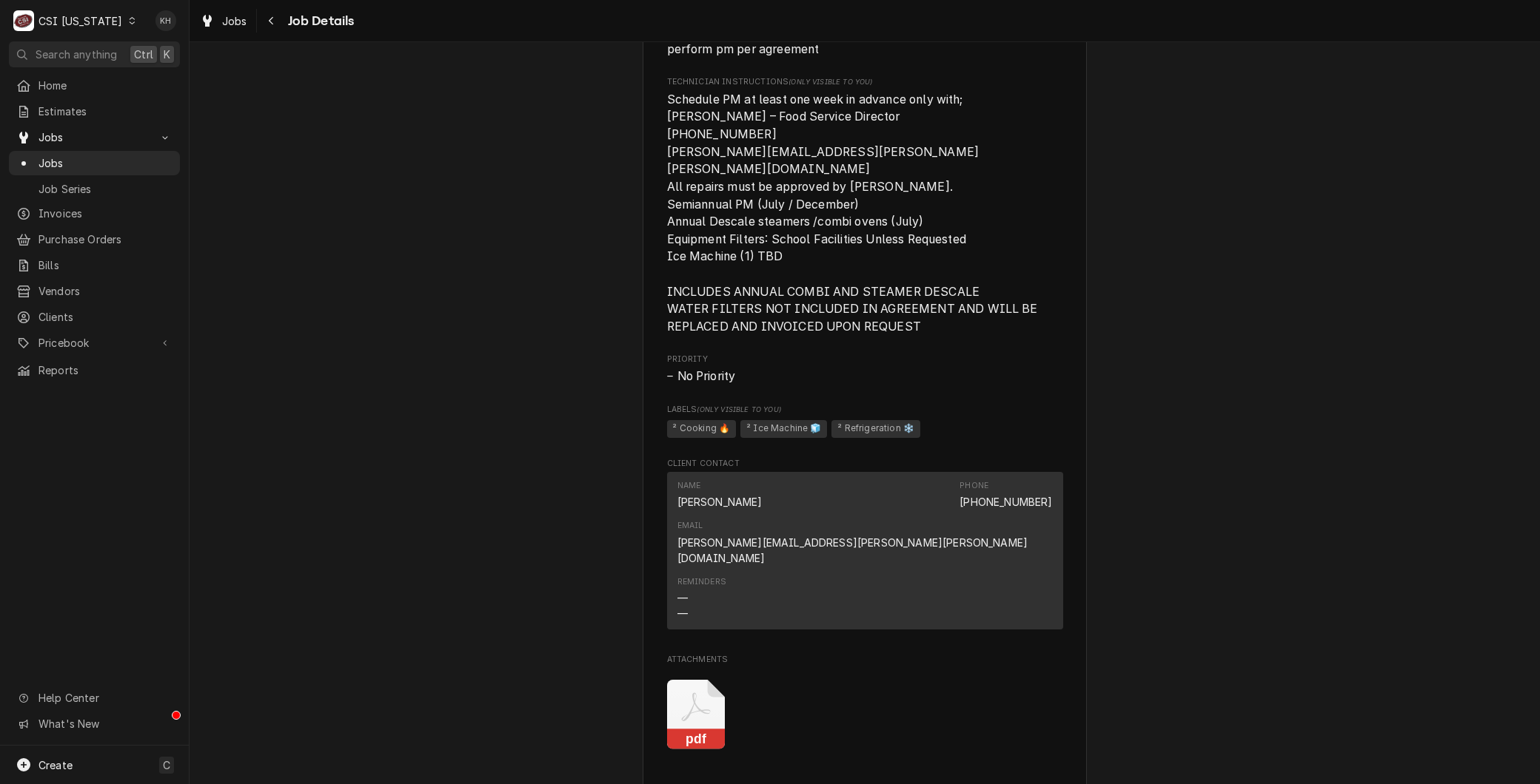
scroll to position [1069, 0]
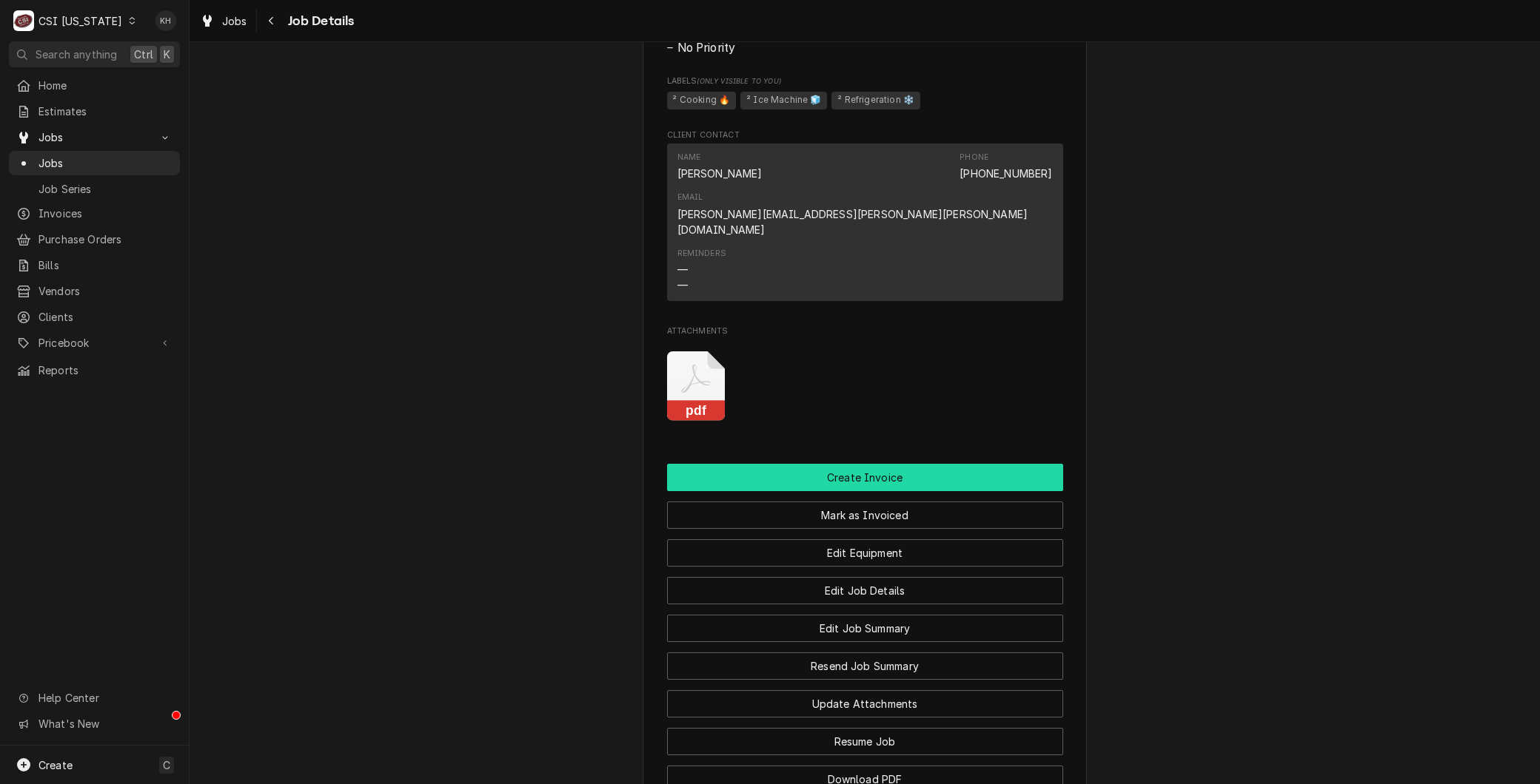
click at [846, 470] on button "Create Invoice" at bounding box center [865, 478] width 396 height 27
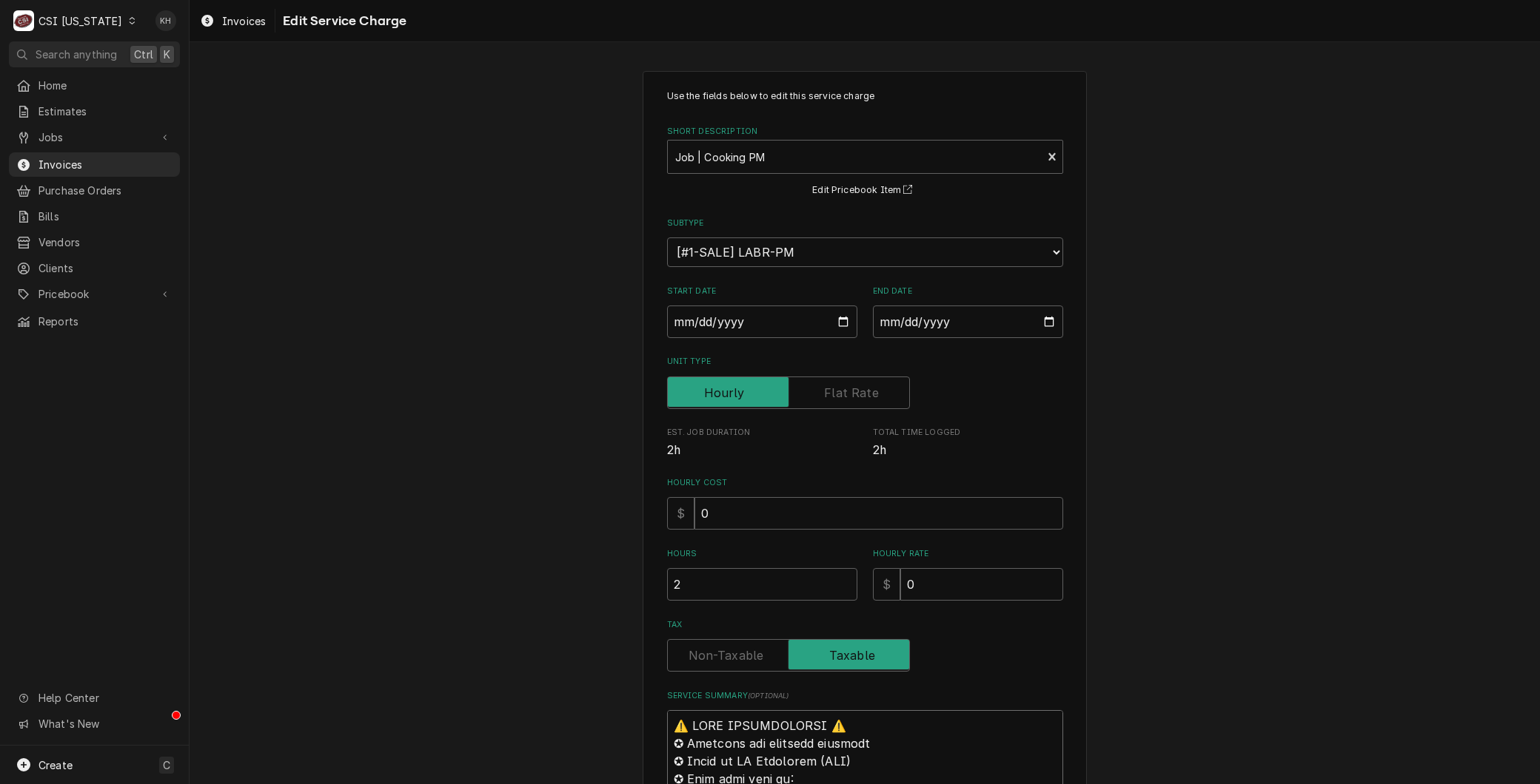
drag, startPoint x: 726, startPoint y: 649, endPoint x: -4, endPoint y: -61, distance: 1018.3
click at [0, 0] on html "C CSI Kentucky KH Search anything Ctrl K Home Estimates Jobs Jobs Job Series In…" at bounding box center [770, 392] width 1540 height 784
type textarea "x"
type textarea "P"
type textarea "x"
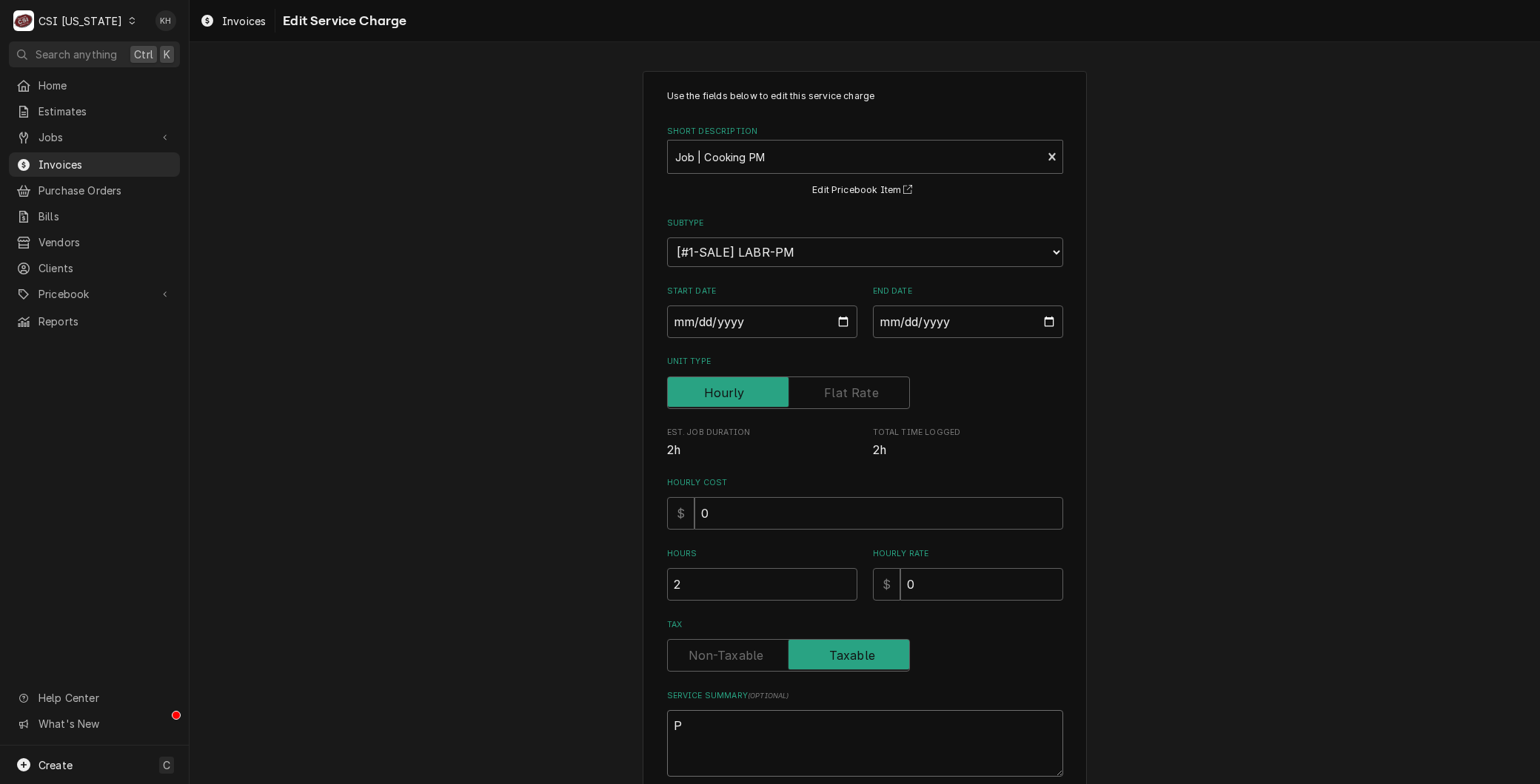
type textarea "Pe"
type textarea "x"
type textarea "Per"
type textarea "x"
type textarea "Perf"
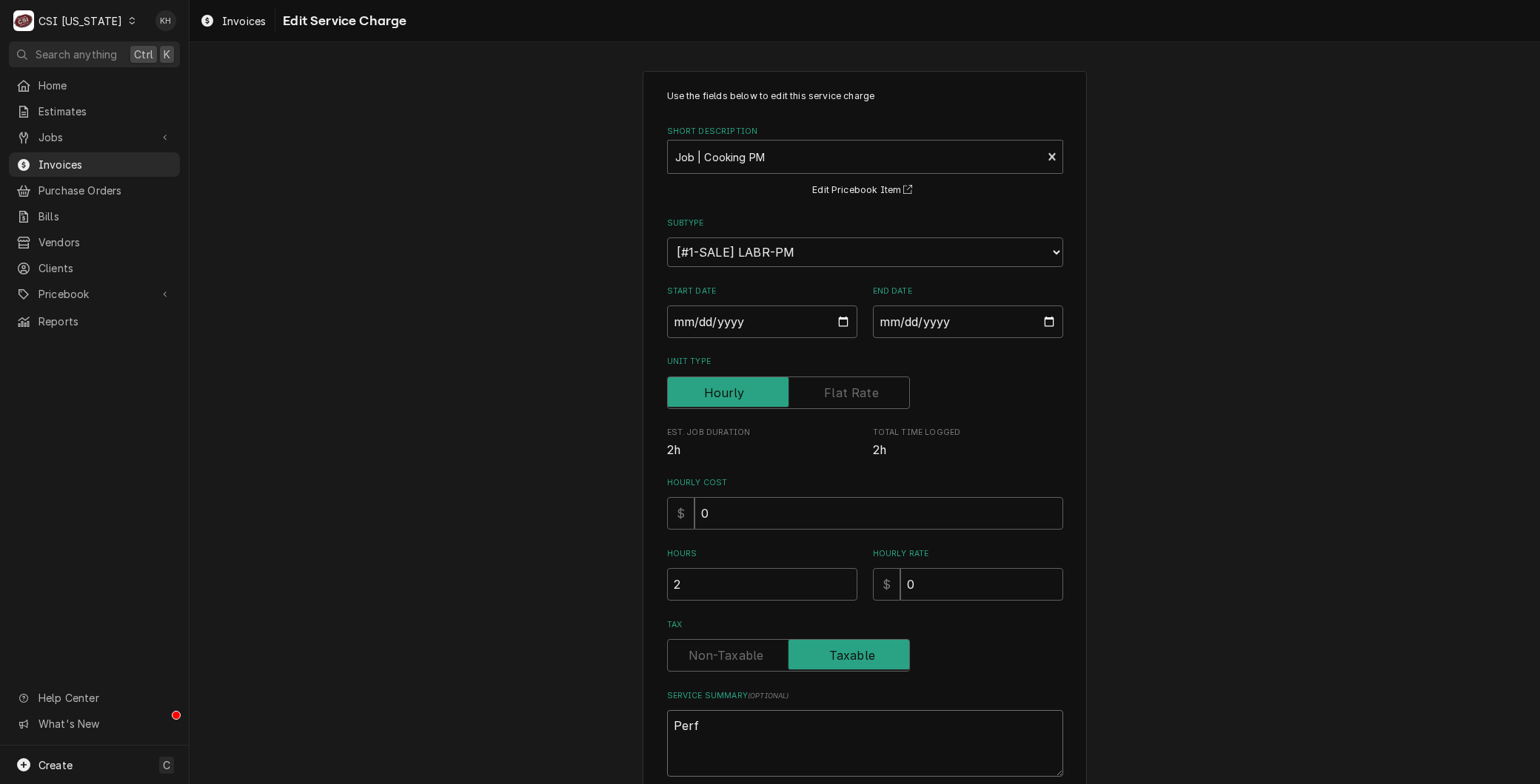
type textarea "x"
type textarea "Per"
type textarea "x"
type textarea "Pe"
type textarea "x"
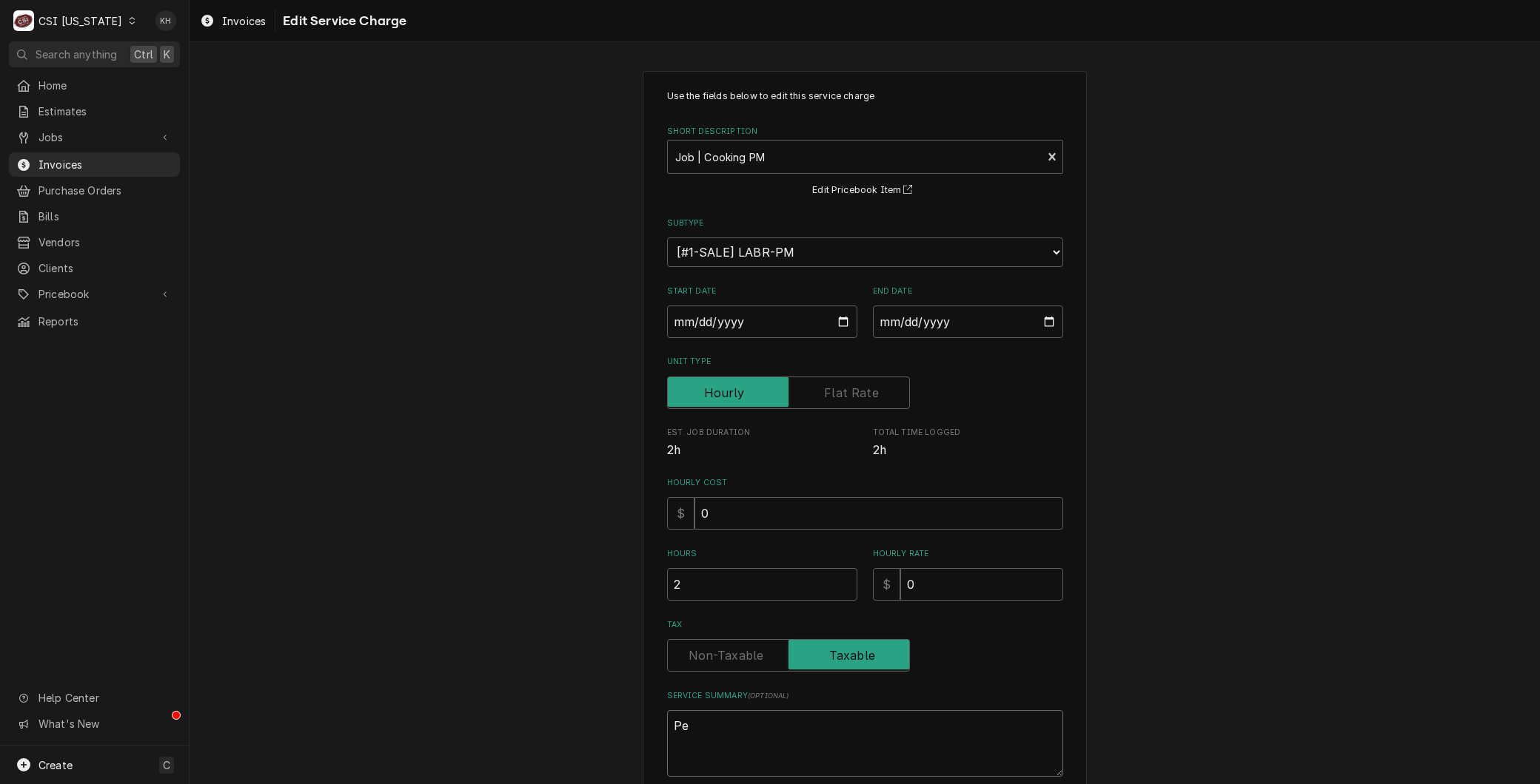
type textarea "P"
type textarea "x"
type textarea "L"
type textarea "x"
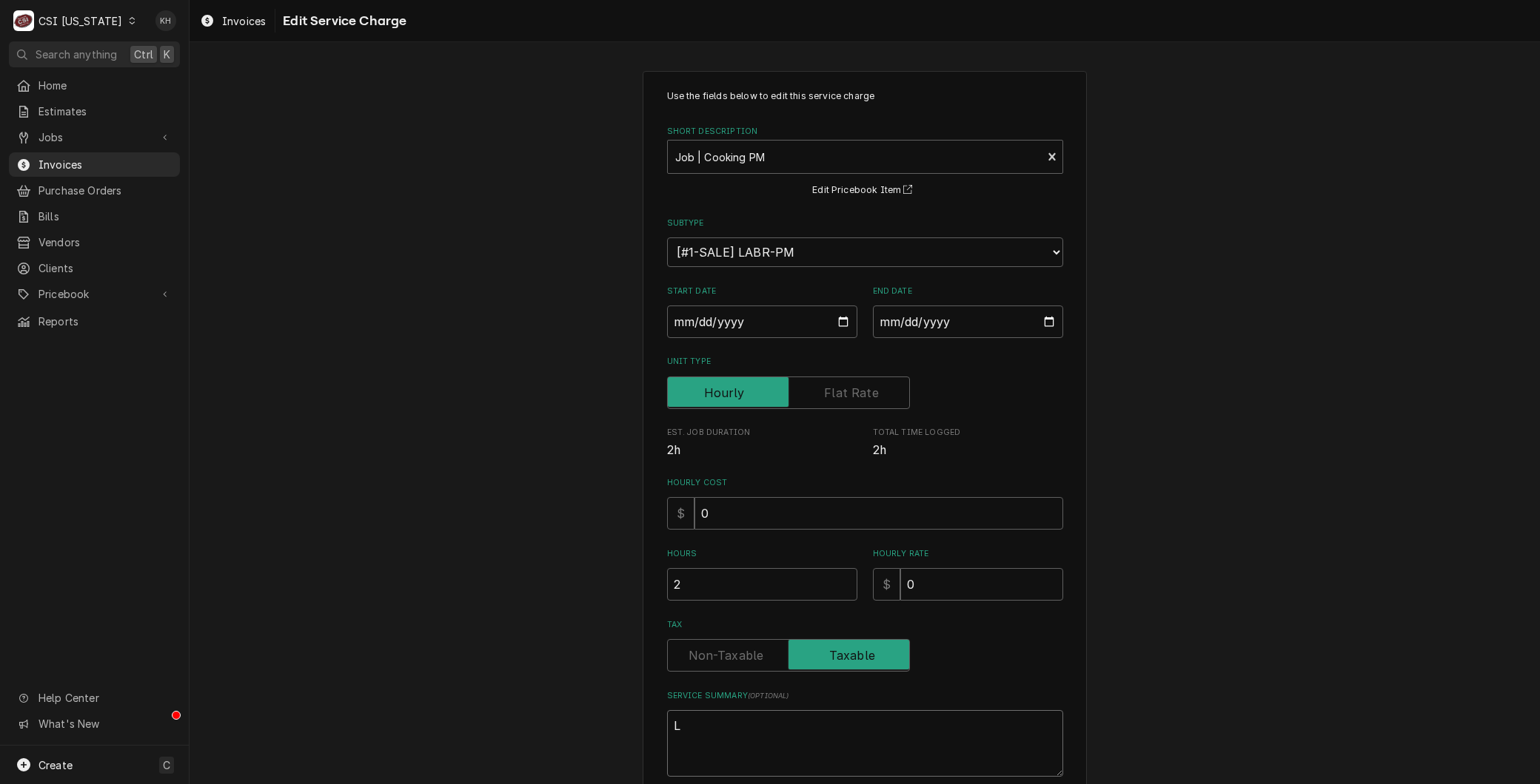
type textarea "La"
type textarea "x"
type textarea "Lab"
type textarea "x"
type textarea "Labo"
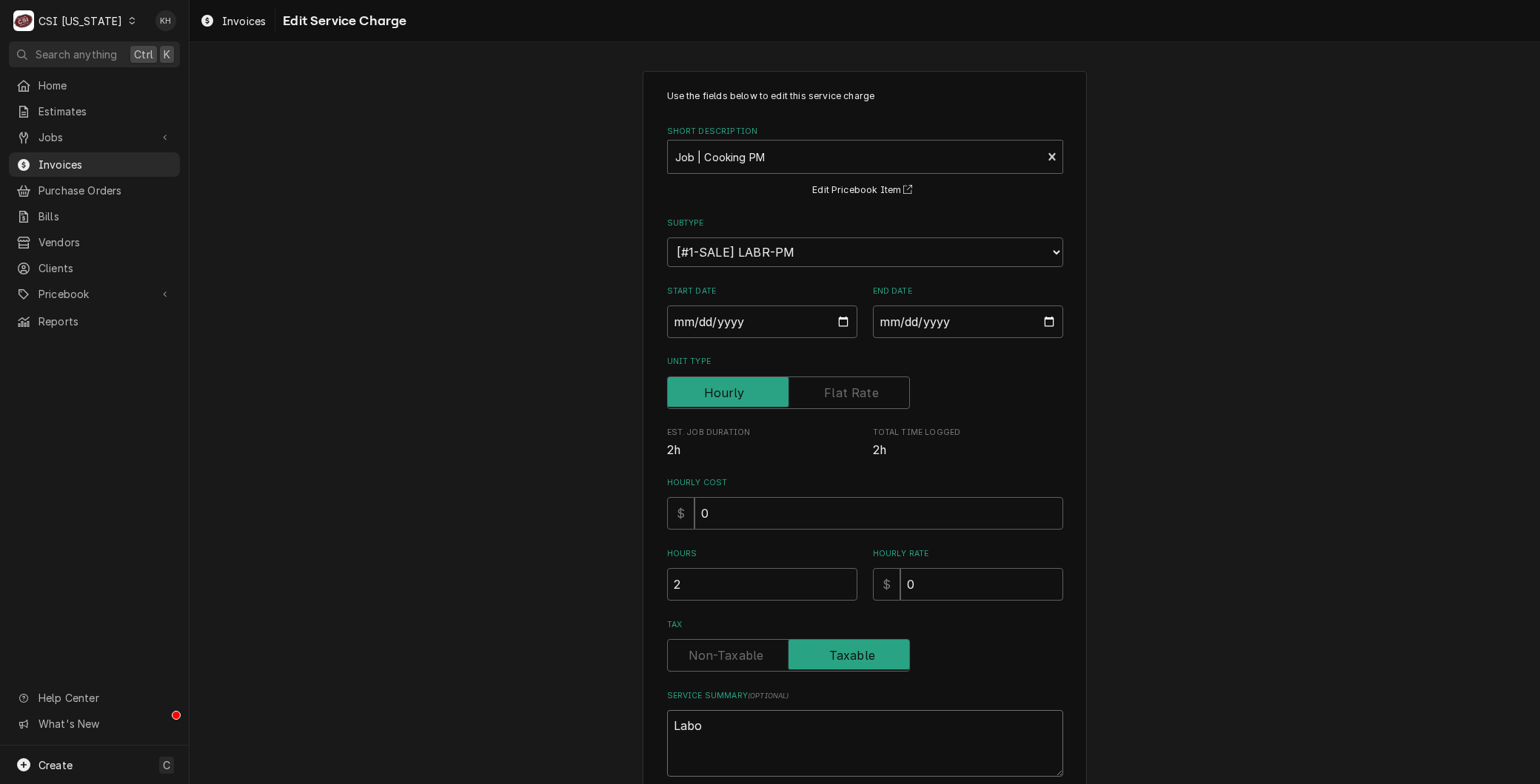
type textarea "x"
type textarea "Labor"
type textarea "x"
type textarea "Labor"
type textarea "x"
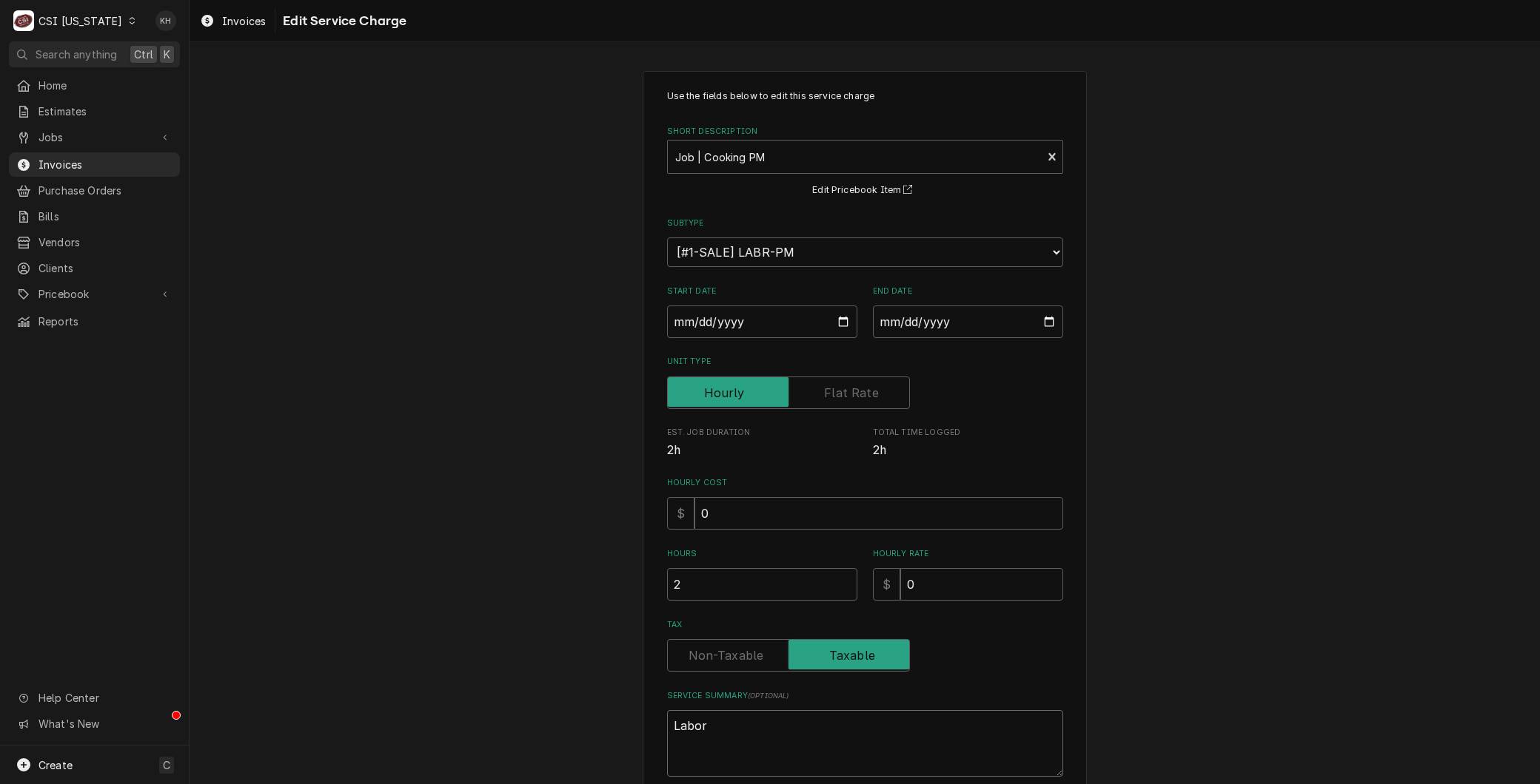
type textarea "Labor t"
type textarea "x"
type textarea "Labor to"
type textarea "x"
type textarea "Labor to"
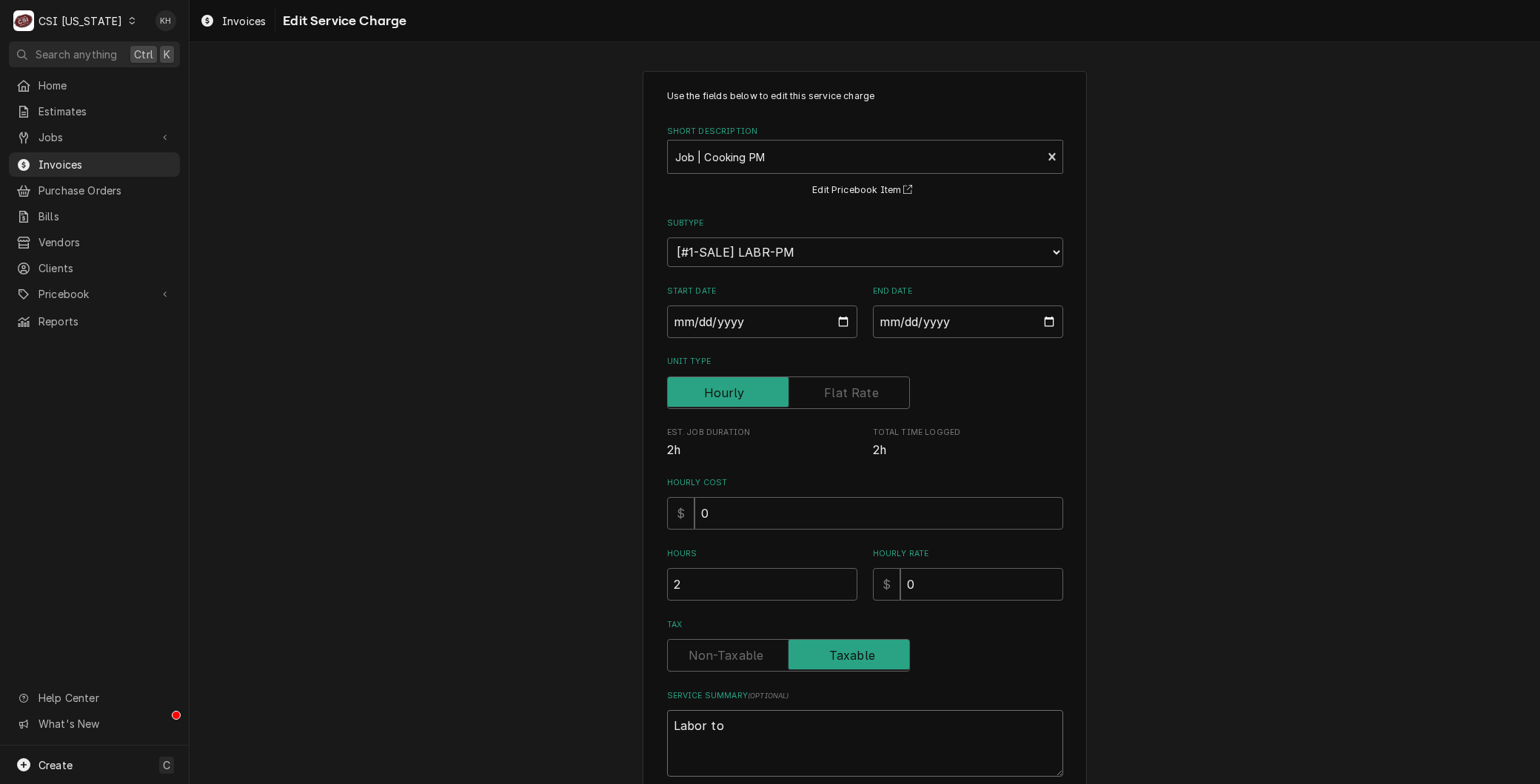
type textarea "x"
type textarea "Labor to p"
type textarea "x"
type textarea "Labor to pe"
type textarea "x"
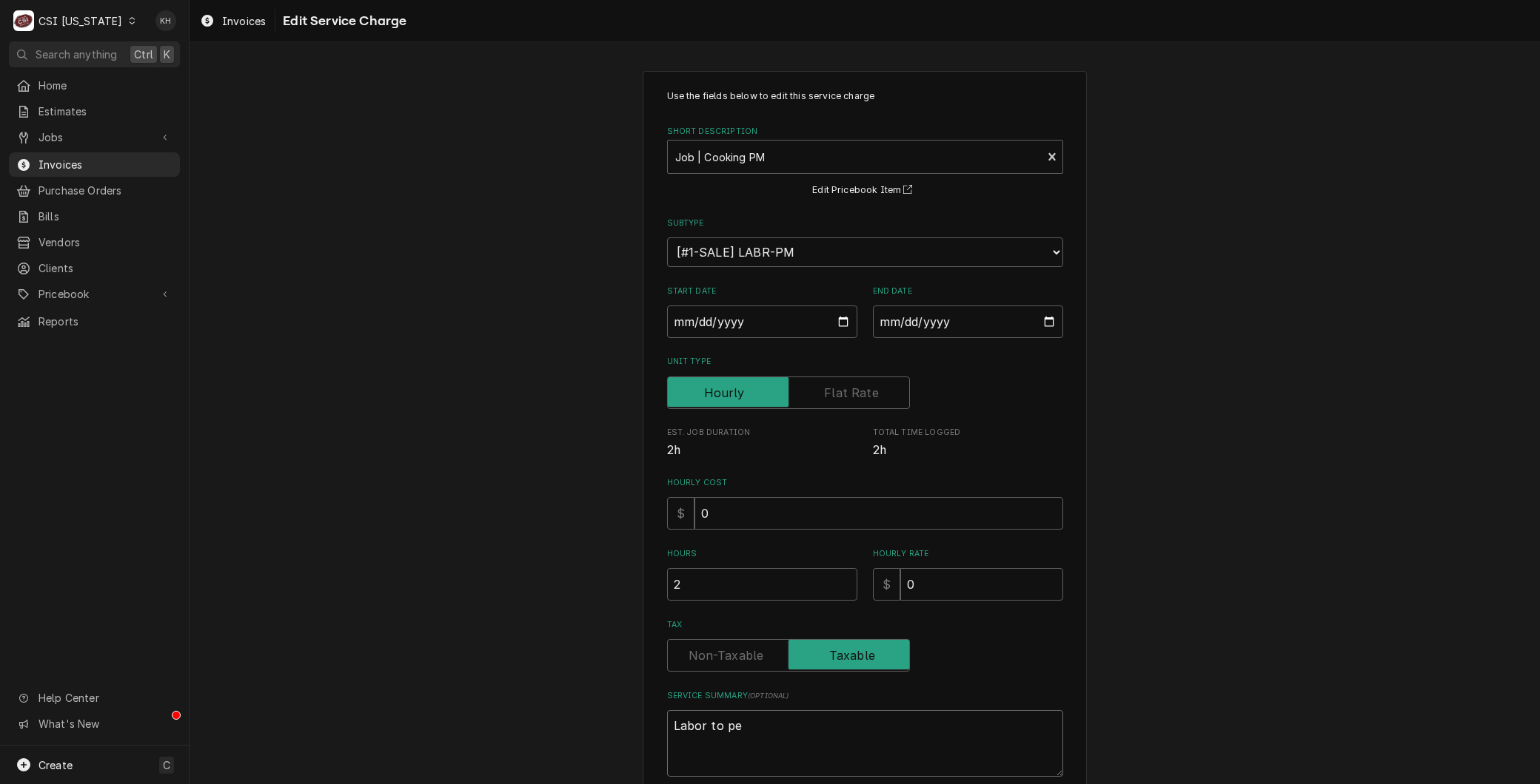
type textarea "Labor to per"
type textarea "x"
type textarea "Labor to perf"
type textarea "x"
type textarea "Labor to perfr"
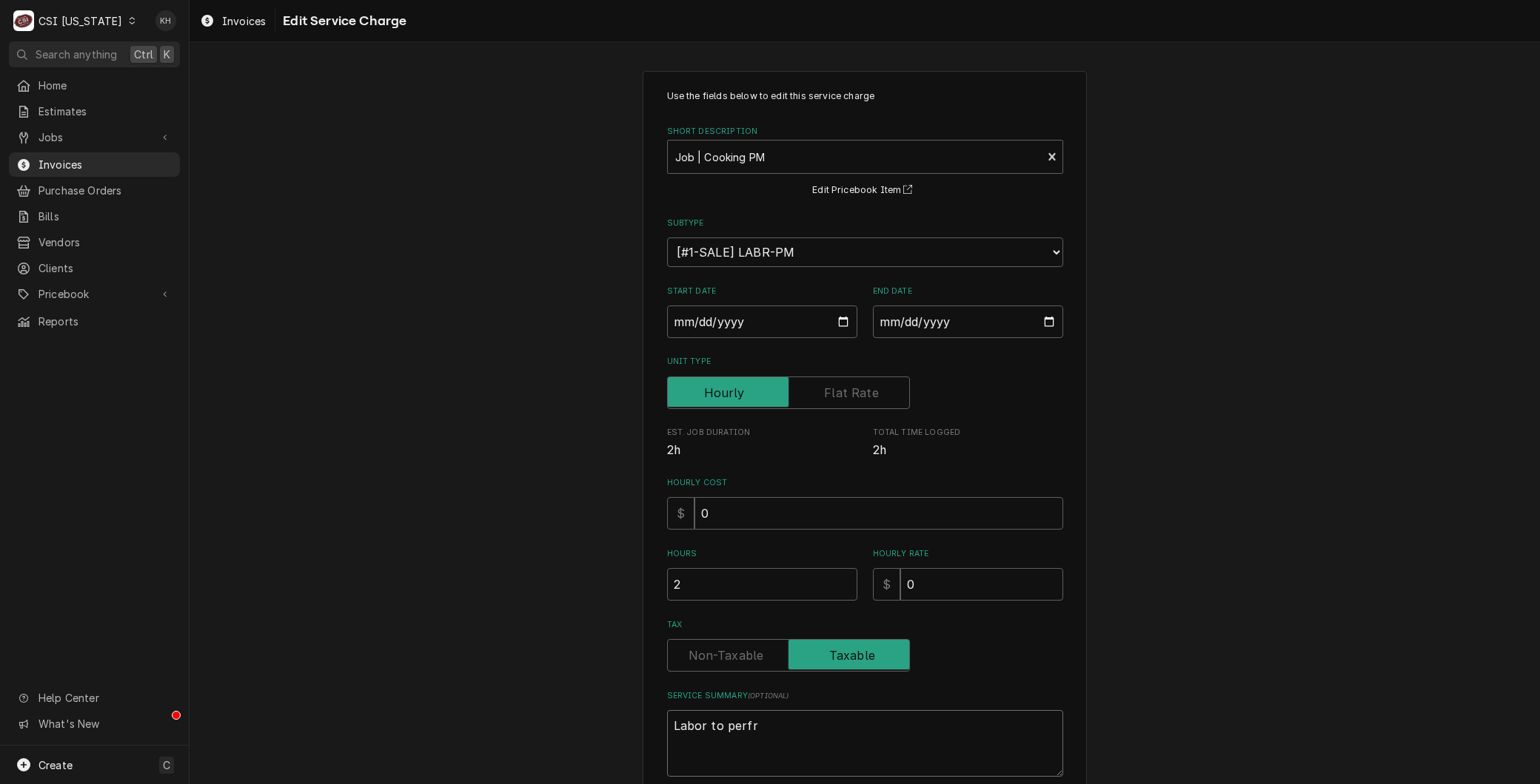
type textarea "x"
type textarea "Labor to perfro"
type textarea "x"
type textarea "Labor to perfrom"
type textarea "x"
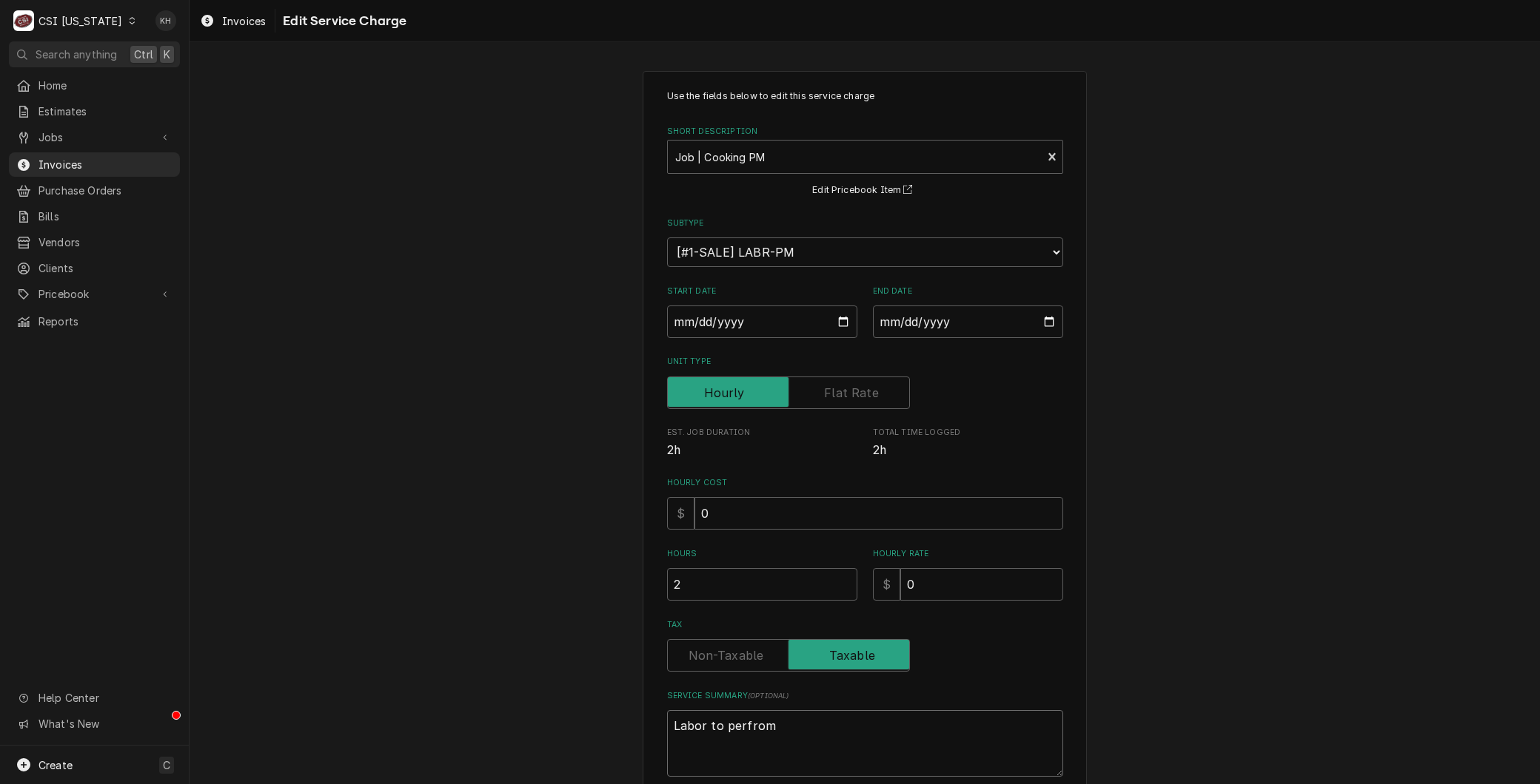
type textarea "Labor to perfro"
type textarea "x"
type textarea "Labor to perfr"
type textarea "x"
type textarea "Labor to perfo"
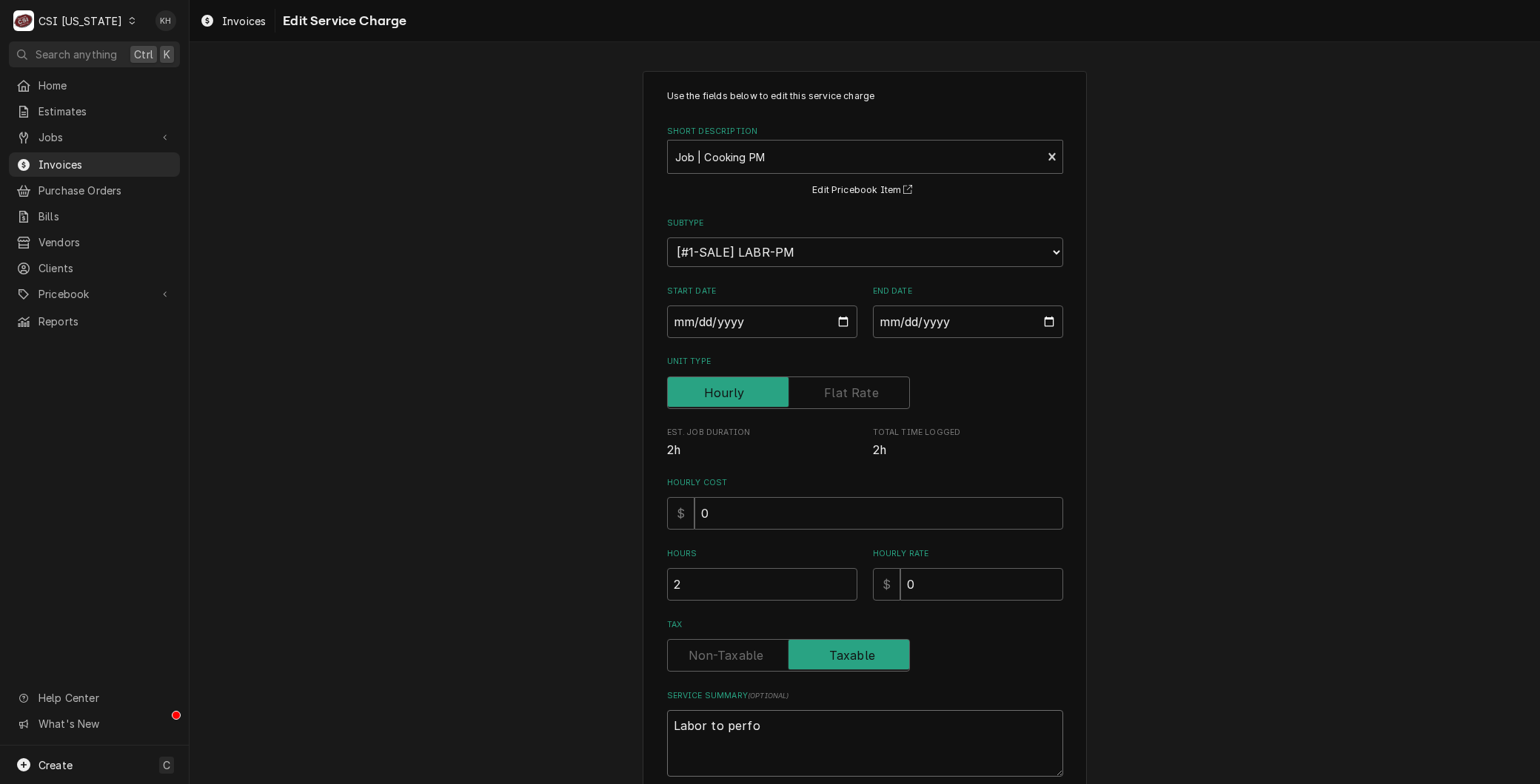
type textarea "x"
type textarea "Labor to perfor"
type textarea "x"
type textarea "Labor to perform"
type textarea "x"
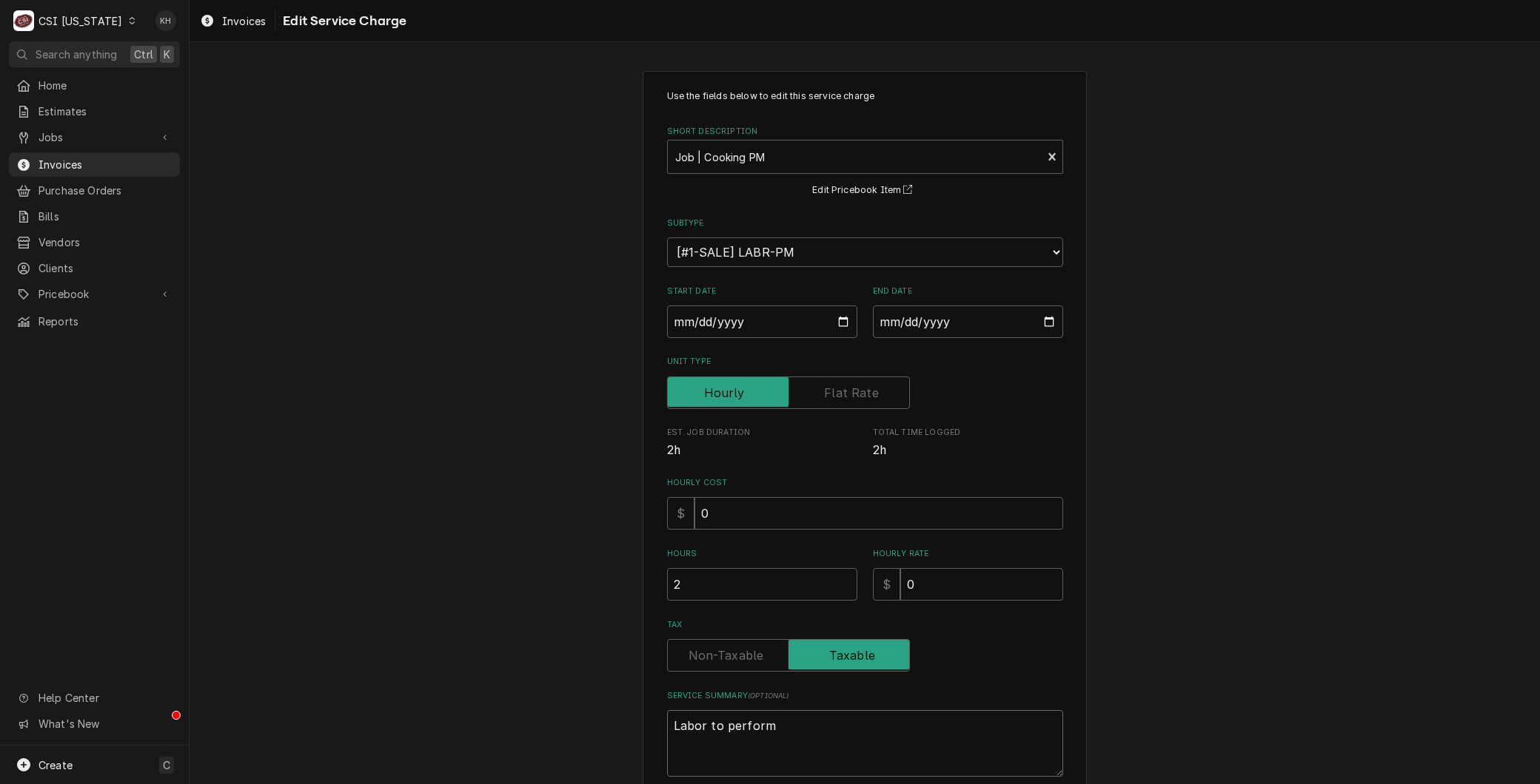
type textarea "Labor to perform"
type textarea "x"
type textarea "Labor to perform a"
type textarea "x"
type textarea "Labor to perform ap"
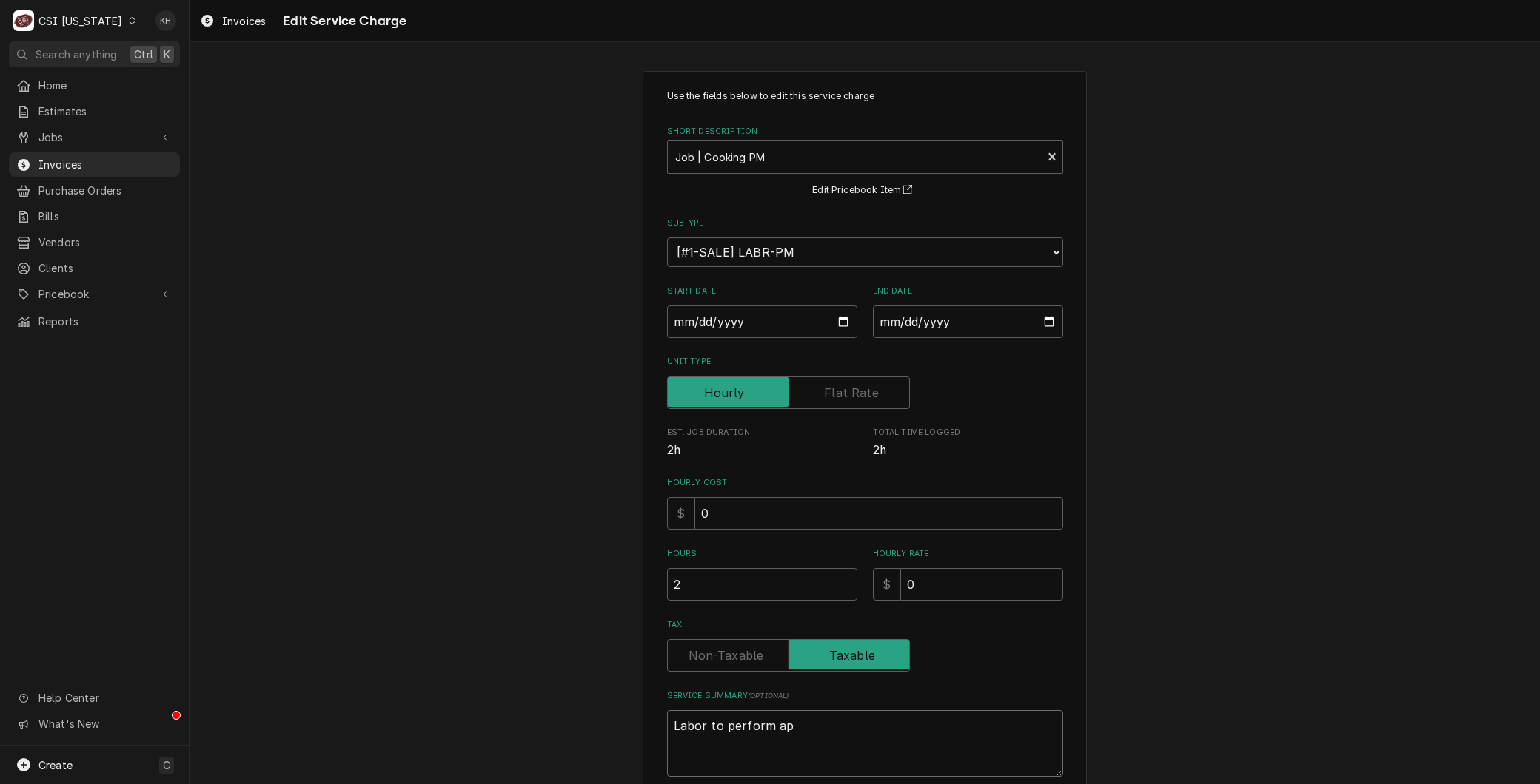
type textarea "x"
type textarea "Labor to perform apm"
type textarea "x"
type textarea "Labor to perform ap"
type textarea "x"
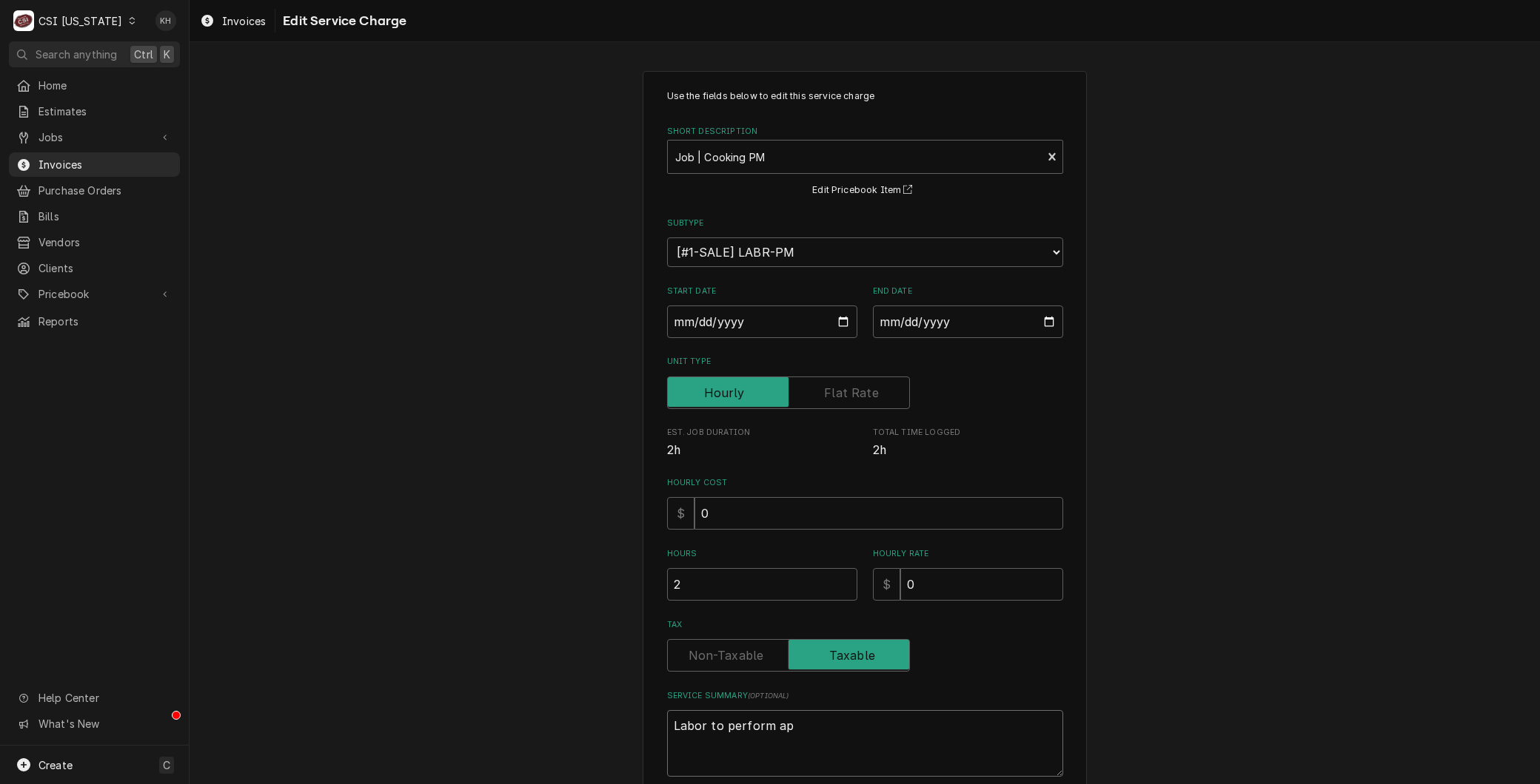
type textarea "Labor to perform a"
type textarea "x"
type textarea "Labor to perform"
type textarea "x"
type textarea "Labor to perform P"
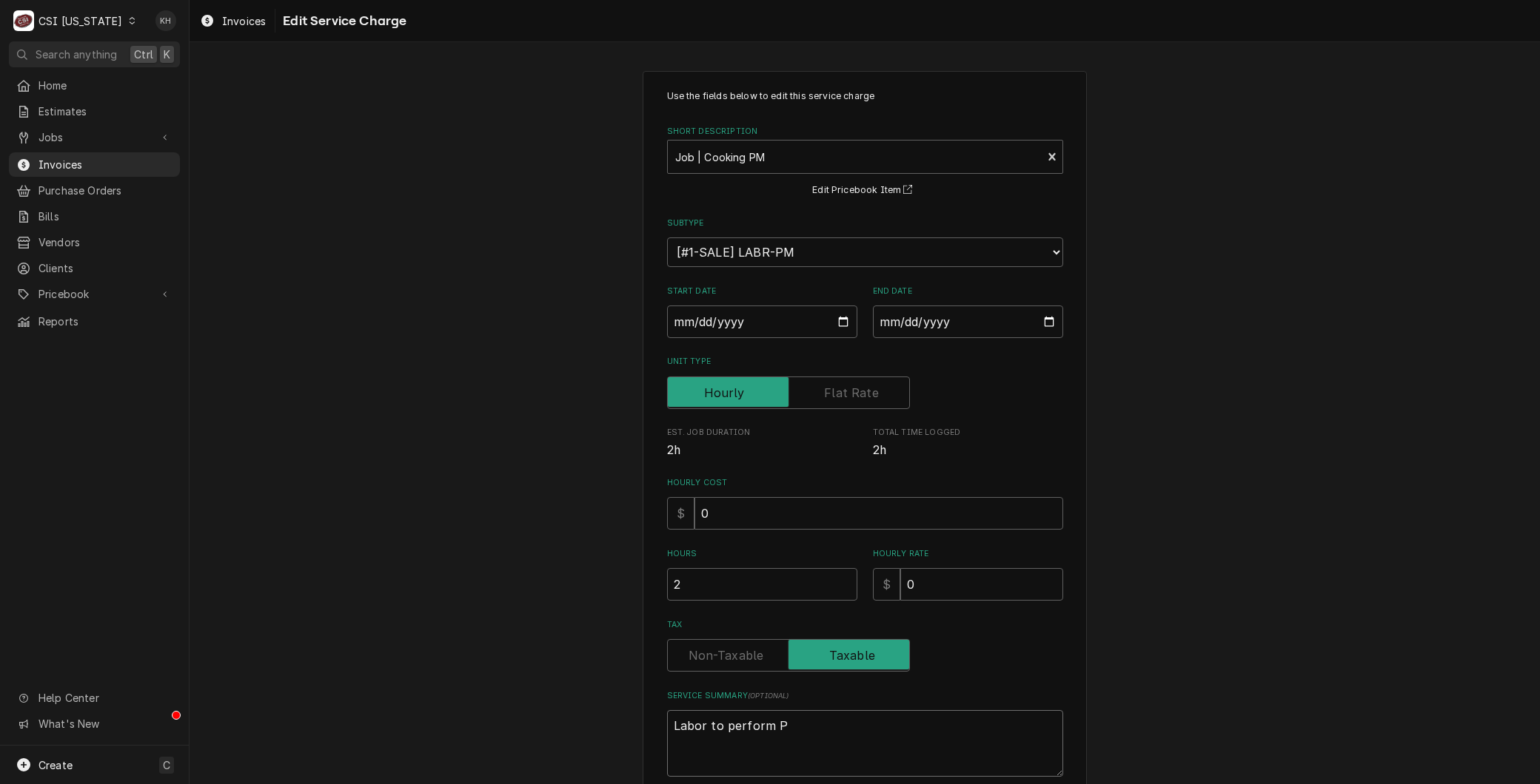
type textarea "x"
type textarea "Labor to perform PM"
type textarea "x"
type textarea "Labor to perform PM."
type textarea "x"
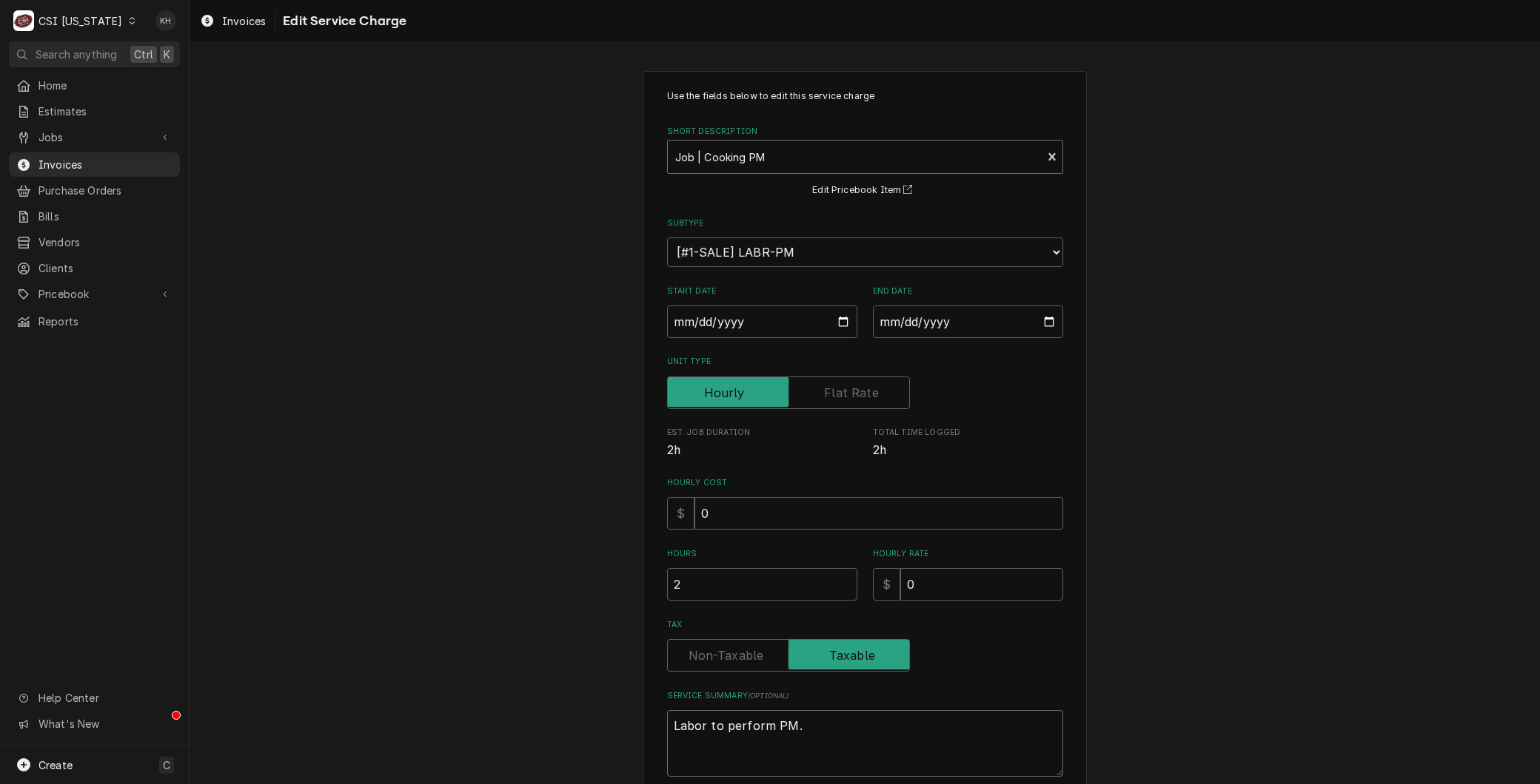
type textarea "Labor to perform PM."
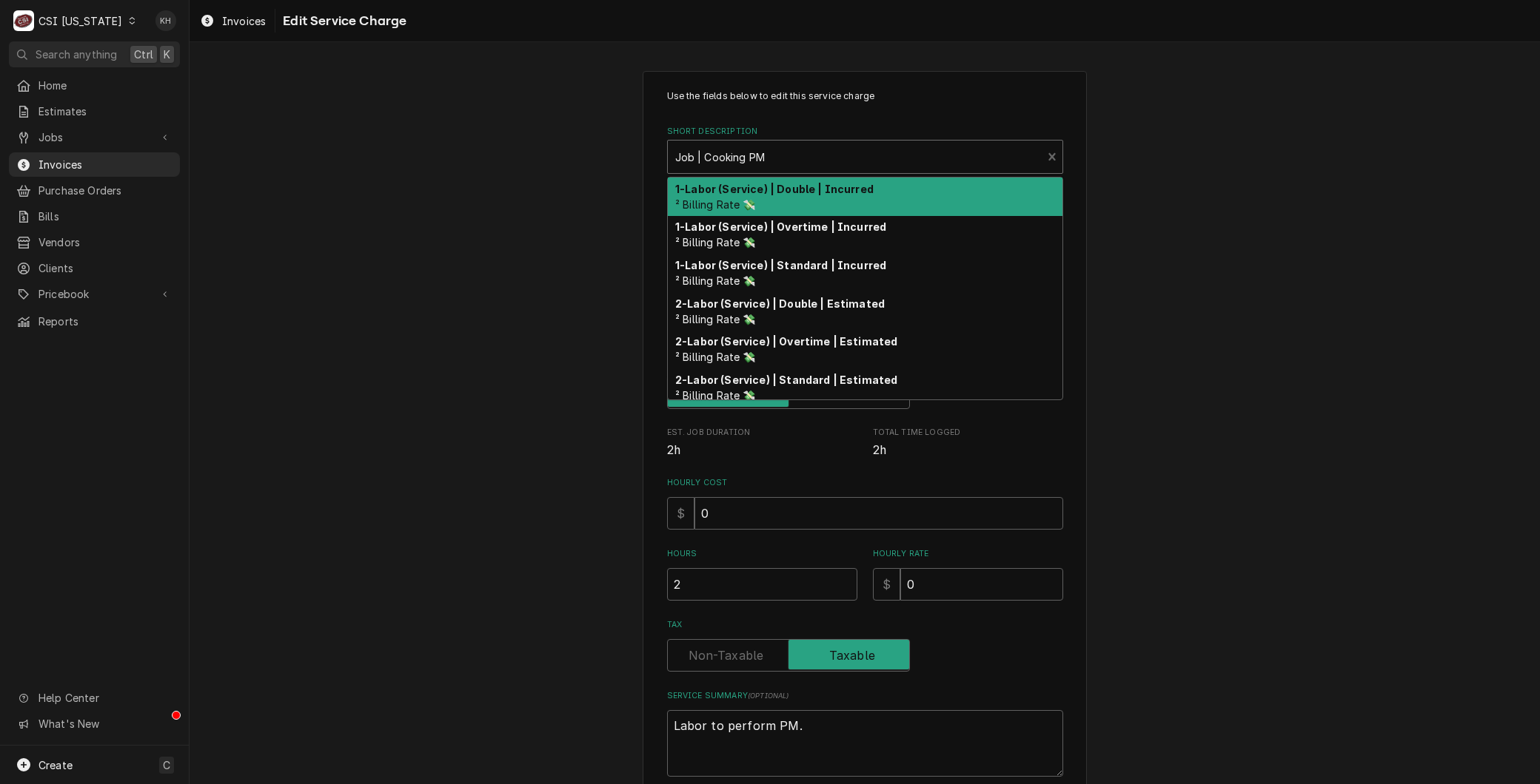
click at [783, 143] on div "Job | Cooking PM ¹ Service Type 🛠️" at bounding box center [855, 158] width 375 height 33
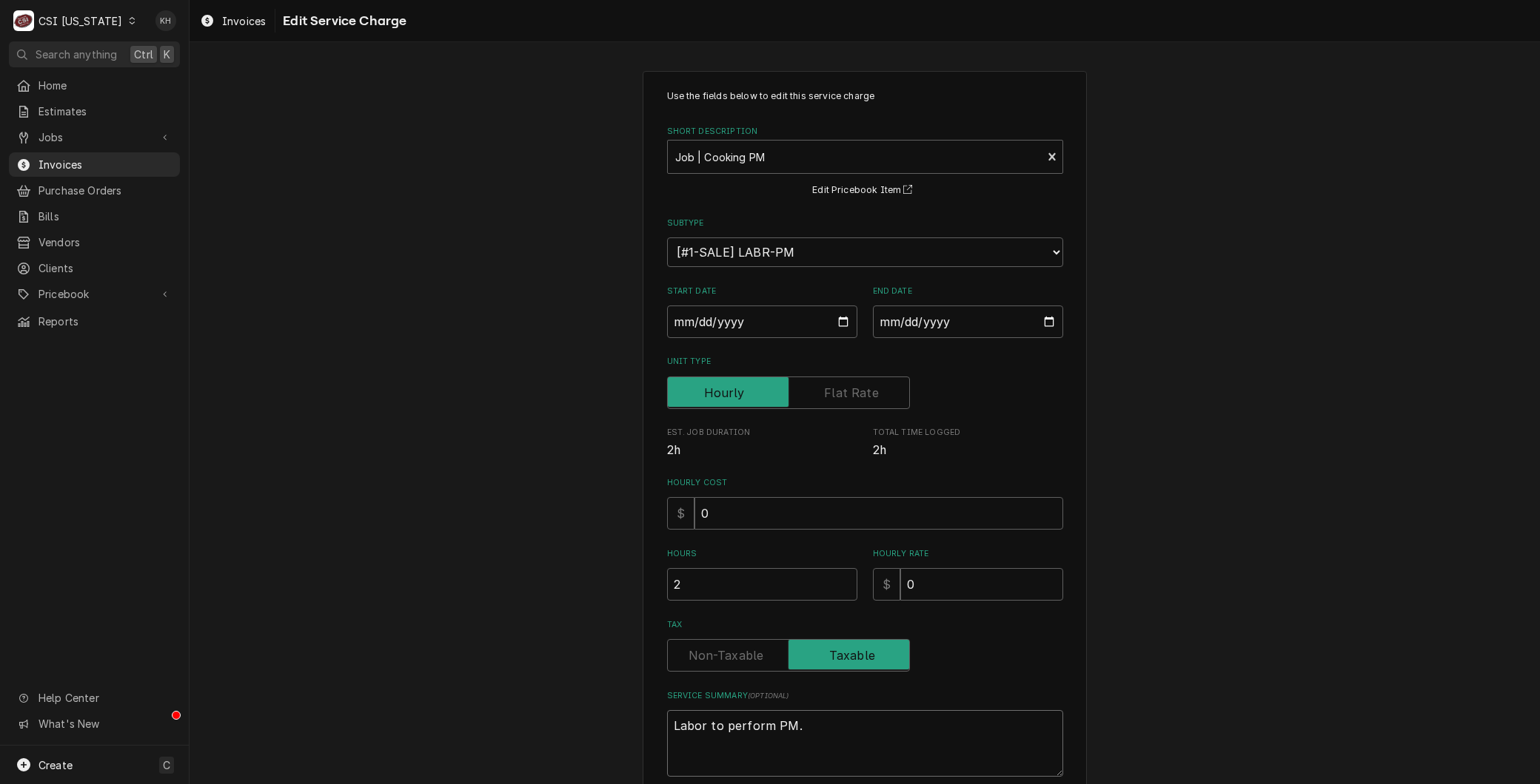
drag, startPoint x: 617, startPoint y: 676, endPoint x: 472, endPoint y: 653, distance: 146.8
click at [472, 654] on div "Use the fields below to edit this service charge Short Description Job | Cookin…" at bounding box center [865, 481] width 1350 height 847
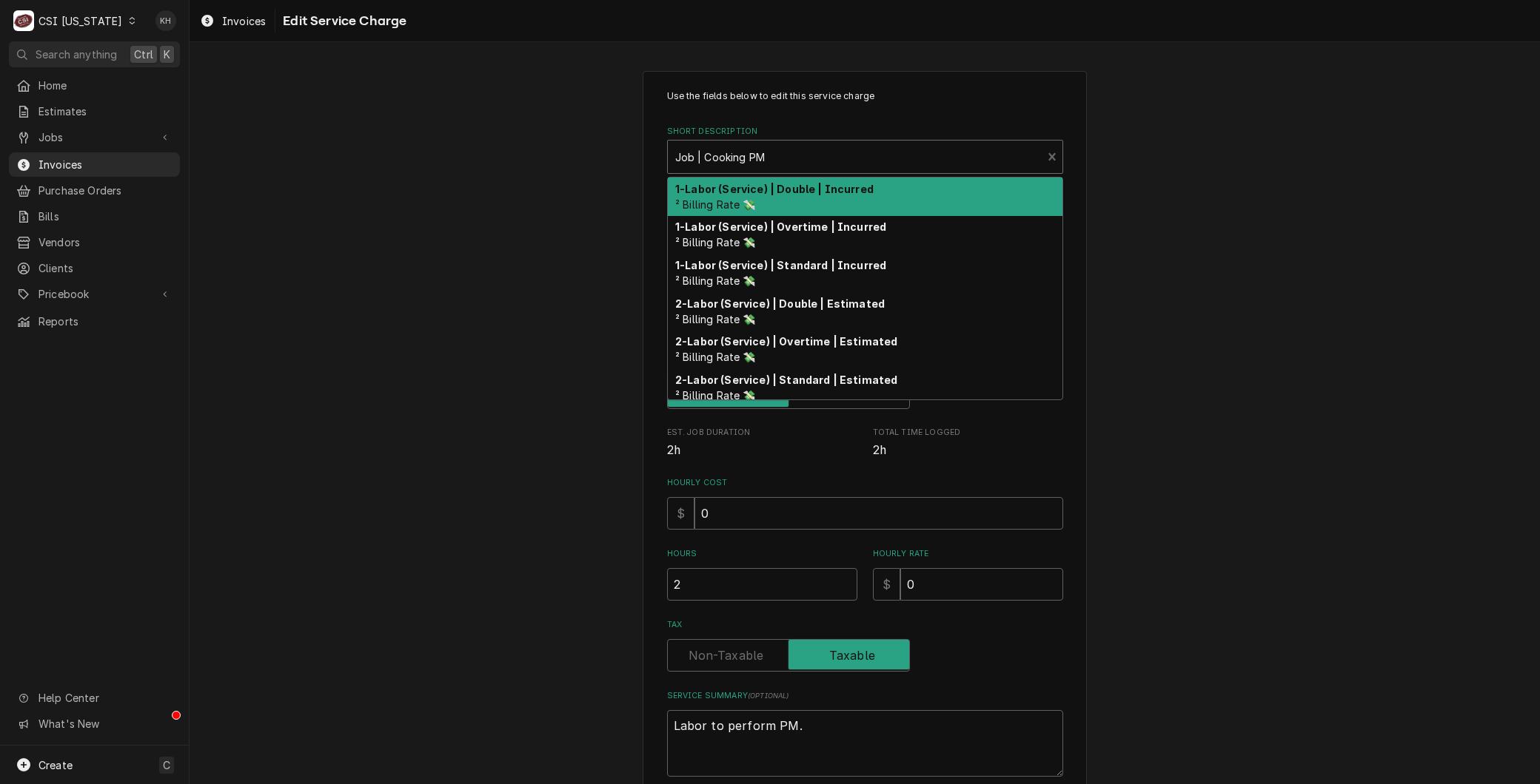
click at [712, 148] on div "Short Description" at bounding box center [855, 157] width 360 height 27
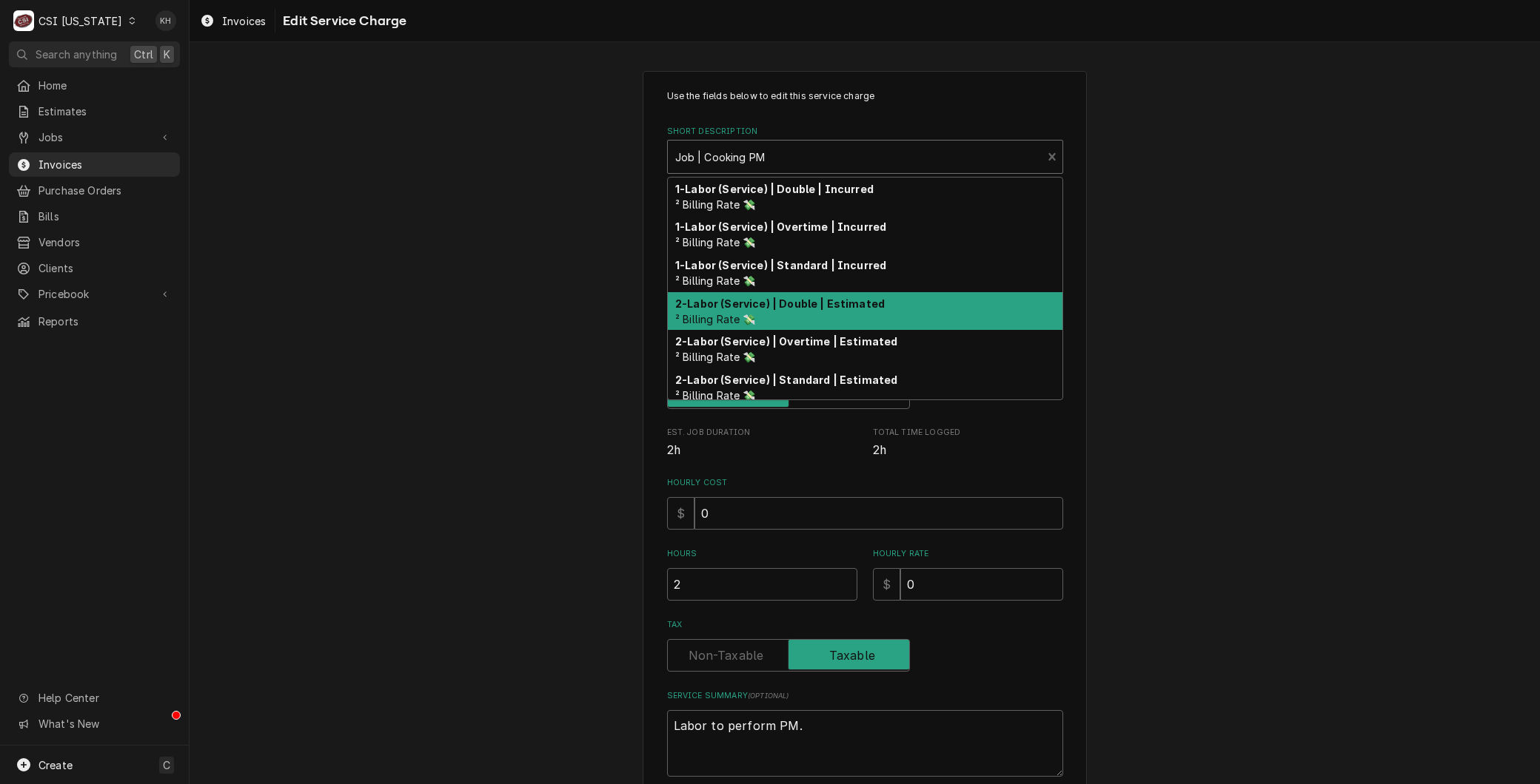
scroll to position [159, 0]
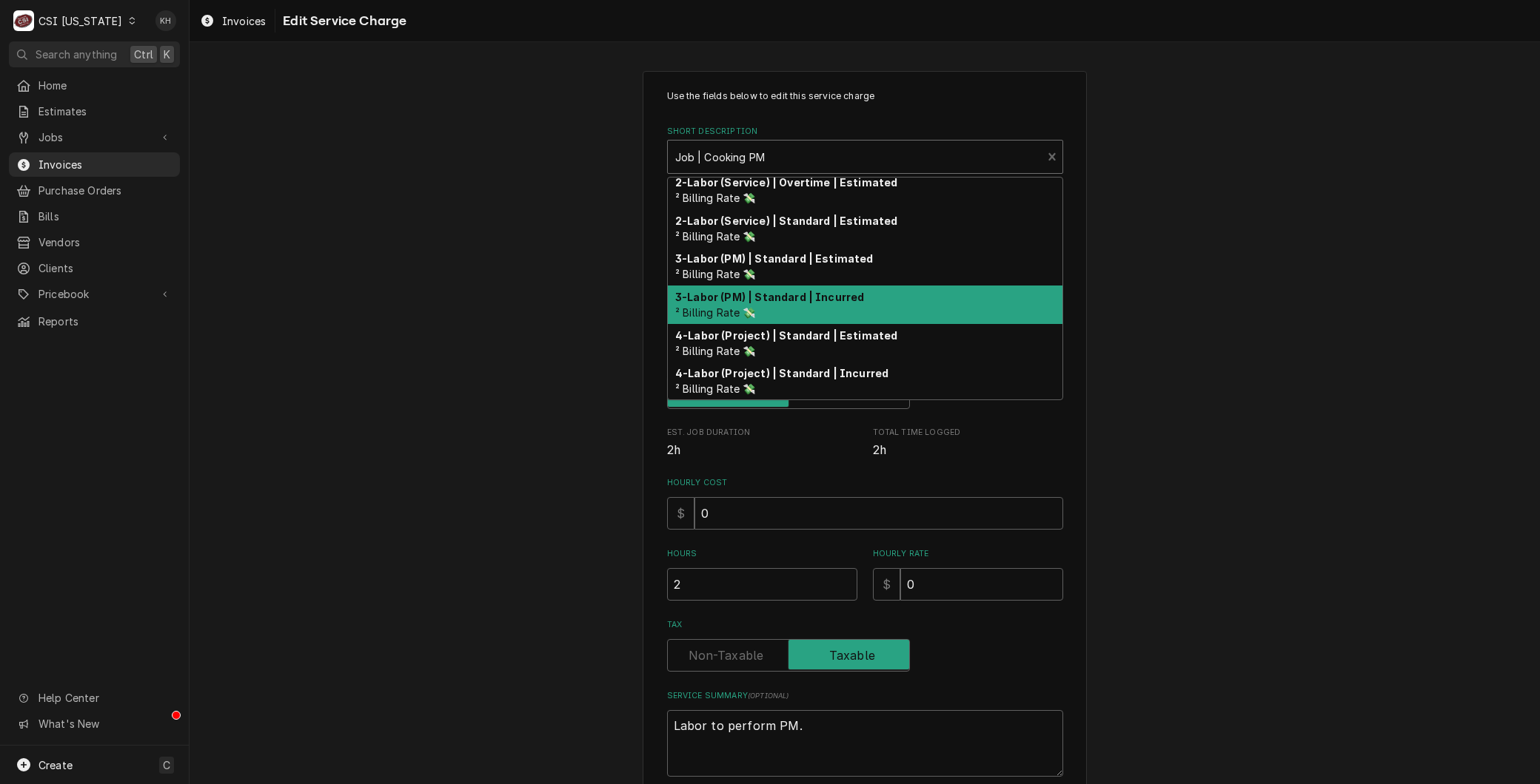
click at [758, 295] on strong "3-Labor (PM) | Standard | Incurred" at bounding box center [770, 298] width 189 height 13
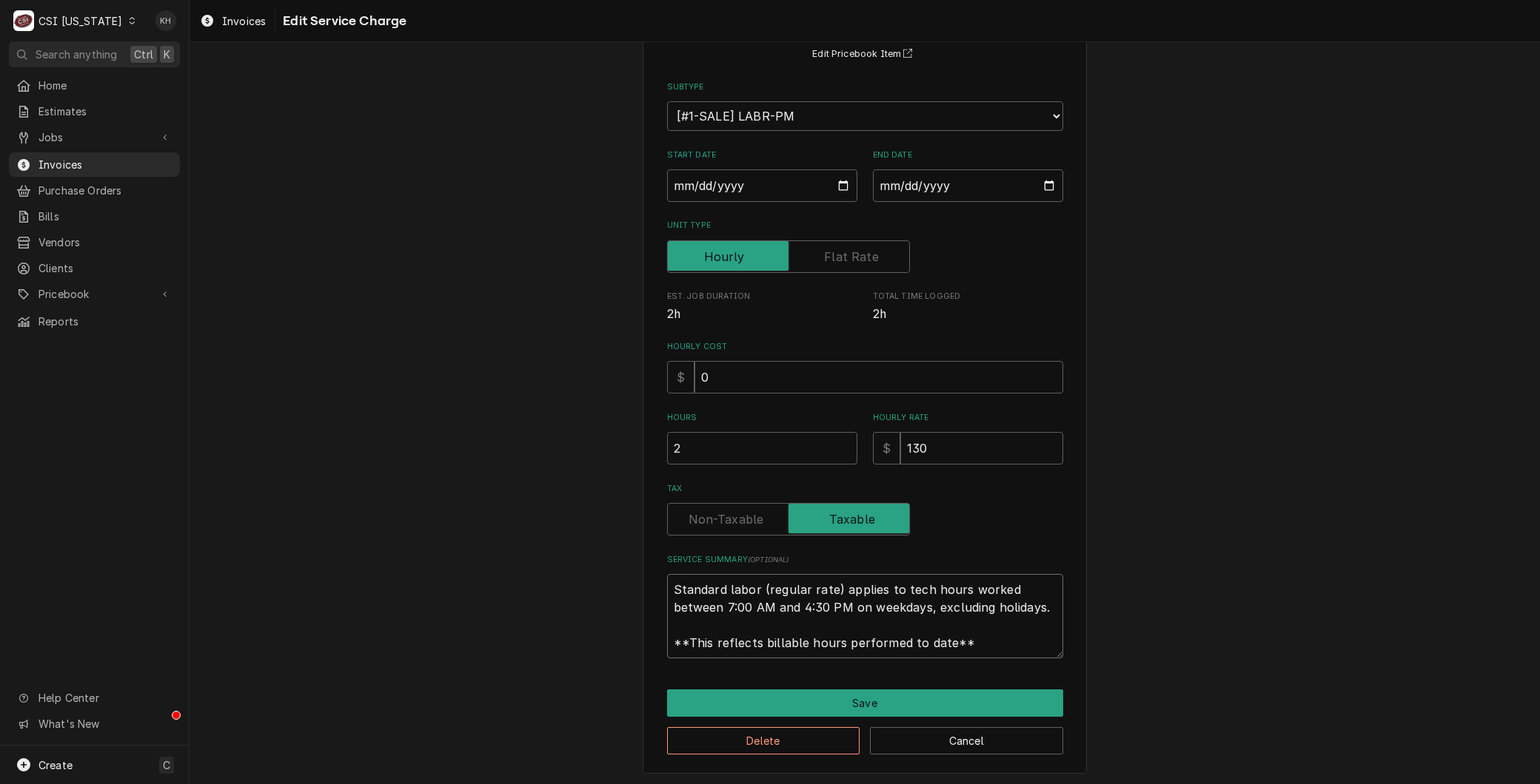
scroll to position [0, 0]
drag, startPoint x: 985, startPoint y: 644, endPoint x: 210, endPoint y: 327, distance: 837.3
click at [0, 310] on html "C CSI Kentucky KH Search anything Ctrl K Home Estimates Jobs Jobs Job Series In…" at bounding box center [770, 392] width 1540 height 784
paste textarea "Labor to perform PM."
type textarea "x"
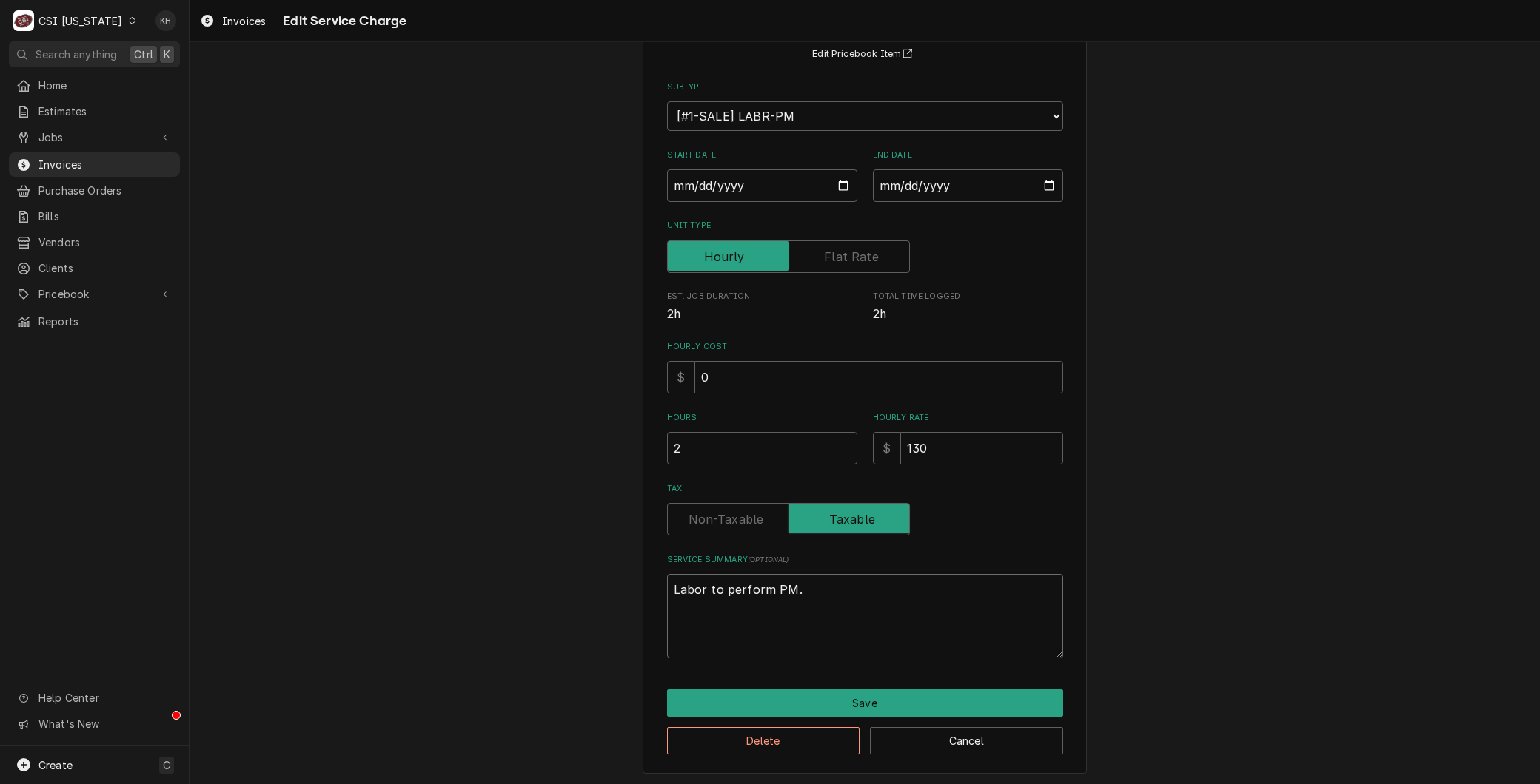
scroll to position [119, 0]
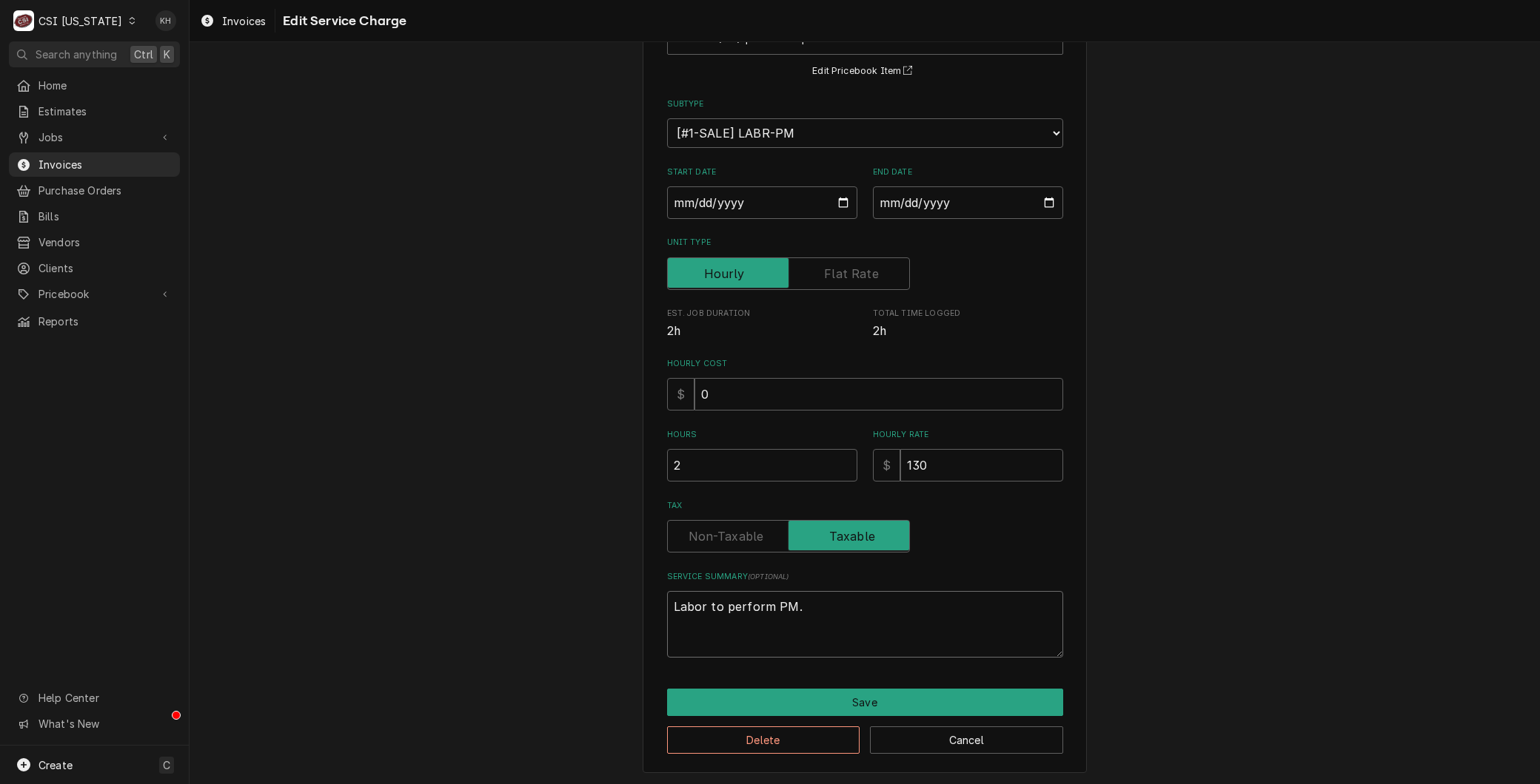
type textarea "Labor to perform PM."
drag, startPoint x: 934, startPoint y: 462, endPoint x: 398, endPoint y: 390, distance: 540.8
click at [399, 397] on div "Use the fields below to edit this service charge Short Description 3-Labor (PM)…" at bounding box center [865, 362] width 1350 height 847
type textarea "x"
type input "0"
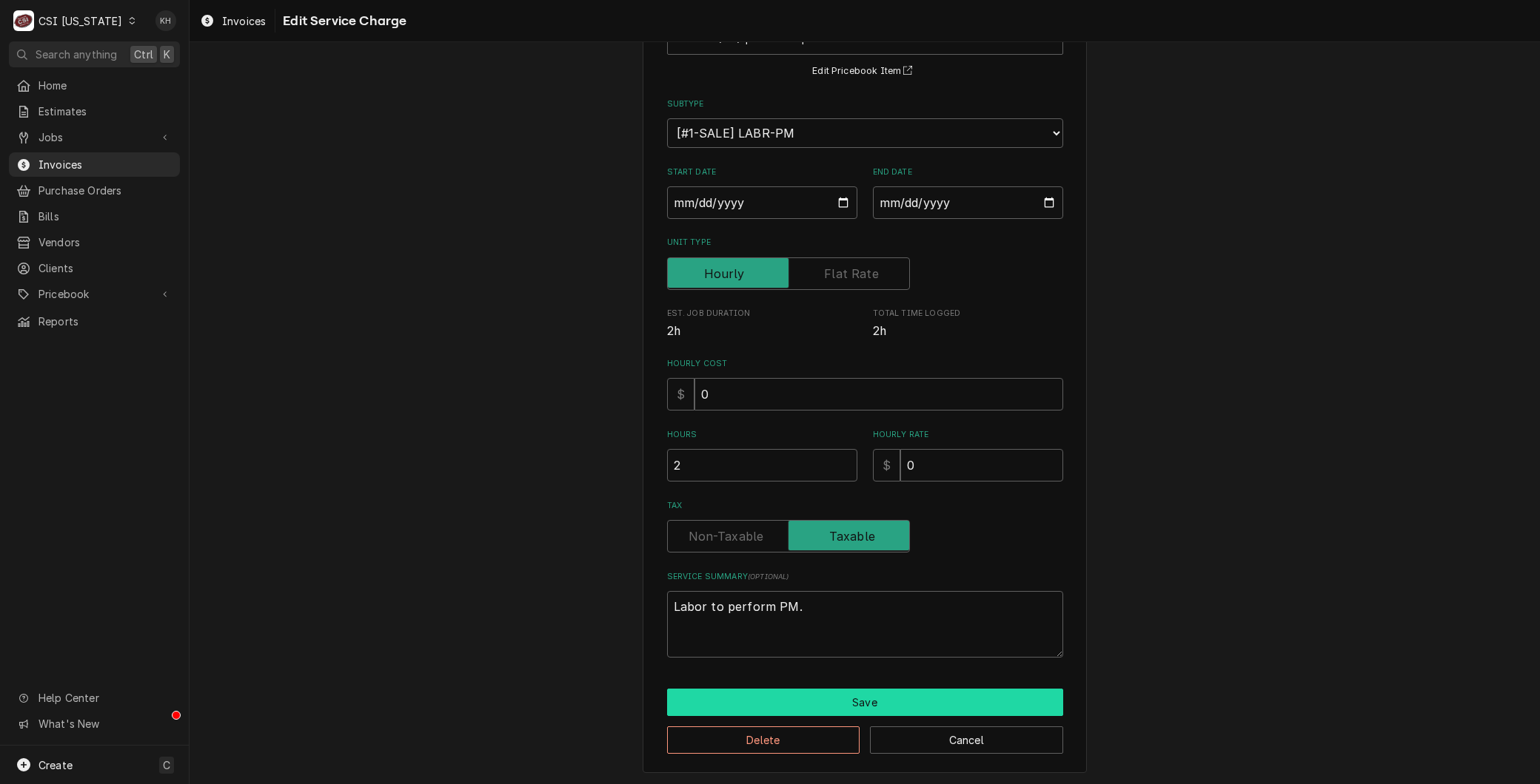
click at [823, 703] on button "Save" at bounding box center [865, 702] width 396 height 27
type textarea "x"
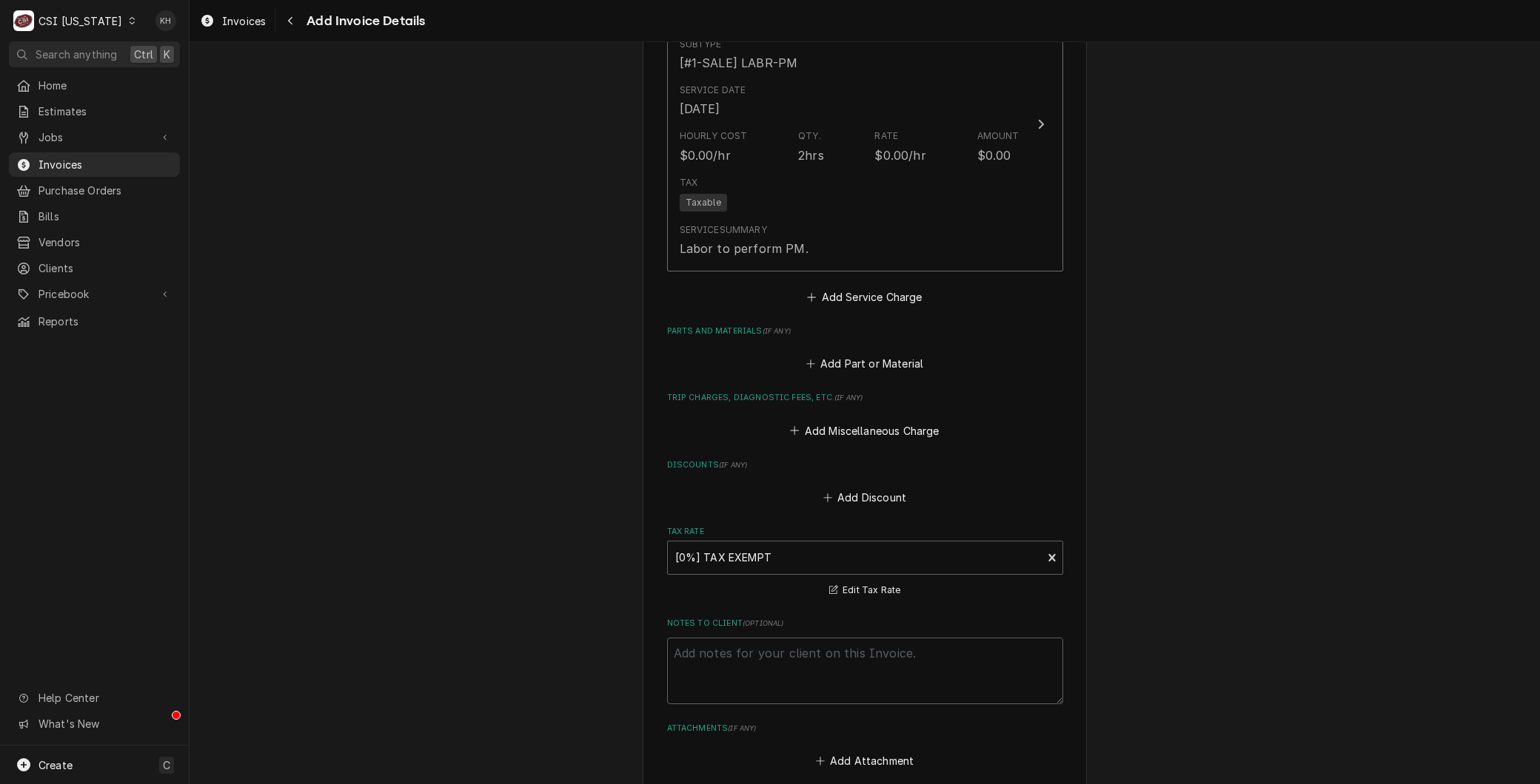
scroll to position [1297, 0]
click at [838, 367] on button "Add Part or Material" at bounding box center [864, 365] width 122 height 21
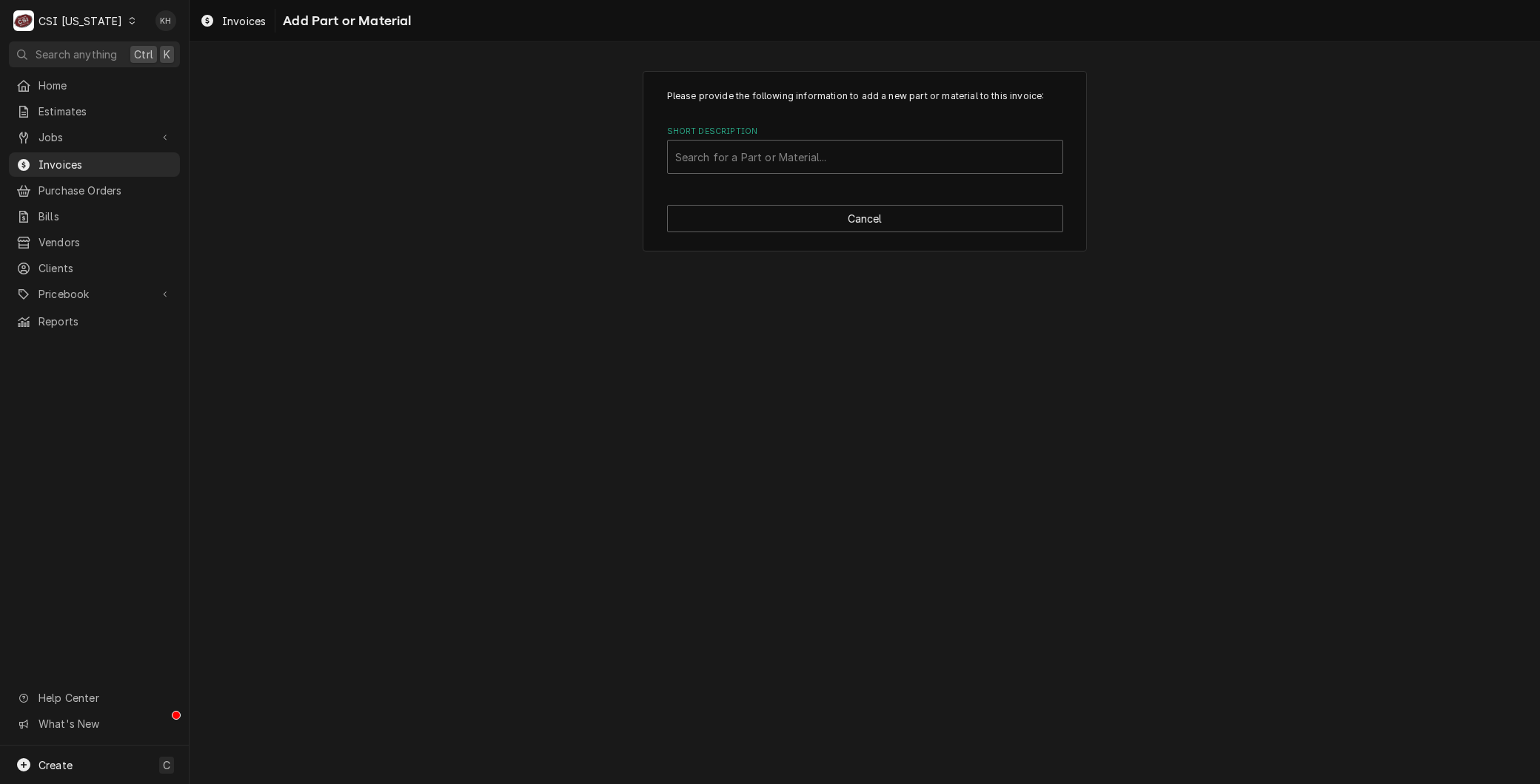
click at [719, 138] on div "Short Description Search for a Part or Material..." at bounding box center [865, 149] width 396 height 49
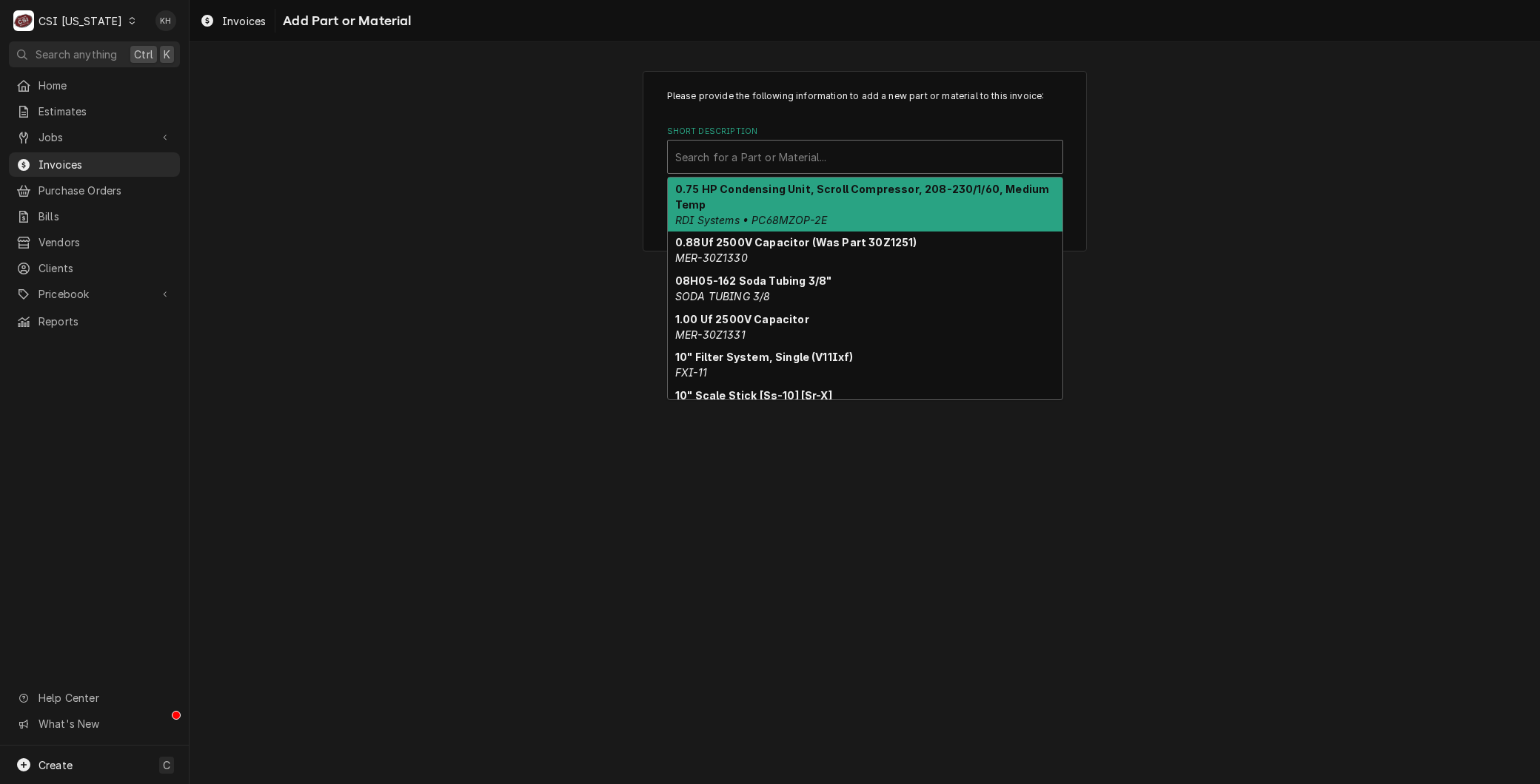
click at [695, 148] on div "Short Description" at bounding box center [865, 157] width 379 height 27
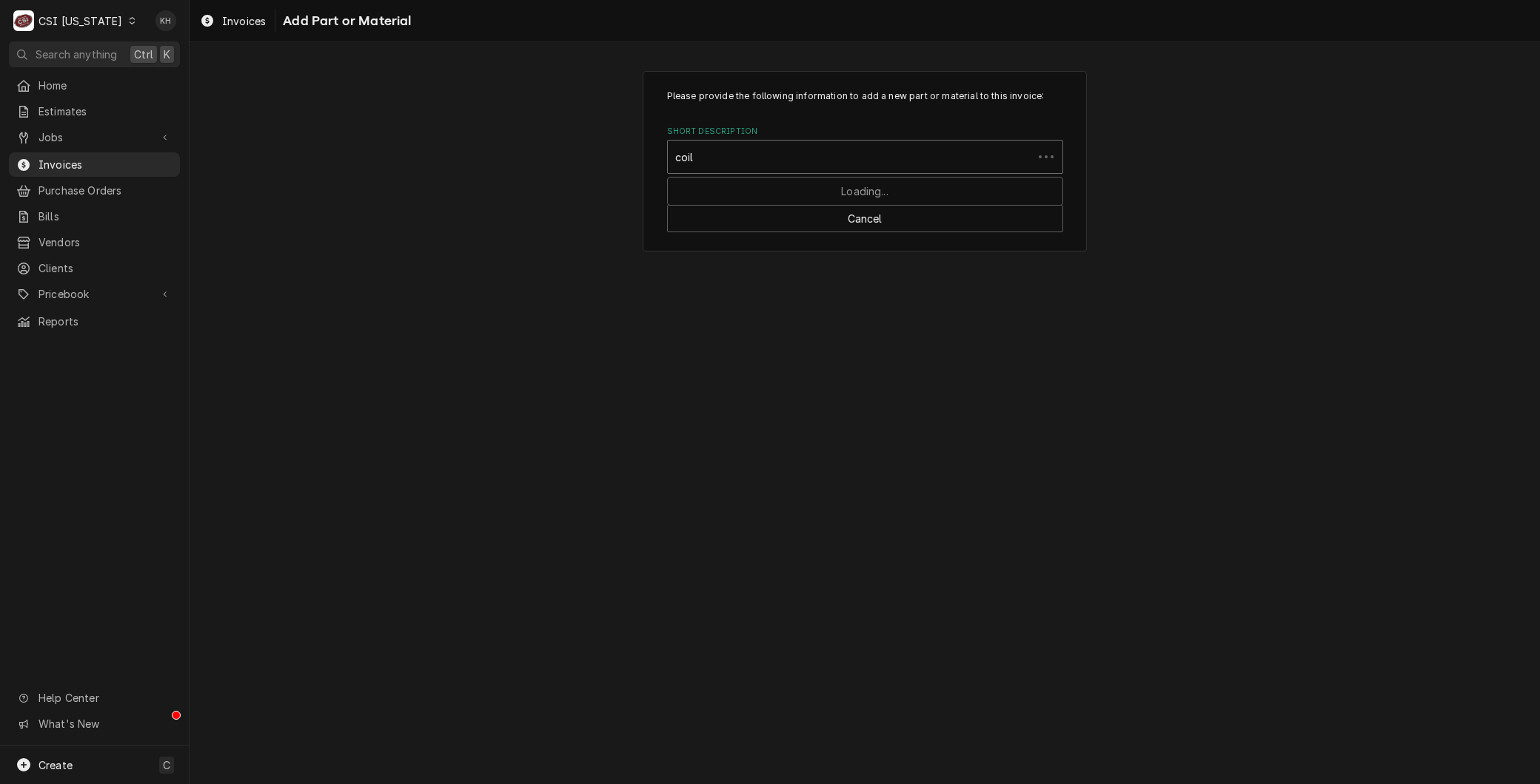
type input "coil"
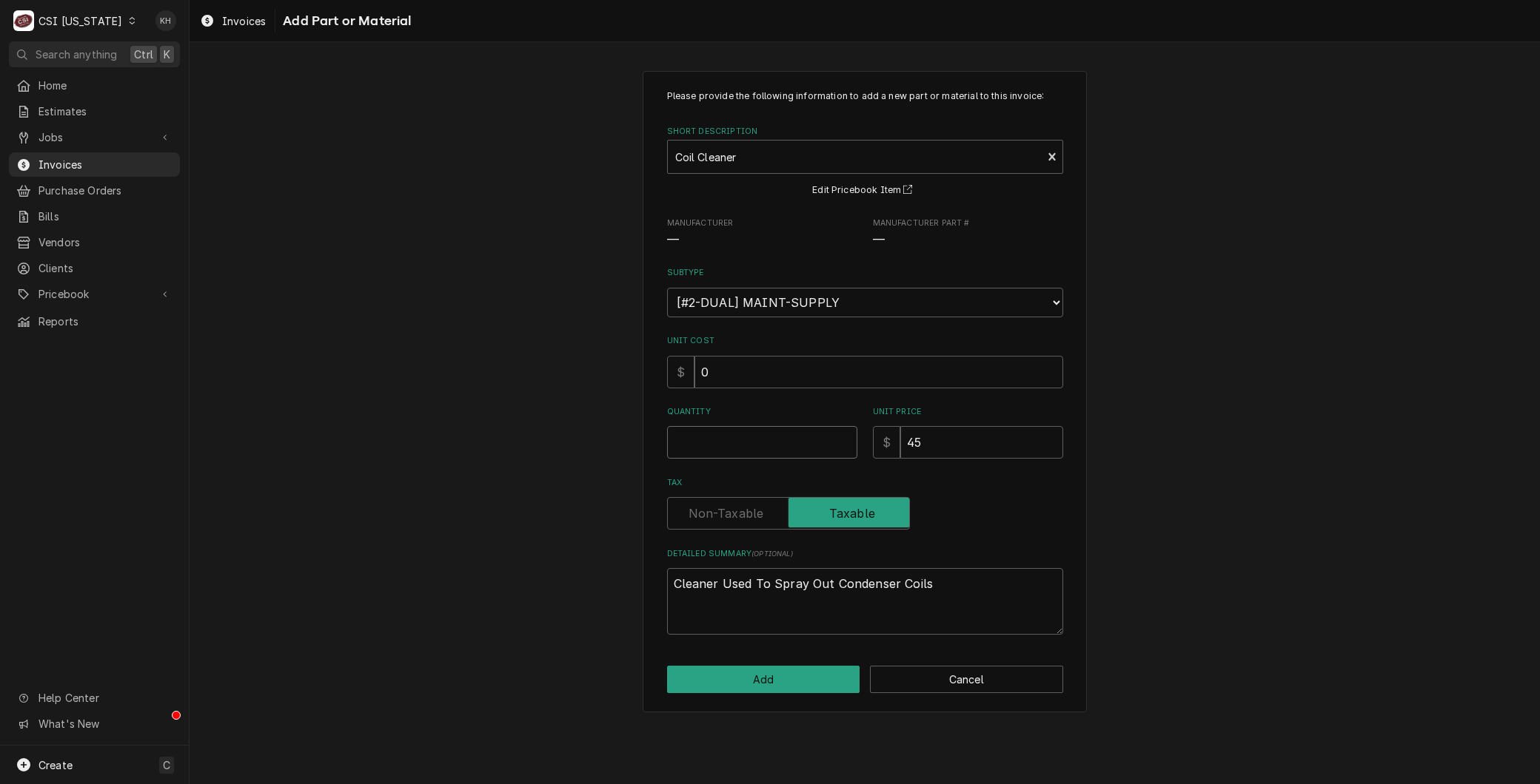
click at [719, 456] on input "Quantity" at bounding box center [762, 442] width 191 height 33
type textarea "x"
type input "1"
type textarea "x"
type input "0"
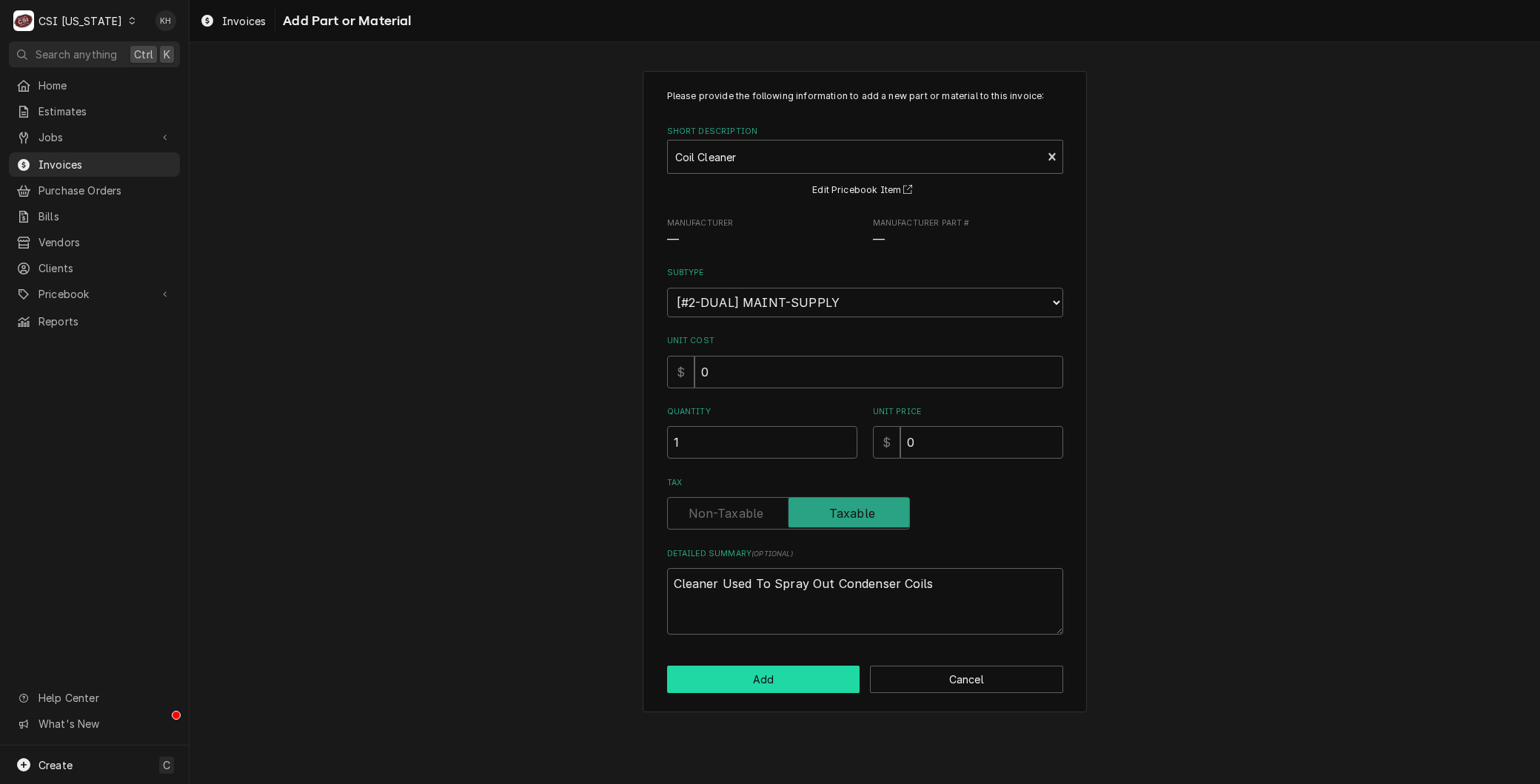
click at [781, 684] on button "Add" at bounding box center [763, 680] width 193 height 27
type textarea "x"
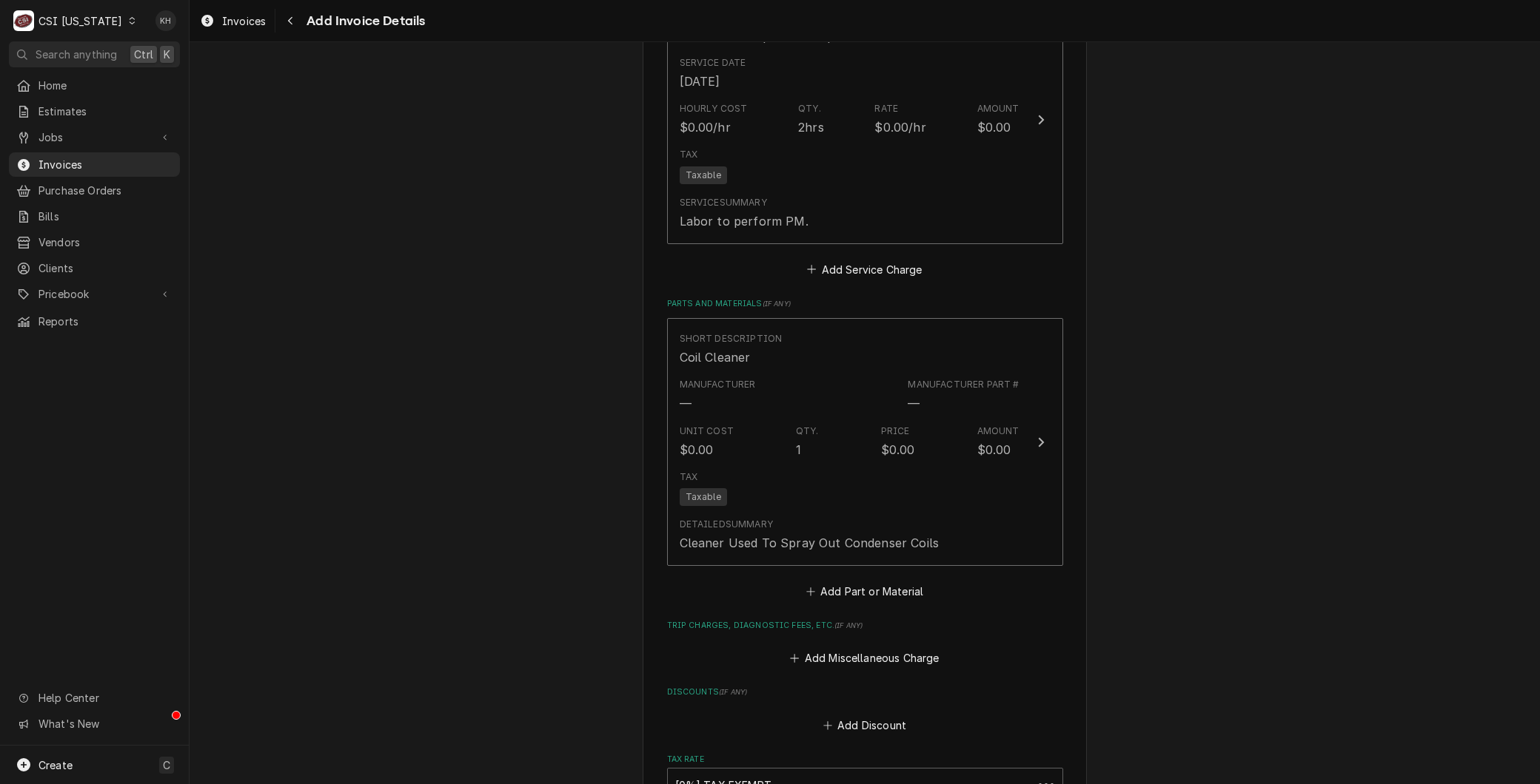
scroll to position [1280, 0]
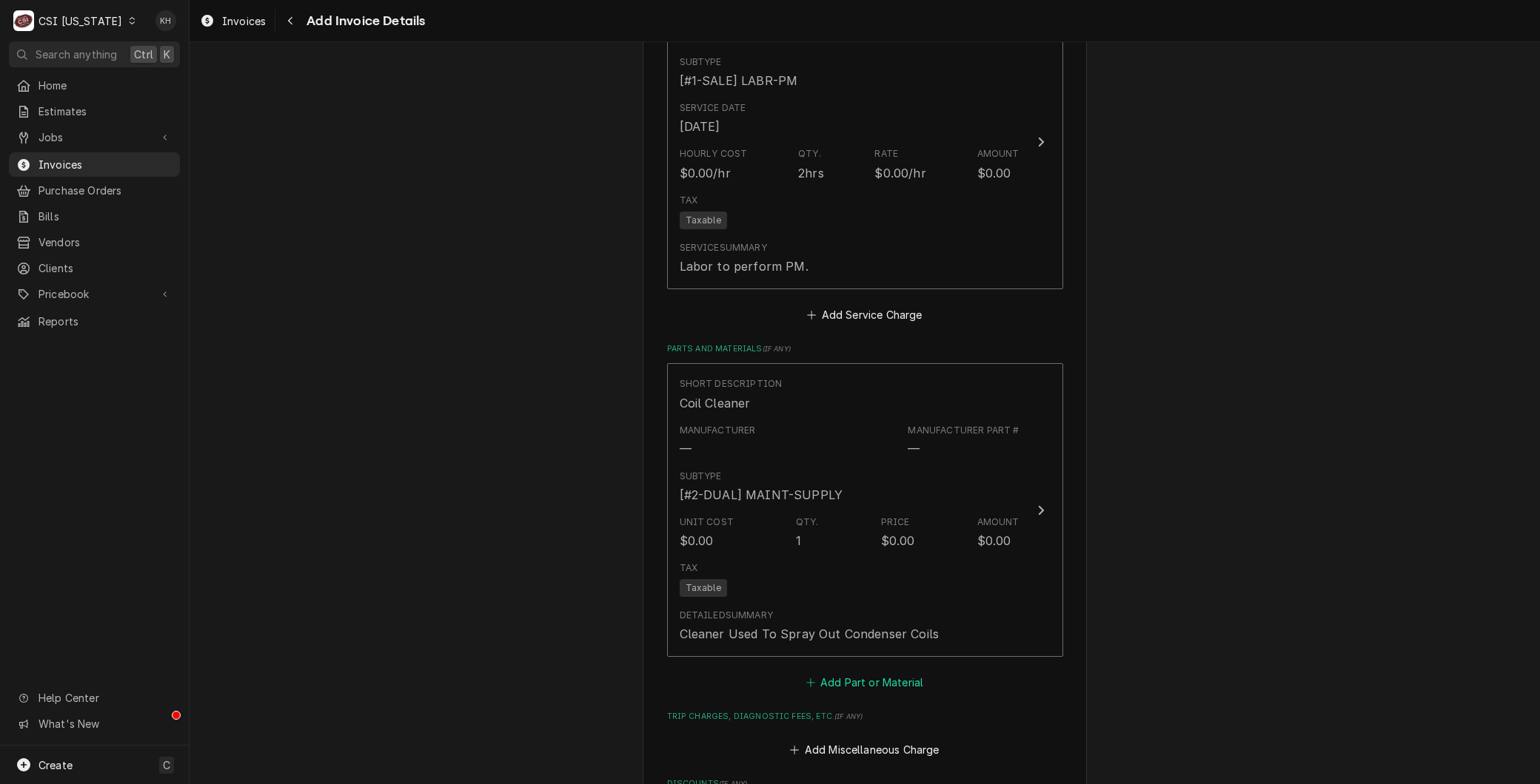
click at [839, 678] on button "Add Part or Material" at bounding box center [864, 682] width 122 height 21
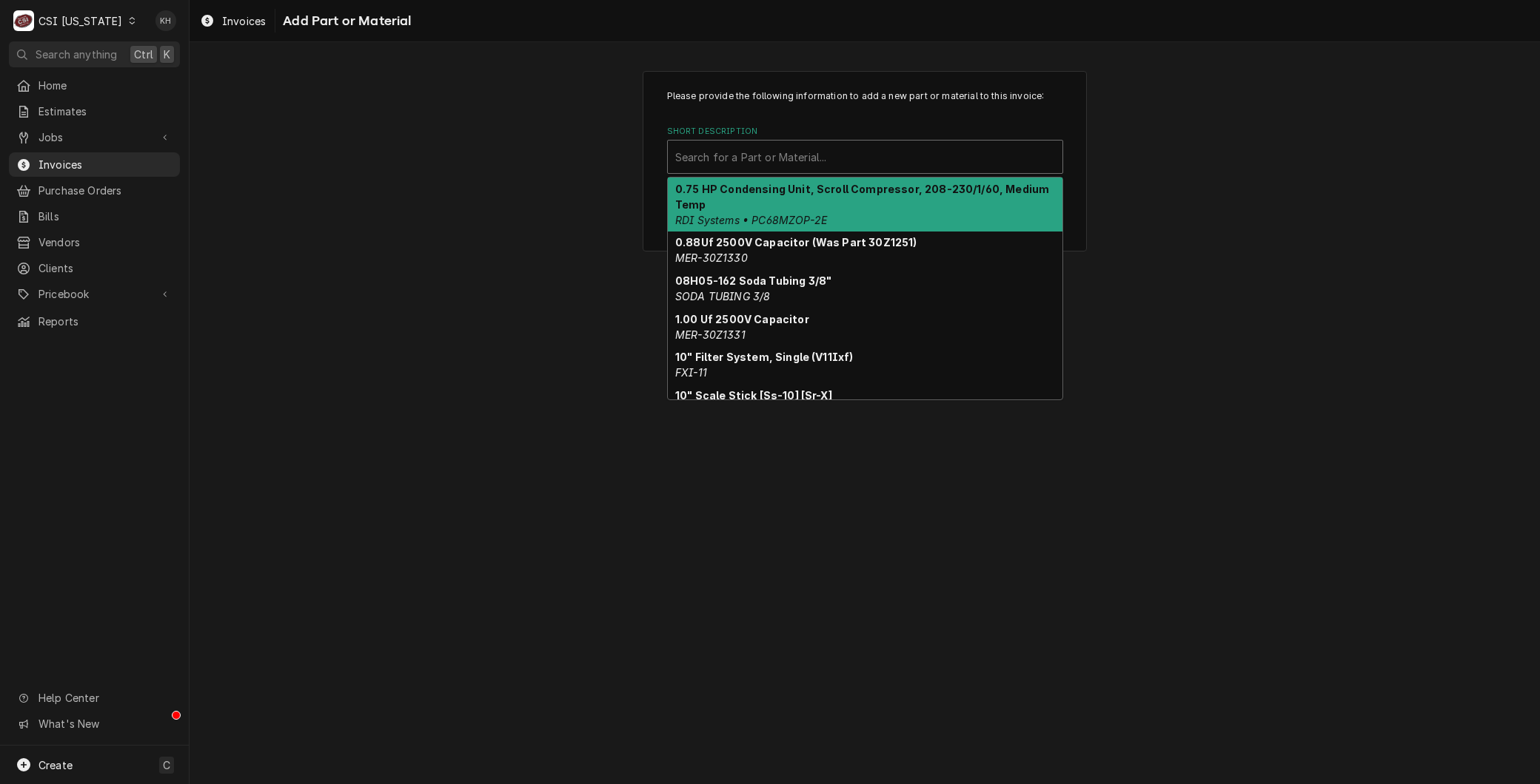
click at [706, 157] on div "Short Description" at bounding box center [865, 157] width 379 height 27
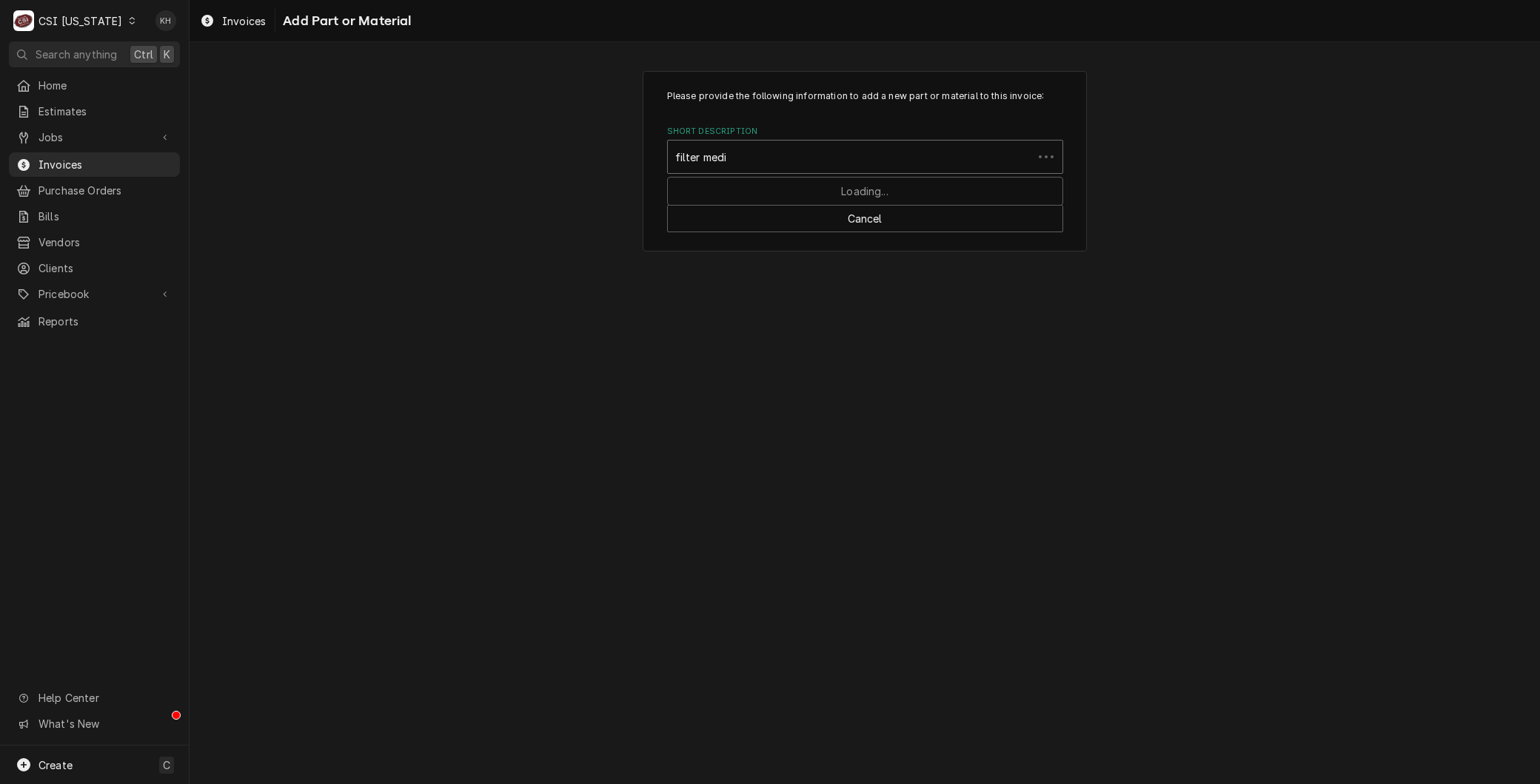
type input "filter media"
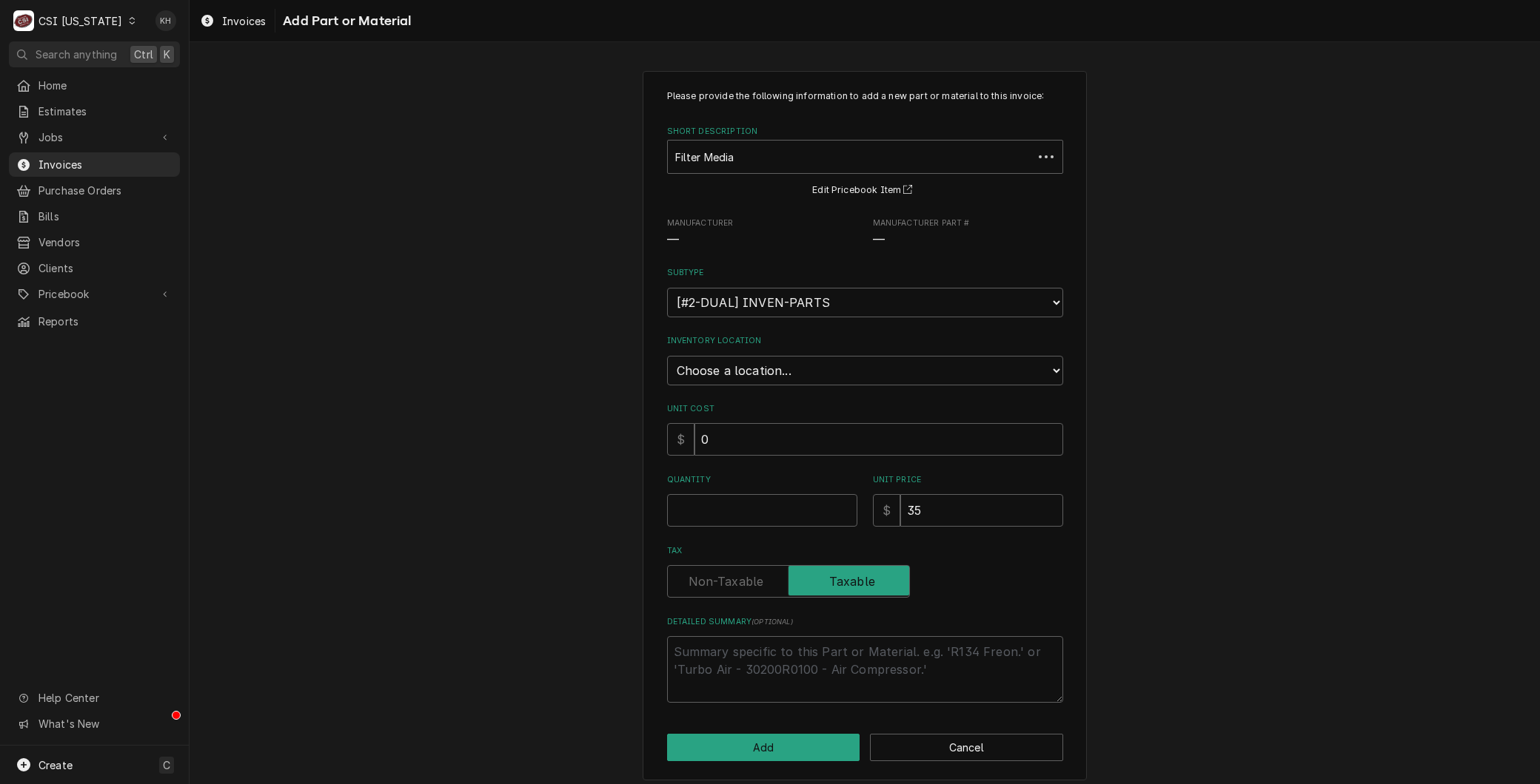
type textarea "x"
click at [750, 371] on select "Choose a location... 00 | KY WAREHOUSE 01 | BRYANT JOLLEY V#142 01 | JAY MAIDEN…" at bounding box center [865, 371] width 396 height 29
select select "632"
click at [667, 356] on select "Choose a location... 00 | KY WAREHOUSE 01 | BRYANT JOLLEY V#142 01 | JAY MAIDEN…" at bounding box center [865, 371] width 396 height 29
type textarea "x"
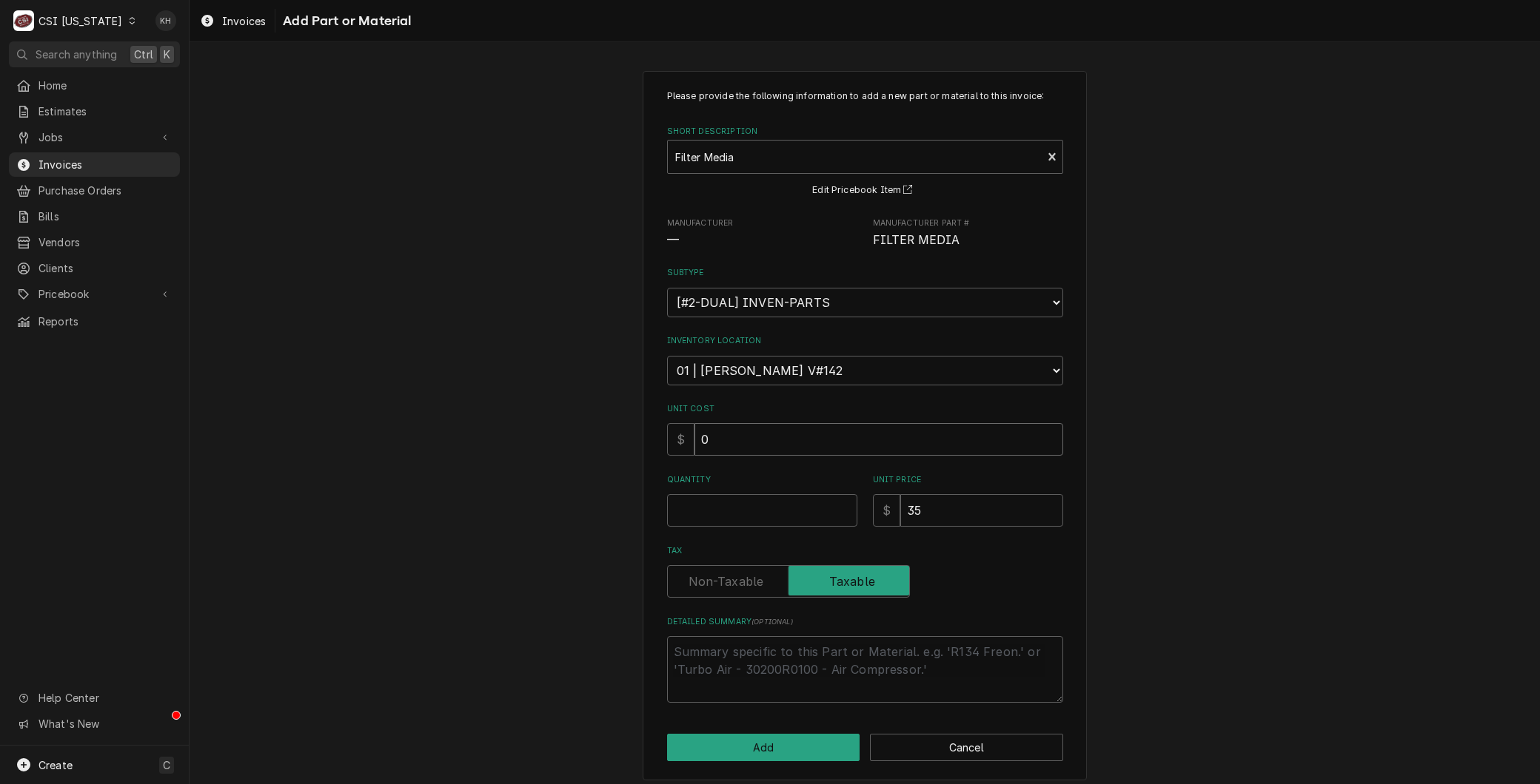
click at [724, 434] on input "0" at bounding box center [879, 440] width 368 height 33
click at [723, 297] on select "Choose a subtype... [#2-DUAL] AFTERHRS-WH-CHG-2 [#2-DUAL] BEV-EQUIP [#2-DUAL] B…" at bounding box center [865, 302] width 396 height 29
select select "88"
click at [667, 288] on select "Choose a subtype... [#2-DUAL] AFTERHRS-WH-CHG-2 [#2-DUAL] BEV-EQUIP [#2-DUAL] B…" at bounding box center [865, 302] width 396 height 29
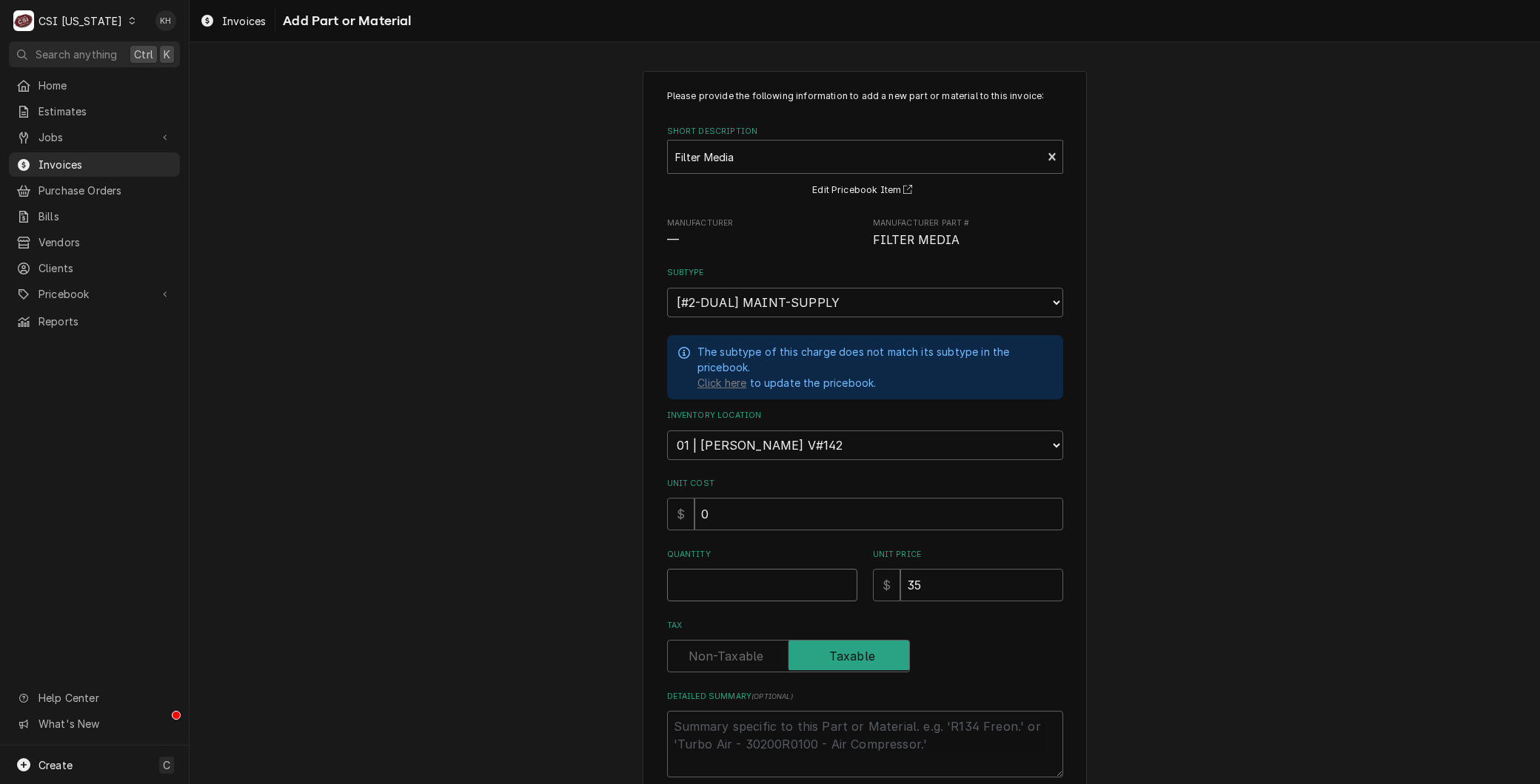
click at [726, 572] on input "Quantity" at bounding box center [762, 585] width 191 height 33
type textarea "x"
type input "1"
type textarea "x"
type input "0"
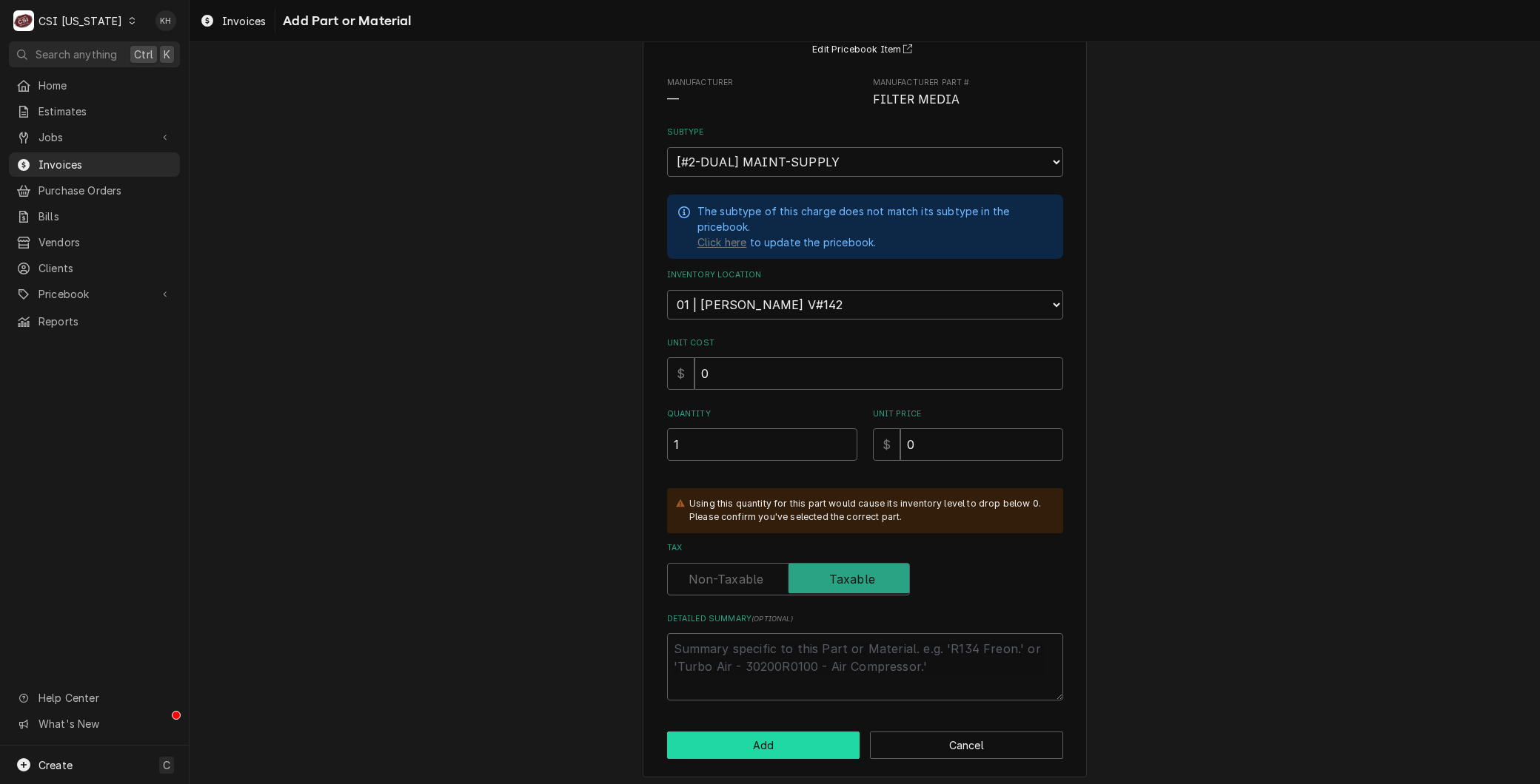
click at [789, 732] on button "Add" at bounding box center [763, 746] width 193 height 27
type textarea "x"
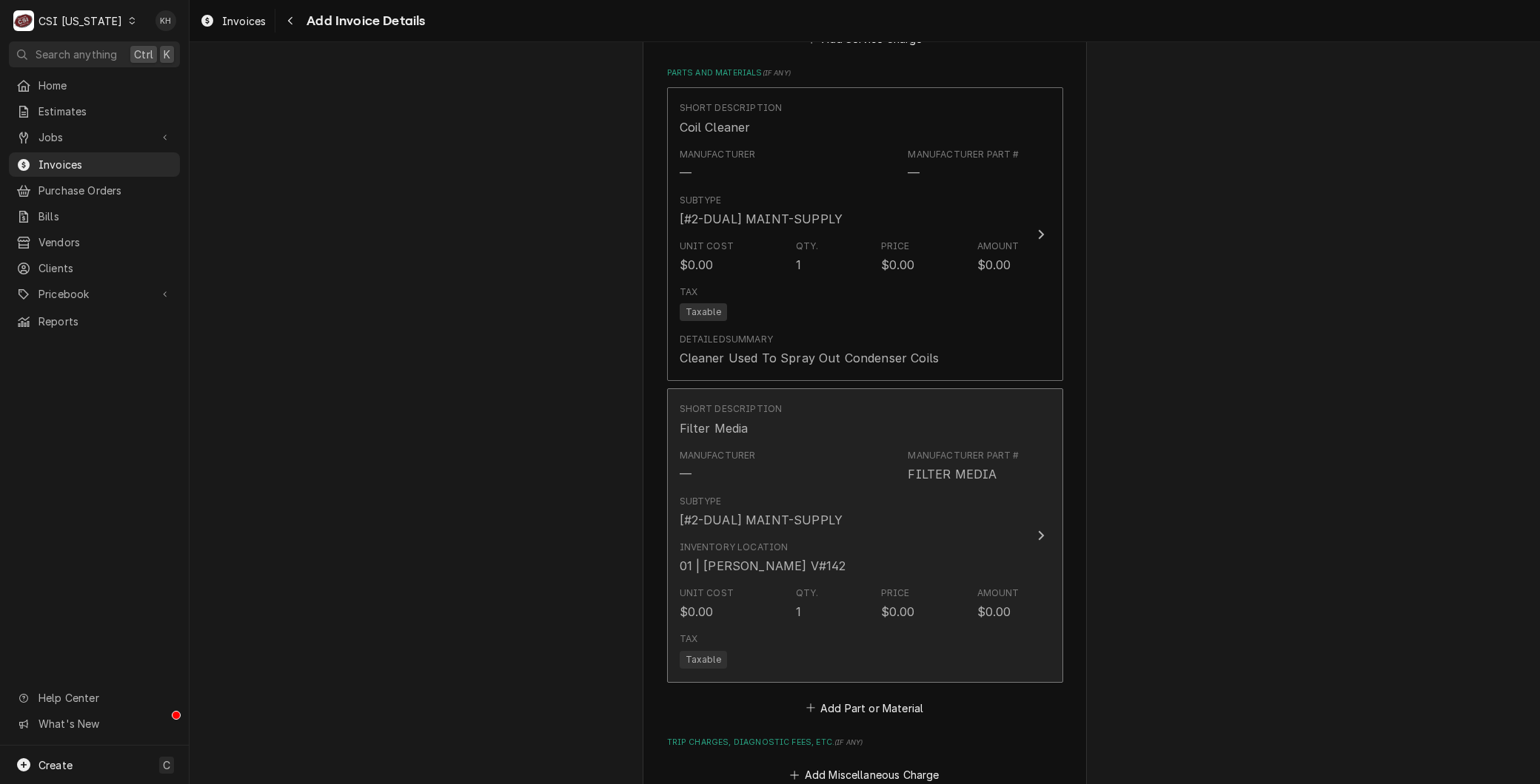
scroll to position [1592, 0]
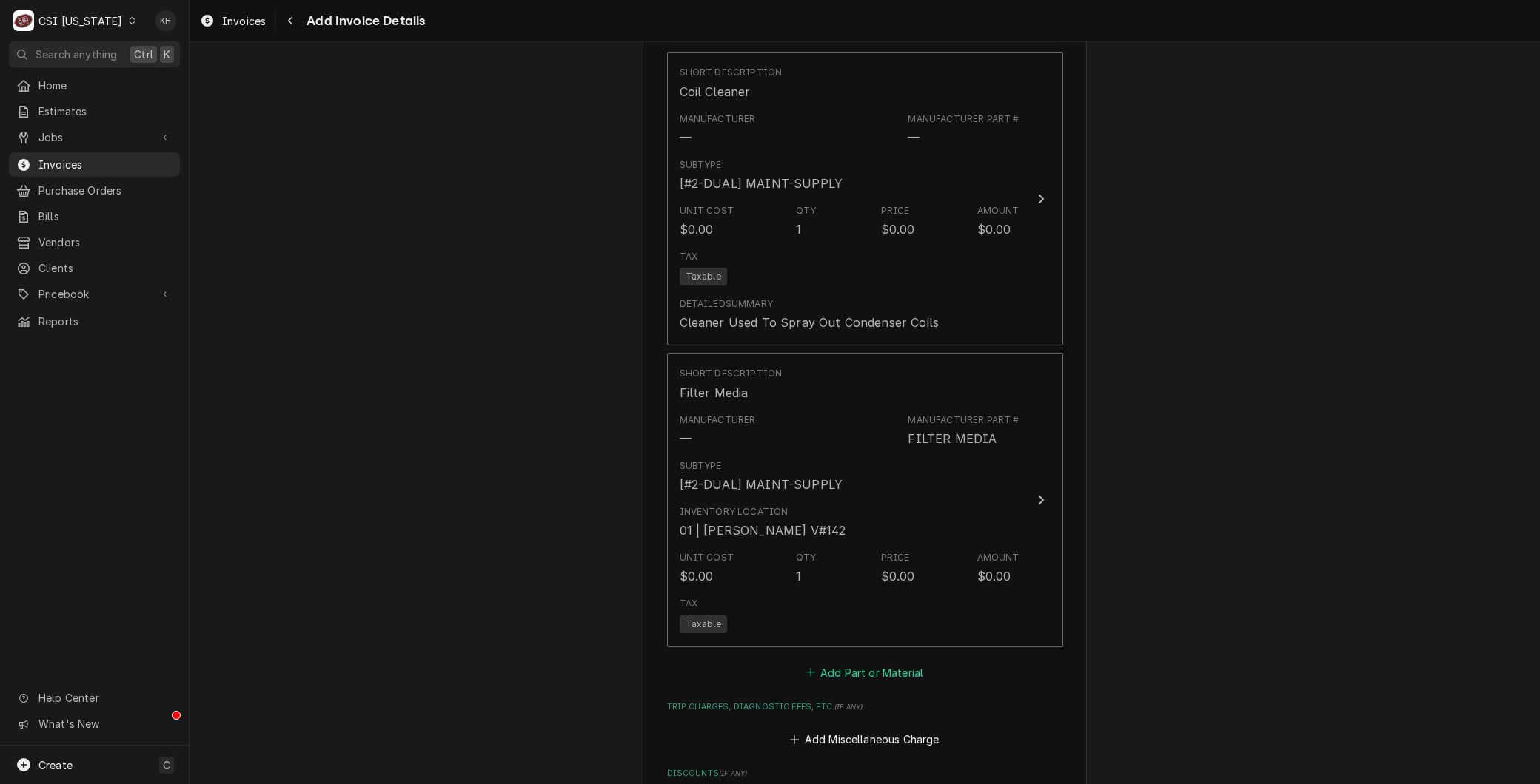
click at [851, 675] on button "Add Part or Material" at bounding box center [864, 672] width 122 height 21
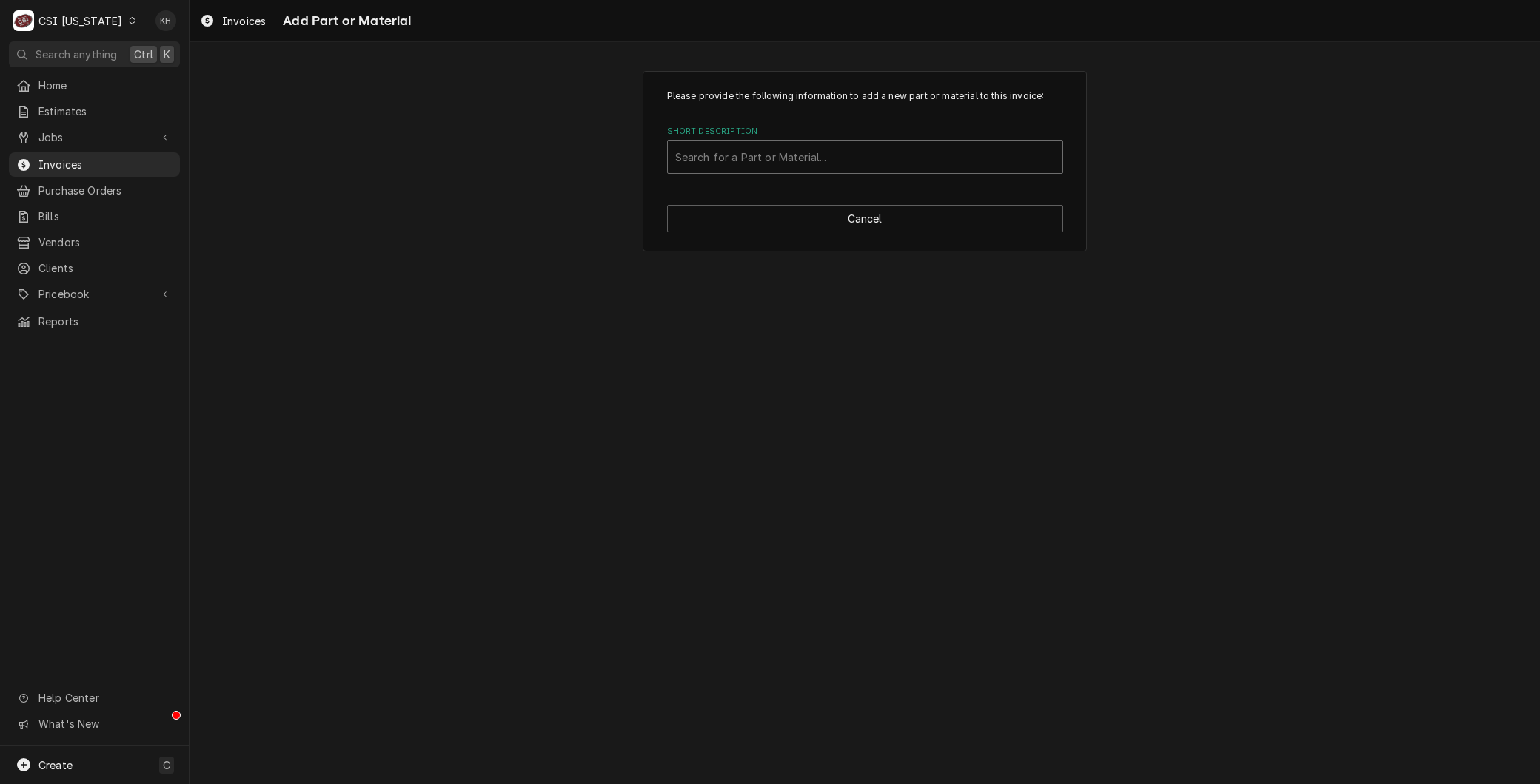
click at [740, 157] on div "Short Description" at bounding box center [865, 157] width 379 height 27
type input "ice clea"
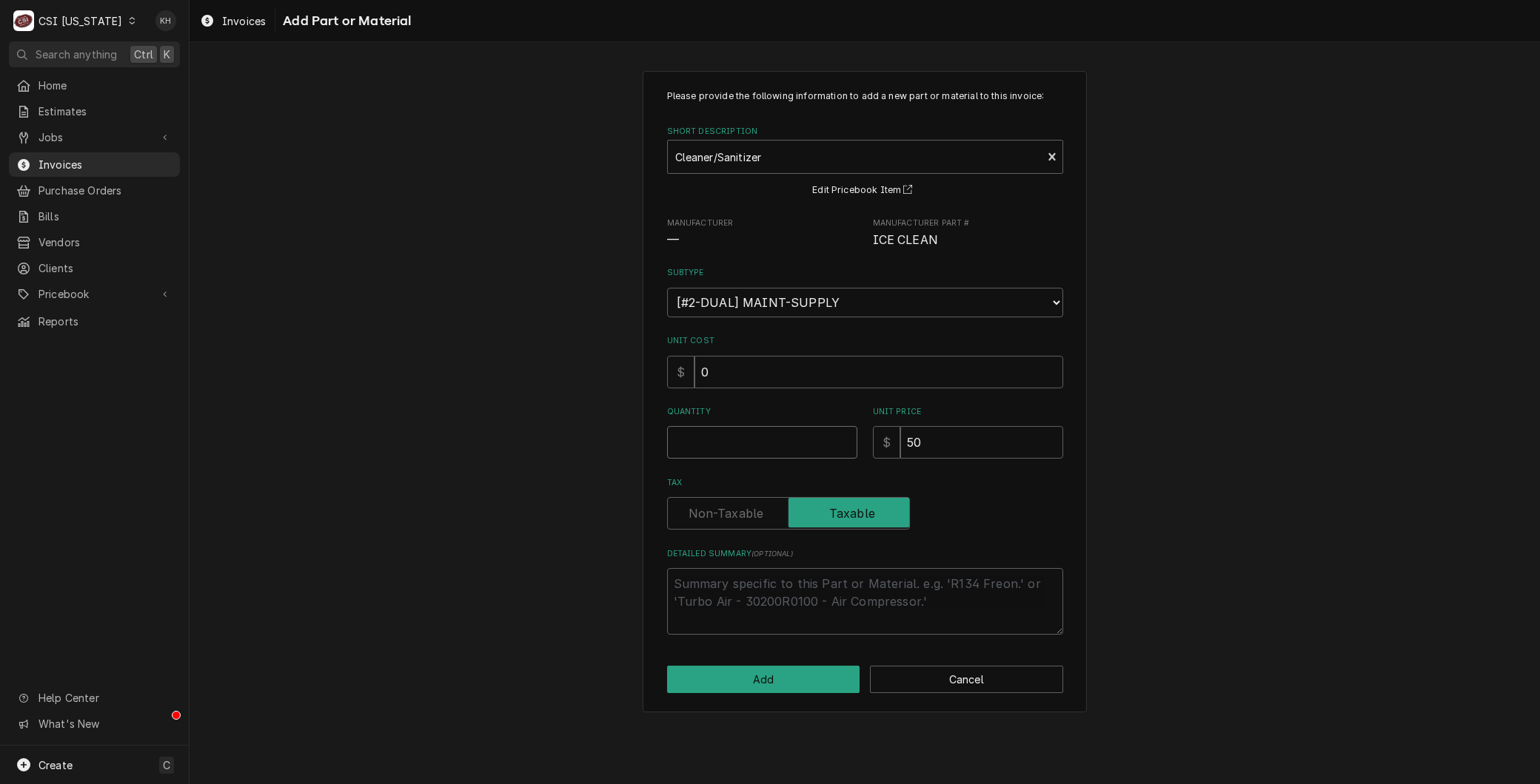
click at [709, 428] on input "Quantity" at bounding box center [762, 442] width 191 height 33
type textarea "x"
type input "1"
type textarea "x"
type input "0"
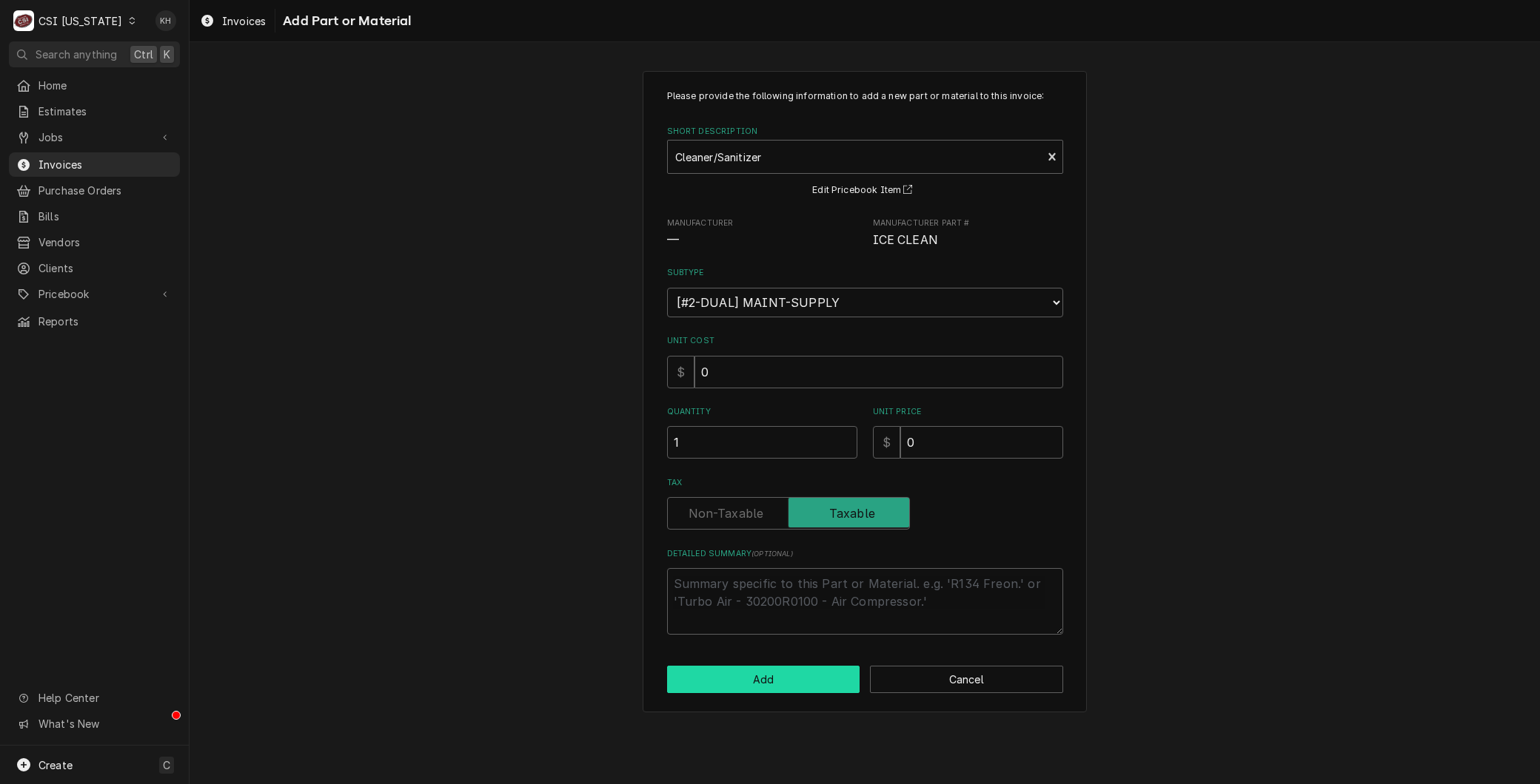
click at [781, 675] on button "Add" at bounding box center [763, 680] width 193 height 27
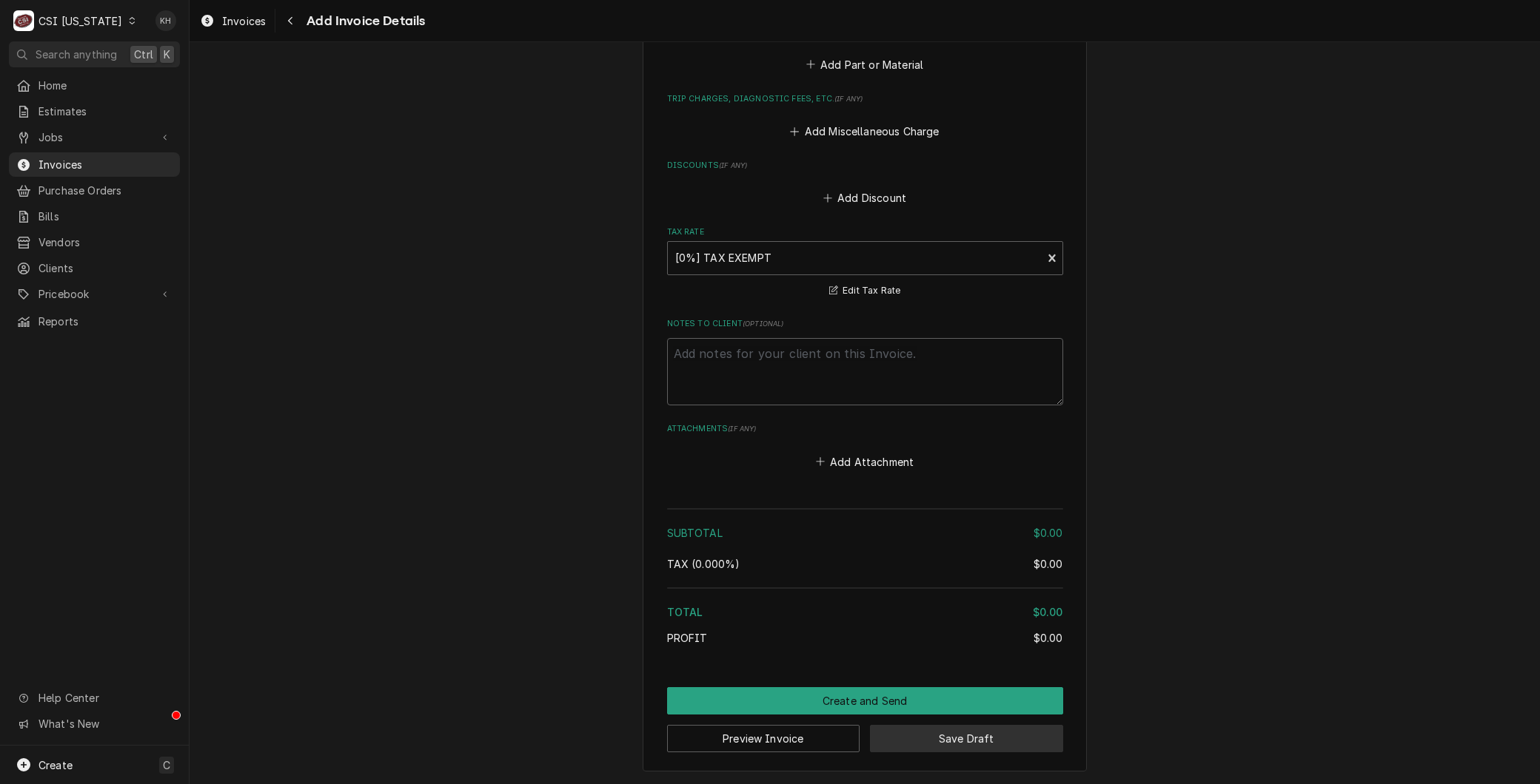
click at [923, 736] on button "Save Draft" at bounding box center [966, 739] width 193 height 27
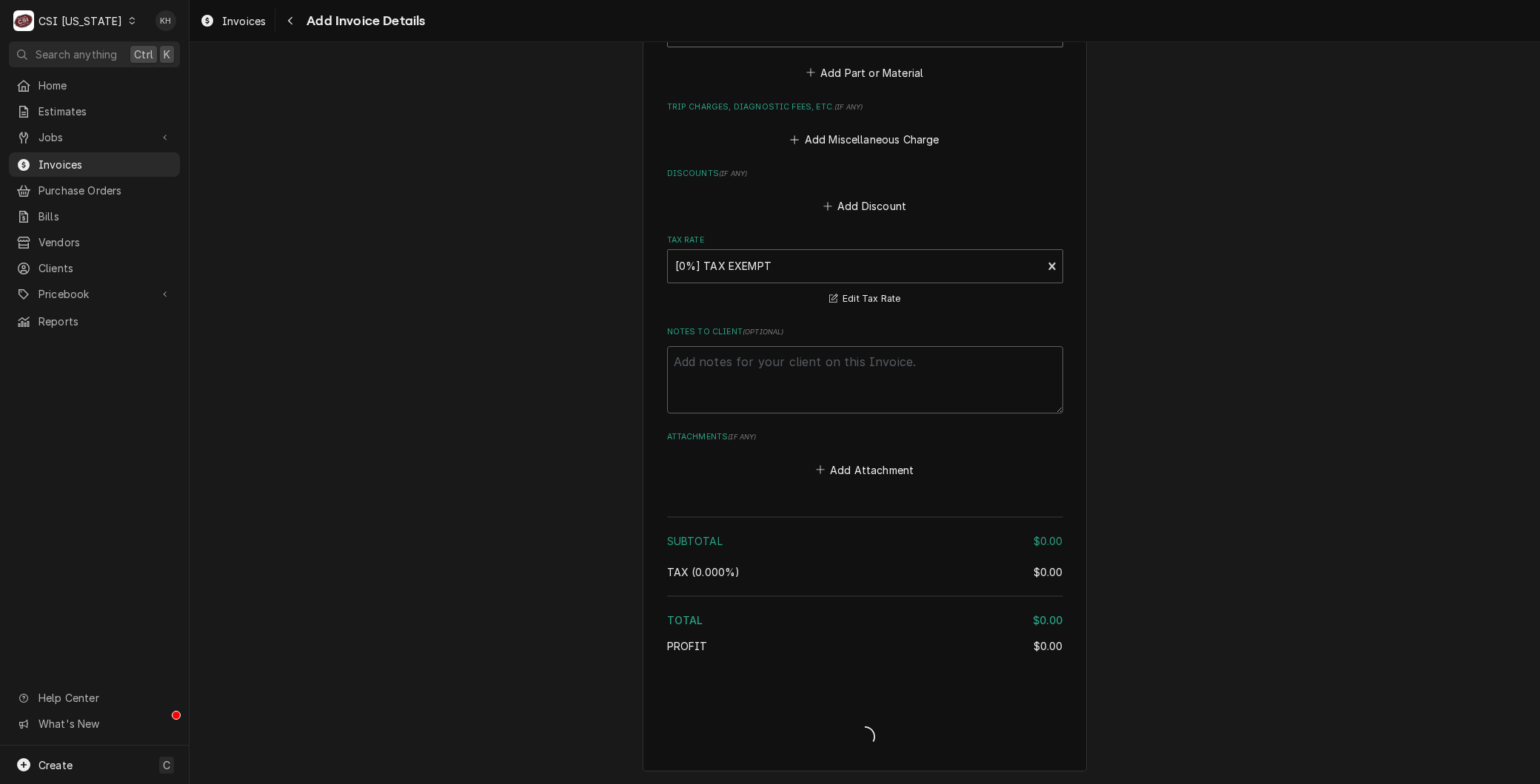
scroll to position [2446, 0]
type textarea "x"
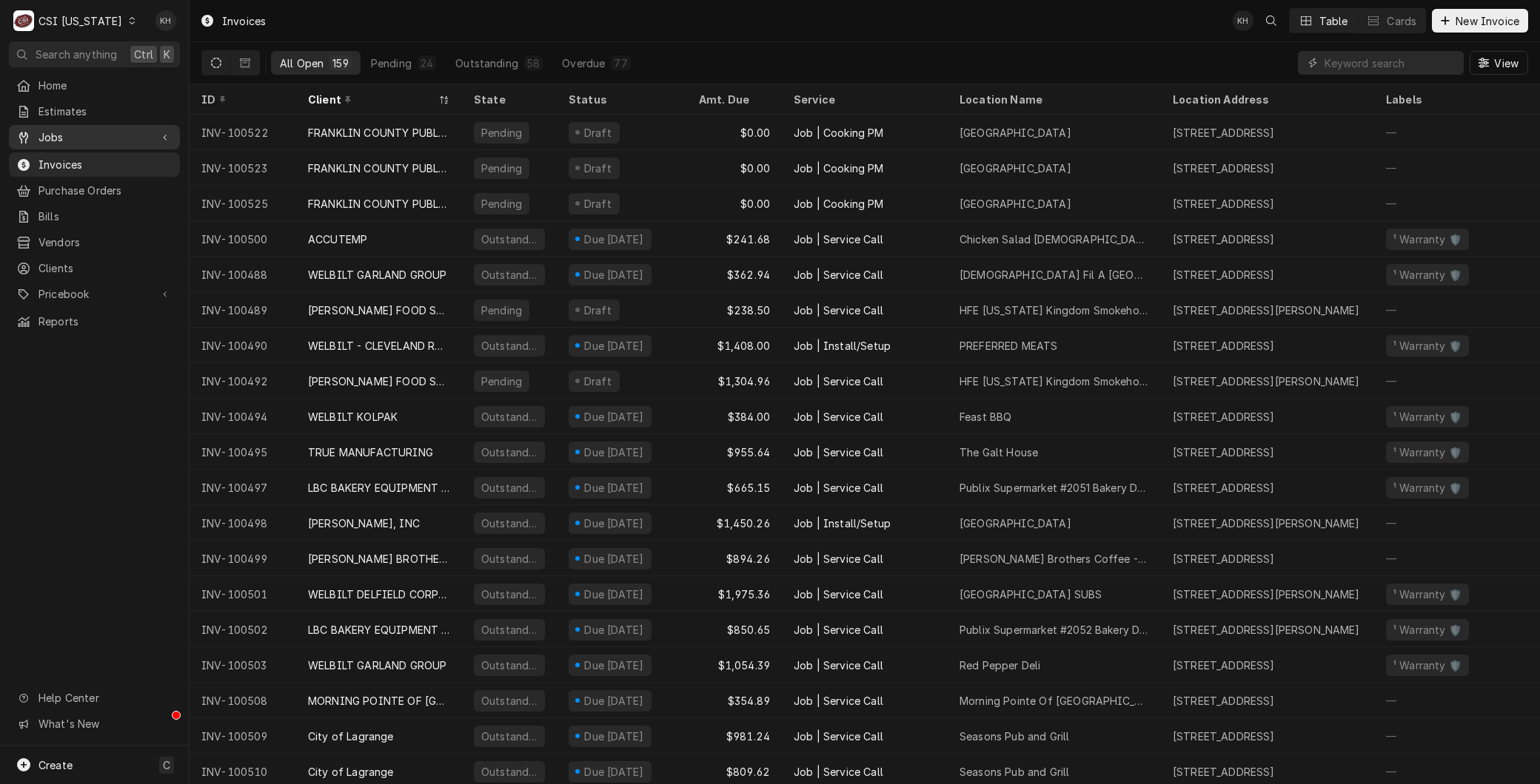
click at [50, 125] on link "Jobs" at bounding box center [94, 137] width 171 height 25
click at [71, 156] on span "Jobs" at bounding box center [105, 163] width 134 height 16
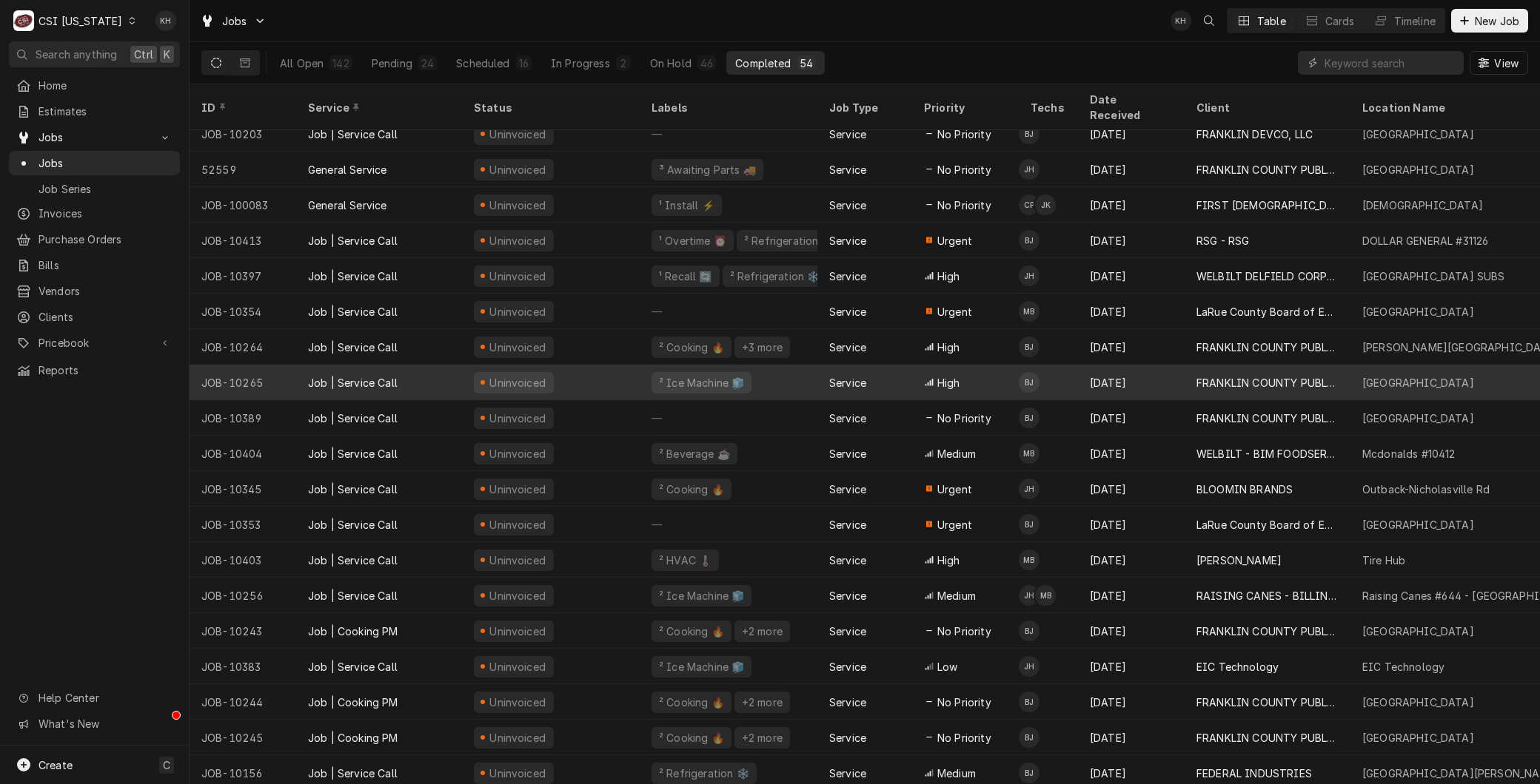
scroll to position [759, 0]
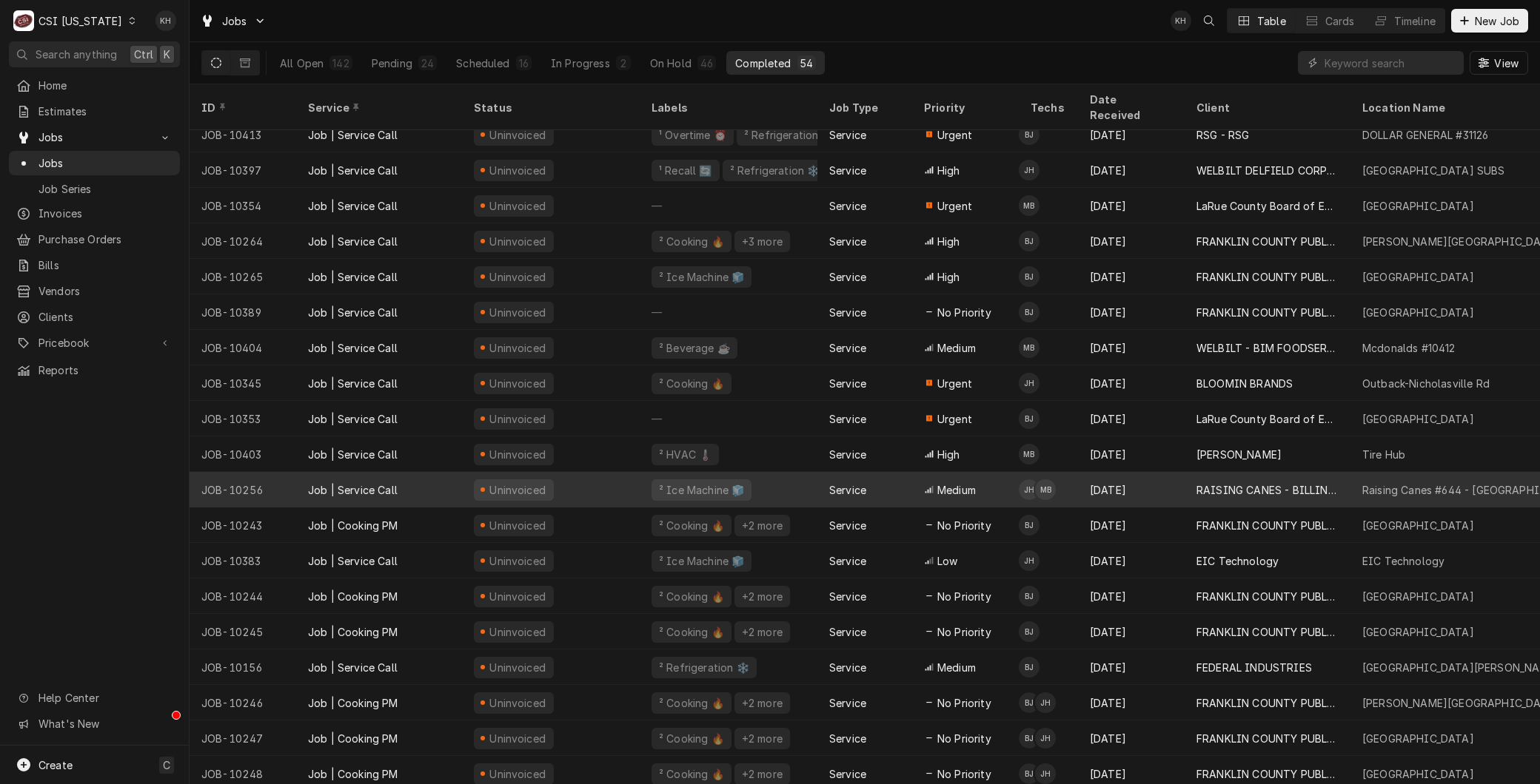
click at [282, 472] on div "JOB-10256" at bounding box center [243, 489] width 106 height 36
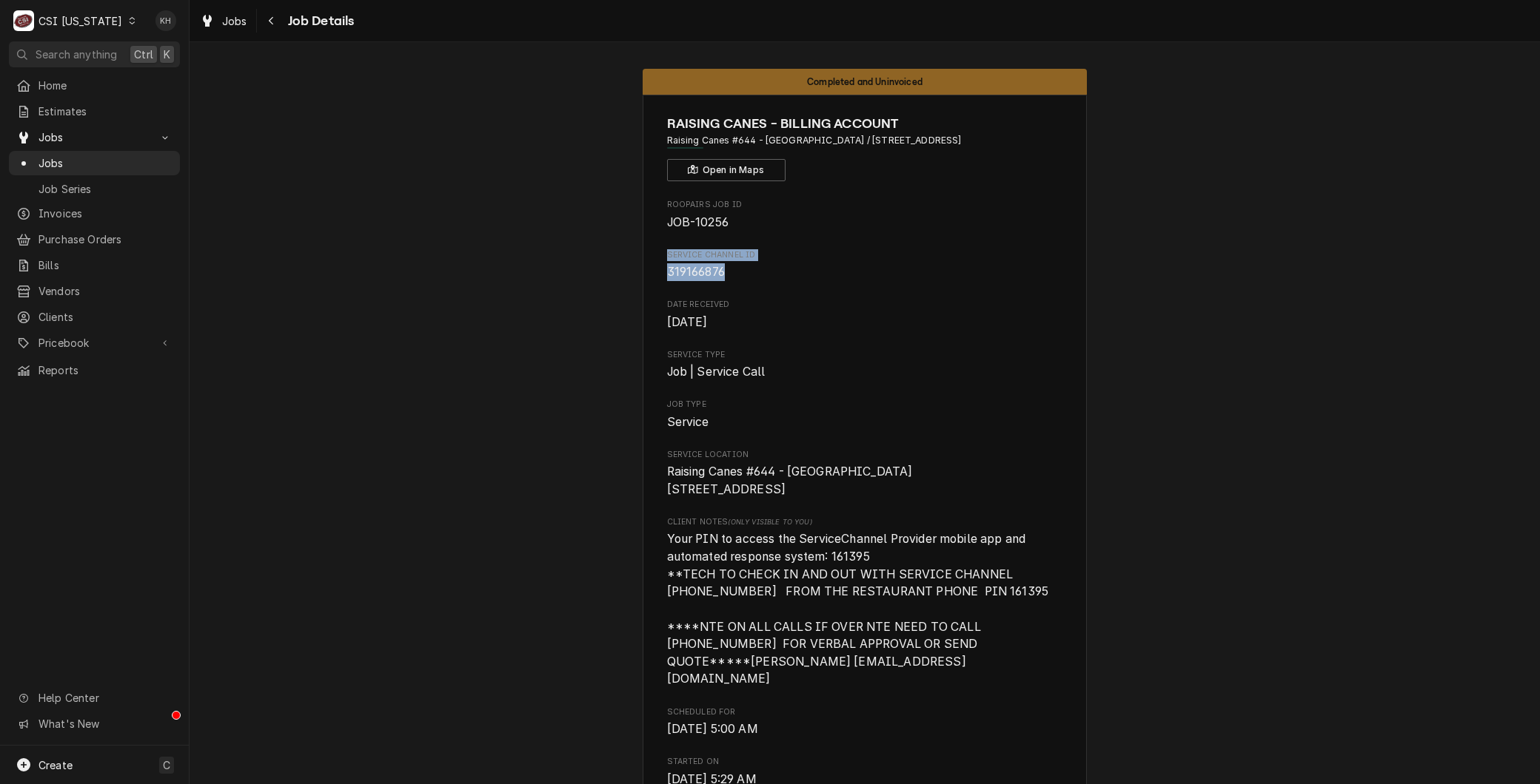
drag, startPoint x: 748, startPoint y: 275, endPoint x: 606, endPoint y: 242, distance: 145.8
copy div "Service Channel ID 319166876"
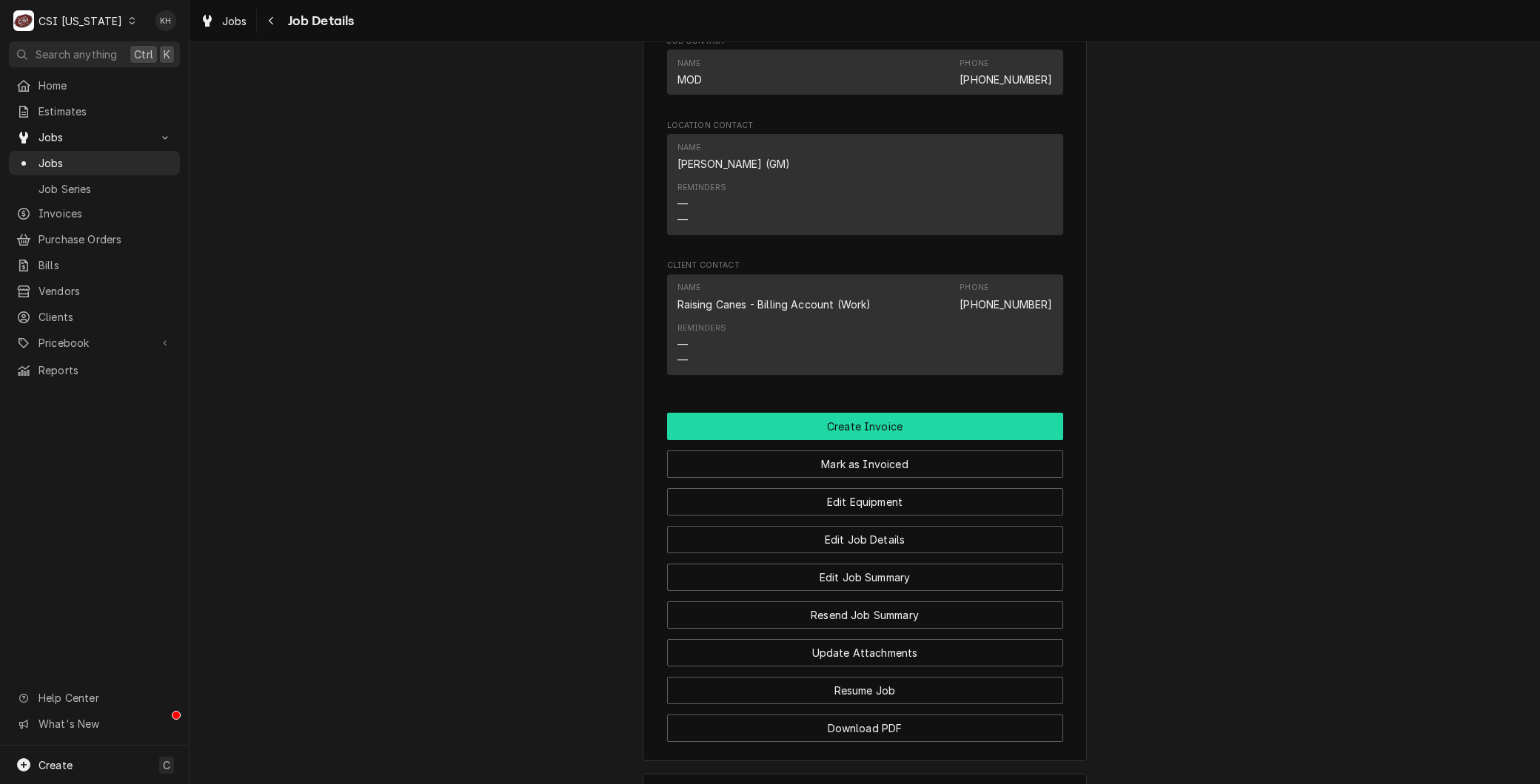
scroll to position [1480, 0]
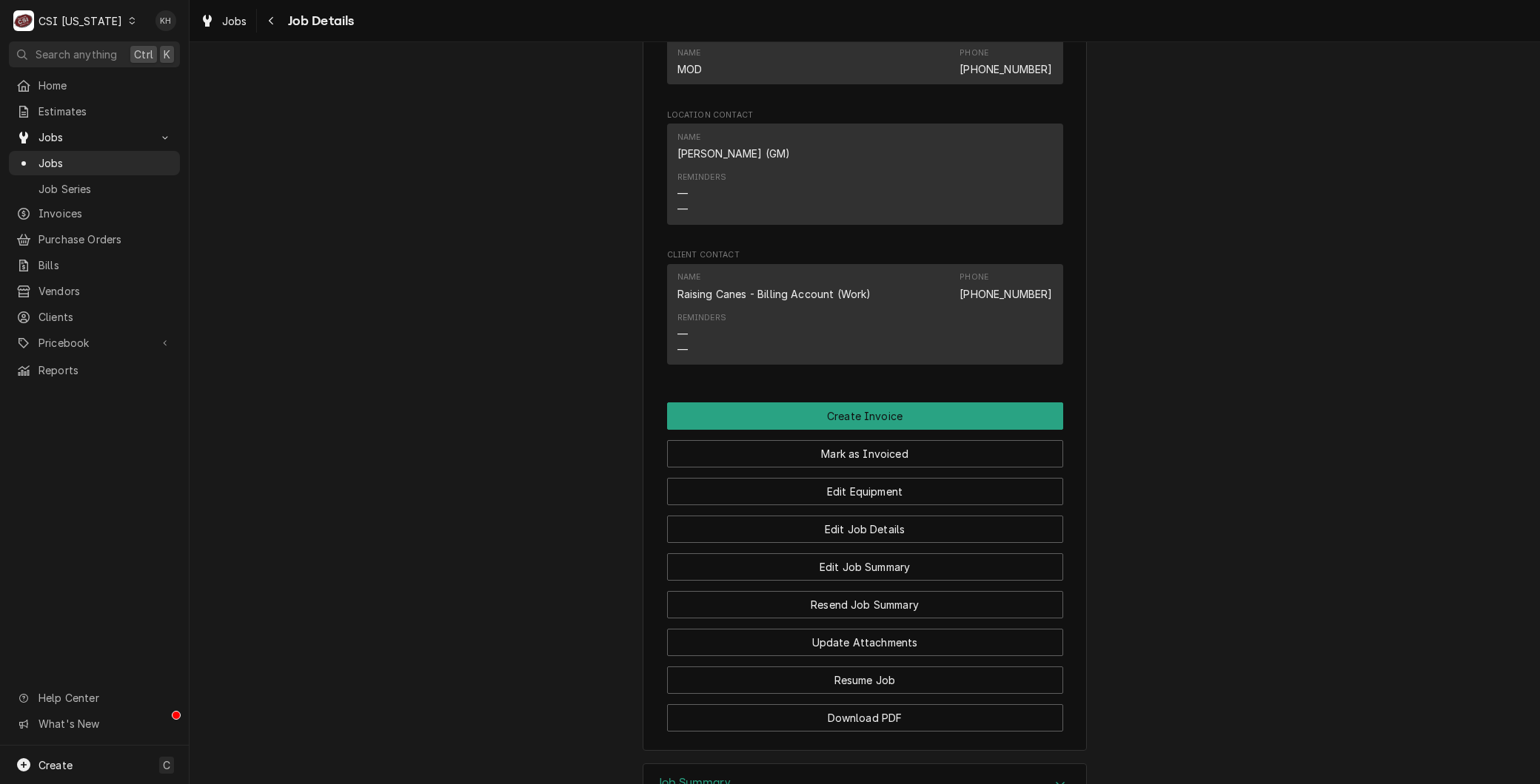
click at [836, 410] on button "Create Invoice" at bounding box center [865, 417] width 396 height 27
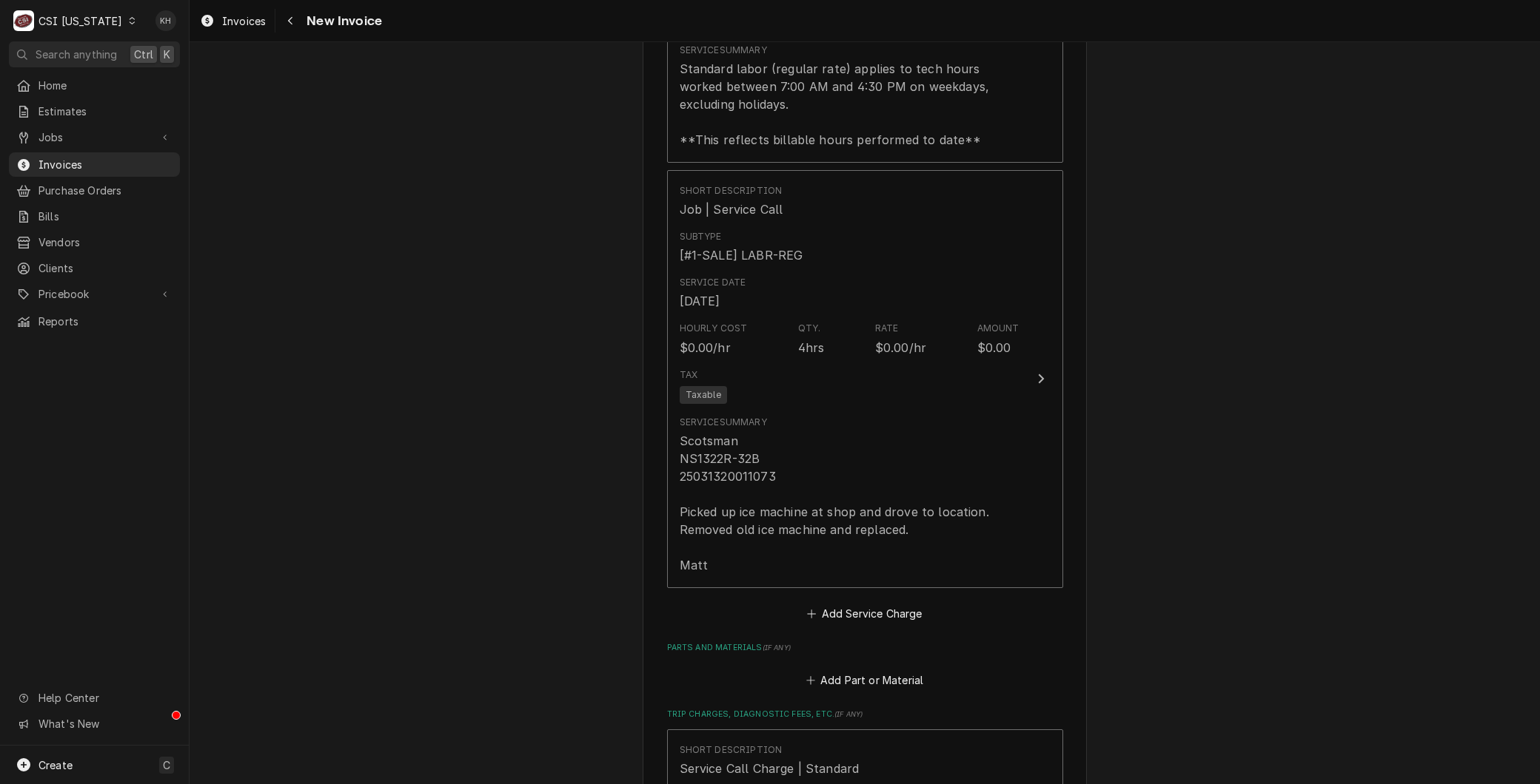
scroll to position [2552, 0]
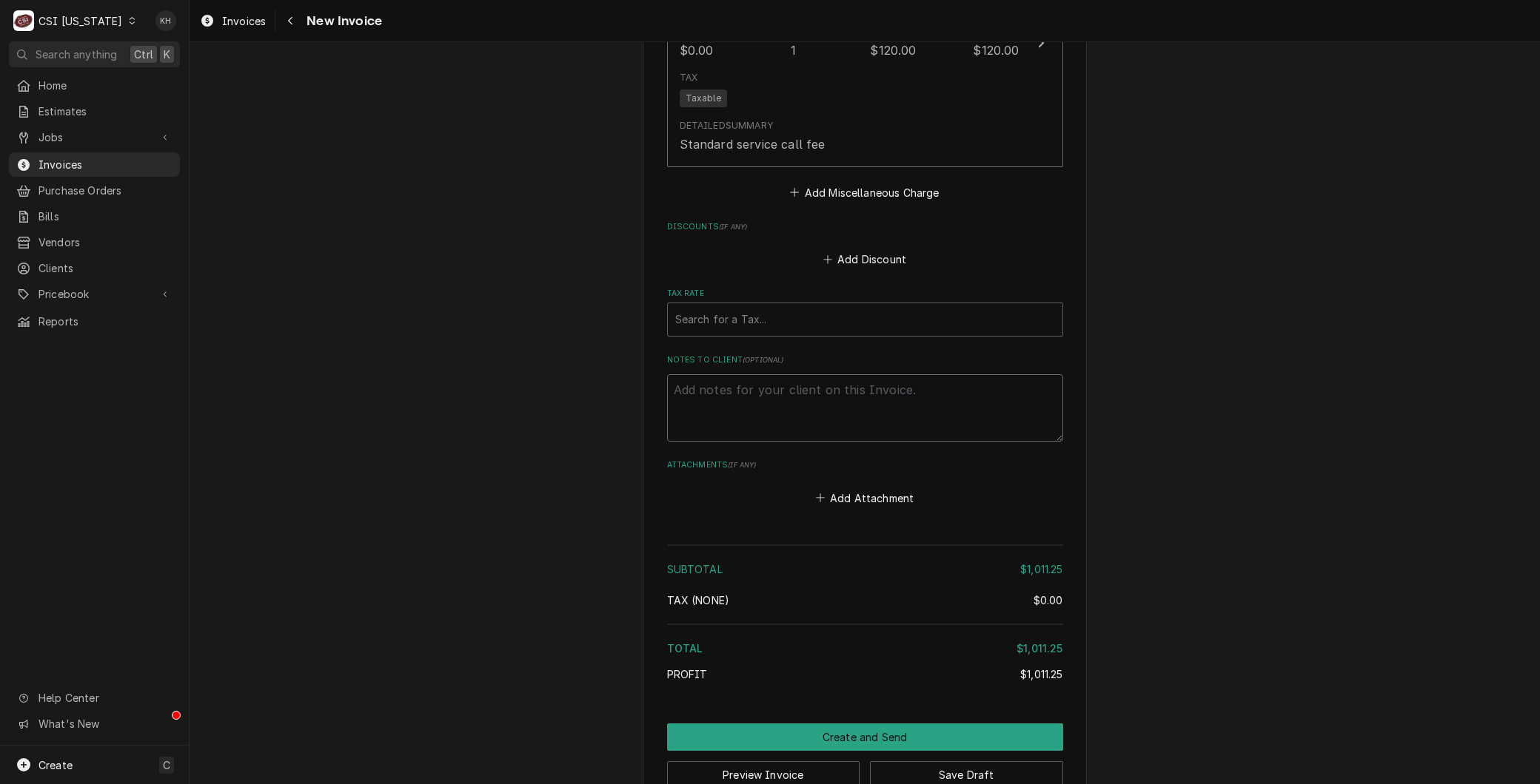
click at [726, 375] on textarea "Notes to Client ( optional )" at bounding box center [865, 408] width 396 height 67
paste textarea "Service Channel ID 319166876"
type textarea "x"
type textarea "Service Channel ID 319166876"
click at [788, 375] on textarea "Service Channel ID 319166876" at bounding box center [865, 408] width 396 height 67
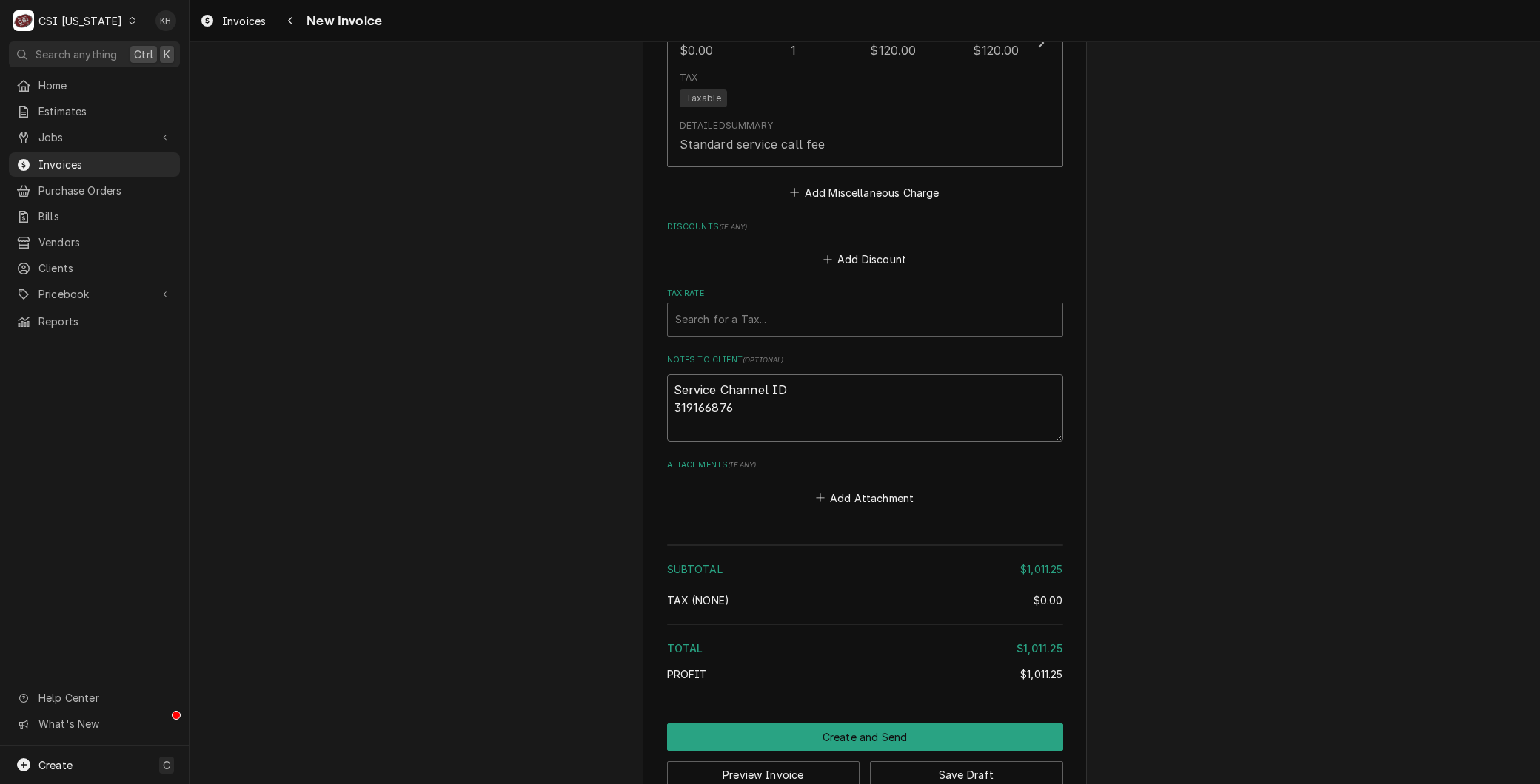
type textarea "x"
type textarea "Service Channel ID: 319166876"
type textarea "x"
type textarea "Service Channel ID:319166876"
type textarea "x"
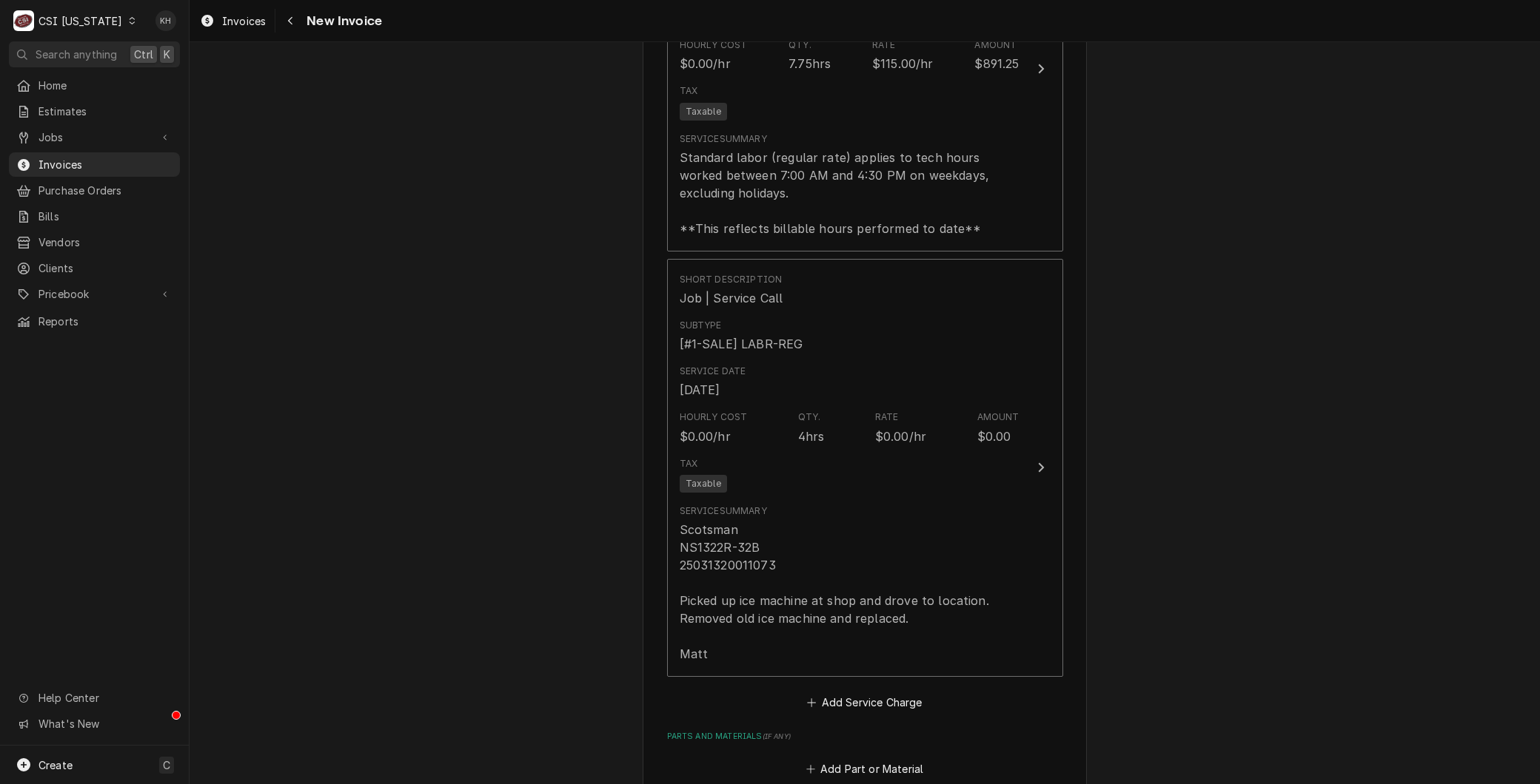
scroll to position [1647, 0]
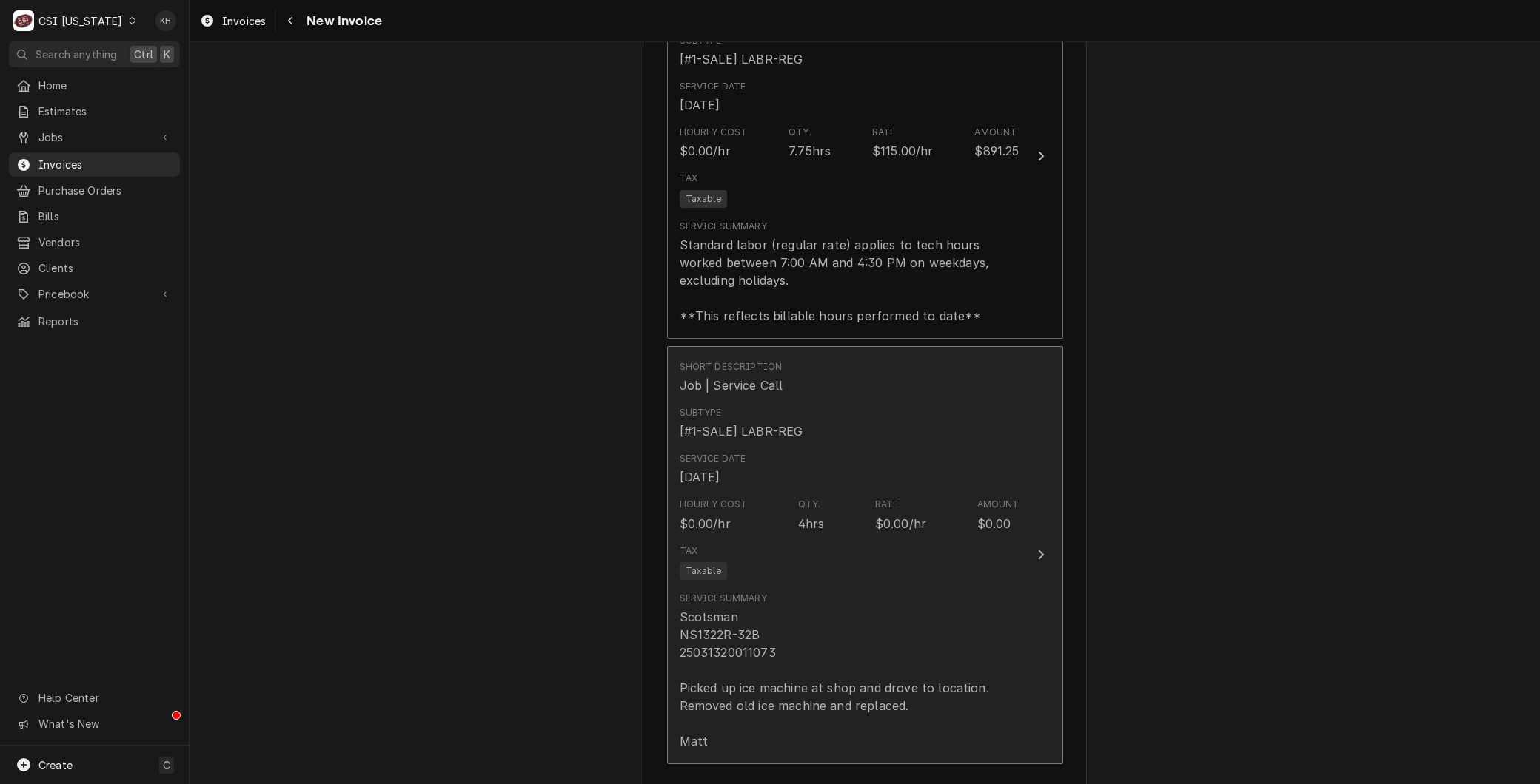
type textarea "Service Channel ID: 319166876"
click at [853, 637] on div "Scotsman NS1322R-32B 25031320011073 Picked up ice machine at shop and drove to …" at bounding box center [836, 679] width 313 height 142
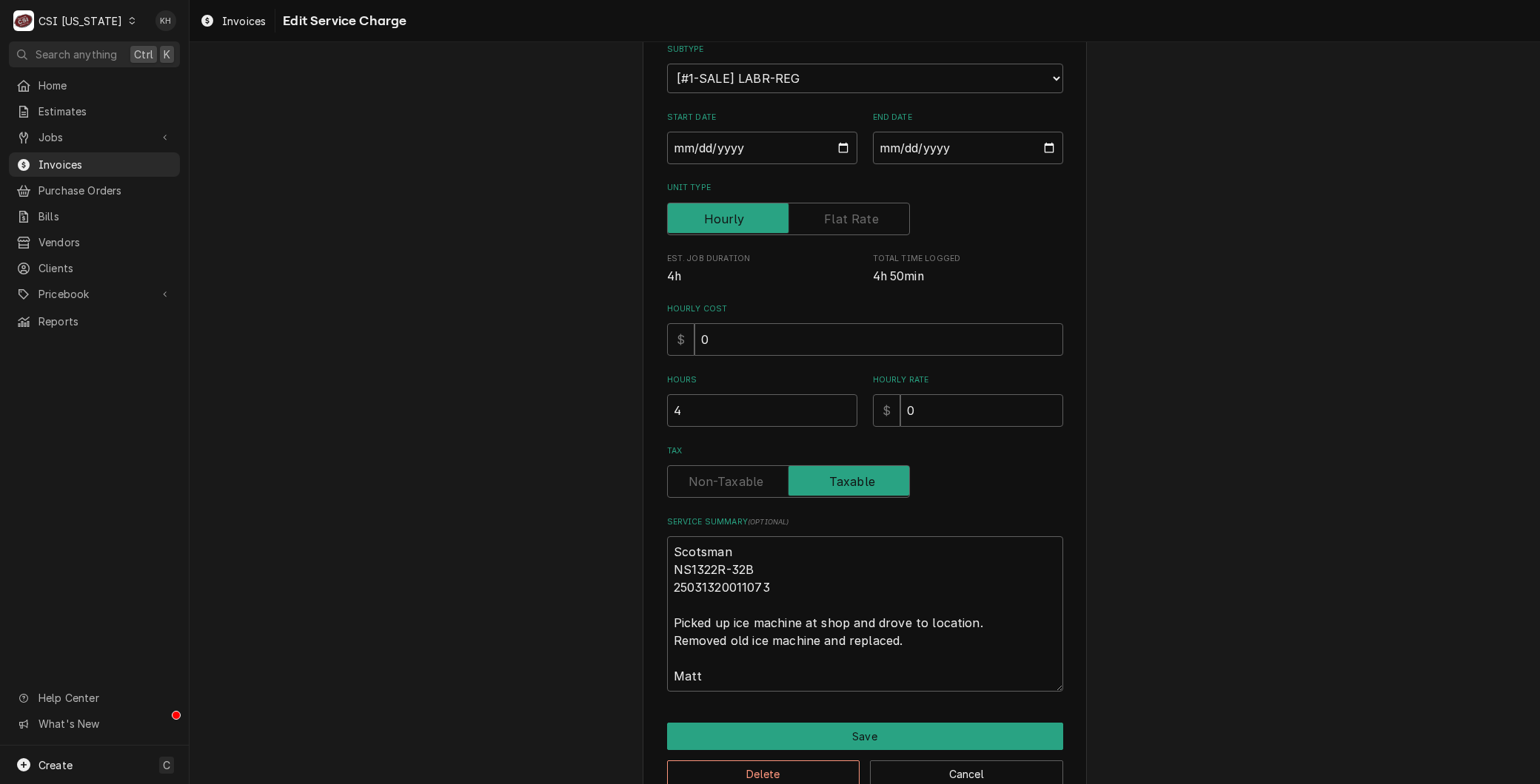
scroll to position [208, 0]
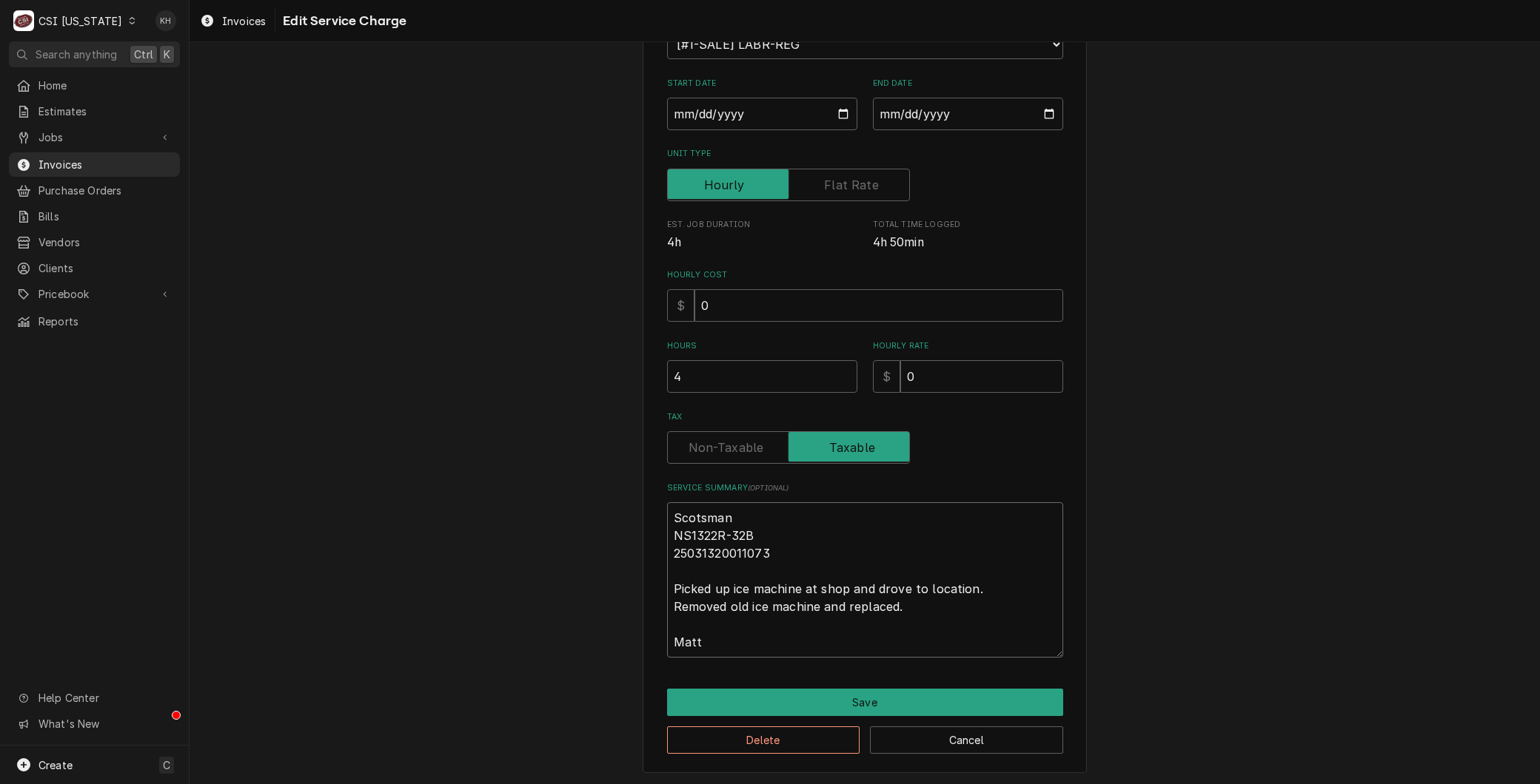
click at [778, 637] on textarea "Scotsman NS1322R-32B 25031320011073 Picked up ice machine at shop and drove to …" at bounding box center [865, 581] width 396 height 156
click at [803, 729] on button "Delete" at bounding box center [763, 740] width 193 height 27
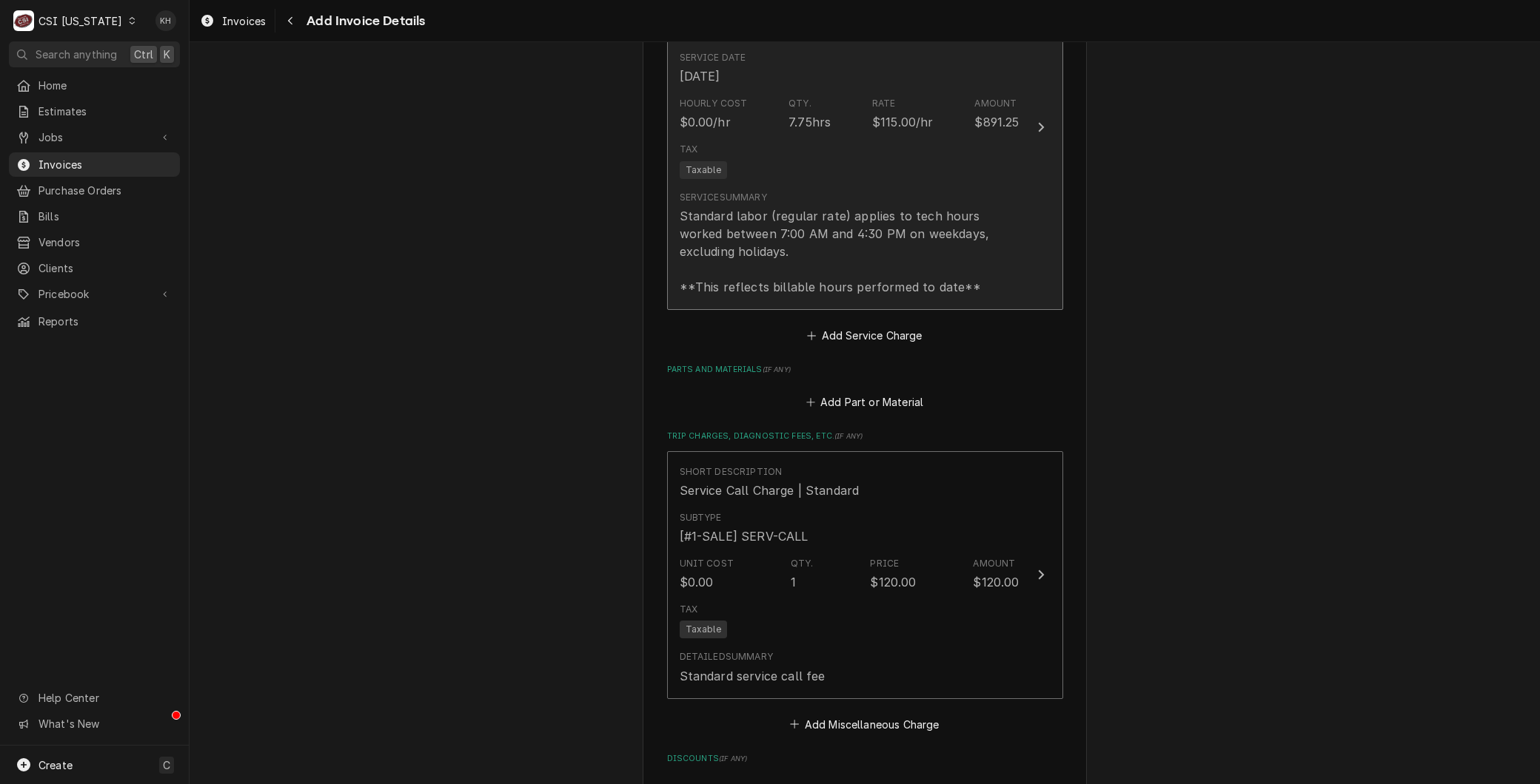
click at [793, 212] on div "Standard labor (regular rate) applies to tech hours worked between 7:00 AM and …" at bounding box center [849, 251] width 340 height 89
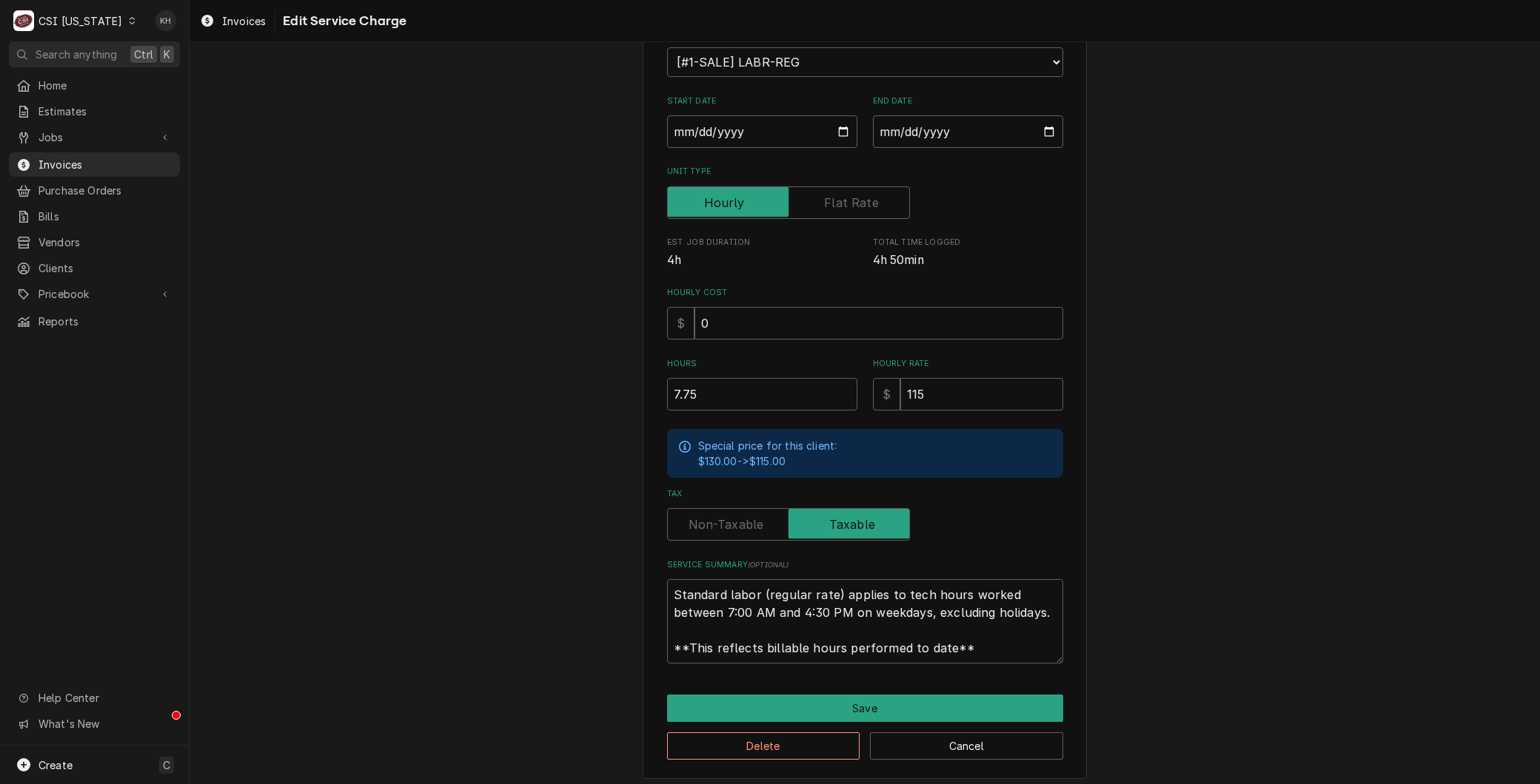
scroll to position [194, 0]
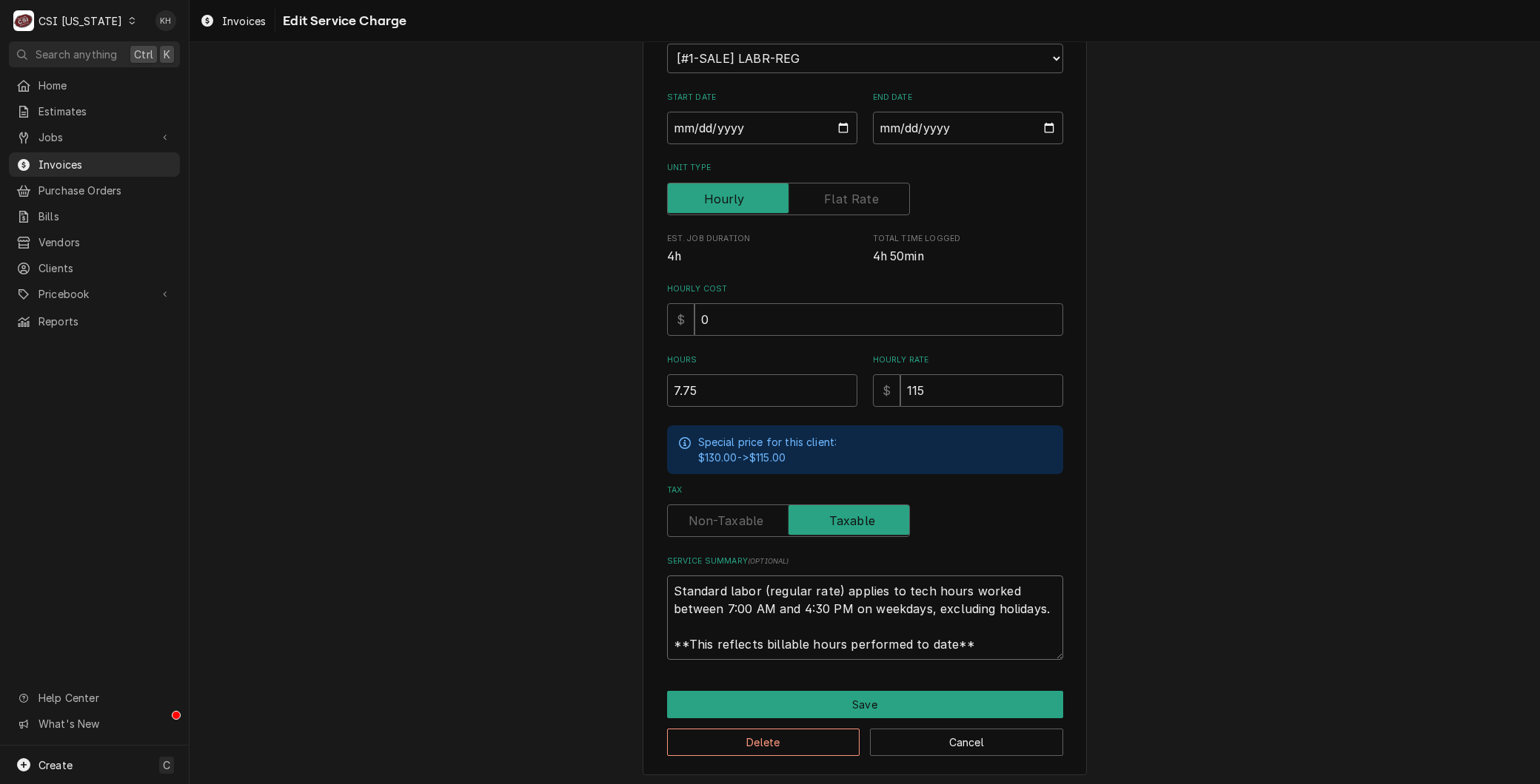
click at [750, 598] on textarea "Standard labor (regular rate) applies to tech hours worked between 7:00 AM and …" at bounding box center [865, 618] width 396 height 84
paste textarea "cotsman NS1322R-32B 25031320011073 Picked up ice machine at shop and drove to l…"
type textarea "x"
type textarea "Scotsman NS1322R-32B 25031320011073 Picked up ice machine at shop and drove to …"
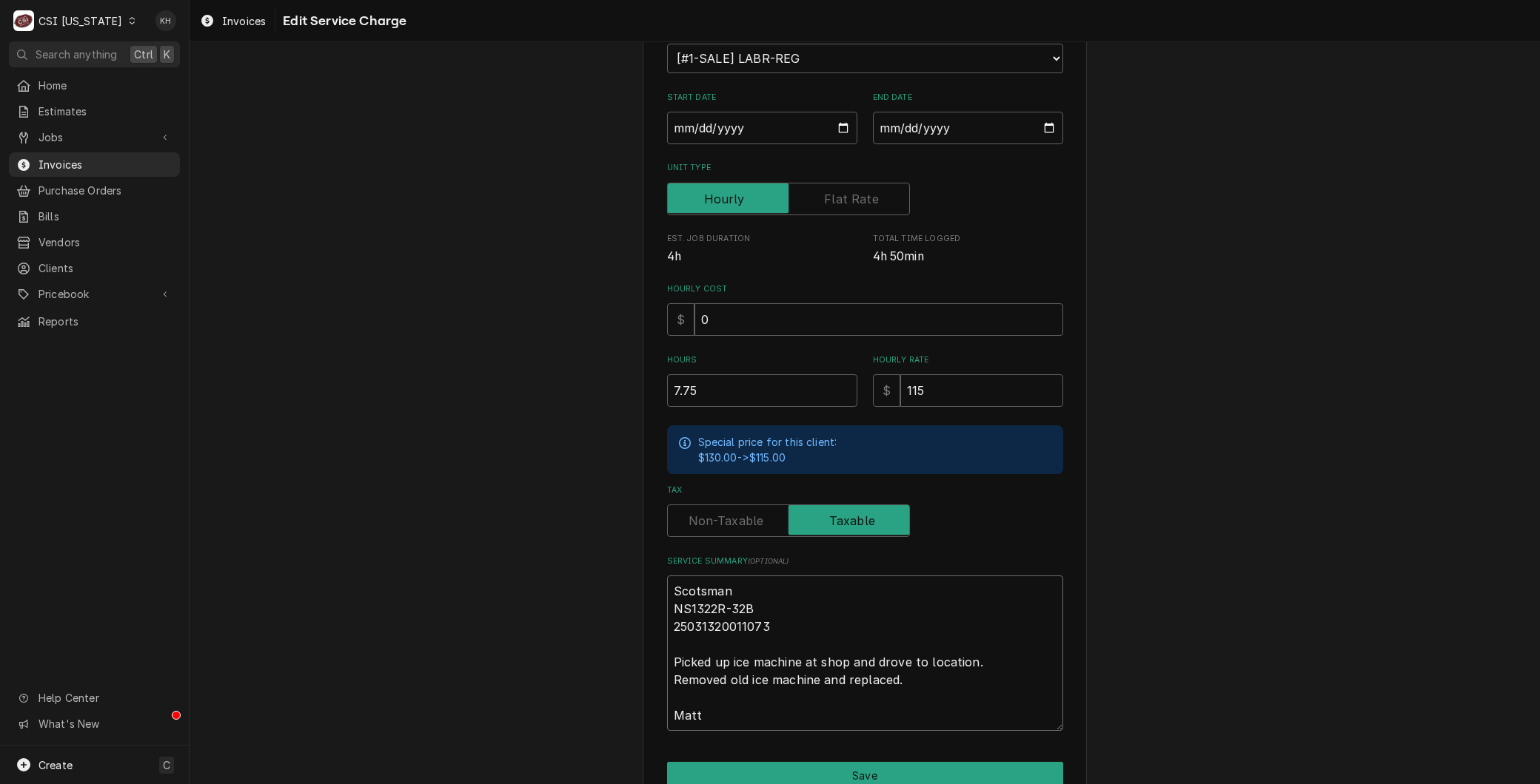
click at [667, 586] on textarea "Scotsman NS1322R-32B 25031320011073 Picked up ice machine at shop and drove to …" at bounding box center [865, 654] width 396 height 156
type textarea "x"
type textarea "BScotsman NS1322R-32B 25031320011073 Picked up ice machine at shop and drove to…"
type textarea "x"
type textarea "BrScotsman NS1322R-32B 25031320011073 Picked up ice machine at shop and drove t…"
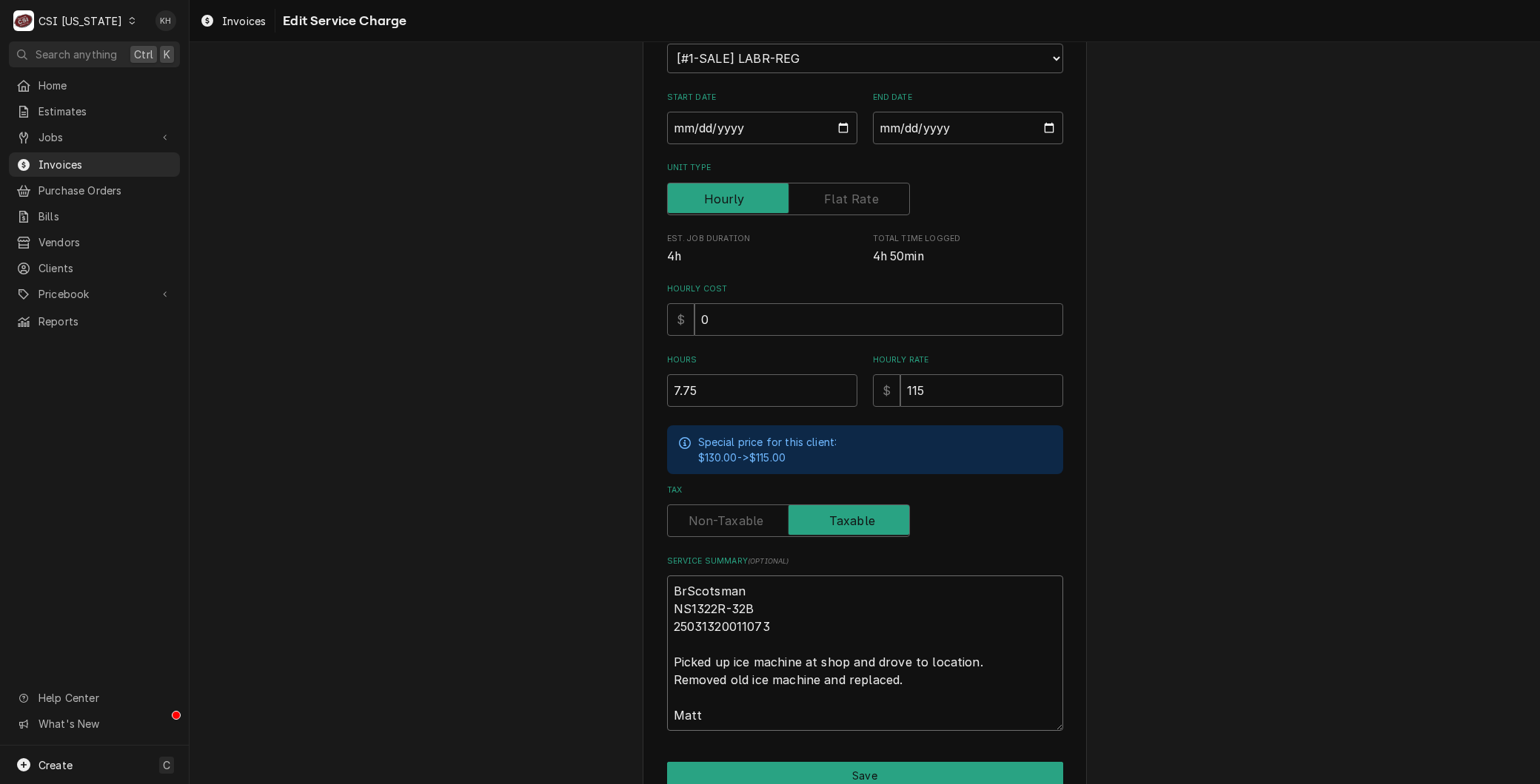
type textarea "x"
type textarea "BraScotsman NS1322R-32B 25031320011073 Picked up ice machine at shop and drove …"
type textarea "x"
type textarea "BranScotsman NS1322R-32B 25031320011073 Picked up ice machine at shop and drove…"
type textarea "x"
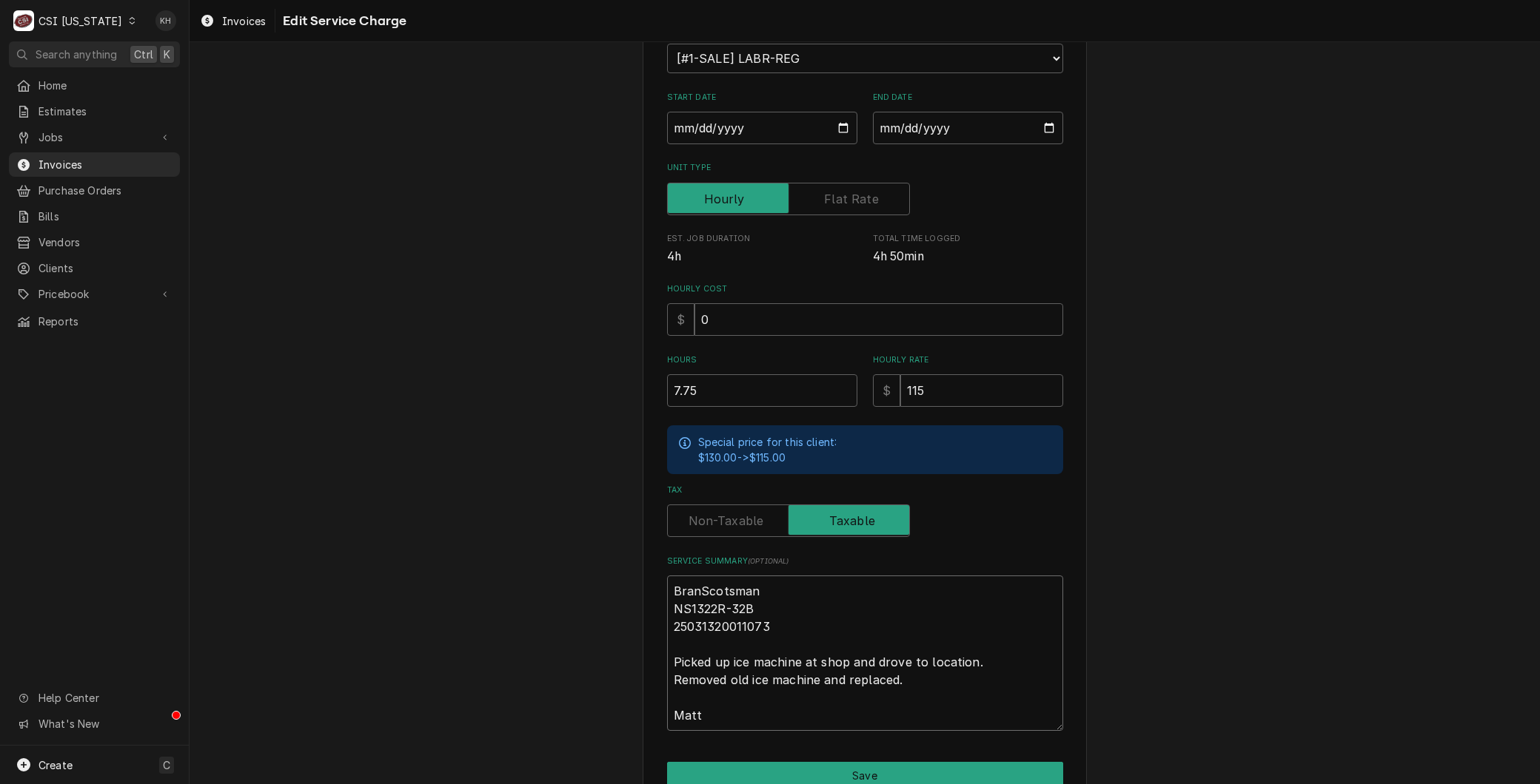
type textarea "BrandScotsman NS1322R-32B 25031320011073 Picked up ice machine at shop and drov…"
type textarea "x"
type textarea "Brand:Scotsman NS1322R-32B 25031320011073 Picked up ice machine at shop and dro…"
type textarea "x"
type textarea "Brand: Scotsman NS1322R-32B 25031320011073 Picked up ice machine at shop and dr…"
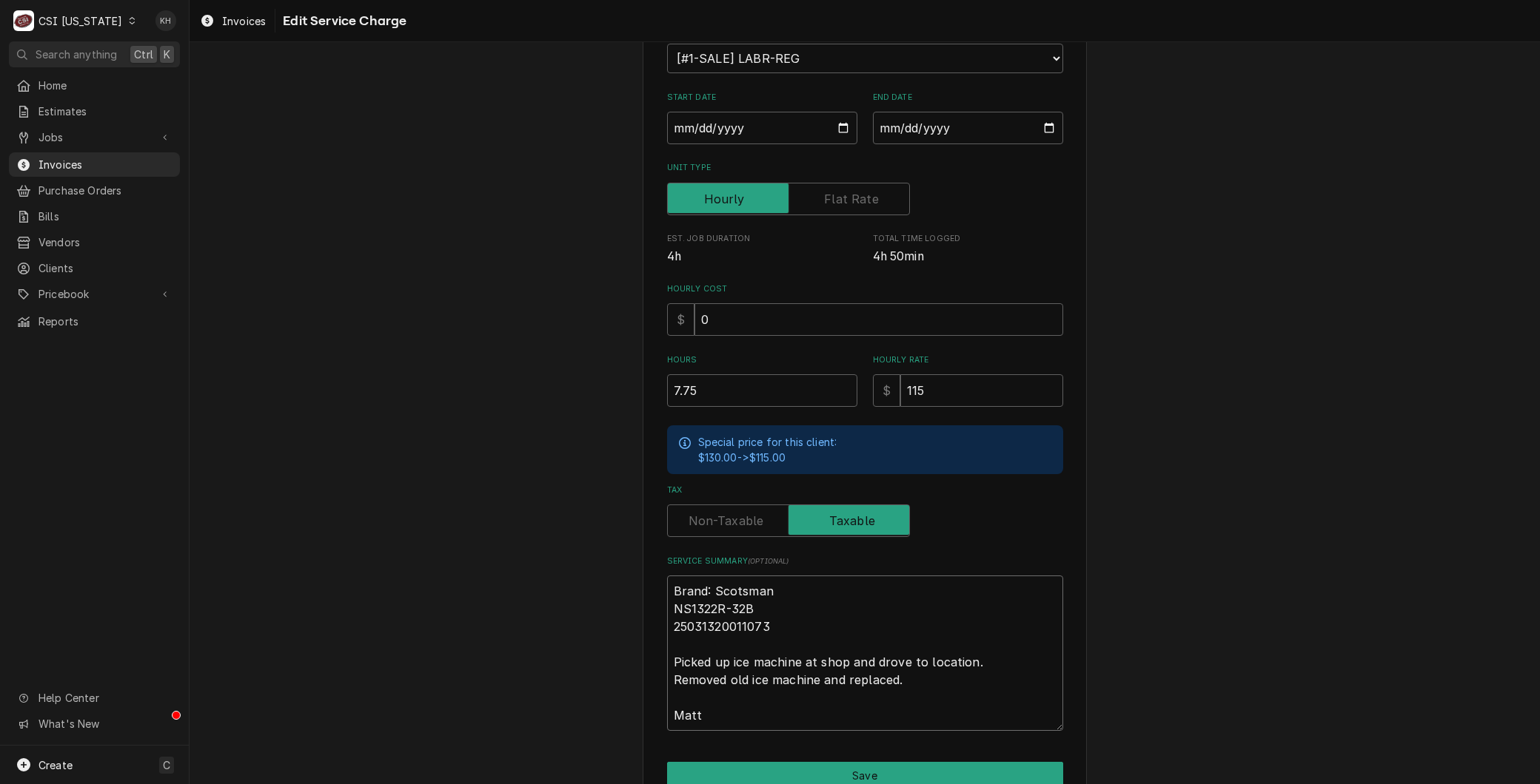
type textarea "x"
type textarea "Brand: Scotsman MNS1322R-32B 25031320011073 Picked up ice machine at shop and d…"
type textarea "x"
type textarea "Brand: Scotsman MoNS1322R-32B 25031320011073 Picked up ice machine at shop and …"
type textarea "x"
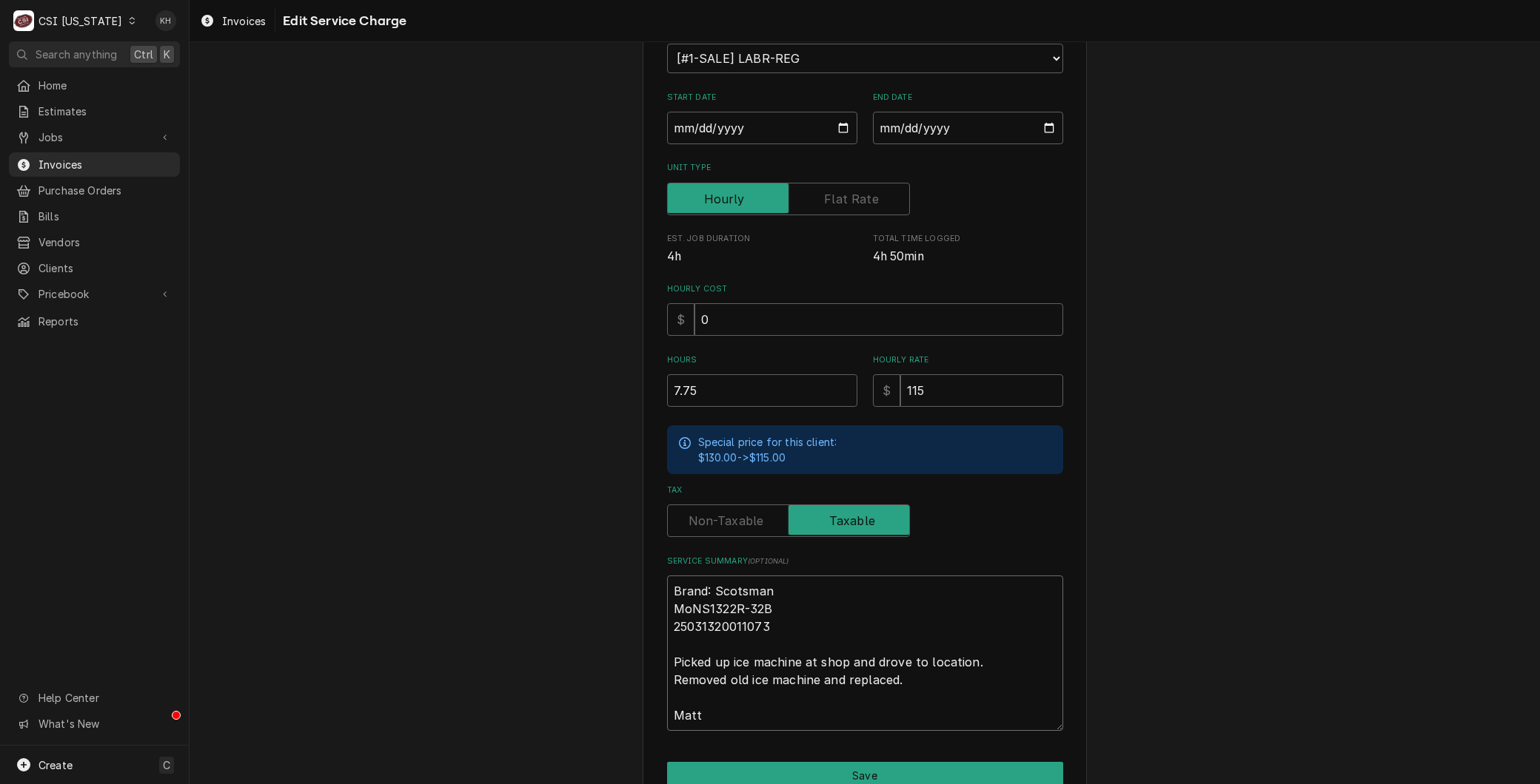
type textarea "Brand: Scotsman ModNS1322R-32B 25031320011073 Picked up ice machine at shop and…"
type textarea "x"
type textarea "Brand: Scotsman ModeNS1322R-32B 25031320011073 Picked up ice machine at shop an…"
type textarea "x"
type textarea "Brand: Scotsman ModelNS1322R-32B 25031320011073 Picked up ice machine at shop a…"
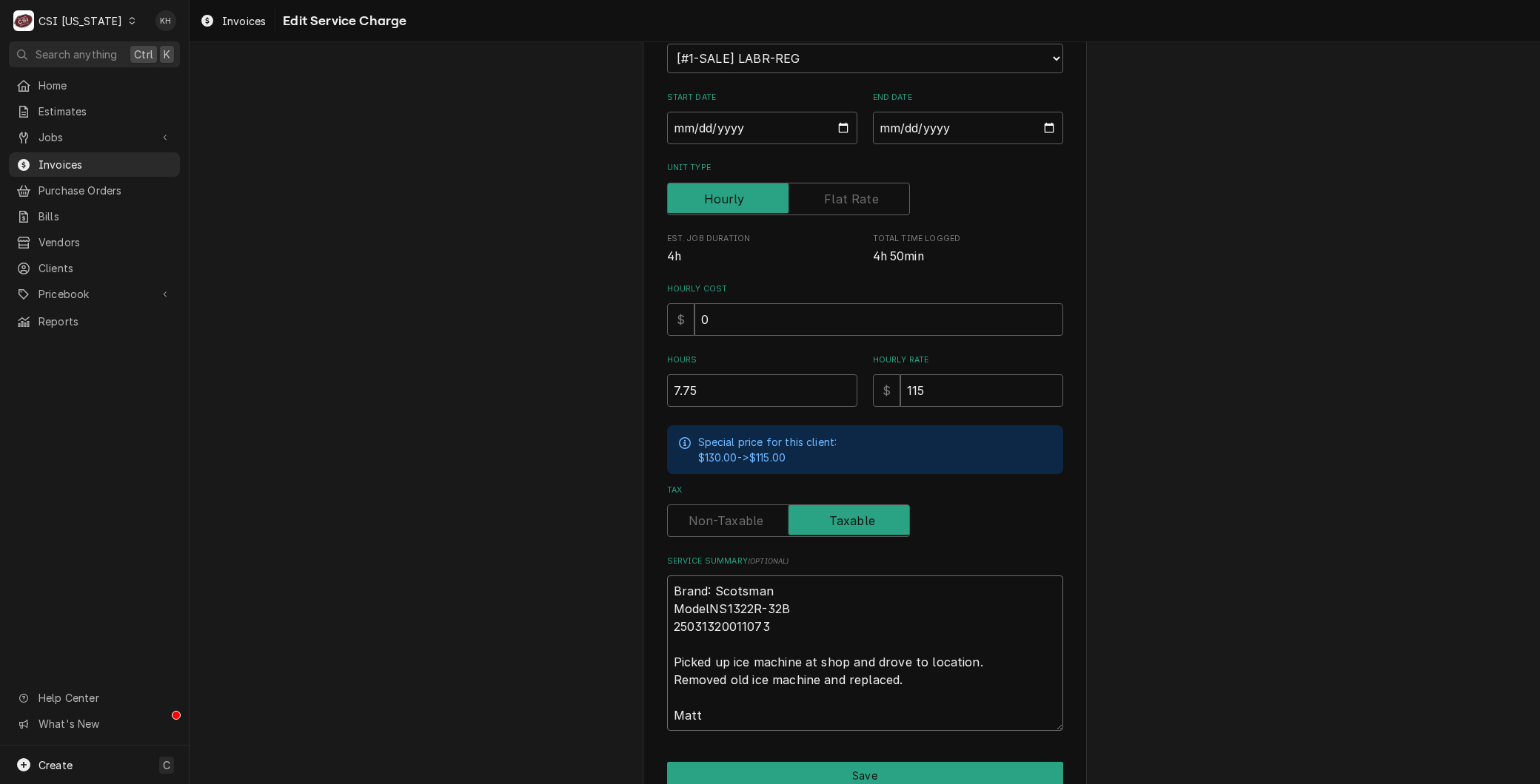
type textarea "x"
type textarea "Brand: Scotsman Model:NS1322R-32B 25031320011073 Picked up ice machine at shop …"
type textarea "x"
type textarea "Brand: Scotsman Model: NS1322R-32B 25031320011073 Picked up ice machine at shop…"
type textarea "x"
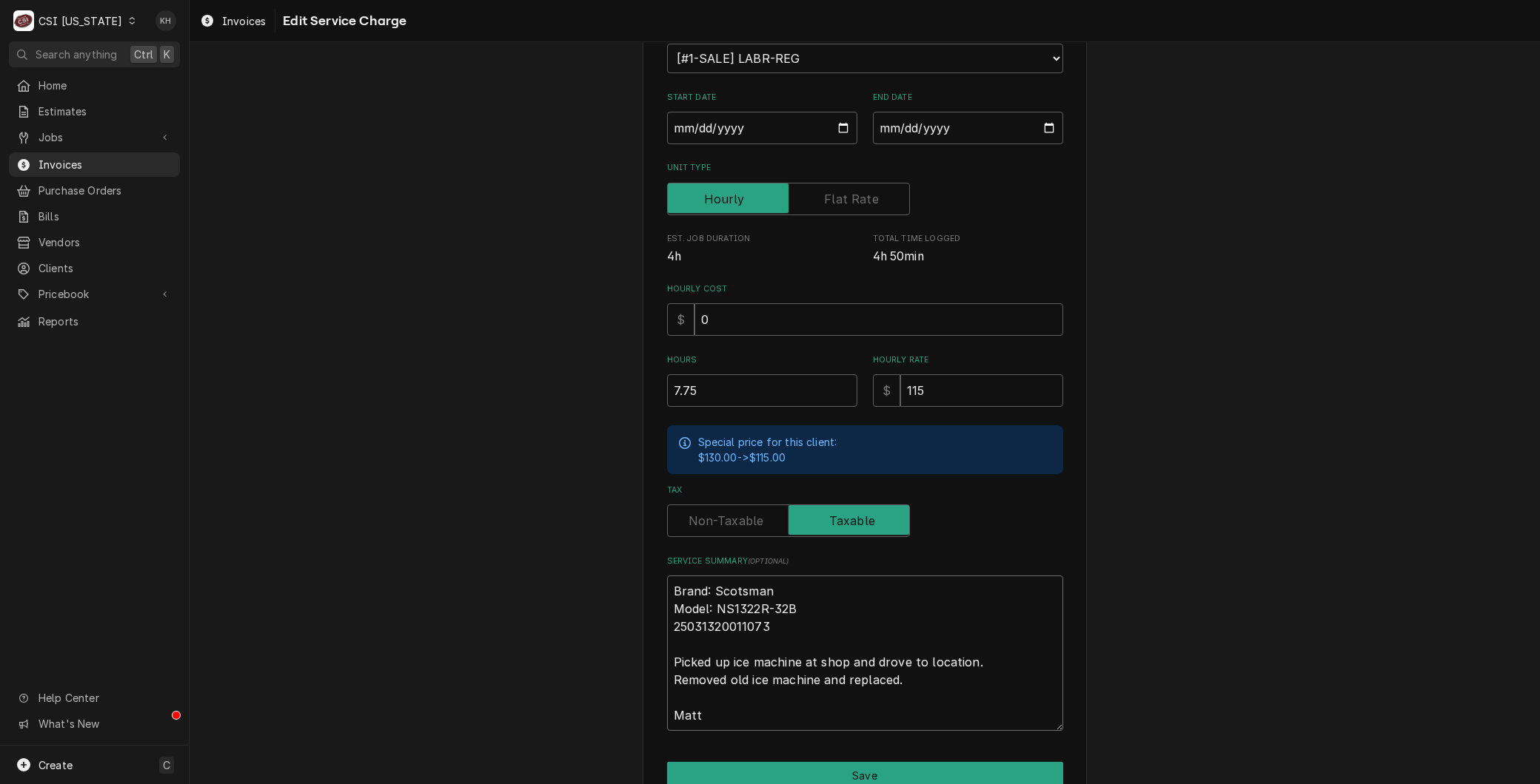
type textarea "Brand: Scotsman Model: NS1322R-32B S25031320011073 Picked up ice machine at sho…"
type textarea "x"
type textarea "Brand: Scotsman Model: NS1322R-32B Se25031320011073 Picked up ice machine at sh…"
type textarea "x"
type textarea "Brand: Scotsman Model: NS1322R-32B Ser25031320011073 Picked up ice machine at s…"
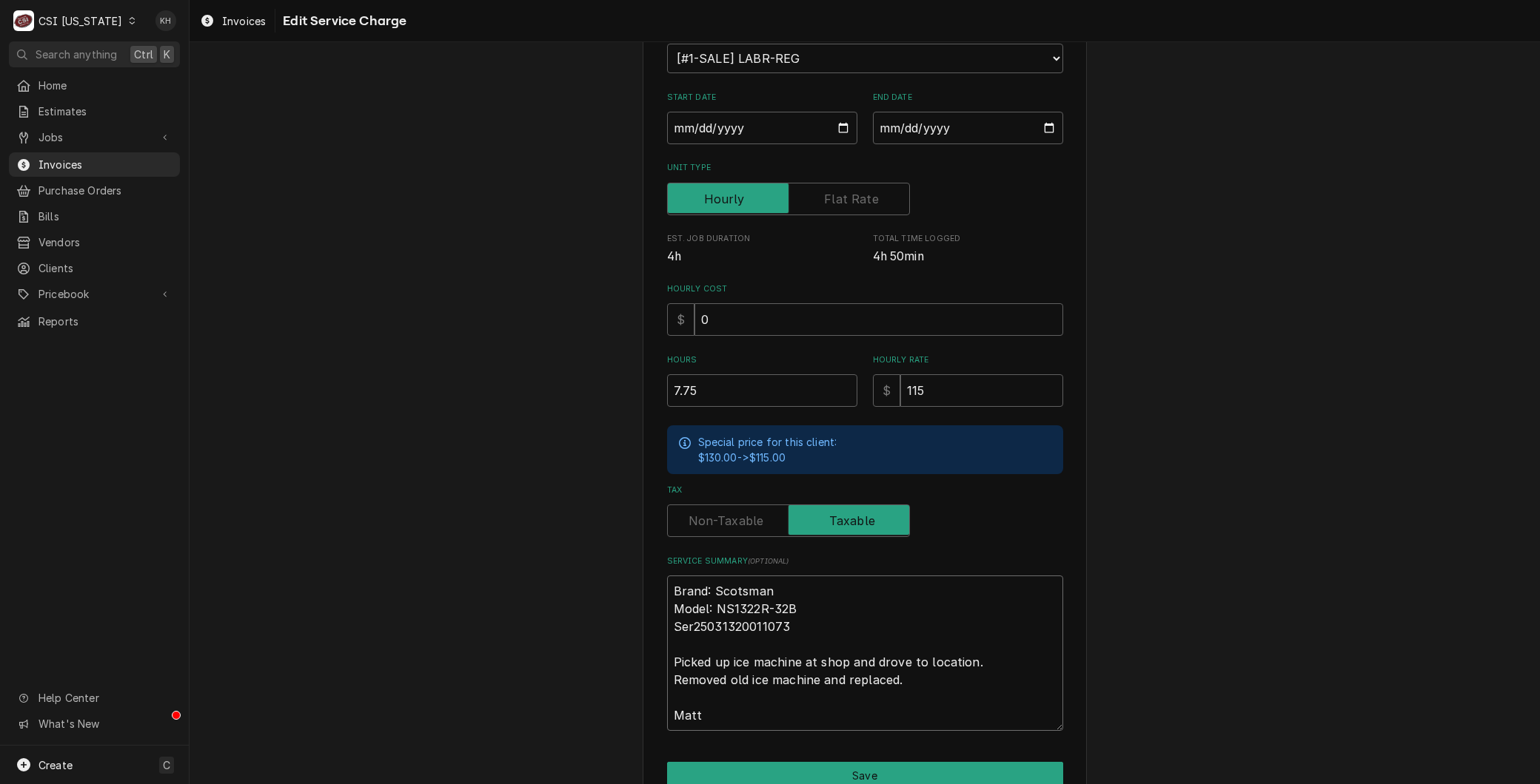
type textarea "x"
type textarea "Brand: Scotsman Model: NS1322R-32B Seri25031320011073 Picked up ice machine at …"
type textarea "x"
type textarea "Brand: Scotsman Model: NS1322R-32B Seria25031320011073 Picked up ice machine at…"
type textarea "x"
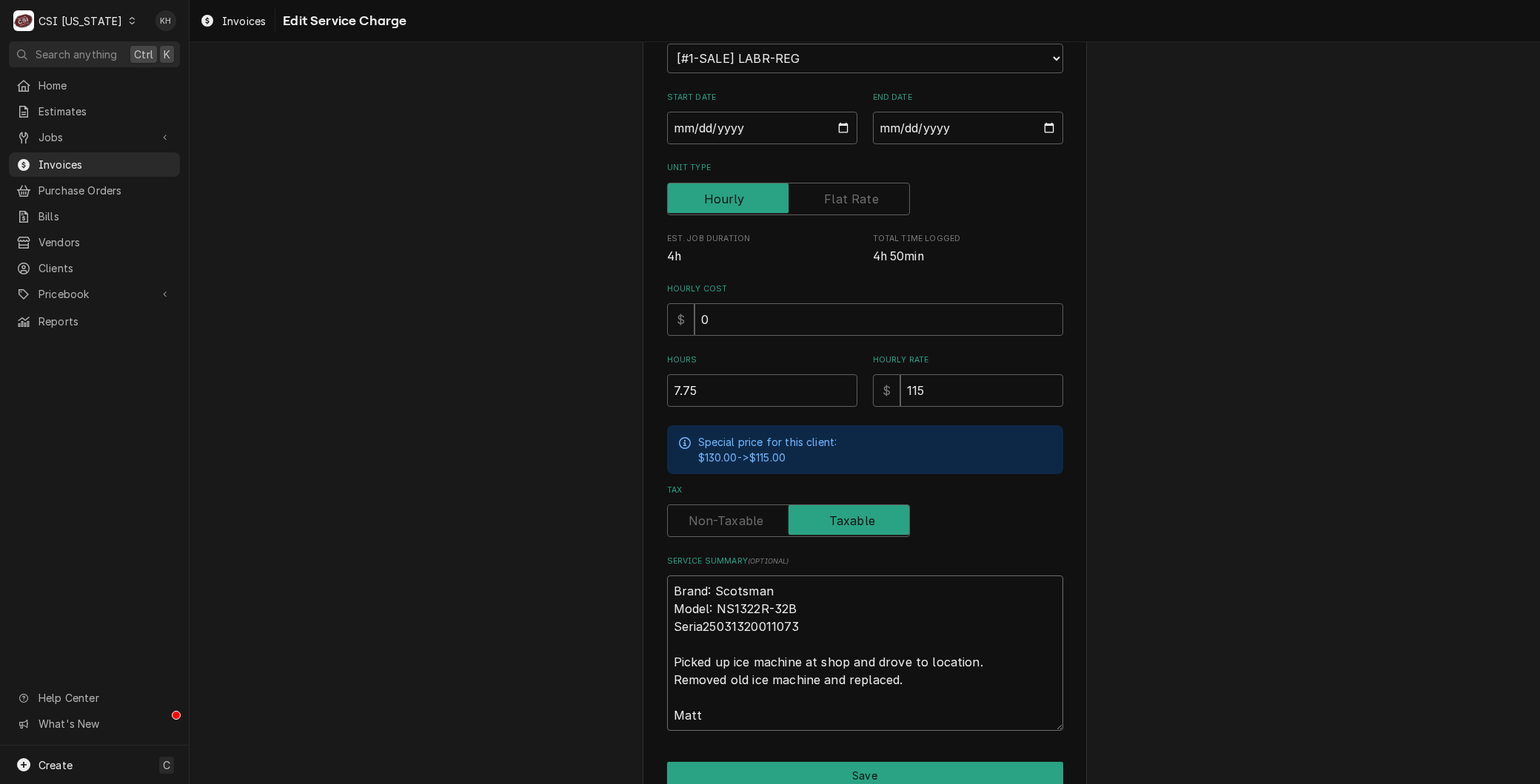
type textarea "Brand: Scotsman Model: NS1322R-32B Serial25031320011073 Picked up ice machine a…"
type textarea "x"
type textarea "Brand: Scotsman Model: NS1322R-32B Serial:25031320011073 Picked up ice machine …"
type textarea "x"
type textarea "Brand: Scotsman Model: NS1322R-32B Serial: 25031320011073 Picked up ice machine…"
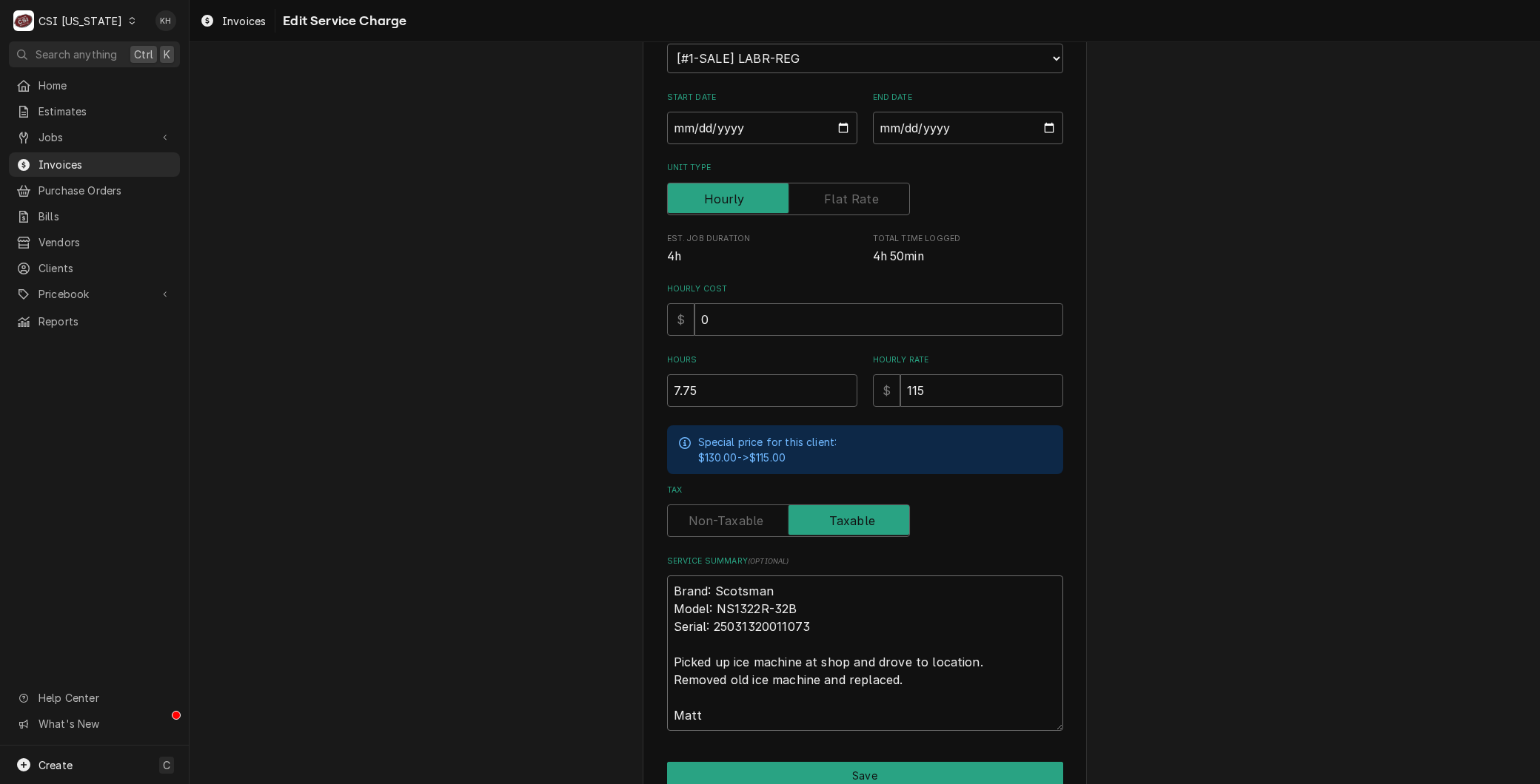
drag, startPoint x: 704, startPoint y: 707, endPoint x: 639, endPoint y: 689, distance: 67.4
click at [642, 689] on div "Use the fields below to edit this service charge Short Description 1-Labor (Ser…" at bounding box center [864, 362] width 444 height 969
type textarea "x"
type textarea "Brand: Scotsman Model: NS1322R-32B Serial: 25031320011073 Picked up ice machine…"
type textarea "x"
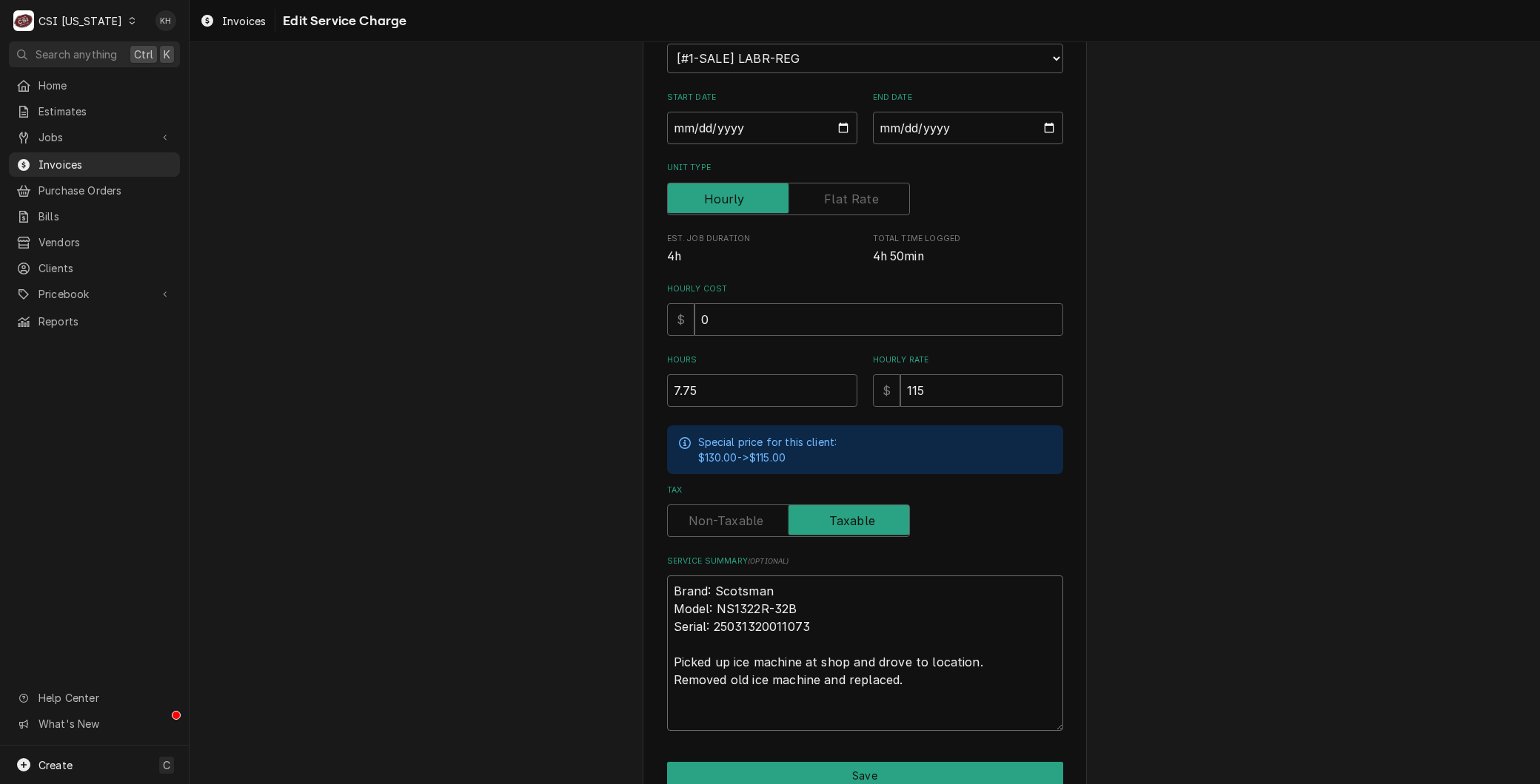
type textarea "Brand: Scotsman Model: NS1322R-32B Serial: 25031320011073 Picked up ice machine…"
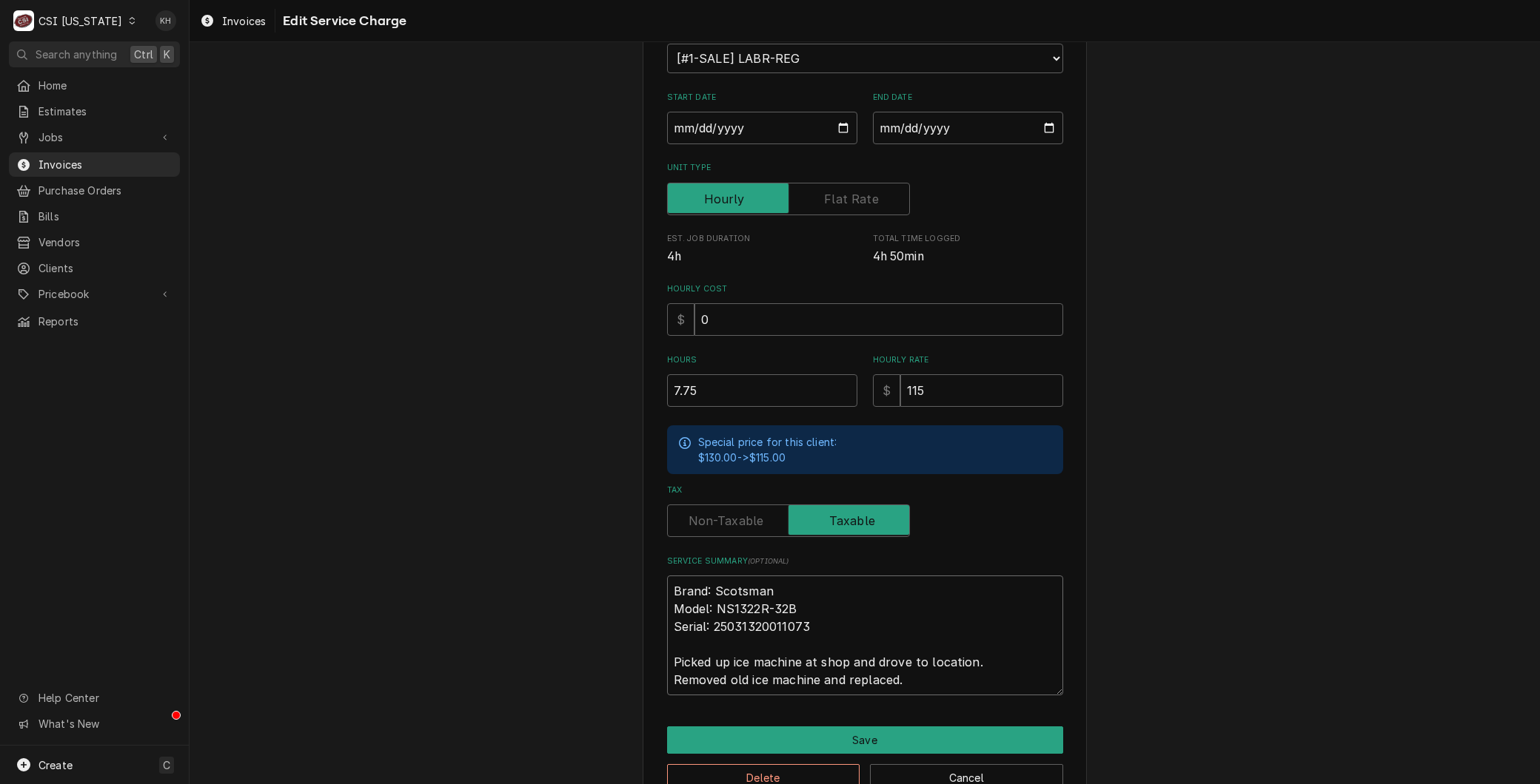
type textarea "x"
type textarea "Brand: Scotsman Model: NS1322R-32B Serial: 25031320011073 Picked up ice machine…"
type textarea "x"
type textarea "Brand: Scotsman Model: NS1322R-32B Serial: 25031320011073 Picked up ice machine…"
type textarea "x"
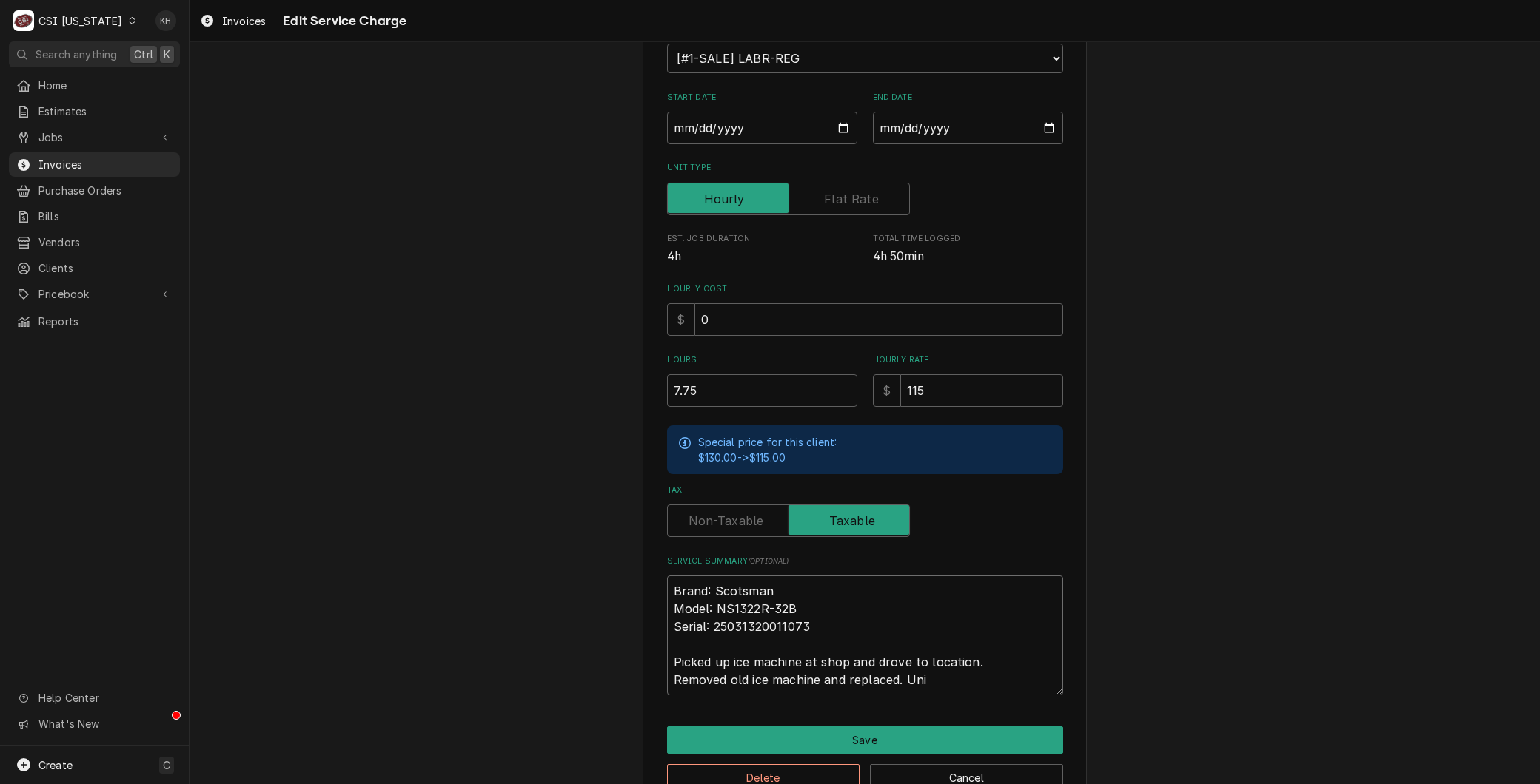
type textarea "Brand: Scotsman Model: NS1322R-32B Serial: 25031320011073 Picked up ice machine…"
type textarea "x"
type textarea "Brand: Scotsman Model: NS1322R-32B Serial: 25031320011073 Picked up ice machine…"
type textarea "x"
type textarea "Brand: Scotsman Model: NS1322R-32B Serial: 25031320011073 Picked up ice machine…"
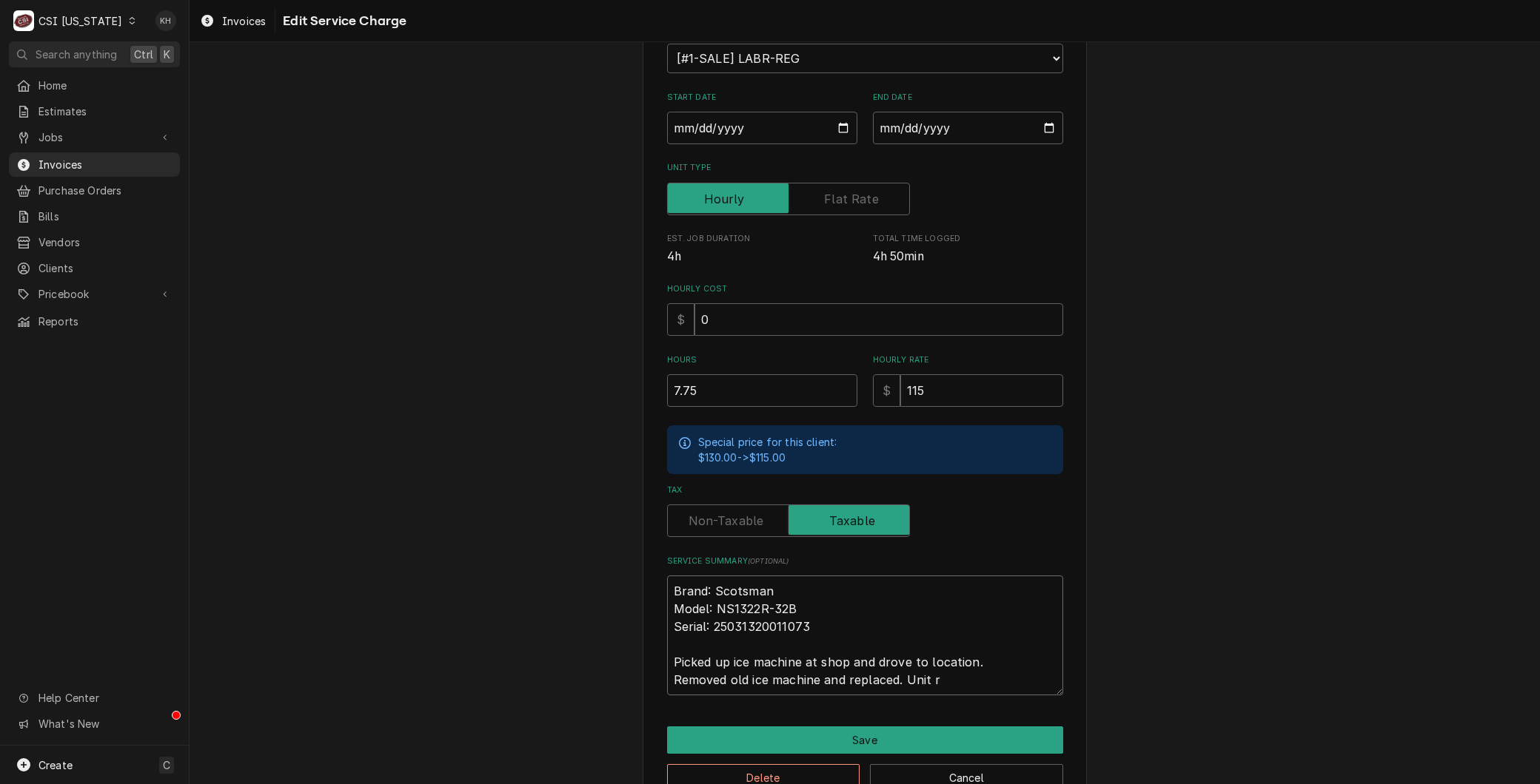
type textarea "x"
type textarea "Brand: Scotsman Model: NS1322R-32B Serial: 25031320011073 Picked up ice machine…"
type textarea "x"
type textarea "Brand: Scotsman Model: NS1322R-32B Serial: 25031320011073 Picked up ice machine…"
type textarea "x"
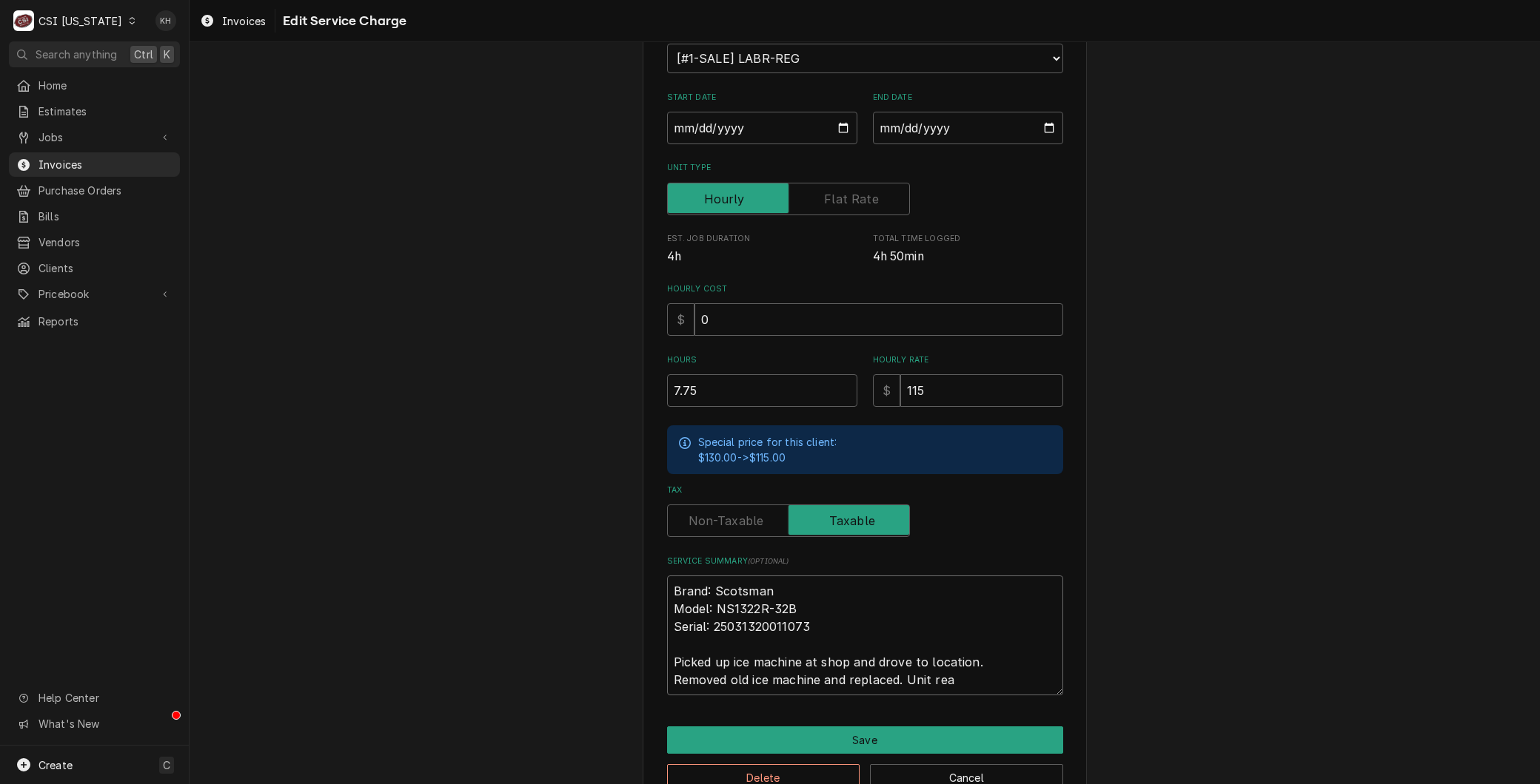
type textarea "Brand: Scotsman Model: NS1322R-32B Serial: 25031320011073 Picked up ice machine…"
type textarea "x"
type textarea "Brand: Scotsman Model: NS1322R-32B Serial: 25031320011073 Picked up ice machine…"
type textarea "x"
type textarea "Brand: Scotsman Model: NS1322R-32B Serial: 25031320011073 Picked up ice machine…"
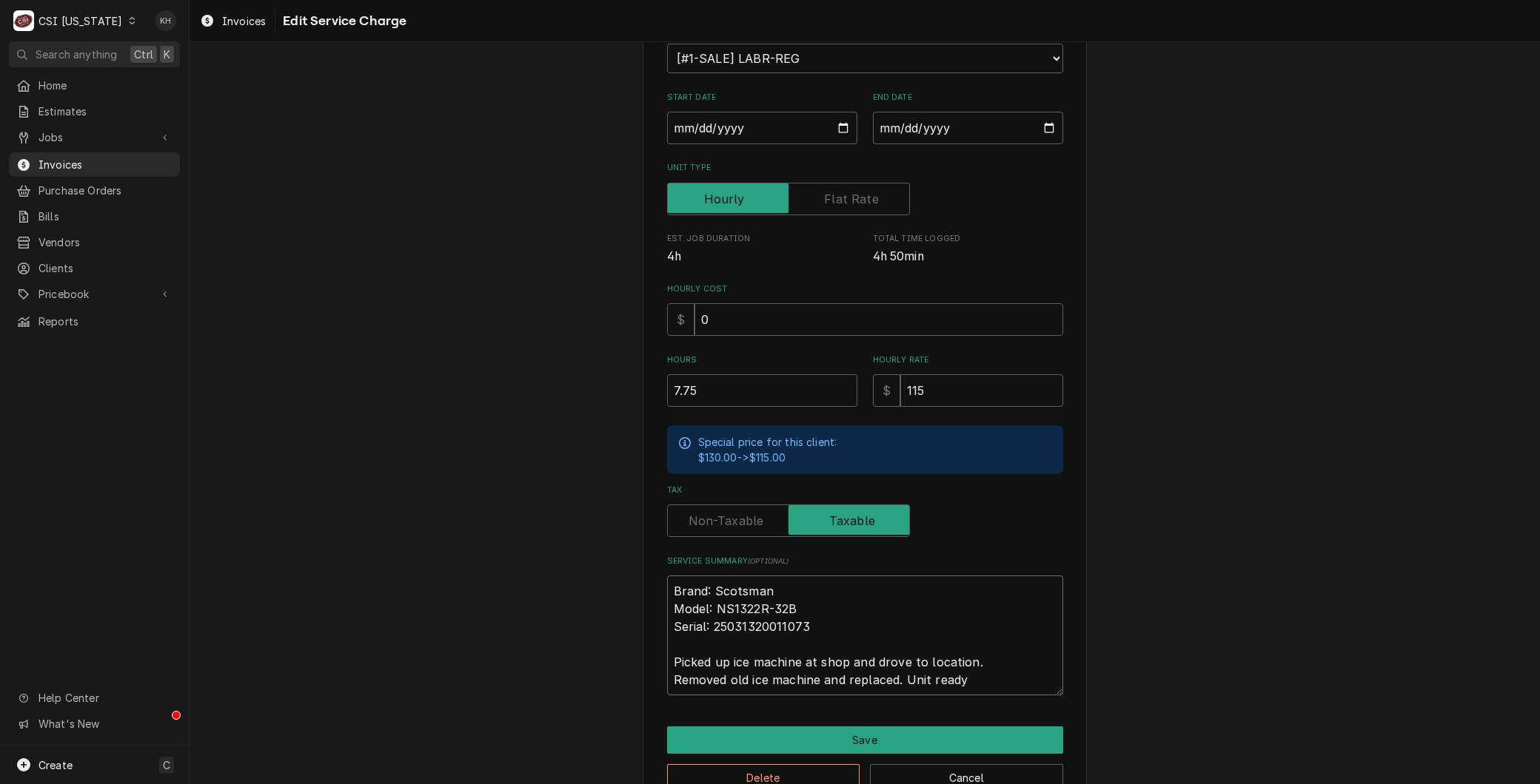
type textarea "x"
type textarea "Brand: Scotsman Model: NS1322R-32B Serial: 25031320011073 Picked up ice machine…"
type textarea "x"
type textarea "Brand: Scotsman Model: NS1322R-32B Serial: 25031320011073 Picked up ice machine…"
type textarea "x"
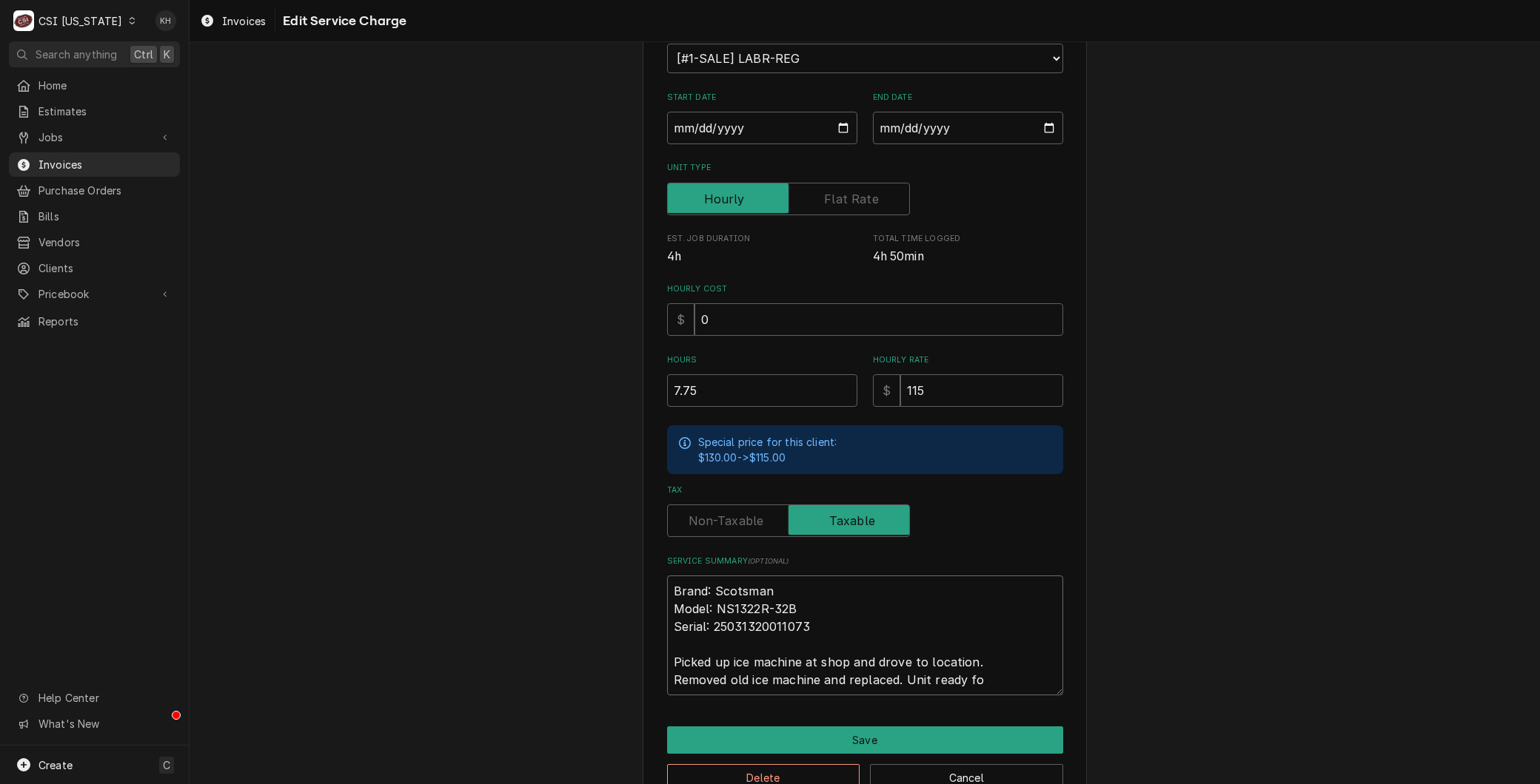
type textarea "Brand: Scotsman Model: NS1322R-32B Serial: 25031320011073 Picked up ice machine…"
type textarea "x"
type textarea "Brand: Scotsman Model: NS1322R-32B Serial: 25031320011073 Picked up ice machine…"
type textarea "x"
type textarea "Brand: Scotsman Model: NS1322R-32B Serial: 25031320011073 Picked up ice machine…"
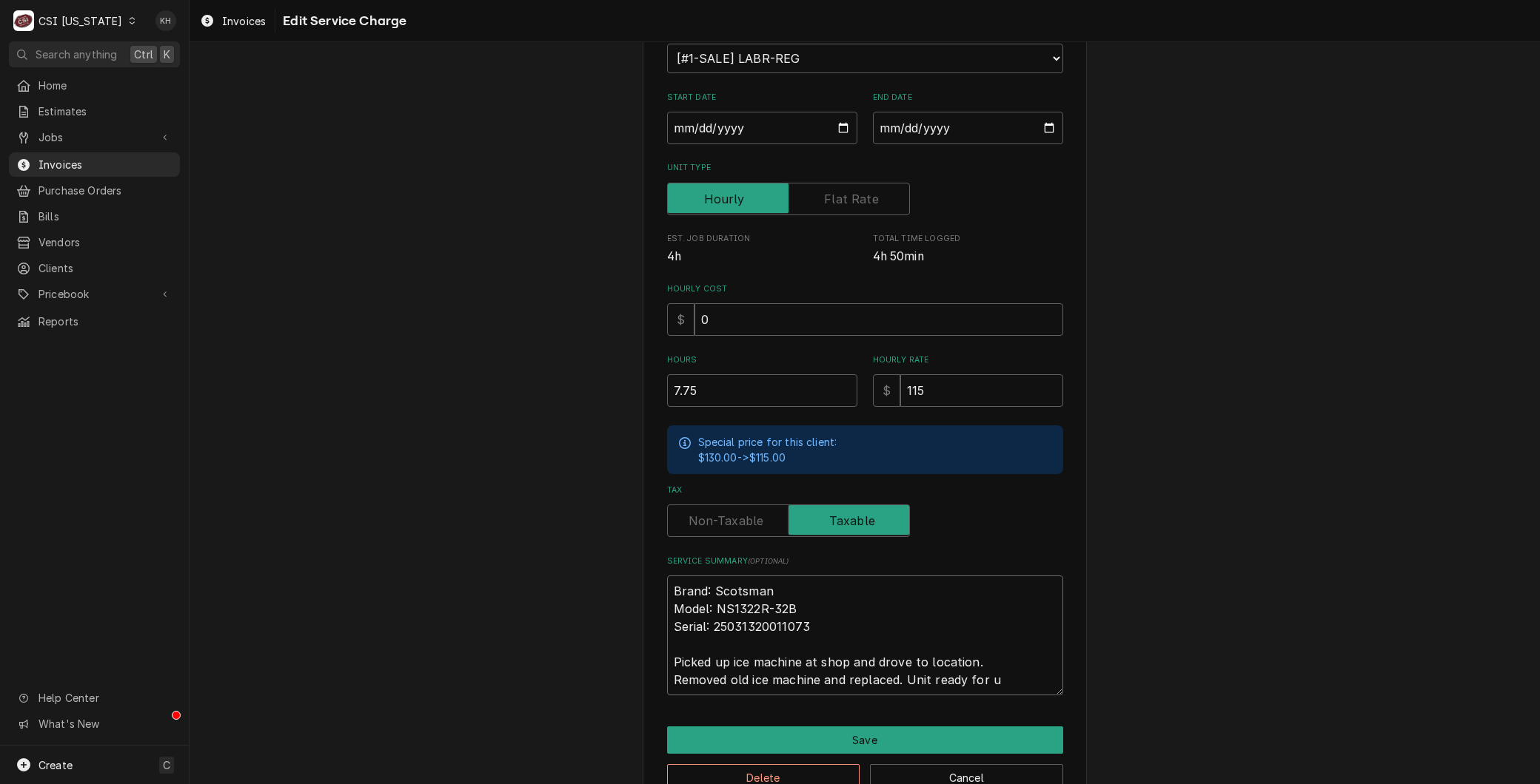
type textarea "x"
type textarea "Brand: Scotsman Model: NS1322R-32B Serial: 25031320011073 Picked up ice machine…"
type textarea "x"
type textarea "Brand: Scotsman Model: NS1322R-32B Serial: 25031320011073 Picked up ice machine…"
type textarea "x"
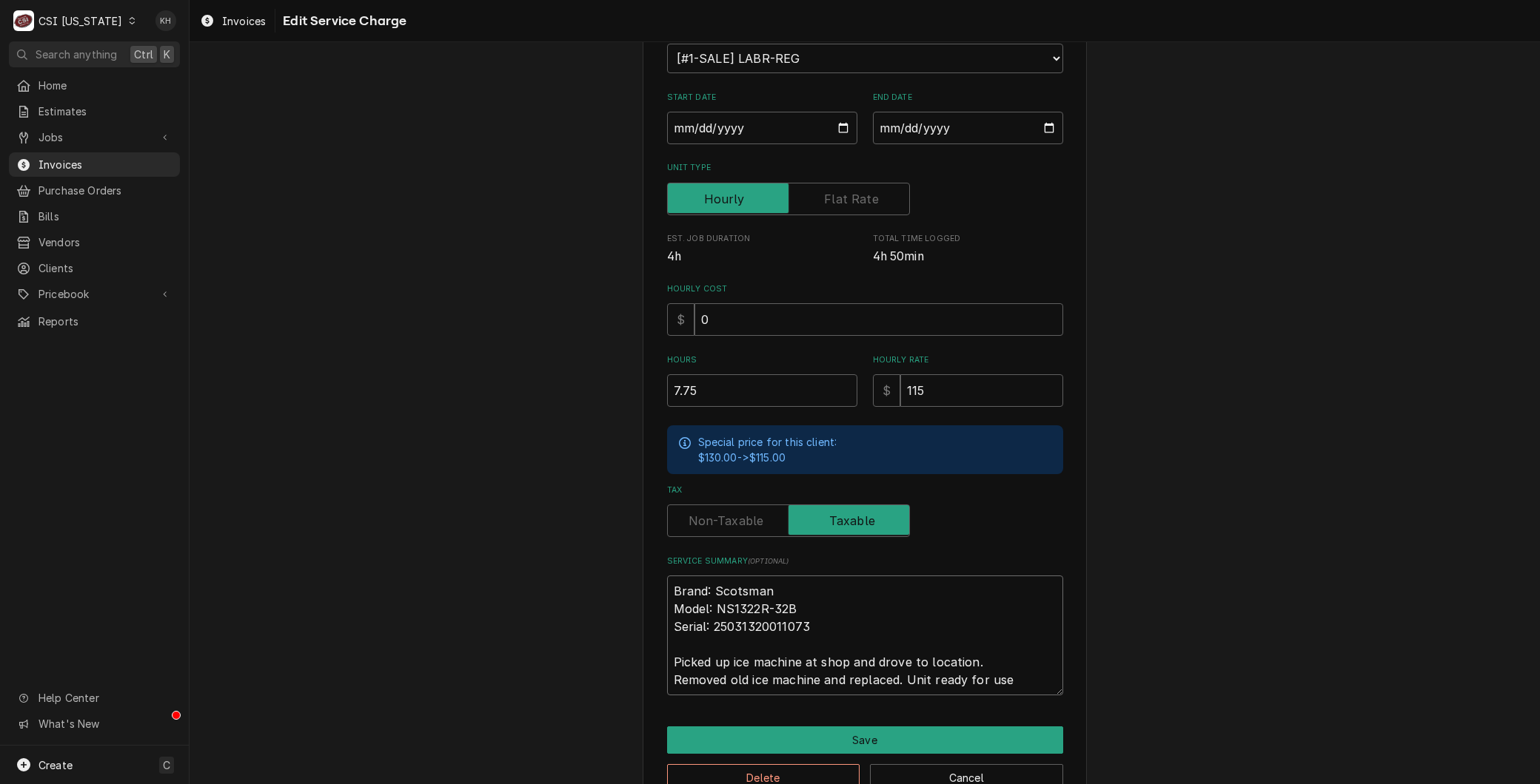
type textarea "Brand: Scotsman Model: NS1322R-32B Serial: 25031320011073 Picked up ice machine…"
type textarea "x"
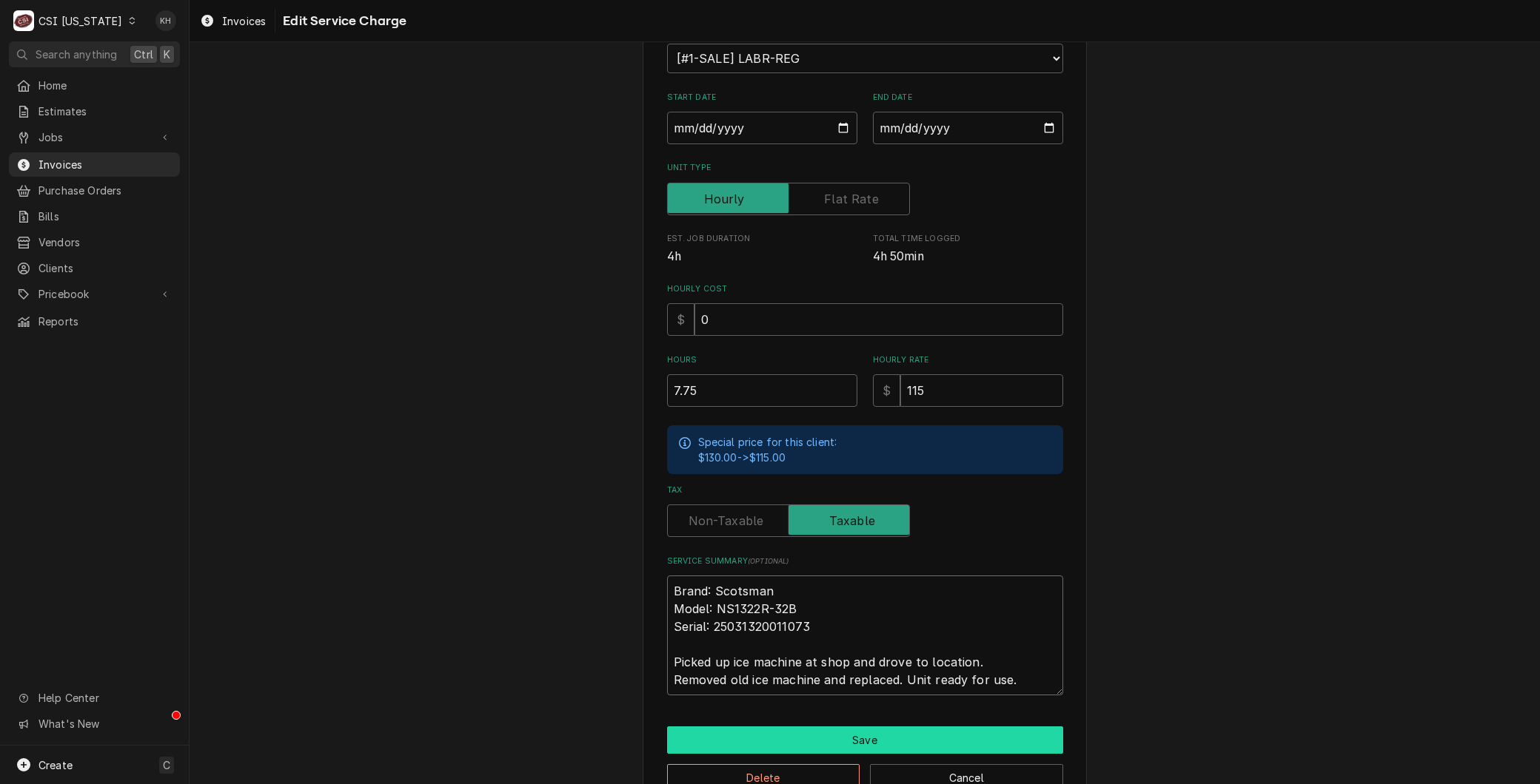
type textarea "Brand: Scotsman Model: NS1322R-32B Serial: 25031320011073 Picked up ice machine…"
click at [906, 749] on button "Save" at bounding box center [865, 740] width 396 height 27
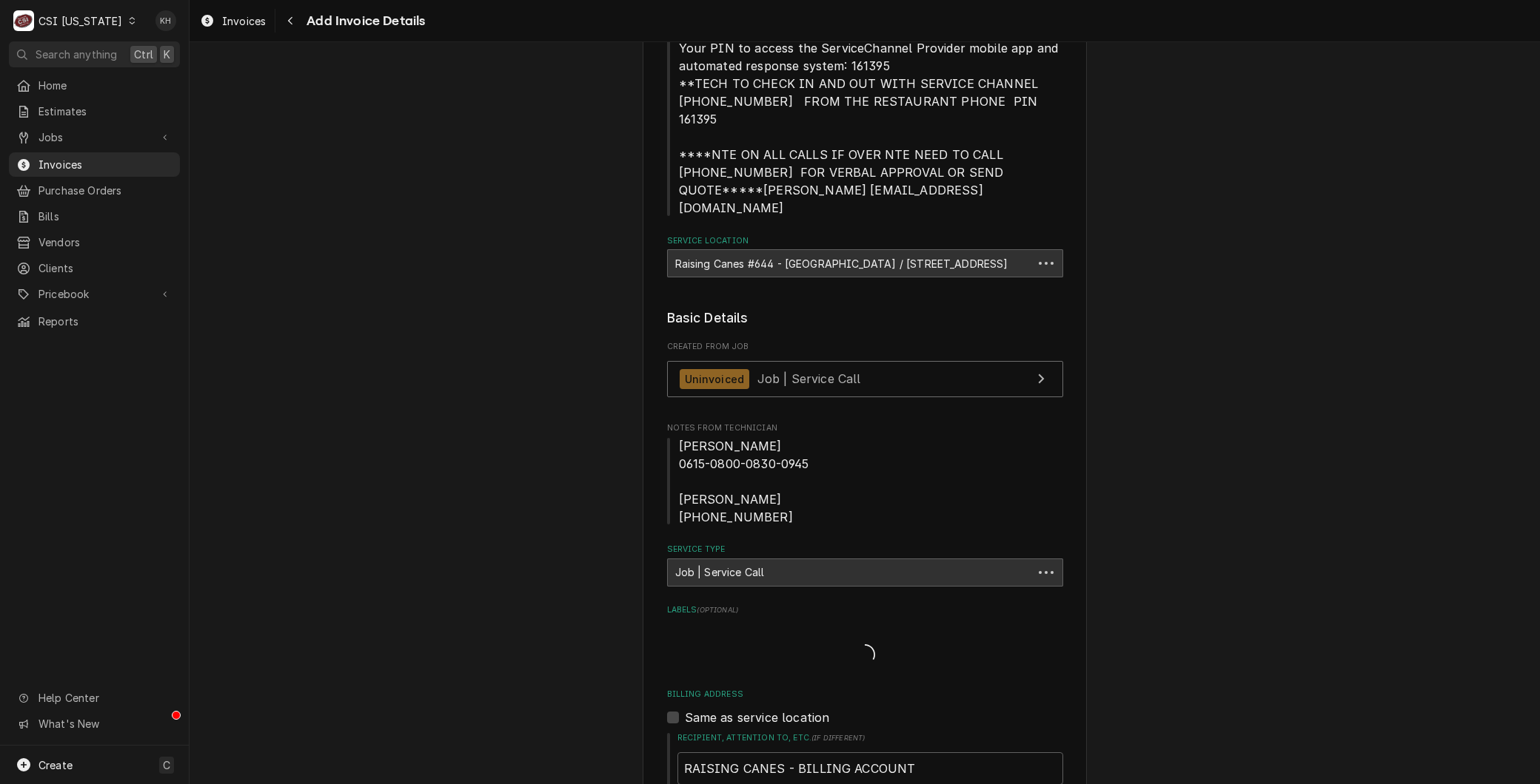
scroll to position [1594, 0]
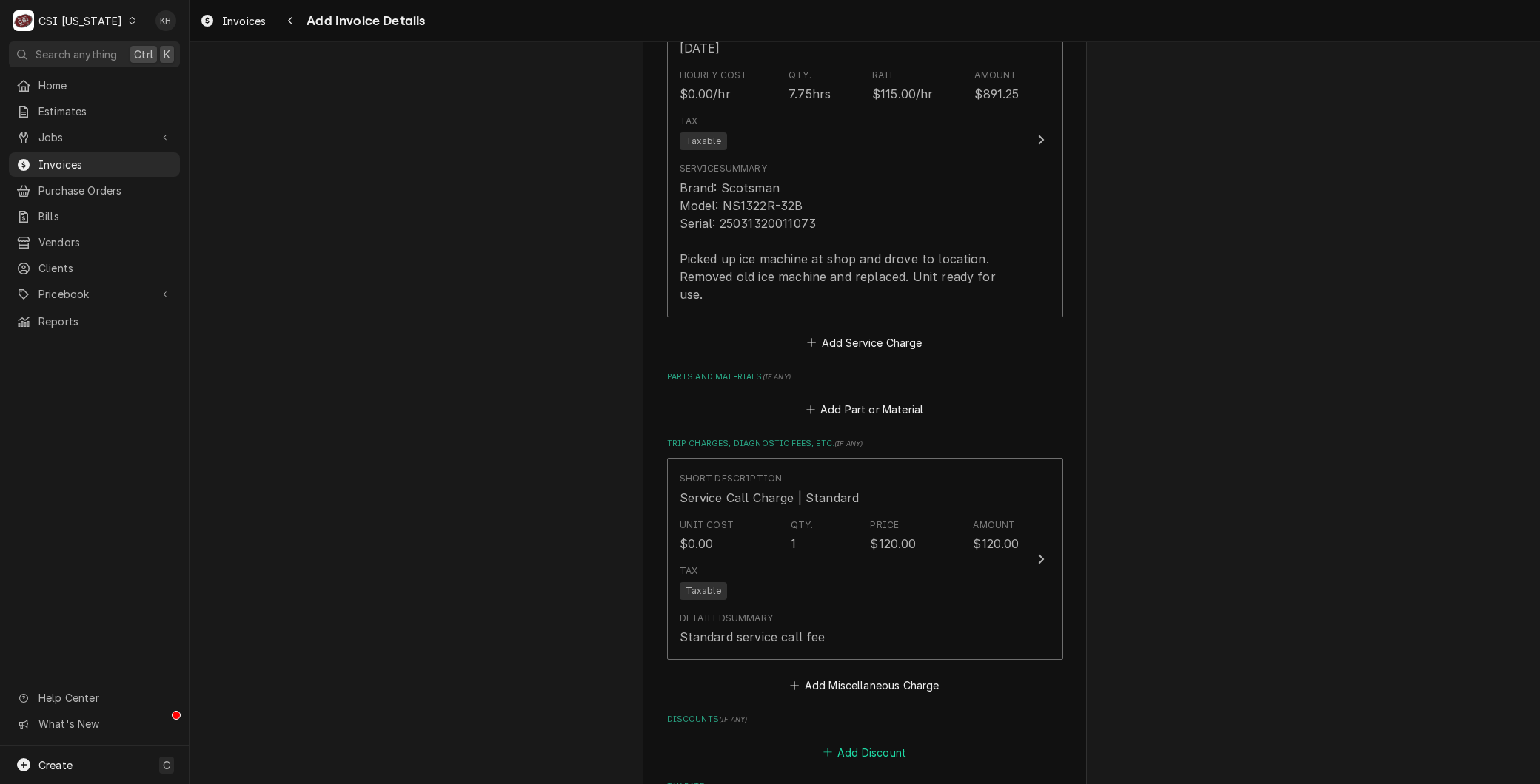
click at [892, 742] on button "Add Discount" at bounding box center [864, 752] width 88 height 21
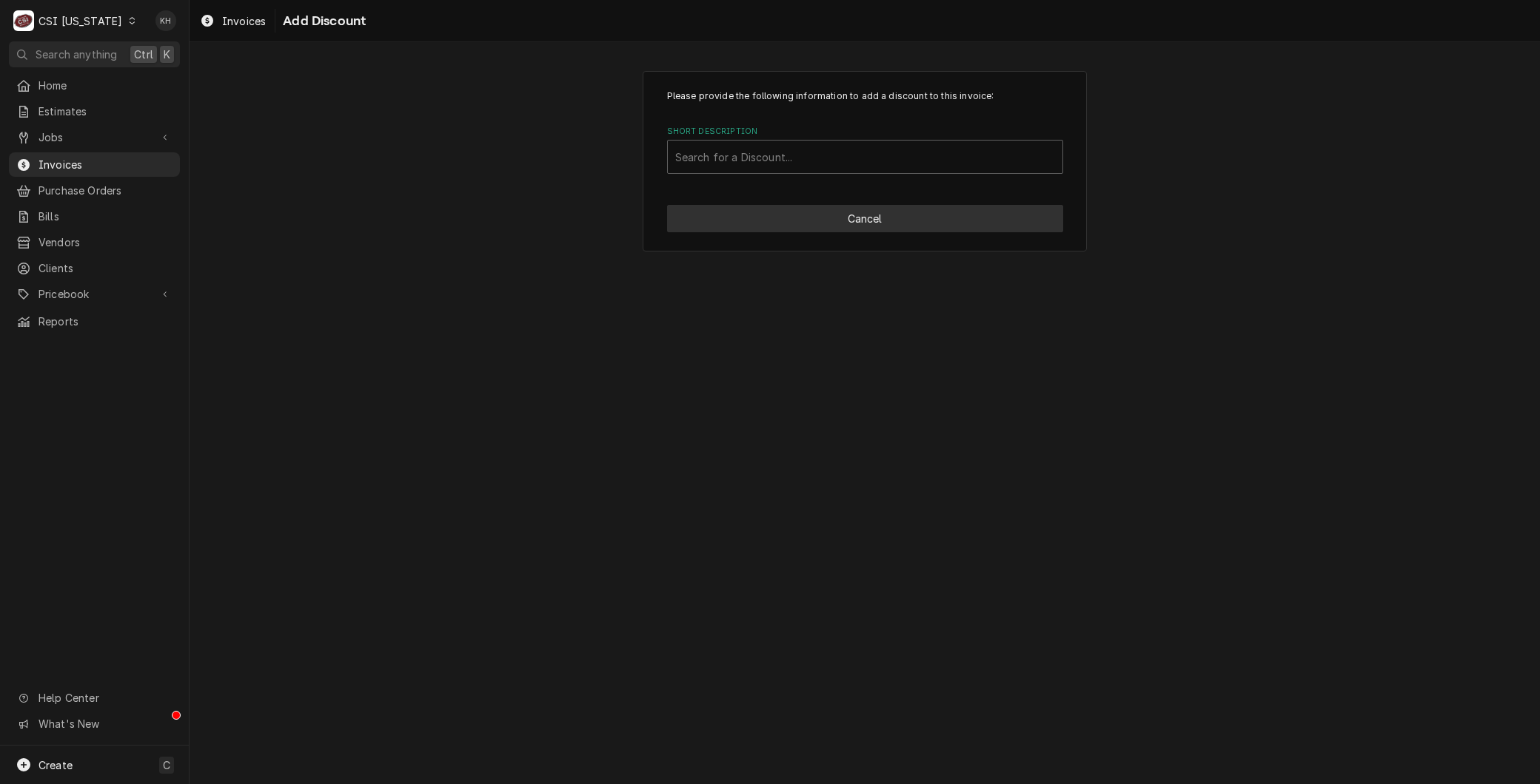
click at [863, 211] on button "Cancel" at bounding box center [865, 219] width 396 height 27
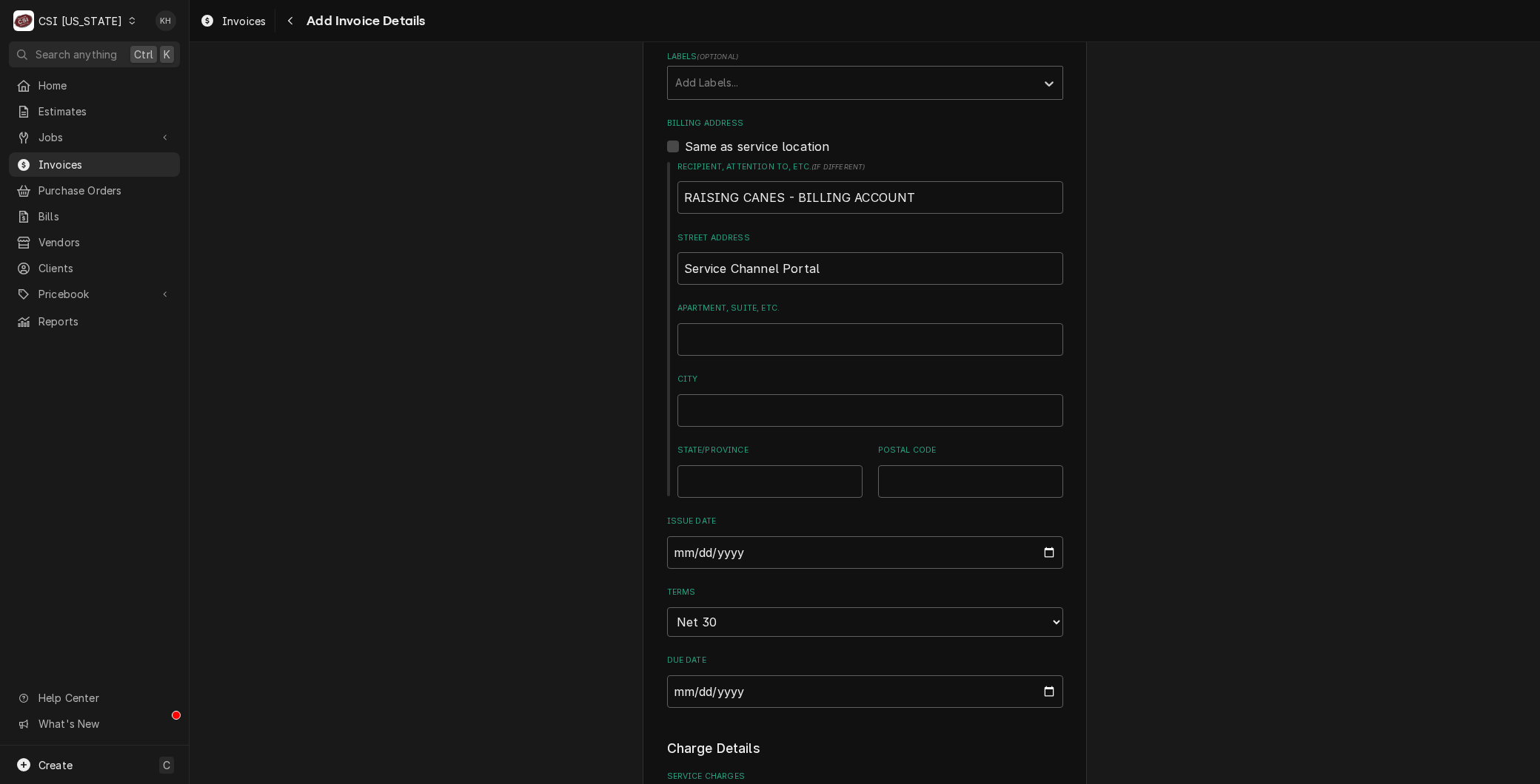
scroll to position [1158, 0]
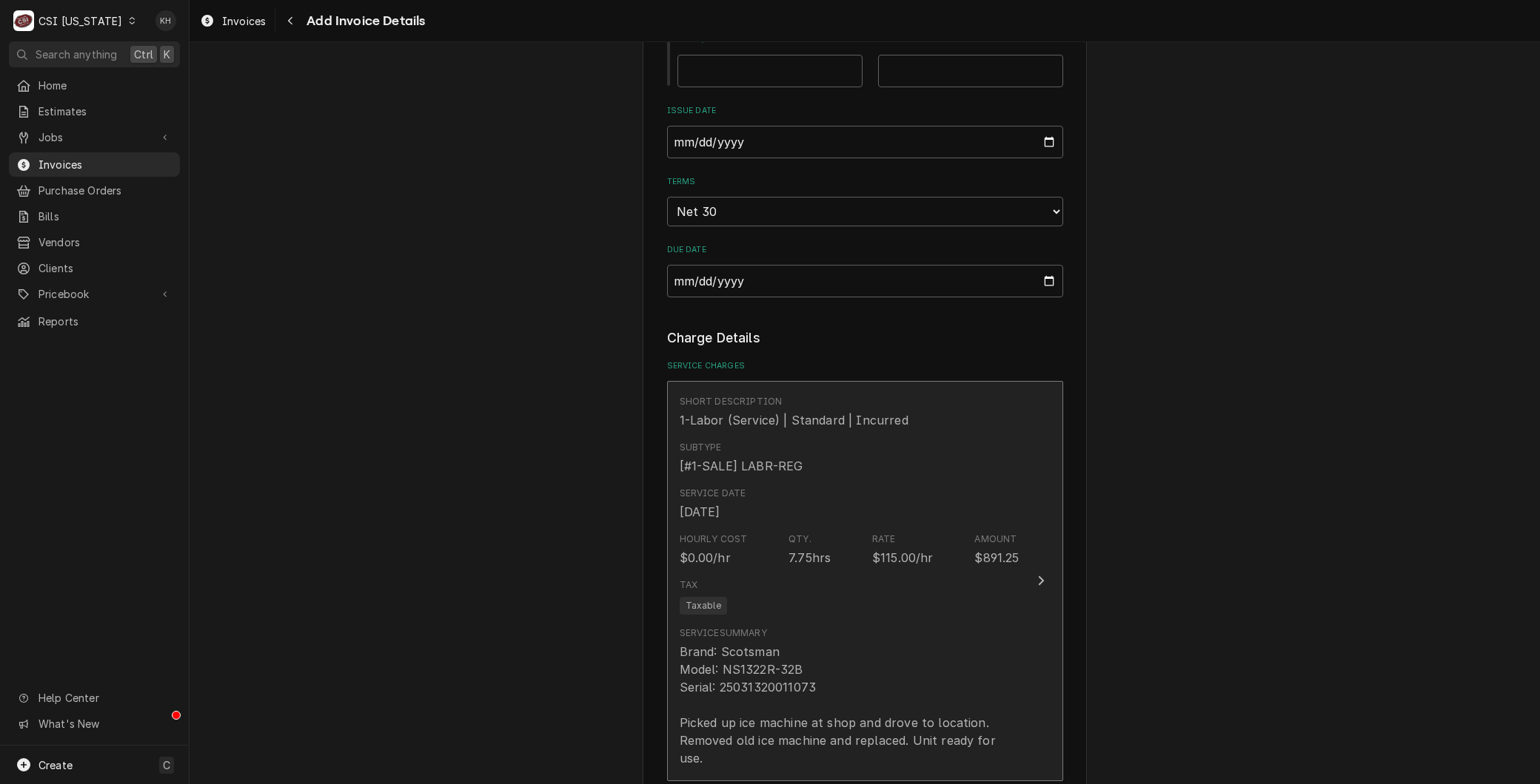
click at [801, 549] on div "7.75hrs" at bounding box center [809, 557] width 42 height 17
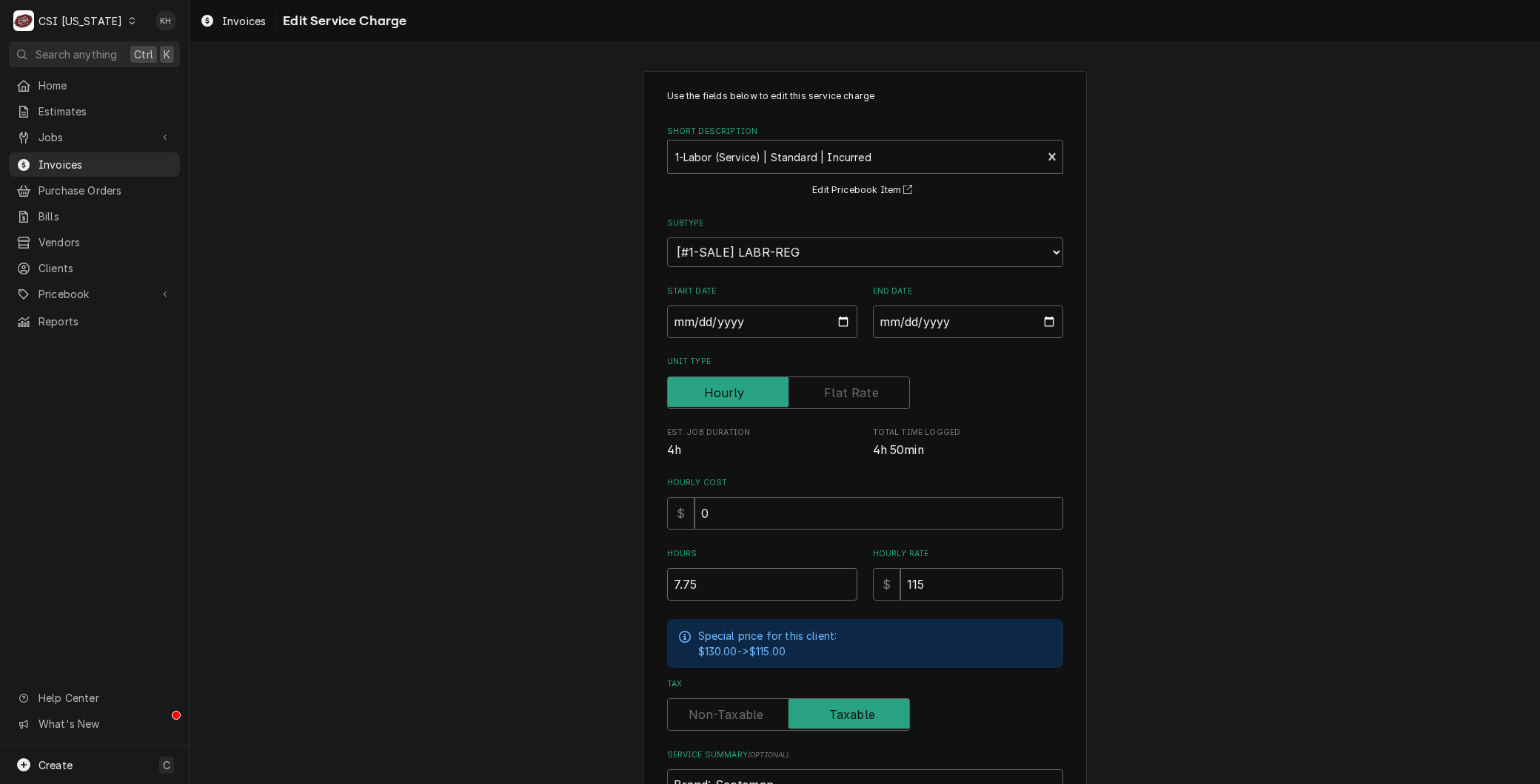
drag, startPoint x: 692, startPoint y: 579, endPoint x: 549, endPoint y: 549, distance: 146.1
click at [556, 574] on div "Use the fields below to edit this service charge Short Description 1-Labor (Ser…" at bounding box center [865, 538] width 1350 height 960
type textarea "x"
type input "7"
type textarea "x"
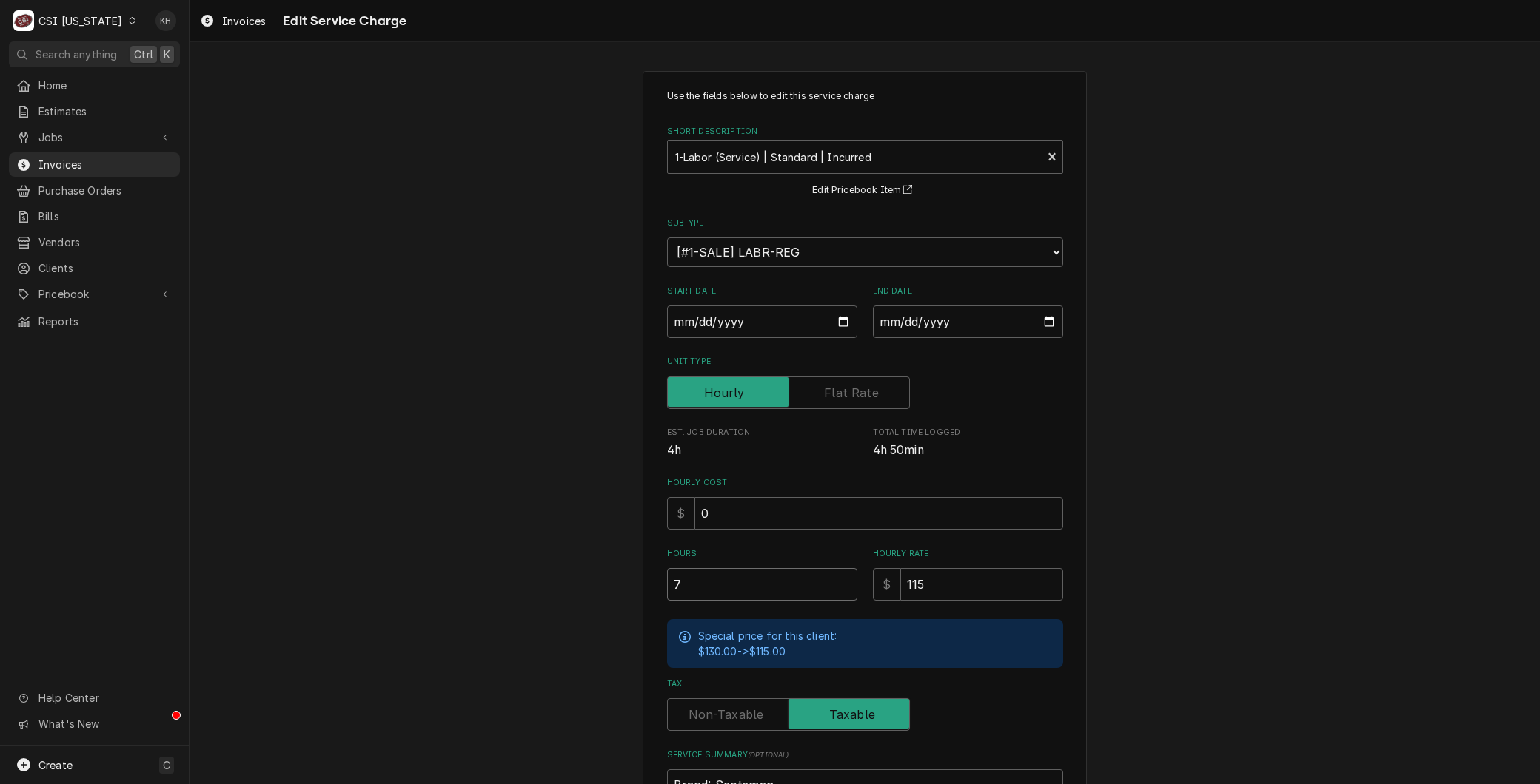
type input "7.2"
type textarea "x"
type input "7.25"
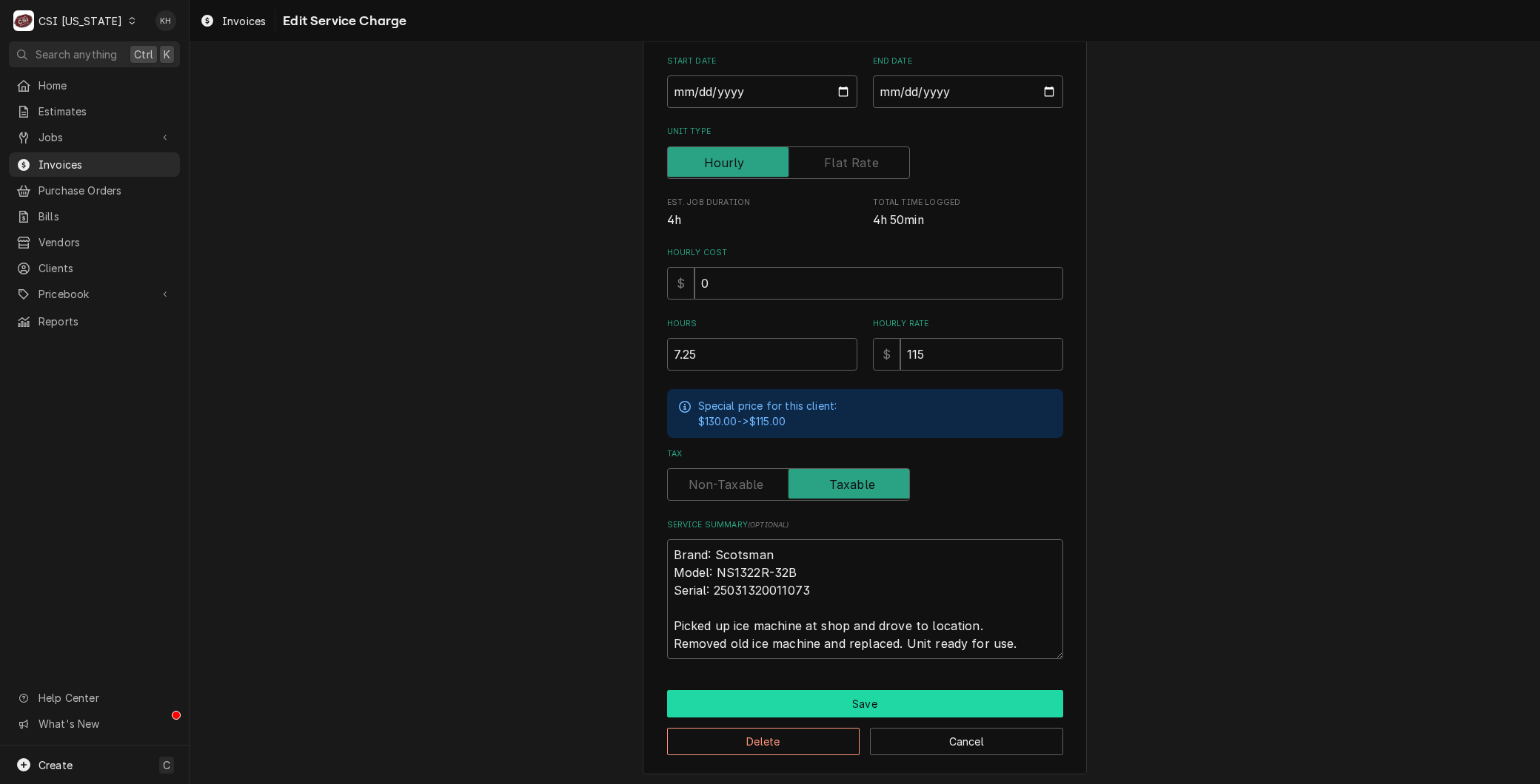
click at [859, 711] on button "Save" at bounding box center [865, 704] width 396 height 27
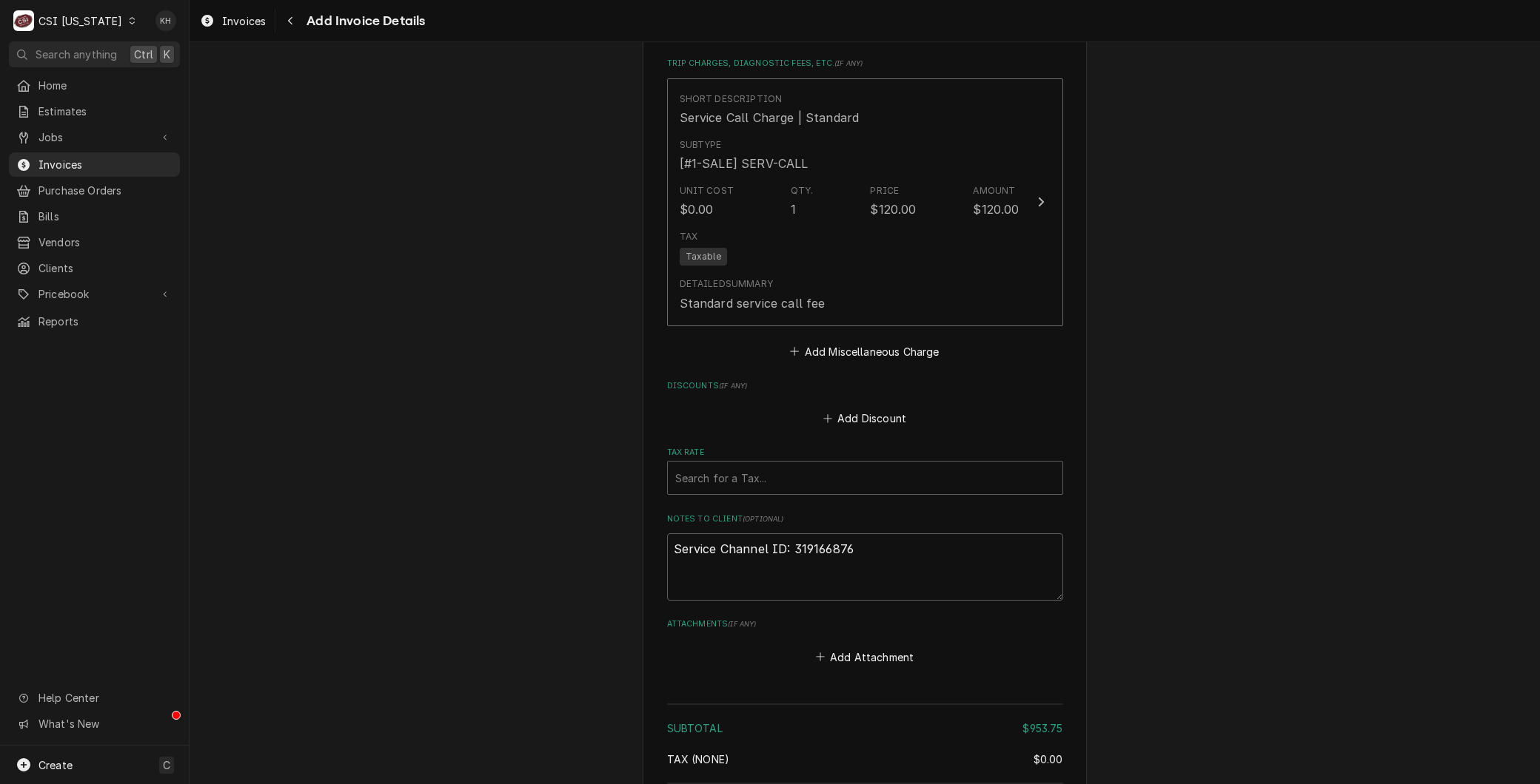
scroll to position [2137, 0]
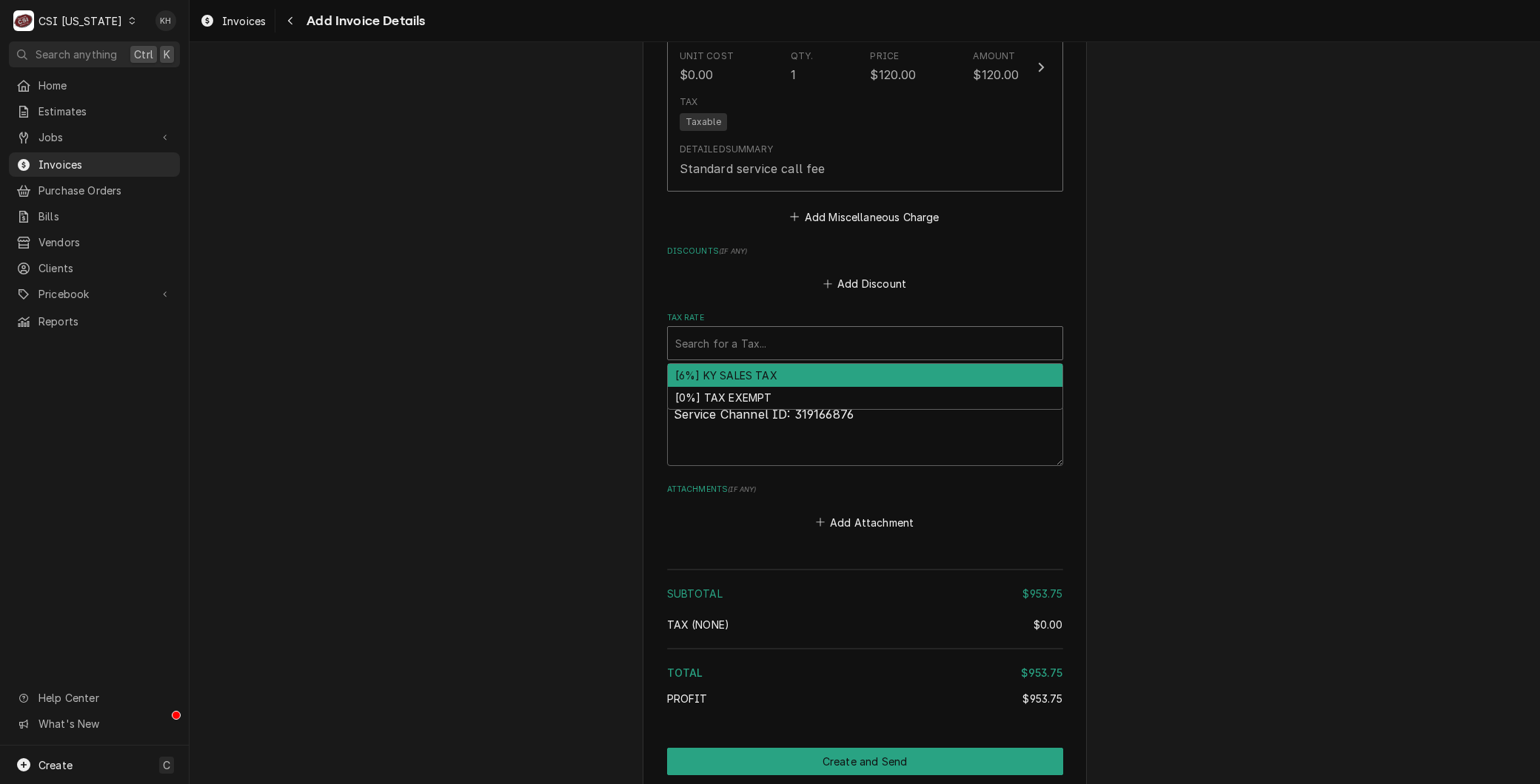
click at [684, 330] on div "Tax Rate" at bounding box center [865, 343] width 379 height 27
click at [724, 365] on div "[6%] KY SALES TAX" at bounding box center [865, 376] width 395 height 23
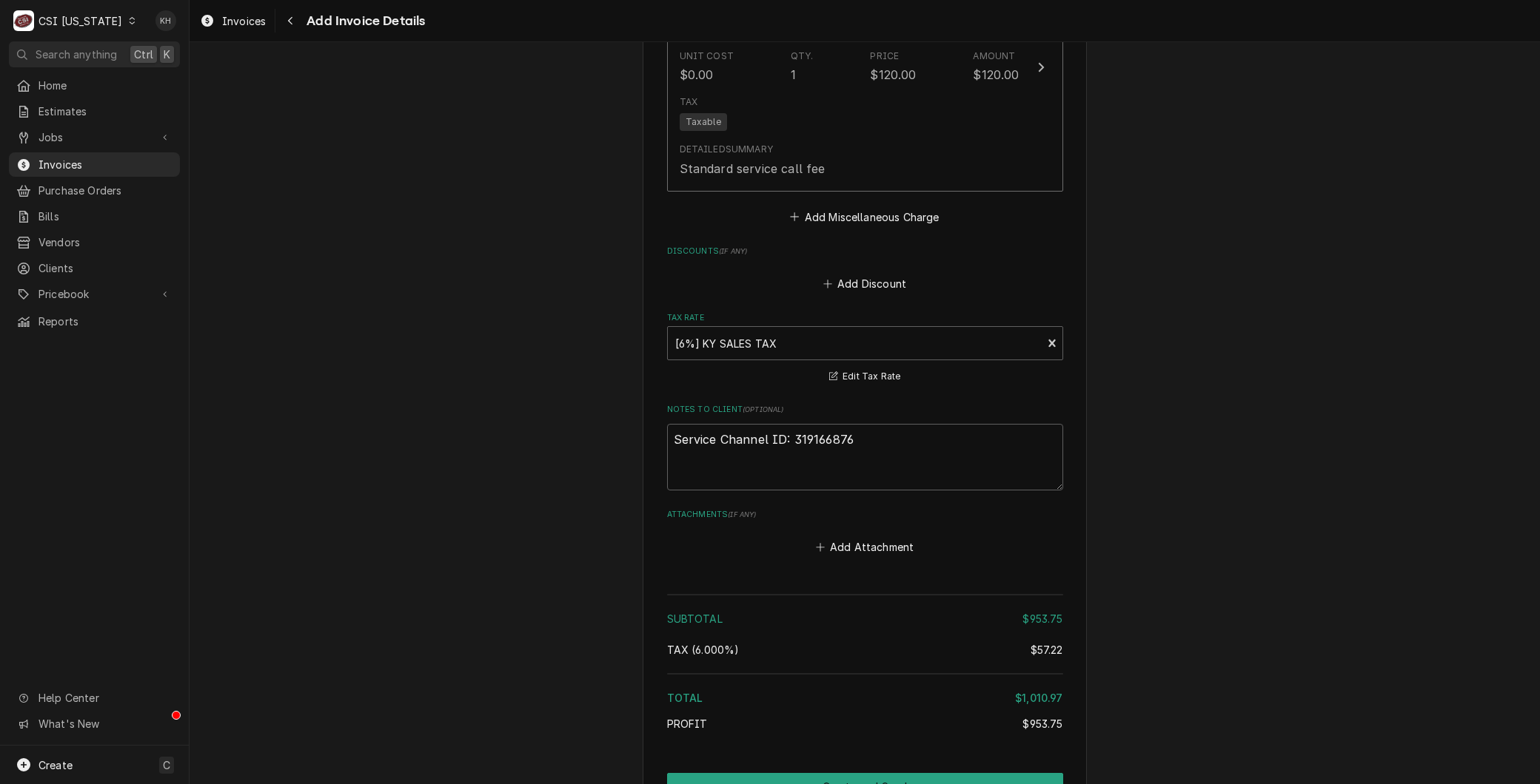
type textarea "x"
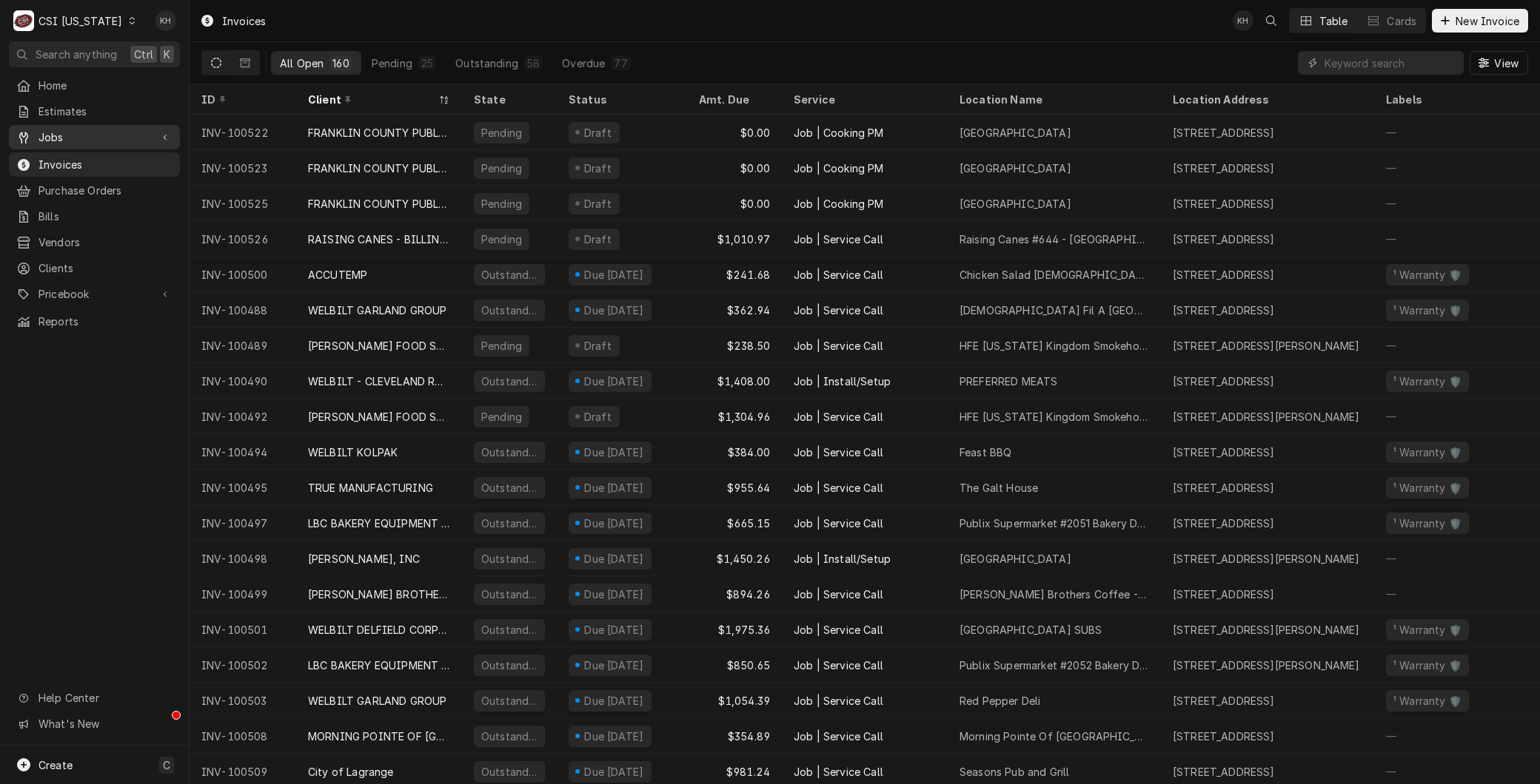
drag, startPoint x: 49, startPoint y: 122, endPoint x: 52, endPoint y: 141, distance: 19.2
click at [52, 130] on link "Jobs" at bounding box center [94, 137] width 171 height 25
click at [53, 164] on span "Jobs" at bounding box center [105, 163] width 134 height 16
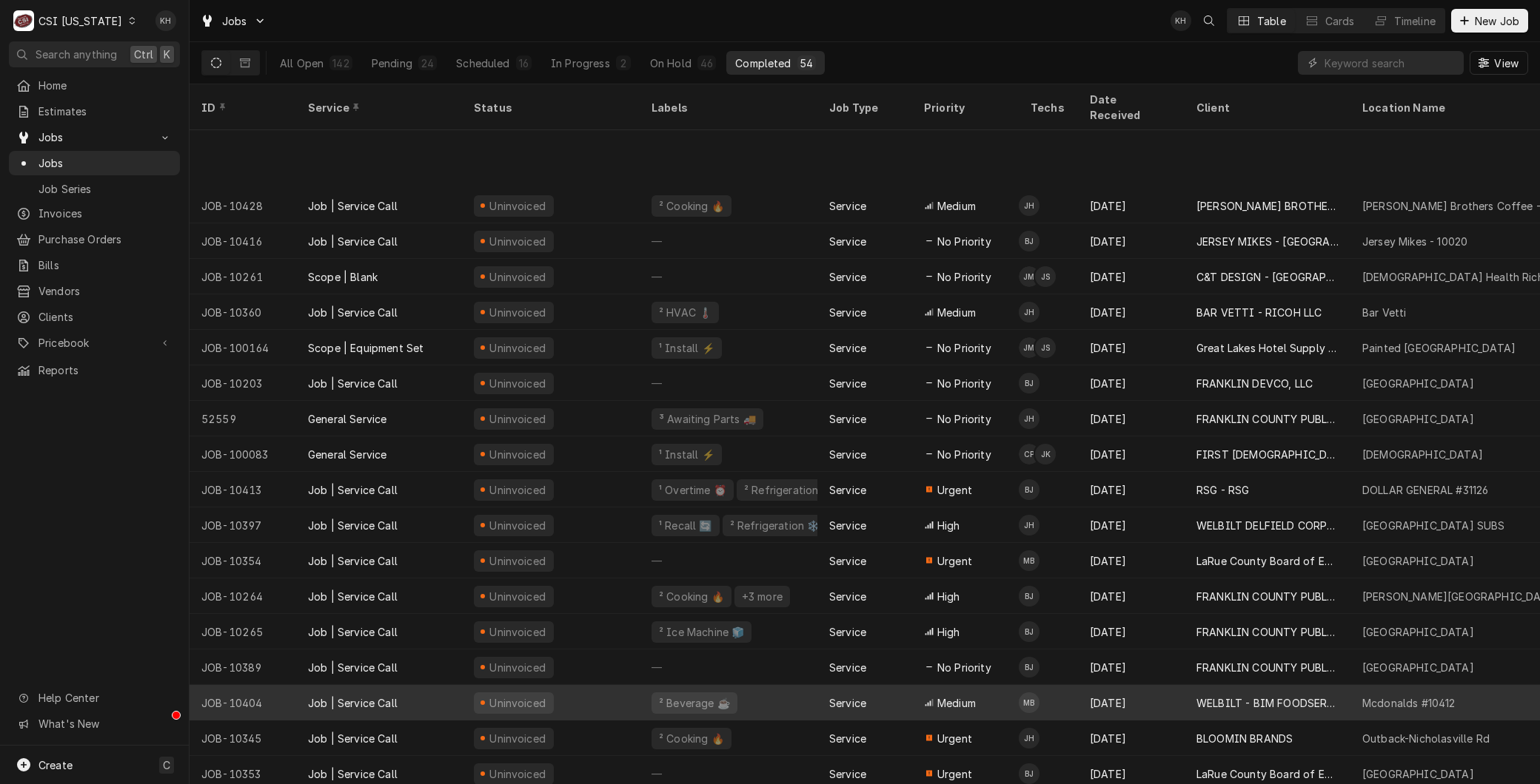
scroll to position [511, 0]
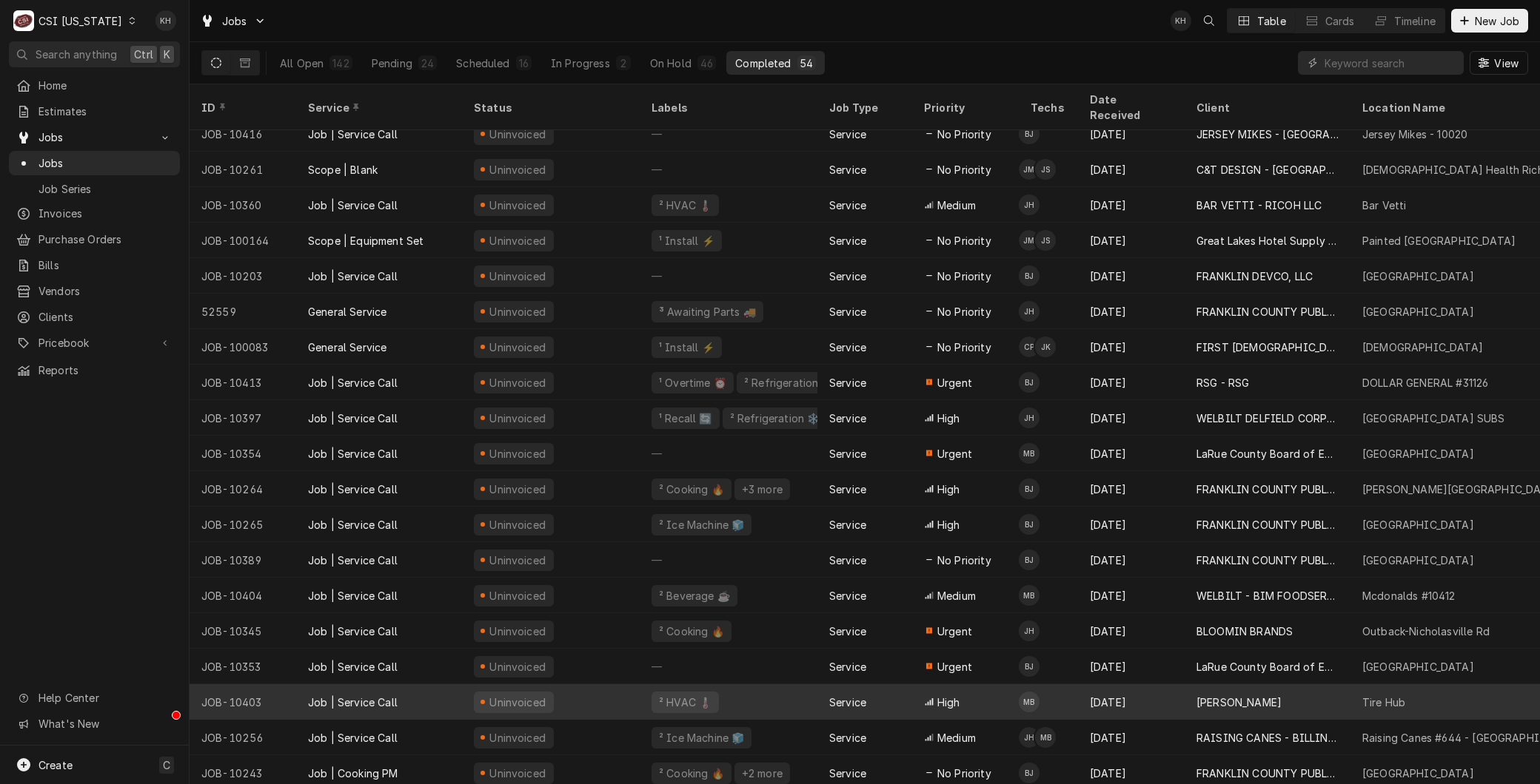
click at [290, 684] on div "JOB-10403" at bounding box center [243, 702] width 106 height 36
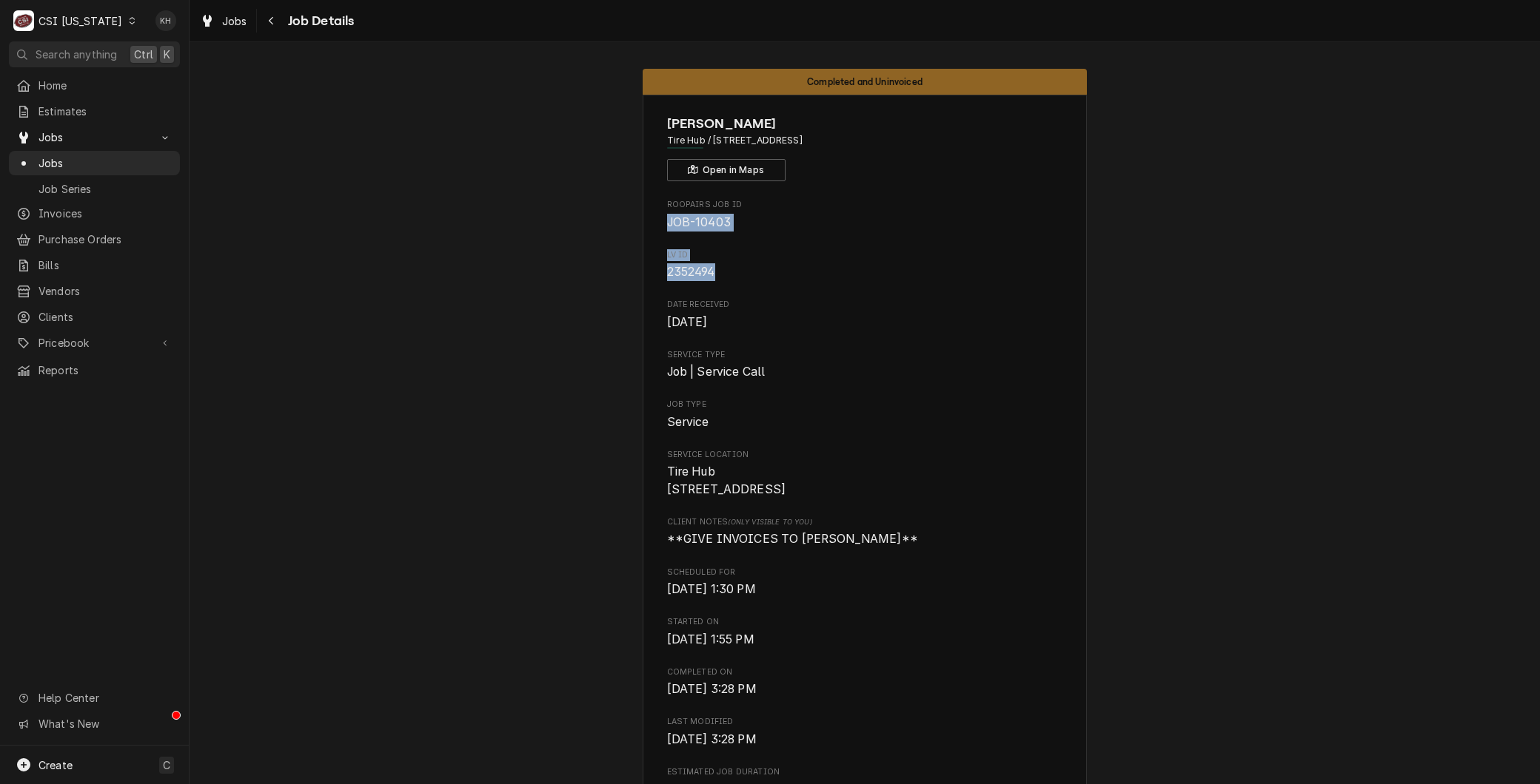
drag, startPoint x: 715, startPoint y: 279, endPoint x: 552, endPoint y: 234, distance: 169.1
drag, startPoint x: 552, startPoint y: 234, endPoint x: 733, endPoint y: 279, distance: 186.5
click at [733, 279] on span "2352494" at bounding box center [865, 272] width 396 height 17
drag, startPoint x: 733, startPoint y: 279, endPoint x: 639, endPoint y: 260, distance: 95.9
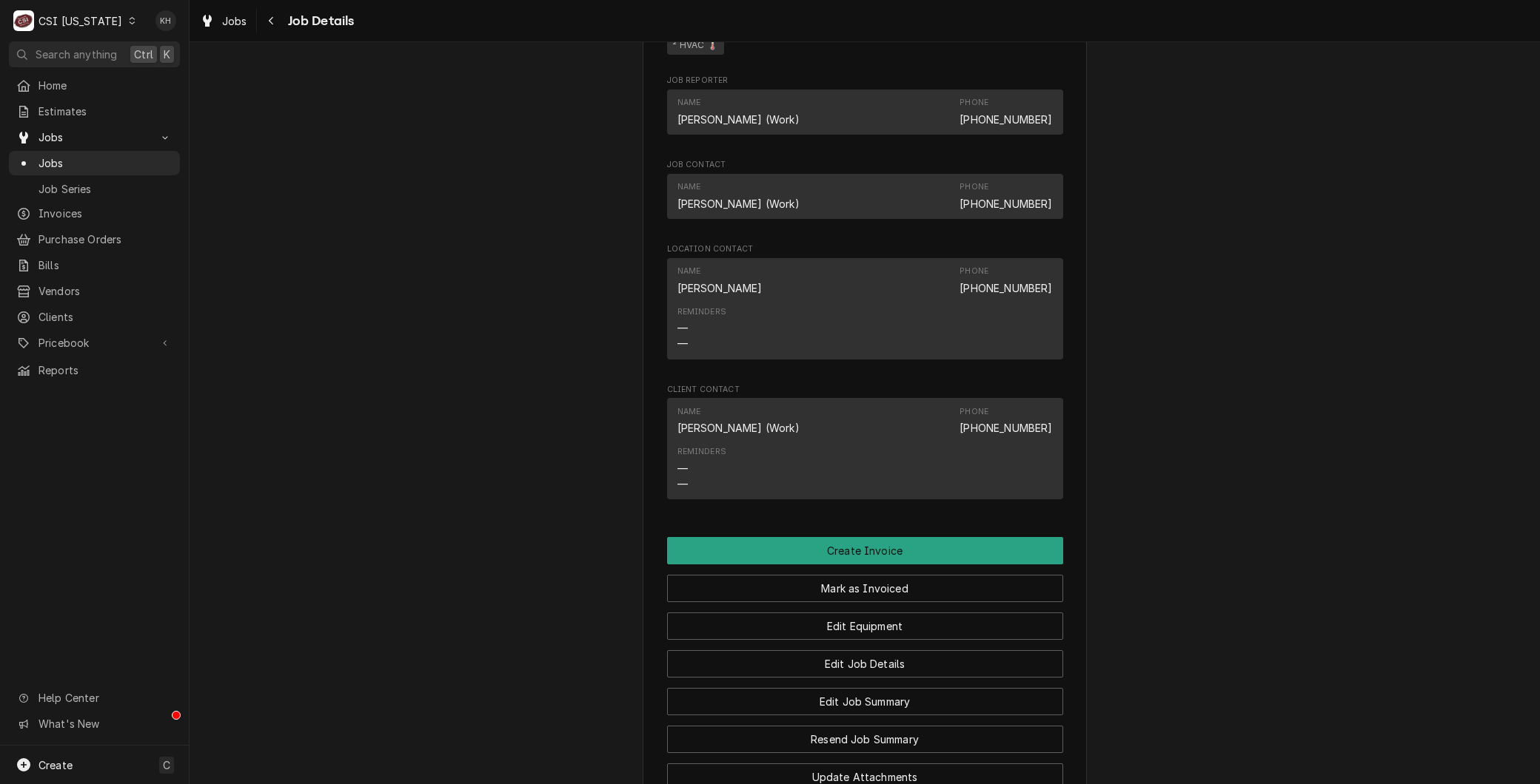
scroll to position [1233, 0]
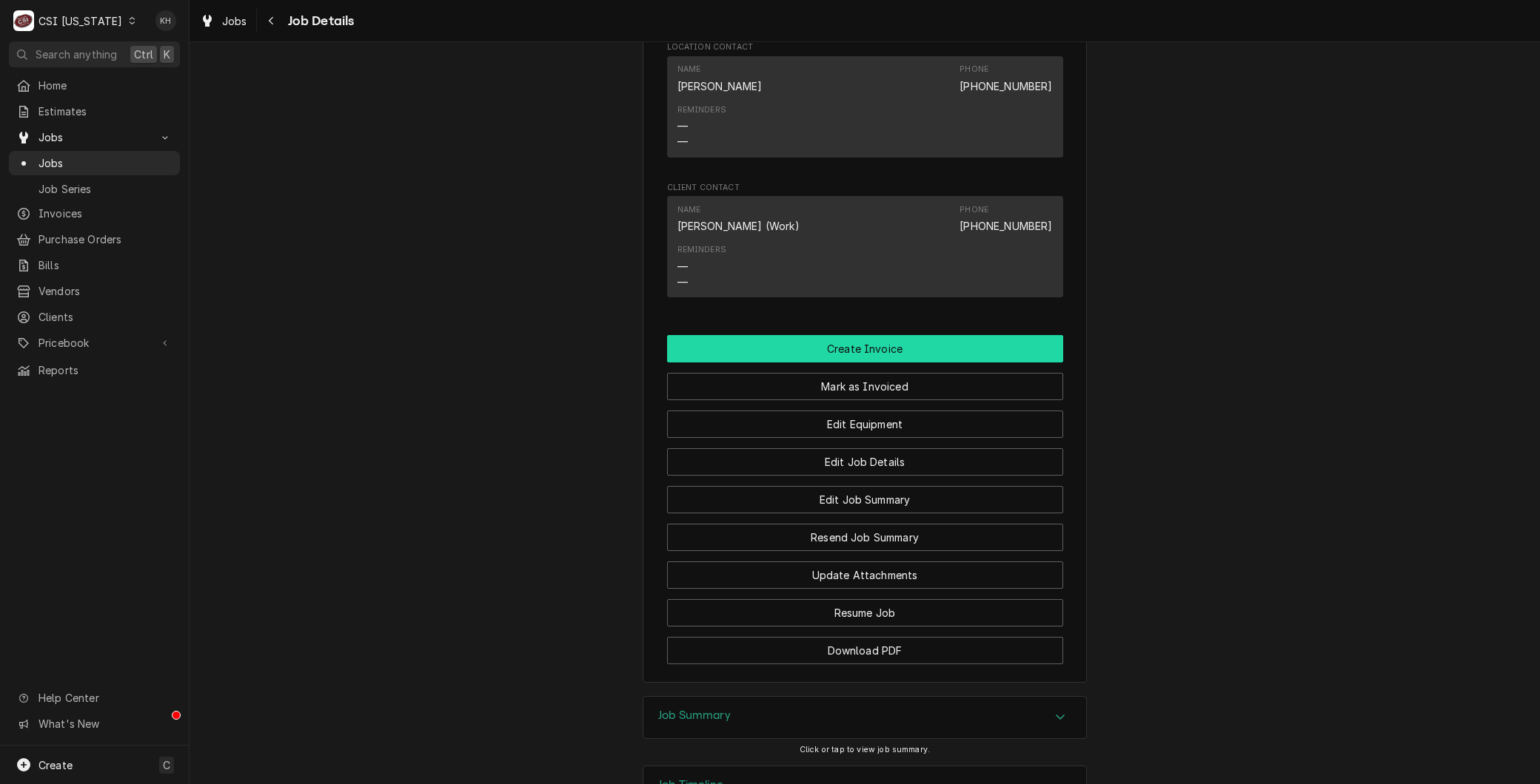
click at [857, 356] on button "Create Invoice" at bounding box center [865, 349] width 396 height 27
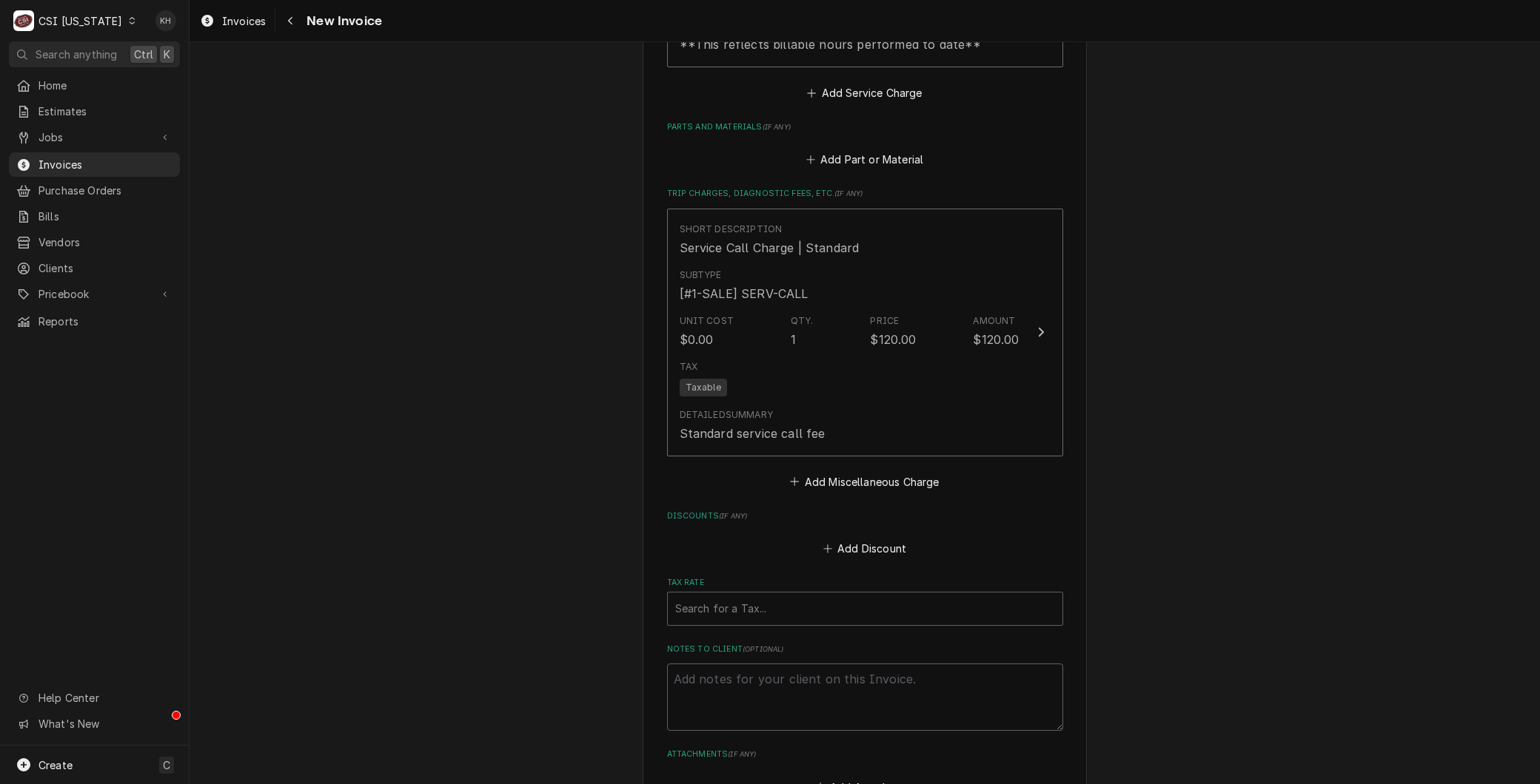
scroll to position [2392, 0]
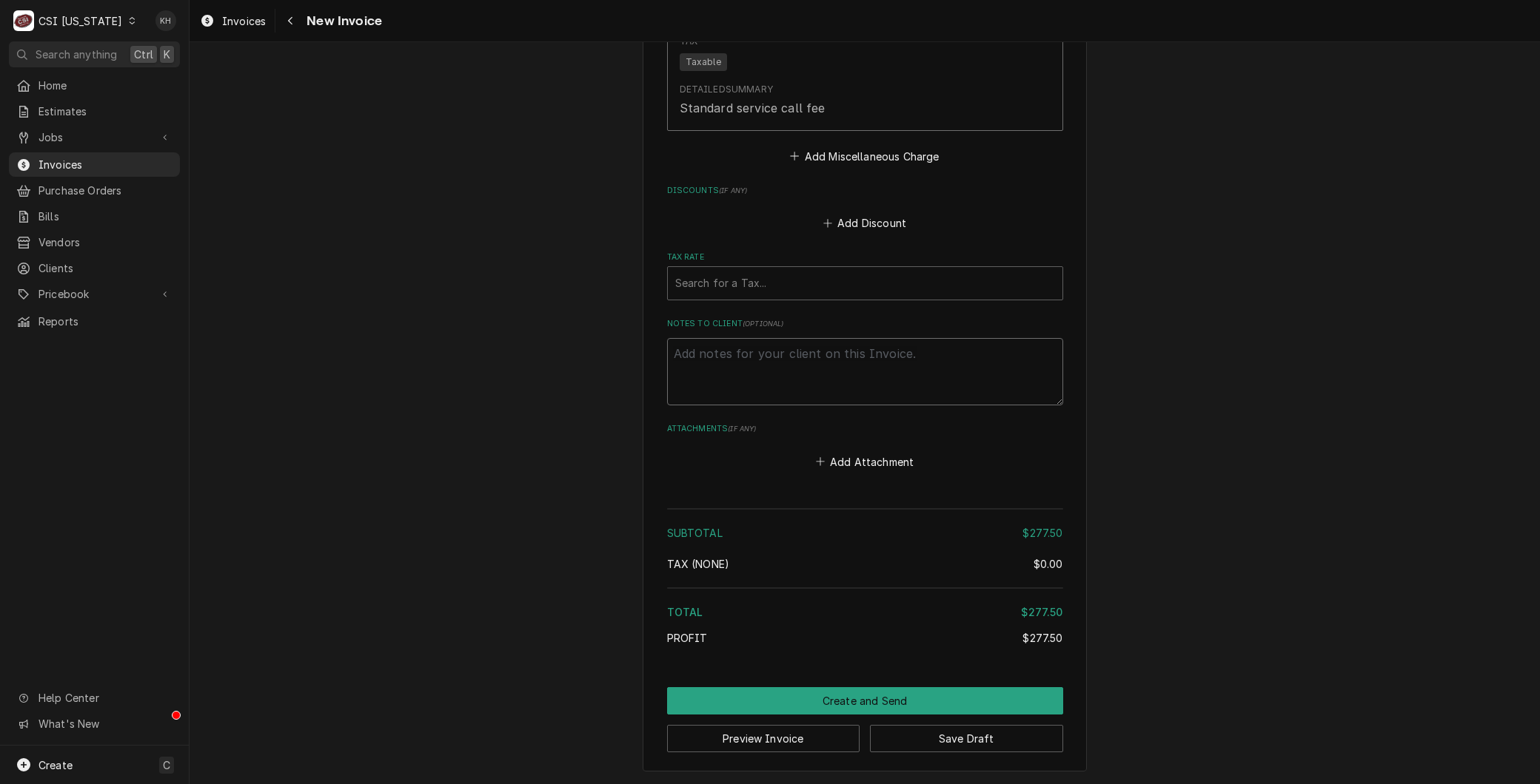
click at [733, 345] on textarea "Notes to Client ( optional )" at bounding box center [865, 371] width 396 height 67
paste textarea "LV ID 2352494"
type textarea "x"
type textarea "LV ID 2352494"
click at [759, 345] on textarea "LV ID 2352494" at bounding box center [865, 371] width 396 height 67
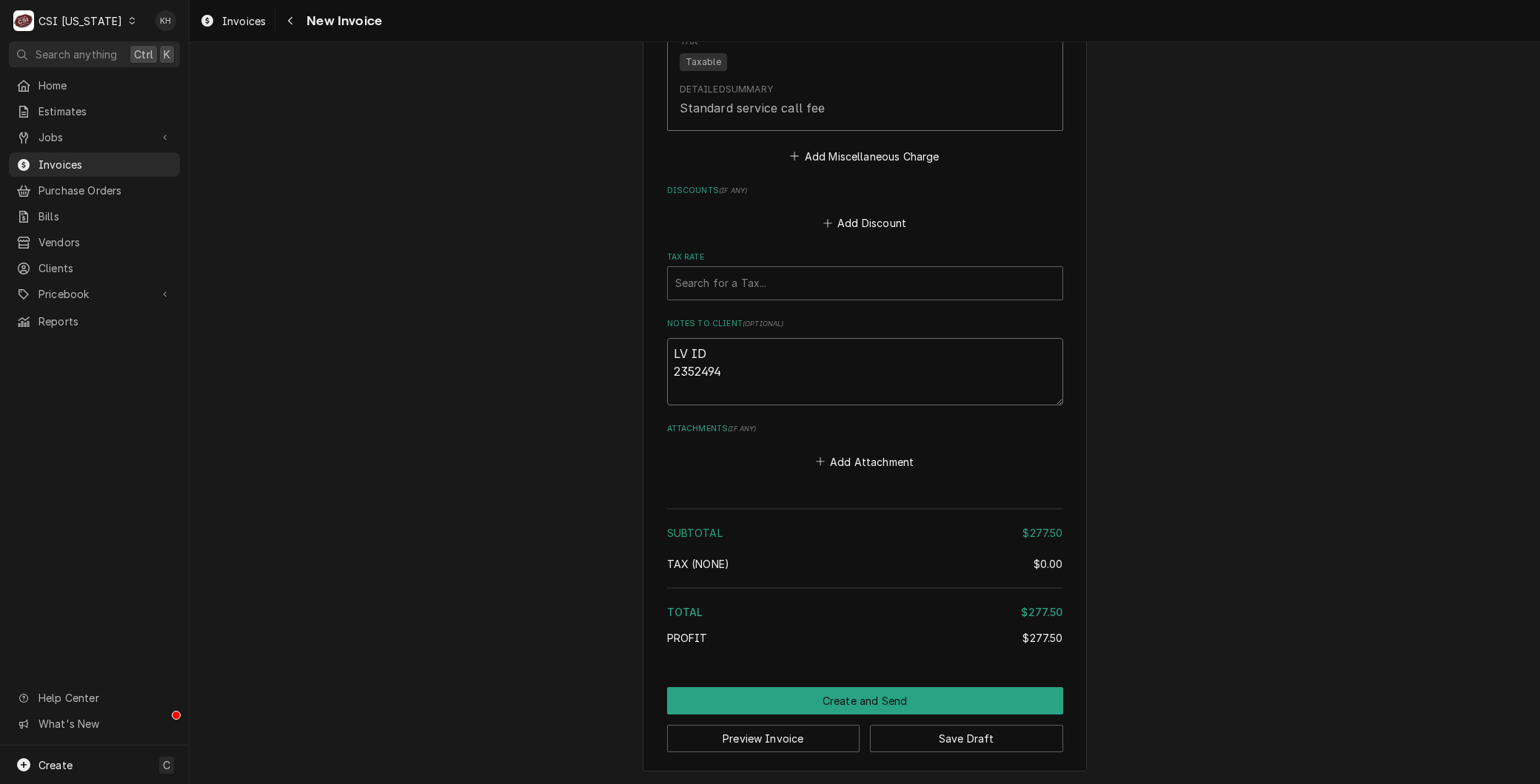
type textarea "x"
type textarea "LV ID: 2352494"
type textarea "x"
type textarea "LV ID:2352494"
type textarea "x"
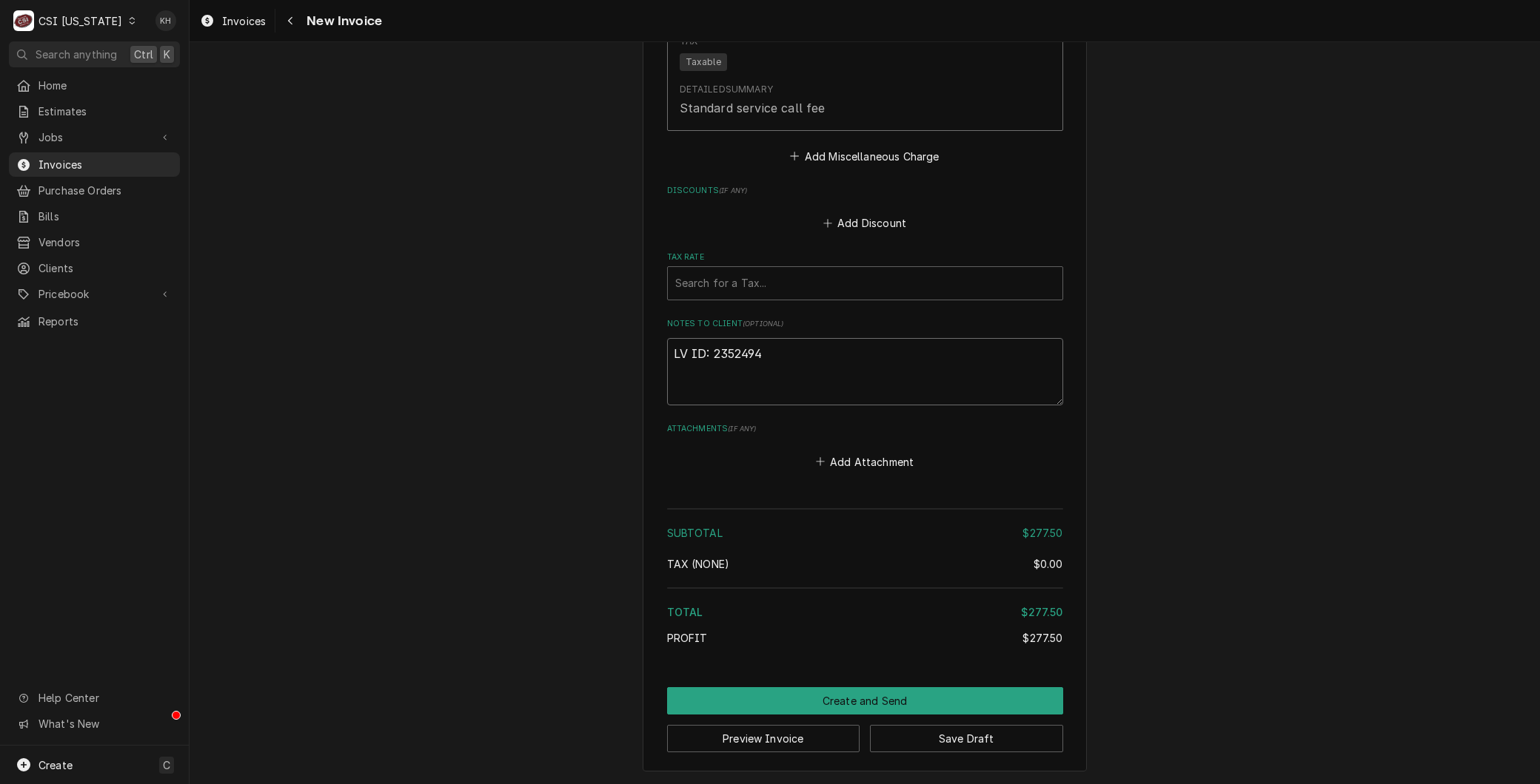
type textarea "LV ID: 2352494"
drag, startPoint x: 426, startPoint y: 423, endPoint x: 445, endPoint y: 425, distance: 19.1
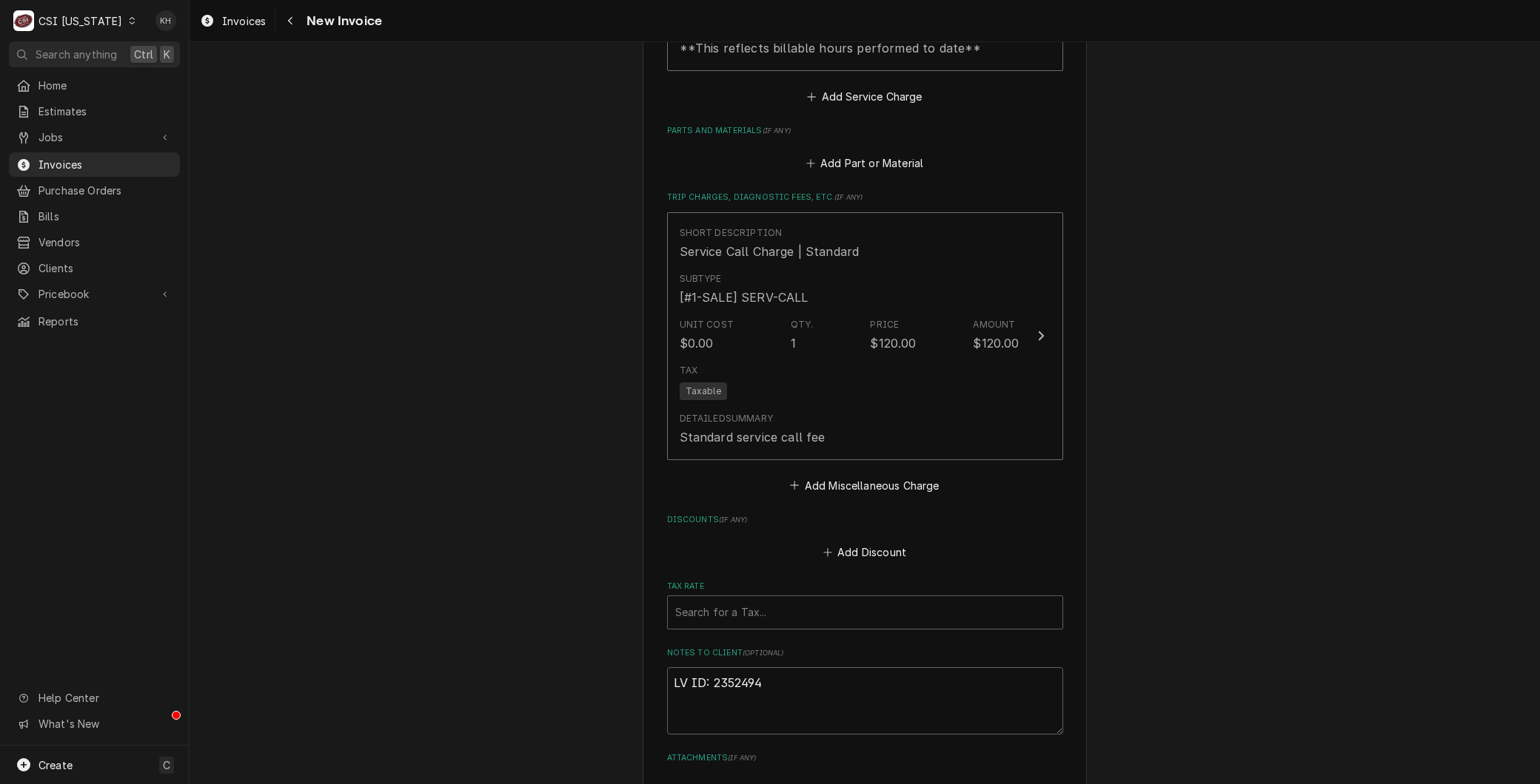
drag, startPoint x: 445, startPoint y: 425, endPoint x: 394, endPoint y: 572, distance: 155.6
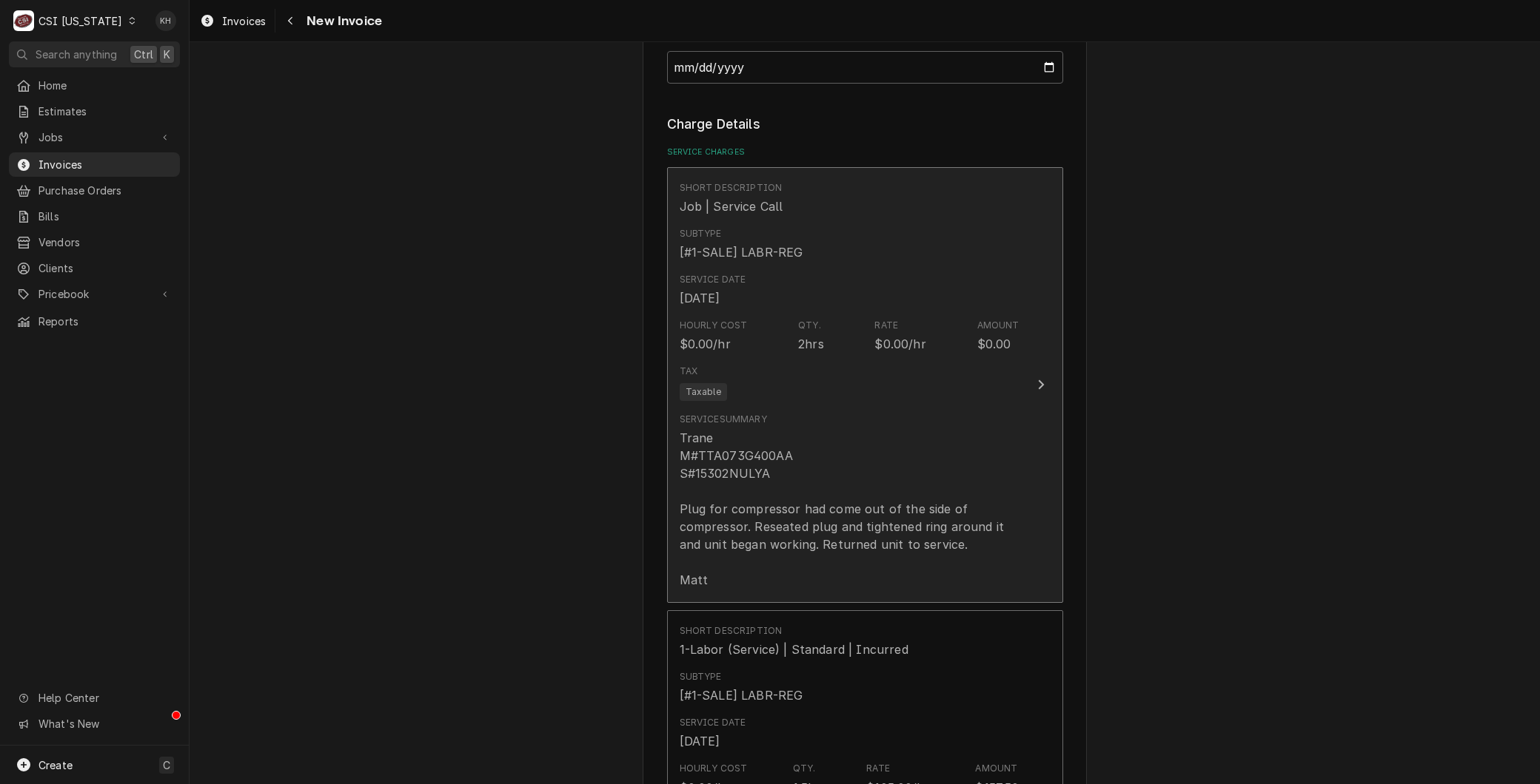
click at [838, 464] on div "Trane M#TTA073G400AA S#15302NULYA Plug for compressor had come out of the side …" at bounding box center [849, 509] width 340 height 160
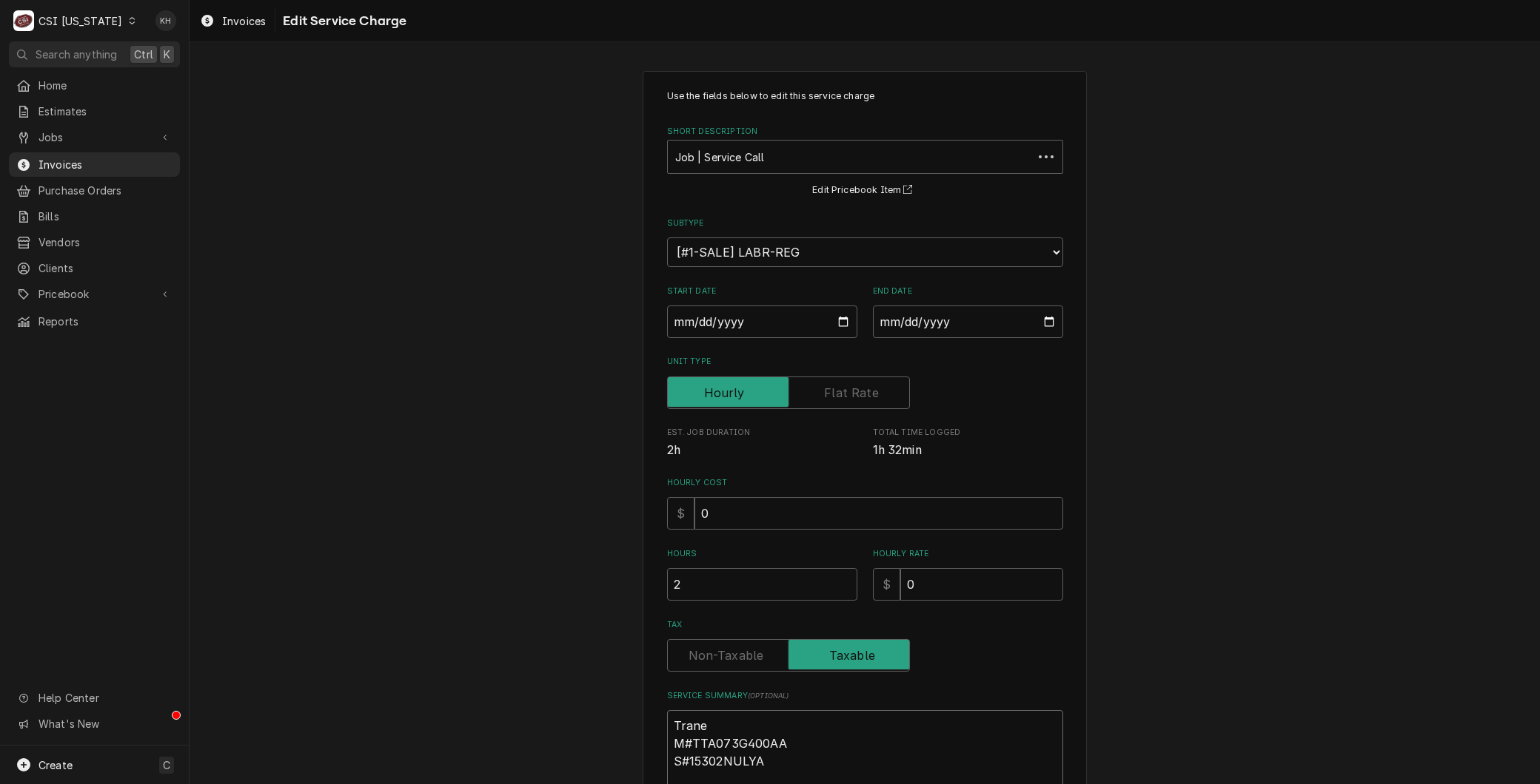
click at [802, 716] on textarea "Trane M#TTA073G400AA S#15302NULYA Plug for compressor had come out of the side …" at bounding box center [865, 797] width 396 height 173
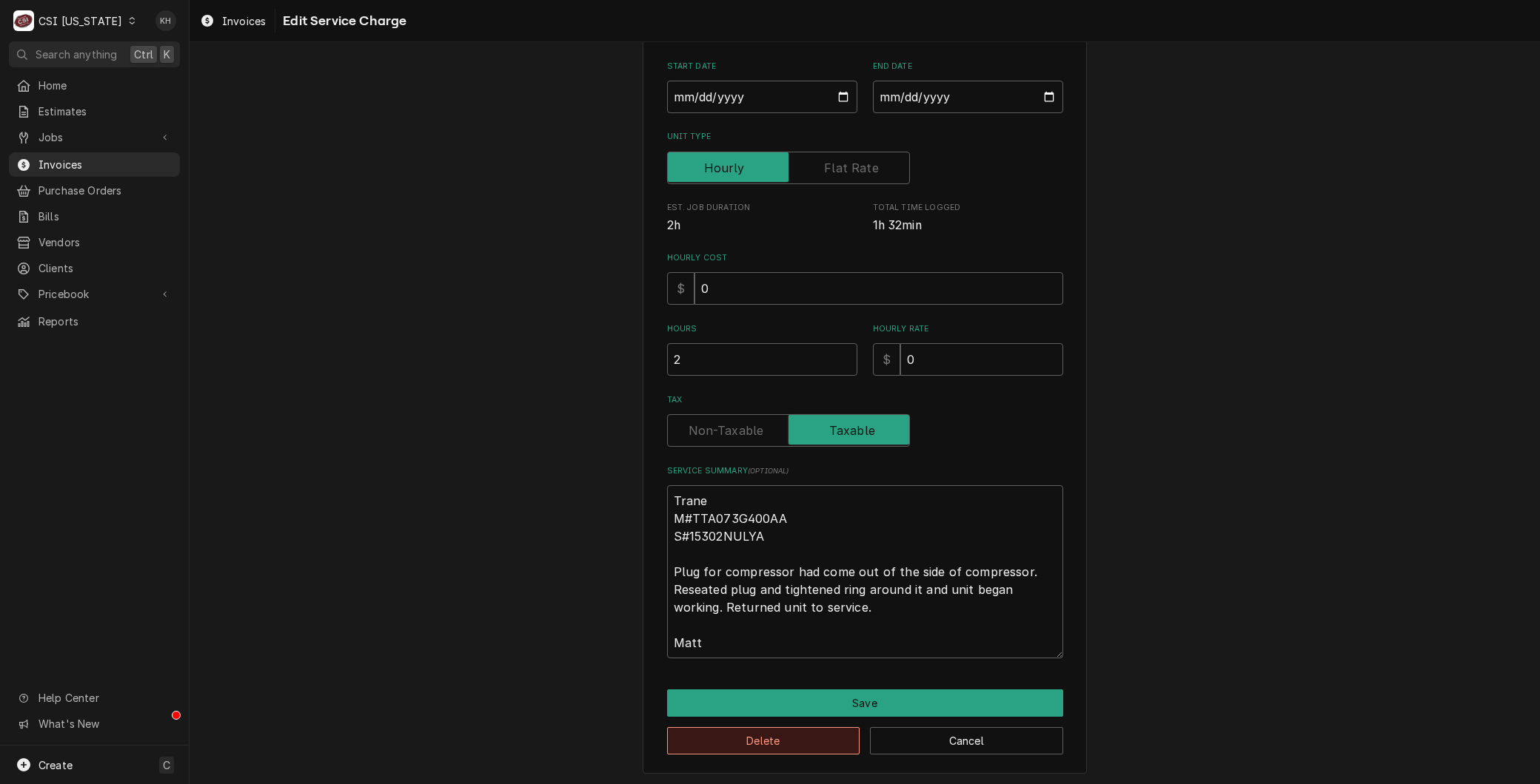
click at [733, 748] on button "Delete" at bounding box center [763, 741] width 193 height 27
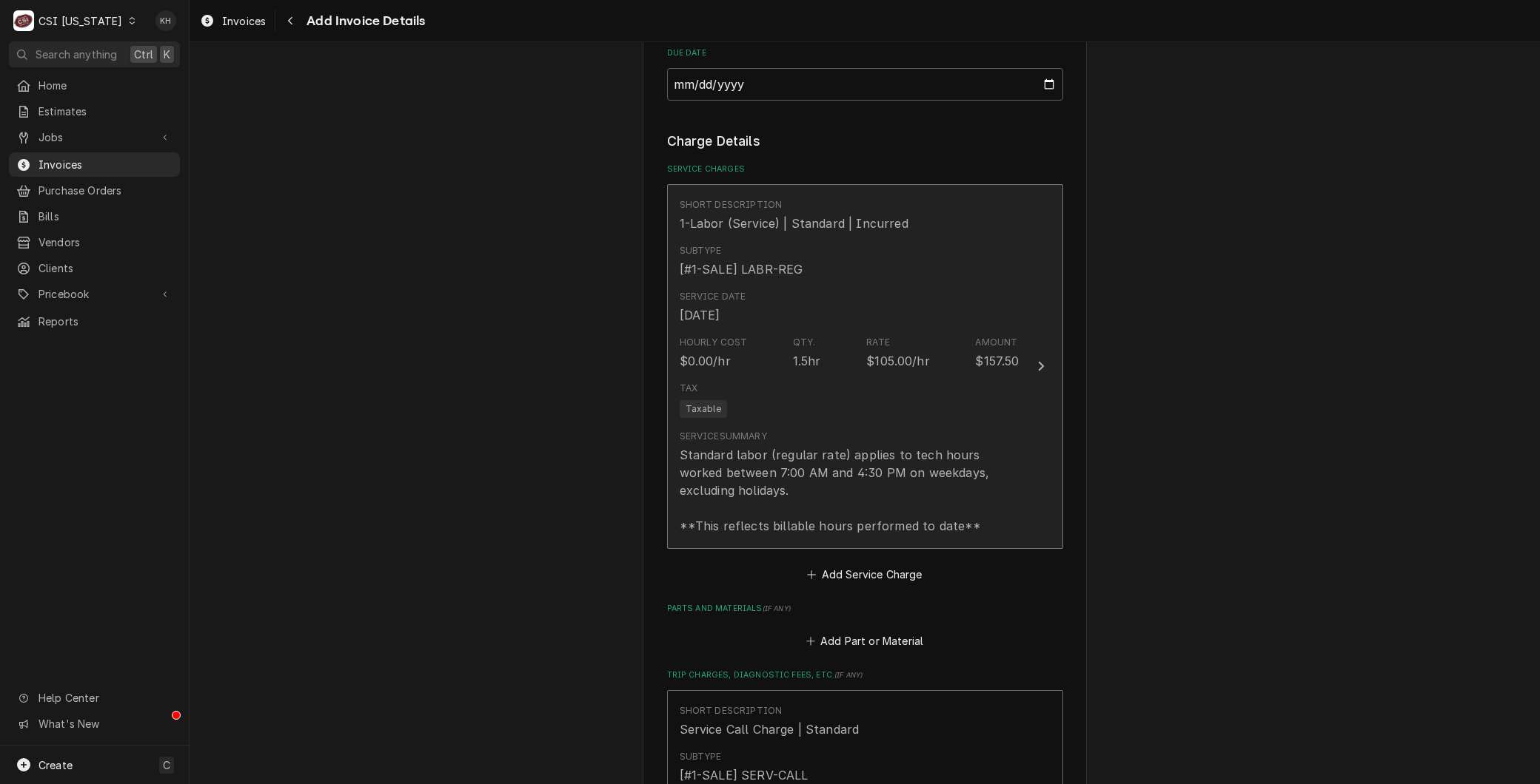
click at [779, 472] on div "Standard labor (regular rate) applies to tech hours worked between 7:00 AM and …" at bounding box center [849, 490] width 340 height 89
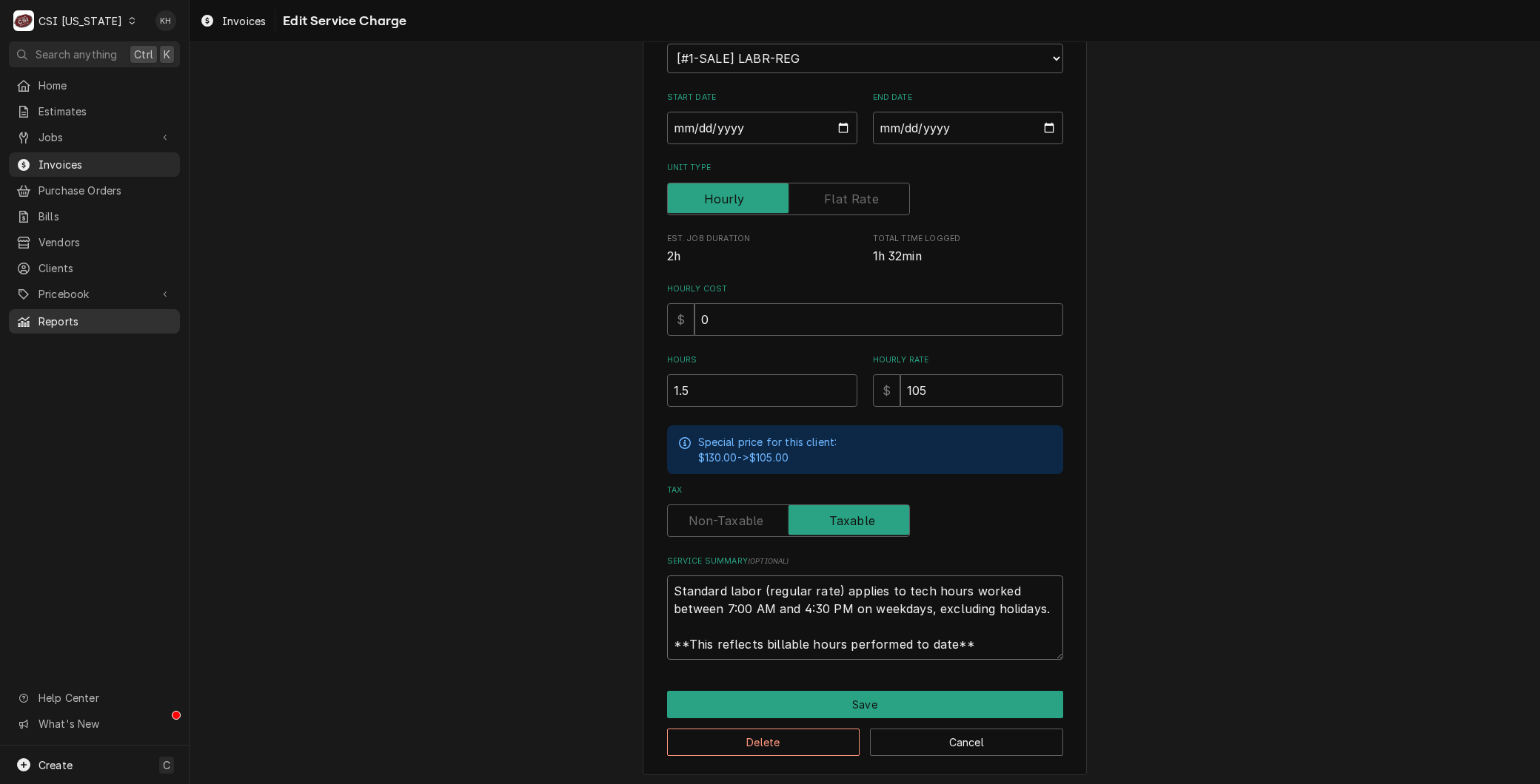
drag, startPoint x: 977, startPoint y: 640, endPoint x: 28, endPoint y: 305, distance: 1006.4
click at [0, 310] on html "C CSI Kentucky KH Search anything Ctrl K Home Estimates Jobs Jobs Job Series In…" at bounding box center [770, 392] width 1540 height 784
paste textarea "Trane M#TTA073G400AA S#15302NULYA Plug for compressor had come out of the side …"
type textarea "x"
type textarea "Trane M#TTA073G400AA S#15302NULYA Plug for compressor had come out of the side …"
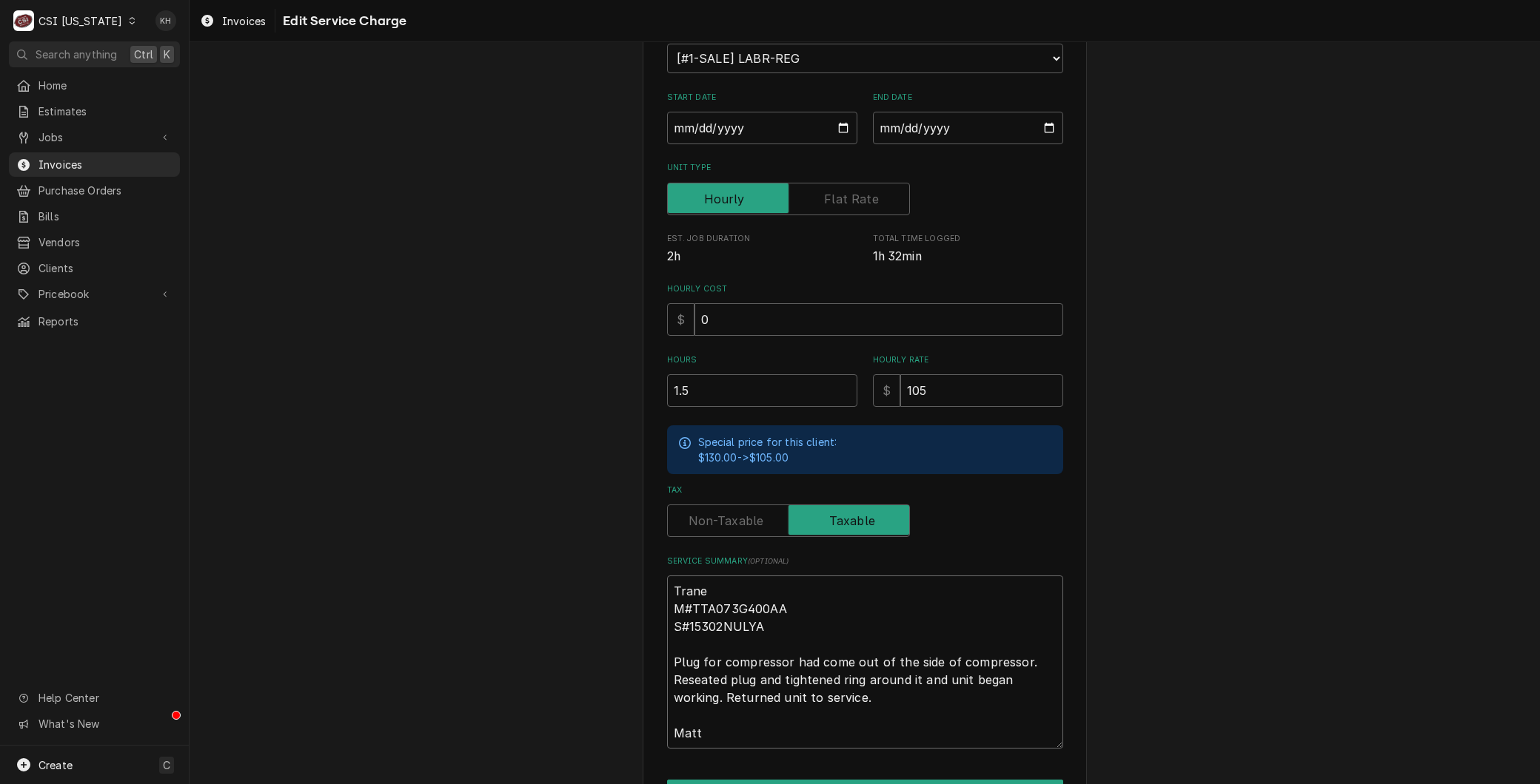
click at [667, 588] on textarea "Trane M#TTA073G400AA S#15302NULYA Plug for compressor had come out of the side …" at bounding box center [865, 662] width 396 height 173
type textarea "x"
type textarea "BTrane M#TTA073G400AA S#15302NULYA Plug for compressor had come out of the side…"
type textarea "x"
type textarea "BrTrane M#TTA073G400AA S#15302NULYA Plug for compressor had come out of the sid…"
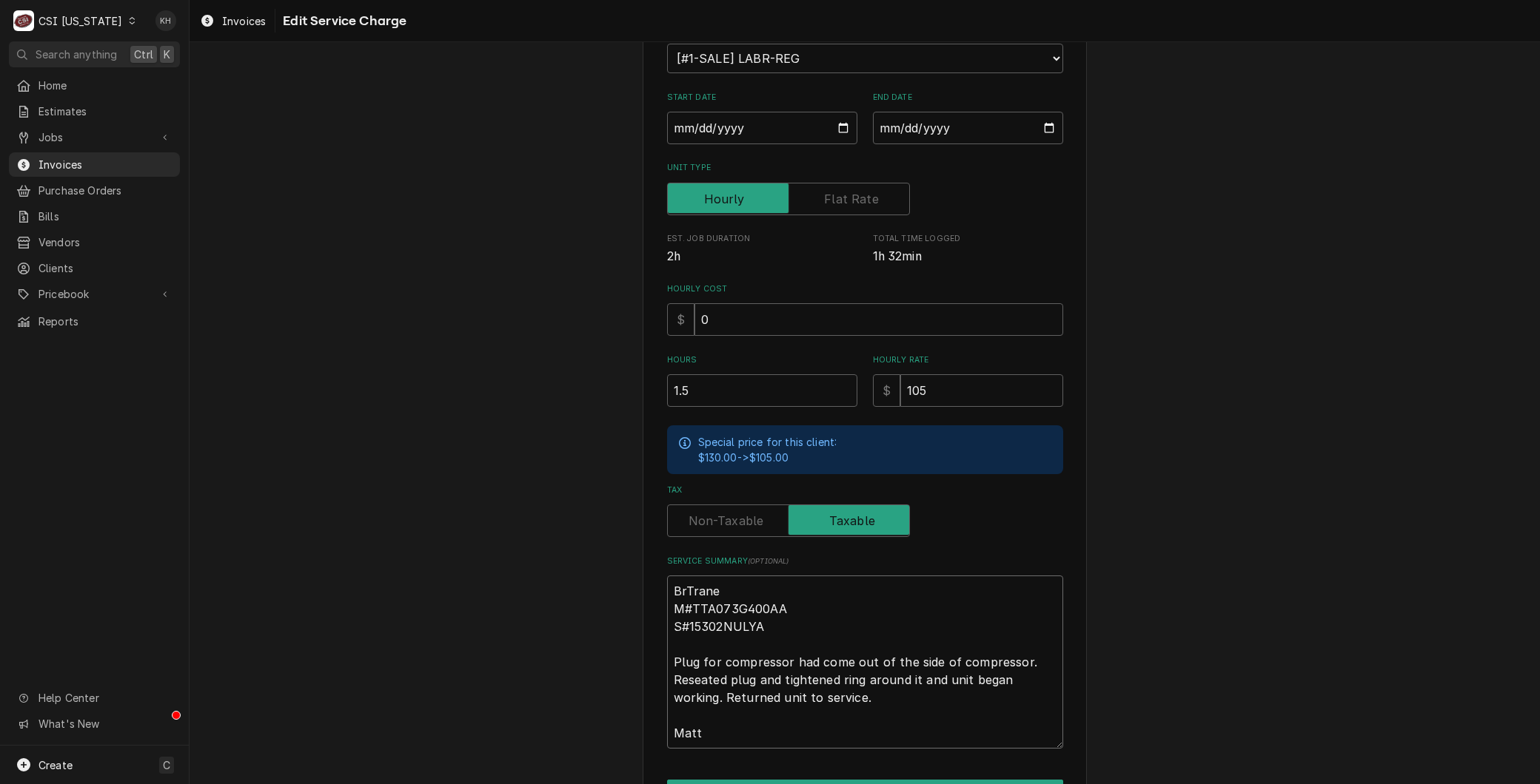
type textarea "x"
type textarea "BraTrane M#TTA073G400AA S#15302NULYA Plug for compressor had come out of the si…"
type textarea "x"
type textarea "BranTrane M#TTA073G400AA S#15302NULYA Plug for compressor had come out of the s…"
type textarea "x"
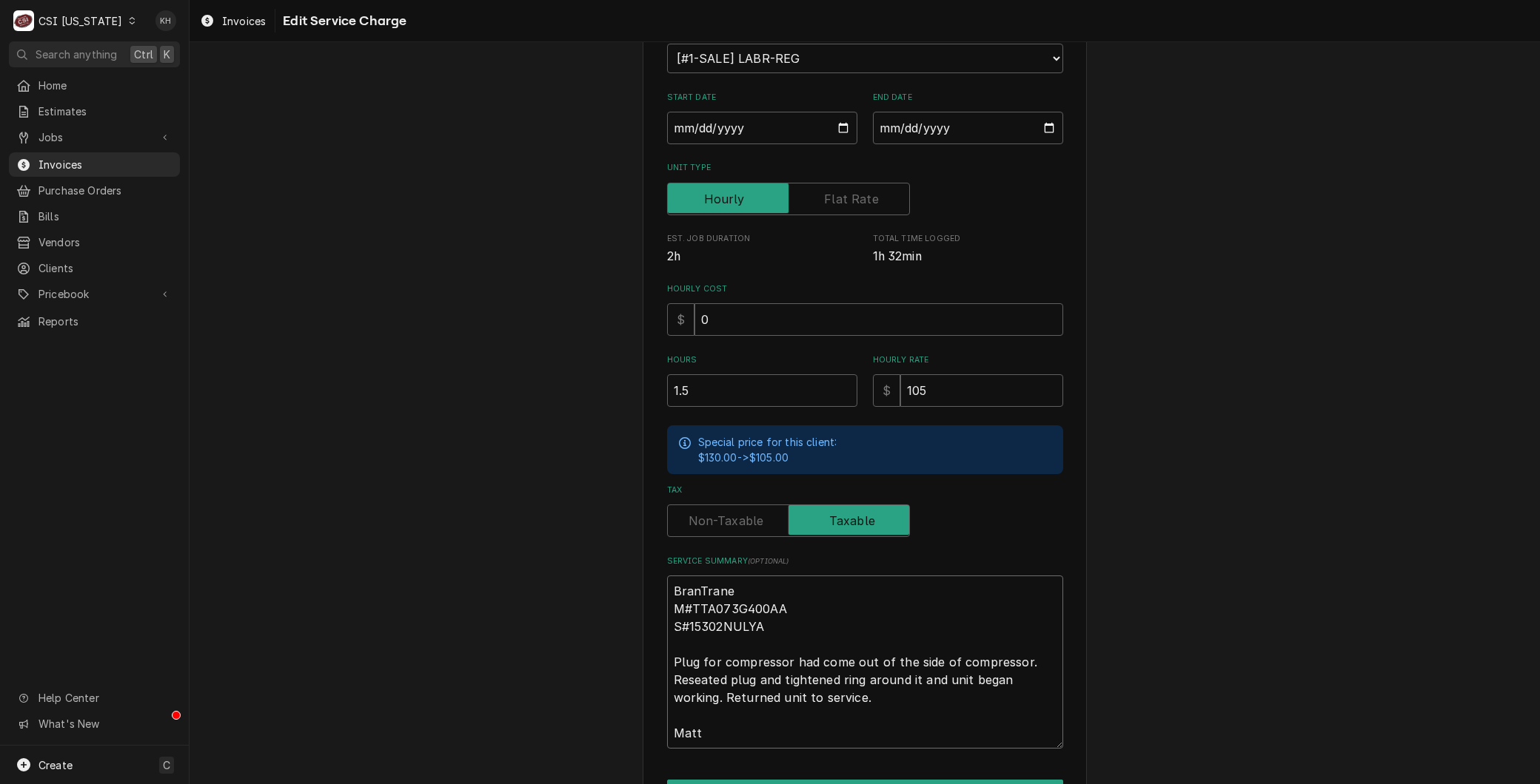
type textarea "BrandTrane M#TTA073G400AA S#15302NULYA Plug for compressor had come out of the …"
type textarea "x"
type textarea "Brand:Trane M#TTA073G400AA S#15302NULYA Plug for compressor had come out of the…"
type textarea "x"
type textarea "Brand: Trane #TTA073G400AA S#15302NULYA Plug for compressor had come out of the…"
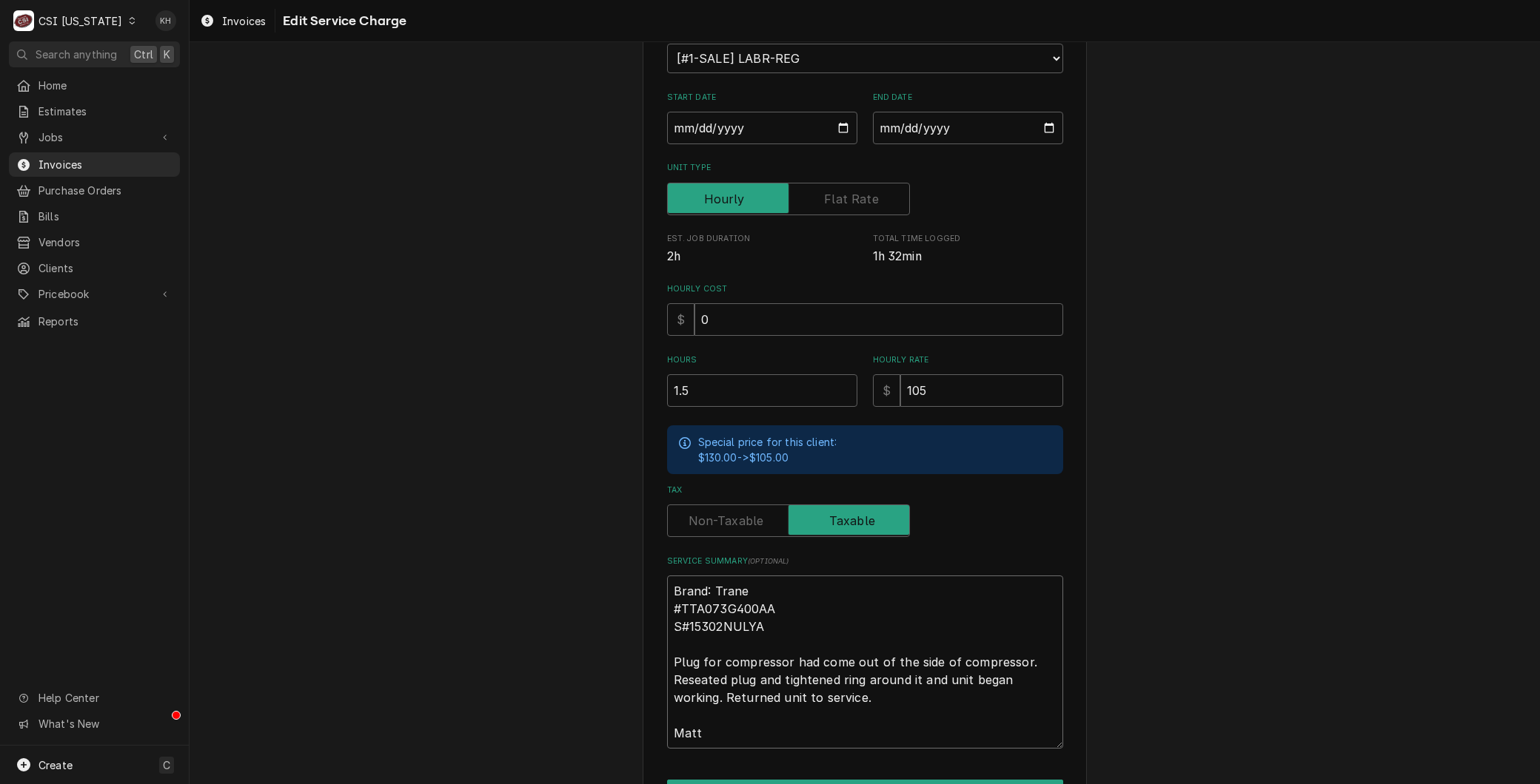
type textarea "x"
type textarea "Brand: Trane TTA073G400AA S#15302NULYA Plug for compressor had come out of the …"
type textarea "x"
type textarea "Brand: Trane MTTA073G400AA S#15302NULYA Plug for compressor had come out of the…"
type textarea "x"
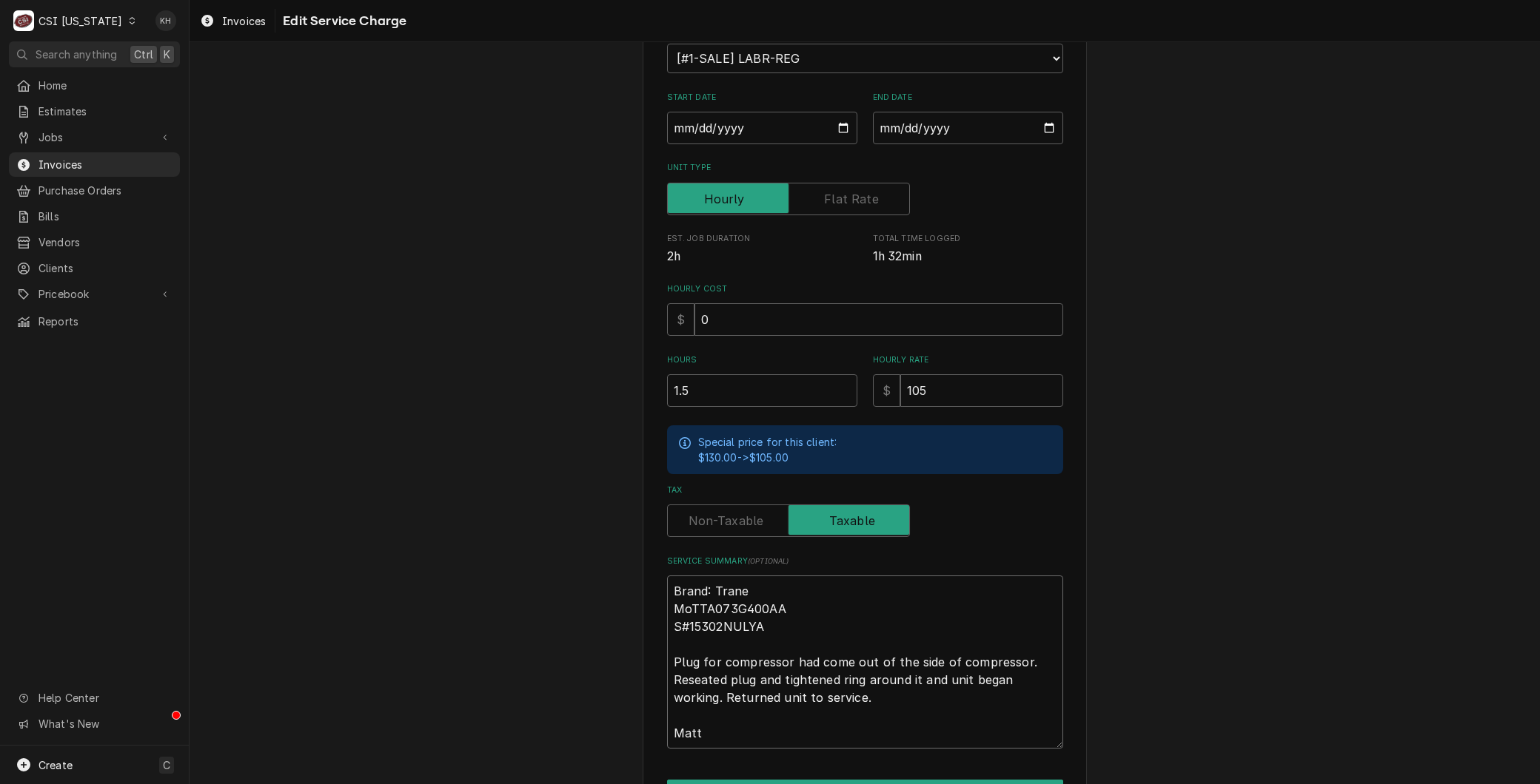
type textarea "Brand: Trane ModTTA073G400AA S#15302NULYA Plug for compressor had come out of t…"
type textarea "x"
type textarea "Brand: Trane ModelTTA073G400AA S#15302NULYA Plug for compressor had come out of…"
type textarea "x"
type textarea "Brand: Trane Model: TTA073G400AA S#15302NULYA Plug for compressor had come out …"
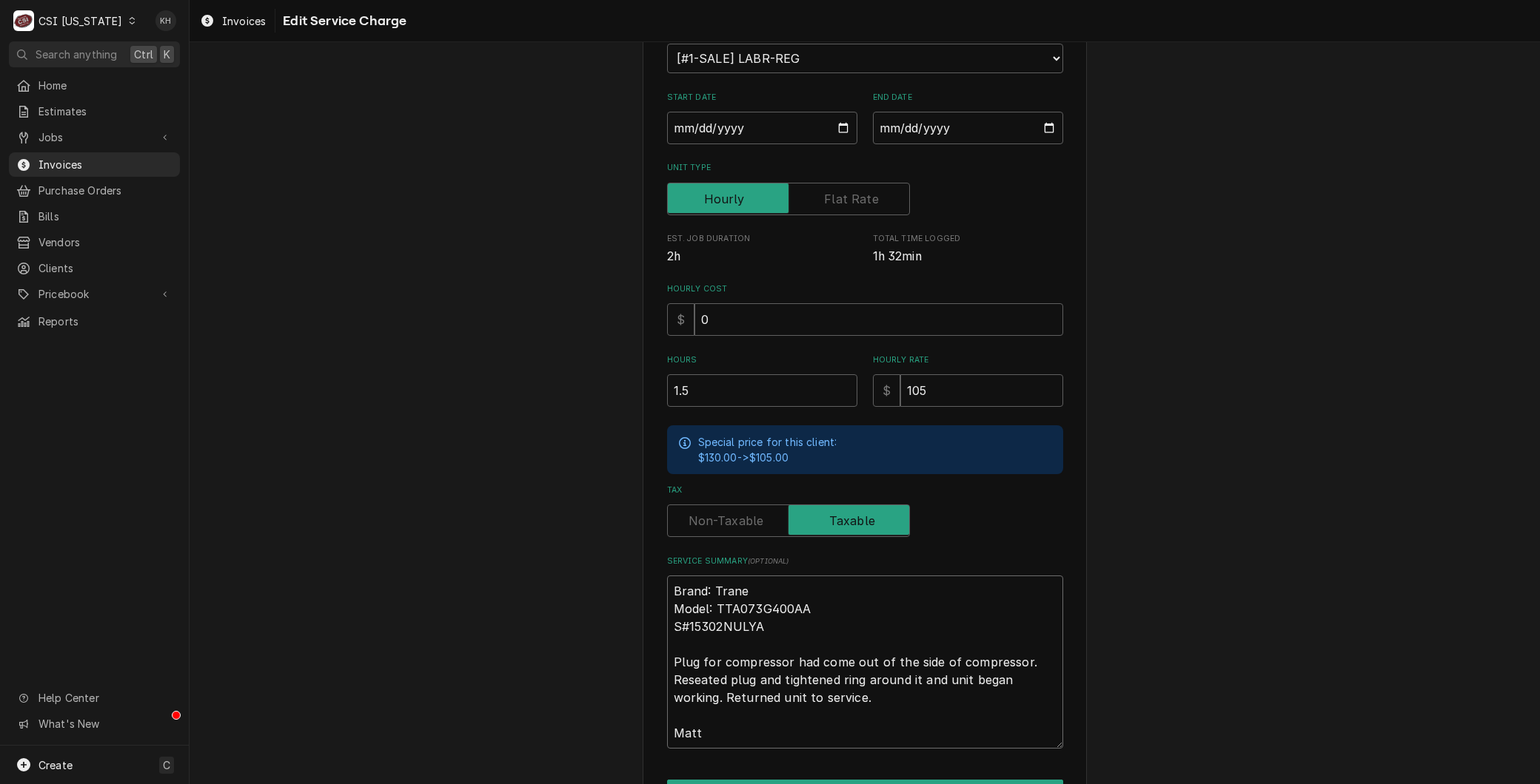
type textarea "x"
type textarea "Brand: Trane Model: TTA073G400AA #15302NULYA Plug for compressor had come out o…"
type textarea "x"
type textarea "Brand: Trane Model: TTA073G400AA 15302NULYA Plug for compressor had come out of…"
type textarea "x"
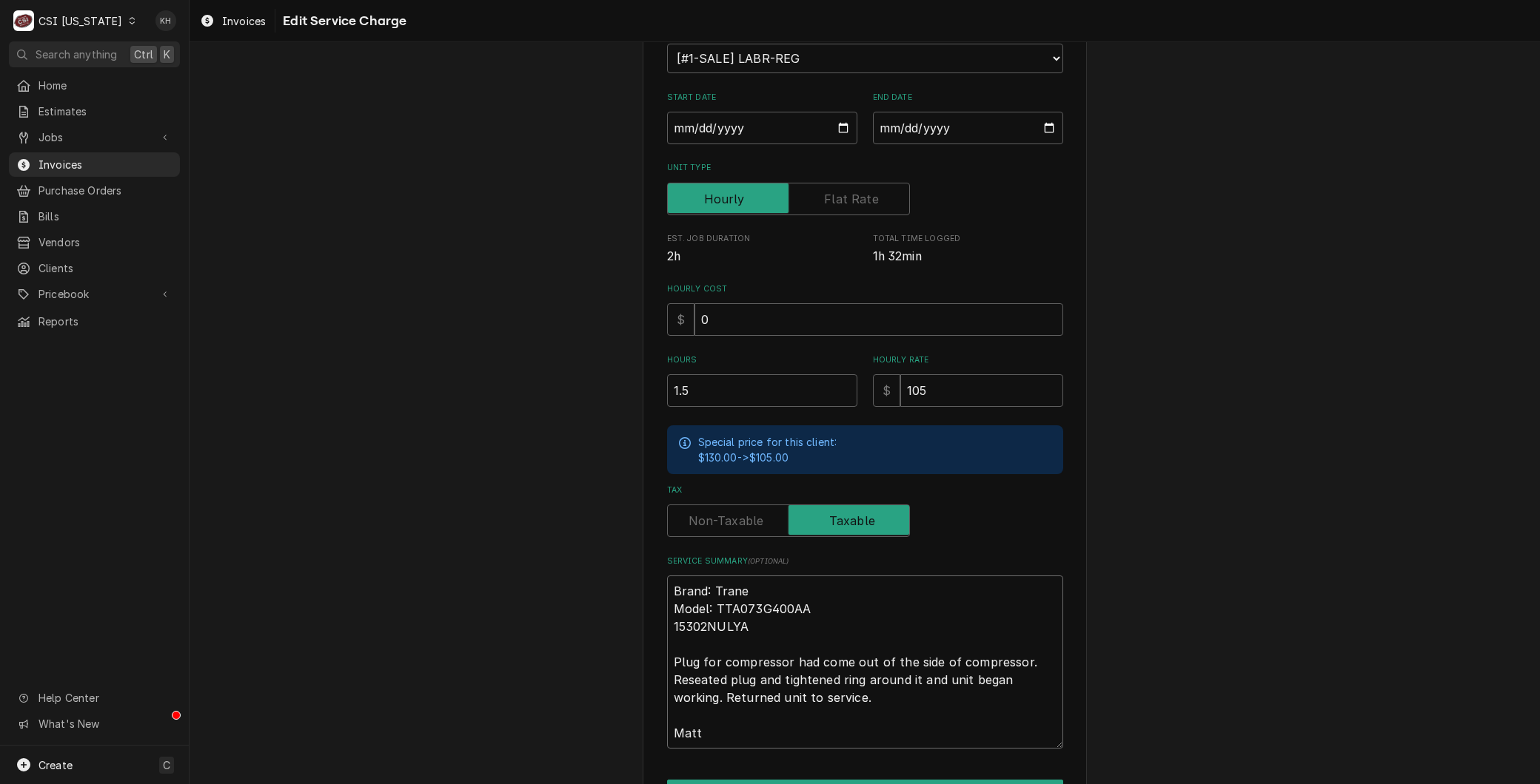
type textarea "Brand: Trane Model: TTA073G400AA S15302NULYA Plug for compressor had come out o…"
type textarea "x"
type textarea "Brand: Trane Model: TTA073G400AA Se15302NULYA Plug for compressor had come out …"
type textarea "x"
type textarea "Brand: Trane Model: TTA073G400AA Ser15302NULYA Plug for compressor had come out…"
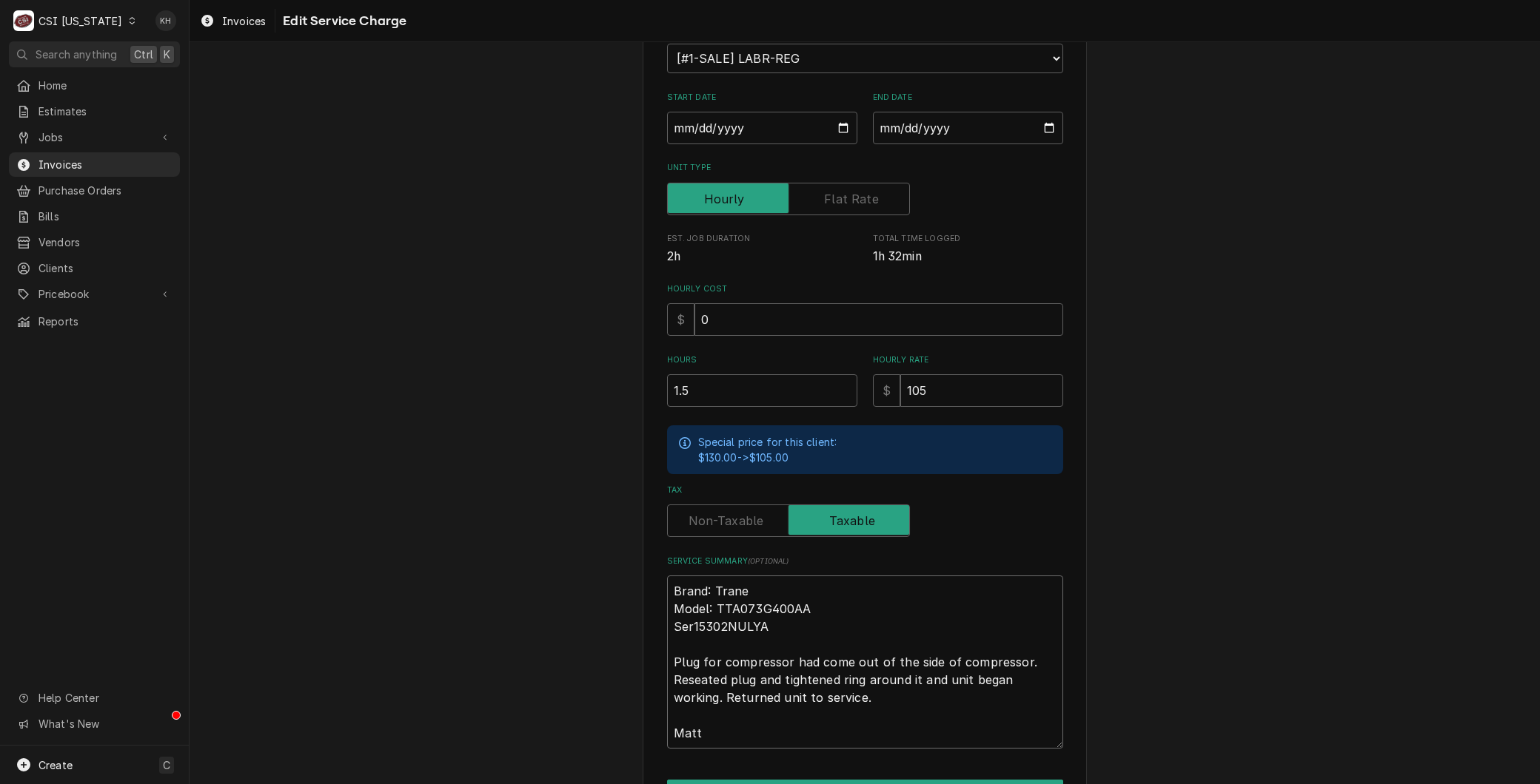
type textarea "x"
type textarea "Brand: Trane Model: TTA073G400AA Seri15302NULYA Plug for compressor had come ou…"
type textarea "x"
type textarea "Brand: Trane Model: TTA073G400AA Seria15302NULYA Plug for compressor had come o…"
type textarea "x"
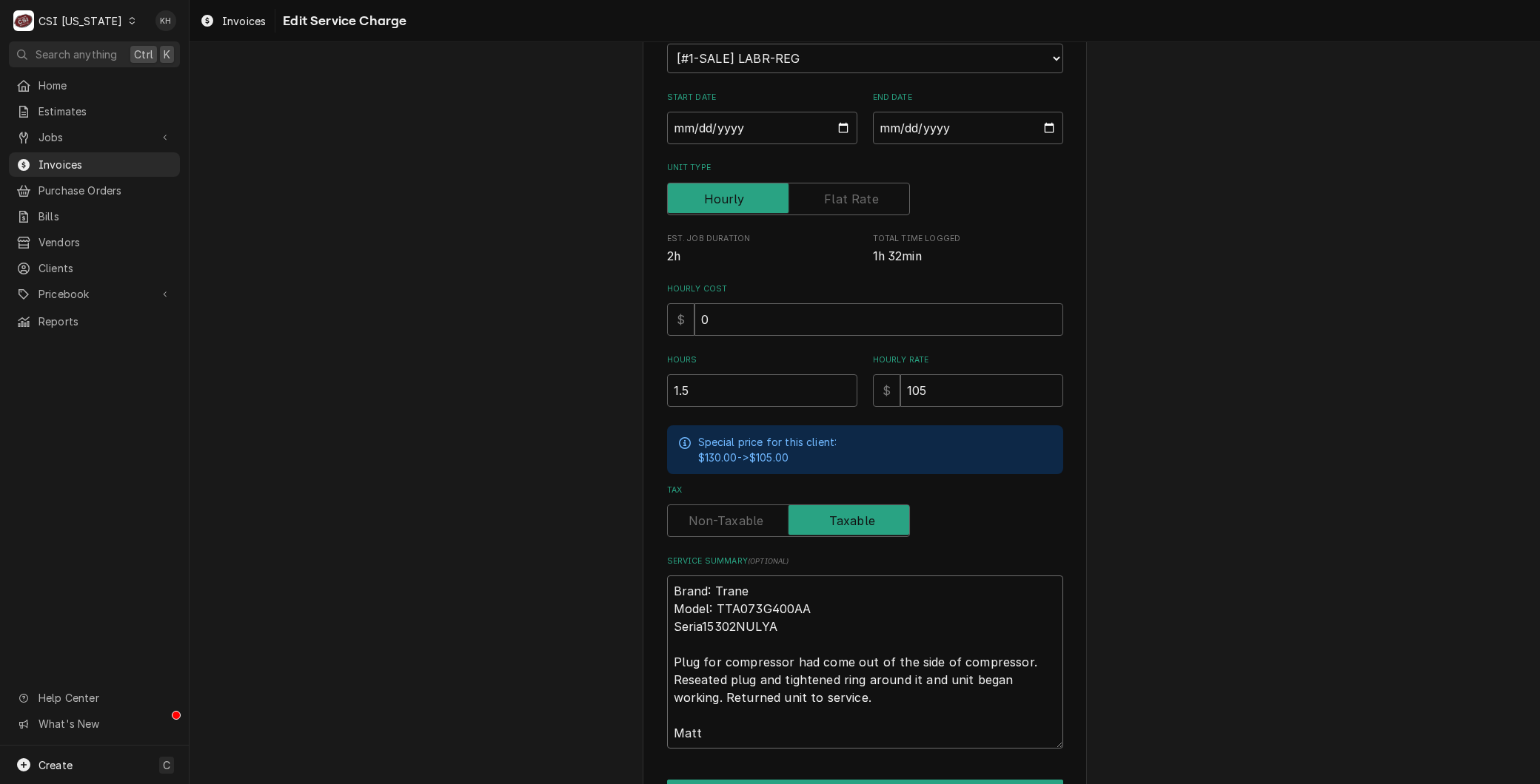
type textarea "Brand: Trane Model: TTA073G400AA Serial15302NULYA Plug for compressor had come …"
type textarea "x"
type textarea "Brand: Trane Model: TTA073G400AA Serial:15302NULYA Plug for compressor had come…"
type textarea "x"
type textarea "Brand: Trane Model: TTA073G400AA Serial: 15302NULYA Plug for compressor had com…"
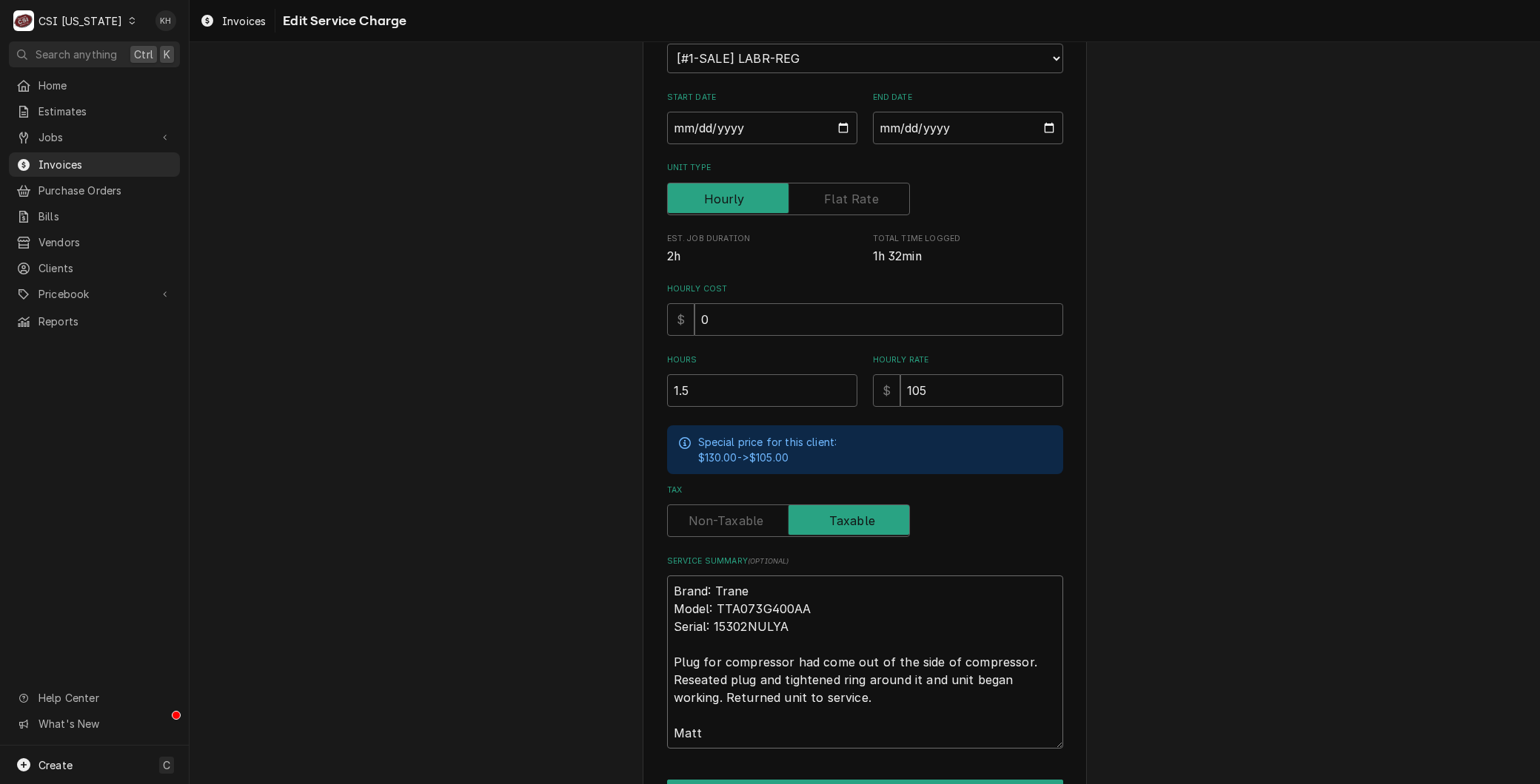
click at [667, 667] on textarea "Brand: Trane Model: TTA073G400AA Serial: 15302NULYA Plug for compressor had com…" at bounding box center [865, 662] width 396 height 173
type textarea "x"
type textarea "Brand: Trane Model: TTA073G400AA Serial: 15302NULYA APlug for compressor had co…"
type textarea "x"
type textarea "Brand: Trane Model: TTA073G400AA Serial: 15302NULYA ArPlug for compressor had c…"
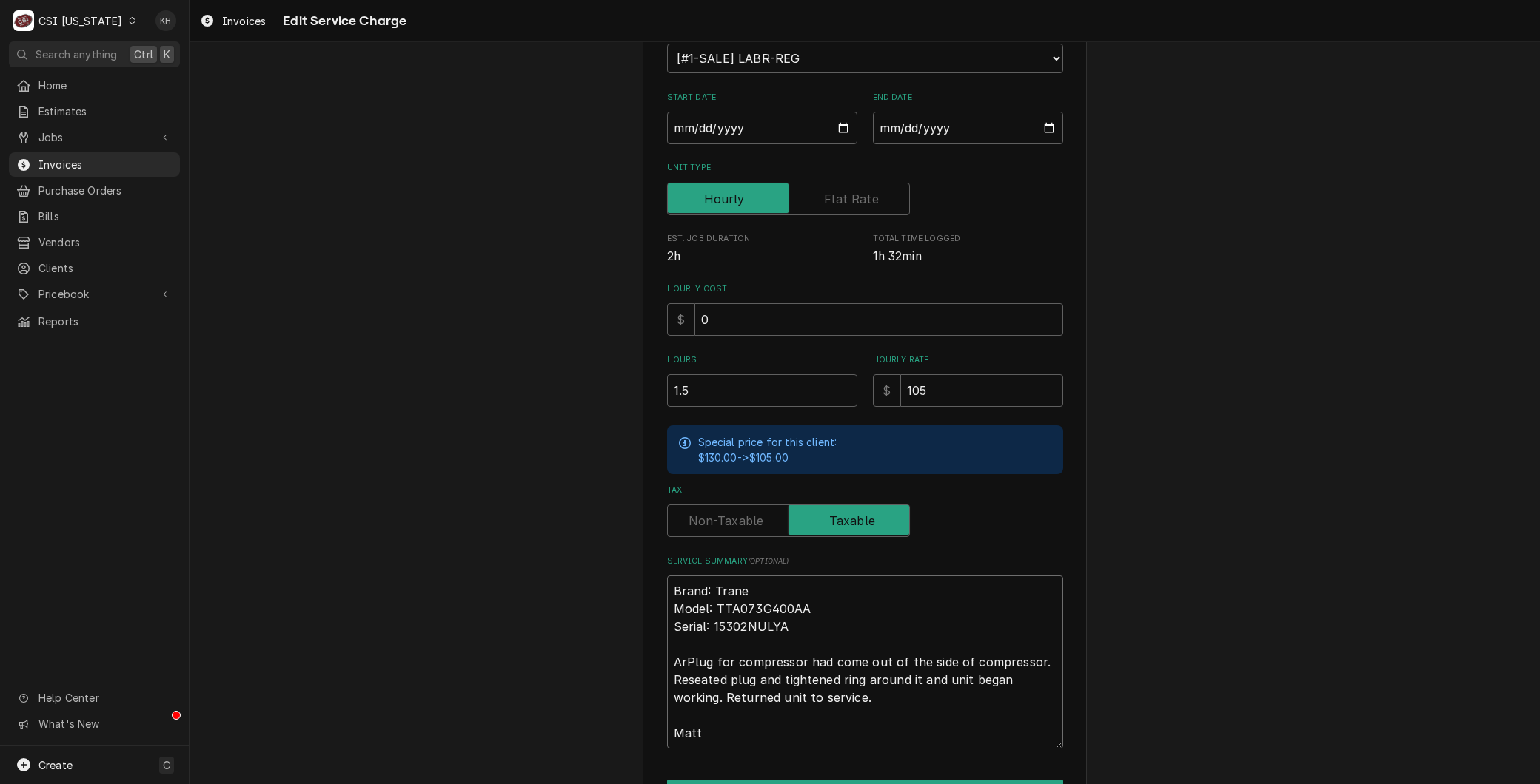
type textarea "x"
type textarea "Brand: Trane Model: TTA073G400AA Serial: 15302NULYA ArrPlug for compressor had …"
type textarea "x"
type textarea "Brand: Trane Model: TTA073G400AA Serial: 15302NULYA ArriPlug for compressor had…"
type textarea "x"
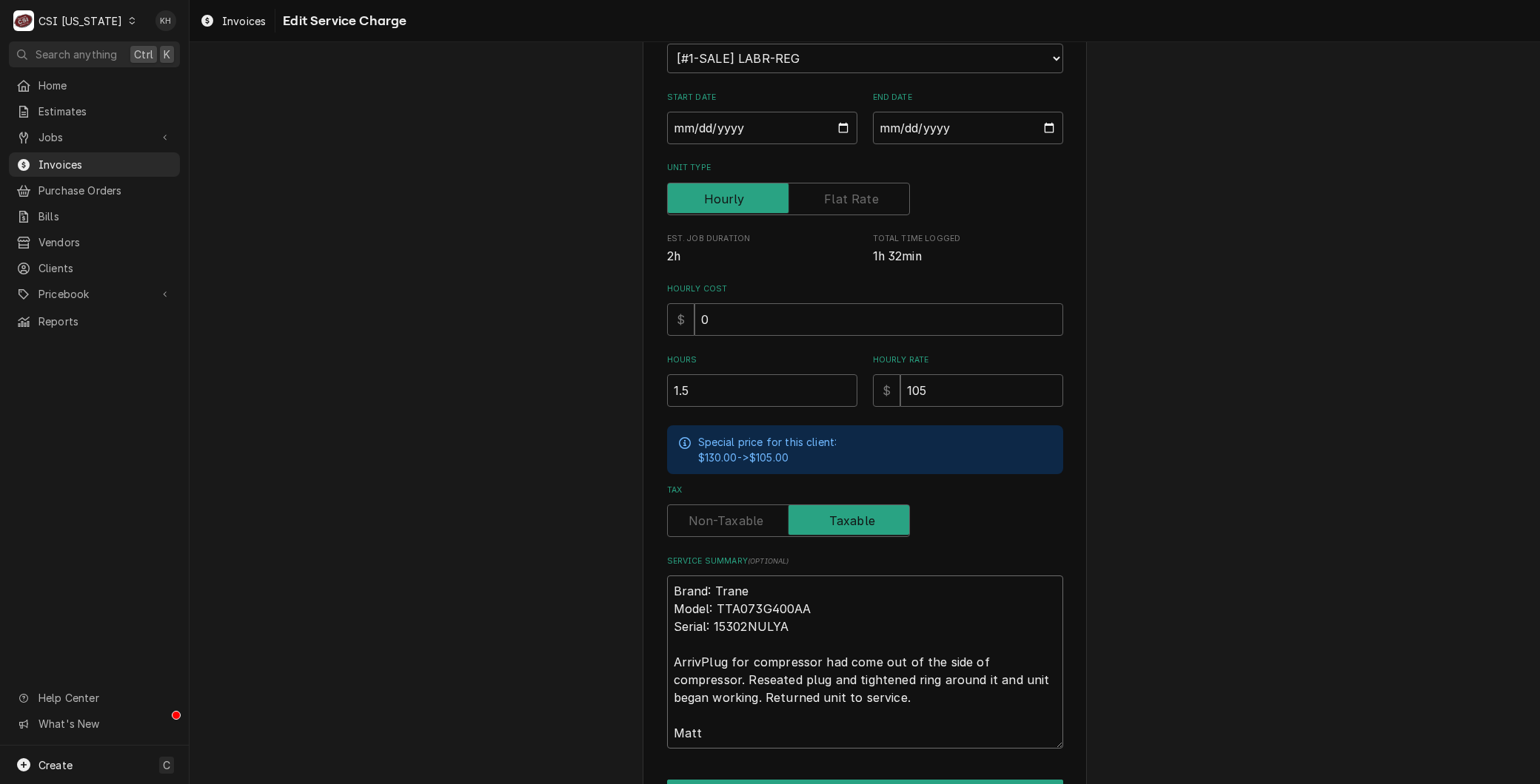
type textarea "Brand: Trane Model: TTA073G400AA Serial: 15302NULYA ArrivePlug for compressor h…"
type textarea "x"
type textarea "Brand: Trane Model: TTA073G400AA Serial: 15302NULYA ArrivedPlug for compressor …"
type textarea "x"
type textarea "Brand: Trane Model: TTA073G400AA Serial: 15302NULYA Arrived Plug for compressor…"
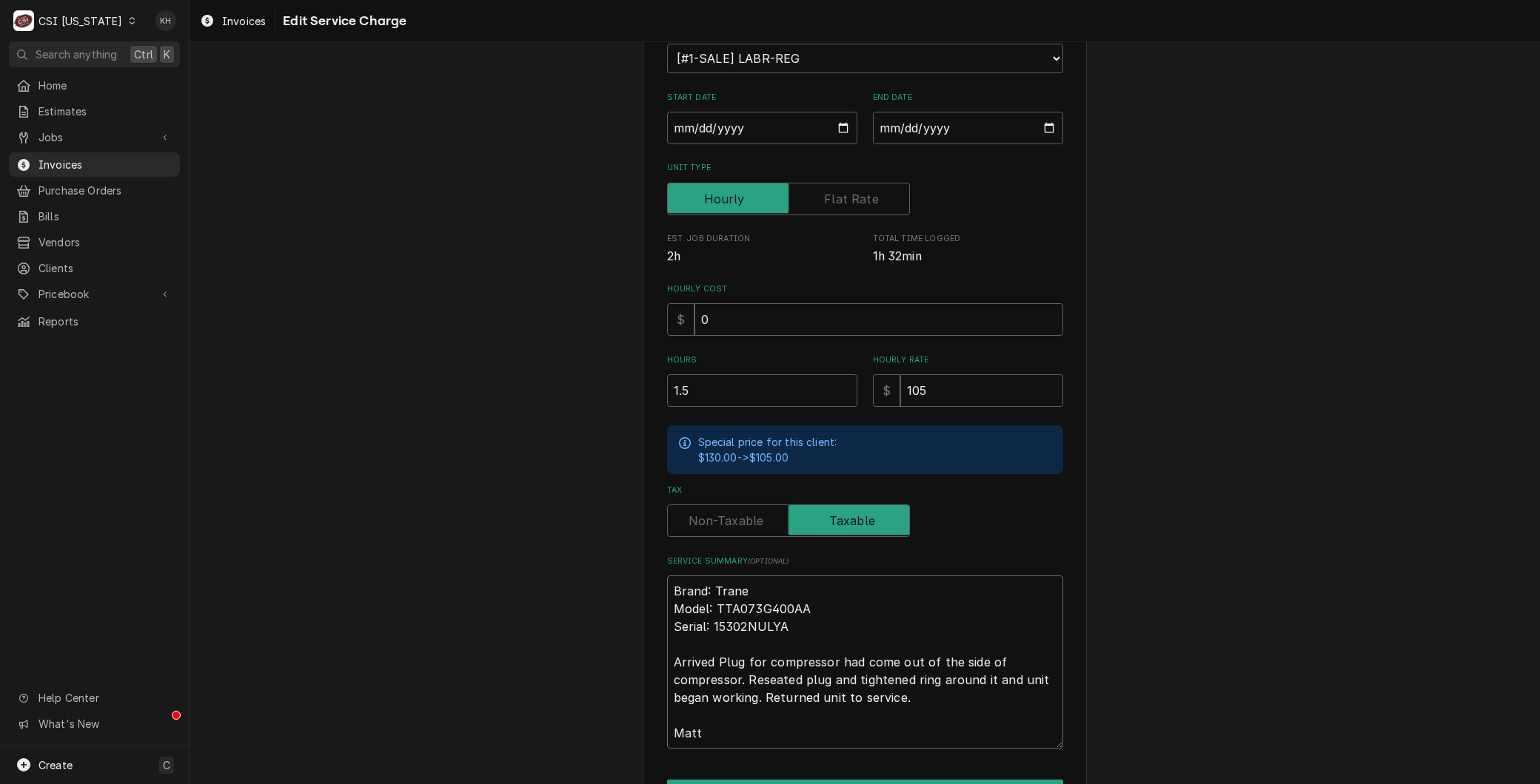
type textarea "x"
type textarea "Brand: Trane Model: TTA073G400AA Serial: 15302NULYA Arrived oPlug for compresso…"
type textarea "x"
type textarea "Brand: Trane Model: TTA073G400AA Serial: 15302NULYA Arrived onPlug for compress…"
type textarea "x"
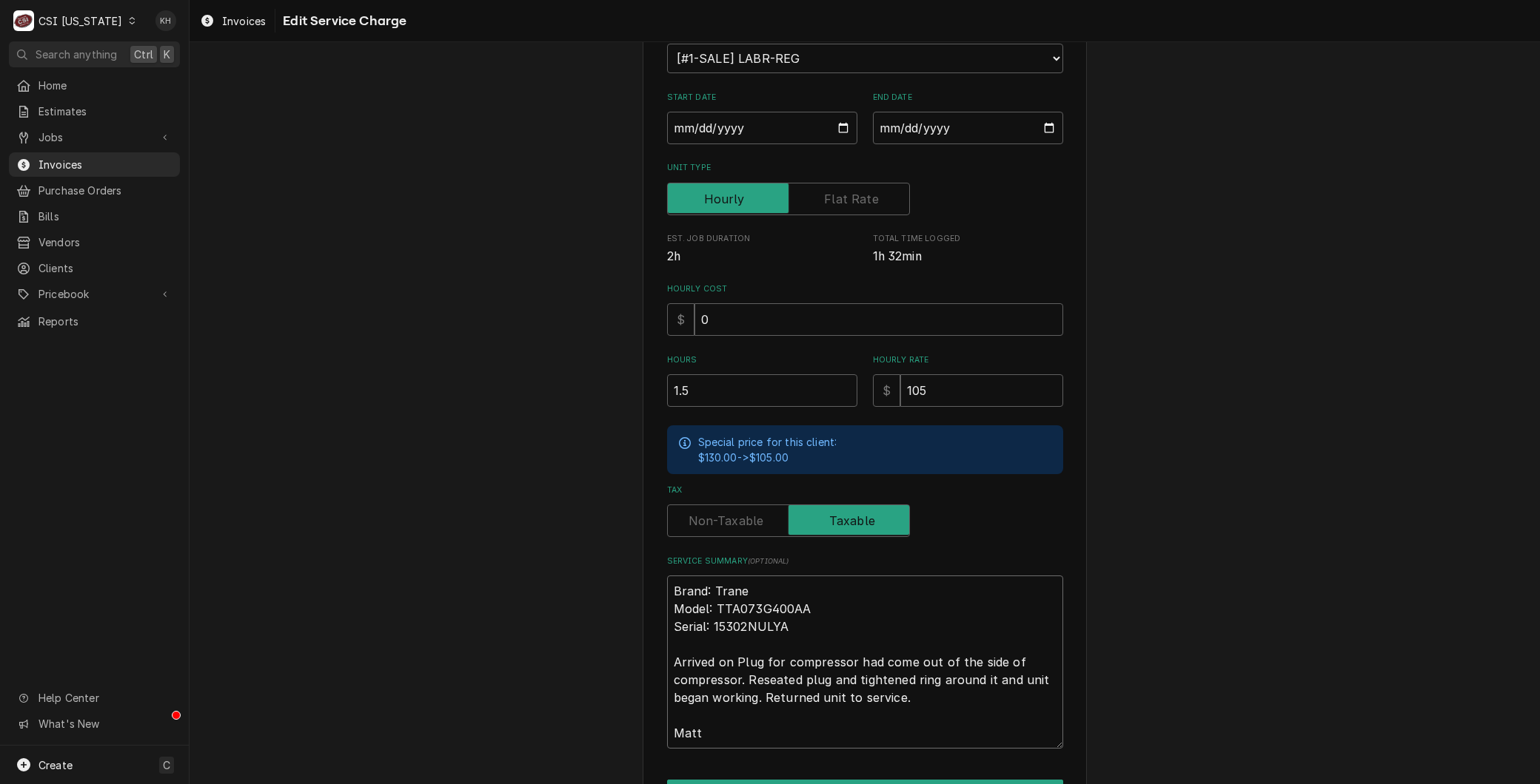
type textarea "Brand: Trane Model: TTA073G400AA Serial: 15302NULYA Arrived on sPlug for compre…"
type textarea "x"
type textarea "Brand: Trane Model: TTA073G400AA Serial: 15302NULYA Arrived on siPlug for compr…"
type textarea "x"
type textarea "Brand: Trane Model: TTA073G400AA Serial: 15302NULYA Arrived on sitPlug for comp…"
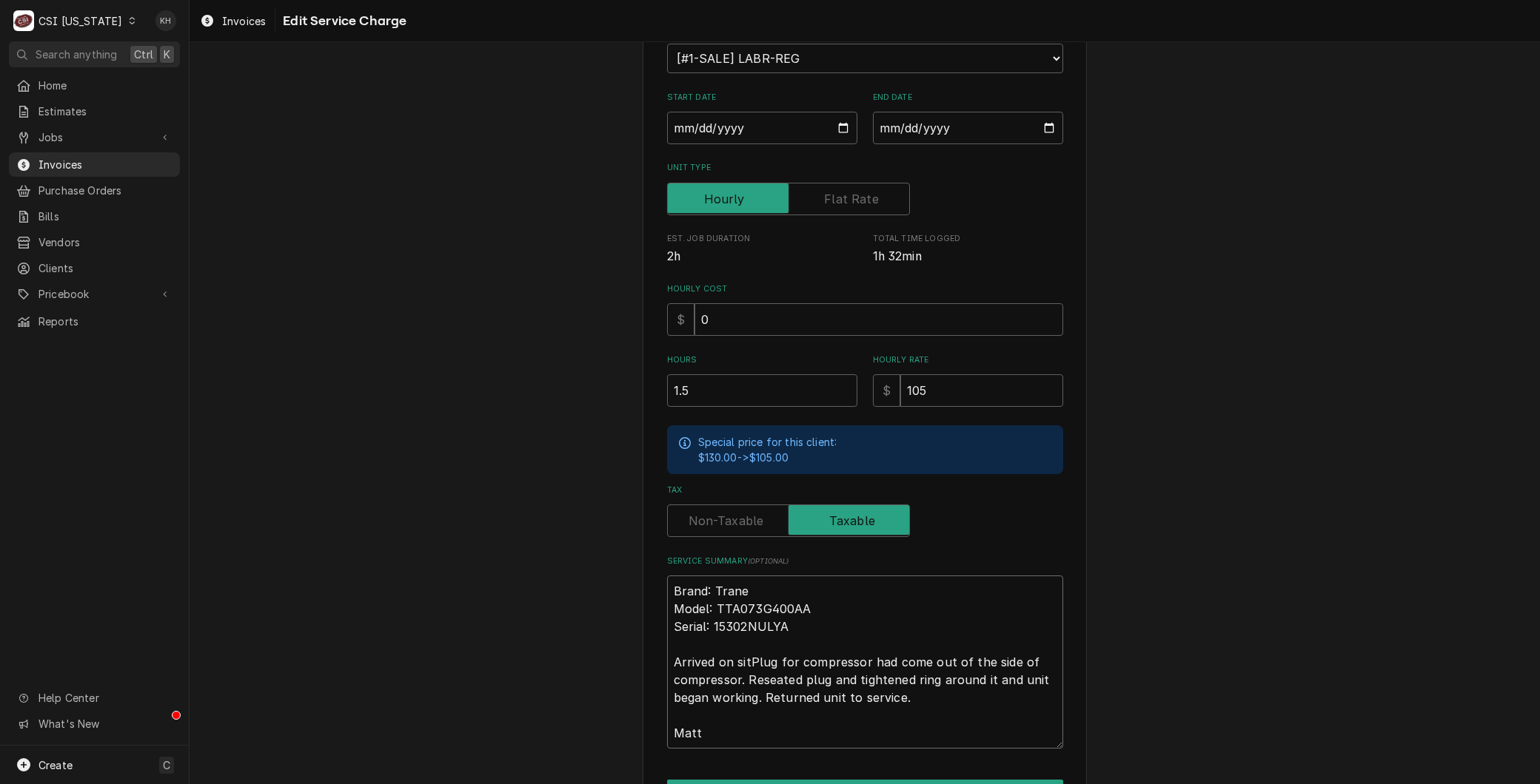
type textarea "x"
type textarea "Brand: Trane Model: TTA073G400AA Serial: 15302NULYA Arrived on sitePlug for com…"
type textarea "x"
type textarea "Brand: Trane Model: TTA073G400AA Serial: 15302NULYA Arrived on site,Plug for co…"
type textarea "x"
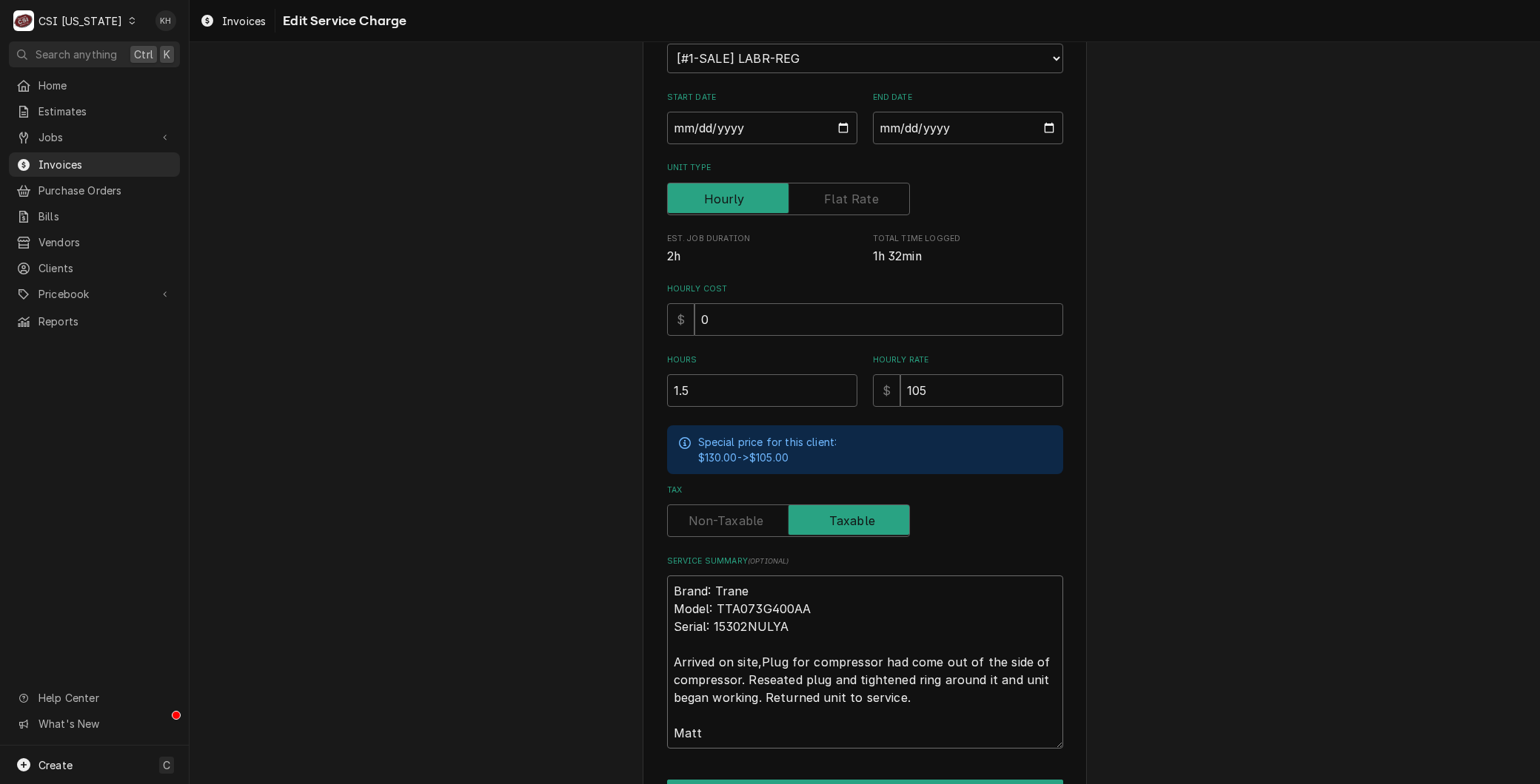
type textarea "Brand: Trane Model: TTA073G400AA Serial: 15302NULYA Arrived on site, Plug for c…"
type textarea "x"
type textarea "Brand: Trane Model: TTA073G400AA Serial: 15302NULYA Arrived on site, fPlug for …"
type textarea "x"
type textarea "Brand: Trane Model: TTA073G400AA Serial: 15302NULYA Arrived on site, foPlug for…"
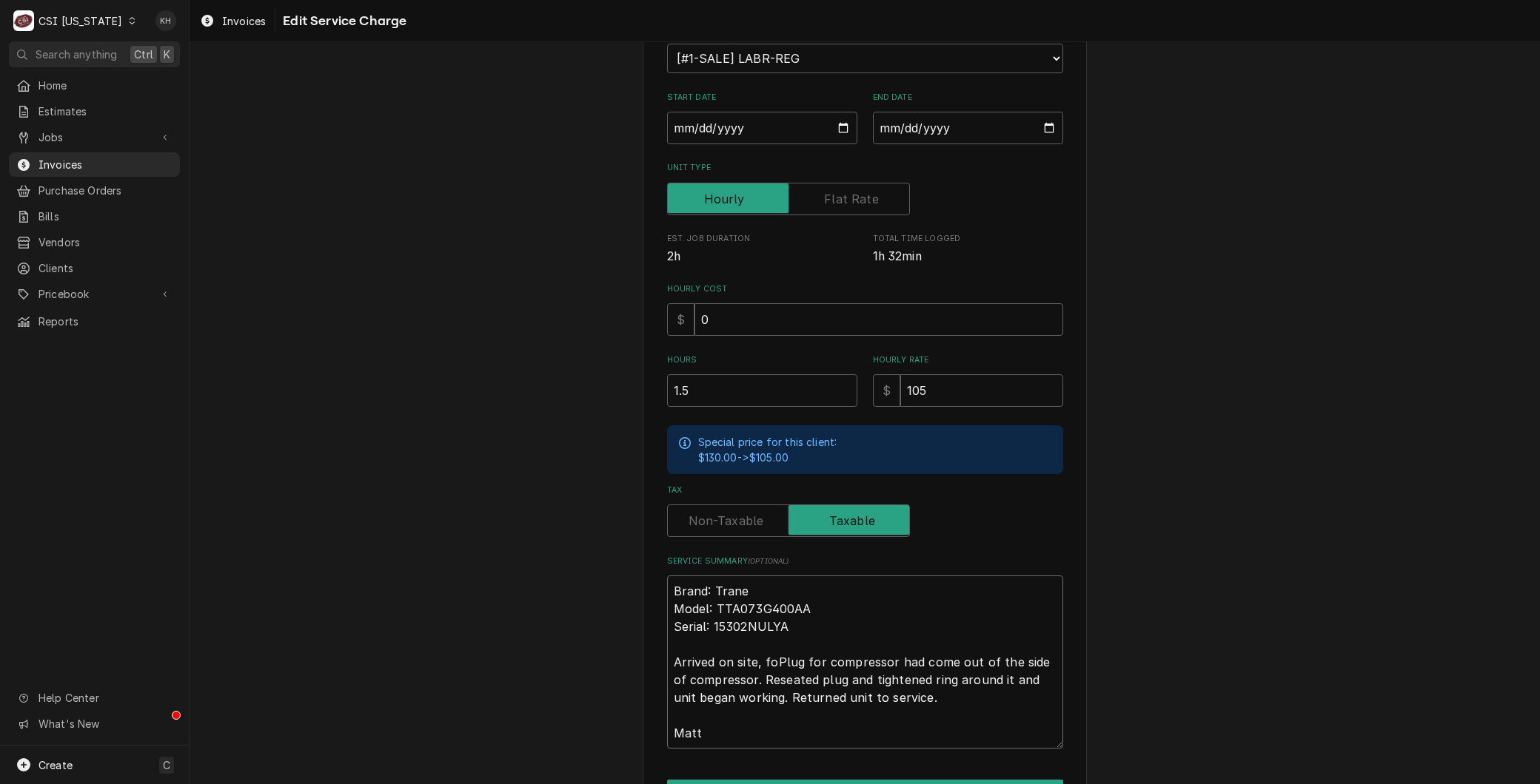
type textarea "x"
type textarea "Brand: Trane Model: TTA073G400AA Serial: 15302NULYA Arrived on site, fouPlug fo…"
type textarea "x"
type textarea "Brand: Trane Model: TTA073G400AA Serial: 15302NULYA Arrived on site, founPlug f…"
type textarea "x"
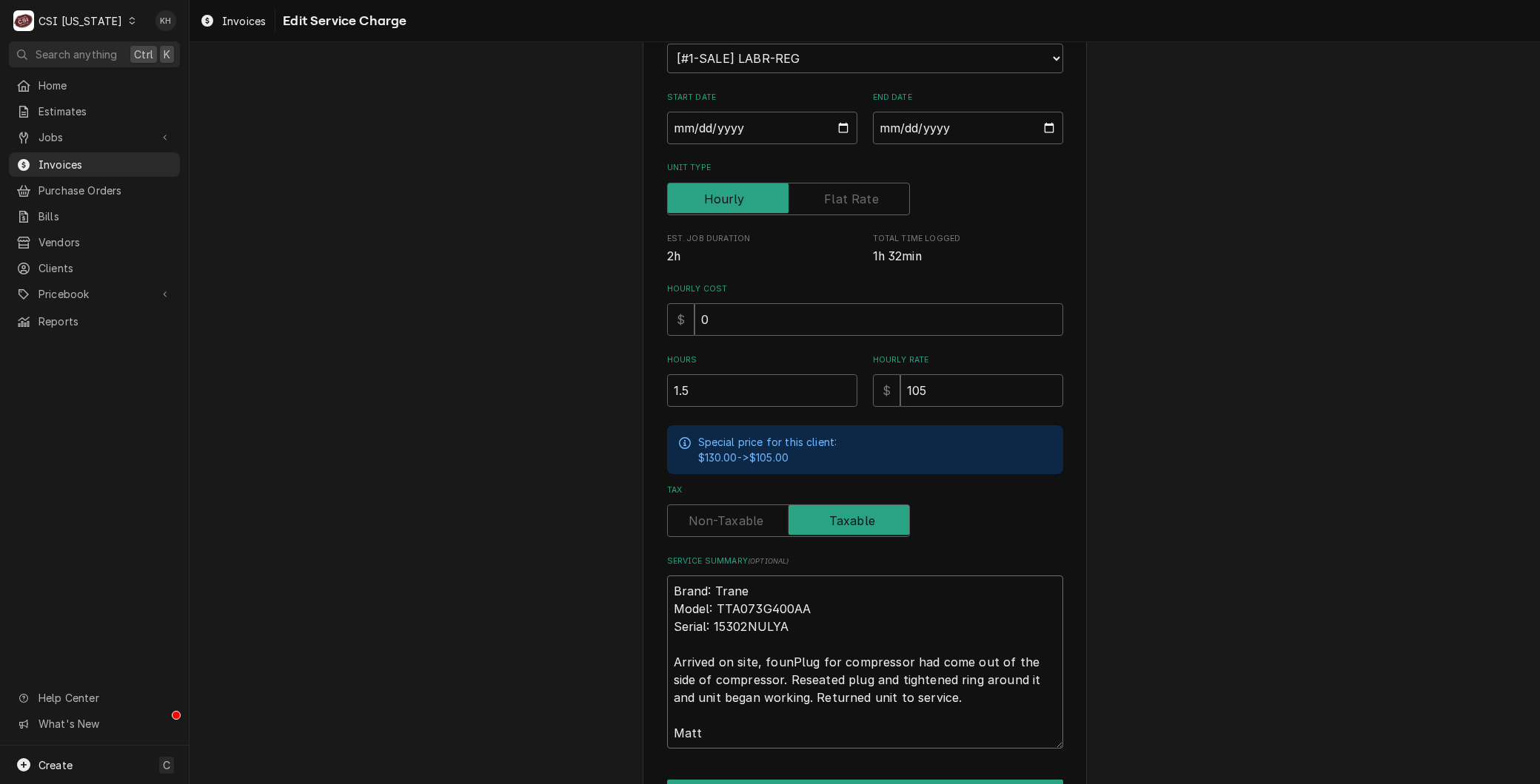
type textarea "Brand: Trane Model: TTA073G400AA Serial: 15302NULYA Arrived on site, founsPlug …"
type textarea "x"
type textarea "Brand: Trane Model: TTA073G400AA Serial: 15302NULYA Arrived on site, founPlug f…"
type textarea "x"
type textarea "Brand: Trane Model: TTA073G400AA Serial: 15302NULYA Arrived on site, foundPlug …"
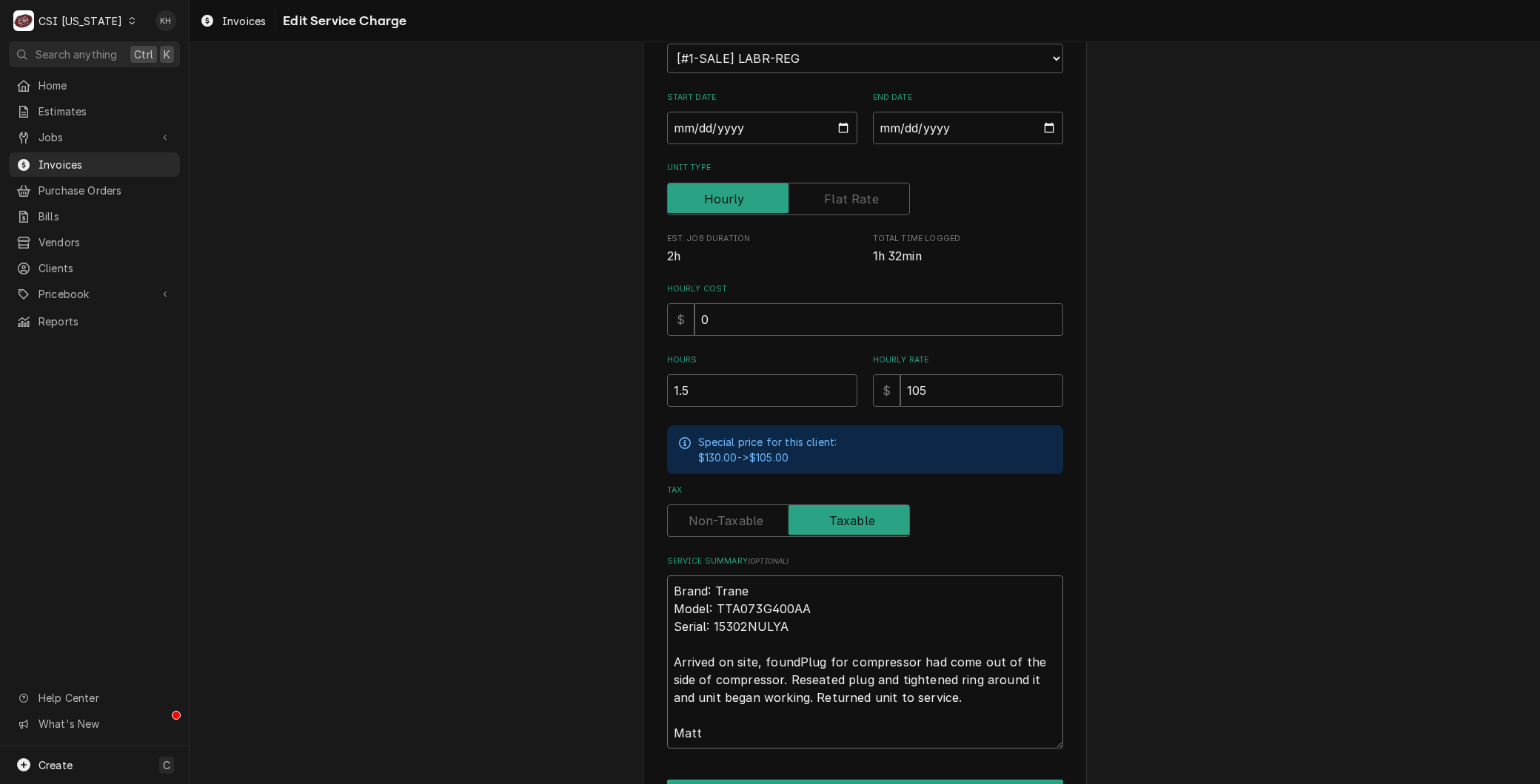
type textarea "x"
type textarea "Brand: Trane Model: TTA073G400AA Serial: 15302NULYA Arrived on site, found Plug…"
type textarea "x"
type textarea "Brand: Trane Model: TTA073G400AA Serial: 15302NULYA Arrived on site, found lug …"
type textarea "x"
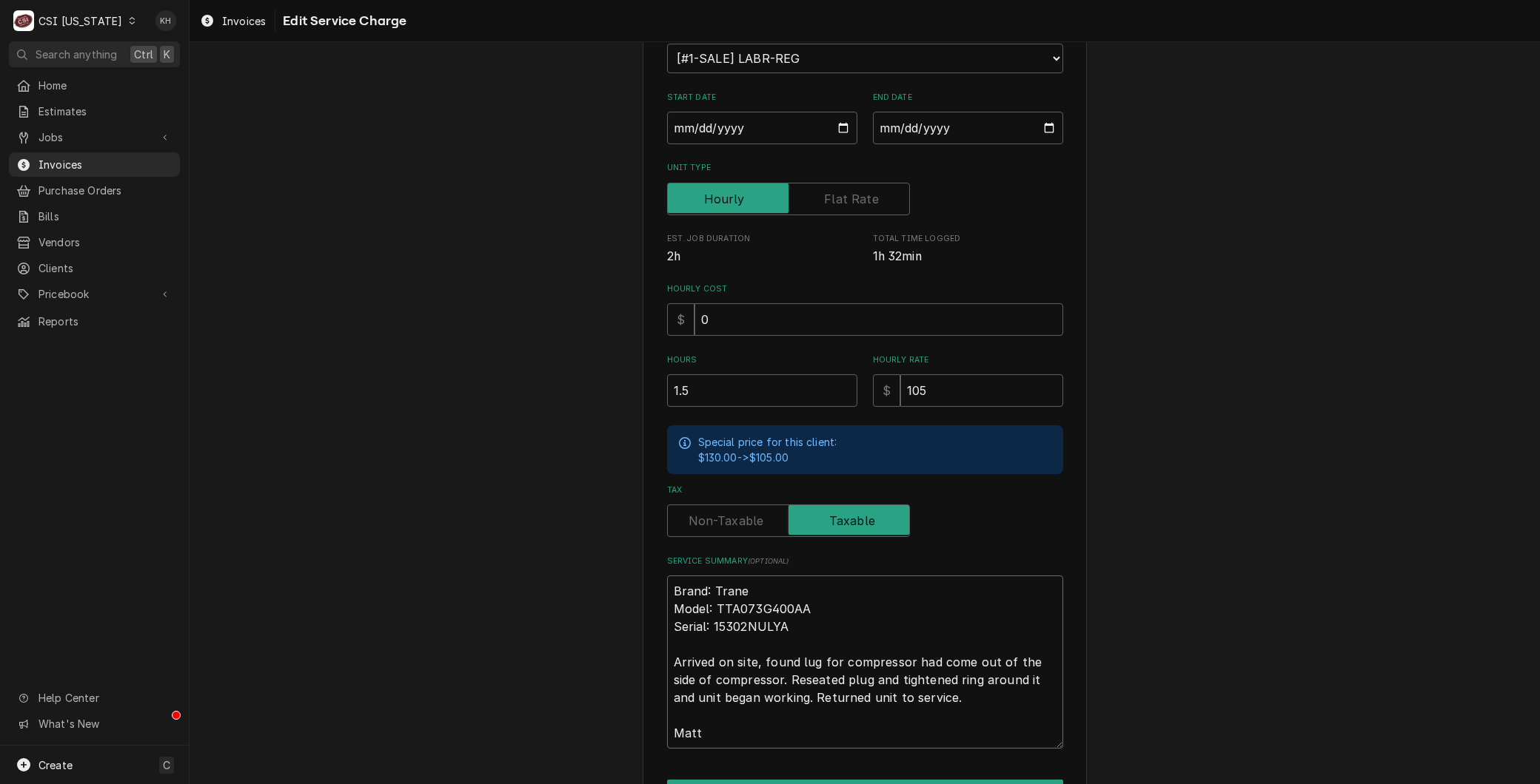
type textarea "Brand: Trane Model: TTA073G400AA Serial: 15302NULYA Arrived on site, found plug…"
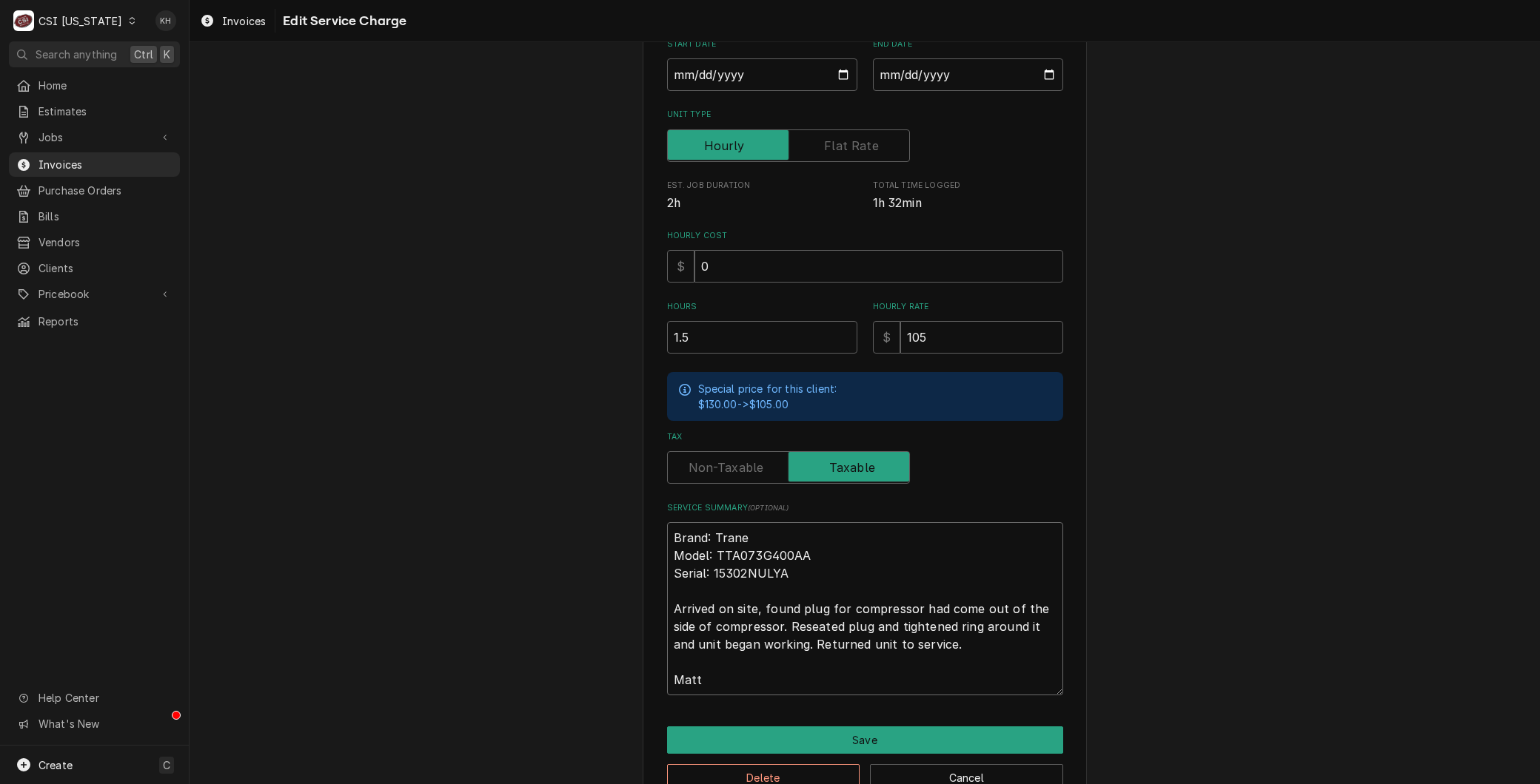
scroll to position [283, 0]
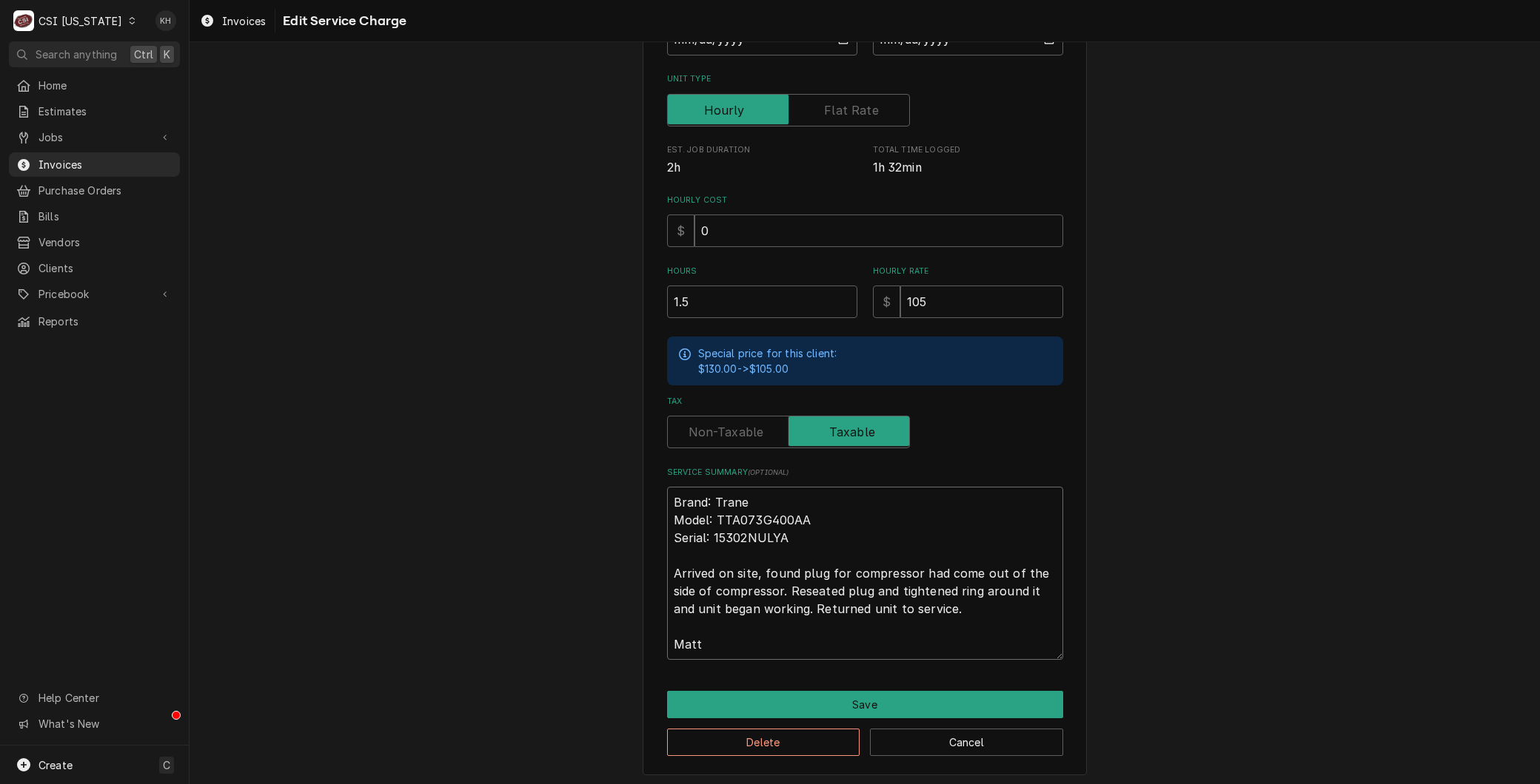
drag, startPoint x: 677, startPoint y: 615, endPoint x: 753, endPoint y: 659, distance: 87.8
click at [781, 674] on div "Use the fields below to edit this service charge Short Description 1-Labor (Ser…" at bounding box center [864, 282] width 444 height 987
click at [738, 646] on textarea "Brand: Trane Model: TTA073G400AA Serial: 15302NULYA Arrived on site, found plug…" at bounding box center [865, 573] width 396 height 173
type textarea "x"
type textarea "Brand: Trane Model: TTA073G400AA Serial: 15302NULYA Arrived on site, found plug…"
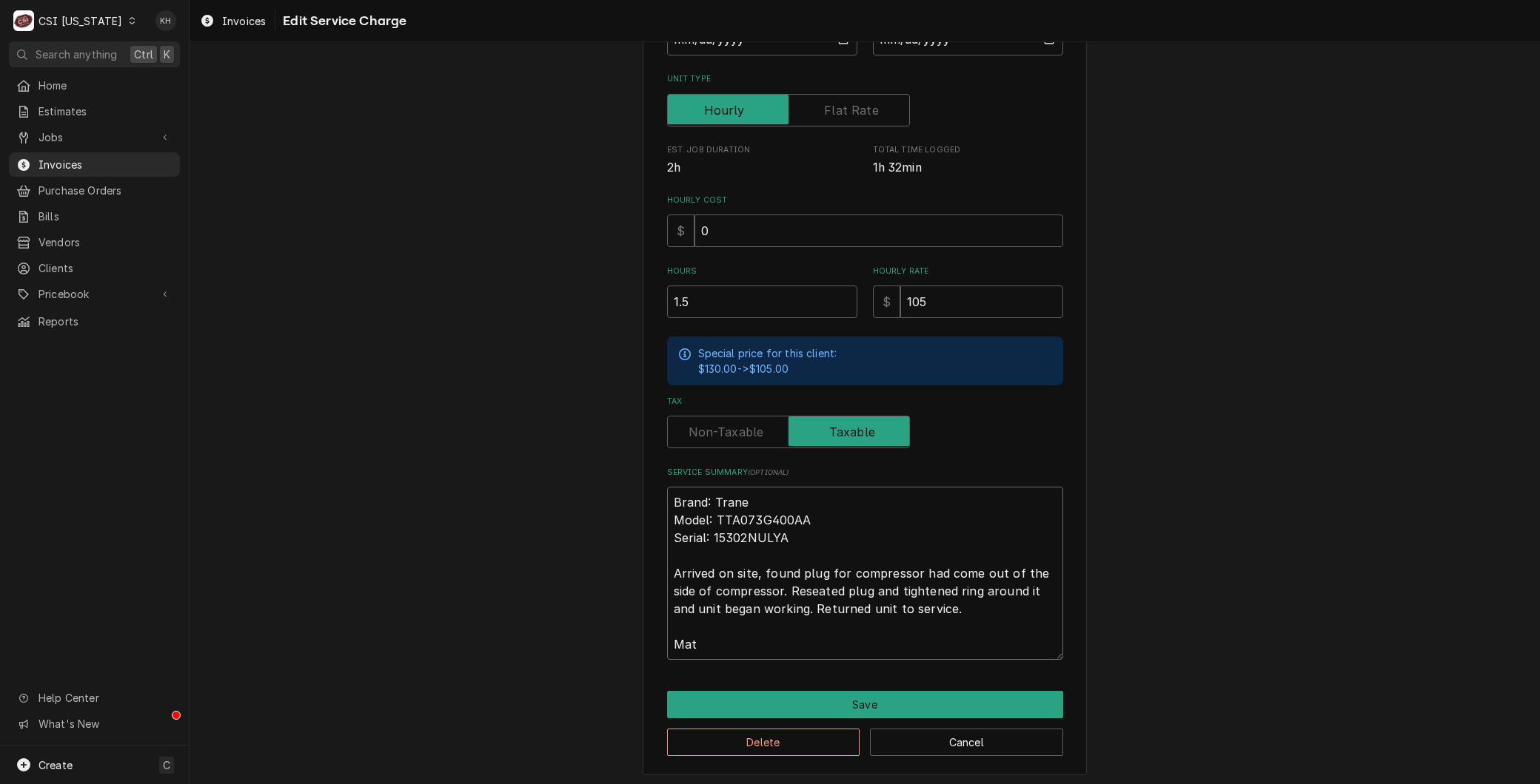
type textarea "x"
type textarea "Brand: Trane Model: TTA073G400AA Serial: 15302NULYA Arrived on site, found plug…"
type textarea "x"
type textarea "Brand: Trane Model: TTA073G400AA Serial: 15302NULYA Arrived on site, found plug…"
type textarea "x"
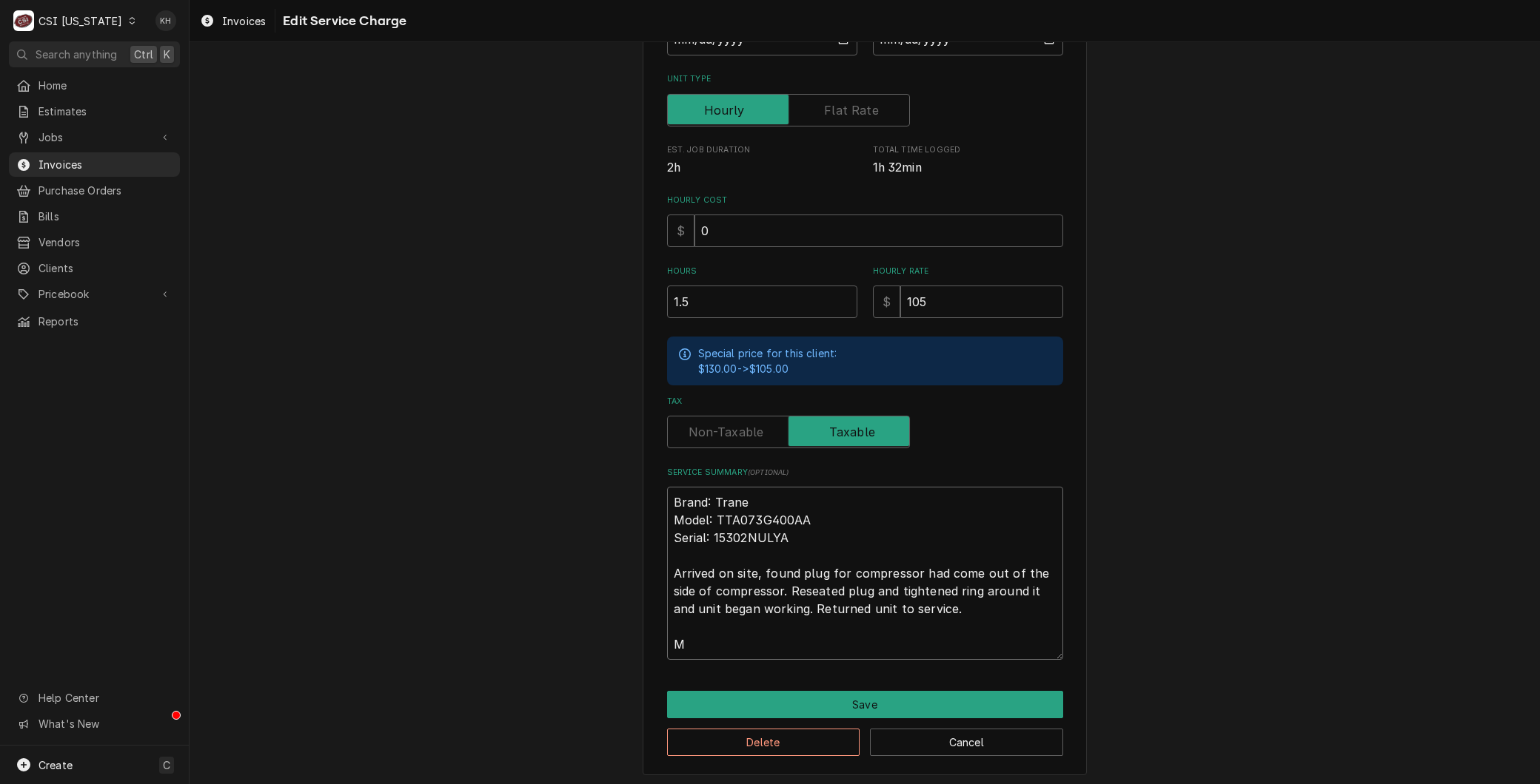
type textarea "Brand: Trane Model: TTA073G400AA Serial: 15302NULYA Arrived on site, found plug…"
type textarea "x"
type textarea "Brand: Trane Model: TTA073G400AA Serial: 15302NULYA Arrived on site, found plug…"
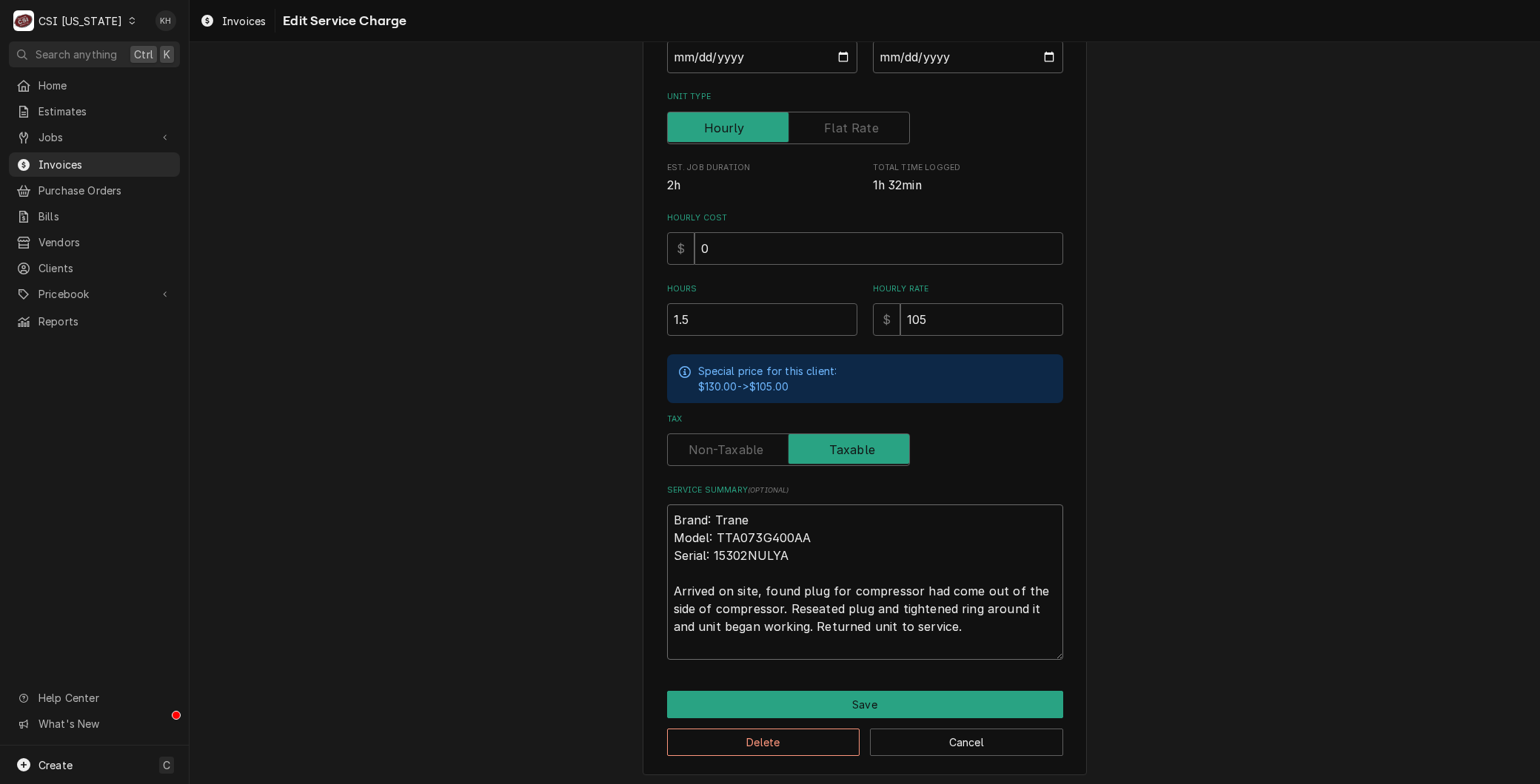
type textarea "x"
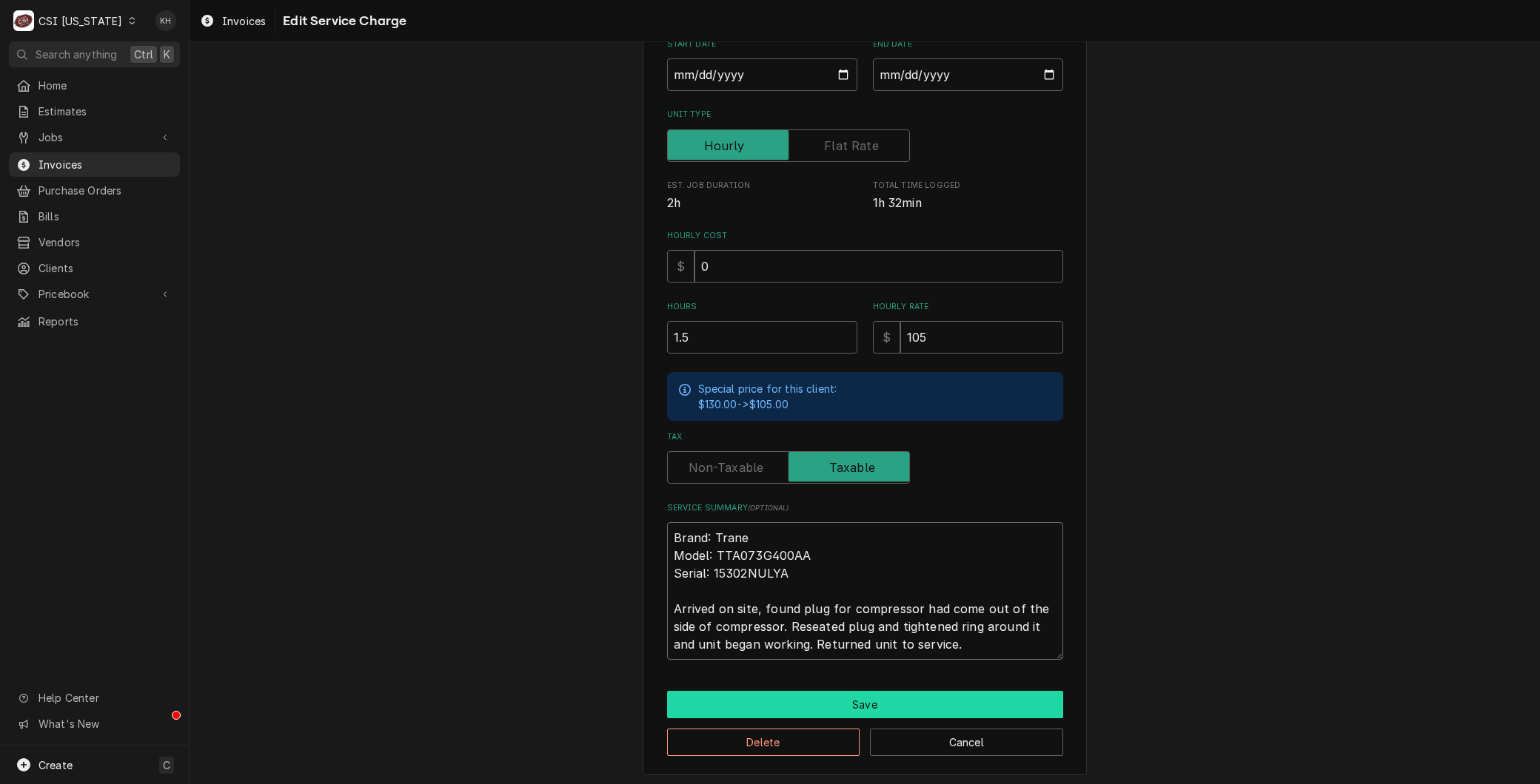
type textarea "Brand: Trane Model: TTA073G400AA Serial: 15302NULYA Arrived on site, found plug…"
click at [861, 691] on button "Save" at bounding box center [865, 705] width 396 height 27
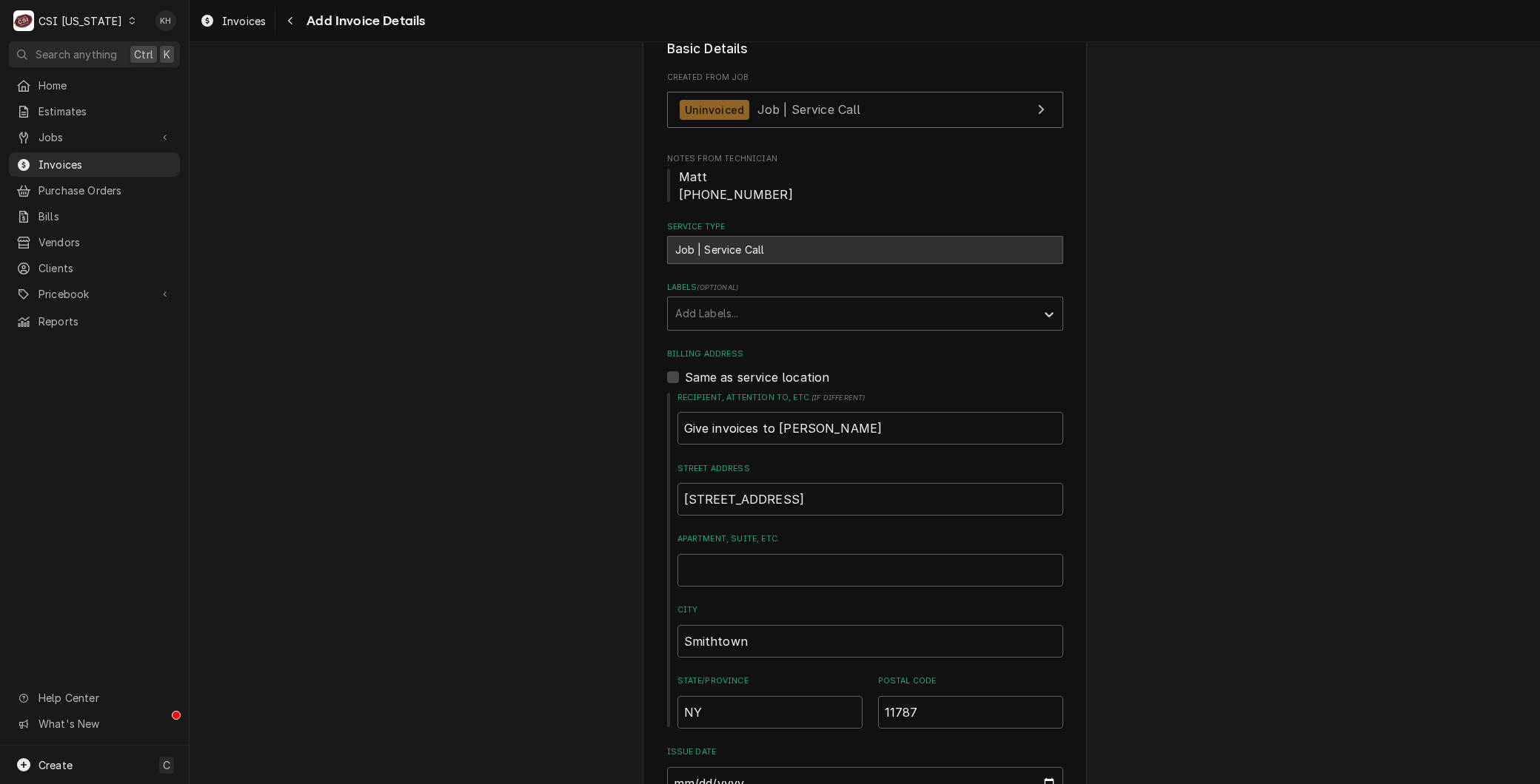
scroll to position [302, 0]
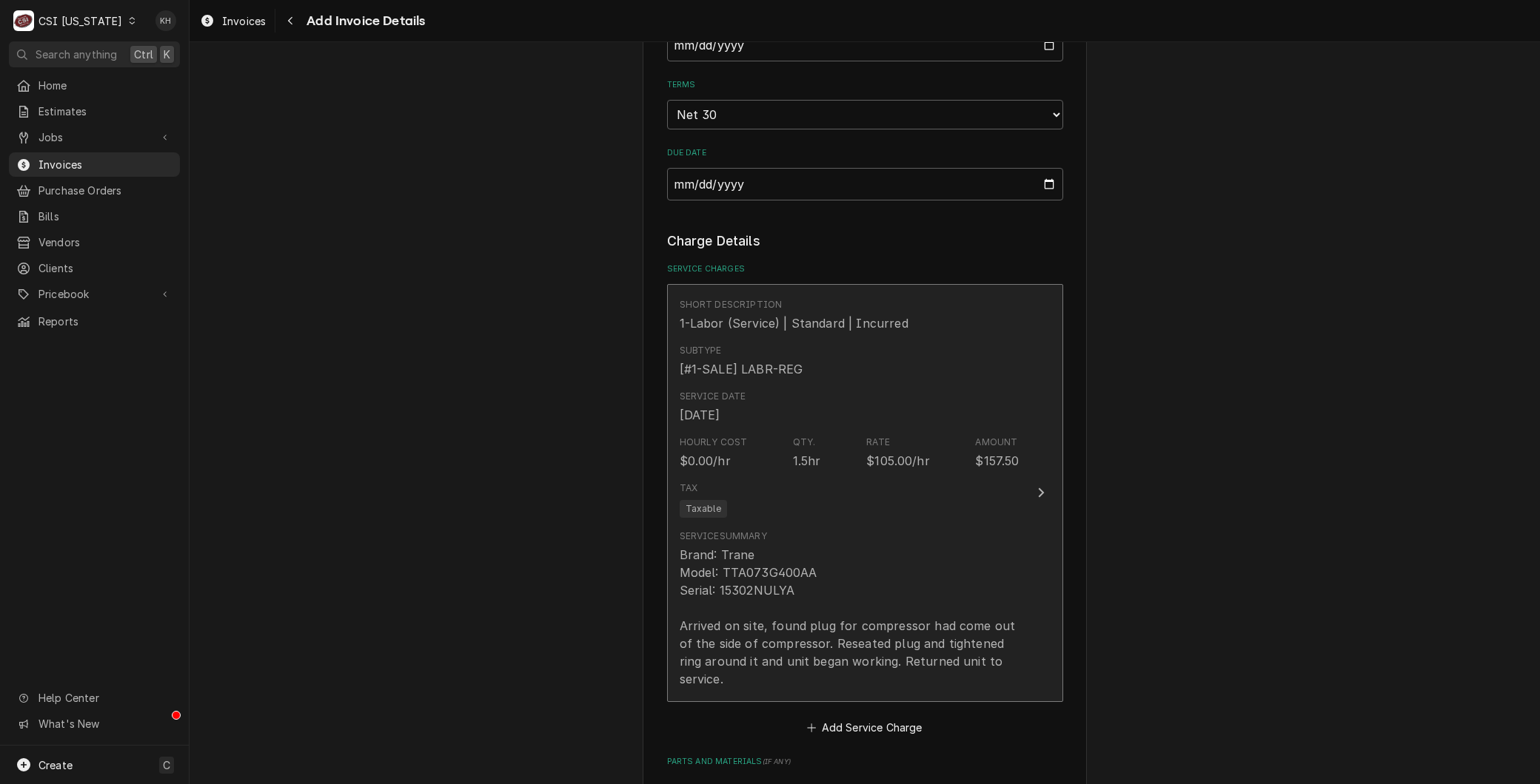
click at [826, 534] on div "Service Summary Brand: Trane Model: TTA073G400AA Serial: 15302NULYA Arrived on …" at bounding box center [849, 608] width 340 height 158
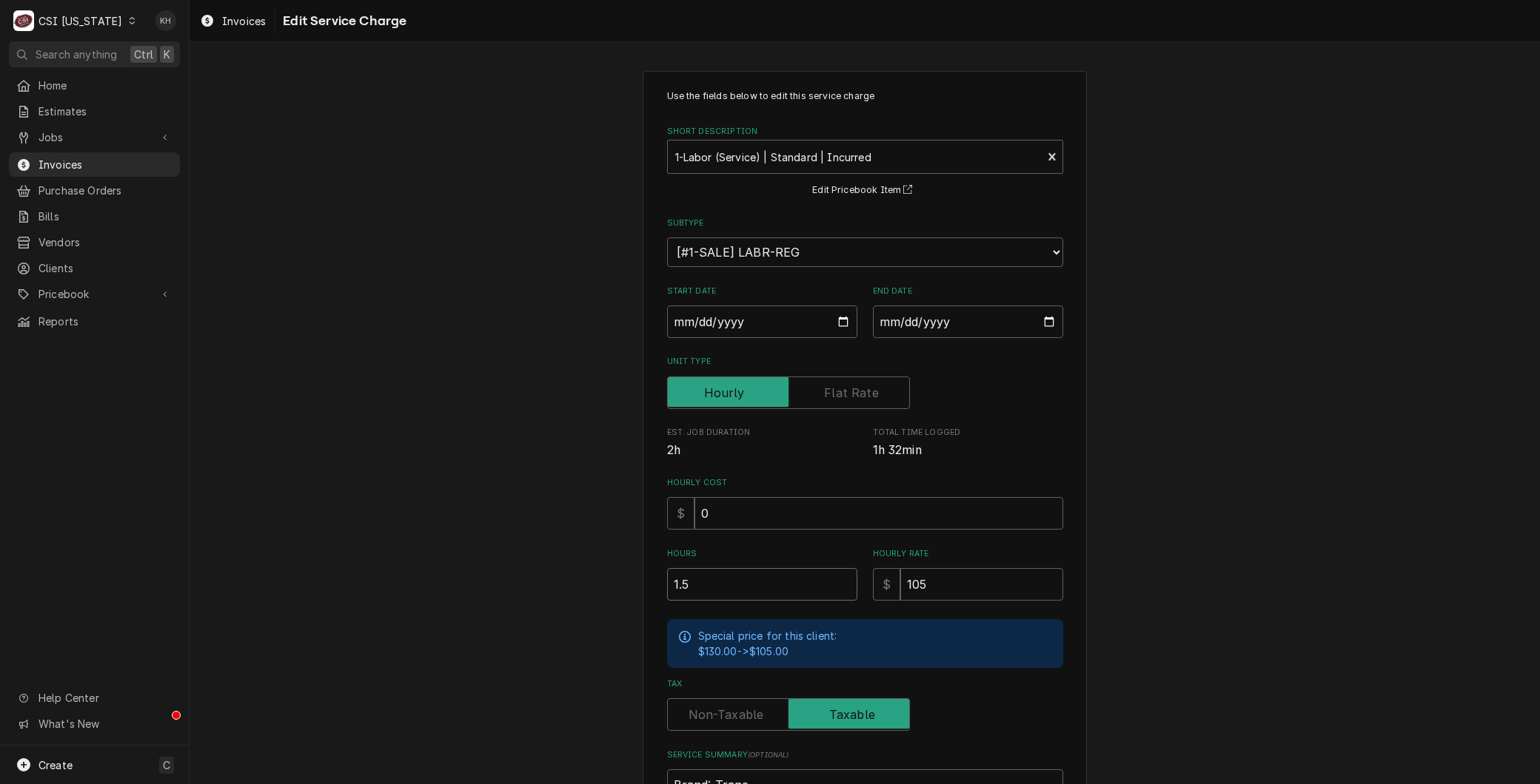
drag, startPoint x: 709, startPoint y: 575, endPoint x: 388, endPoint y: 576, distance: 321.0
click at [388, 576] on div "Use the fields below to edit this service charge Short Description 1-Labor (Ser…" at bounding box center [865, 546] width 1350 height 977
type textarea "x"
type input "1"
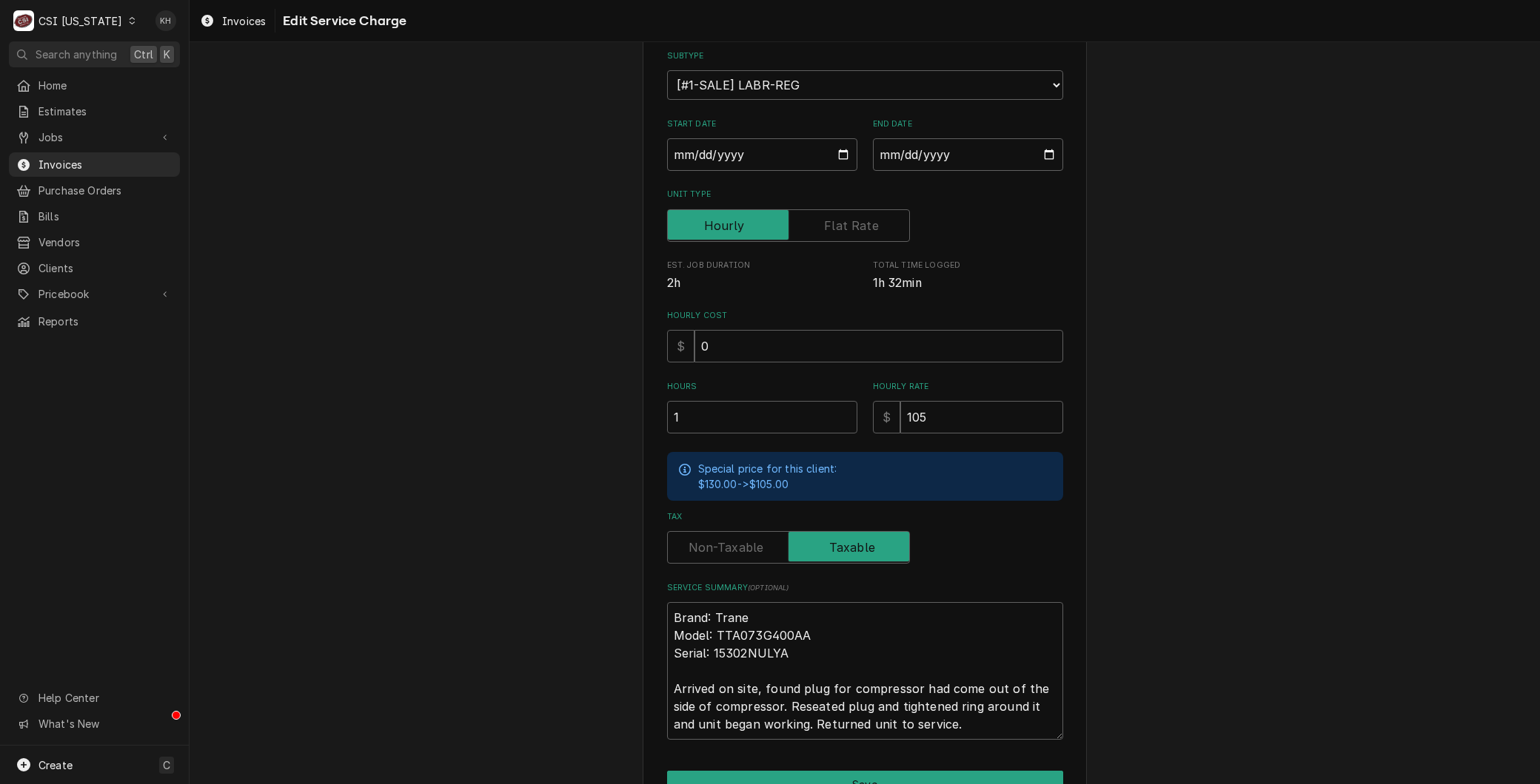
scroll to position [247, 0]
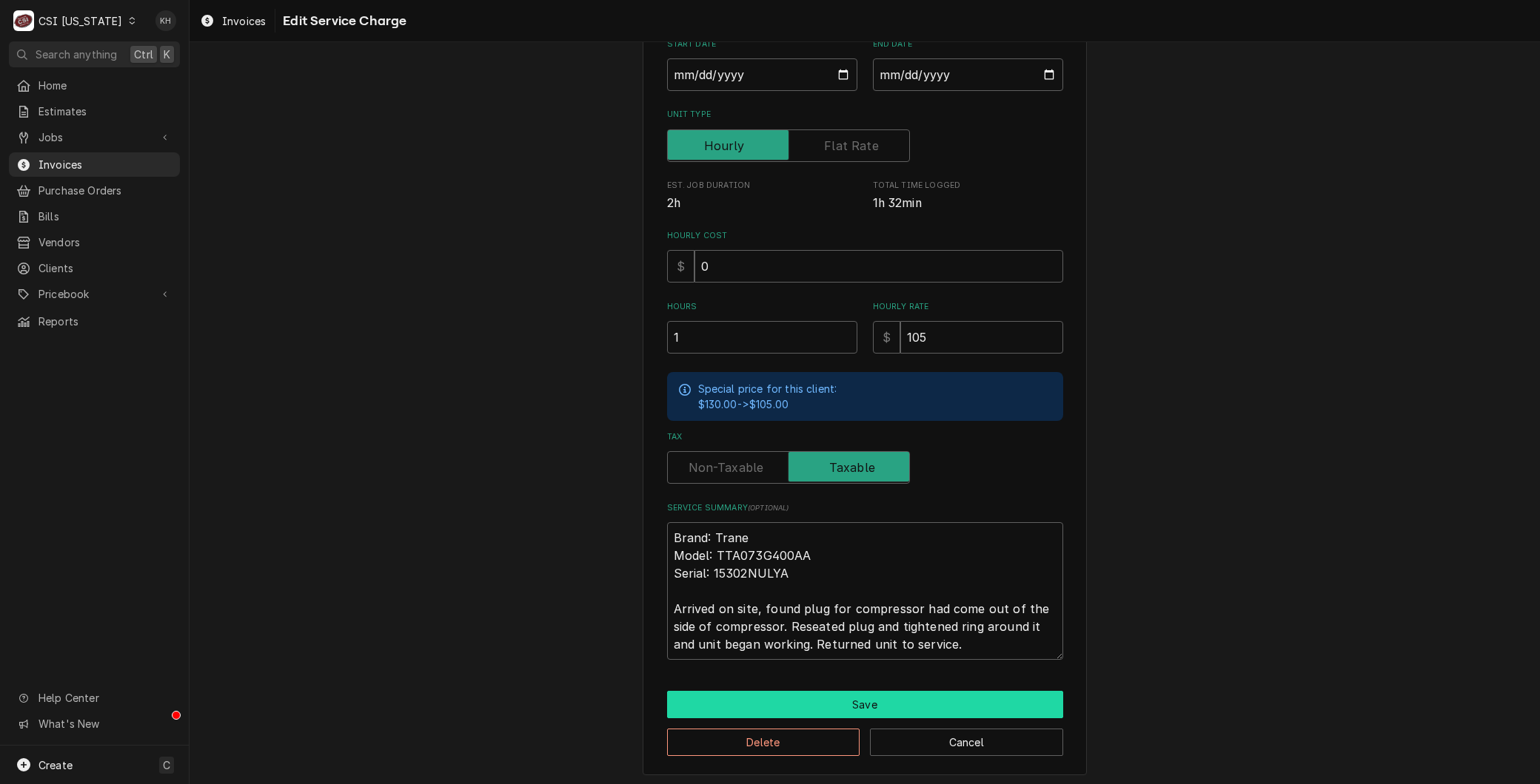
click at [810, 703] on button "Save" at bounding box center [865, 705] width 396 height 27
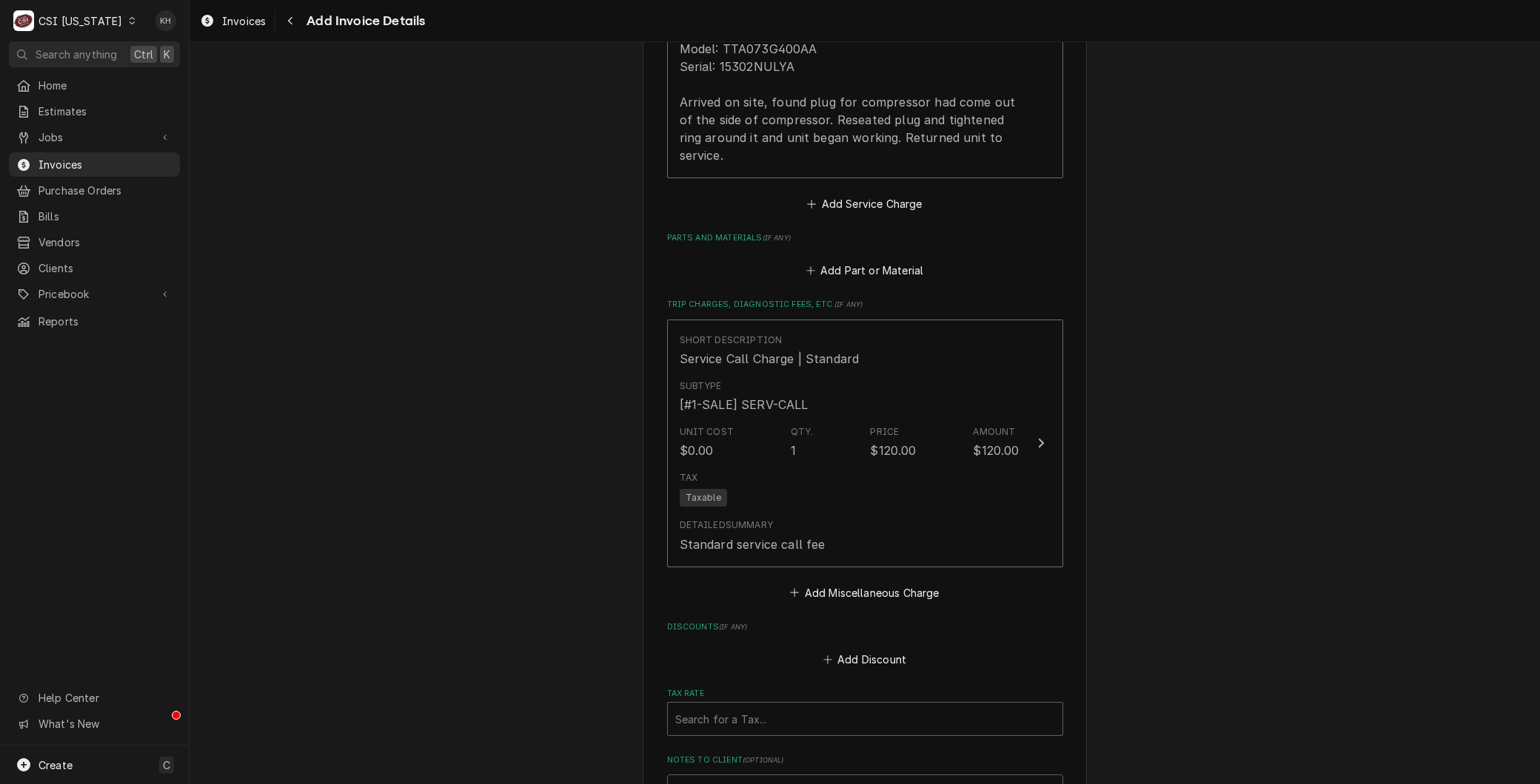
scroll to position [1847, 0]
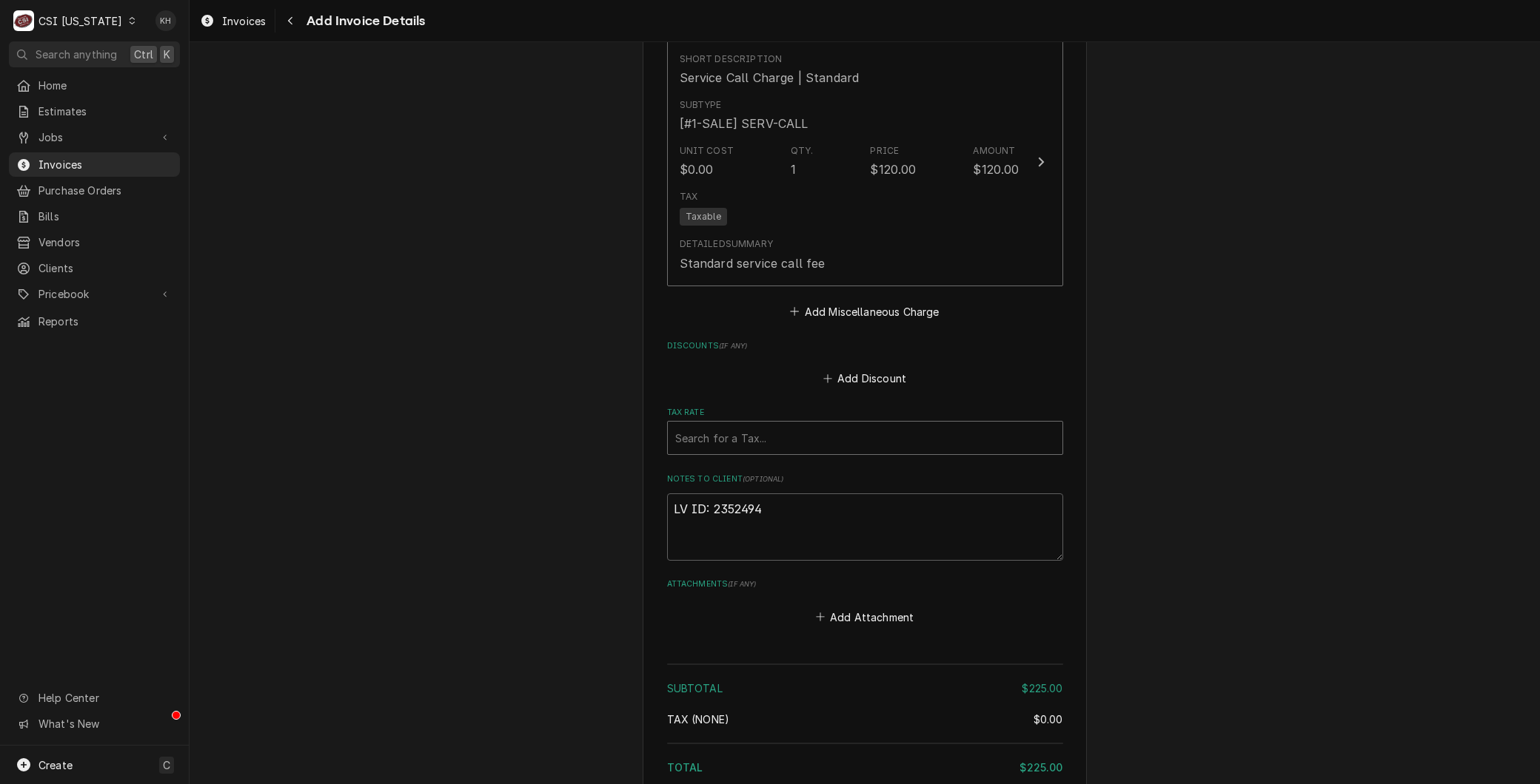
drag, startPoint x: 711, startPoint y: 410, endPoint x: 726, endPoint y: 434, distance: 28.3
click at [711, 425] on div "Tax Rate" at bounding box center [865, 438] width 379 height 27
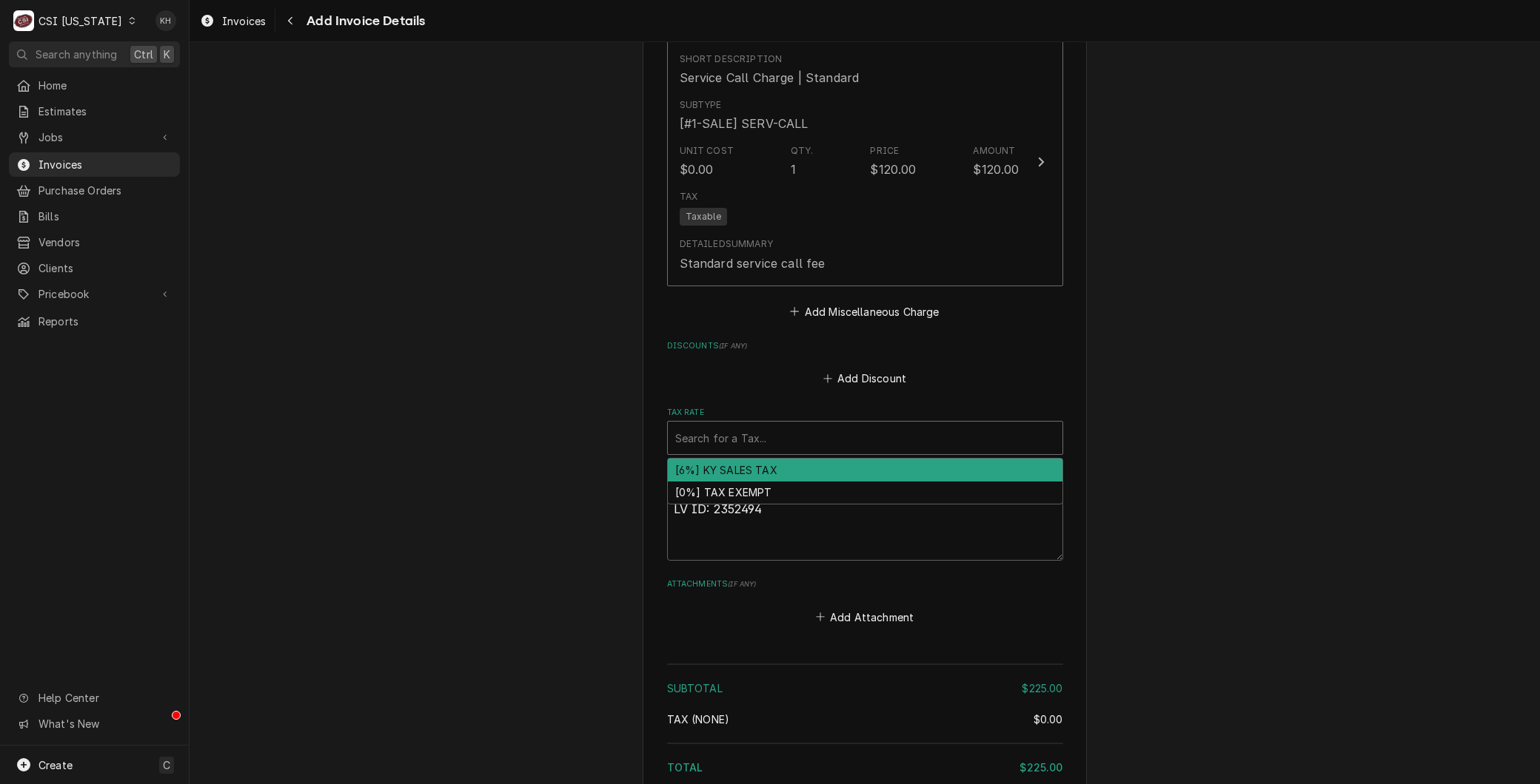
click at [736, 459] on div "[6%] KY SALES TAX" at bounding box center [865, 470] width 395 height 23
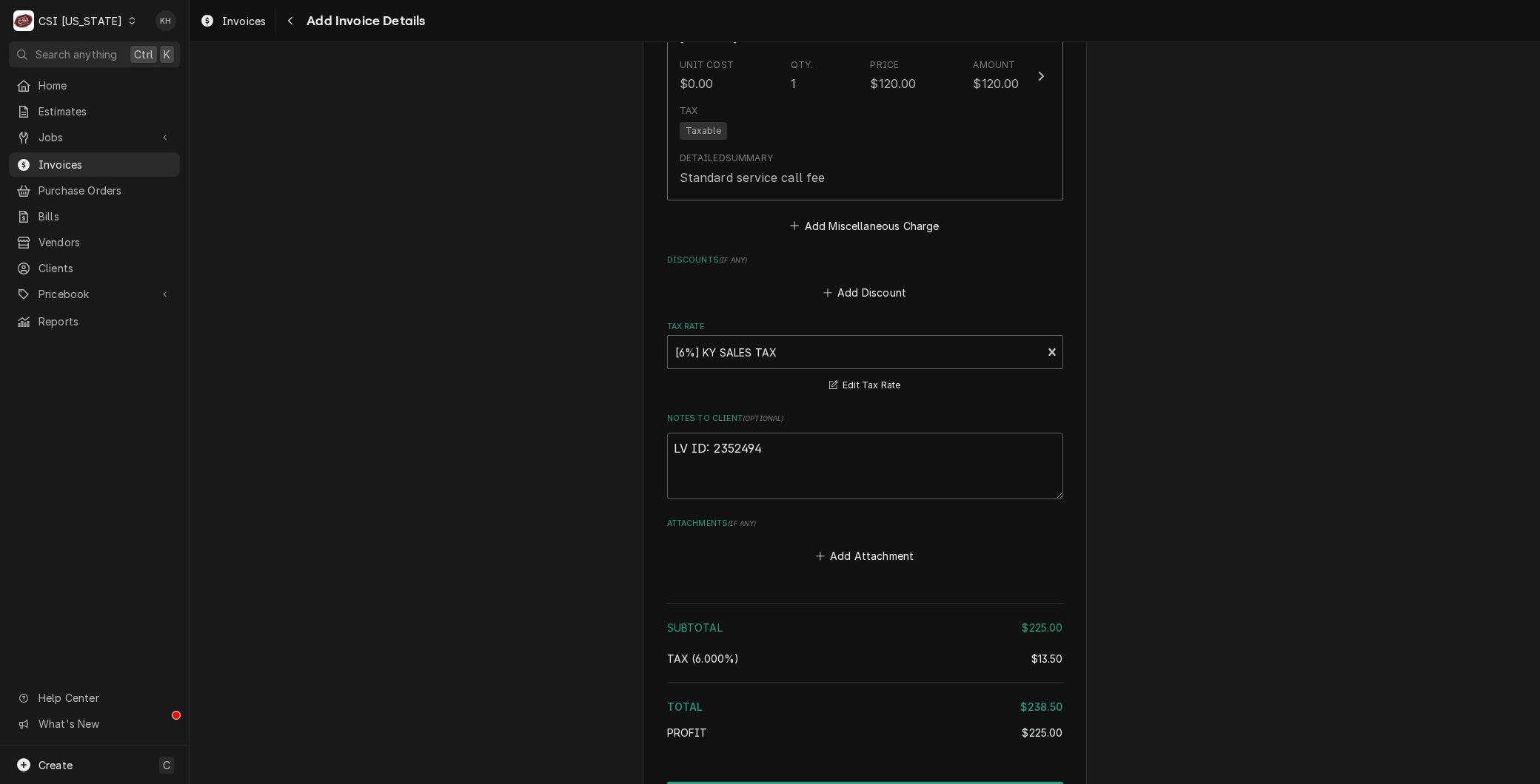
scroll to position [2009, 0]
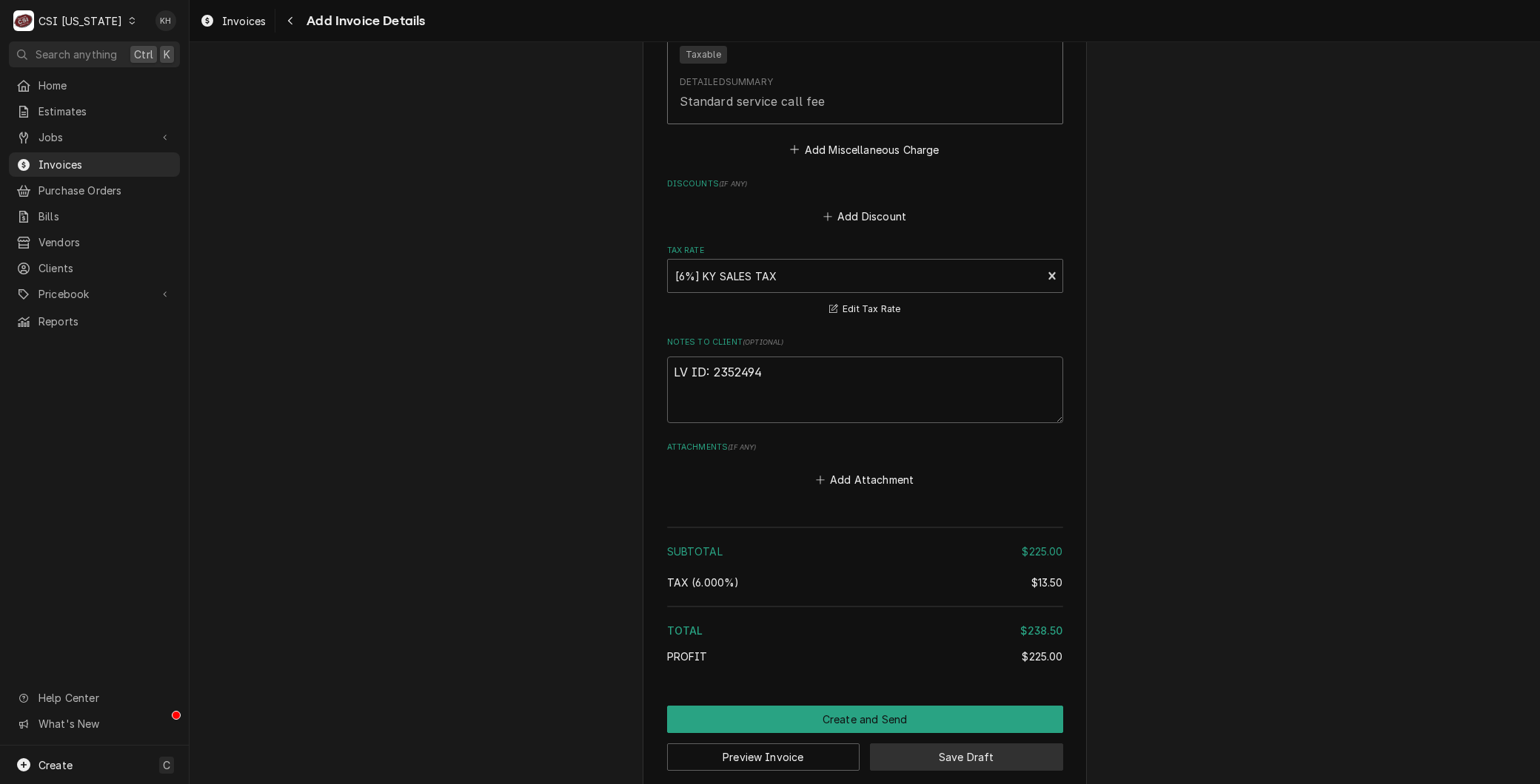
click at [931, 744] on button "Save Draft" at bounding box center [966, 757] width 193 height 27
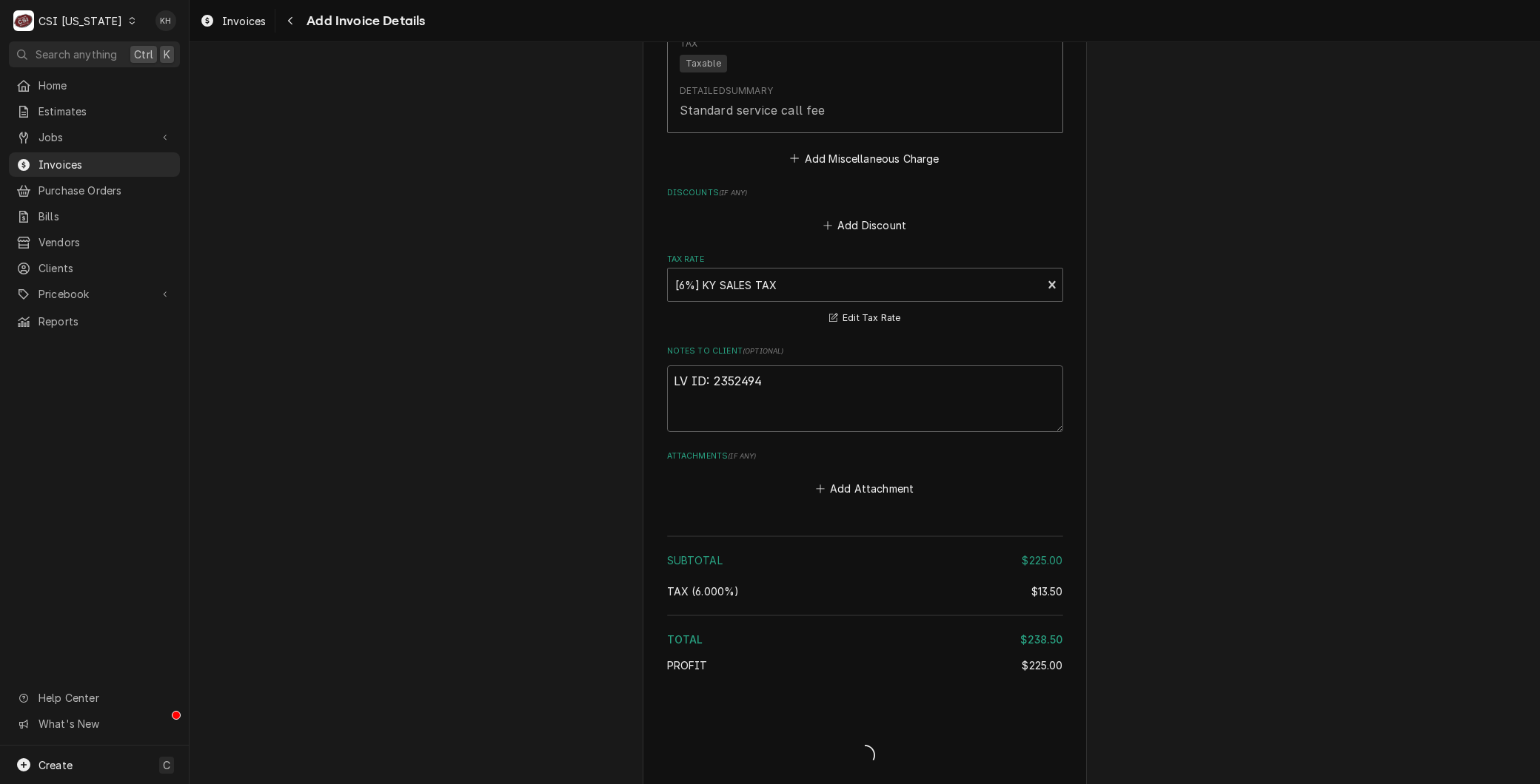
type textarea "x"
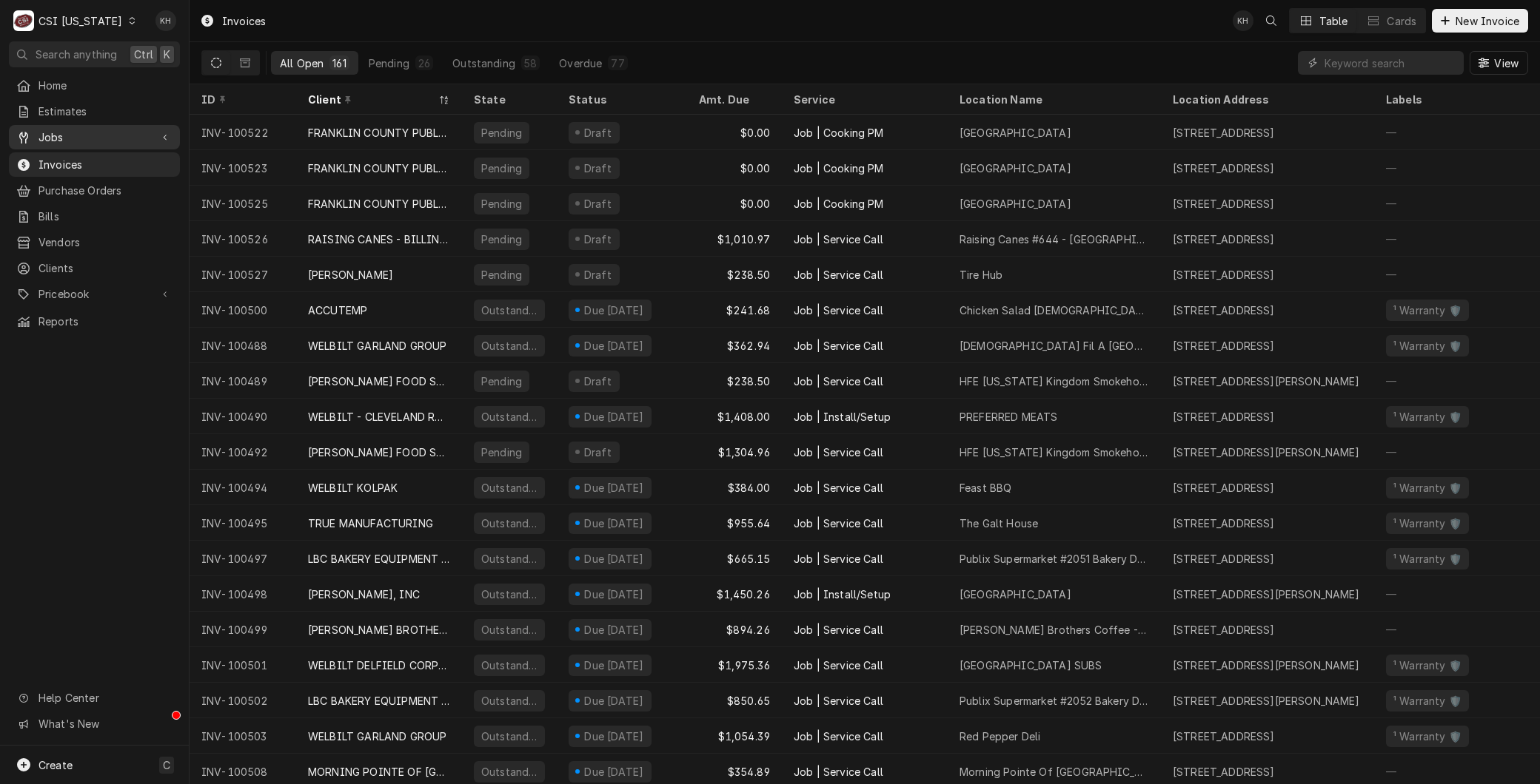
click at [37, 142] on link "Jobs" at bounding box center [94, 137] width 171 height 25
click at [49, 154] on div "Jobs" at bounding box center [94, 163] width 165 height 18
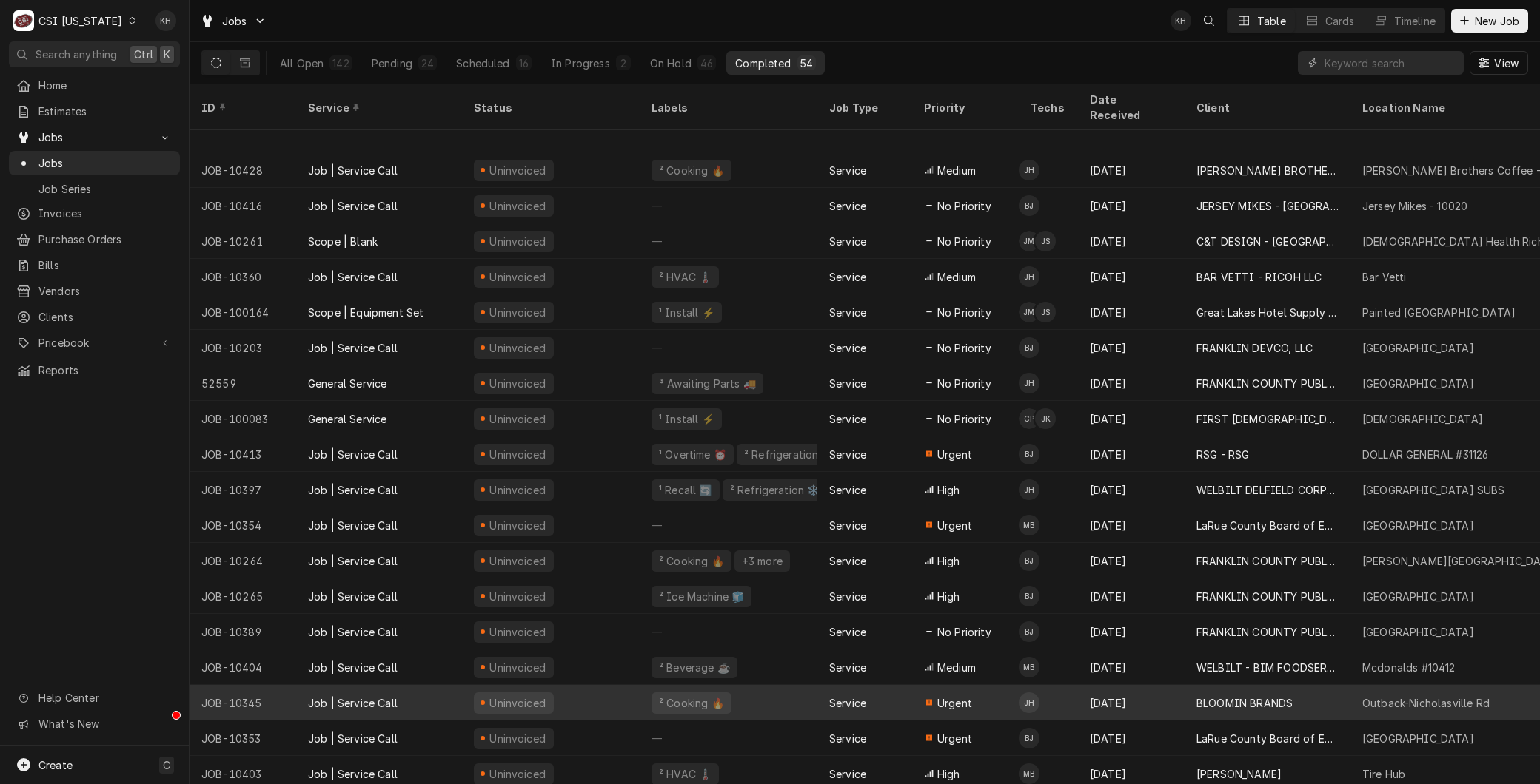
scroll to position [546, 0]
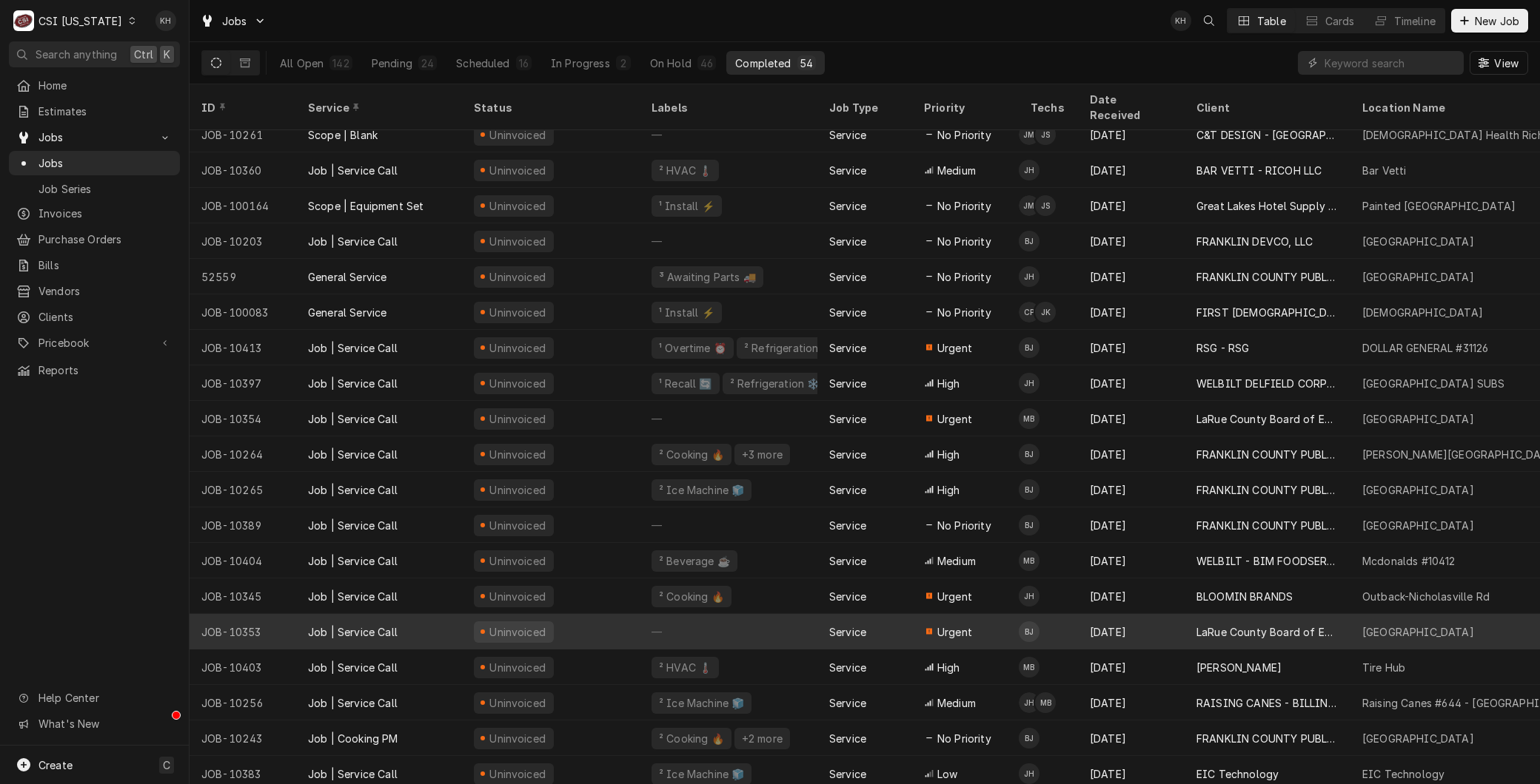
click at [322, 625] on div "Job | Service Call" at bounding box center [378, 632] width 166 height 36
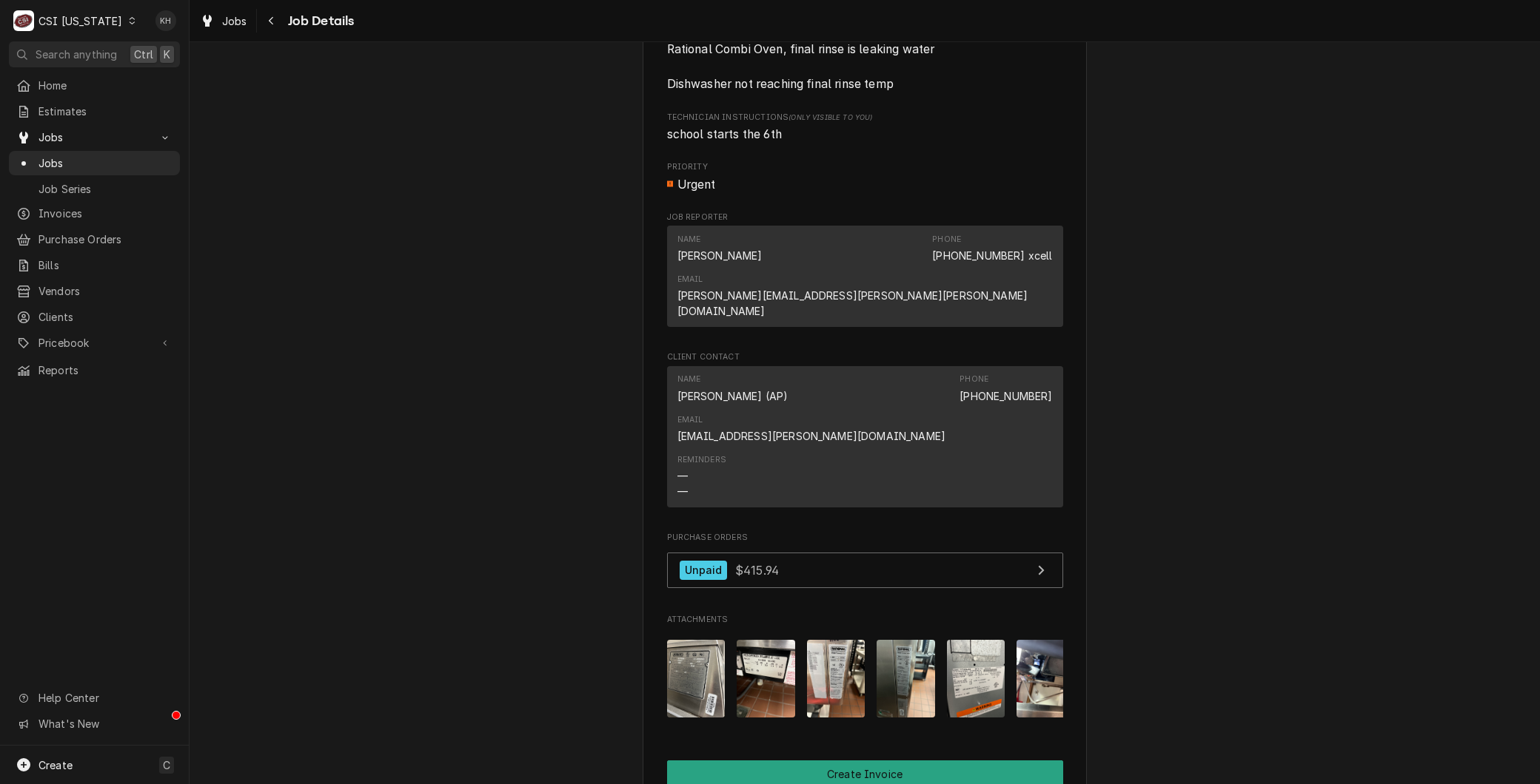
scroll to position [1150, 0]
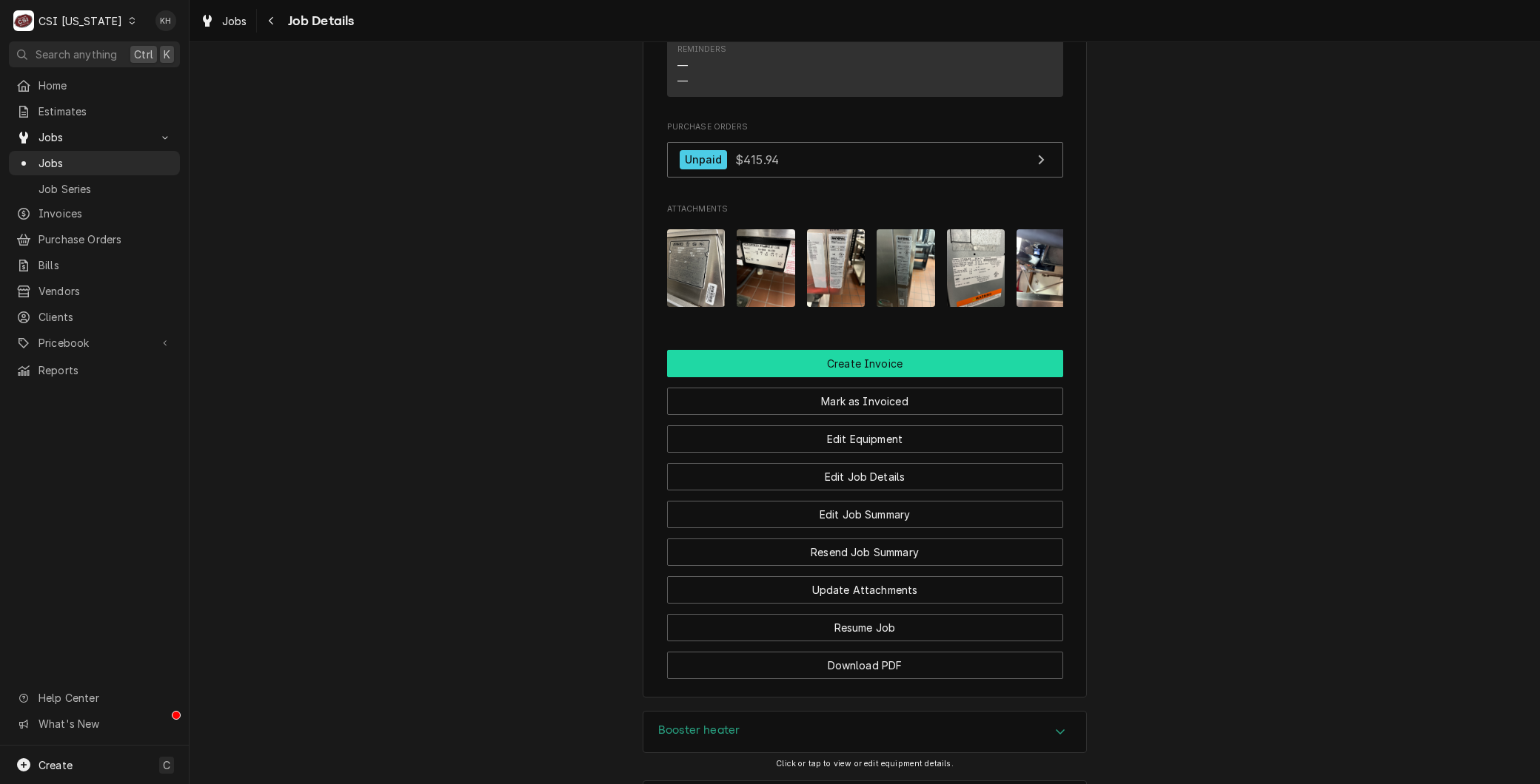
click at [829, 350] on button "Create Invoice" at bounding box center [865, 364] width 396 height 27
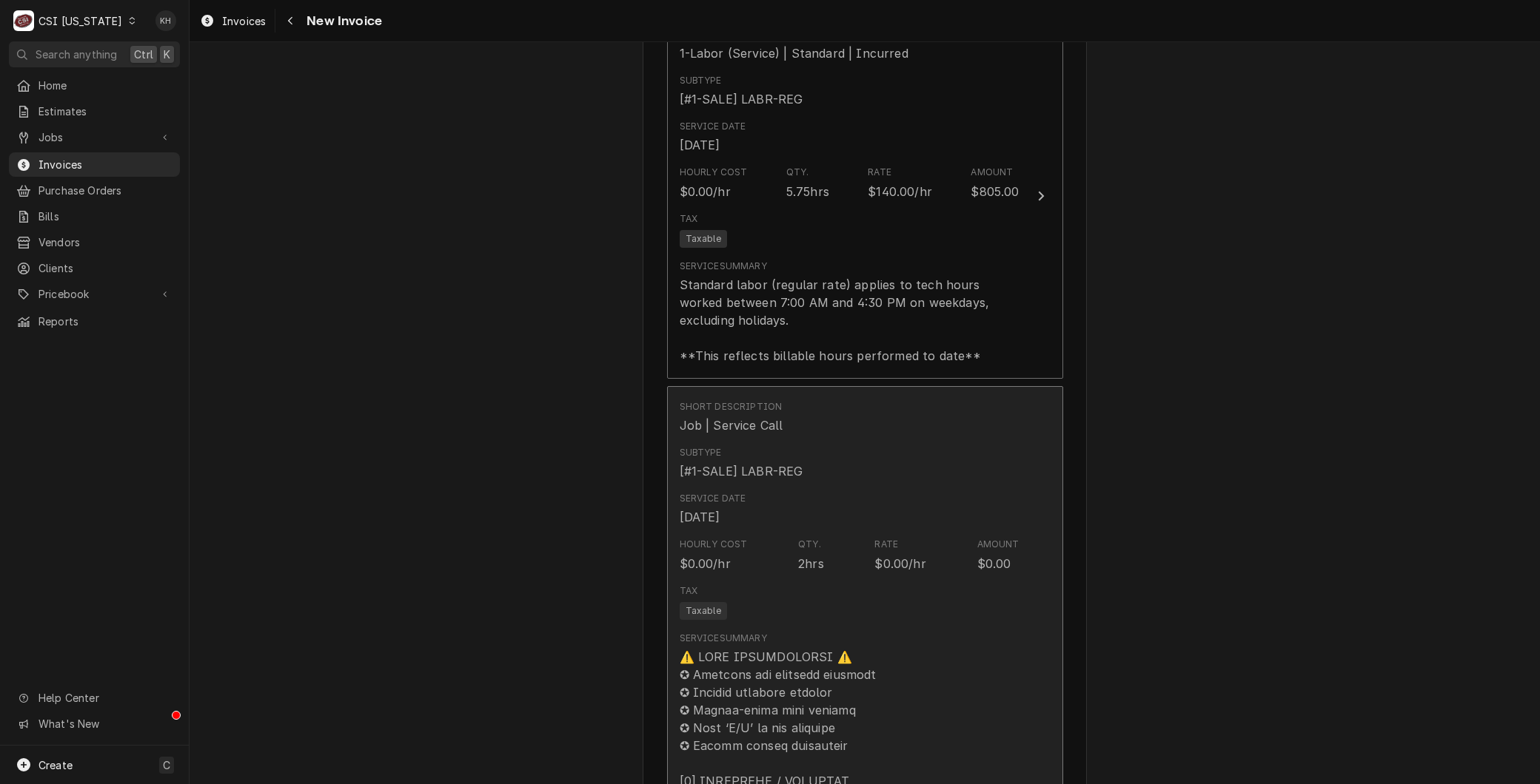
drag, startPoint x: 783, startPoint y: 518, endPoint x: 784, endPoint y: 527, distance: 9.1
click at [784, 527] on div "Service Date [DATE]" at bounding box center [849, 509] width 340 height 46
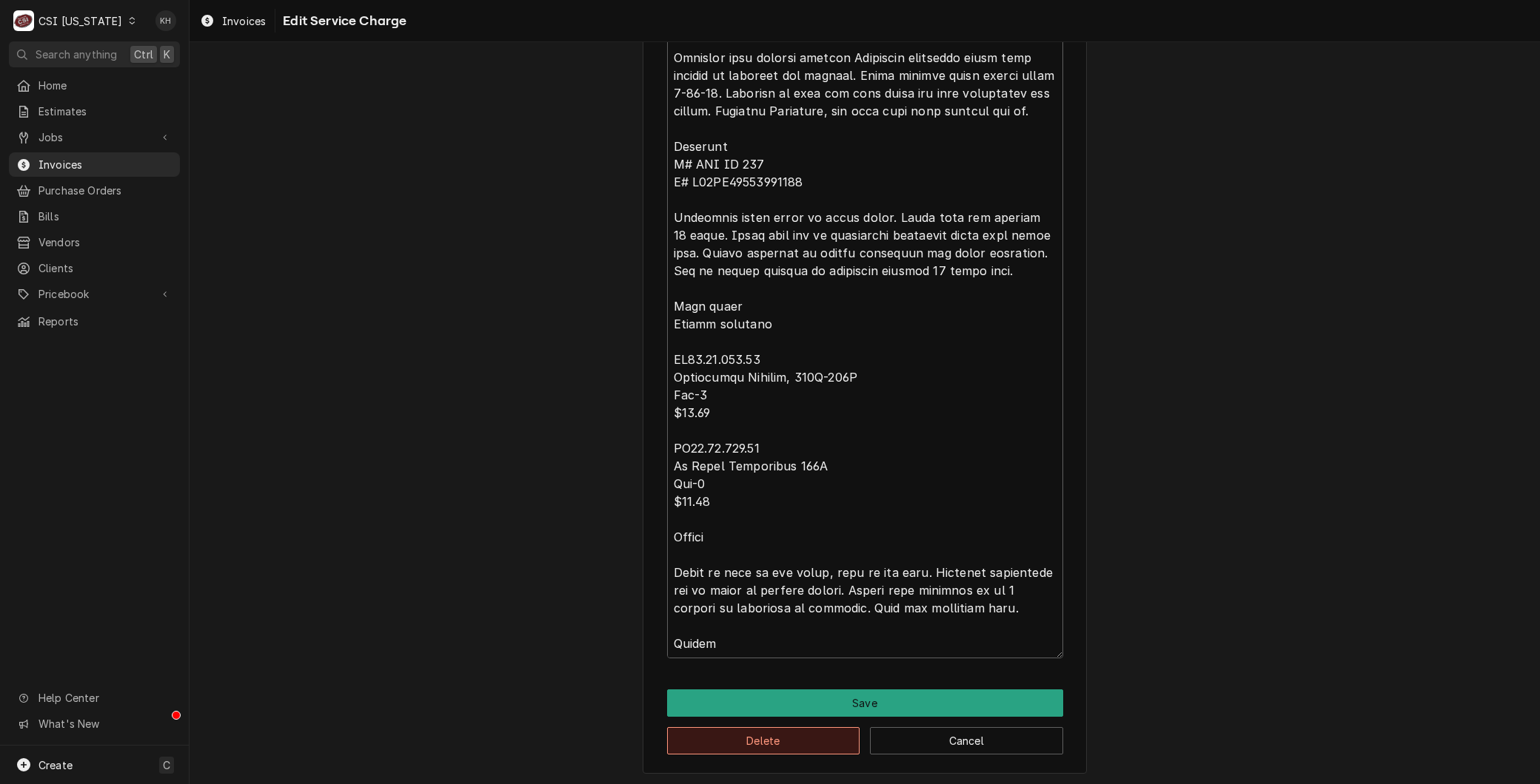
click at [778, 731] on button "Delete" at bounding box center [763, 741] width 193 height 27
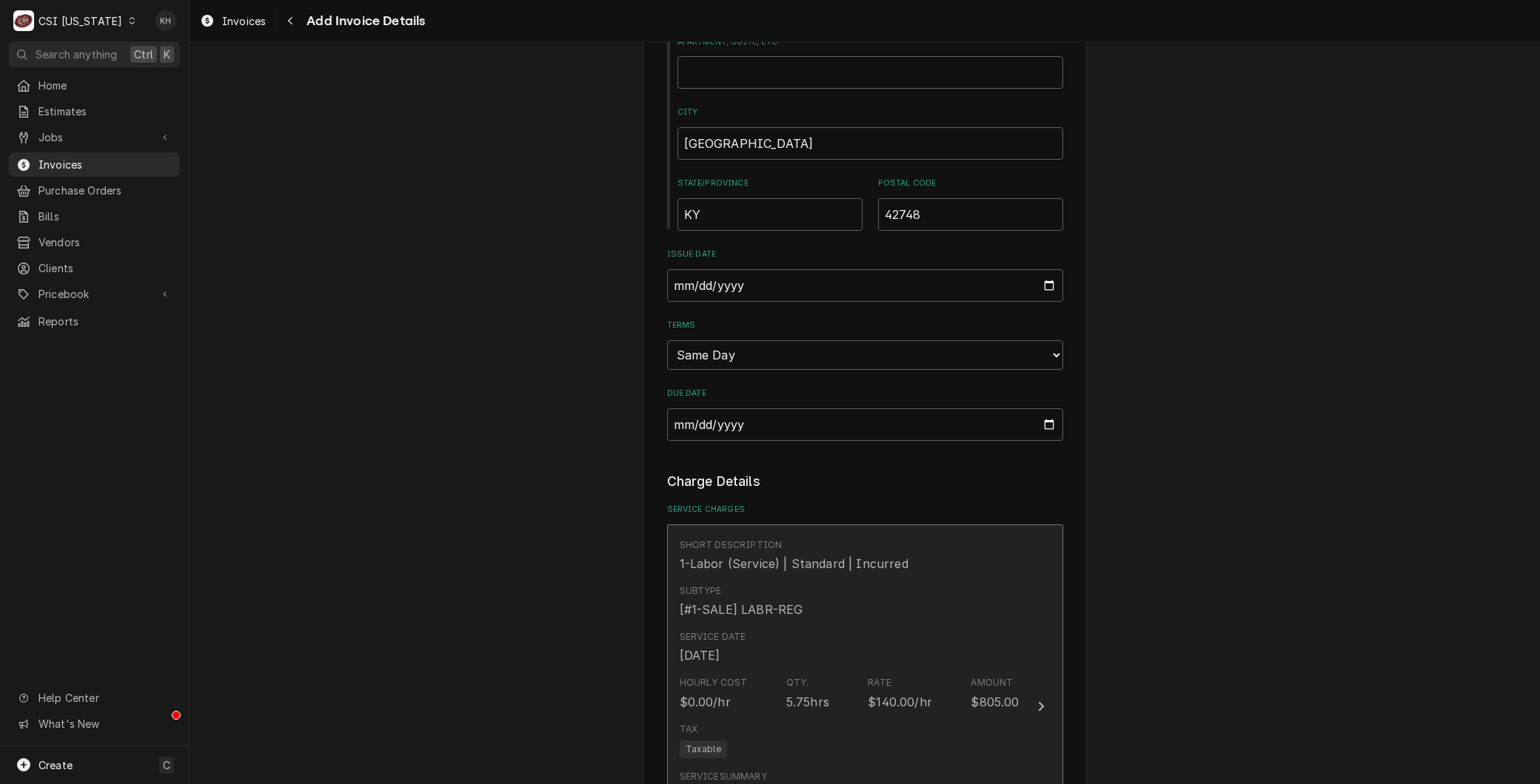
click at [767, 649] on div "Service Date [DATE]" at bounding box center [849, 648] width 340 height 46
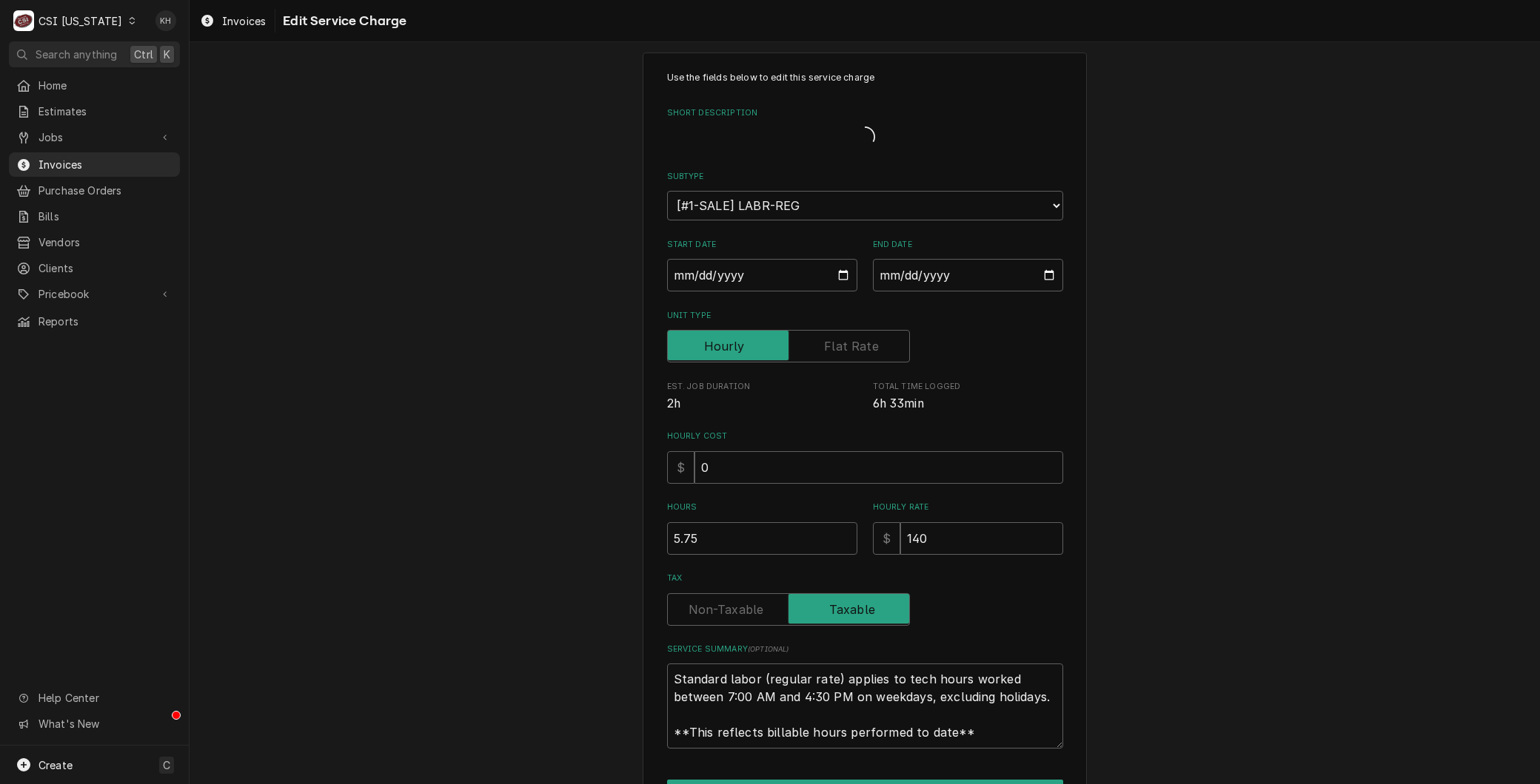
scroll to position [71, 0]
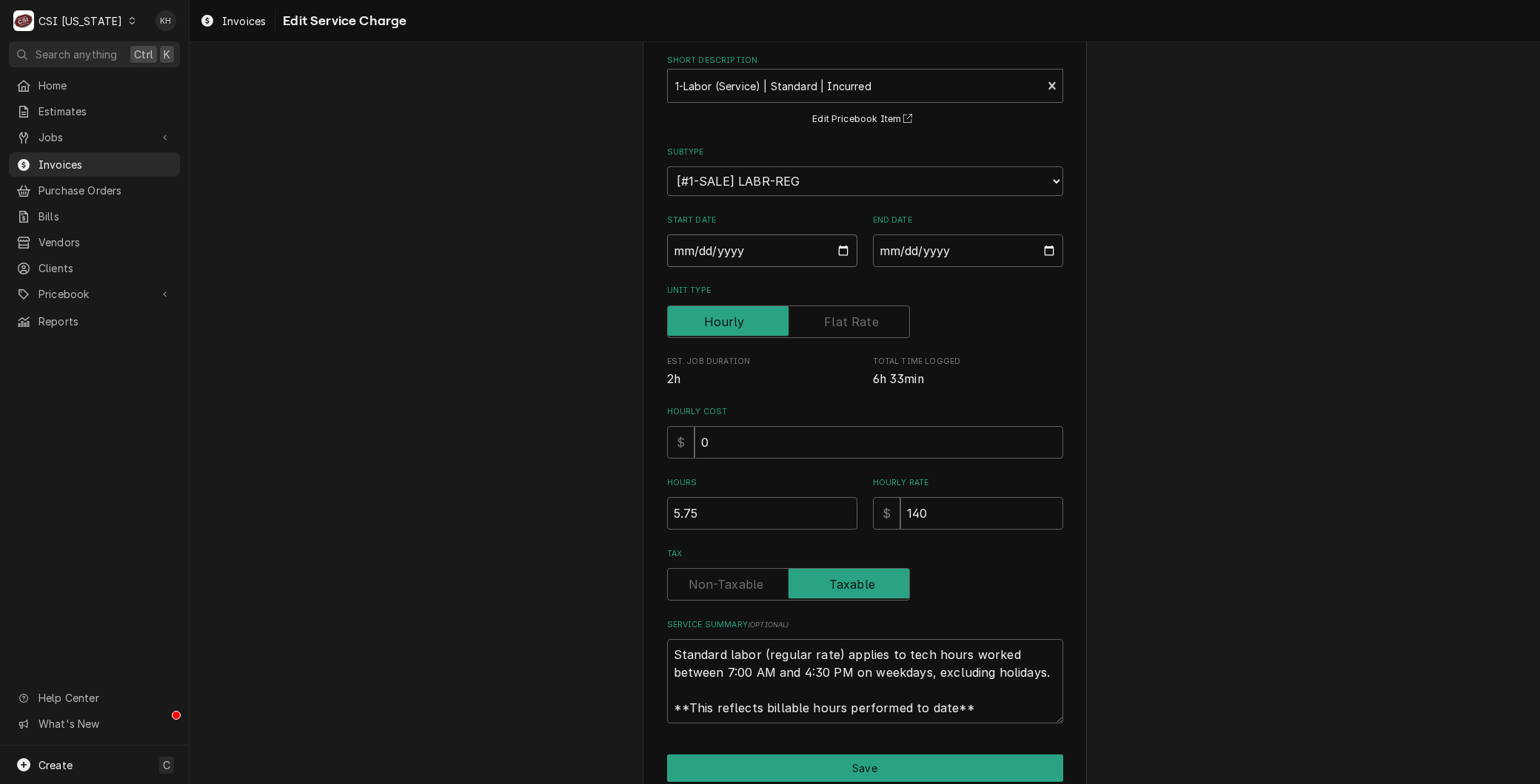
click at [812, 247] on input "[DATE]" at bounding box center [762, 251] width 191 height 33
click at [845, 247] on input "[DATE]" at bounding box center [762, 251] width 191 height 33
click at [838, 247] on input "[DATE]" at bounding box center [762, 251] width 191 height 33
type textarea "x"
type input "[DATE]"
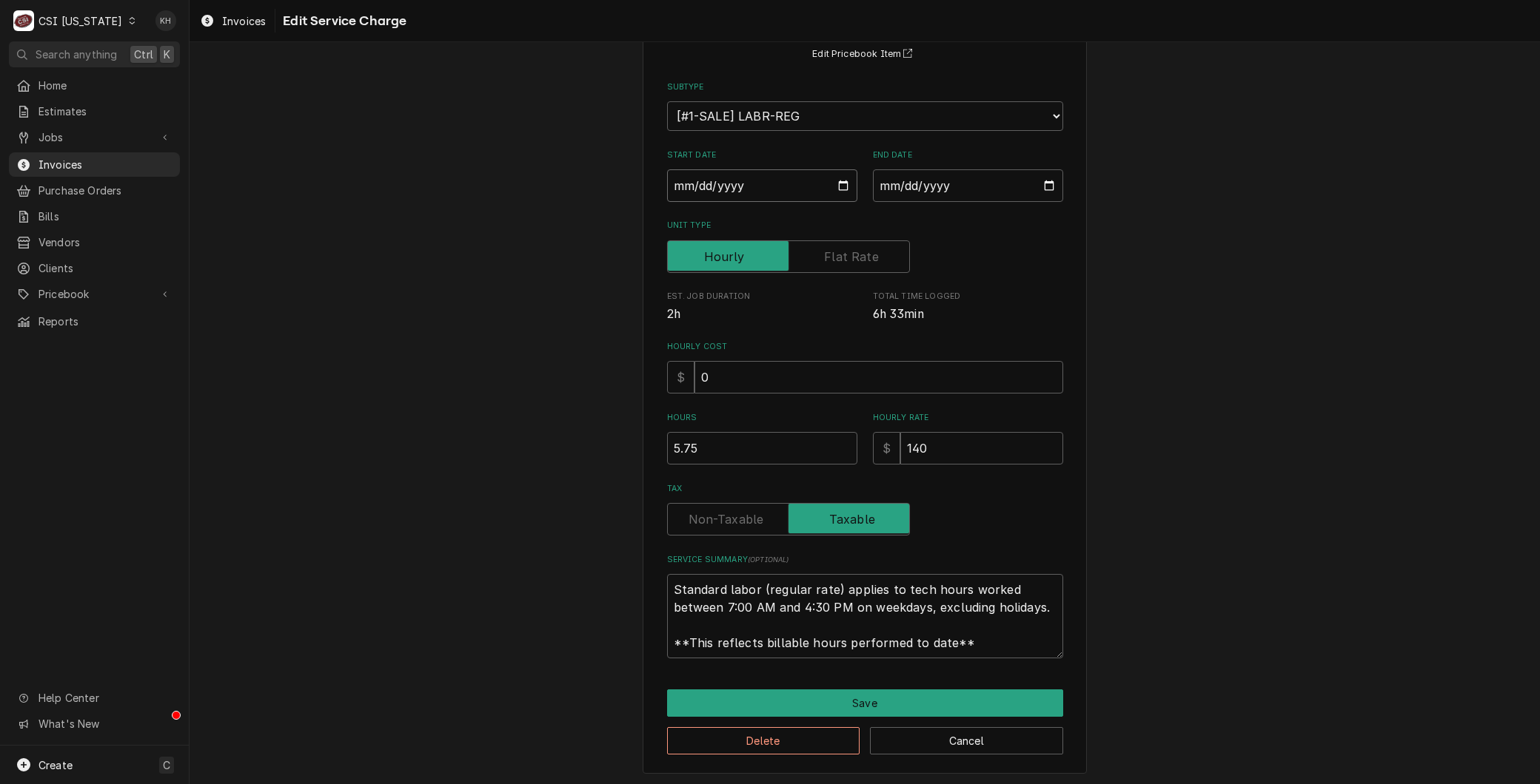
scroll to position [17, 0]
drag, startPoint x: 996, startPoint y: 659, endPoint x: 974, endPoint y: 649, distance: 24.2
click at [974, 649] on div "Use the fields below to edit this service charge Short Description 1-Labor (Ser…" at bounding box center [864, 354] width 444 height 839
drag, startPoint x: 974, startPoint y: 649, endPoint x: 475, endPoint y: 484, distance: 525.6
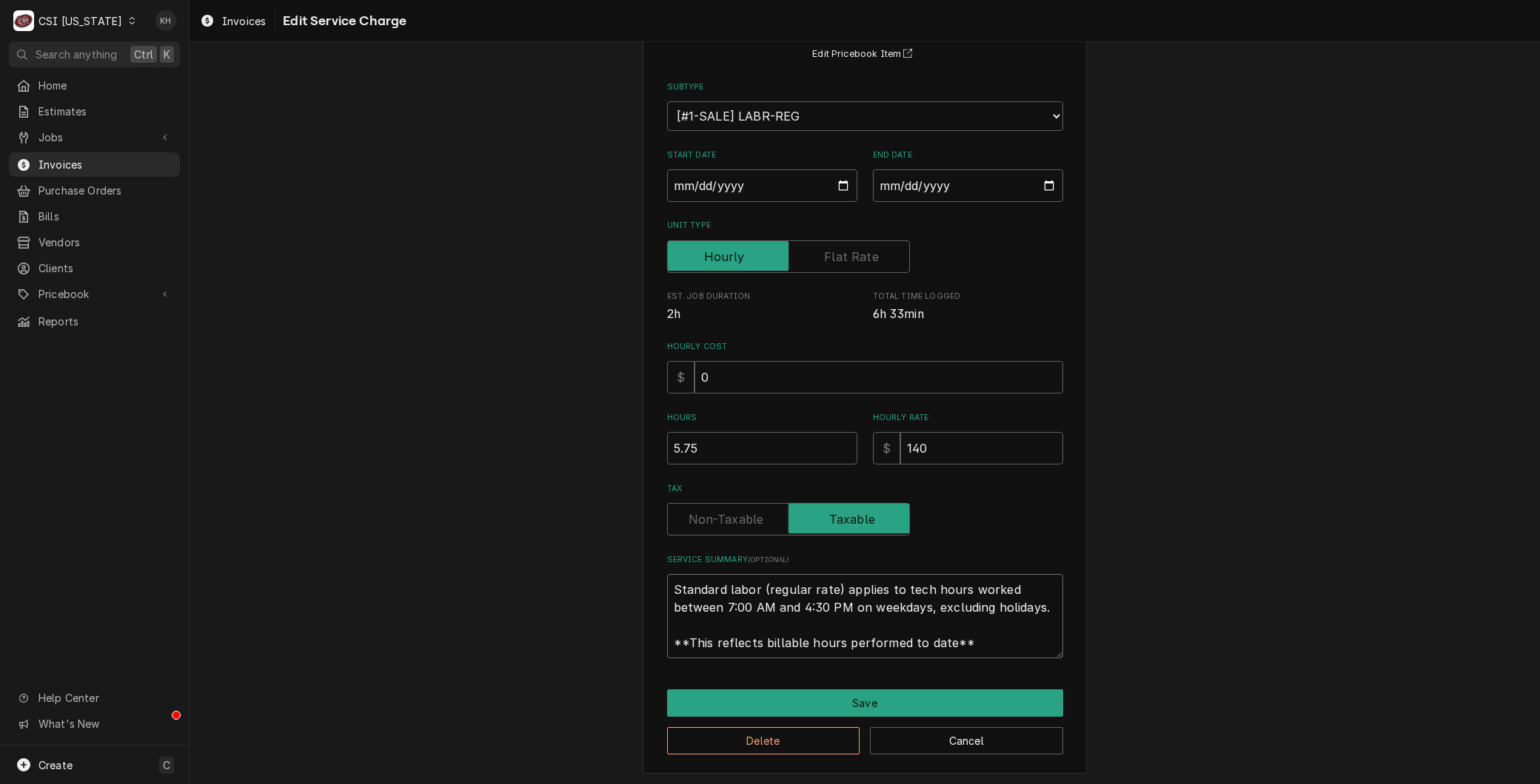
click at [475, 484] on div "Use the fields below to edit this service charge Short Description 1-Labor (Ser…" at bounding box center [865, 354] width 1350 height 865
paste textarea "⚠️ LORE IPSUMDOLORSI ⚠️ ✪ Ametcons adi elitsedd eiusmodt ✪ Incidid utlabore etd…"
type textarea "x"
type textarea "⚠️ LORE IPSUMDOLORSI ⚠️ ✪ Ametcons adi elitsedd eiusmodt ✪ Incidid utlabore etd…"
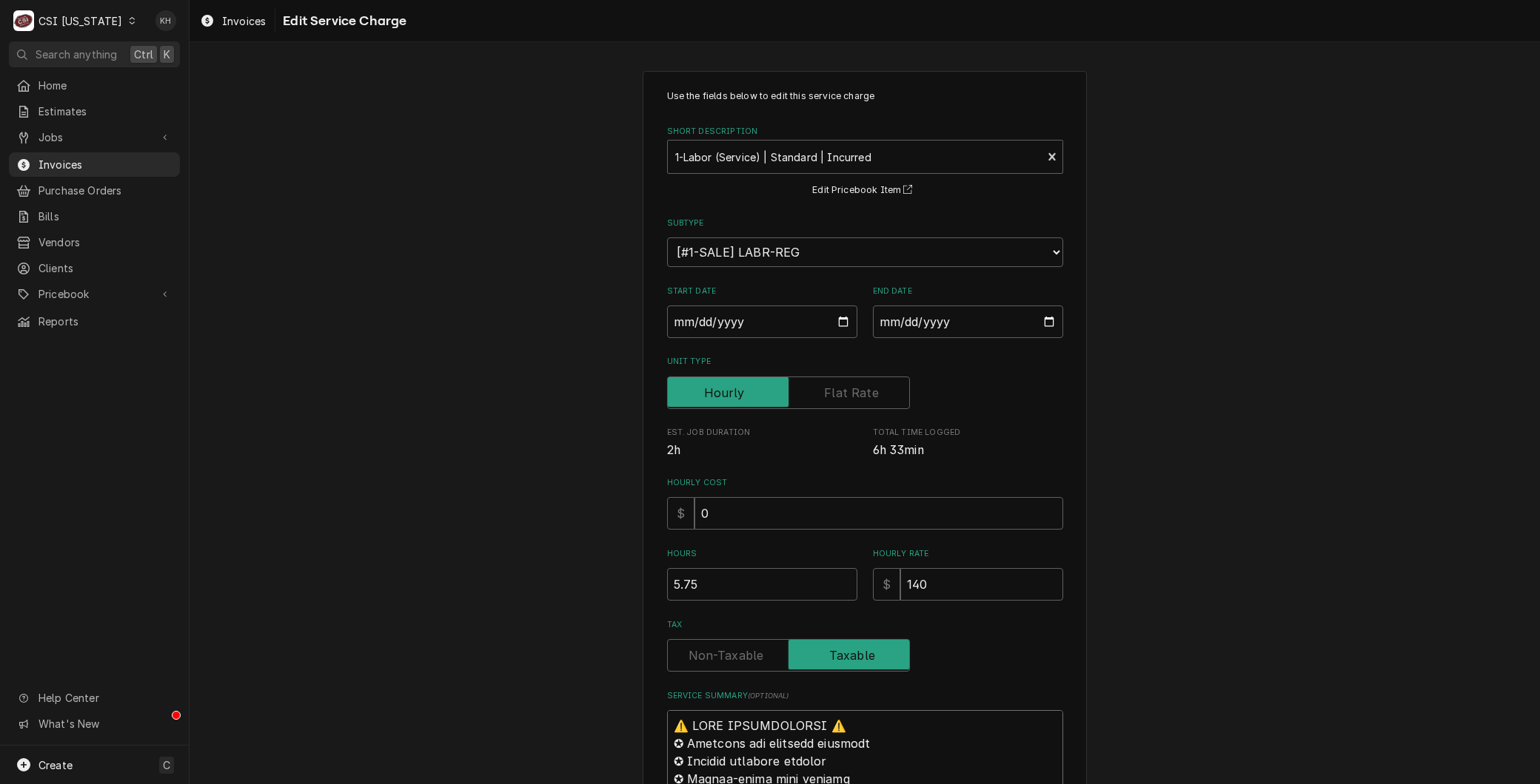
drag, startPoint x: 663, startPoint y: 457, endPoint x: 510, endPoint y: -61, distance: 540.1
click at [510, 0] on html "C CSI [US_STATE] KH Search anything Ctrl K Home Estimates Jobs Jobs Job Series …" at bounding box center [770, 392] width 1540 height 784
type textarea "x"
type textarea "BHatco M# C-39 S# 8610200208 Complaint dishwasher final temp not being reached.…"
type textarea "x"
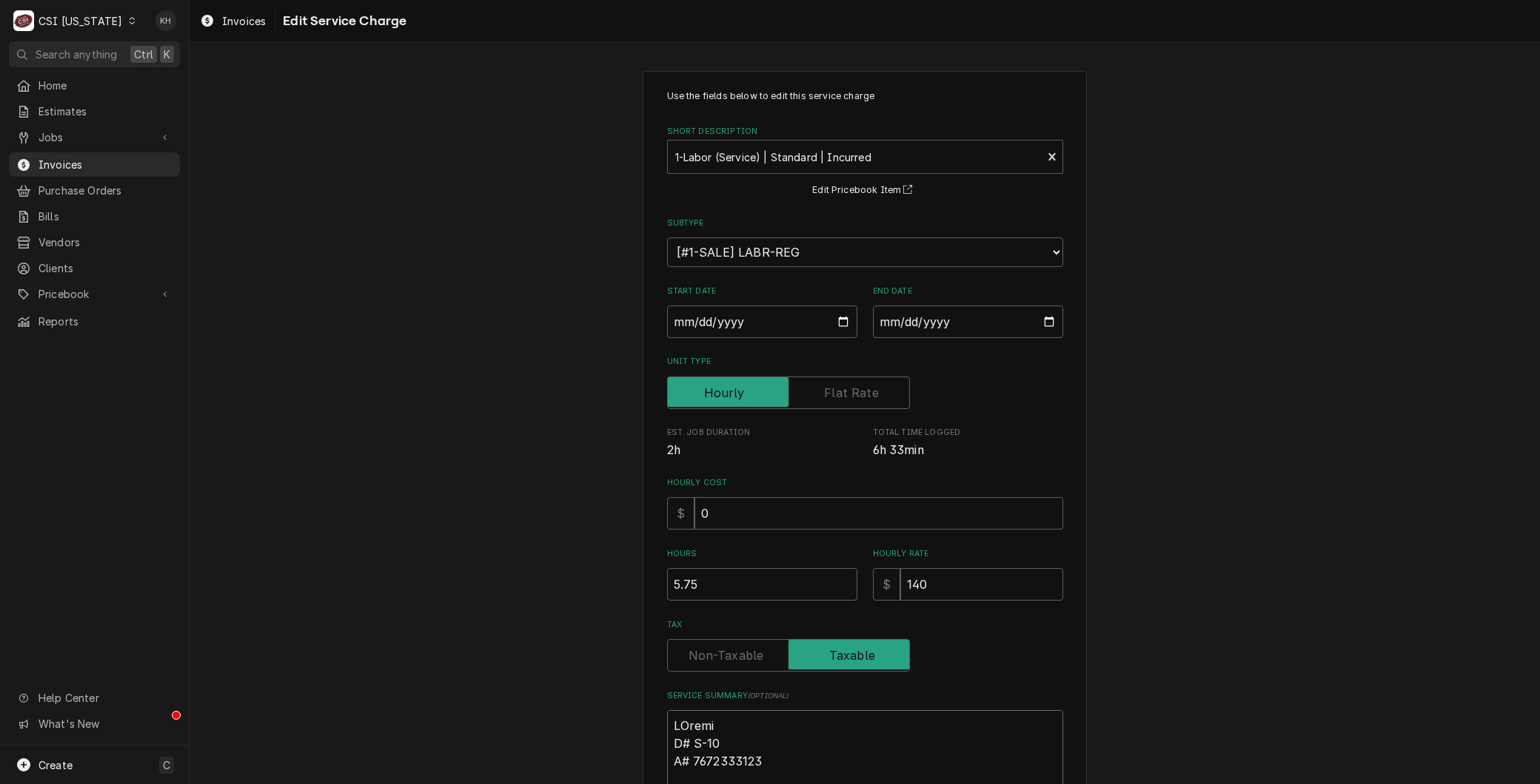
type textarea "BrHatco M# C-39 S# 8610200208 Complaint dishwasher final temp not being reached…"
type textarea "x"
type textarea "BraHatco M# C-39 S# 8610200208 Complaint dishwasher final temp not being reache…"
type textarea "x"
type textarea "BranHatco M# C-39 S# 8610200208 Complaint dishwasher final temp not being reach…"
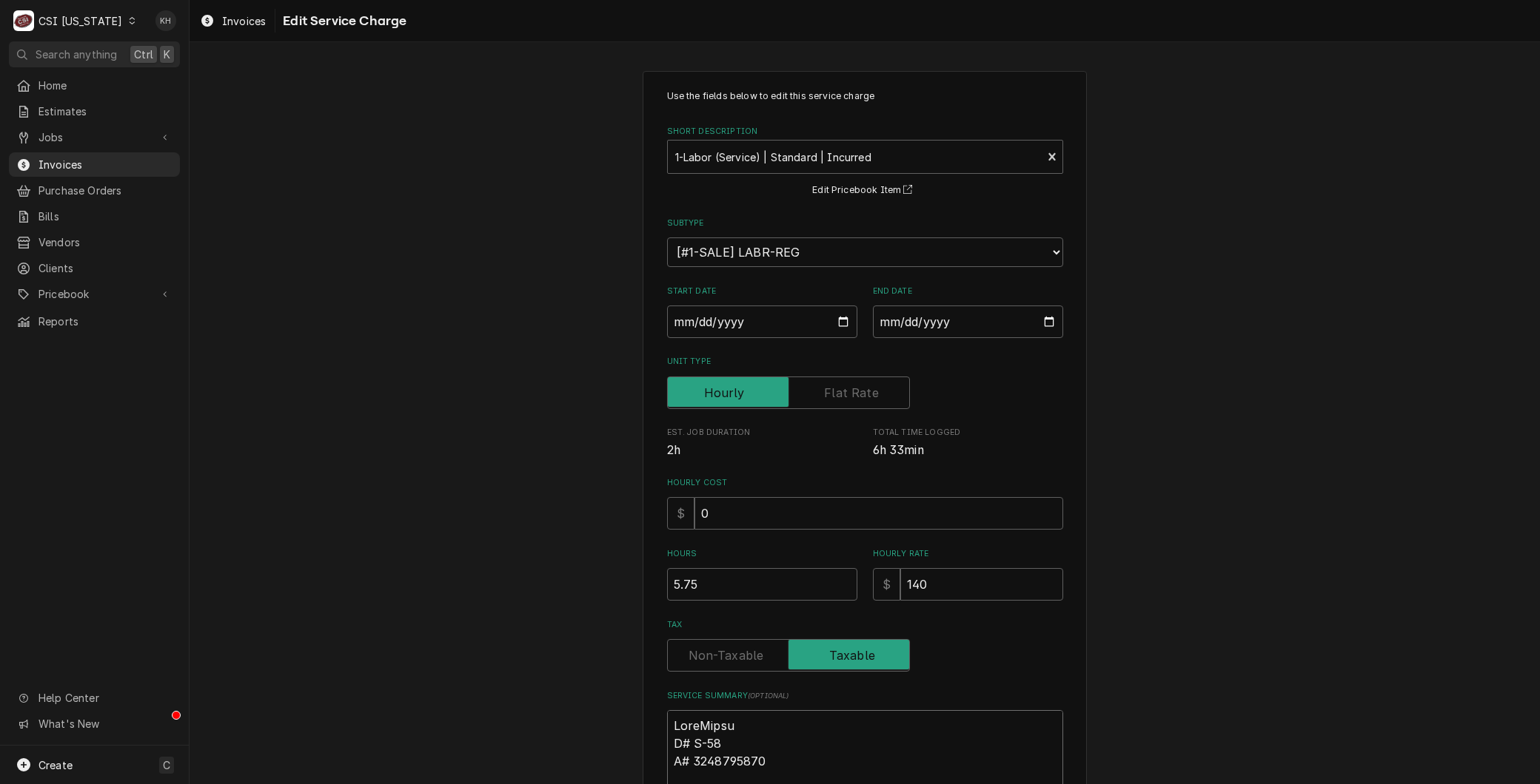
type textarea "x"
type textarea "BrandHatco M# C-39 S# 8610200208 Complaint dishwasher final temp not being reac…"
type textarea "x"
type textarea "Brand:Hatco M# C-39 S# 8610200208 Complaint dishwasher final temp not being rea…"
type textarea "x"
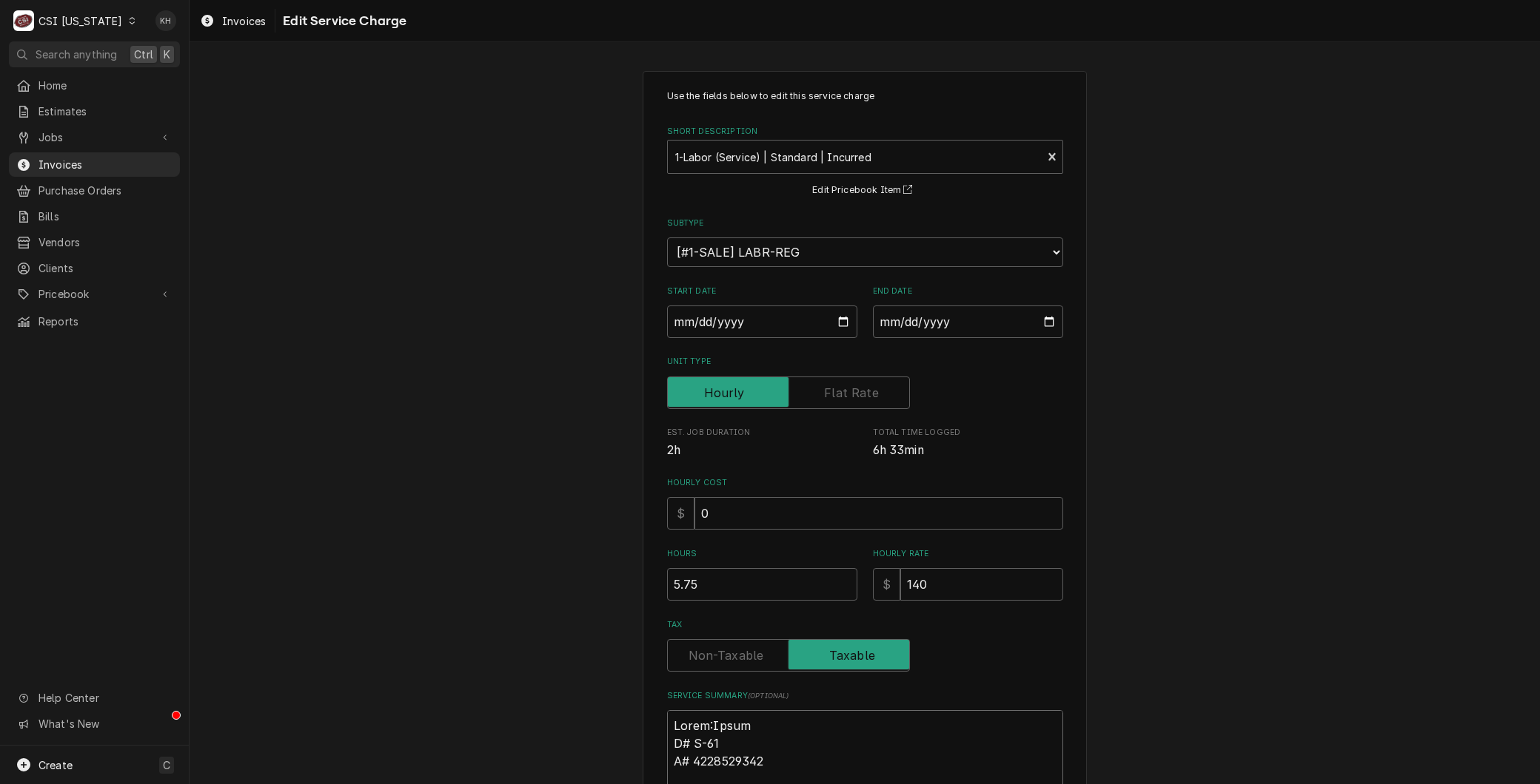
type textarea "Brand: Hatco M# C-39 S# 8610200208 Complaint dishwasher final temp not being re…"
type textarea "x"
type textarea "Brand: Hatco # C-39 S# 8610200208 Complaint dishwasher final temp not being rea…"
type textarea "x"
type textarea "Brand: Hatco C-39 S# 8610200208 Complaint dishwasher final temp not being reach…"
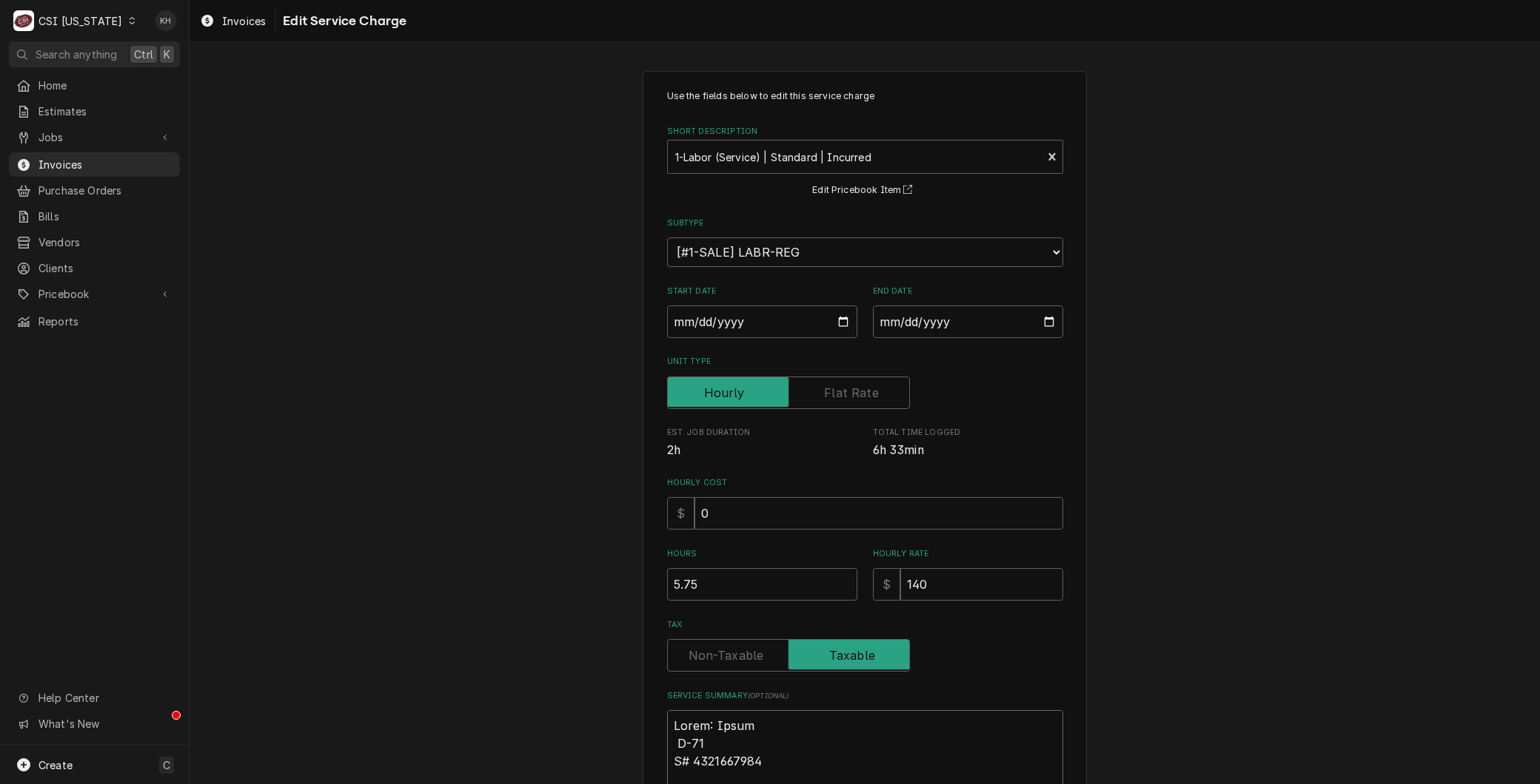
type textarea "x"
type textarea "Brand: Hatco M C-39 S# 8610200208 Complaint dishwasher final temp not being rea…"
type textarea "x"
type textarea "Brand: Hatco Mo C-39 S# 8610200208 Complaint dishwasher final temp not being re…"
type textarea "x"
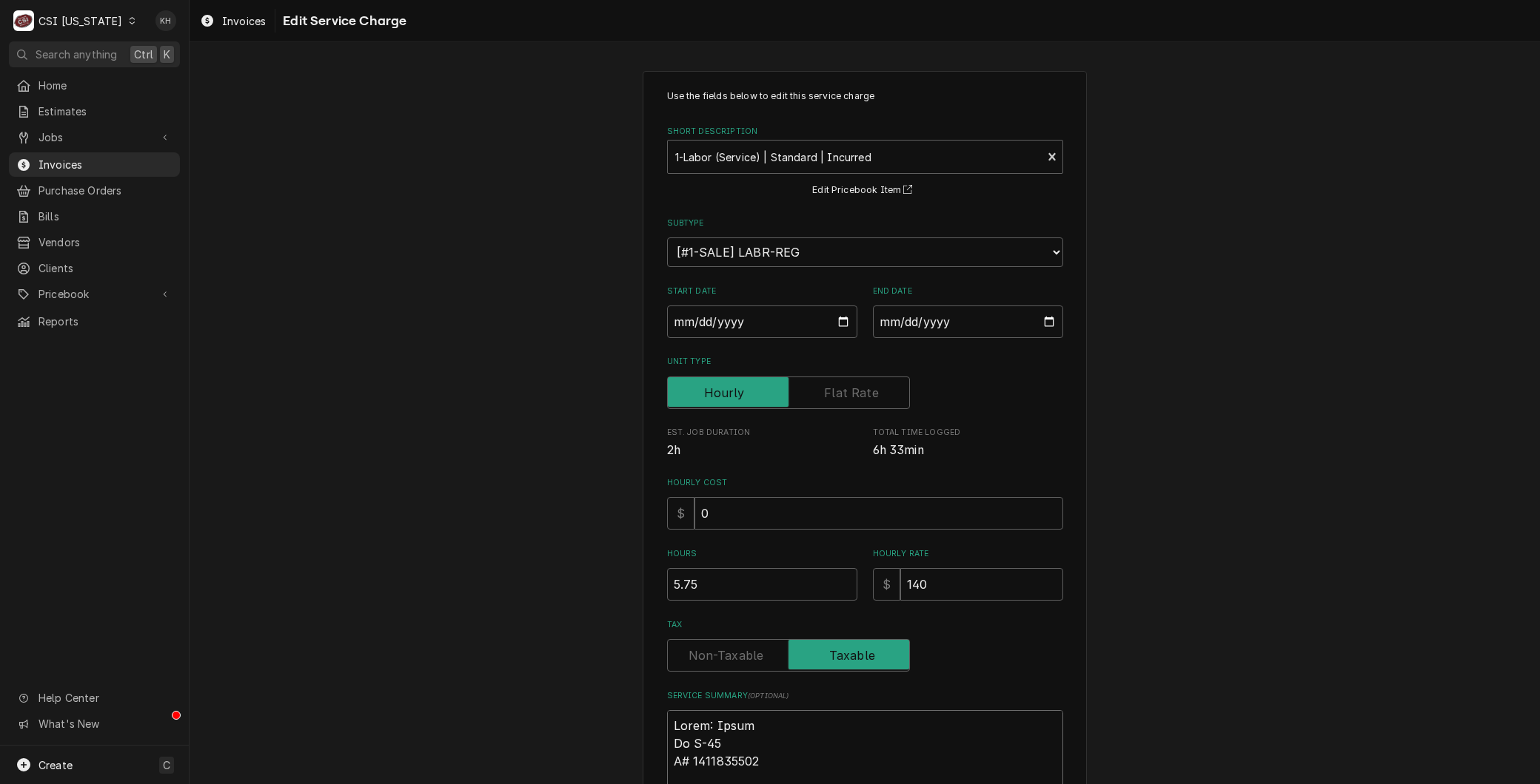
type textarea "Brand: Hatco Mod C-39 S# 8610200208 Complaint dishwasher final temp not being r…"
type textarea "x"
type textarea "Brand: Hatco Mode C-39 S# 8610200208 Complaint dishwasher final temp not being …"
type textarea "x"
type textarea "Brand: Hatco Model C-39 S# 8610200208 Complaint dishwasher final temp not being…"
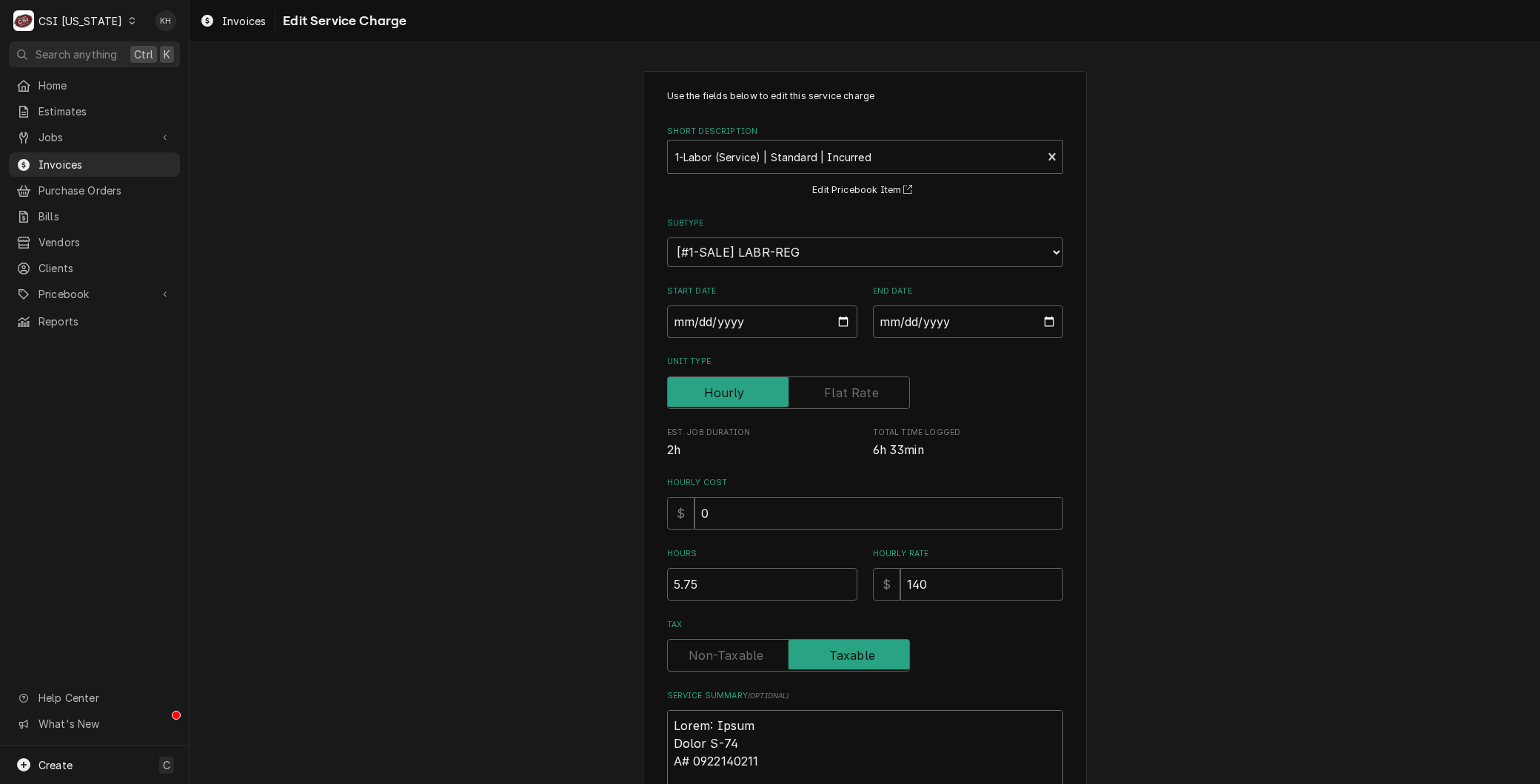
type textarea "x"
type textarea "Brand: Hatco Model: C-39 S# 8610200208 Complaint dishwasher final temp not bein…"
type textarea "x"
type textarea "Brand: Hatco Model: C-39 # 8610200208 Complaint dishwasher final temp not being…"
type textarea "x"
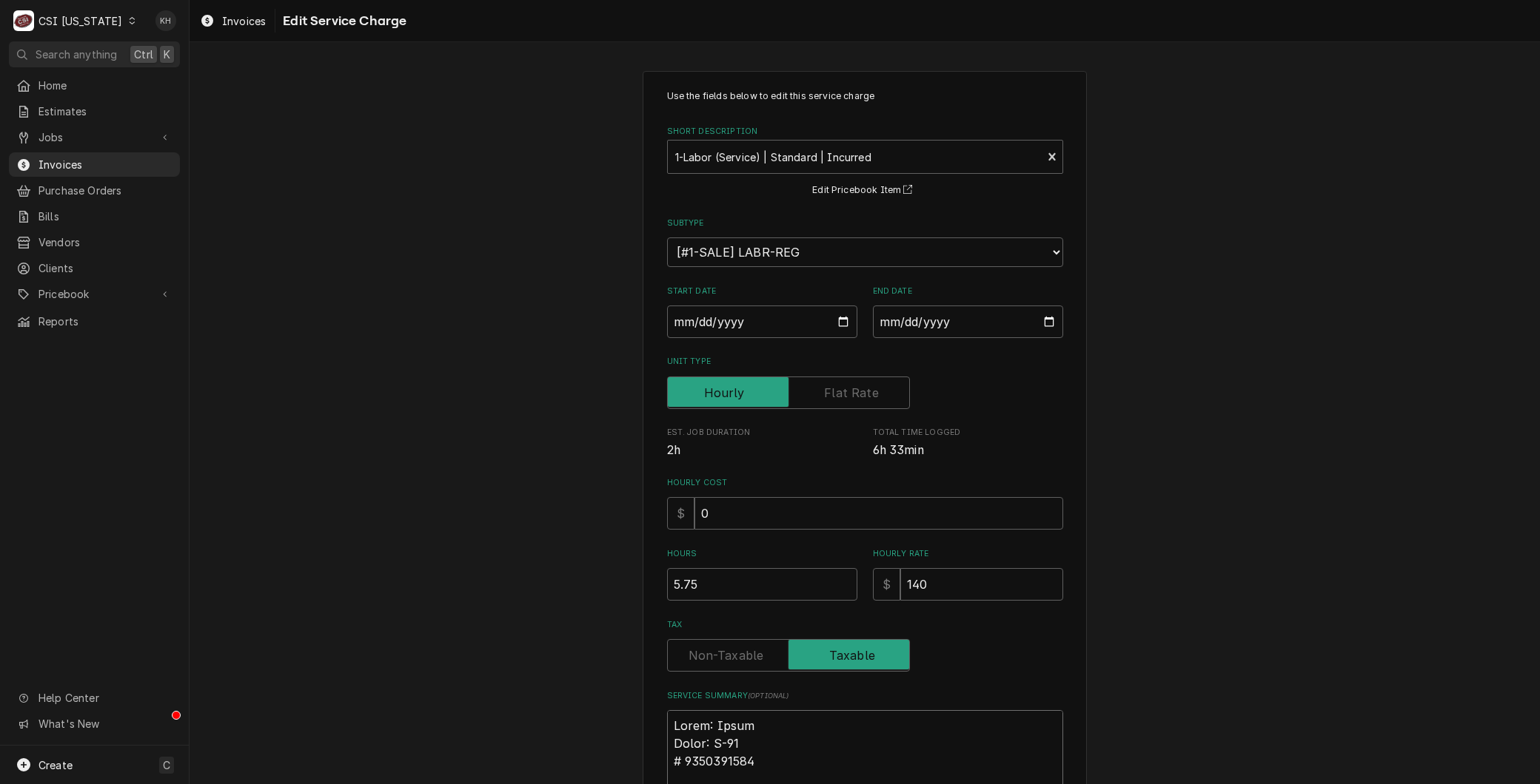
type textarea "Brand: Hatco Model: C-39 8610200208 Complaint dishwasher final temp not being r…"
type textarea "x"
type textarea "Brand: Hatco Model: C-39 S 8610200208 Complaint dishwasher final temp not being…"
type textarea "x"
type textarea "Brand: Hatco Model: C-39 Se 8610200208 Complaint dishwasher final temp not bein…"
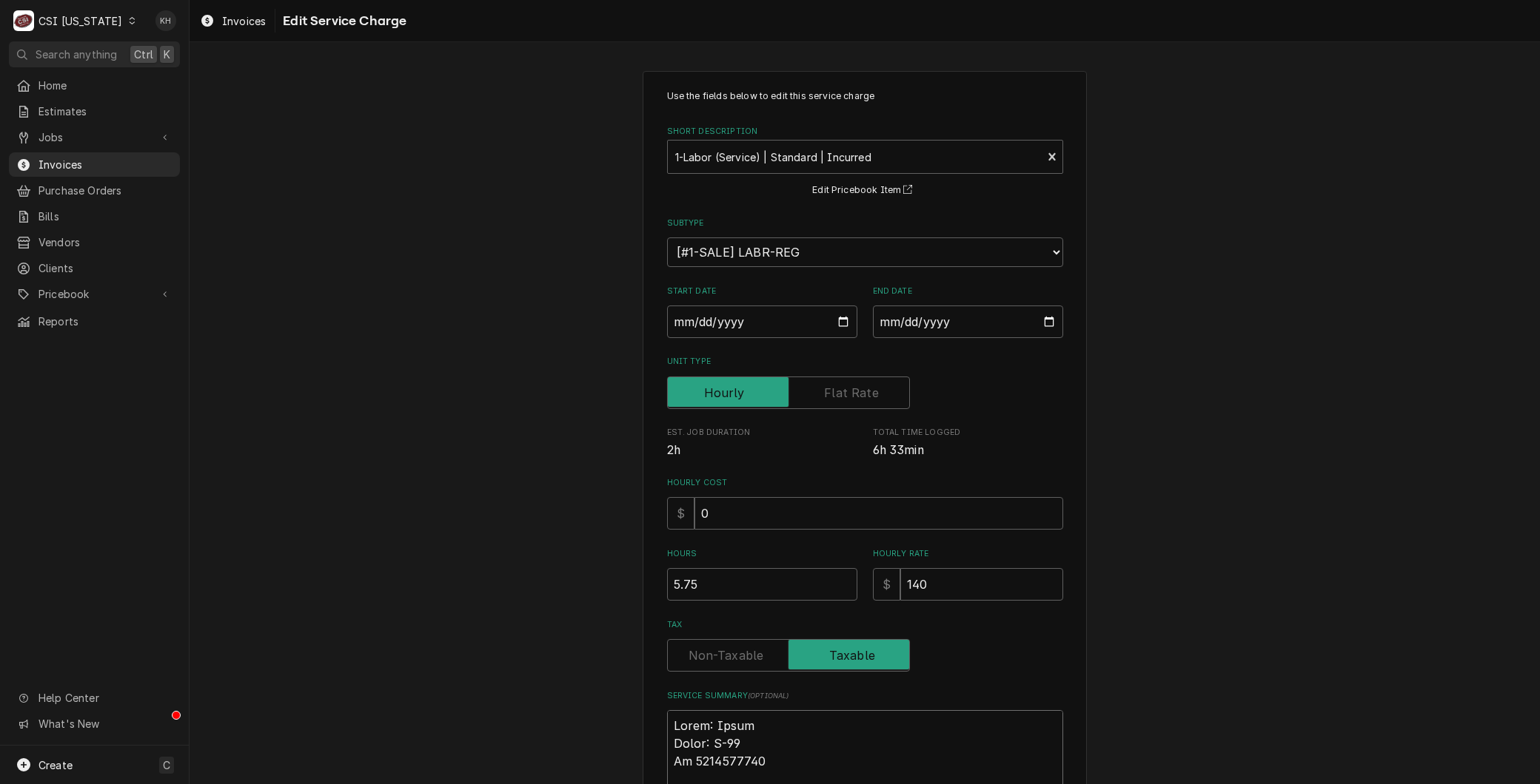
type textarea "x"
type textarea "Brand: Hatco Model: C-39 Ser 8610200208 Complaint dishwasher final temp not bei…"
type textarea "x"
type textarea "Brand: Hatco Model: C-39 Seri 8610200208 Complaint dishwasher final temp not be…"
type textarea "x"
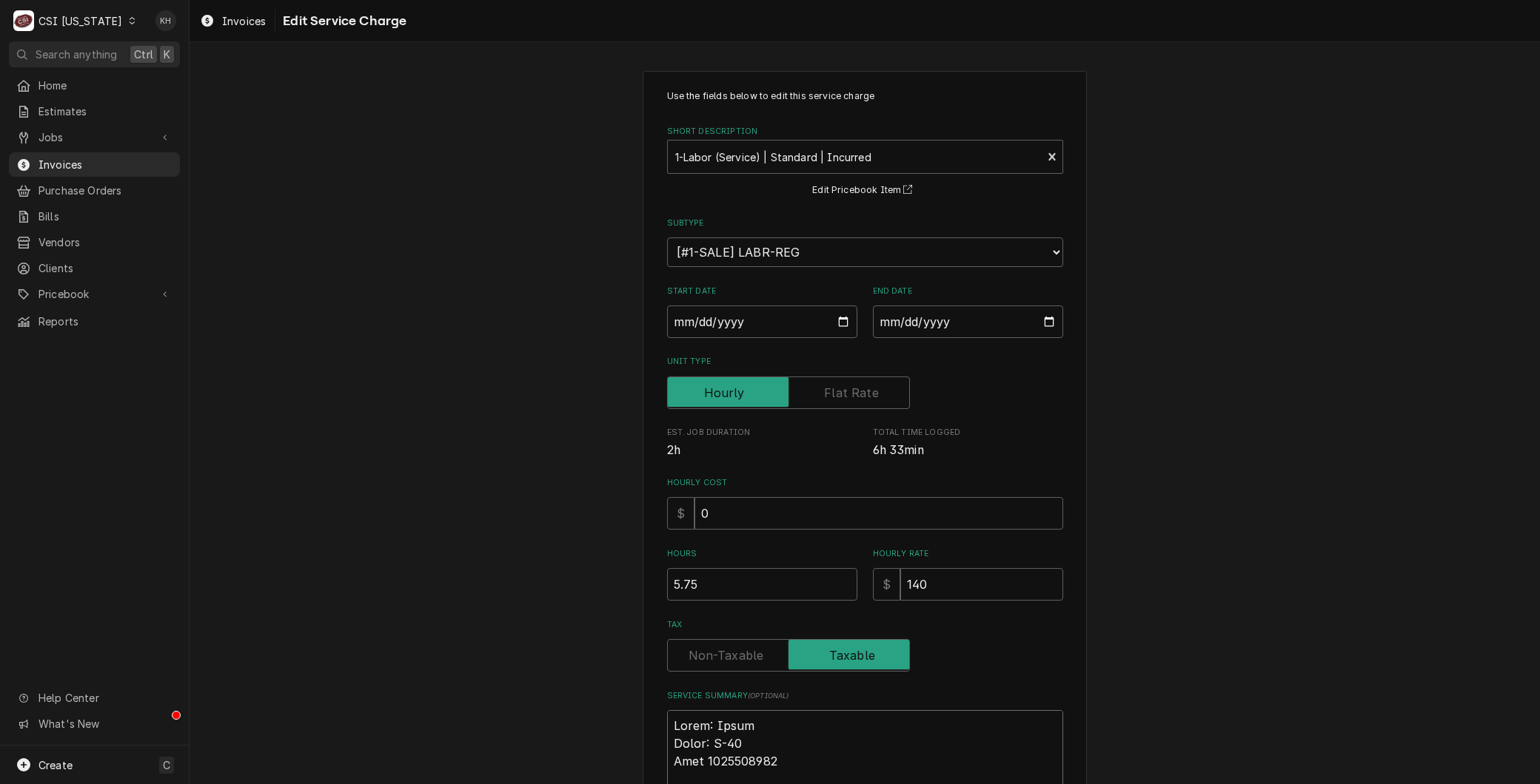
type textarea "Brand: Hatco Model: C-39 Seria 8610200208 Complaint dishwasher final temp not b…"
type textarea "x"
type textarea "Brand: Hatco Model: C-39 Serial 8610200208 Complaint dishwasher final temp not …"
type textarea "x"
type textarea "Brand: Hatco Model: C-39 Serial: 8610200208 Complaint dishwasher final temp not…"
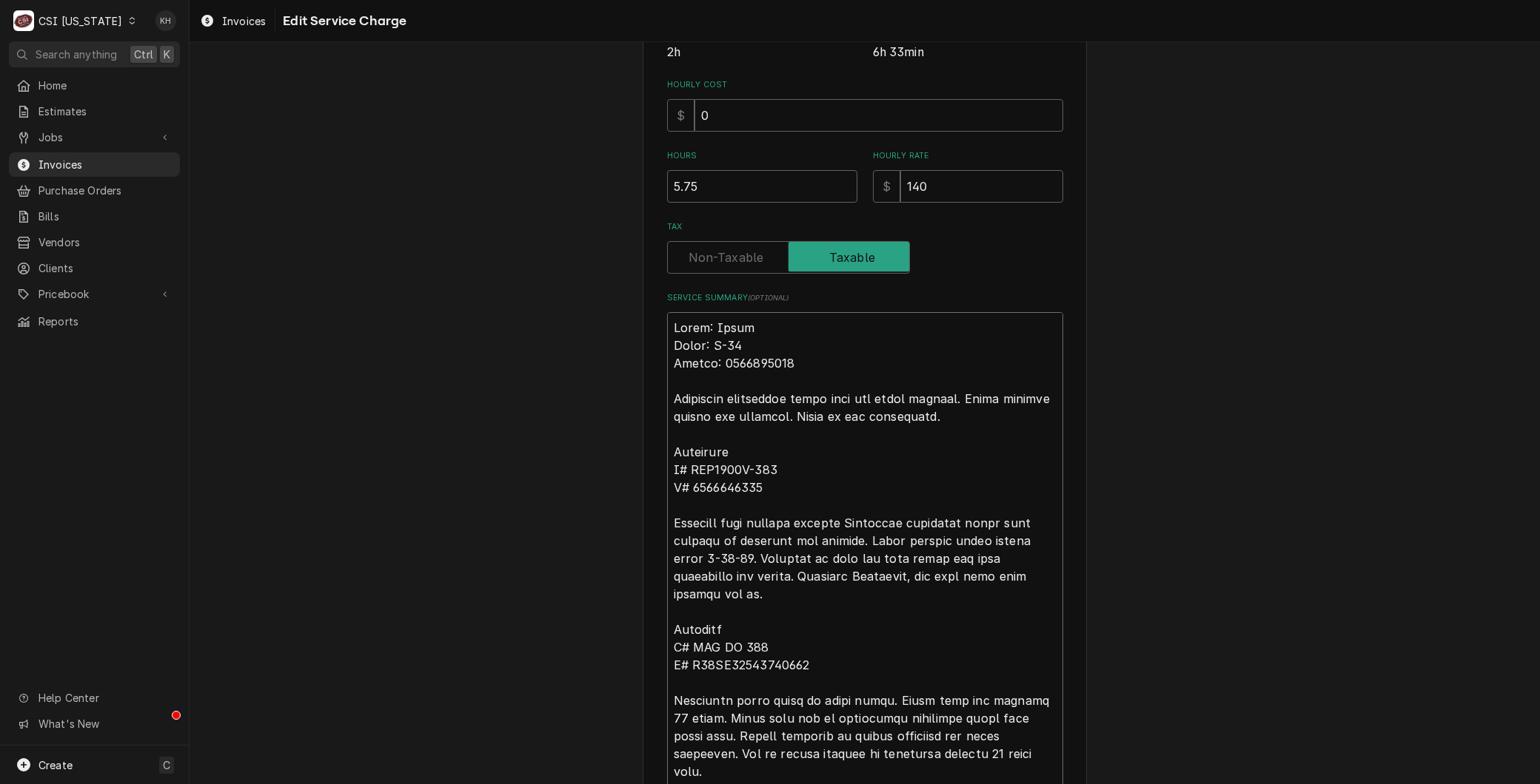
scroll to position [410, 0]
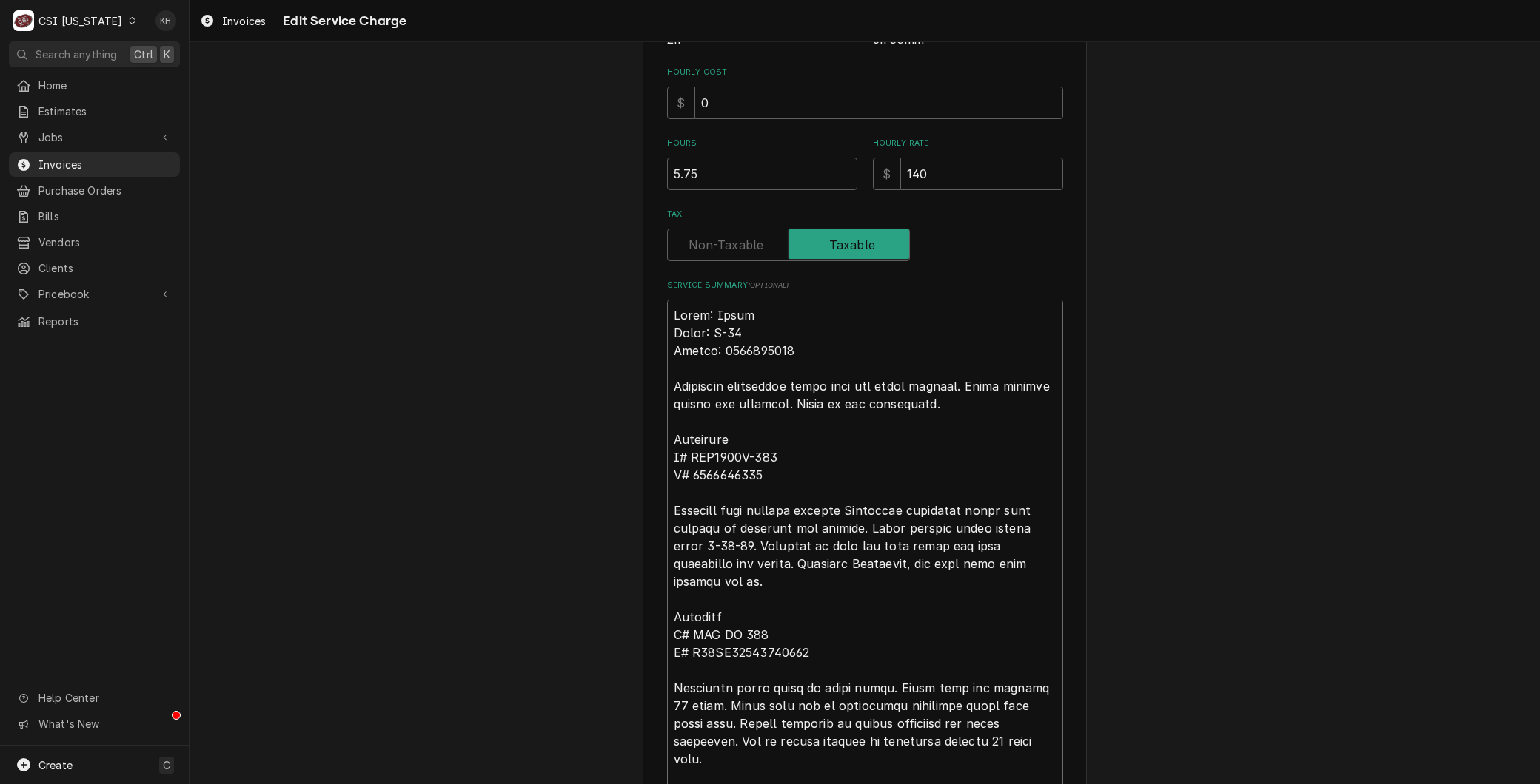
click at [667, 437] on textarea "Service Summary ( optional )" at bounding box center [865, 705] width 396 height 812
type textarea "x"
type textarea "Brand: Hatco Model: C-39 Serial: 8610200208 Complaint dishwasher final temp not…"
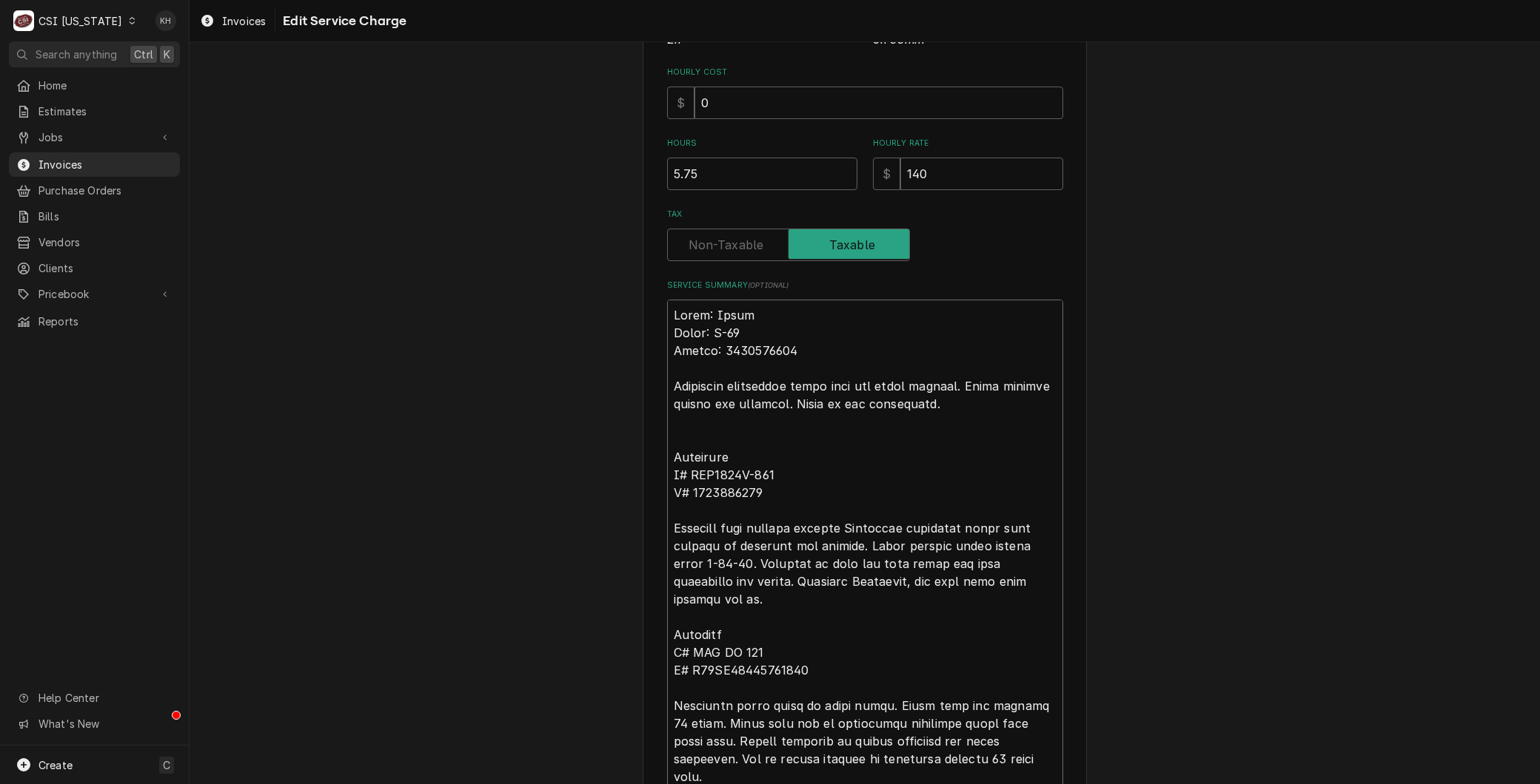
type textarea "x"
type textarea "Brand: Hatco Model: C-39 Serial: 8610200208 Complaint dishwasher final temp not…"
type textarea "x"
type textarea "Brand: Hatco Model: C-39 Serial: 8610200208 Complaint dishwasher final temp not…"
type textarea "x"
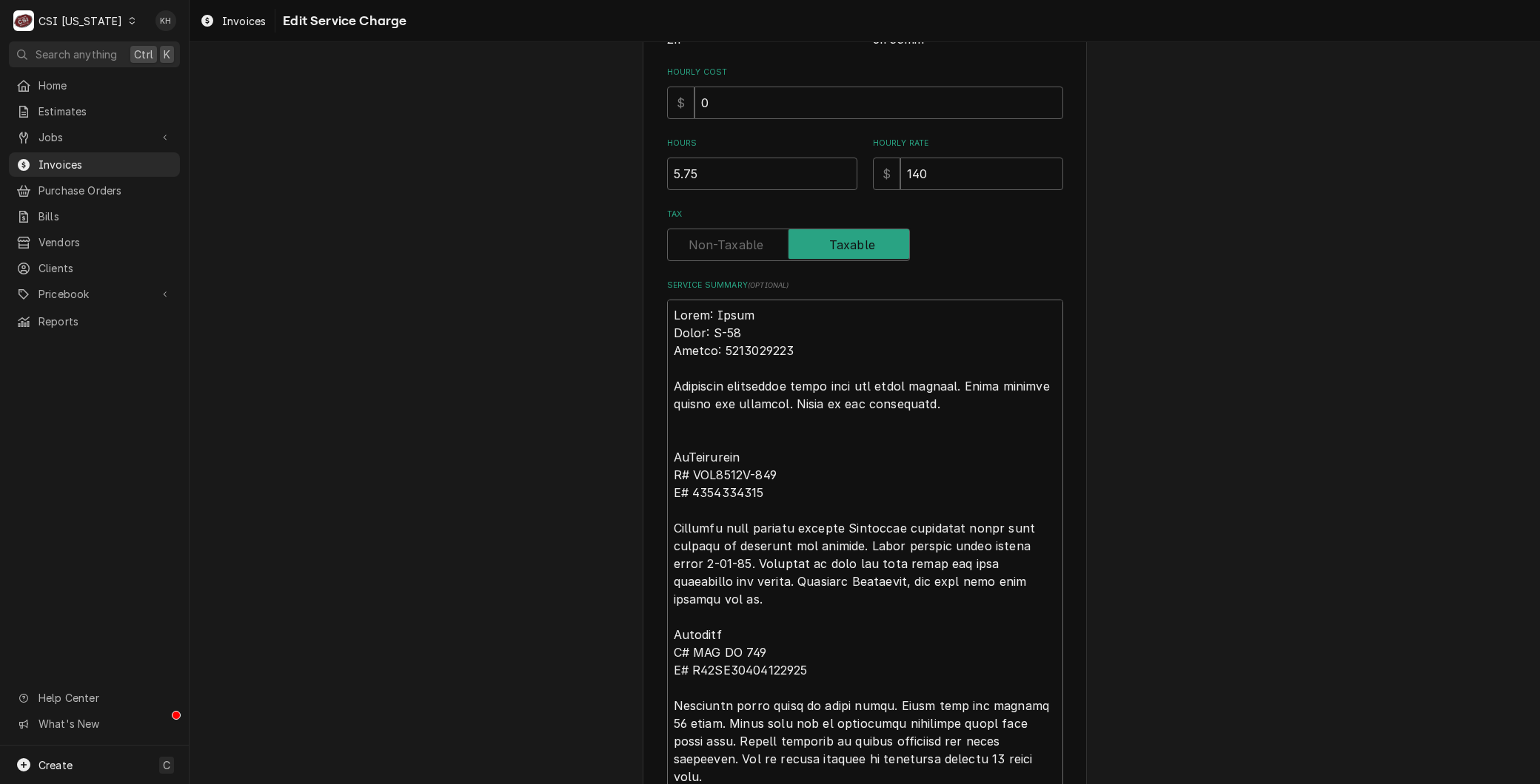
type textarea "Brand: Hatco Model: C-39 Serial: 8610200208 Complaint dishwasher final temp not…"
type textarea "x"
type textarea "Brand: Hatco Model: C-39 Serial: 8610200208 Complaint dishwasher final temp not…"
type textarea "x"
type textarea "Brand: Hatco Model: C-39 Serial: 8610200208 Complaint dishwasher final temp not…"
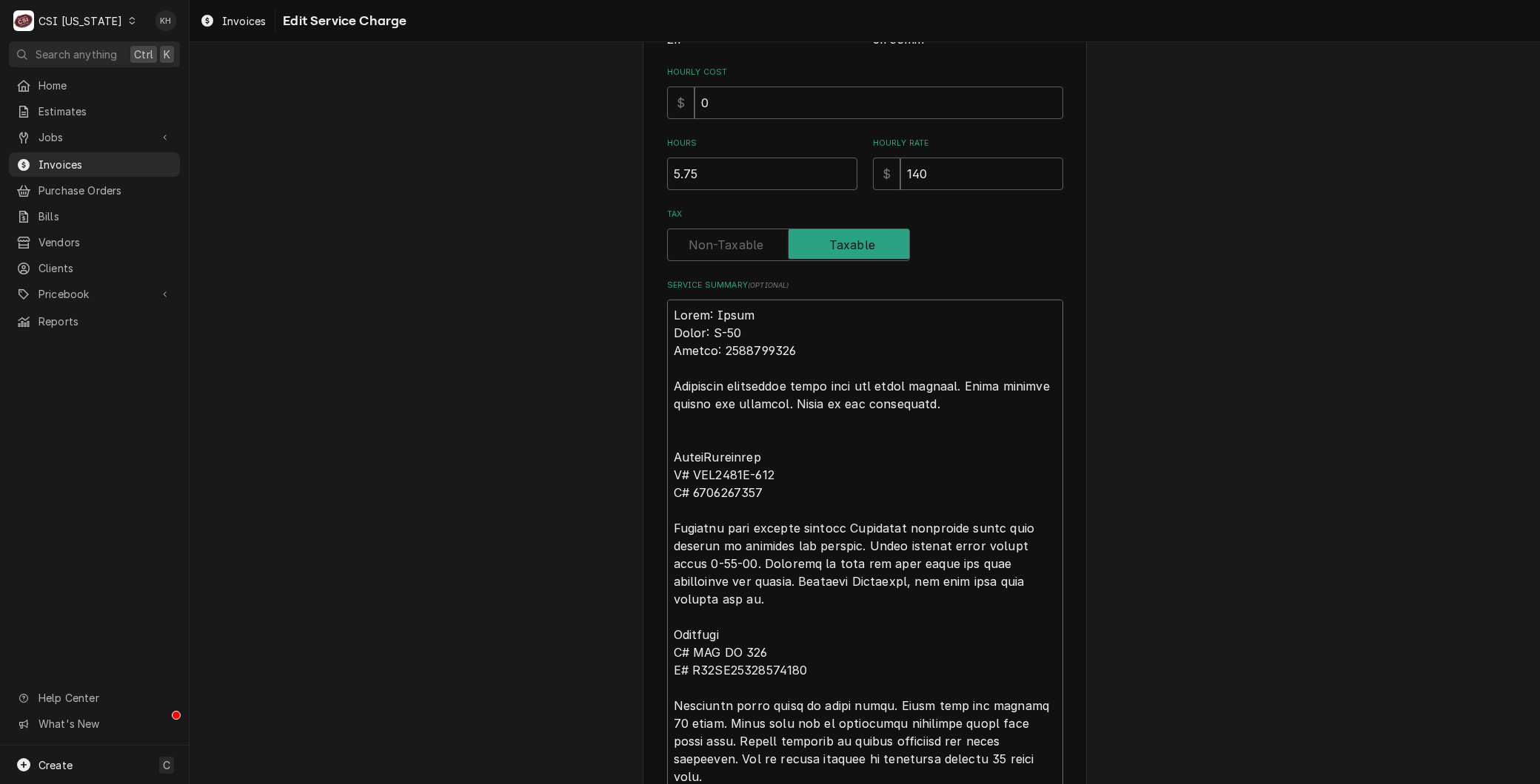
type textarea "x"
type textarea "Brand: Hatco Model: C-39 Serial: 8610200208 Complaint dishwasher final temp not…"
type textarea "x"
type textarea "Brand: Hatco Model: C-39 Serial: 8610200208 Complaint dishwasher final temp not…"
type textarea "x"
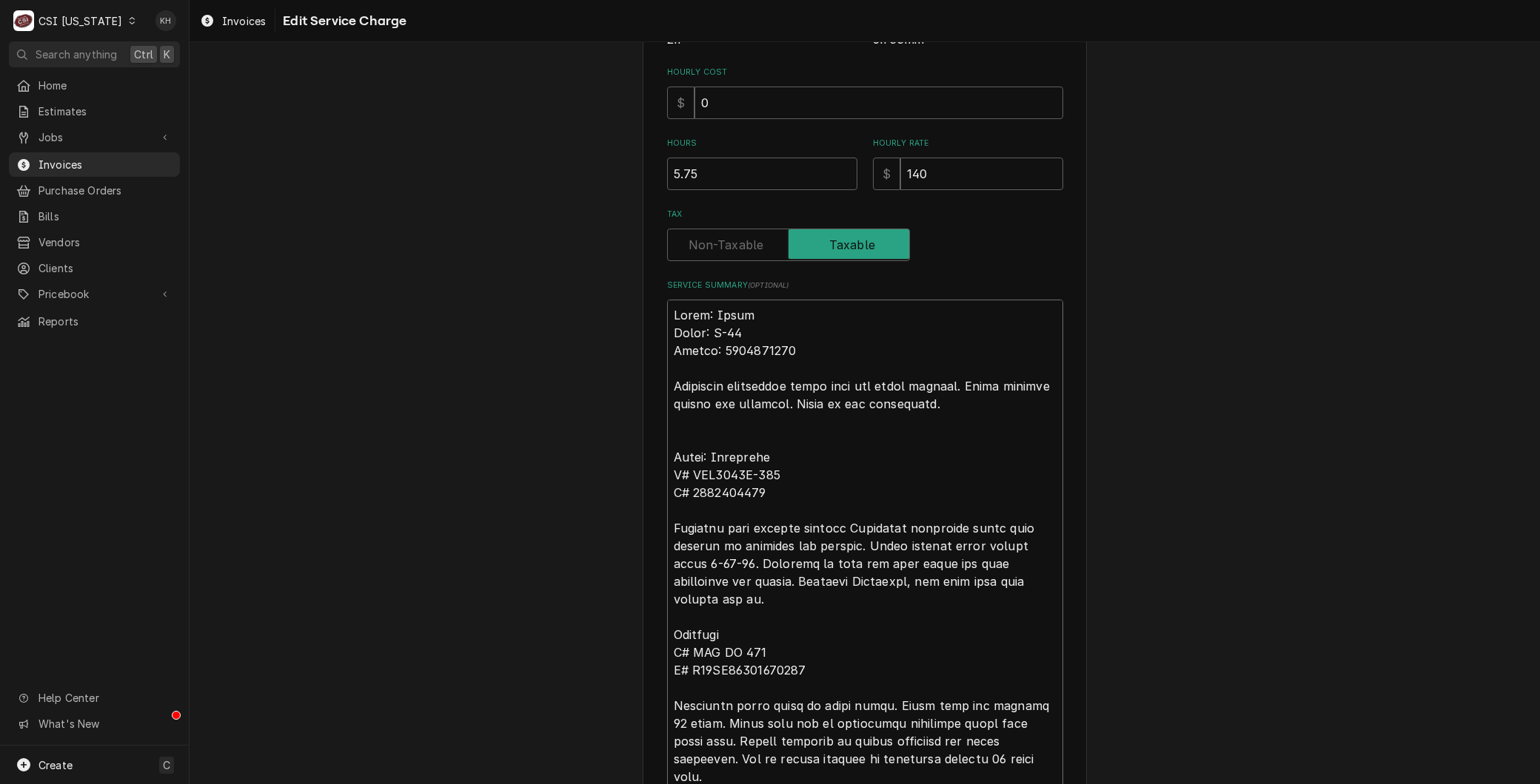
type textarea "Brand: Hatco Model: C-39 Serial: 8610200208 Complaint dishwasher final temp not…"
type textarea "x"
type textarea "Brand: Hatco Model: C-39 Serial: 8610200208 Complaint dishwasher final temp not…"
type textarea "x"
type textarea "Brand: Hatco Model: C-39 Serial: 8610200208 Complaint dishwasher final temp not…"
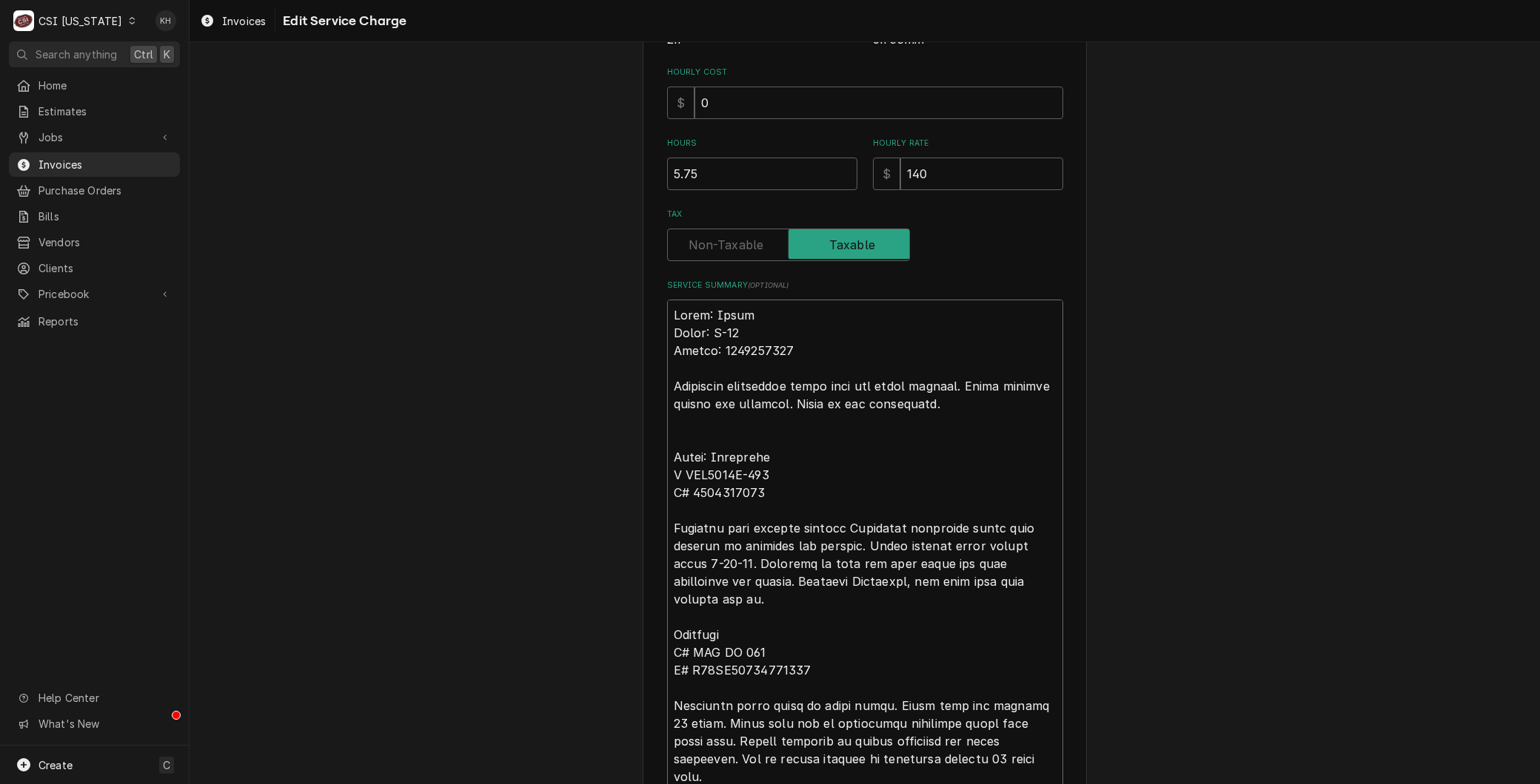
type textarea "x"
type textarea "Brand: Hatco Model: C-39 Serial: 8610200208 Complaint dishwasher final temp not…"
type textarea "x"
type textarea "Brand: Hatco Model: C-39 Serial: 8610200208 Complaint dishwasher final temp not…"
type textarea "x"
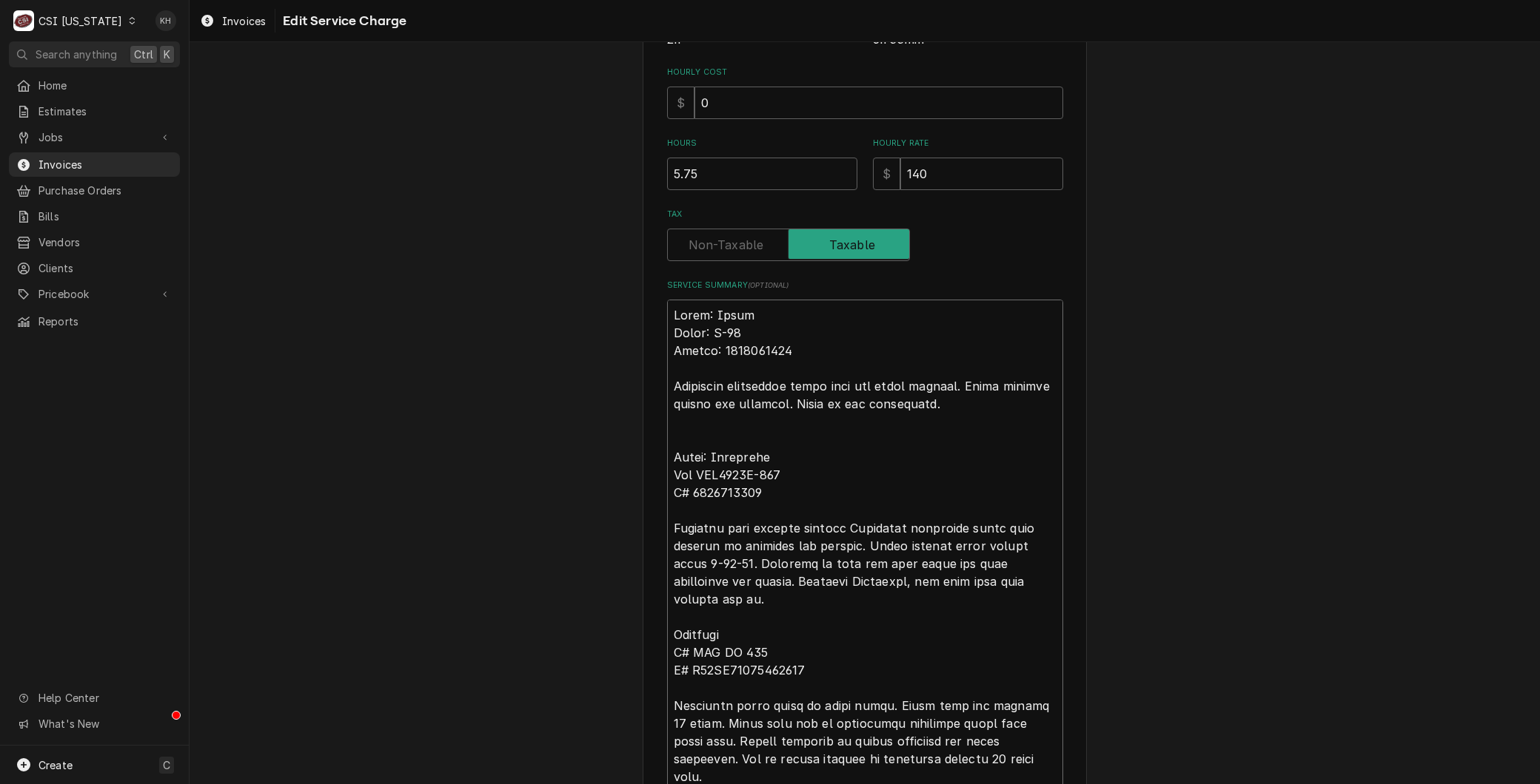
type textarea "Brand: Hatco Model: C-39 Serial: 8610200208 Complaint dishwasher final temp not…"
type textarea "x"
type textarea "Brand: Hatco Model: C-39 Serial: 8610200208 Complaint dishwasher final temp not…"
type textarea "x"
type textarea "Brand: Hatco Model: C-39 Serial: 8610200208 Complaint dishwasher final temp not…"
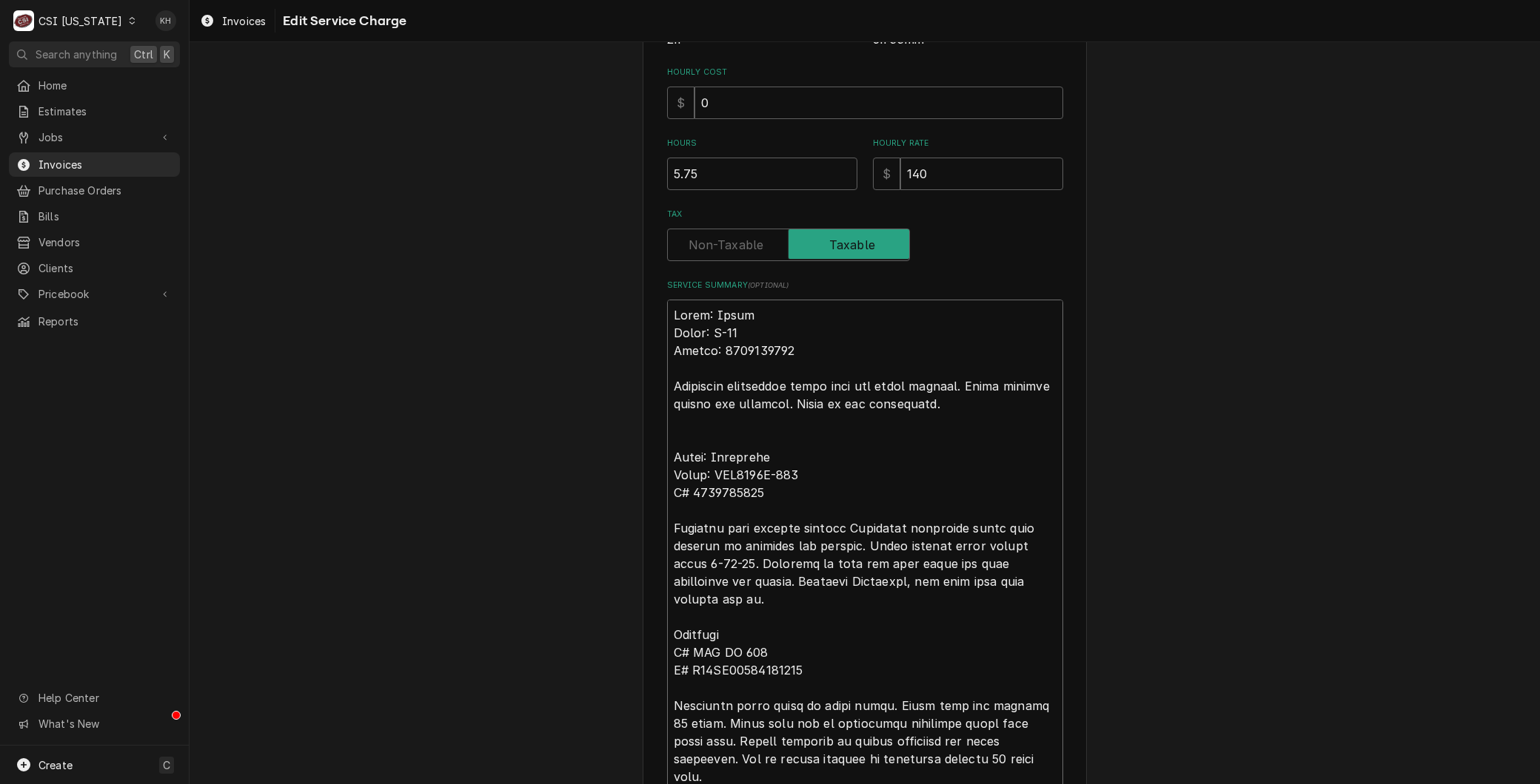
type textarea "x"
type textarea "Brand: Hatco Model: C-39 Serial: 8610200208 Complaint dishwasher final temp not…"
type textarea "x"
type textarea "Brand: Hatco Model: C-39 Serial: 8610200208 Complaint dishwasher final temp not…"
type textarea "x"
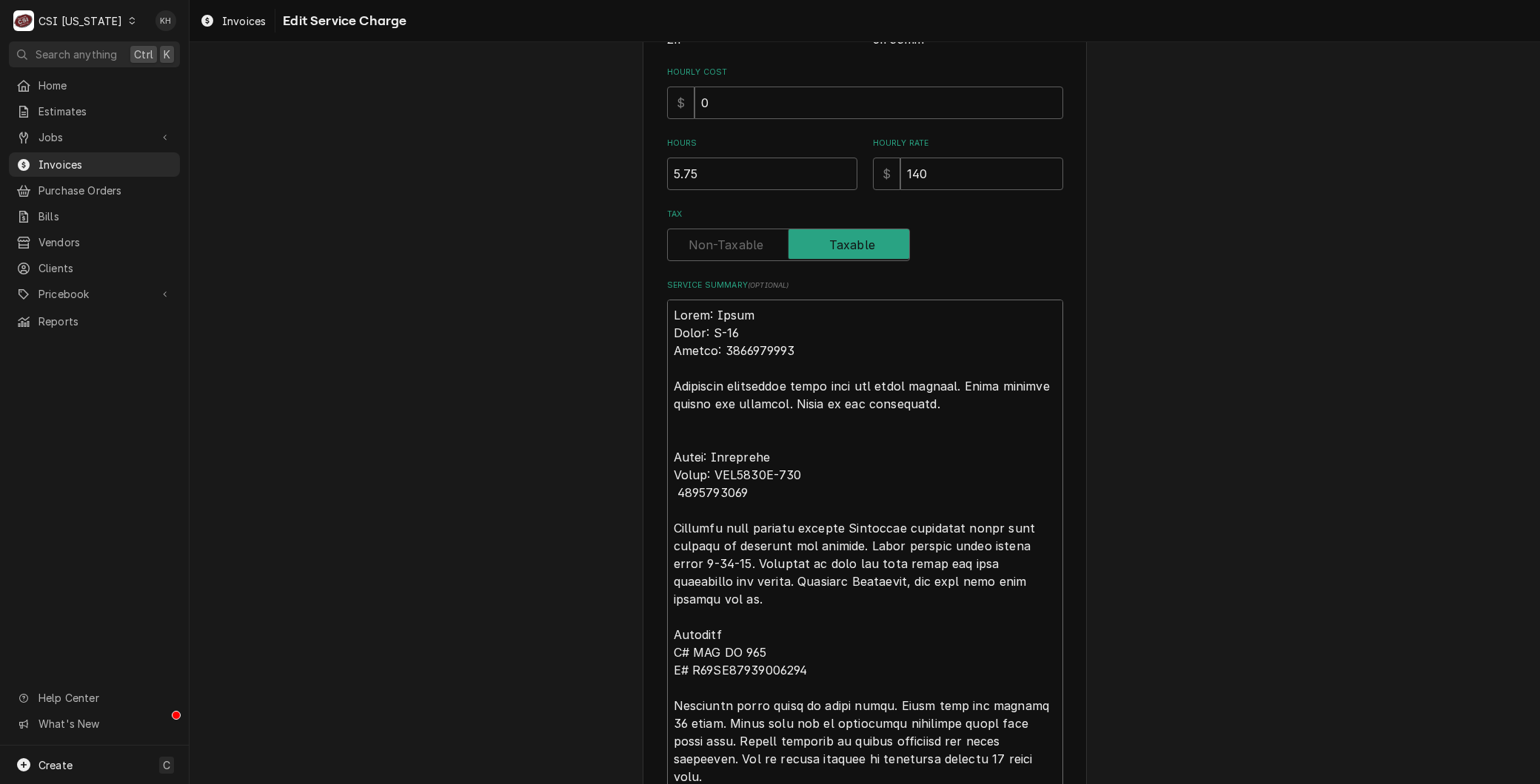
type textarea "Brand: Hatco Model: C-39 Serial: 8610200208 Complaint dishwasher final temp not…"
type textarea "x"
type textarea "Brand: Hatco Model: C-39 Serial: 8610200208 Complaint dishwasher final temp not…"
type textarea "x"
type textarea "Brand: Hatco Model: C-39 Serial: 8610200208 Complaint dishwasher final temp not…"
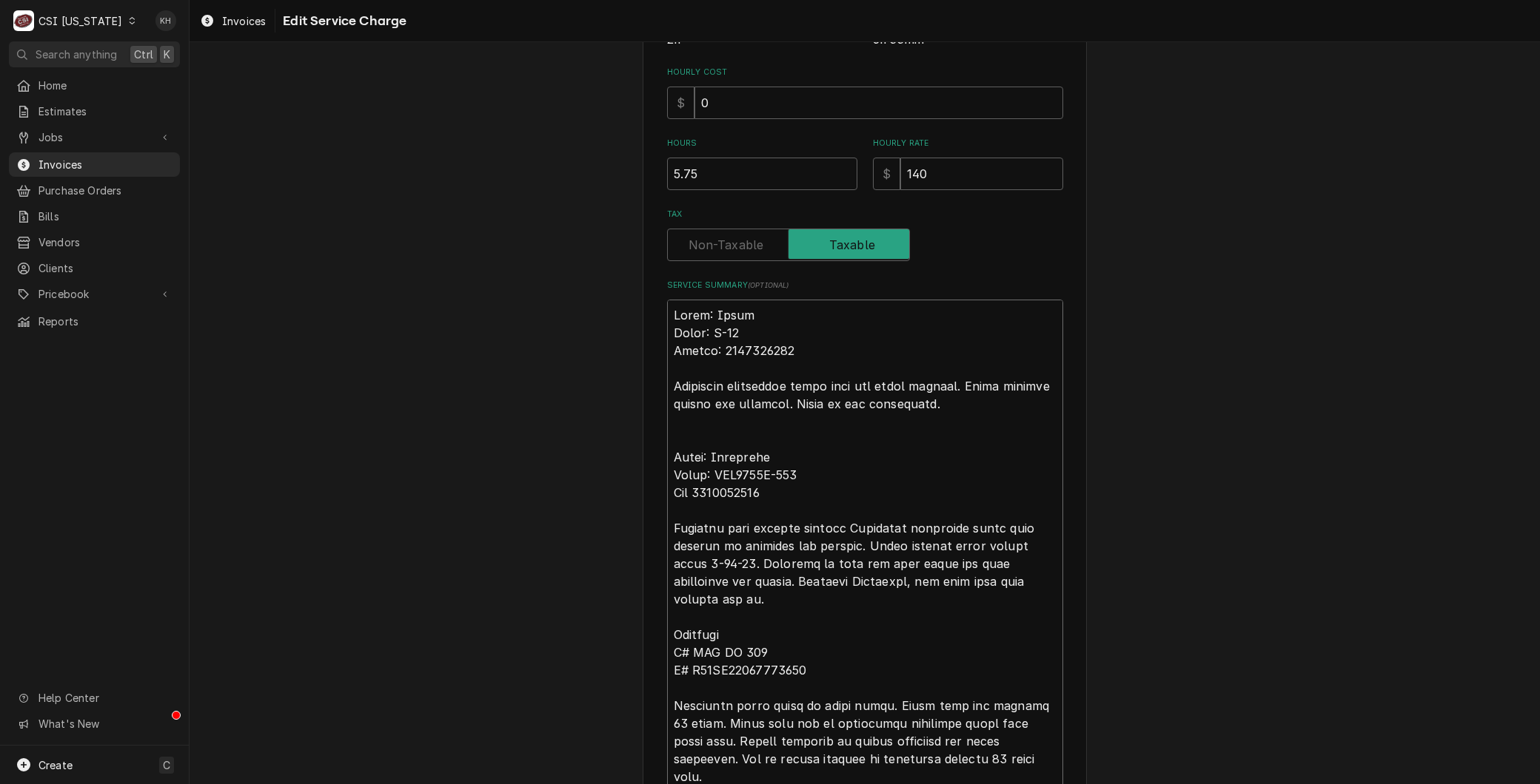
type textarea "x"
type textarea "Brand: Hatco Model: C-39 Serial: 8610200208 Complaint dishwasher final temp not…"
type textarea "x"
type textarea "Brand: Hatco Model: C-39 Serial: 8610200208 Complaint dishwasher final temp not…"
type textarea "x"
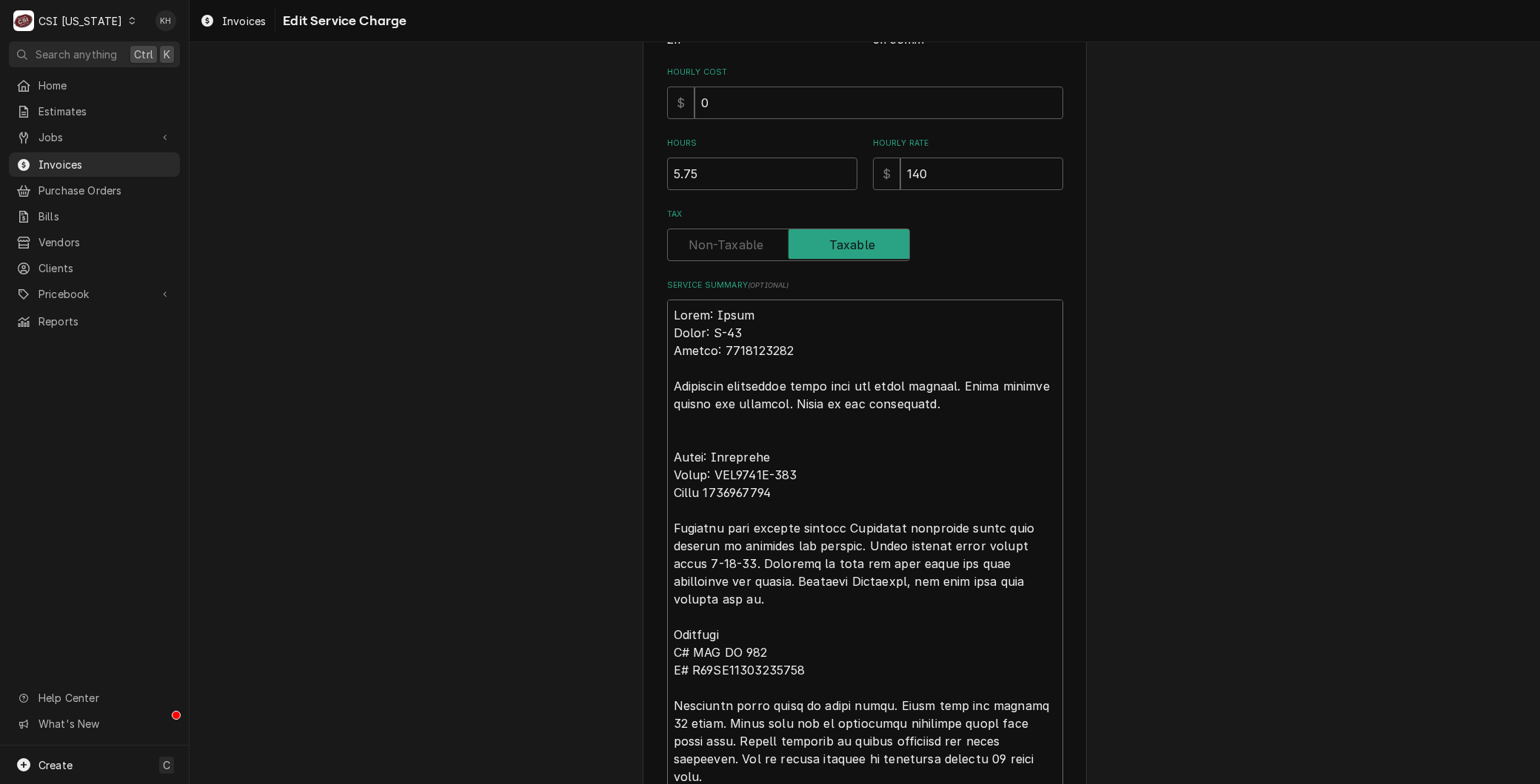
type textarea "Brand: Hatco Model: C-39 Serial: 8610200208 Complaint dishwasher final temp not…"
type textarea "x"
type textarea "Brand: Hatco Model: C-39 Serial: 8610200208 Complaint dishwasher final temp not…"
type textarea "x"
type textarea "Brand: Hatco Model: C-39 Serial: 8610200208 Complaint dishwasher final temp not…"
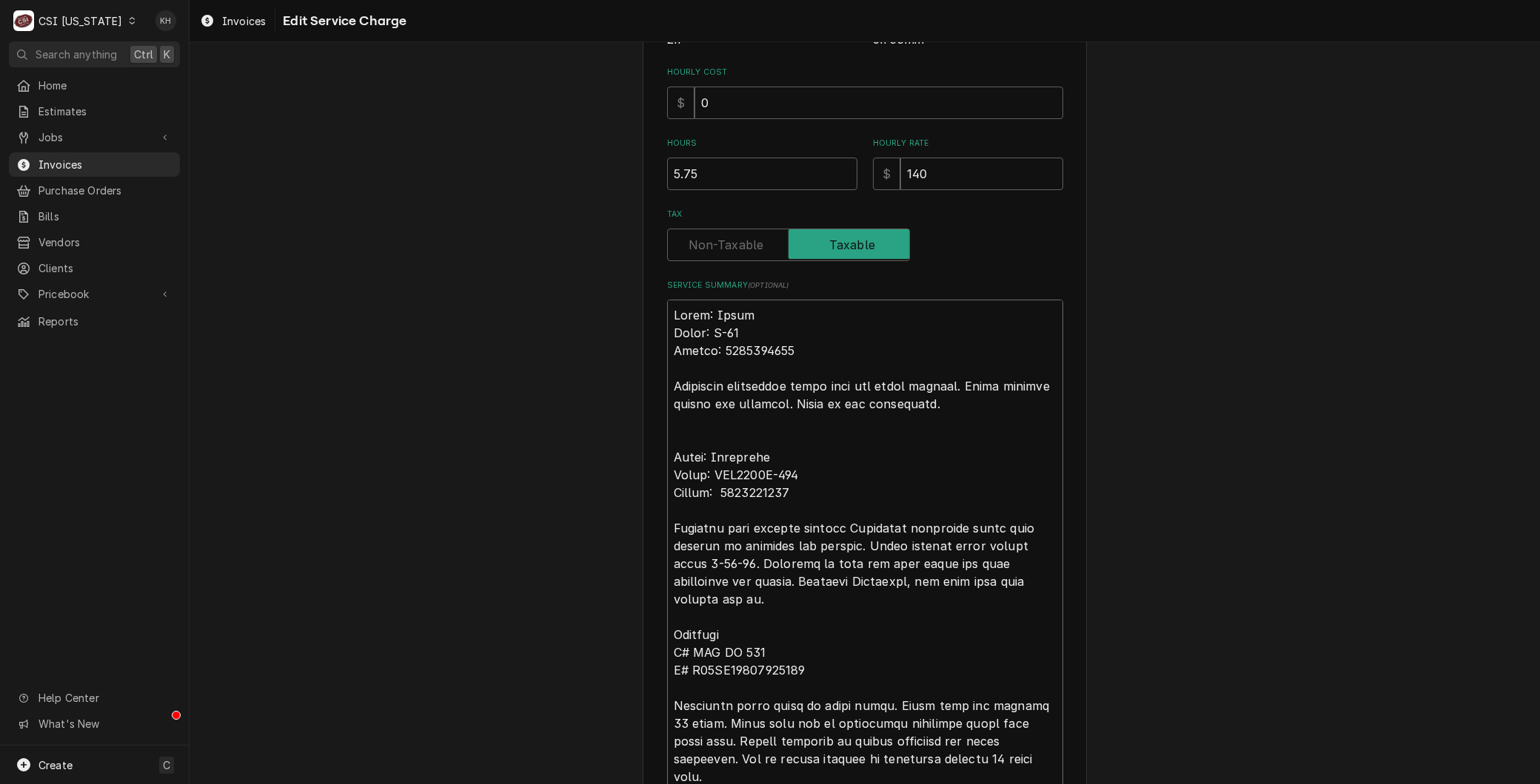
type textarea "x"
type textarea "Brand: Hatco Model: C-39 Serial: 8610200208 Complaint dishwasher final temp not…"
click at [667, 615] on textarea "Service Summary ( optional )" at bounding box center [865, 714] width 396 height 831
type textarea "x"
type textarea "Brand: Hatco Model: C-39 Serial: 8610200208 Complaint dishwasher final temp not…"
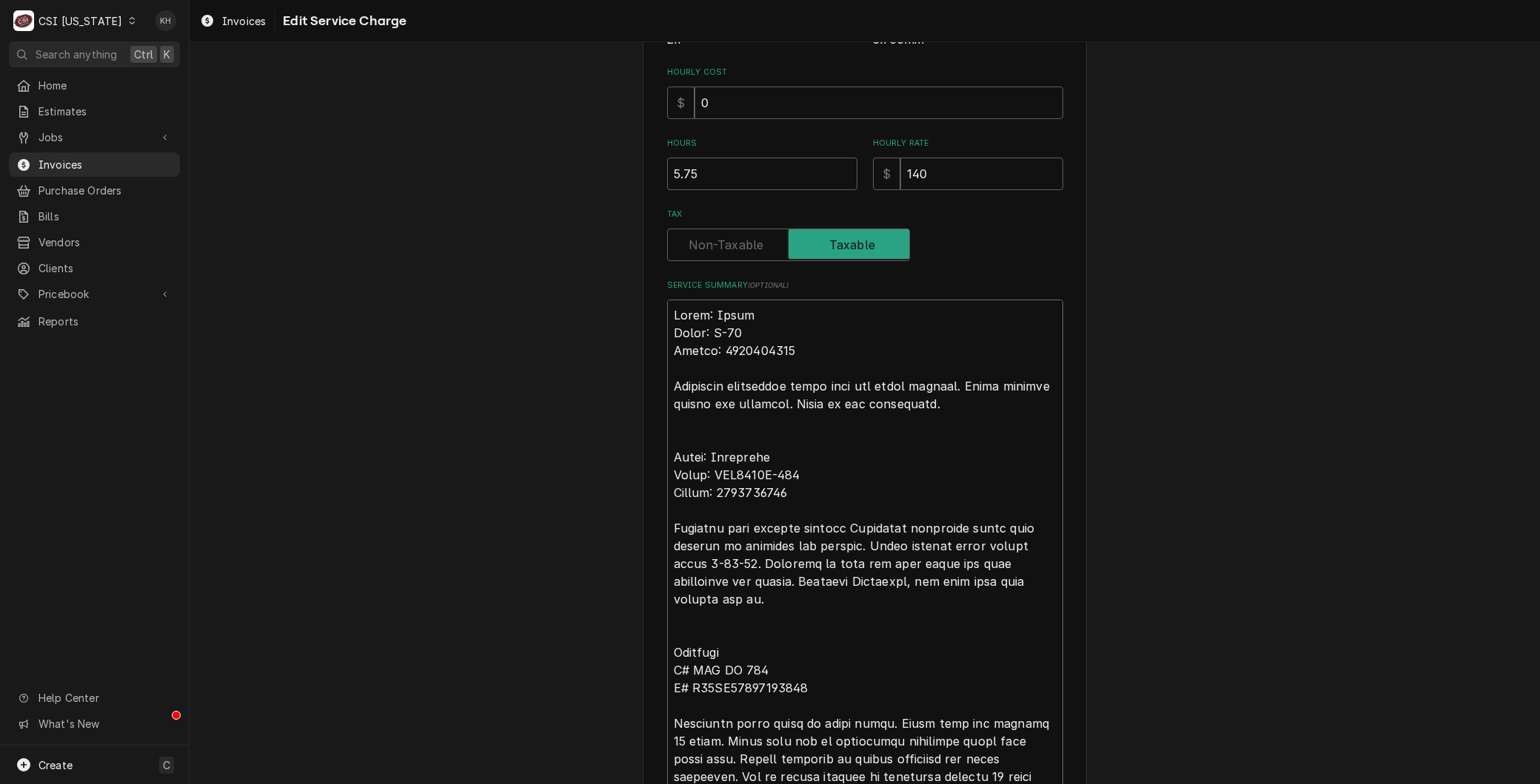
type textarea "x"
type textarea "Brand: Hatco Model: C-39 Serial: 8610200208 Complaint dishwasher final temp not…"
type textarea "x"
type textarea "Brand: Hatco Model: C-39 Serial: 8610200208 Complaint dishwasher final temp not…"
type textarea "x"
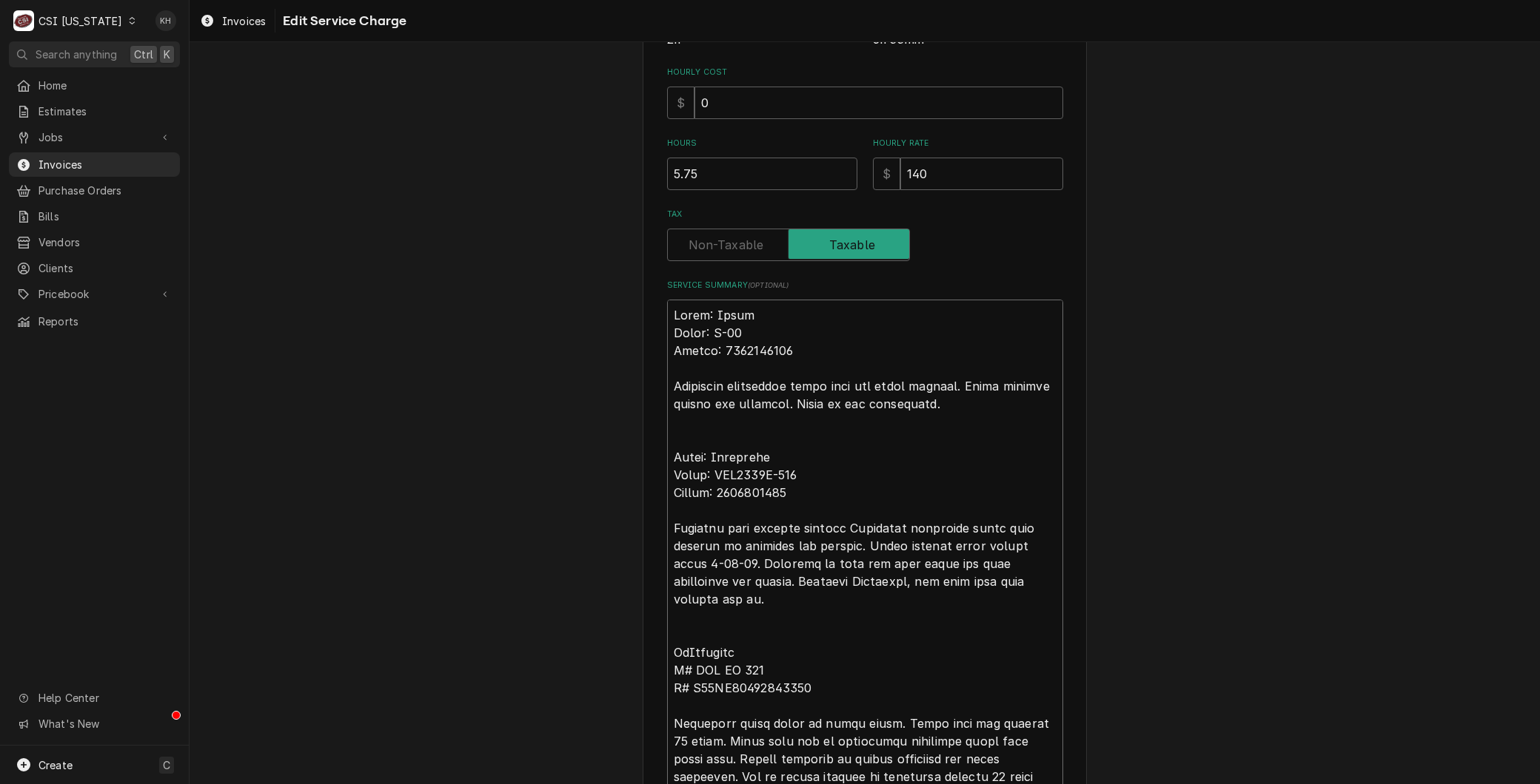
type textarea "Brand: Hatco Model: C-39 Serial: 8610200208 Complaint dishwasher final temp not…"
type textarea "x"
type textarea "Brand: Hatco Model: C-39 Serial: 8610200208 Complaint dishwasher final temp not…"
type textarea "x"
type textarea "Brand: Hatco Model: C-39 Serial: 8610200208 Complaint dishwasher final temp not…"
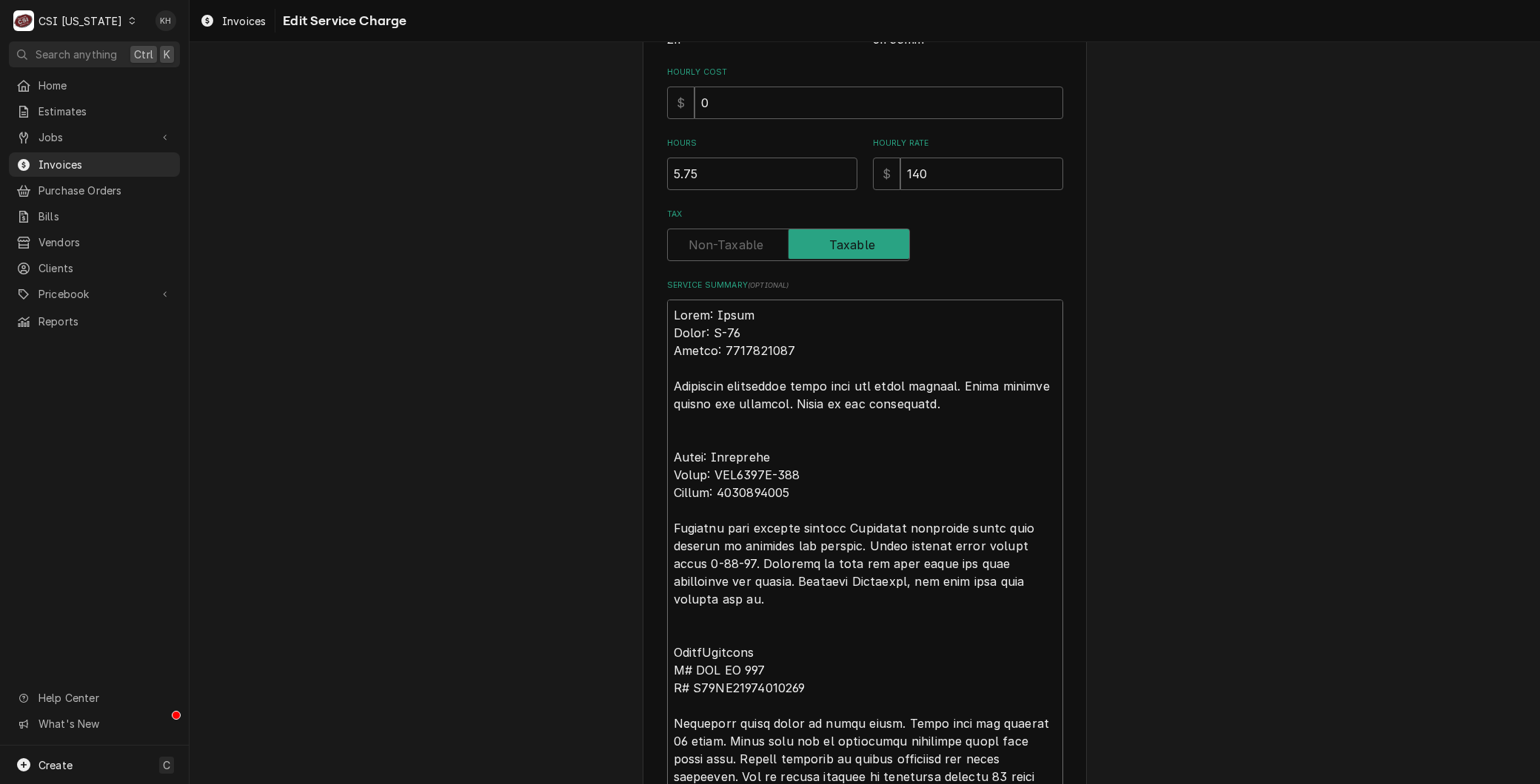
type textarea "x"
type textarea "Brand: Hatco Model: C-39 Serial: 8610200208 Complaint dishwasher final temp not…"
type textarea "x"
type textarea "Brand: Hatco Model: C-39 Serial: 8610200208 Complaint dishwasher final temp not…"
type textarea "x"
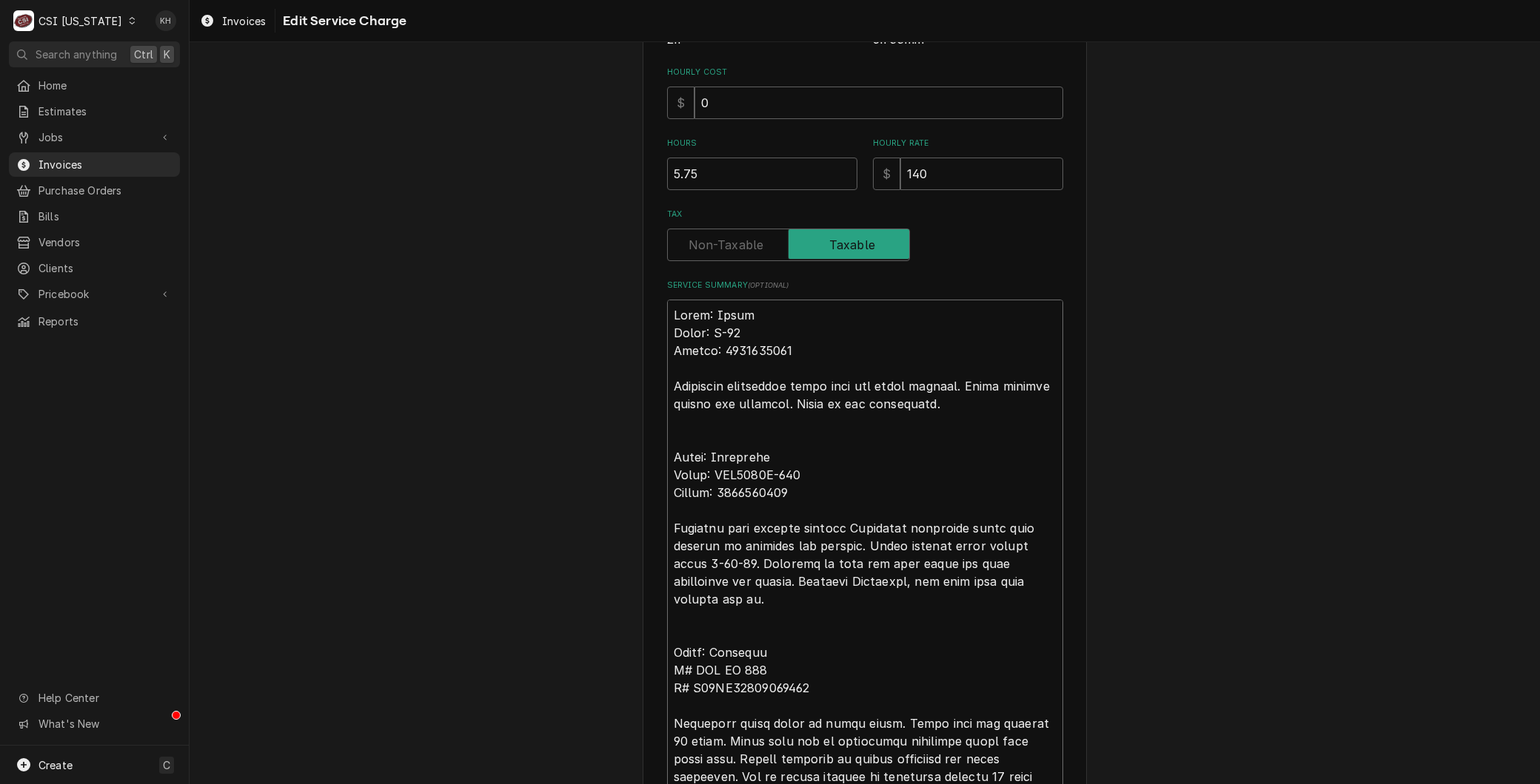
type textarea "Brand: Hatco Model: C-39 Serial: 8610200208 Complaint dishwasher final temp not…"
type textarea "x"
type textarea "Brand: Hatco Model: C-39 Serial: 8610200208 Complaint dishwasher final temp not…"
type textarea "x"
type textarea "Brand: Hatco Model: C-39 Serial: 8610200208 Complaint dishwasher final temp not…"
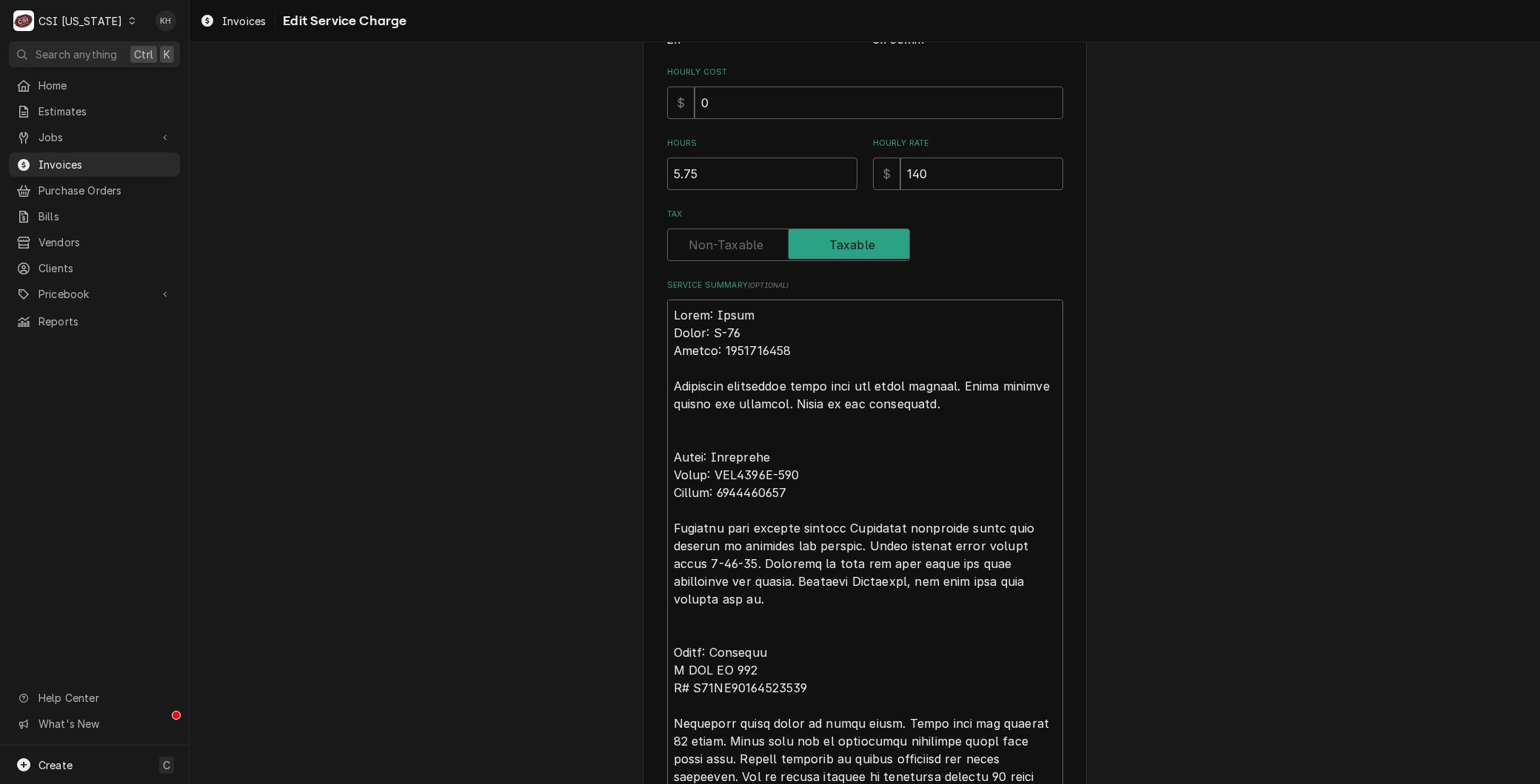
type textarea "x"
type textarea "Brand: Hatco Model: C-39 Serial: 8610200208 Complaint dishwasher final temp not…"
type textarea "x"
type textarea "Brand: Hatco Model: C-39 Serial: 8610200208 Complaint dishwasher final temp not…"
type textarea "x"
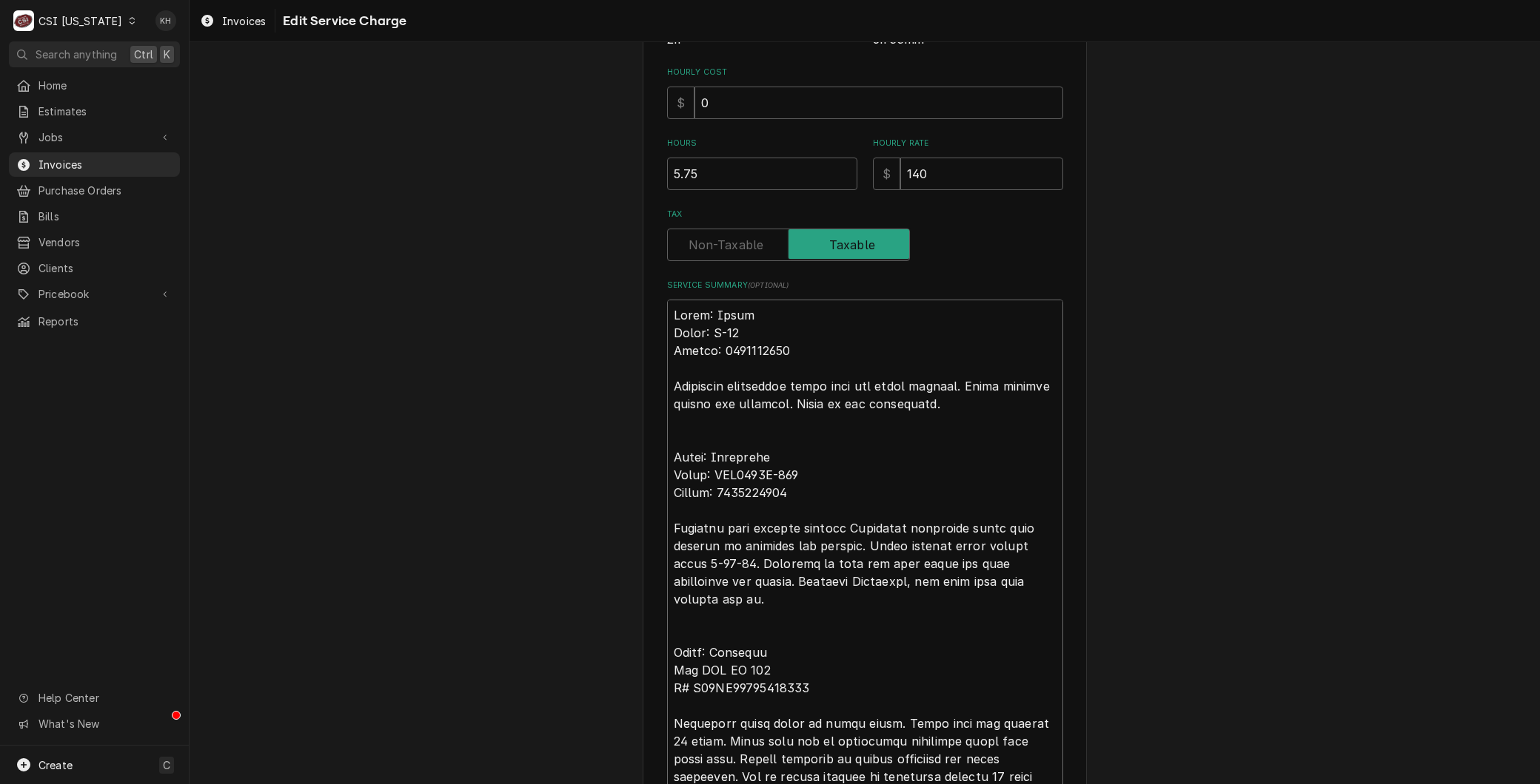
type textarea "Brand: Hatco Model: C-39 Serial: 8610200208 Complaint dishwasher final temp not…"
type textarea "x"
type textarea "Brand: Hatco Model: C-39 Serial: 8610200208 Complaint dishwasher final temp not…"
type textarea "x"
type textarea "Brand: Hatco Model: C-39 Serial: 8610200208 Complaint dishwasher final temp not…"
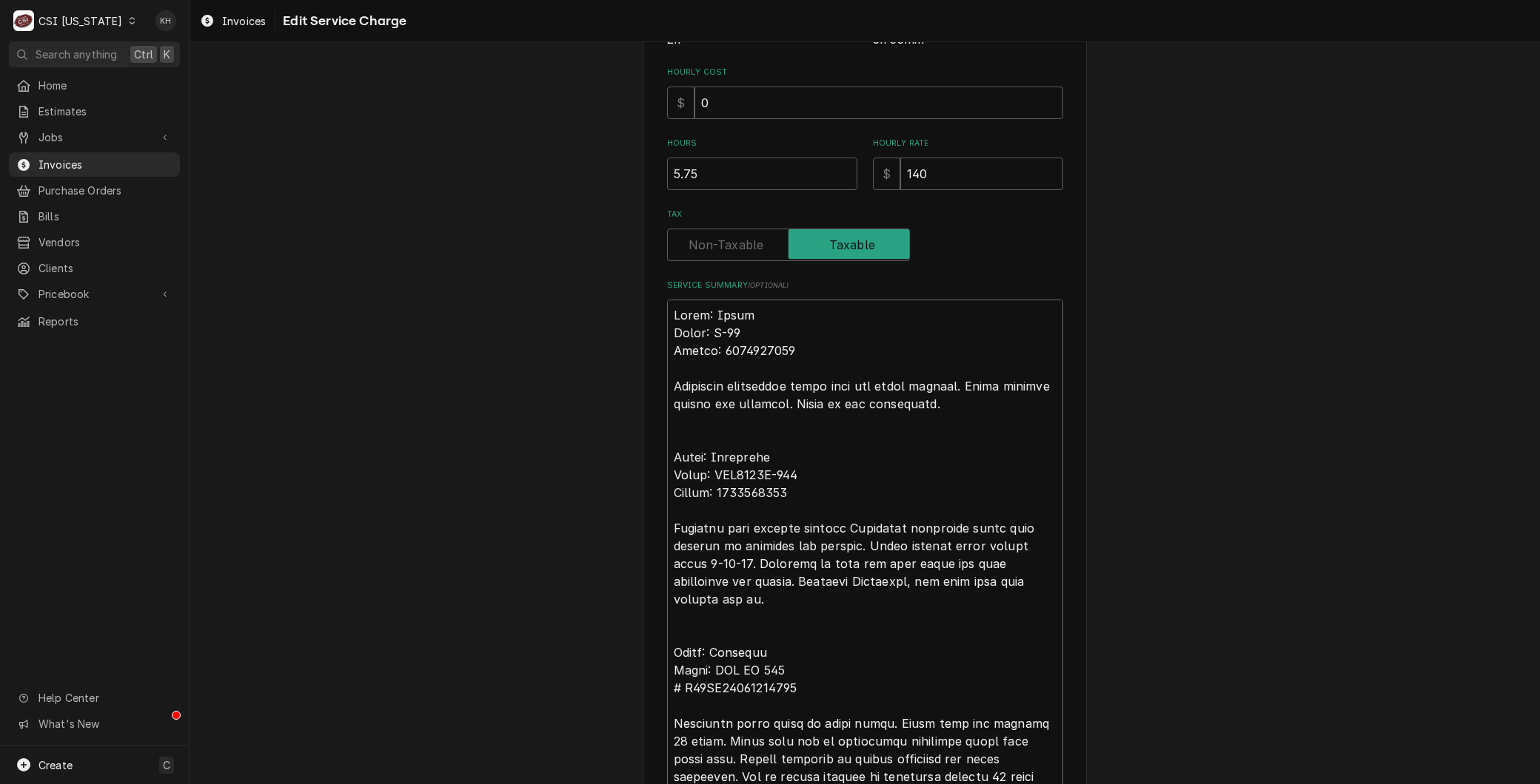
type textarea "x"
type textarea "Brand: Hatco Model: C-39 Serial: 8610200208 Complaint dishwasher final temp not…"
type textarea "x"
type textarea "Brand: Hatco Model: C-39 Serial: 8610200208 Complaint dishwasher final temp not…"
type textarea "x"
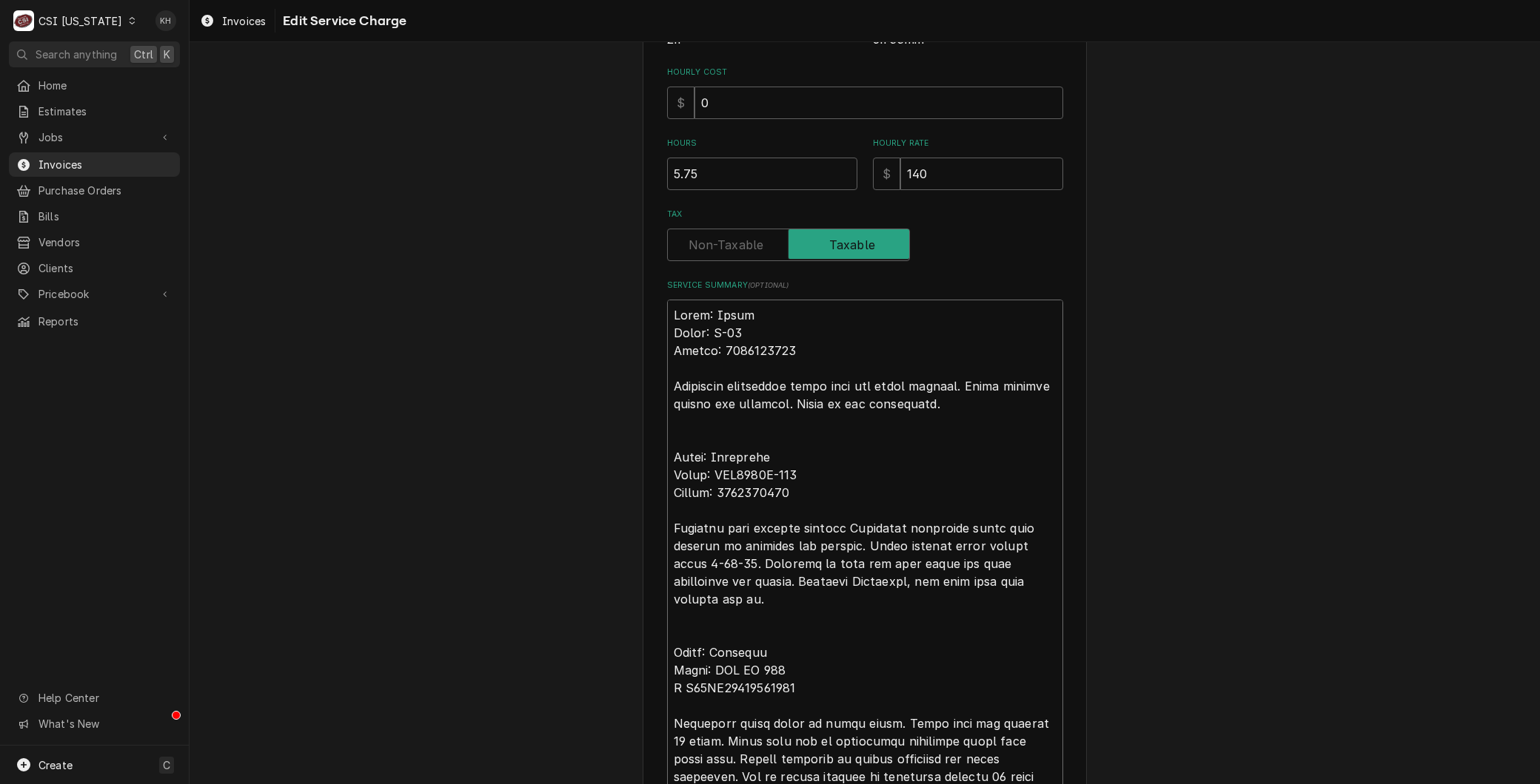
type textarea "Brand: Hatco Model: C-39 Serial: 8610200208 Complaint dishwasher final temp not…"
type textarea "x"
type textarea "Brand: Hatco Model: C-39 Serial: 8610200208 Complaint dishwasher final temp not…"
type textarea "x"
type textarea "Brand: Hatco Model: C-39 Serial: 8610200208 Complaint dishwasher final temp not…"
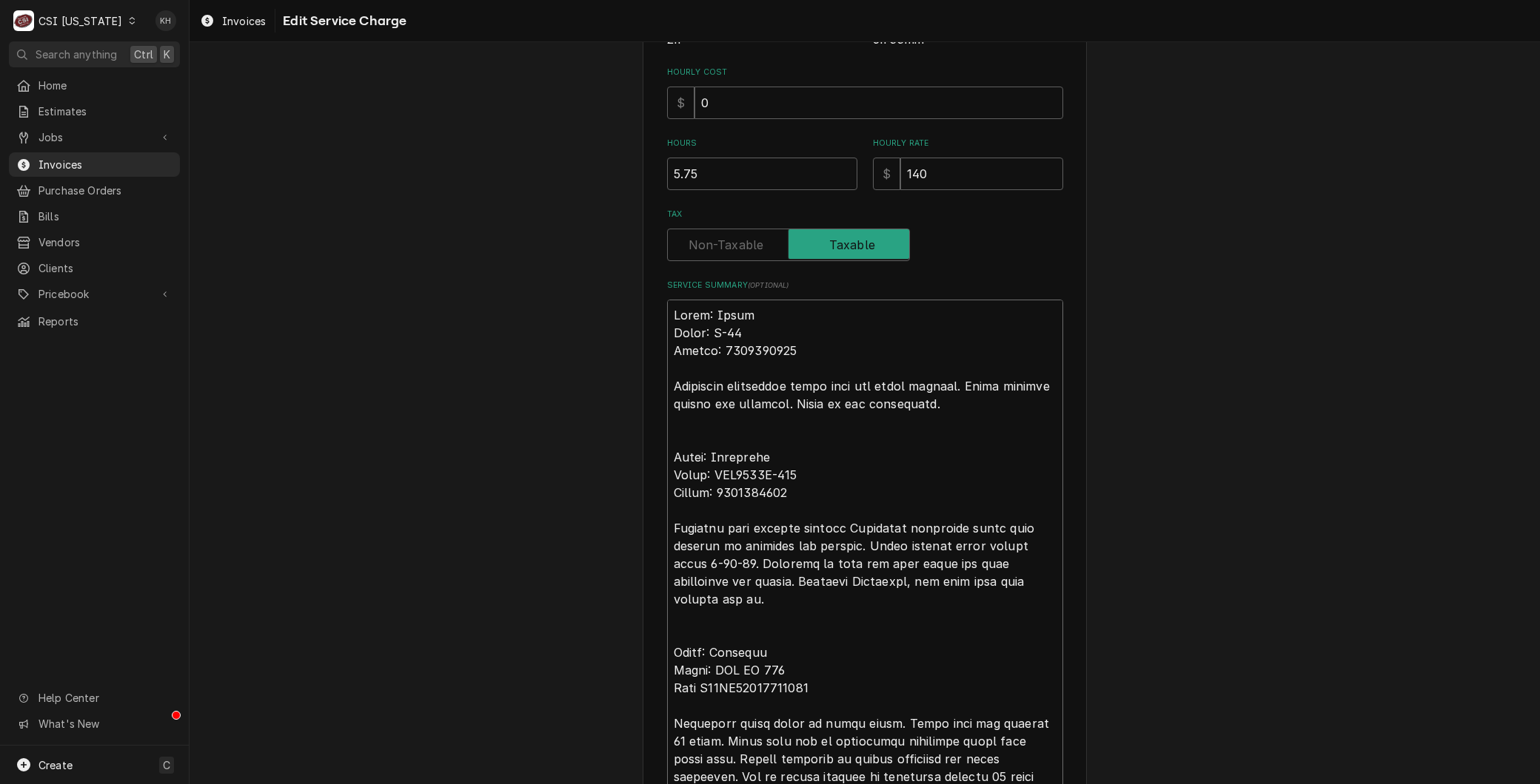
type textarea "x"
type textarea "Brand: Hatco Model: C-39 Serial: 8610200208 Complaint dishwasher final temp not…"
type textarea "x"
type textarea "Brand: Hatco Model: C-39 Serial: 8610200208 Complaint dishwasher final temp not…"
type textarea "x"
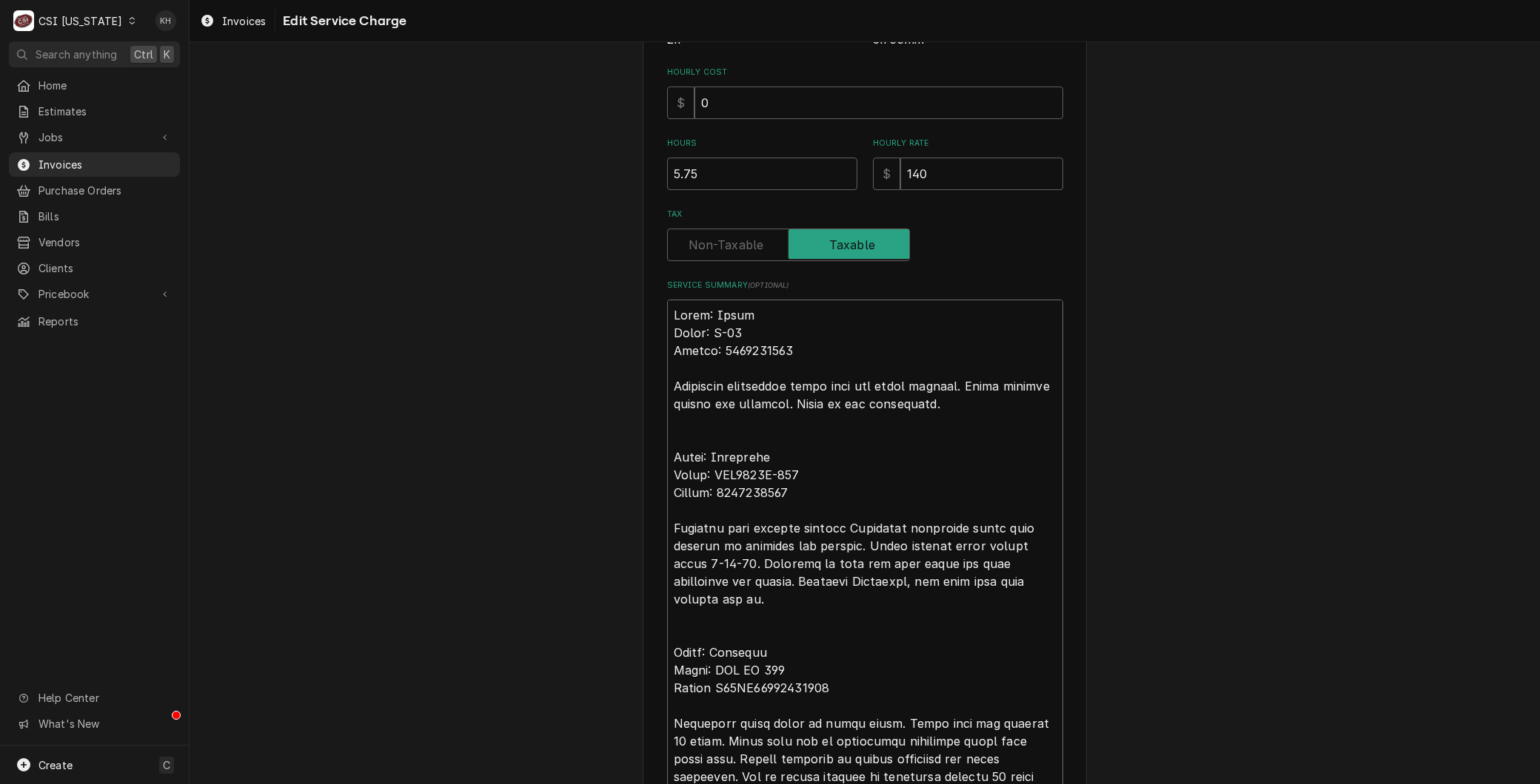
type textarea "Brand: Hatco Model: C-39 Serial: 8610200208 Complaint dishwasher final temp not…"
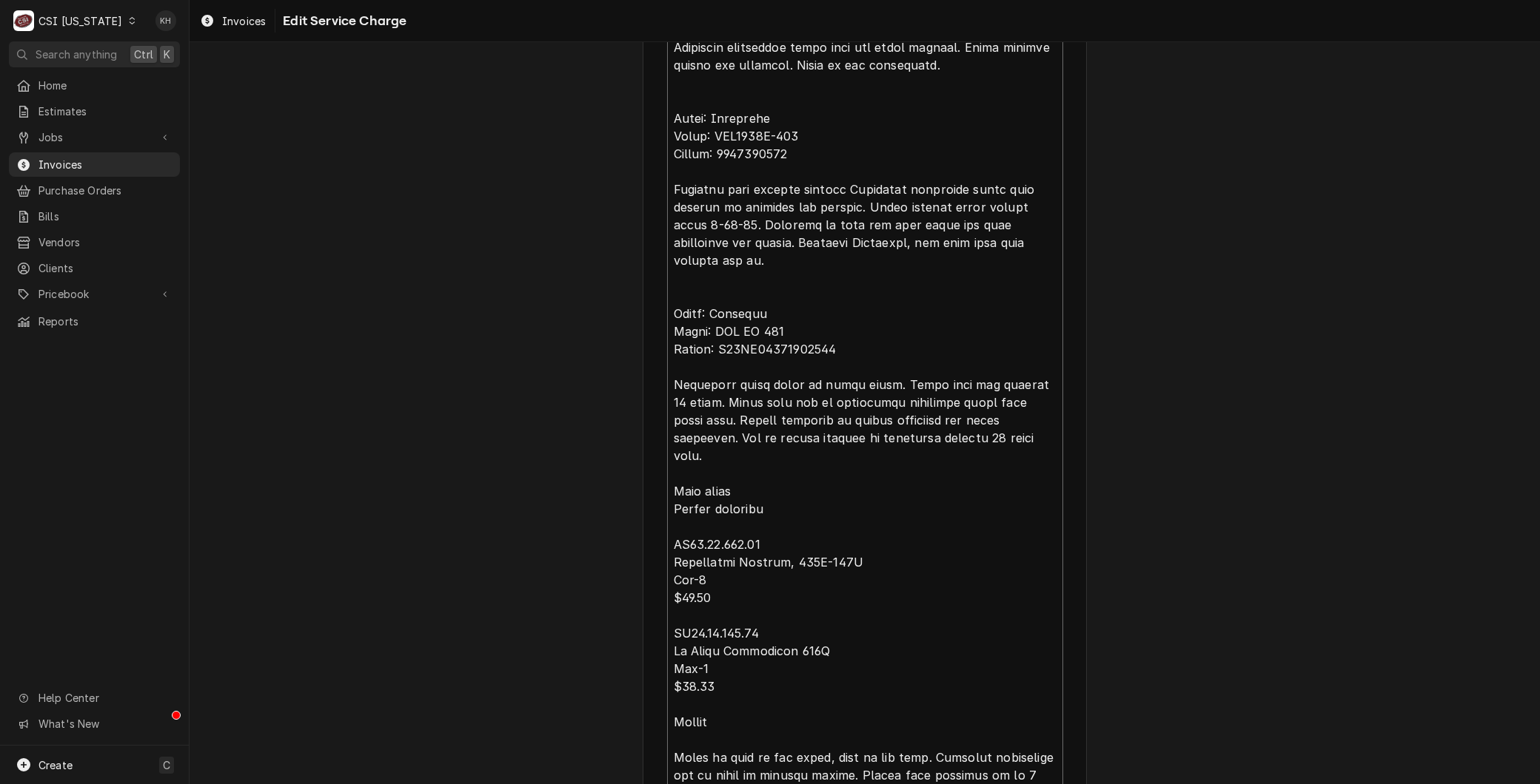
scroll to position [17, 0]
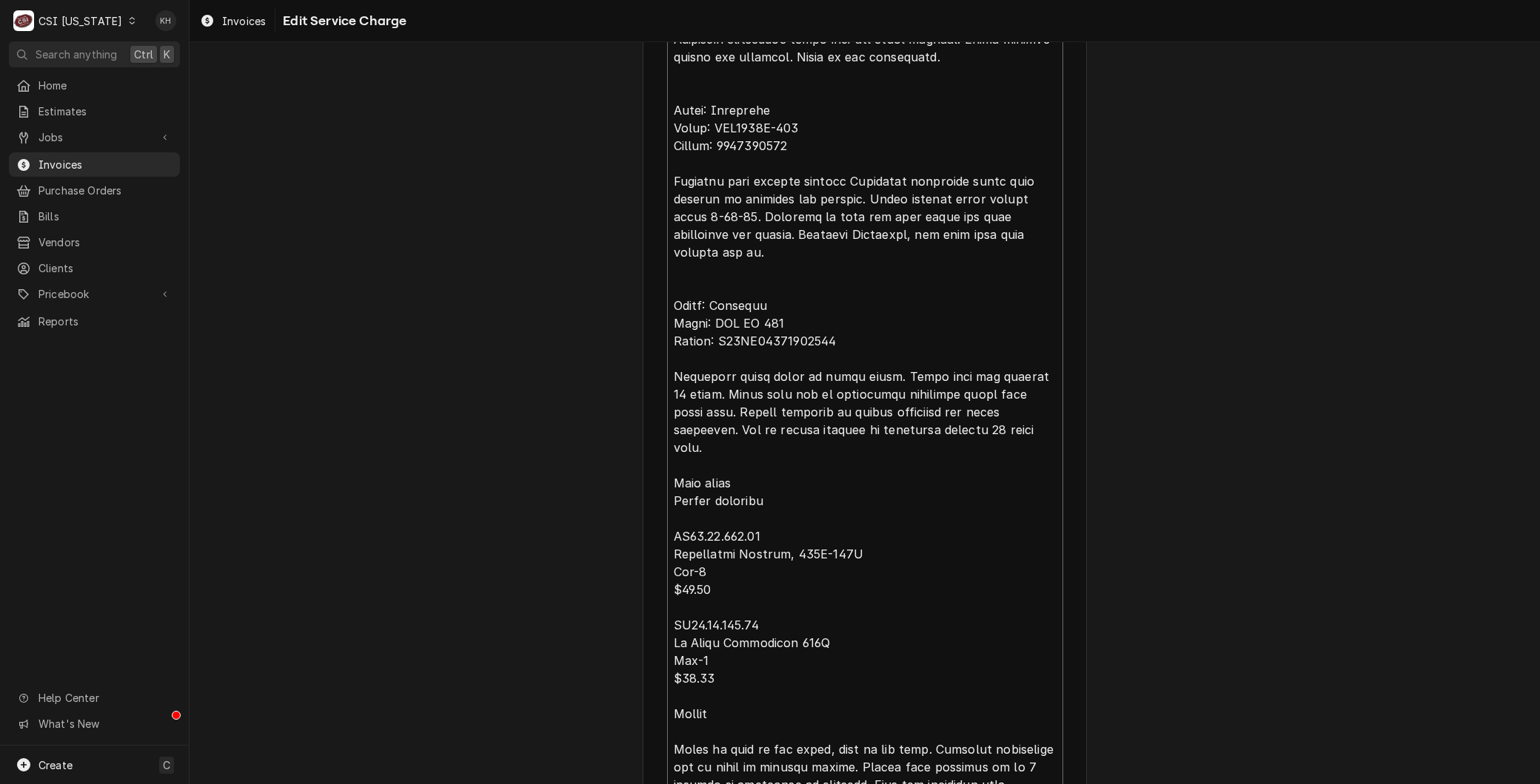
drag, startPoint x: 735, startPoint y: 660, endPoint x: 549, endPoint y: 452, distance: 279.0
click at [549, 452] on div "Use the fields below to edit this service charge Short Description 1-Labor (Ser…" at bounding box center [865, 132] width 1350 height 1628
type textarea "x"
type textarea "Brand: Hatco Model: C-39 Serial: 8610200208 Complaint dishwasher final temp not…"
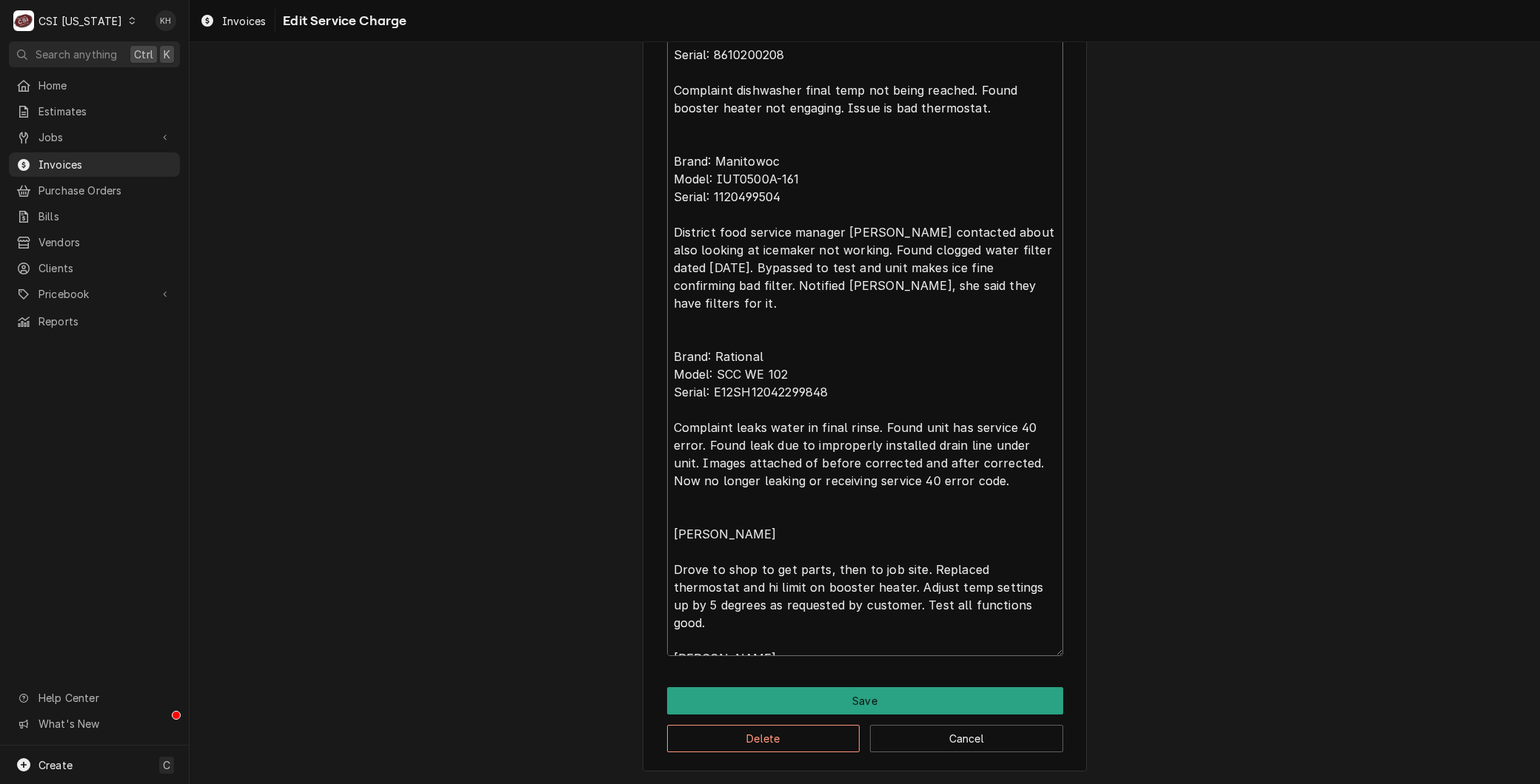
scroll to position [687, 0]
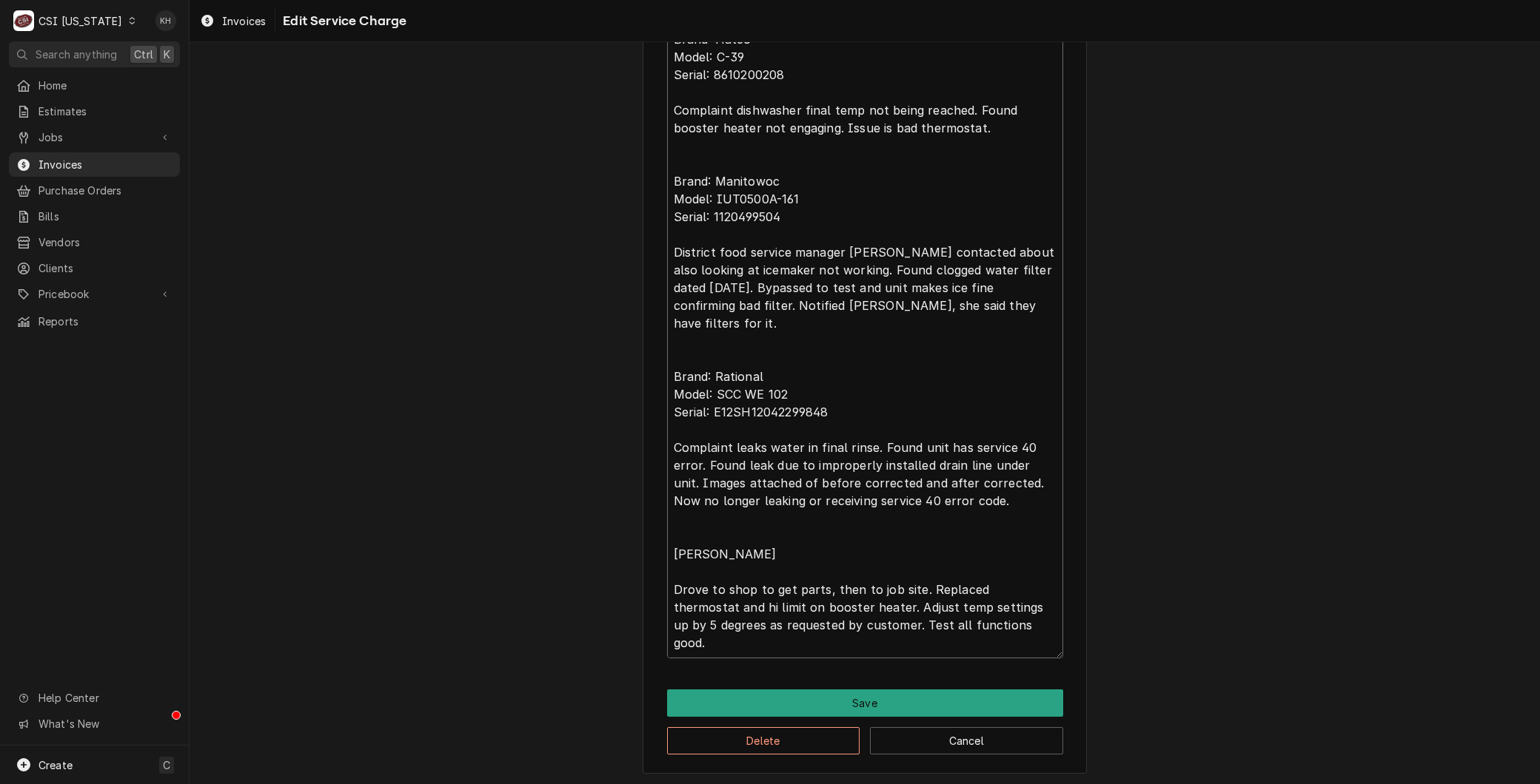
drag, startPoint x: 916, startPoint y: 585, endPoint x: 593, endPoint y: 552, distance: 324.7
click at [593, 552] on div "Use the fields below to edit this service charge Short Description 1-Labor (Ser…" at bounding box center [865, 79] width 1350 height 1416
type textarea "x"
type textarea "Brand: Hatco Model: C-39 Serial: 8610200208 Complaint dishwasher final temp not…"
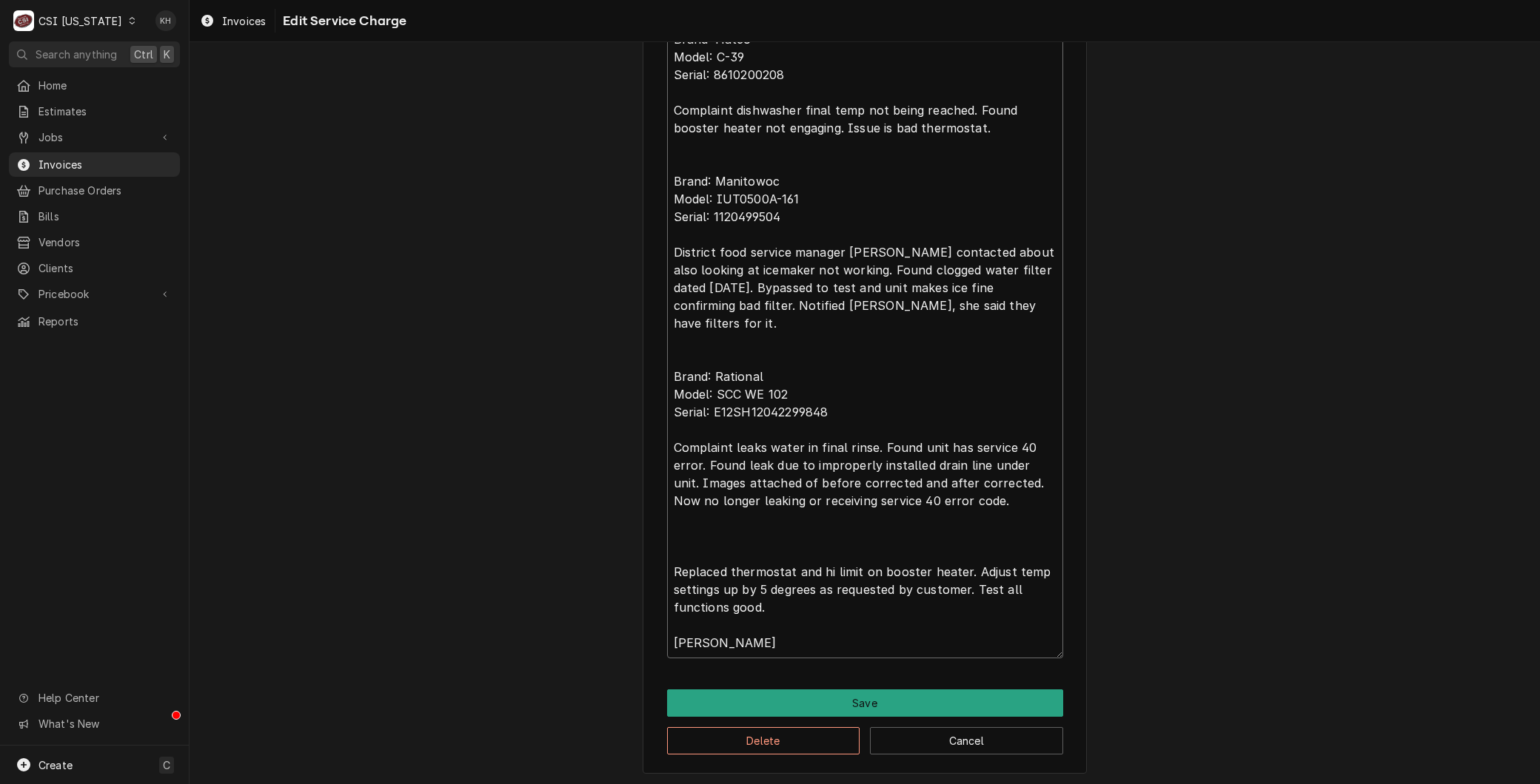
scroll to position [669, 0]
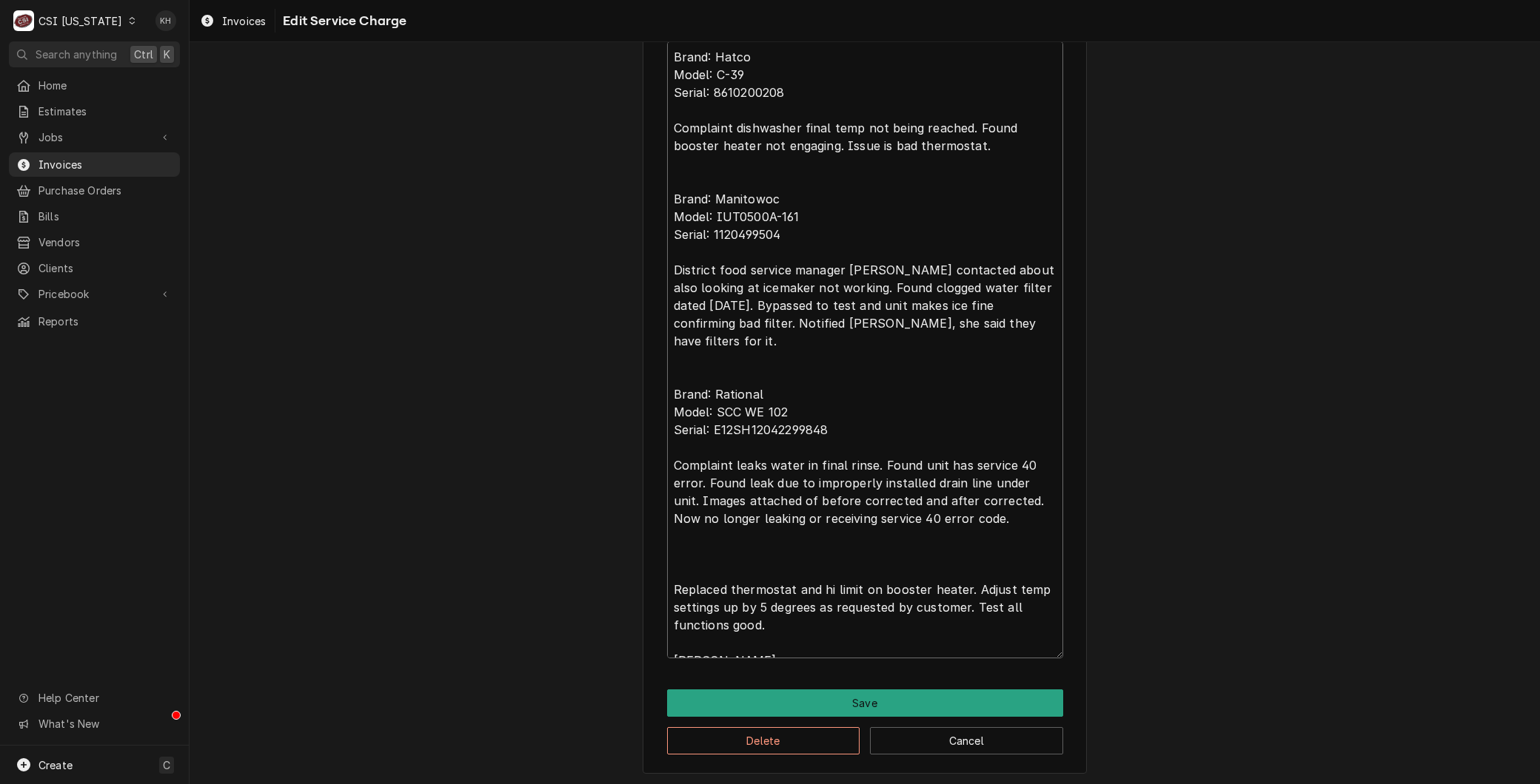
type textarea "x"
type textarea "Brand: Hatco Model: C-39 Serial: 8610200208 Complaint dishwasher final temp not…"
type textarea "x"
type textarea "Brand: Hatco Model: C-39 Serial: 8610200208 Complaint dishwasher final temp not…"
type textarea "x"
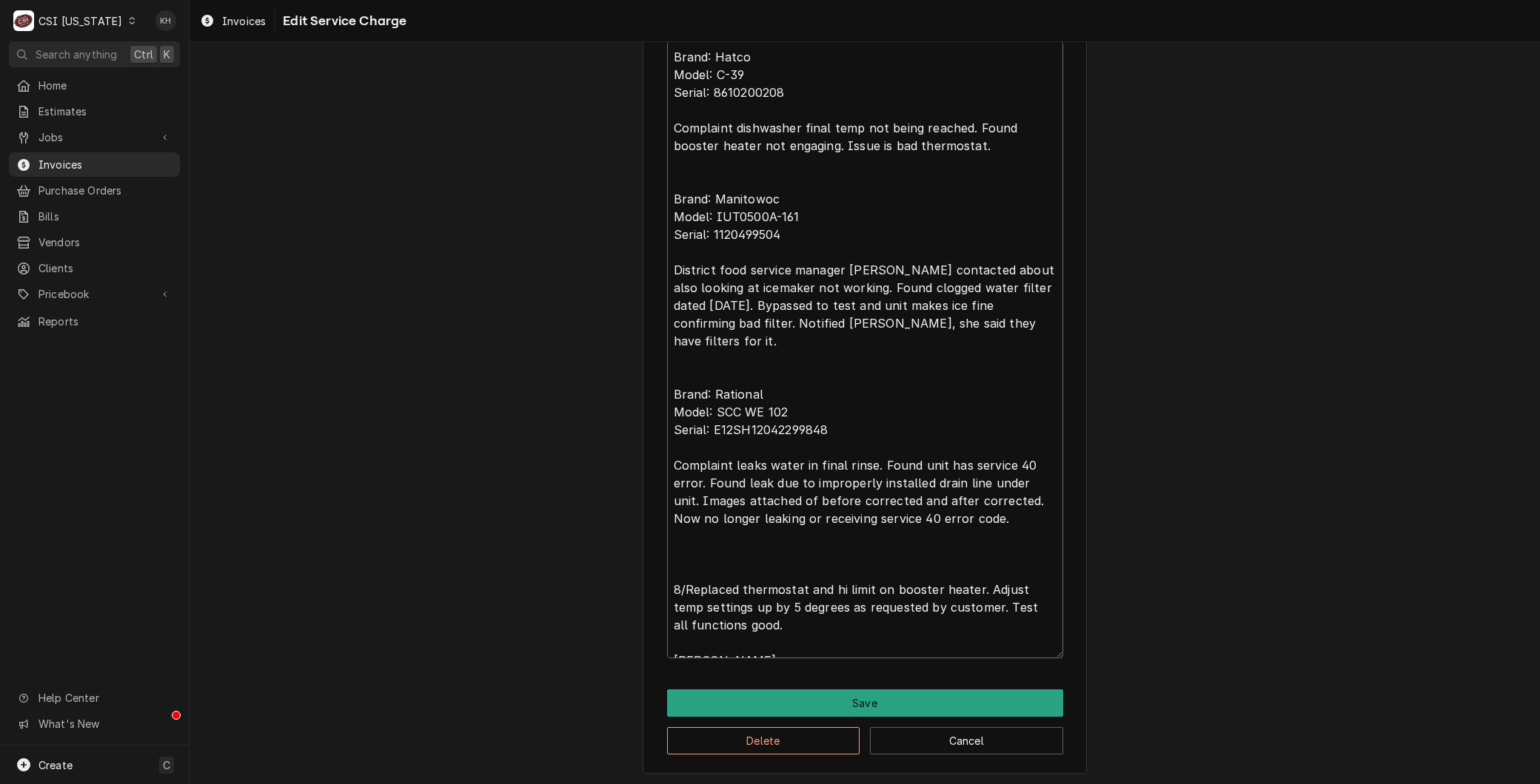
type textarea "Brand: Hatco Model: C-39 Serial: 8610200208 Complaint dishwasher final temp not…"
type textarea "x"
type textarea "Brand: Hatco Model: C-39 Serial: 8610200208 Complaint dishwasher final temp not…"
type textarea "x"
type textarea "Brand: Hatco Model: C-39 Serial: 8610200208 Complaint dishwasher final temp not…"
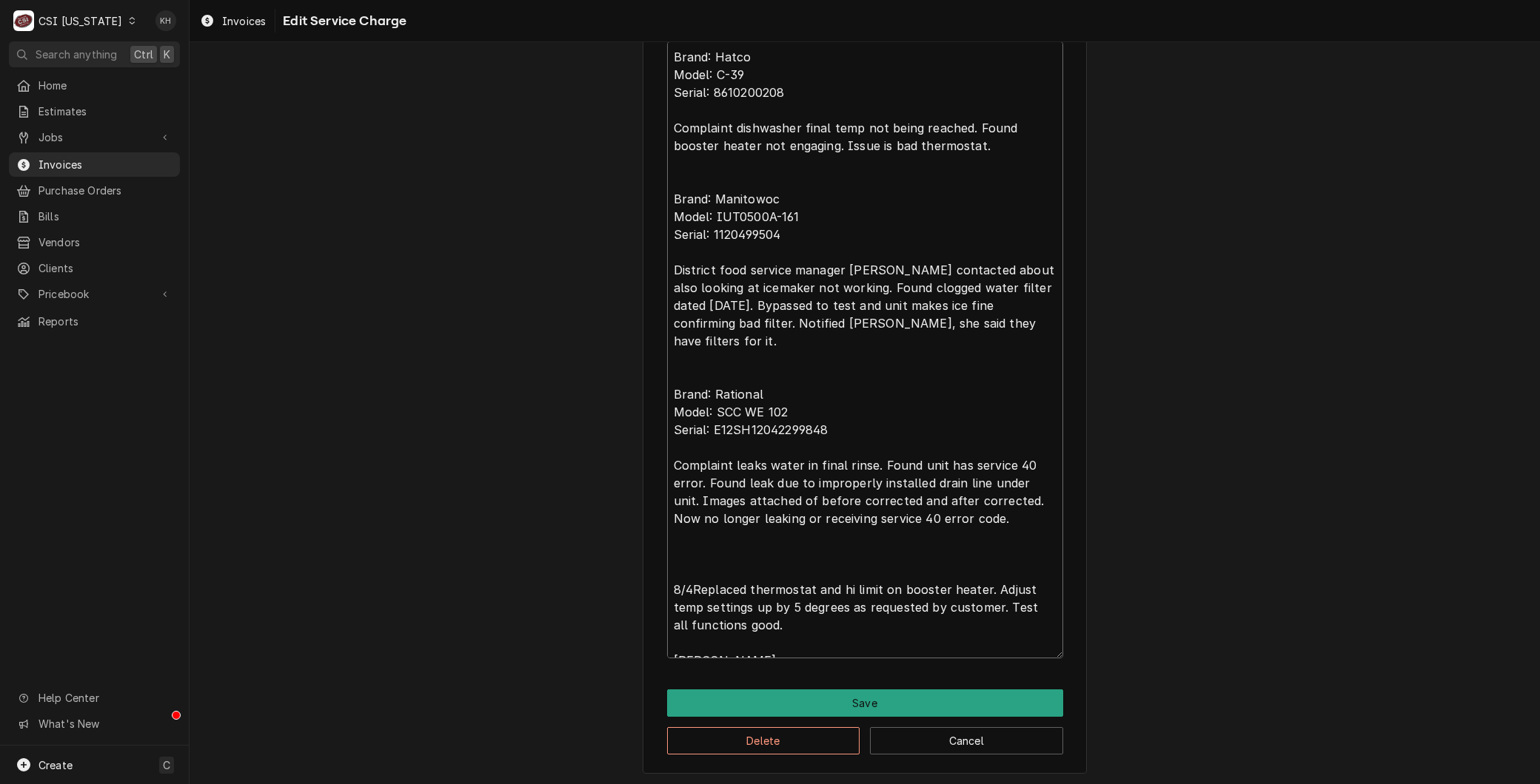
type textarea "x"
type textarea "Brand: Hatco Model: C-39 Serial: 8610200208 Complaint dishwasher final temp not…"
type textarea "x"
type textarea "Brand: Hatco Model: C-39 Serial: 8610200208 Complaint dishwasher final temp not…"
type textarea "x"
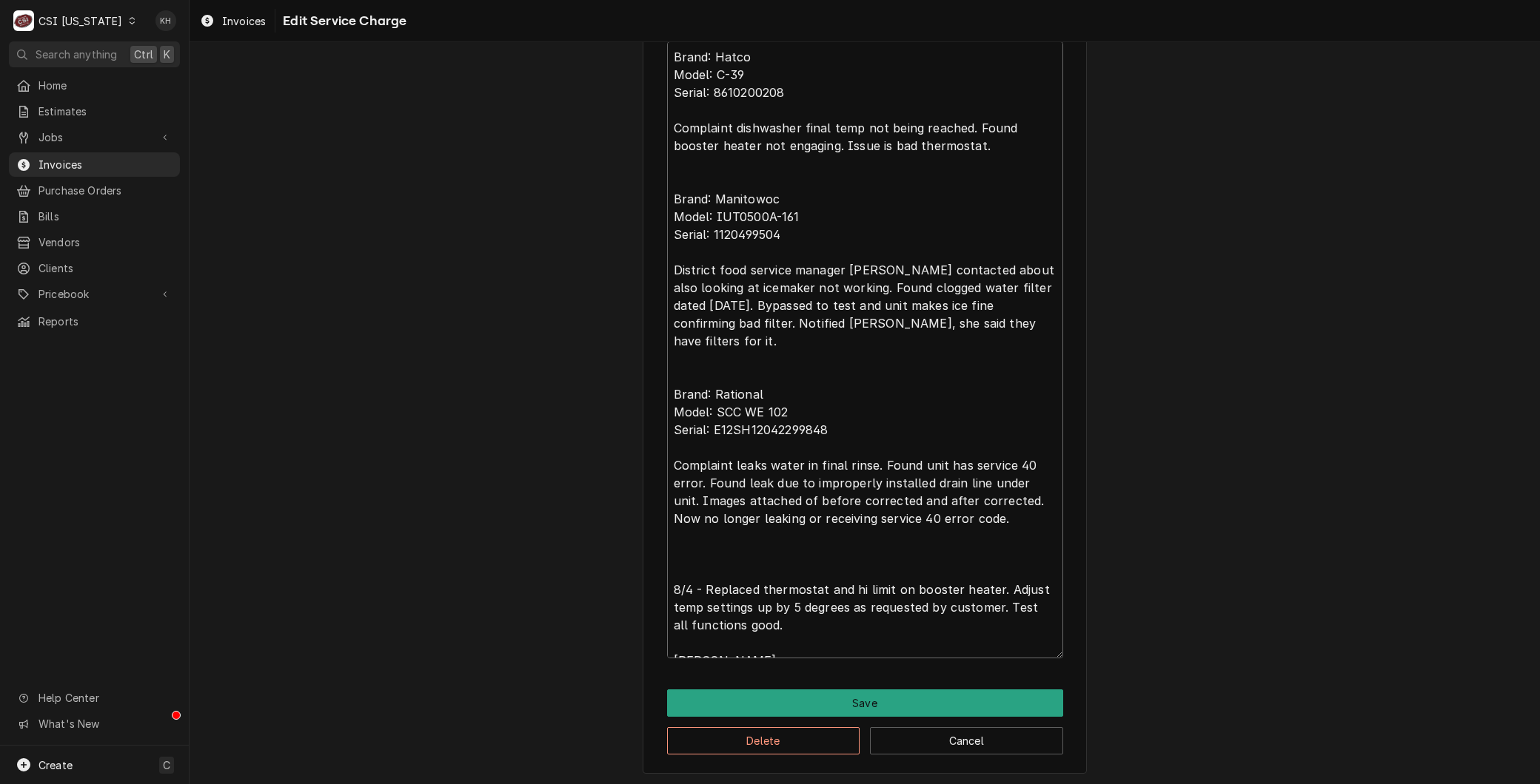
type textarea "Brand: Hatco Model: C-39 Serial: 8610200208 Complaint dishwasher final temp not…"
type textarea "x"
type textarea "Brand: Hatco Model: C-39 Serial: 8610200208 Complaint dishwasher final temp not…"
type textarea "x"
type textarea "Brand: Hatco Model: C-39 Serial: 8610200208 Complaint dishwasher final temp not…"
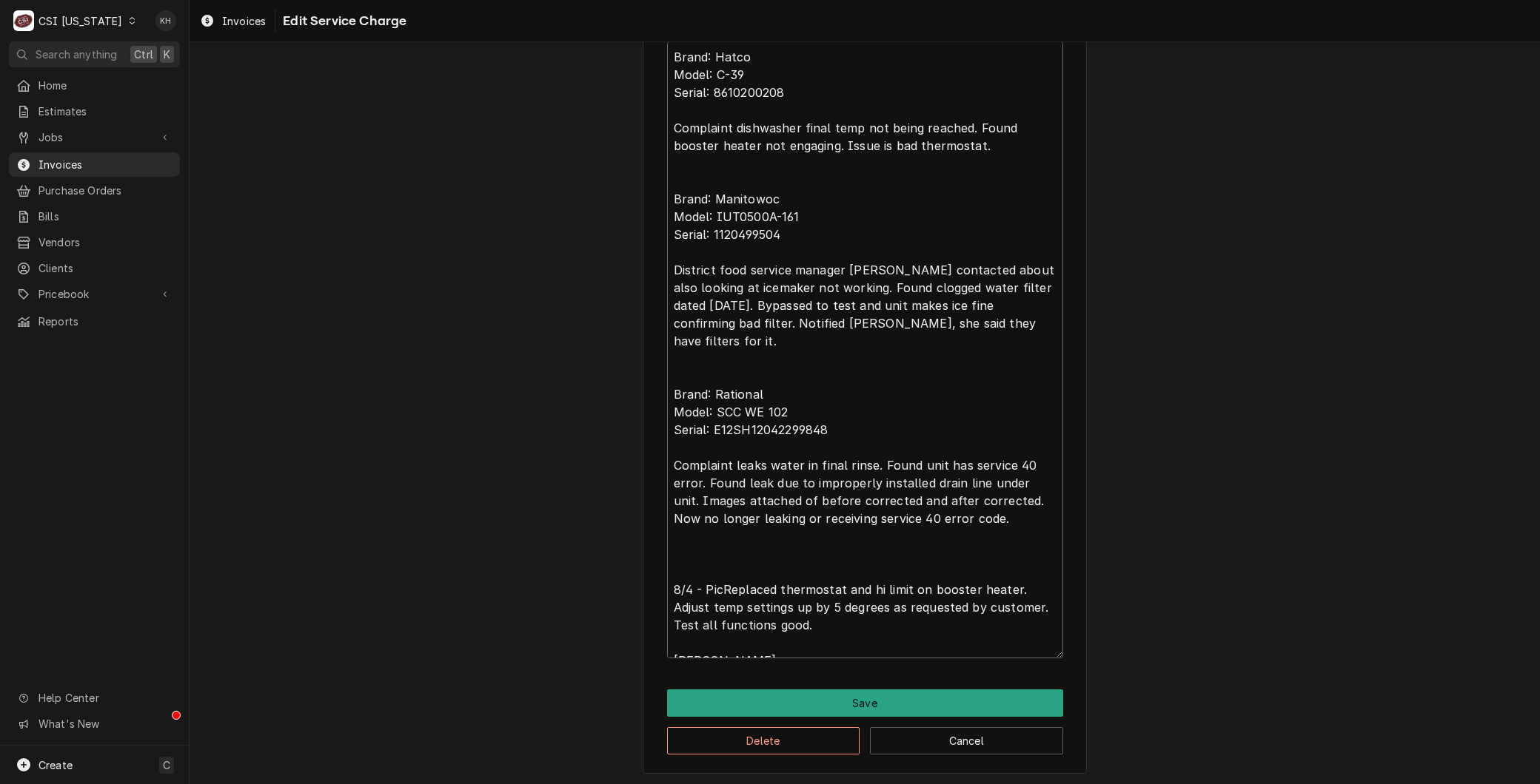
type textarea "x"
type textarea "Brand: Hatco Model: C-39 Serial: 8610200208 Complaint dishwasher final temp not…"
type textarea "x"
type textarea "Brand: Hatco Model: C-39 Serial: 8610200208 Complaint dishwasher final temp not…"
type textarea "x"
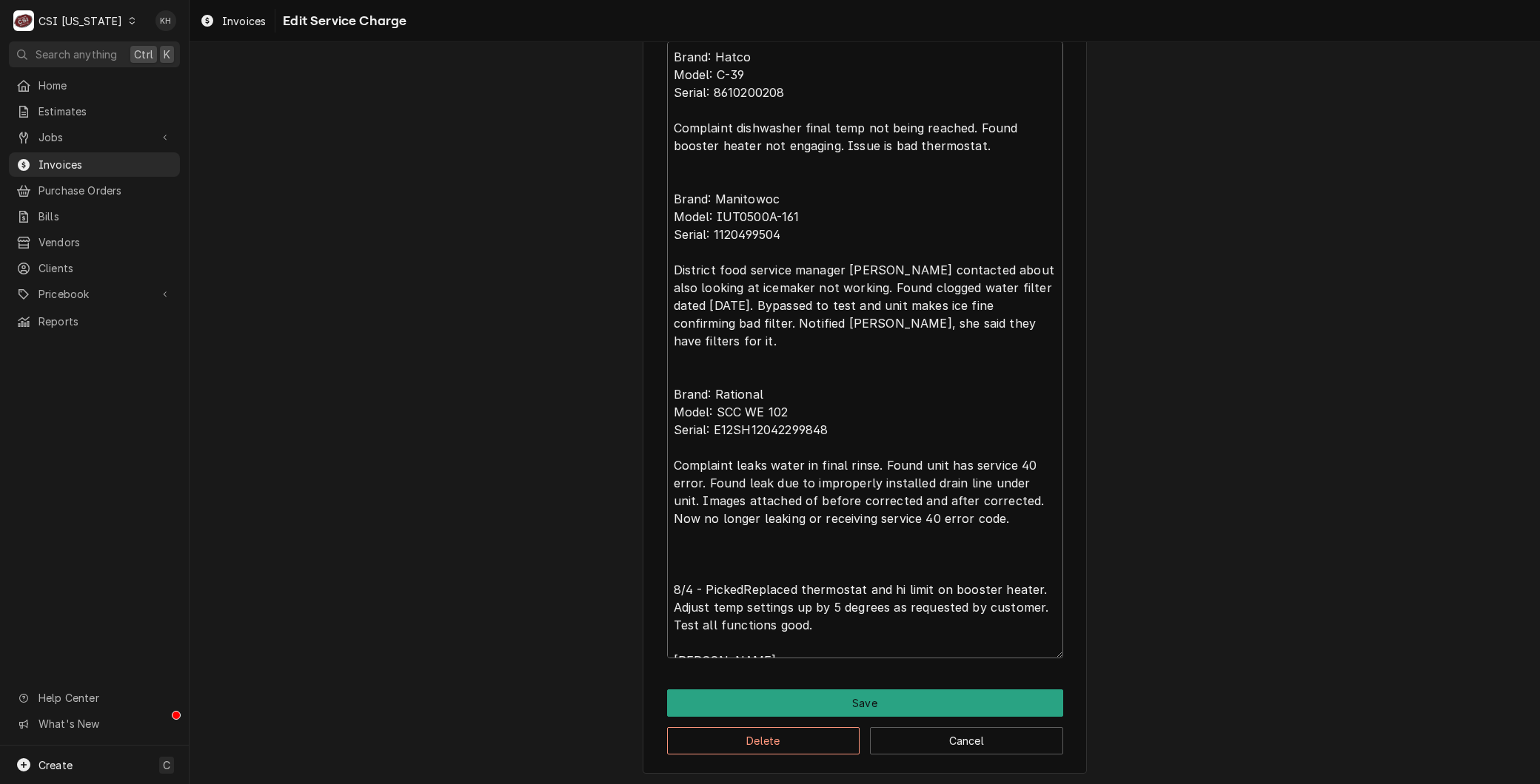
type textarea "Brand: Hatco Model: C-39 Serial: 8610200208 Complaint dishwasher final temp not…"
type textarea "x"
type textarea "Brand: Hatco Model: C-39 Serial: 8610200208 Complaint dishwasher final temp not…"
type textarea "x"
type textarea "Brand: Hatco Model: C-39 Serial: 8610200208 Complaint dishwasher final temp not…"
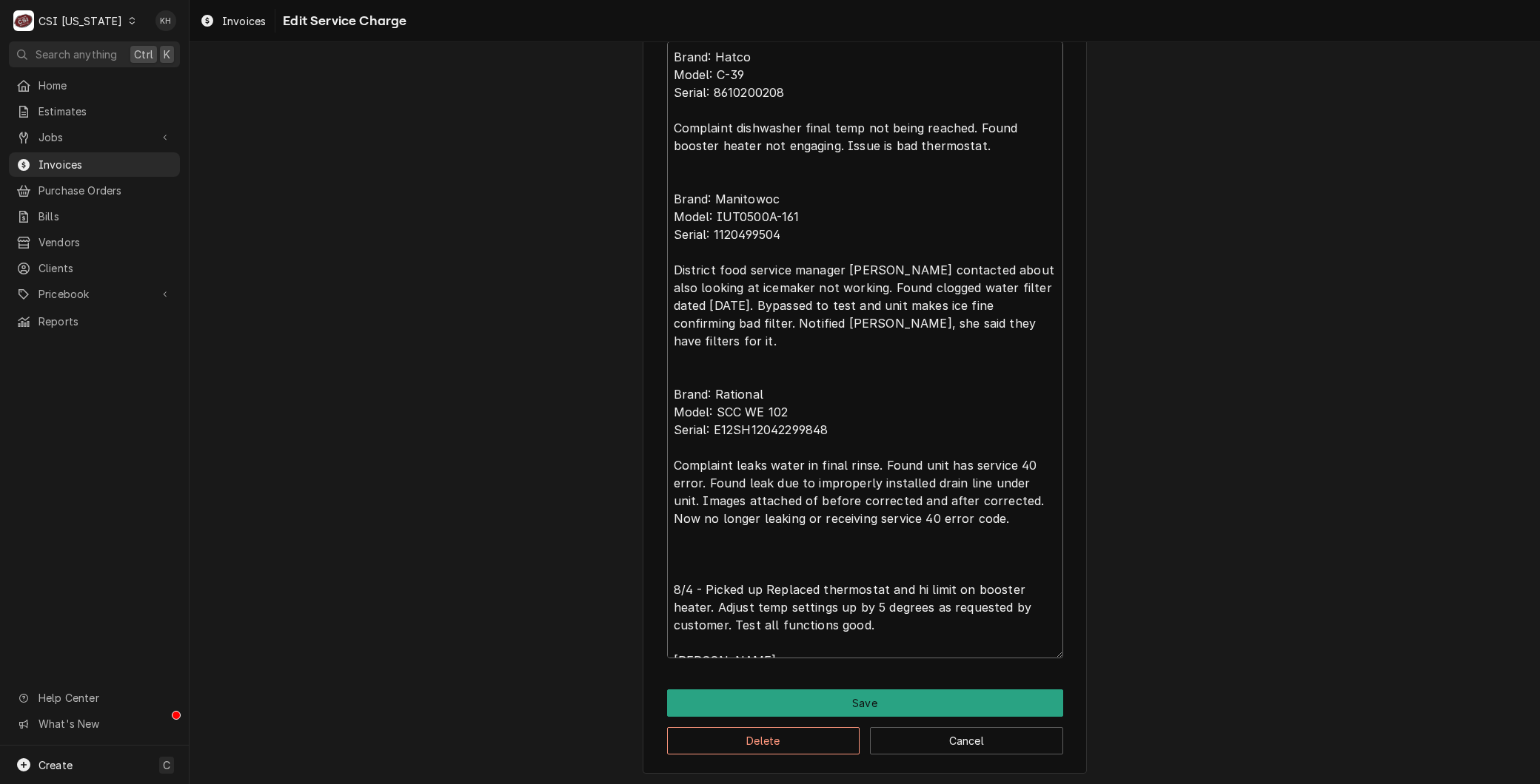
type textarea "x"
type textarea "Brand: Hatco Model: C-39 Serial: 8610200208 Complaint dishwasher final temp not…"
type textarea "x"
type textarea "Brand: Hatco Model: C-39 Serial: 8610200208 Complaint dishwasher final temp not…"
type textarea "x"
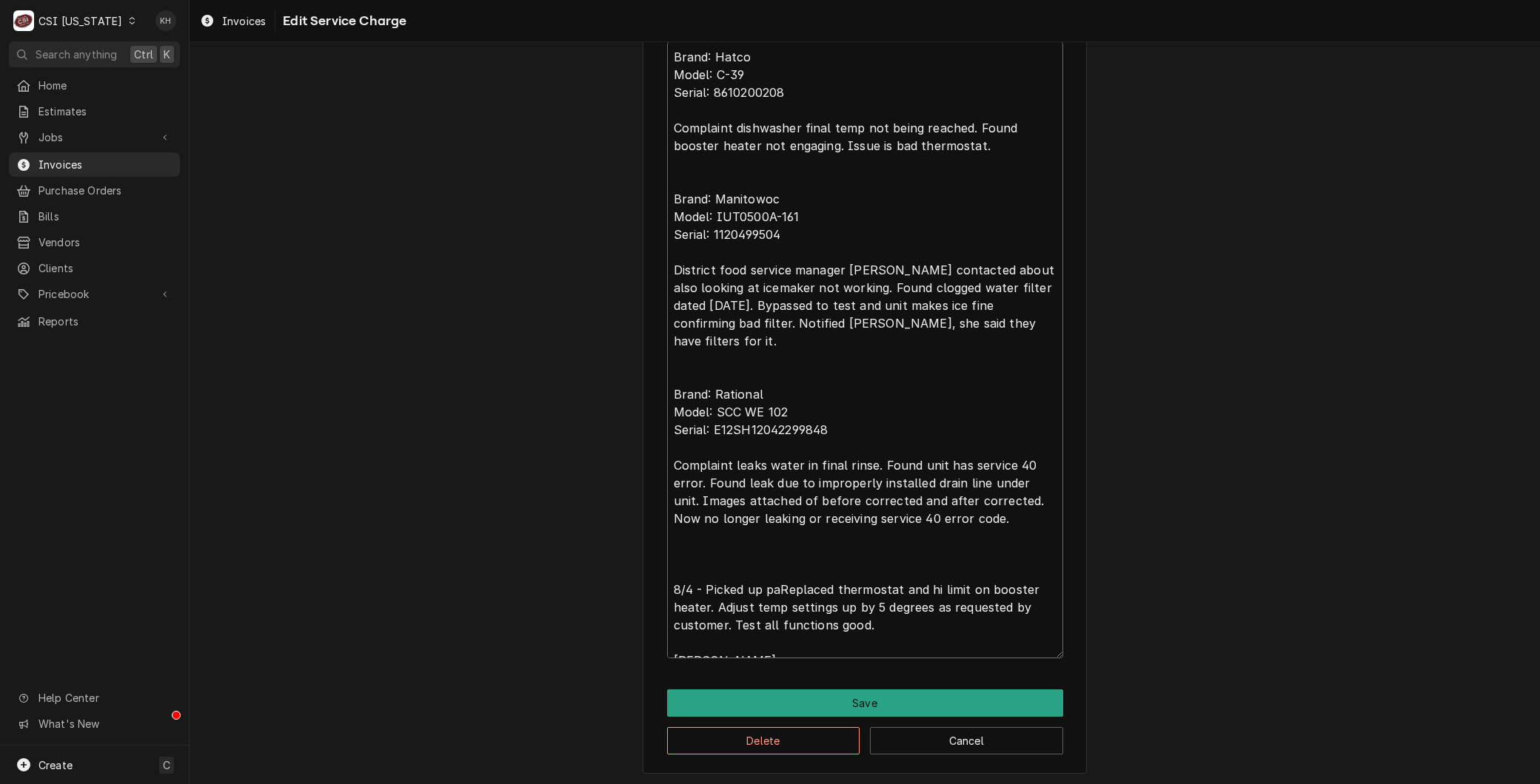
type textarea "Brand: Hatco Model: C-39 Serial: 8610200208 Complaint dishwasher final temp not…"
type textarea "x"
type textarea "Brand: Hatco Model: C-39 Serial: 8610200208 Complaint dishwasher final temp not…"
type textarea "x"
type textarea "Brand: Hatco Model: C-39 Serial: 8610200208 Complaint dishwasher final temp not…"
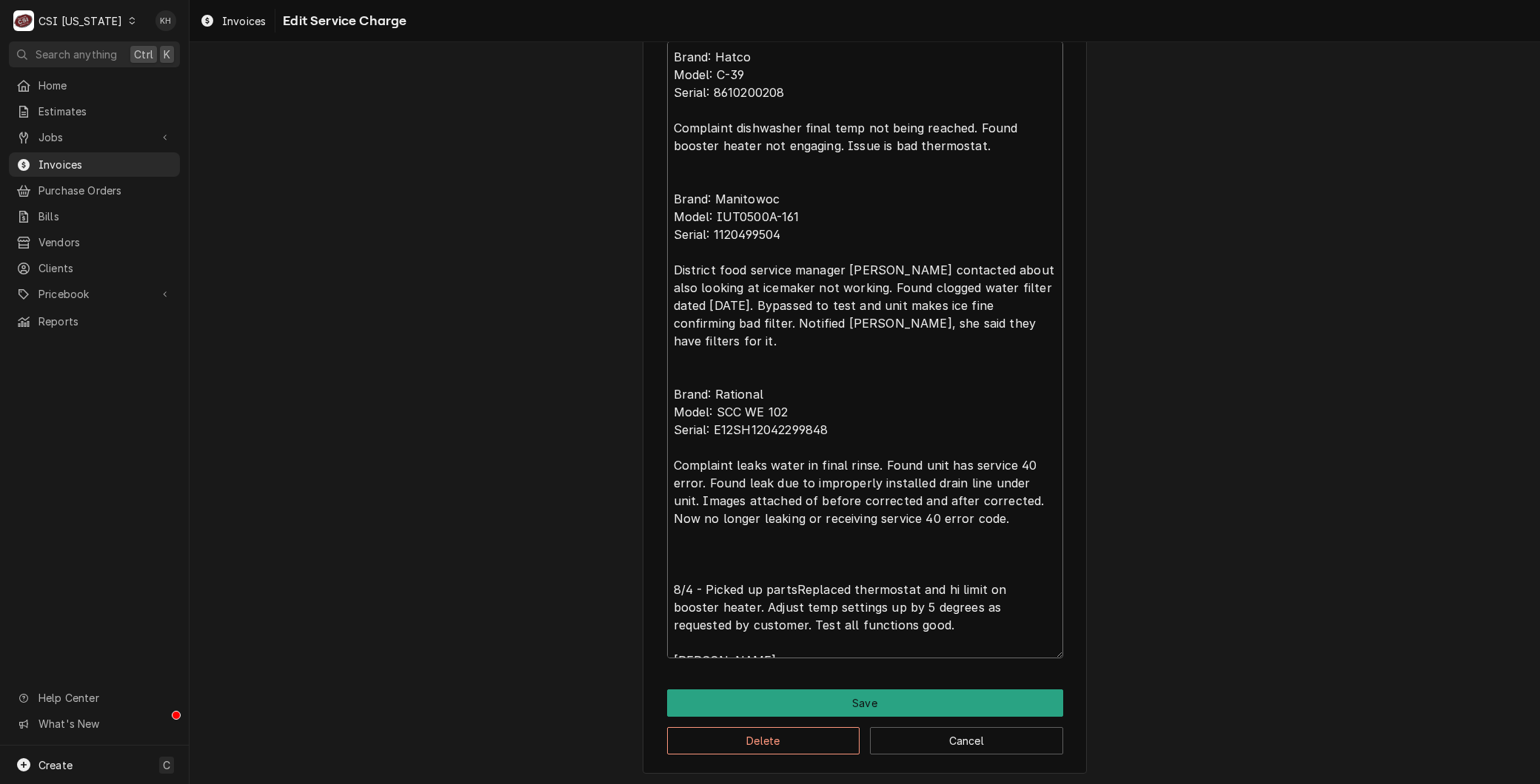
type textarea "x"
type textarea "Brand: Hatco Model: C-39 Serial: 8610200208 Complaint dishwasher final temp not…"
click at [765, 585] on textarea "Brand: Hatco Model: C-39 Serial: 8610200208 Complaint dishwasher final temp not…" at bounding box center [865, 350] width 396 height 617
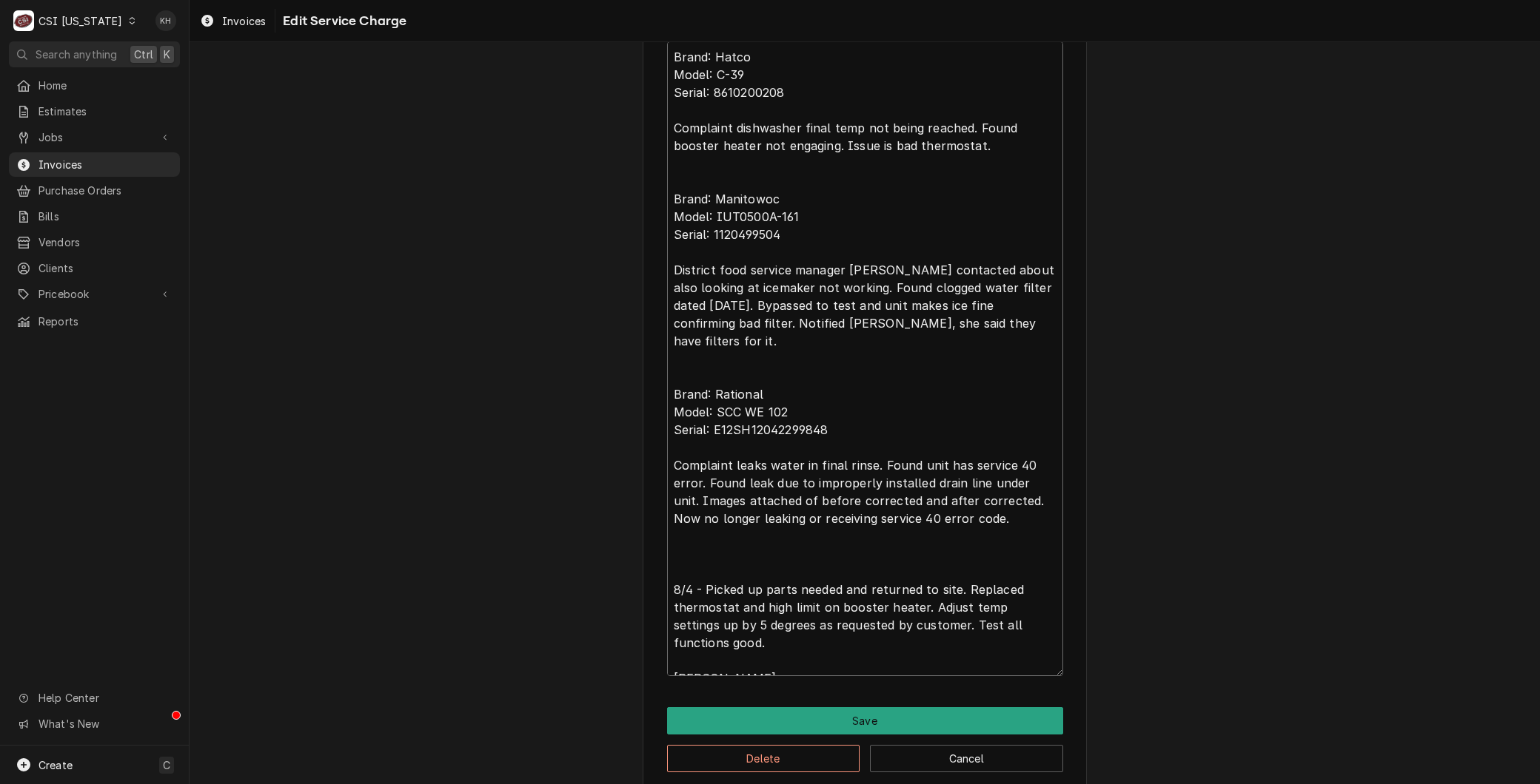
click at [956, 604] on textarea "Brand: Hatco Model: C-39 Serial: 8610200208 Complaint dishwasher final temp not…" at bounding box center [865, 358] width 396 height 635
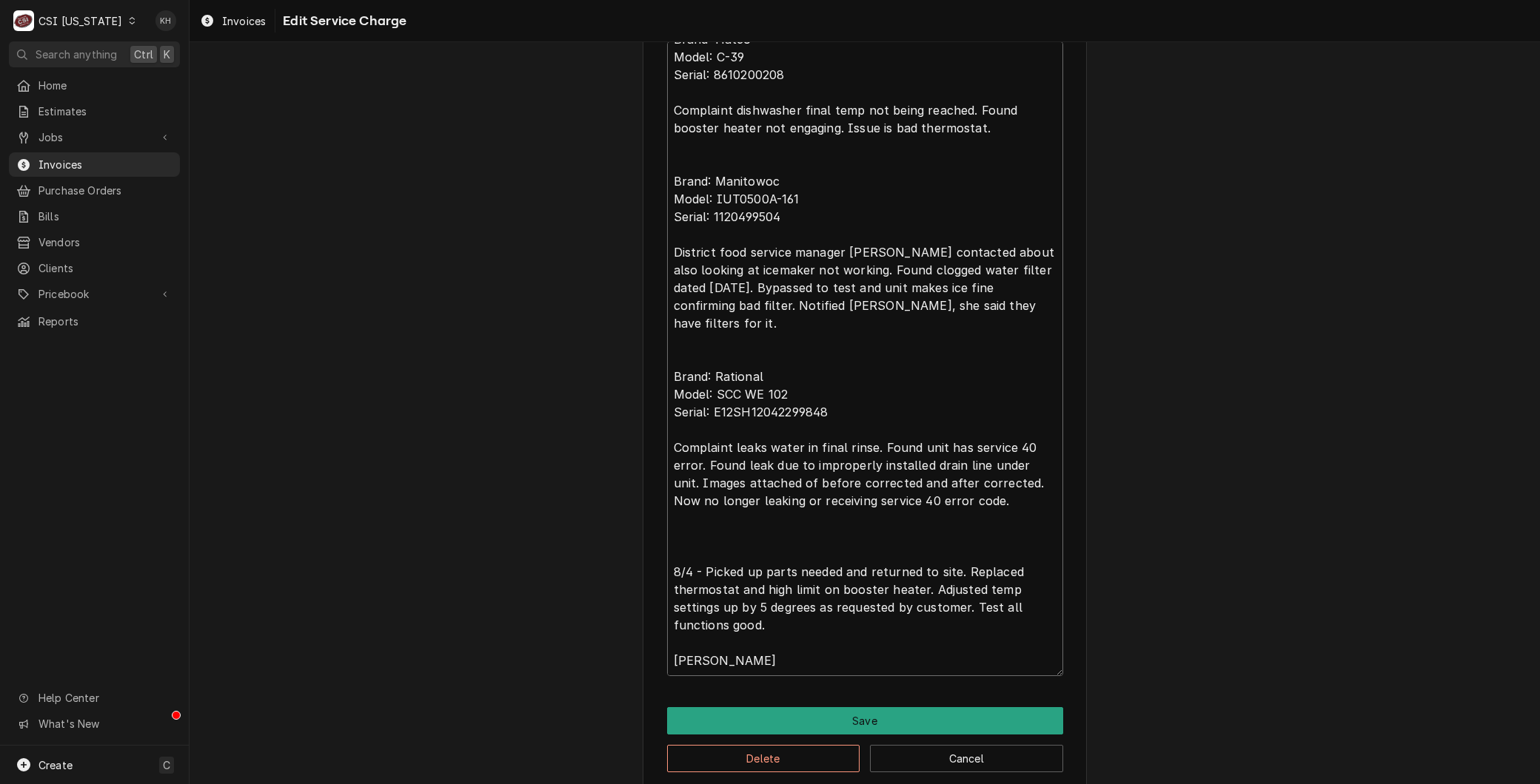
drag, startPoint x: 967, startPoint y: 622, endPoint x: 1017, endPoint y: 703, distance: 95.2
click at [1017, 703] on div "Use the fields below to edit this service charge Short Description 1-Labor (Ser…" at bounding box center [864, 96] width 444 height 1389
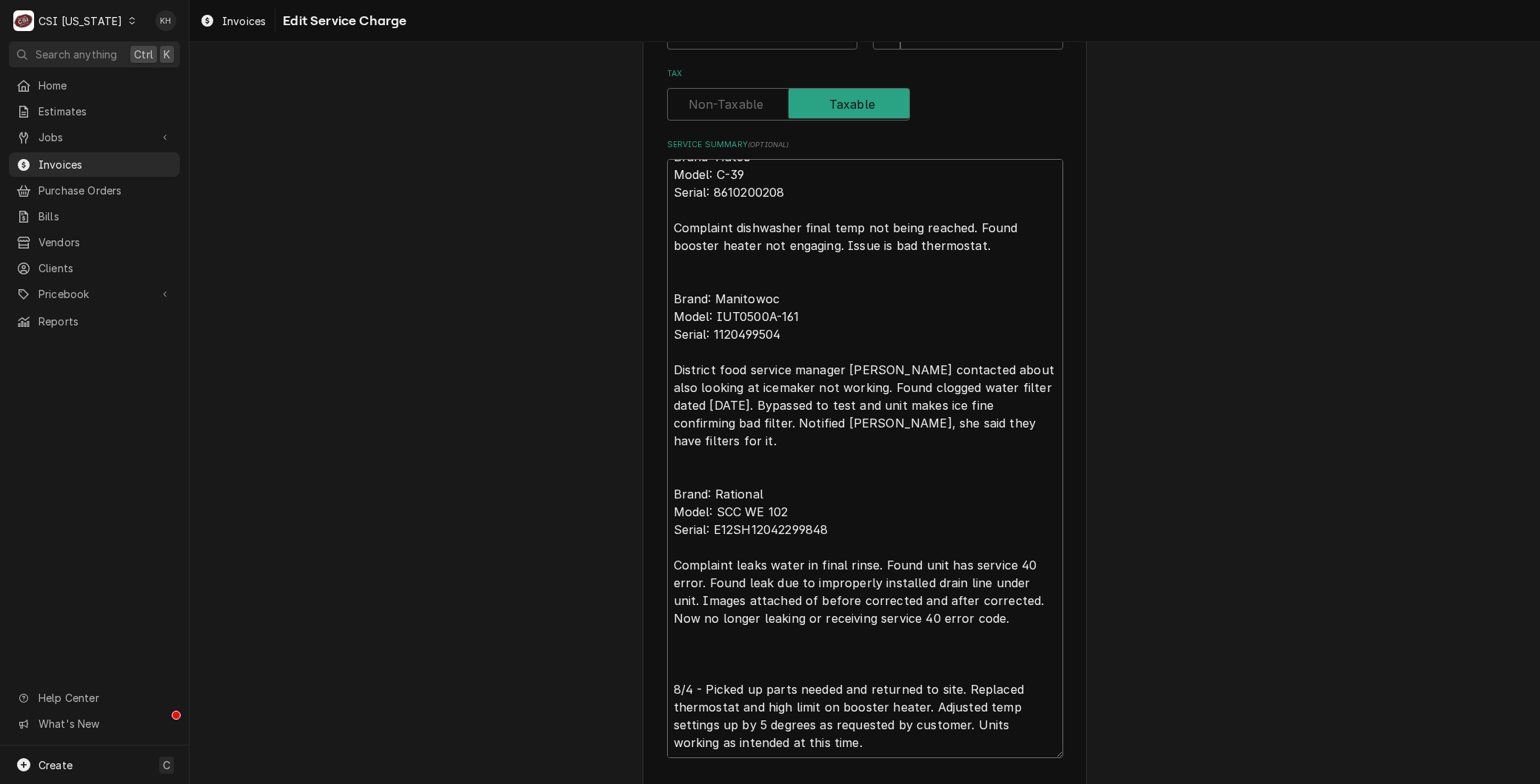
scroll to position [634, 0]
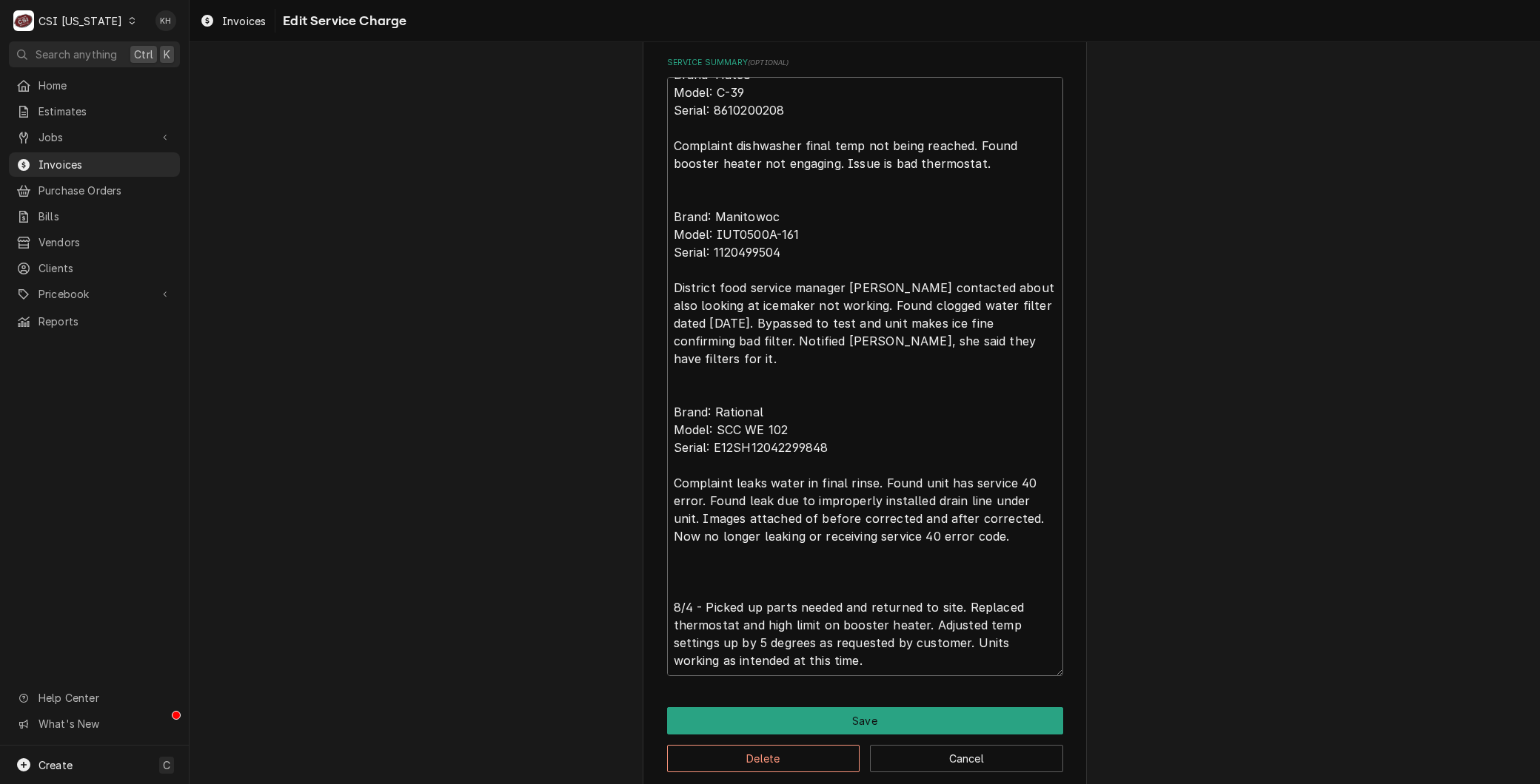
click at [726, 567] on textarea "Brand: Hatco Model: C-39 Serial: 8610200208 Complaint dishwasher final temp not…" at bounding box center [865, 376] width 396 height 599
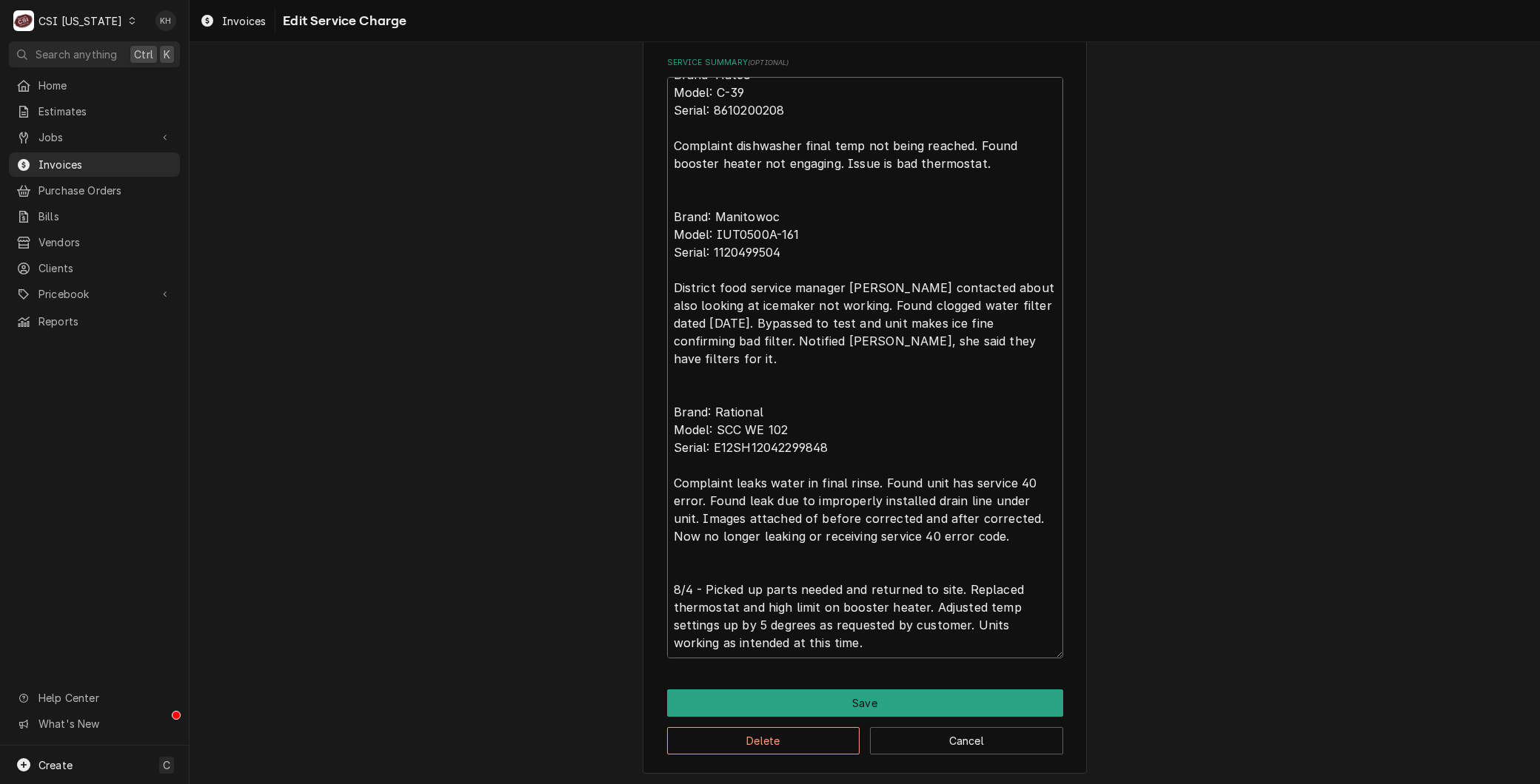
scroll to position [0, 0]
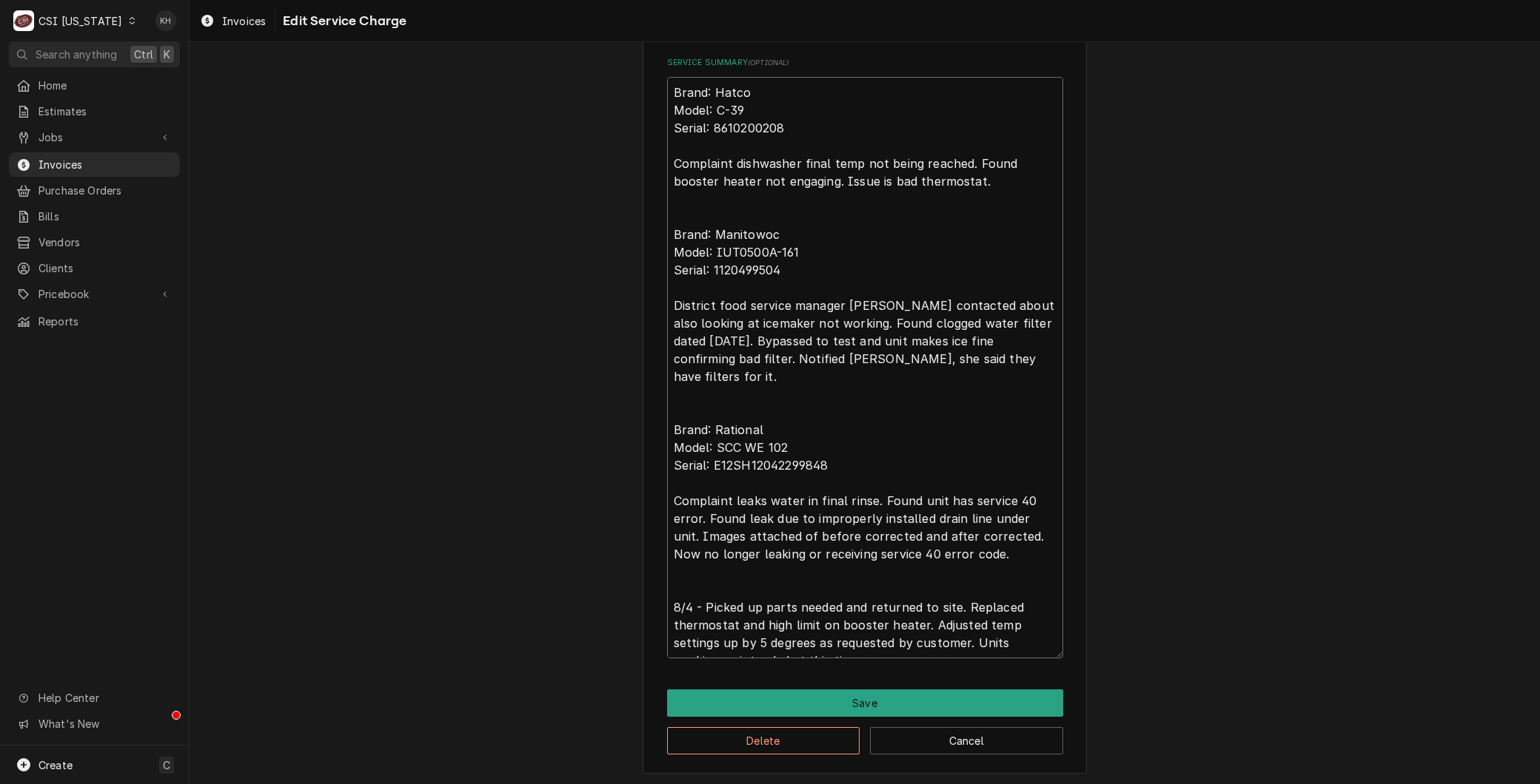
click at [912, 603] on textarea "Brand: Hatco Model: C-39 Serial: 8610200208 Complaint dishwasher final temp not…" at bounding box center [865, 367] width 396 height 582
click at [693, 640] on textarea "Brand: Hatco Model: C-39 Serial: 8610200208 Complaint dishwasher final temp not…" at bounding box center [865, 367] width 396 height 582
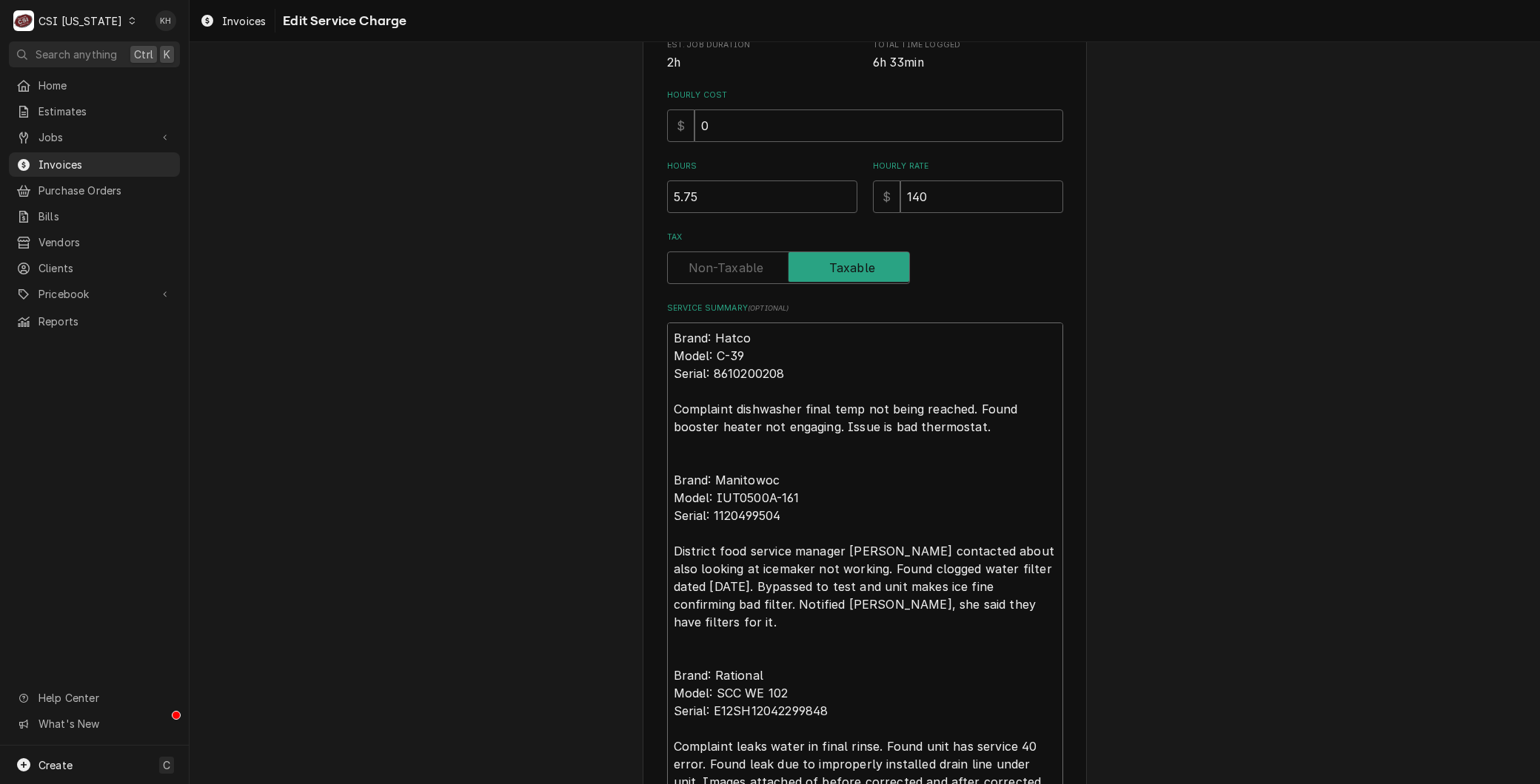
scroll to position [387, 0]
drag, startPoint x: 667, startPoint y: 330, endPoint x: 716, endPoint y: 363, distance: 59.1
click at [667, 330] on textarea "Brand: Hatco Model: C-39 Serial: 8610200208 Complaint dishwasher final temp not…" at bounding box center [865, 614] width 396 height 582
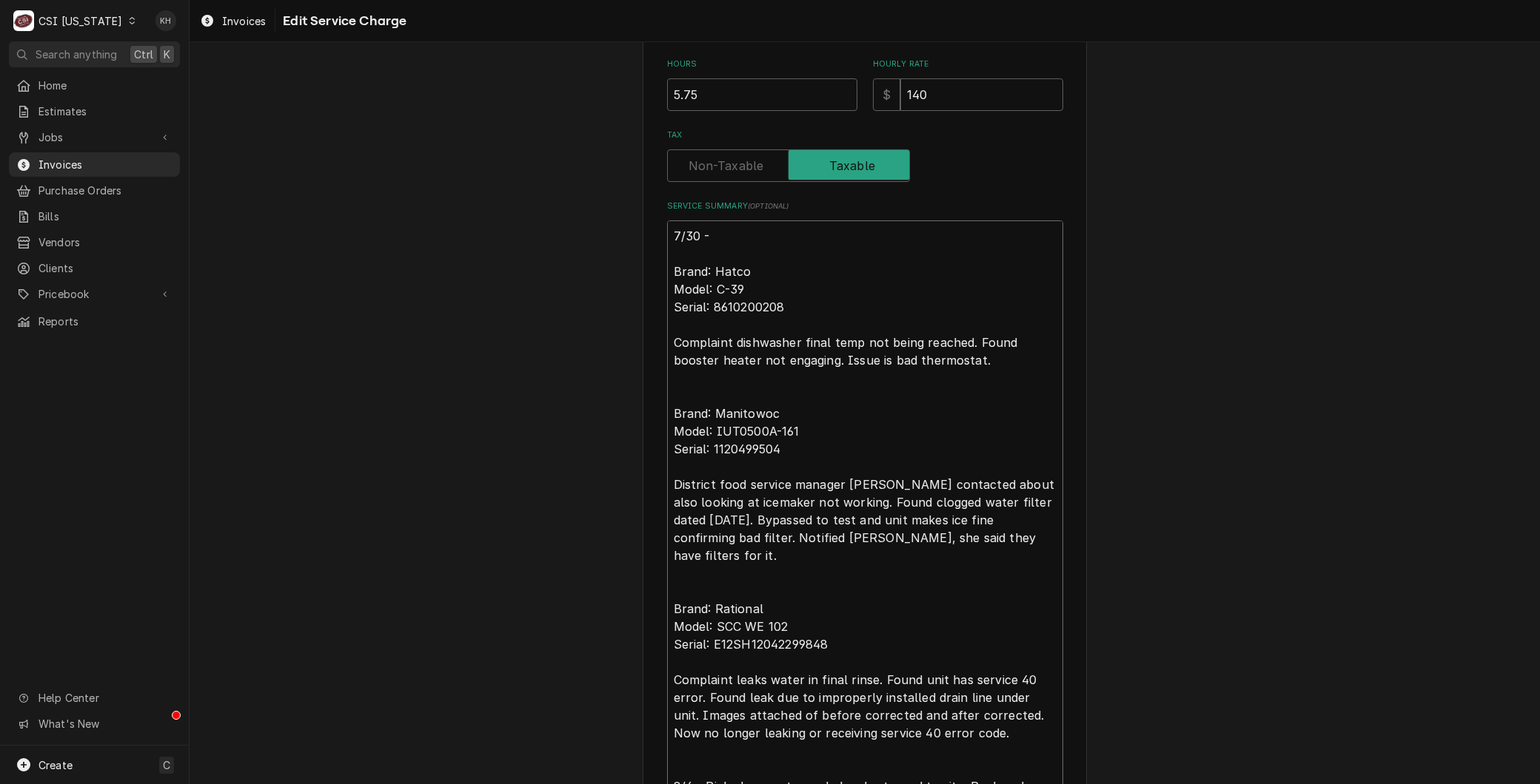
scroll to position [634, 0]
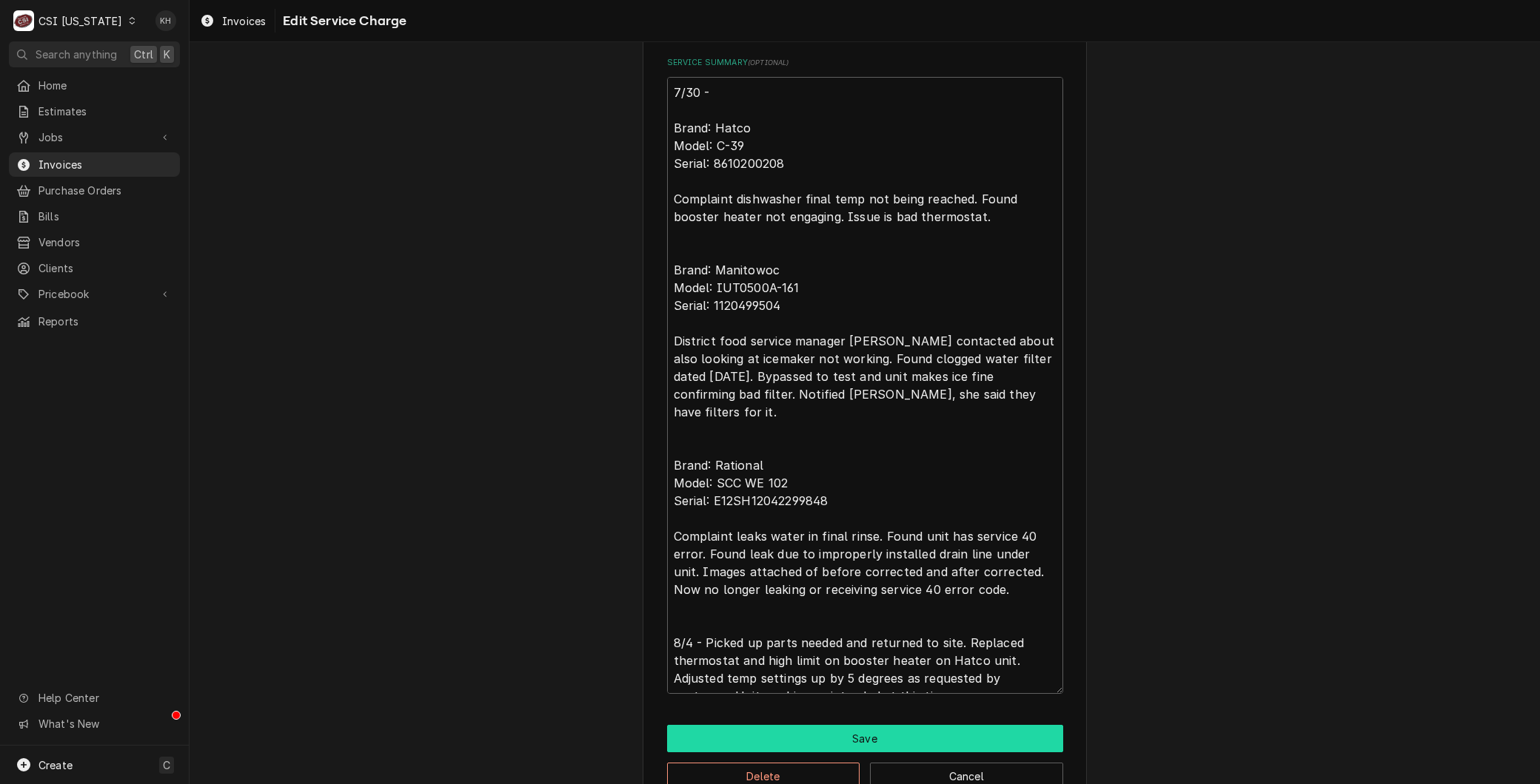
click at [815, 737] on button "Save" at bounding box center [865, 739] width 396 height 27
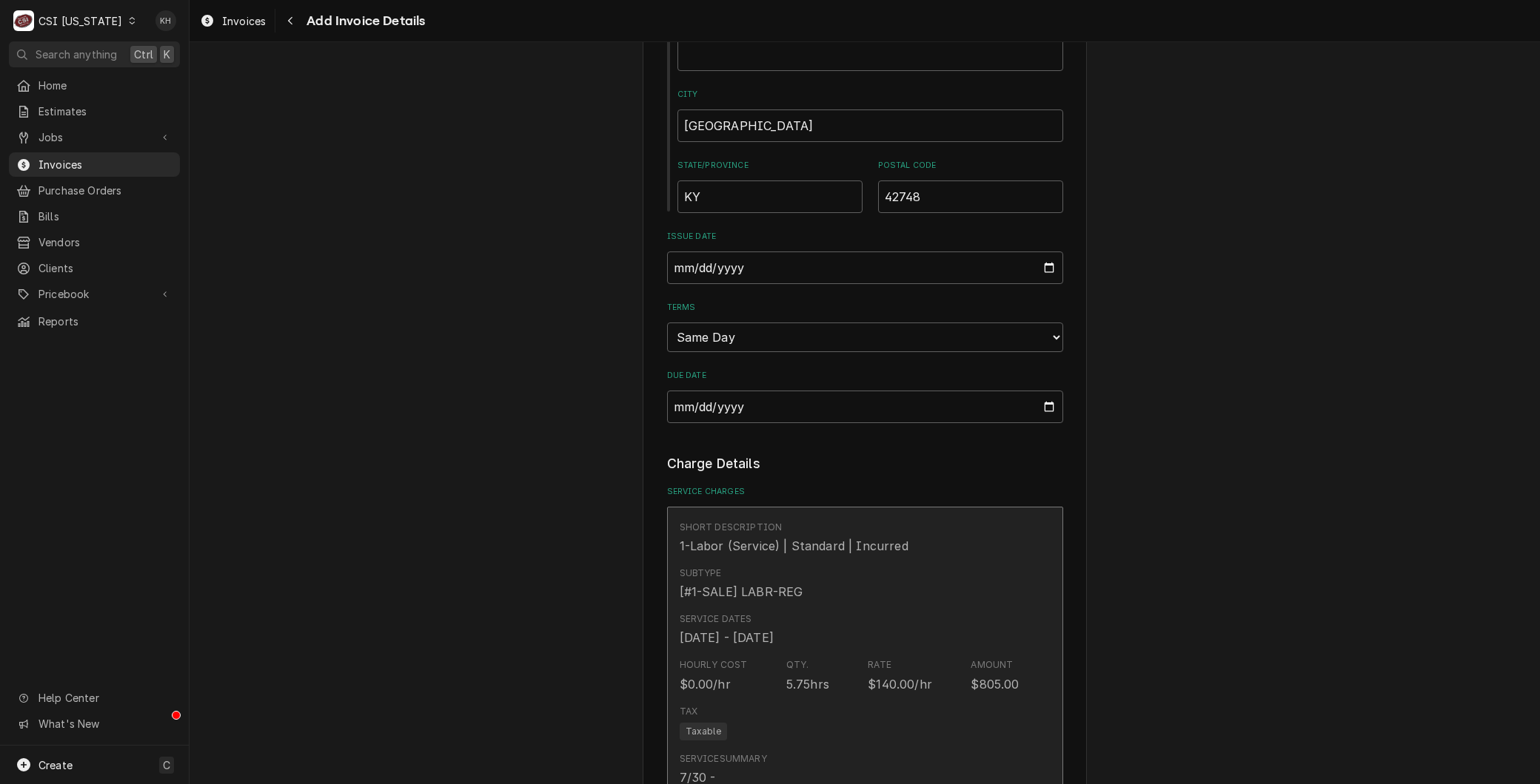
click at [823, 580] on div "Subtype [#1-SALE] LABR-REG" at bounding box center [849, 583] width 340 height 46
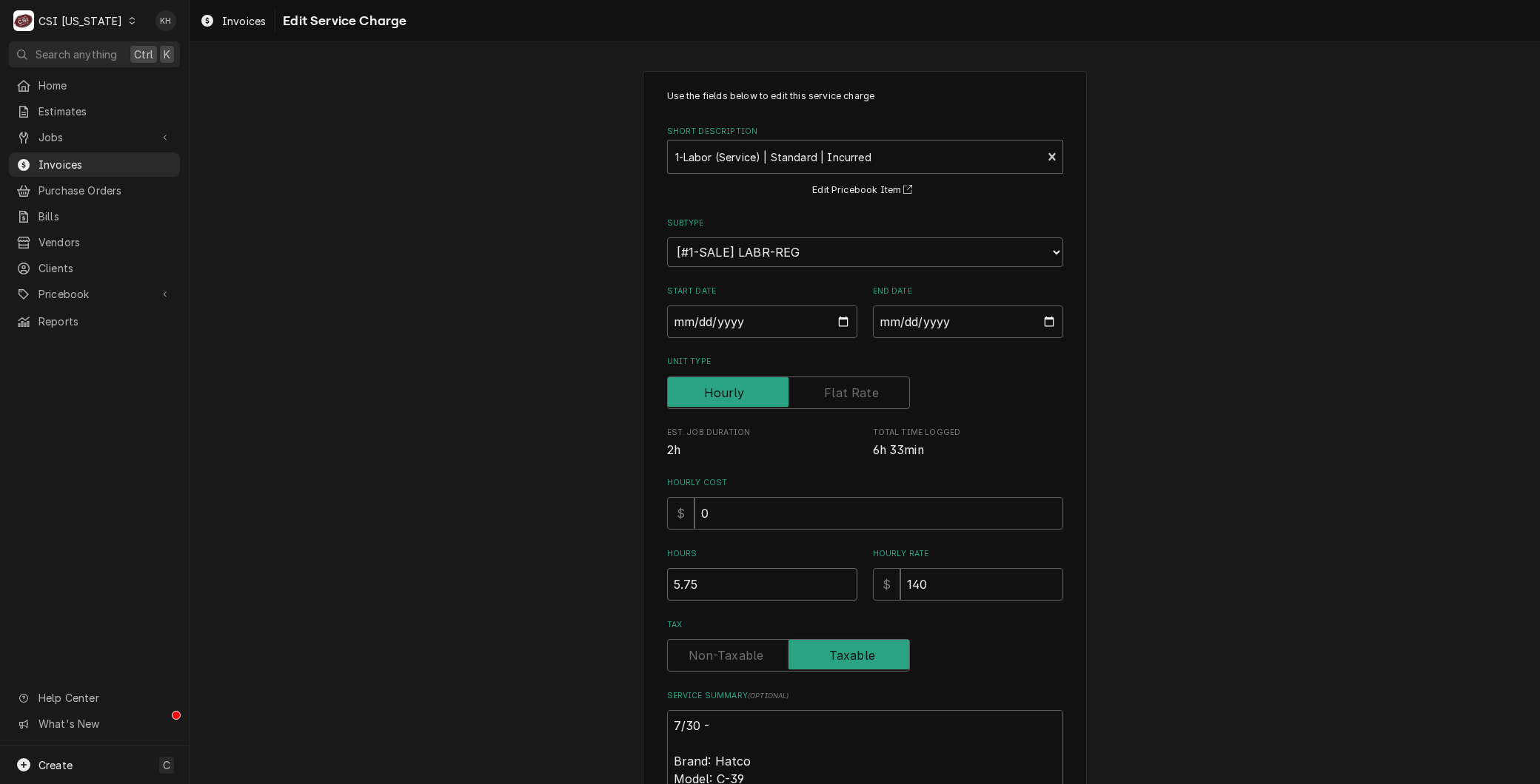
drag, startPoint x: 515, startPoint y: 580, endPoint x: 476, endPoint y: 580, distance: 39.0
click at [476, 580] on div "Use the fields below to edit this service charge Short Description 1-Labor (Ser…" at bounding box center [865, 757] width 1350 height 1398
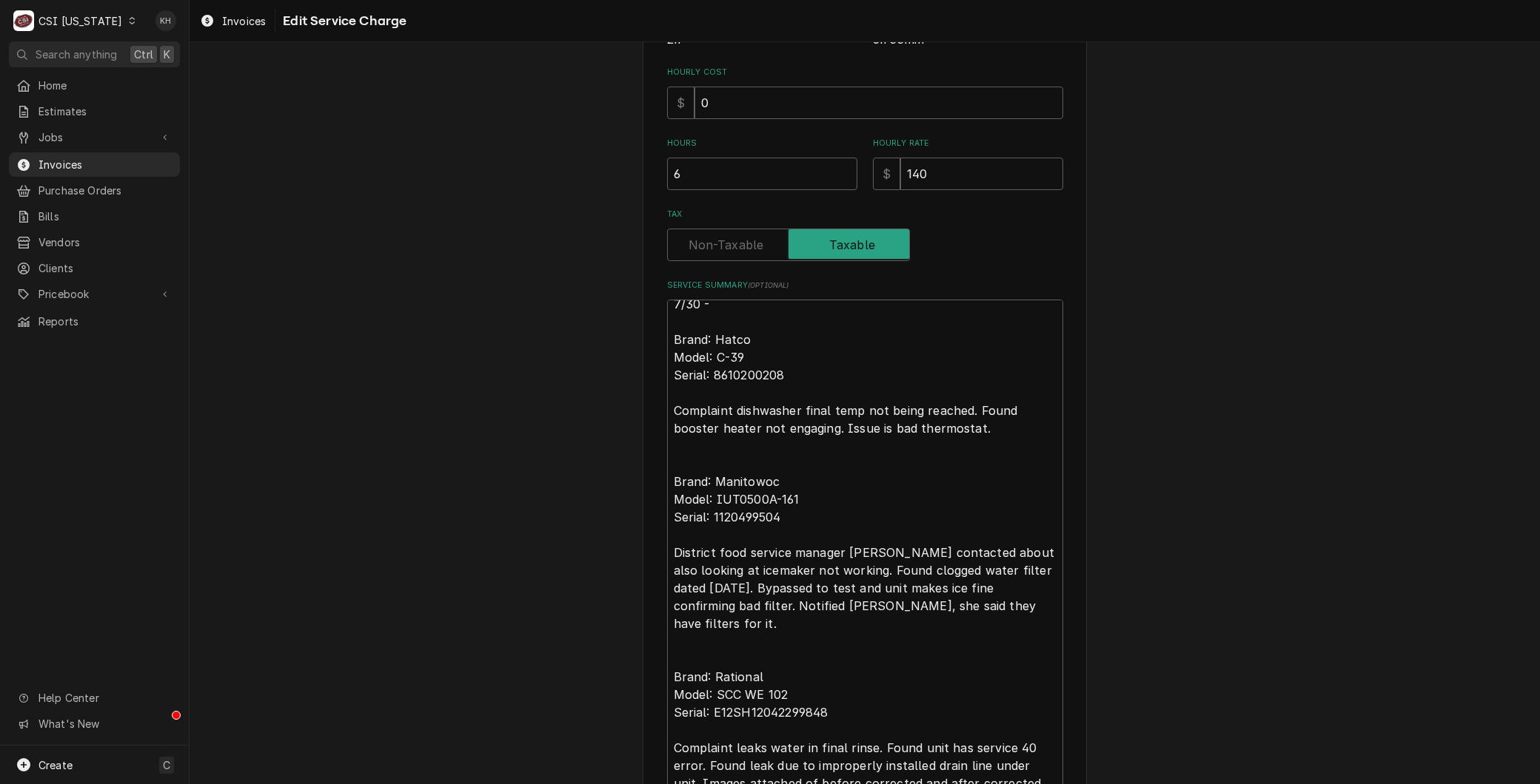
scroll to position [17, 0]
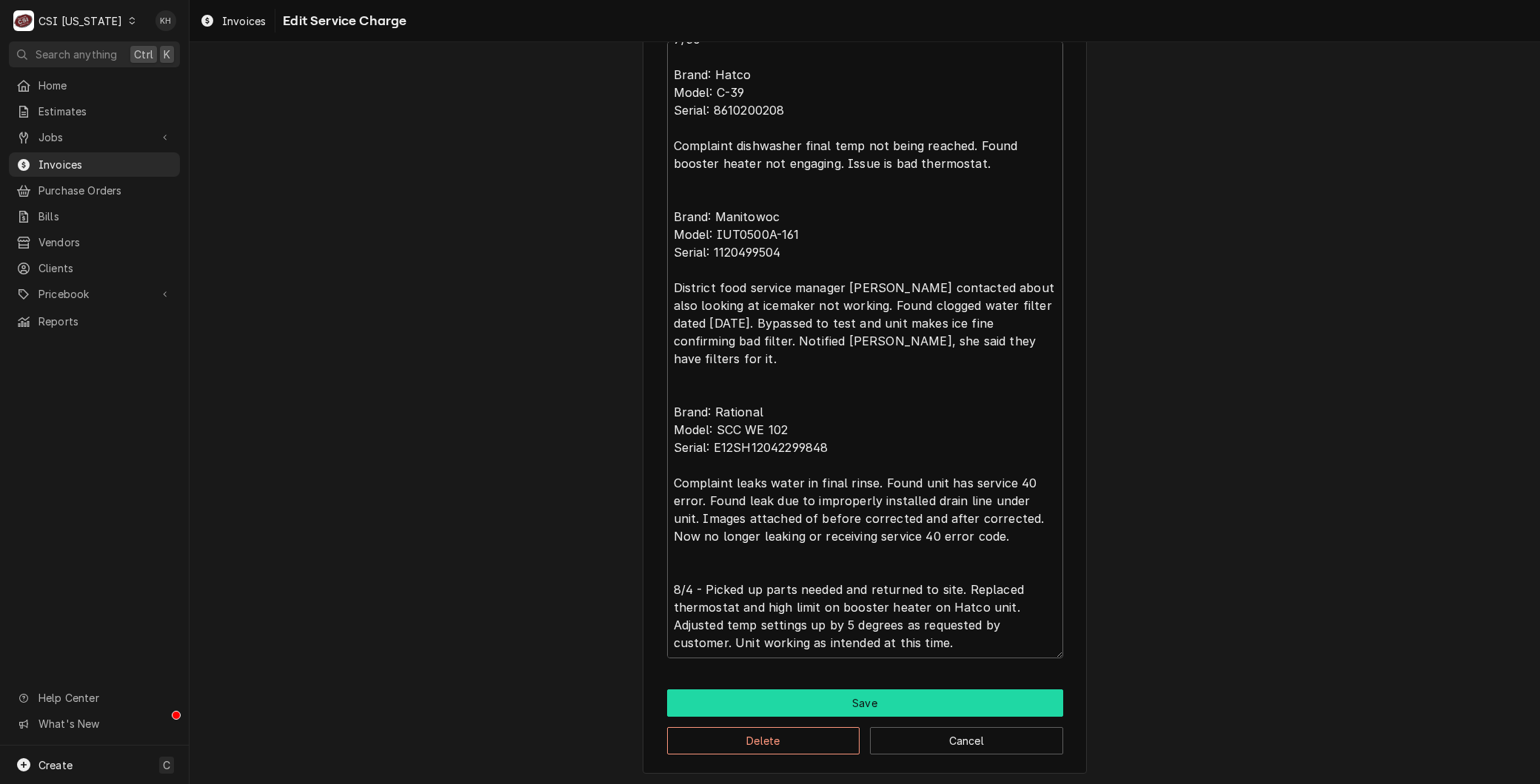
click at [727, 703] on button "Save" at bounding box center [865, 703] width 396 height 27
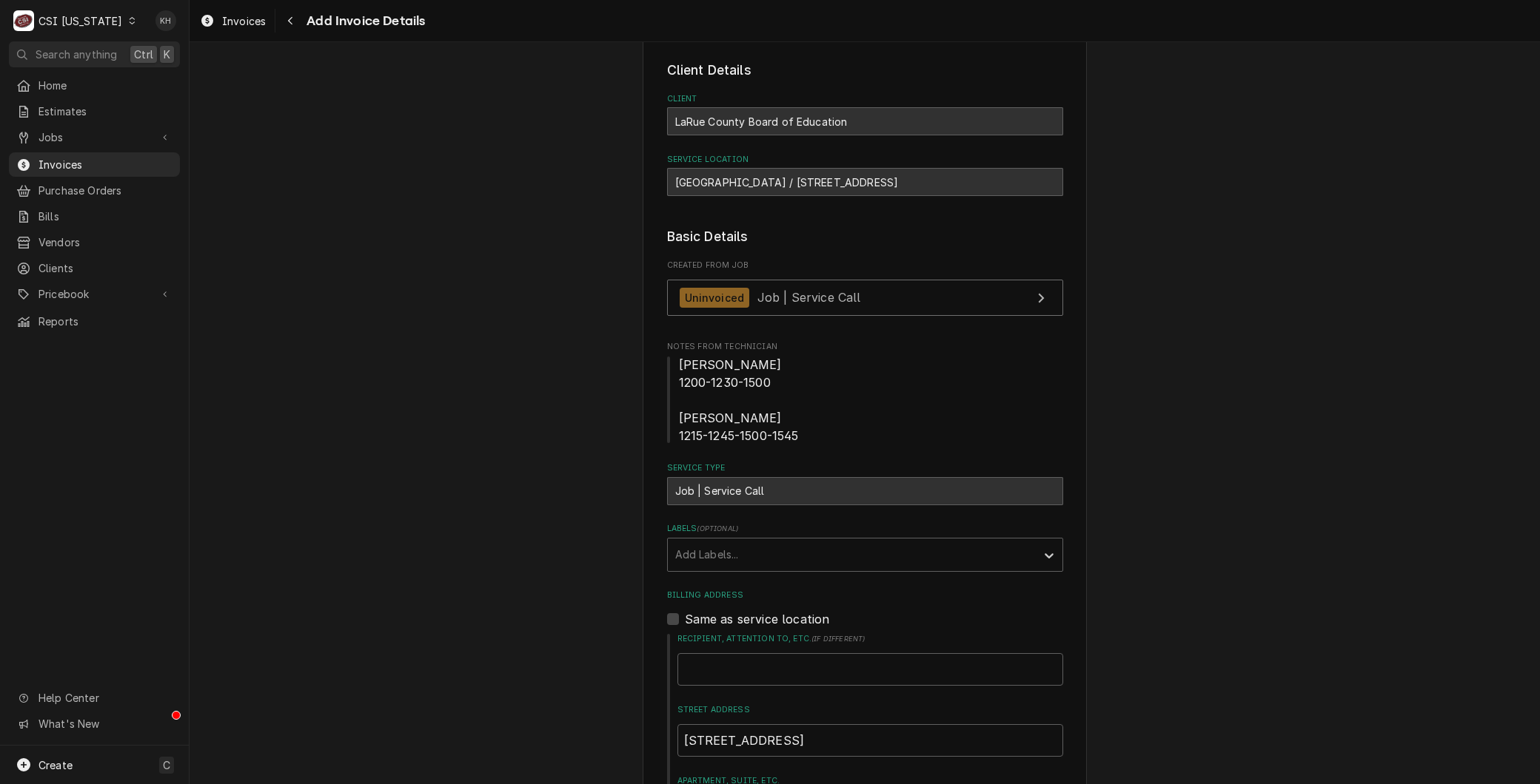
scroll to position [64, 0]
click at [763, 297] on span "Job | Service Call" at bounding box center [809, 299] width 104 height 15
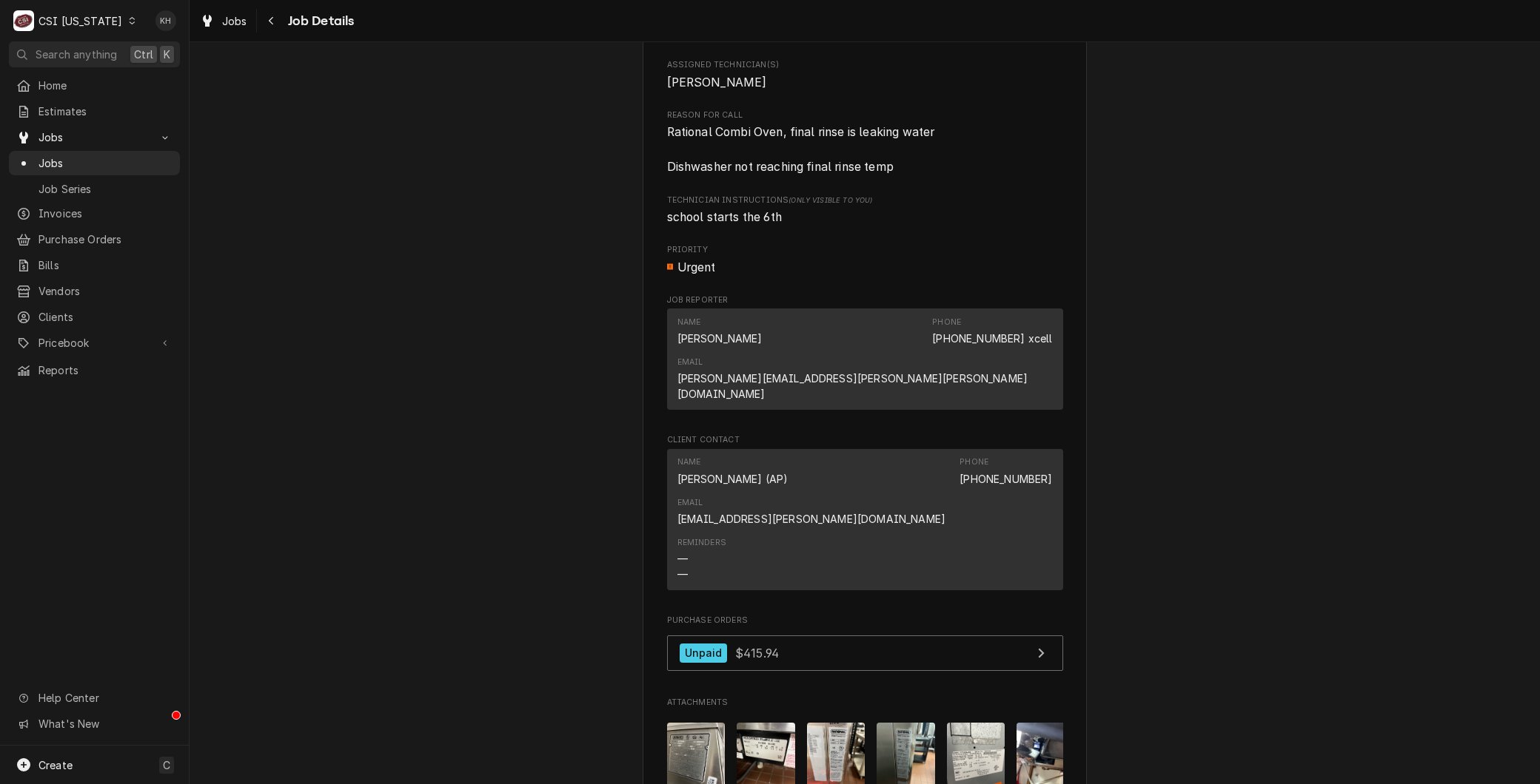
scroll to position [1069, 0]
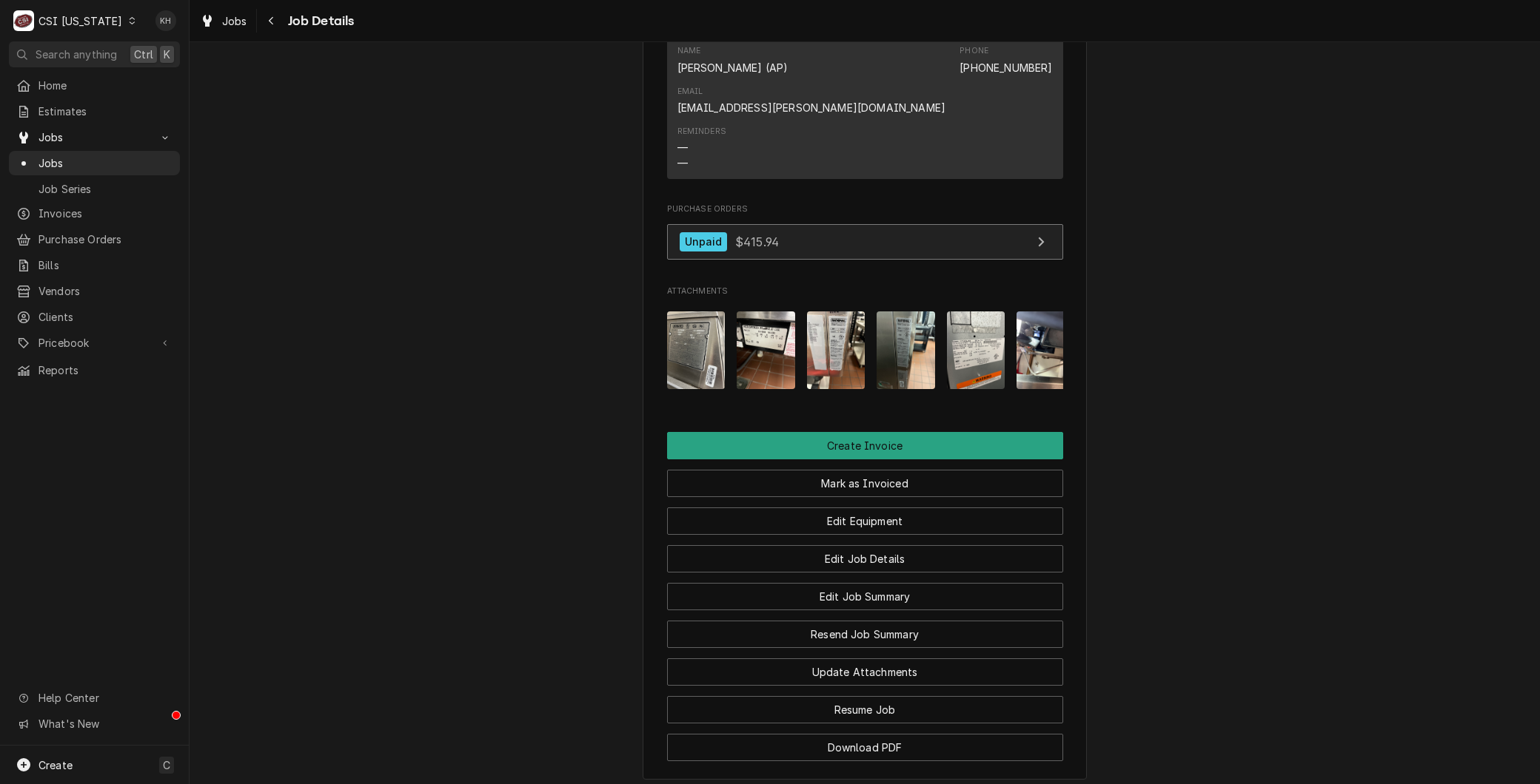
click at [748, 233] on div "Unpaid $415.94" at bounding box center [729, 243] width 100 height 20
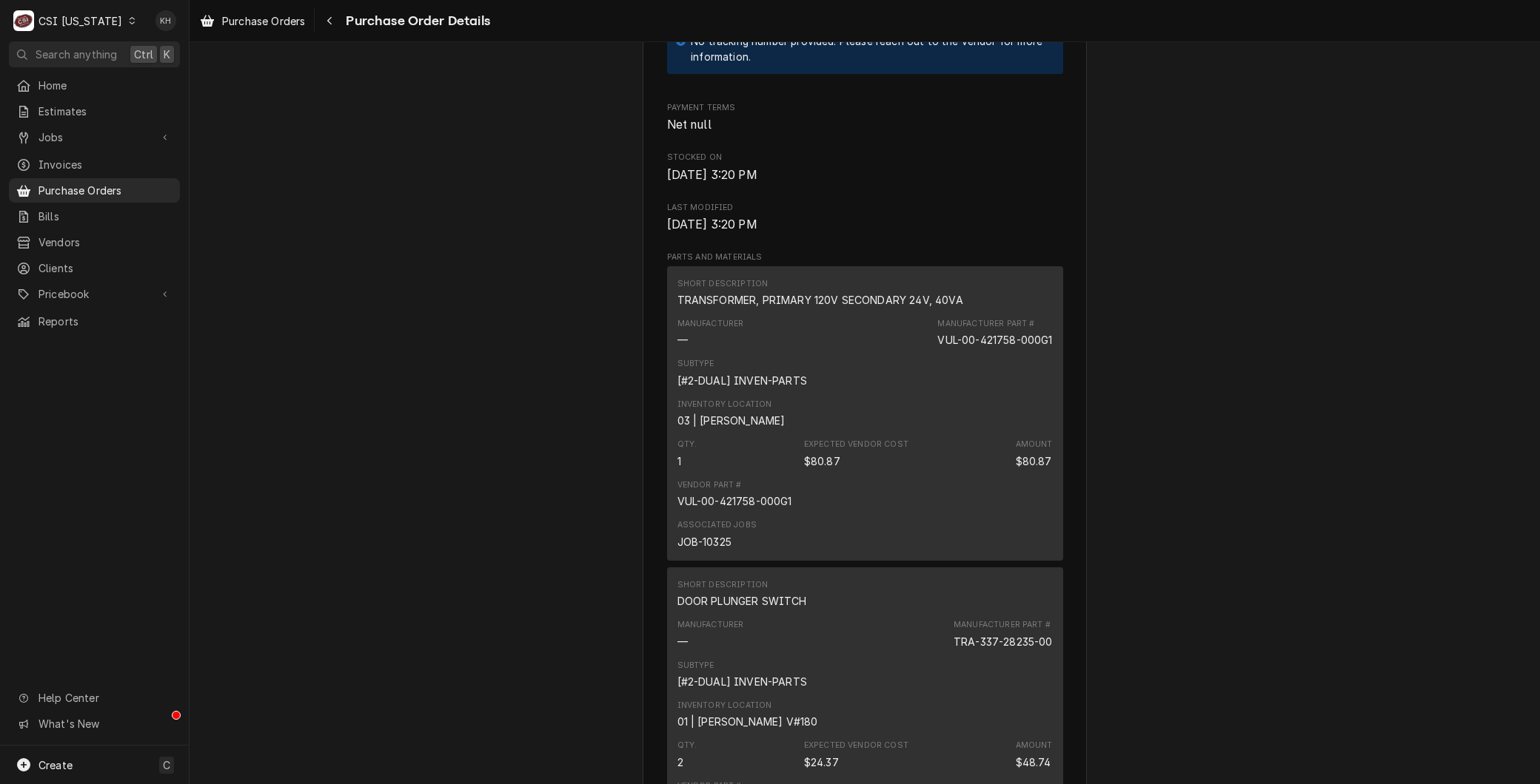
scroll to position [822, 0]
